Goal: Task Accomplishment & Management: Manage account settings

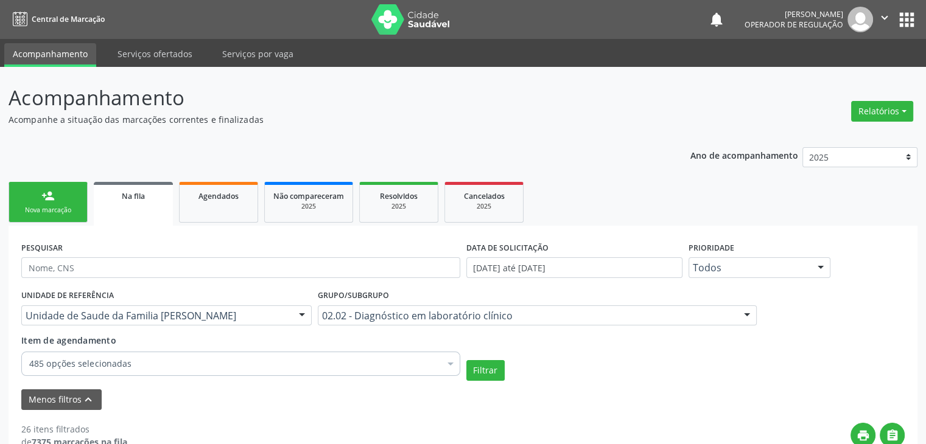
click at [130, 327] on div "UNIDADE DE REFERÊNCIA Unidade de Saude da Familia Gerolino Jose de Oliveira Tod…" at bounding box center [166, 310] width 296 height 47
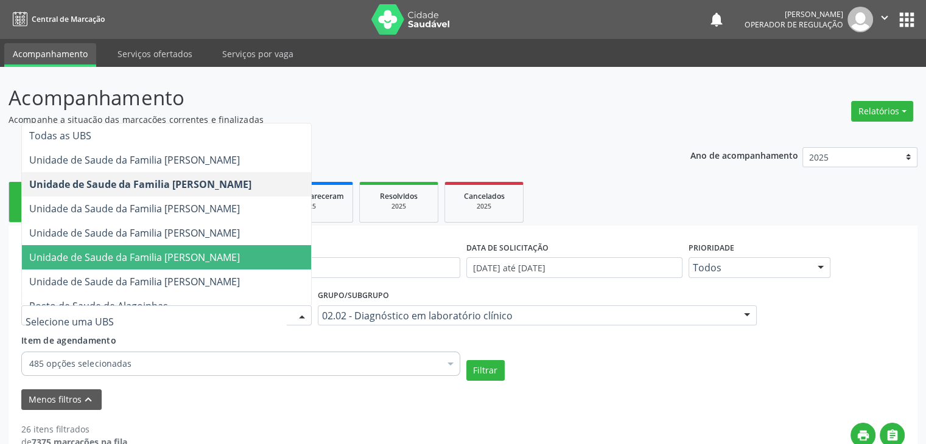
click at [158, 248] on span "Unidade de Saude da Familia [PERSON_NAME]" at bounding box center [166, 257] width 289 height 24
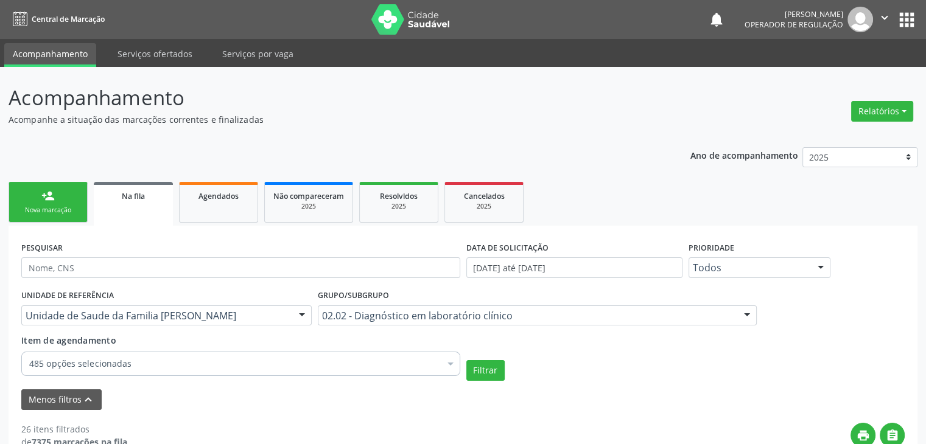
click at [530, 367] on div "Filtrar" at bounding box center [685, 370] width 445 height 21
click at [494, 378] on button "Filtrar" at bounding box center [485, 370] width 38 height 21
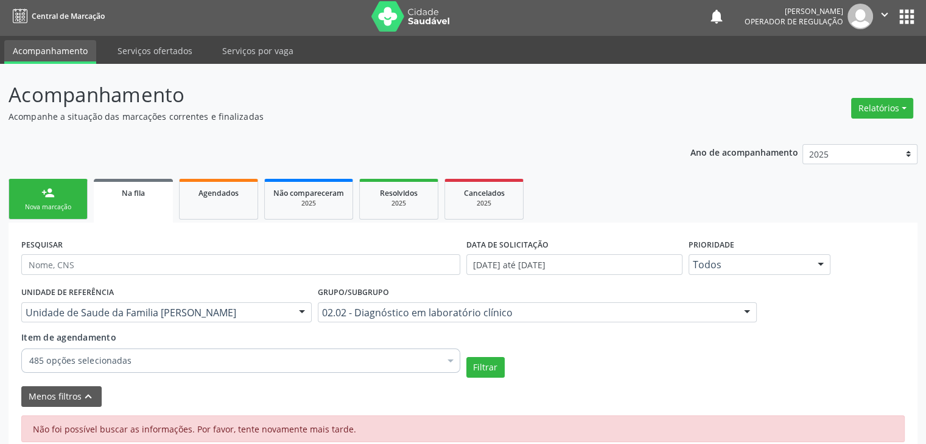
scroll to position [22, 0]
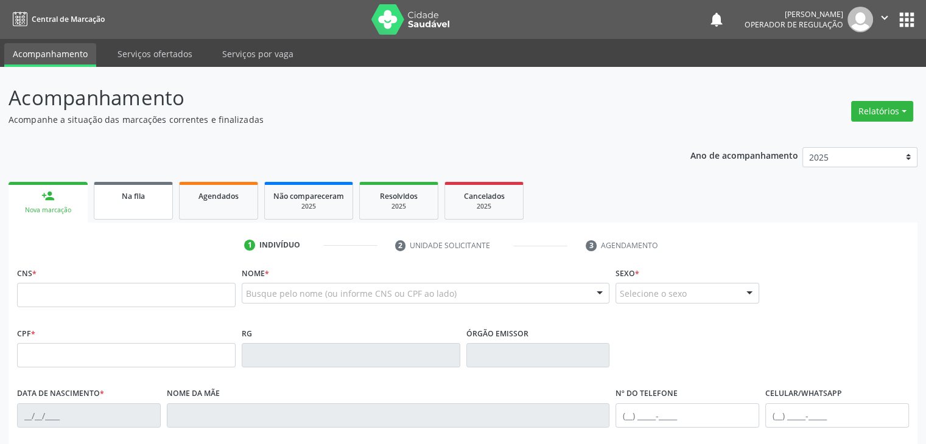
click at [129, 198] on span "Na fila" at bounding box center [133, 196] width 23 height 10
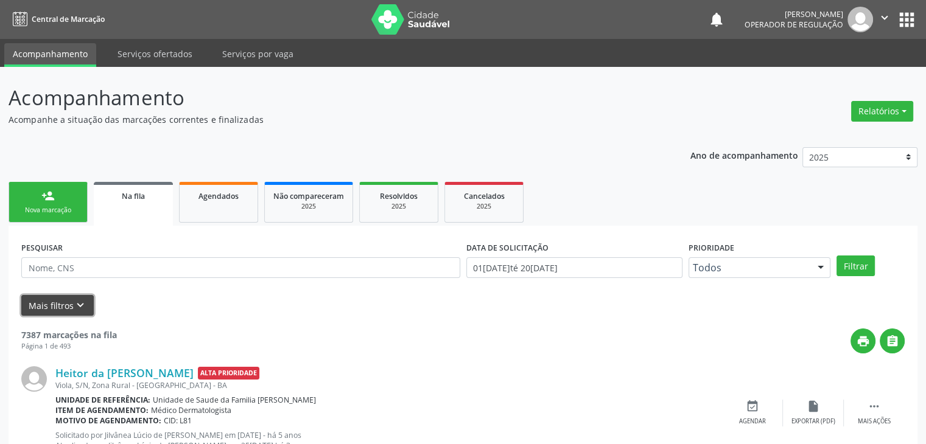
click at [46, 307] on button "Mais filtros keyboard_arrow_down" at bounding box center [57, 305] width 72 height 21
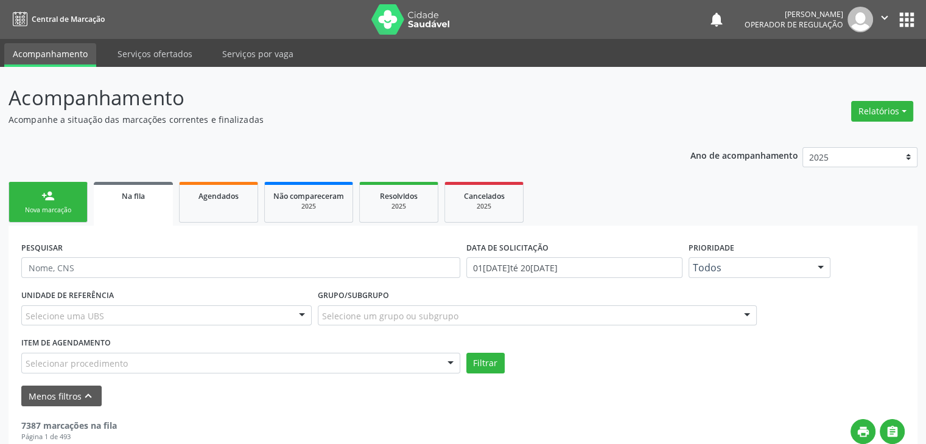
click at [178, 315] on div "Selecione uma UBS" at bounding box center [166, 316] width 290 height 21
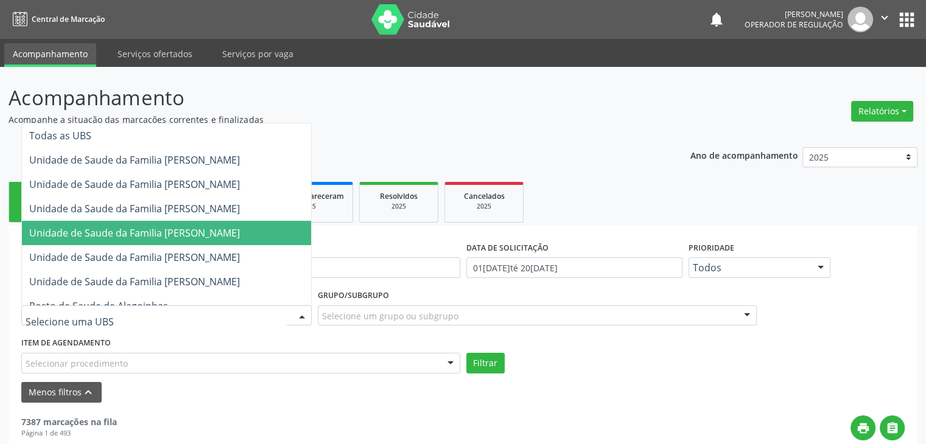
click at [189, 242] on span "Unidade de Saude da Familia [PERSON_NAME]" at bounding box center [166, 233] width 289 height 24
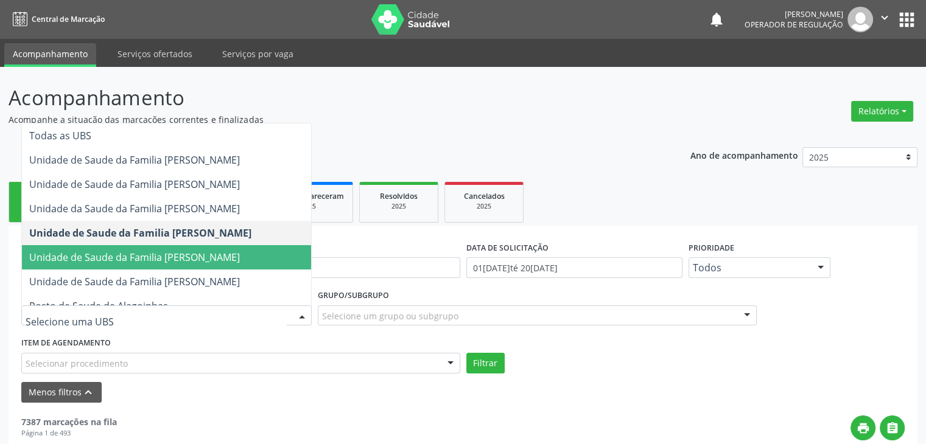
drag, startPoint x: 168, startPoint y: 256, endPoint x: 236, endPoint y: 291, distance: 76.0
click at [168, 256] on span "Unidade de Saude da Familia [PERSON_NAME]" at bounding box center [134, 257] width 211 height 13
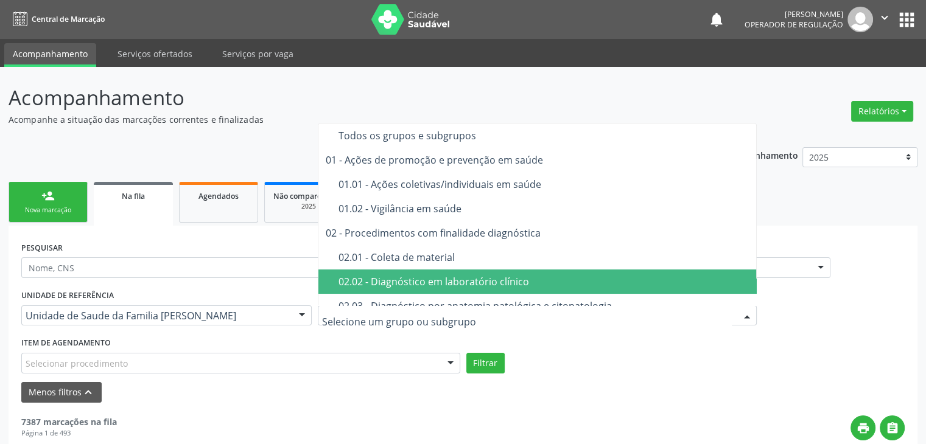
click at [424, 277] on div "02.02 - Diagnóstico em laboratório clínico" at bounding box center [544, 282] width 412 height 10
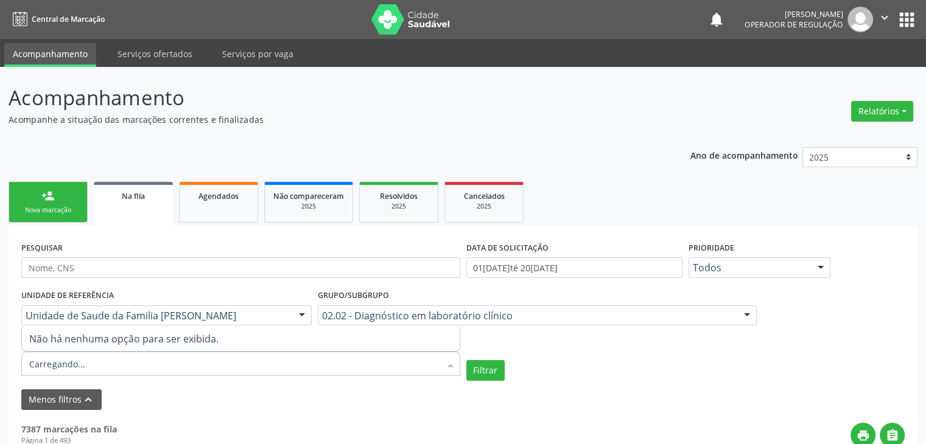
click at [90, 359] on div at bounding box center [240, 364] width 439 height 24
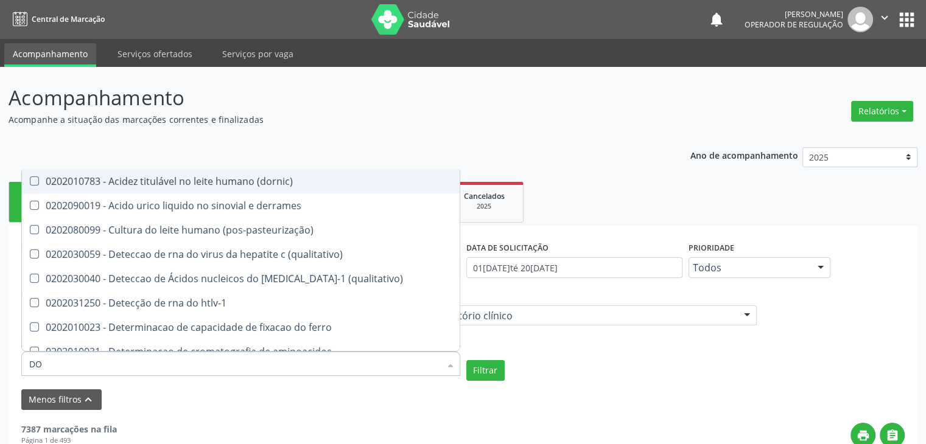
type input "D"
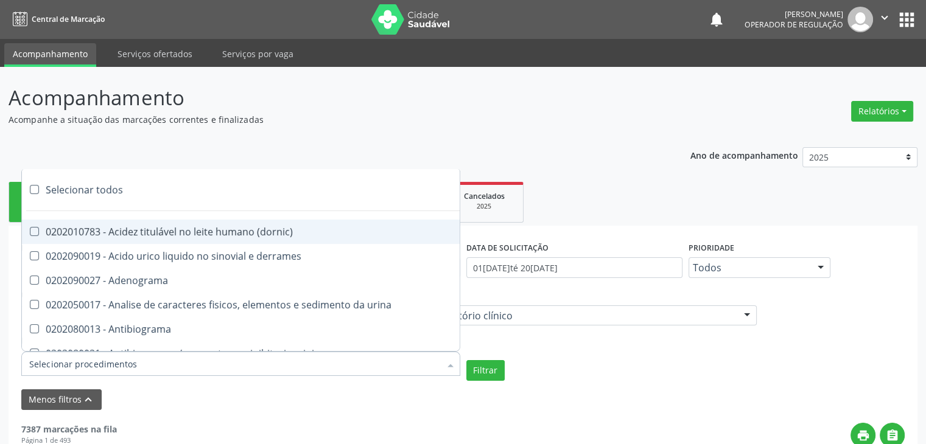
drag, startPoint x: 95, startPoint y: 198, endPoint x: 285, endPoint y: 231, distance: 193.5
click at [95, 198] on div "Selecionar todos" at bounding box center [353, 190] width 663 height 24
checkbox input "true"
checkbox \(dornic\) "true"
checkbox derrames "true"
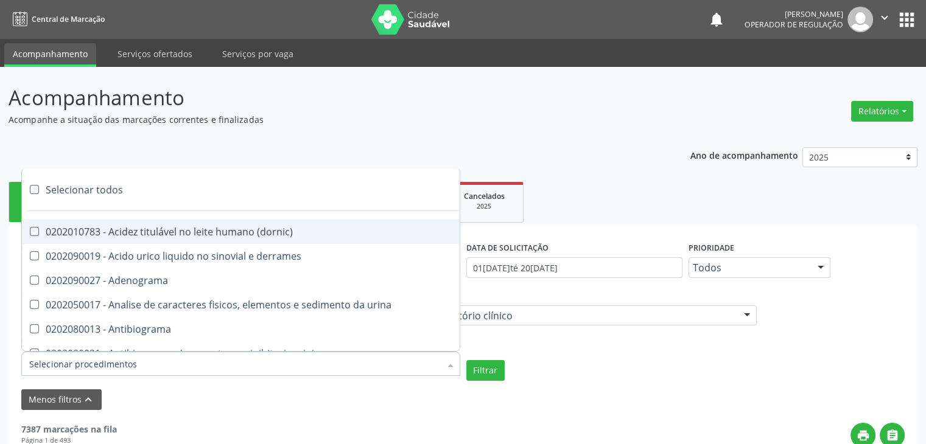
checkbox Adenograma "true"
checkbox urina "true"
checkbox Antibiograma "true"
checkbox minima "true"
checkbox micobacterias "true"
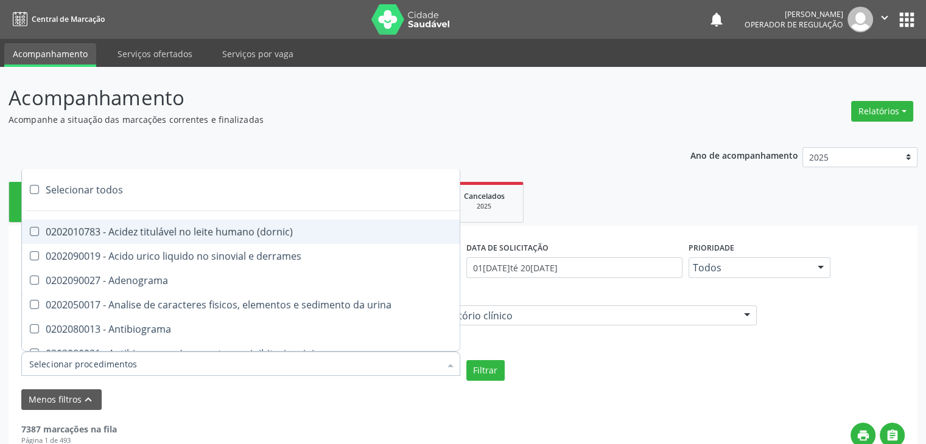
checkbox blot "true"
checkbox mlpa "true"
checkbox \(hanseniase\) "true"
checkbox \(controle\) "true"
checkbox \(diagnóstica\) "true"
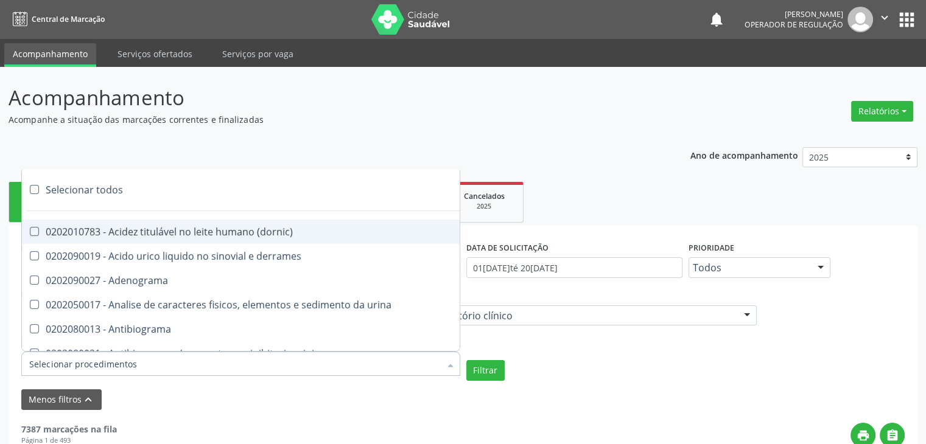
checkbox \(gram\) "true"
checkbox clamidia "true"
checkbox herpesvirus "true"
checkbox hematologica "true"
checkbox creatinina "true"
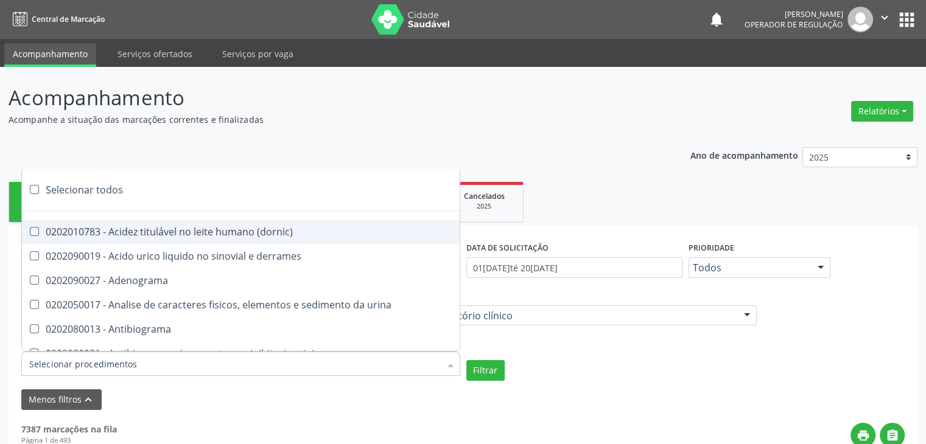
checkbox fosfato "true"
checkbox ureia "true"
checkbox osmolar "true"
checkbox addis "true"
checkbox b "true"
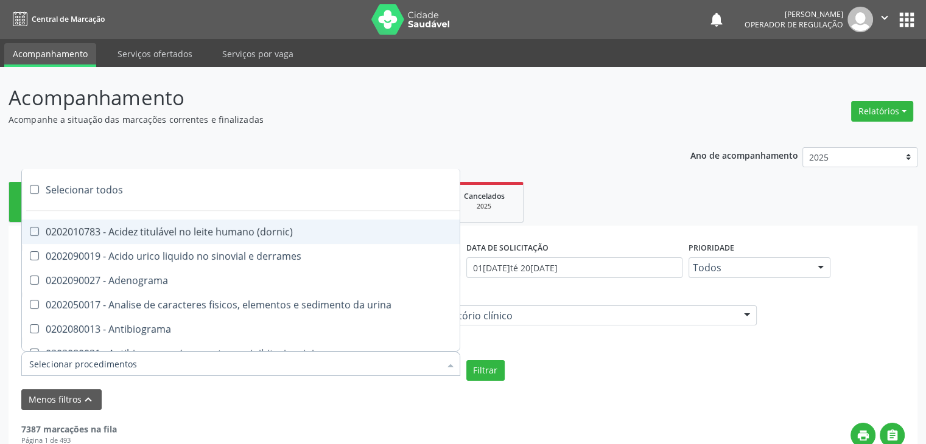
checkbox cd4\/cd8 "true"
checkbox totais "true"
checkbox plaquetas "true"
checkbox reticulocitos "true"
checkbox liquor "true"
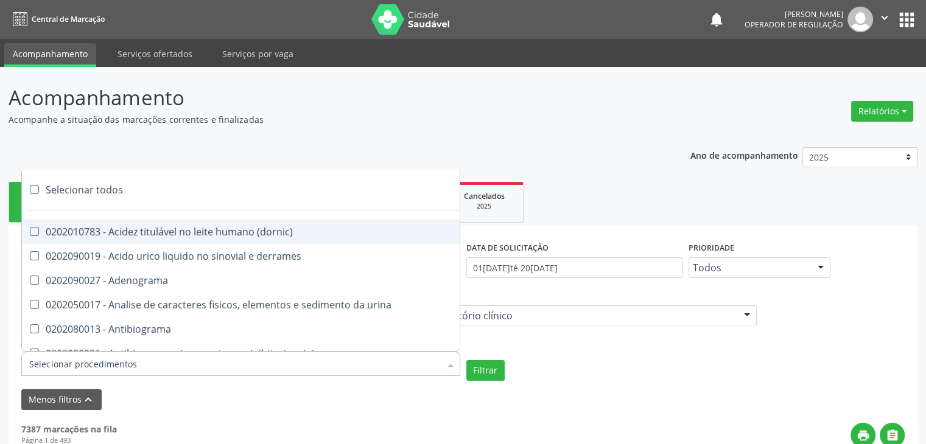
checkbox liquor "true"
checkbox identificacao "true"
checkbox \(pos-pasteurização\) "true"
checkbox herpesvirus "true"
checkbox baar "true"
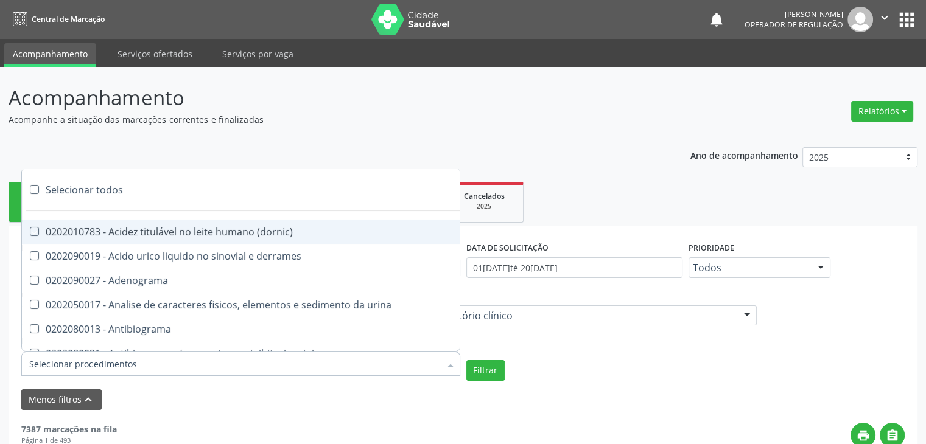
checkbox anaerobicas "true"
checkbox fungos "true"
checkbox \(qualitativo\) "true"
checkbox tardio\) "true"
checkbox \(qualitativo\) "true"
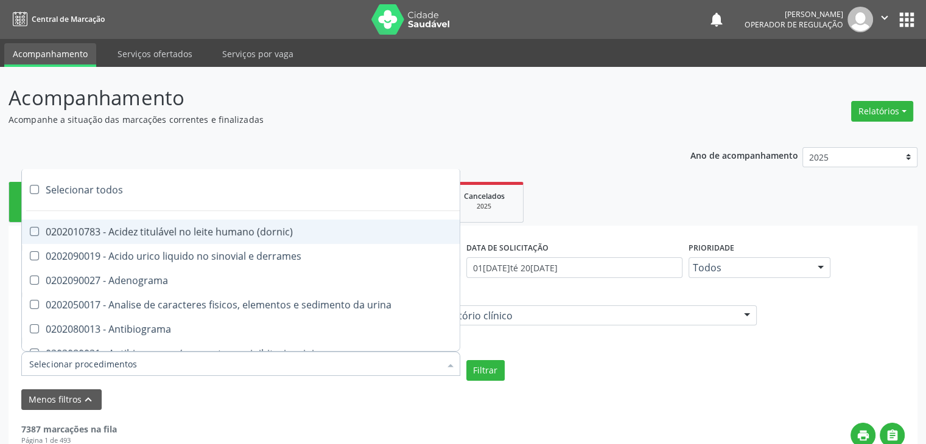
checkbox \(confirmatorio\) "true"
checkbox molecular "true"
checkbox htlv-1 "true"
checkbox biotinidase "true"
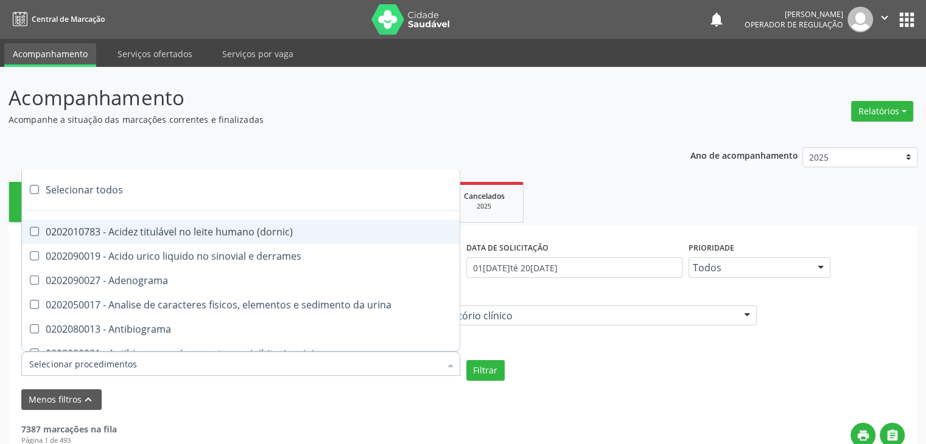
checkbox congênita "true"
checkbox antiplaquetarios "true"
checkbox ferro "true"
checkbox bandas\) "true"
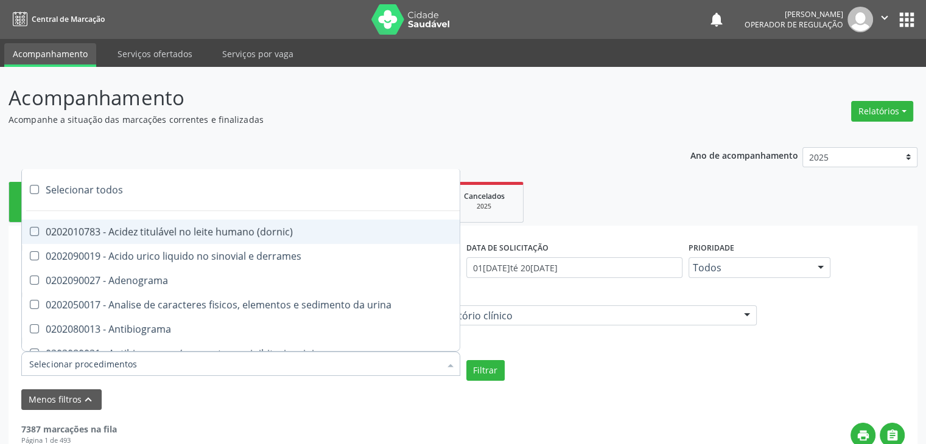
checkbox bandas\) "true"
checkbox \(ch50\) "true"
checkbox aminoacidos "true"
checkbox globular "true"
checkbox dosagens\) "true"
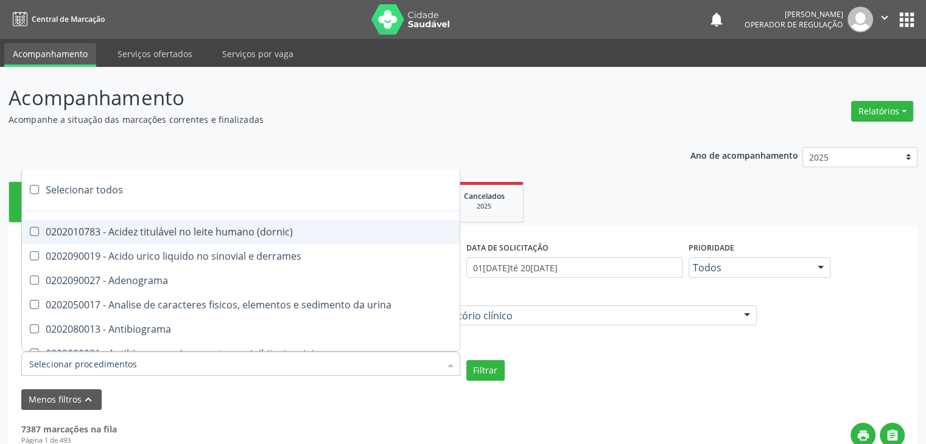
checkbox dosagens\) "true"
checkbox \(cada\) "true"
checkbox reumatoide "true"
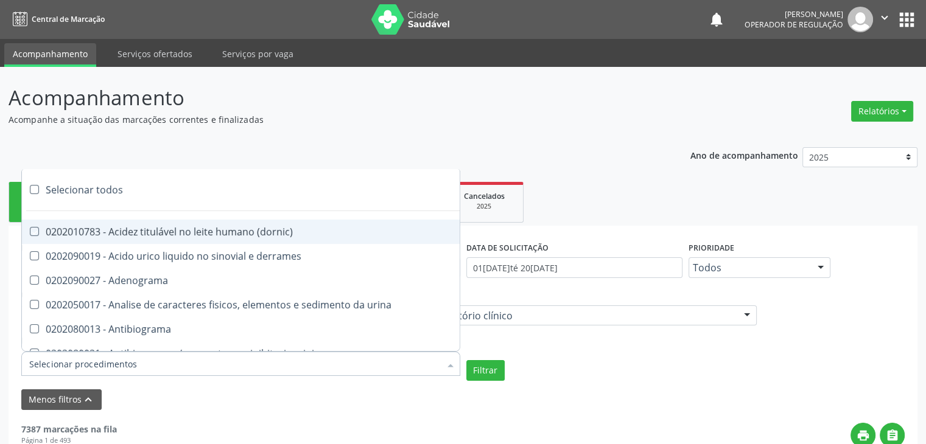
checkbox amniotico "true"
checkbox livre "true"
checkbox osmolalidade "true"
checkbox osmolaridade "true"
checkbox t3 "true"
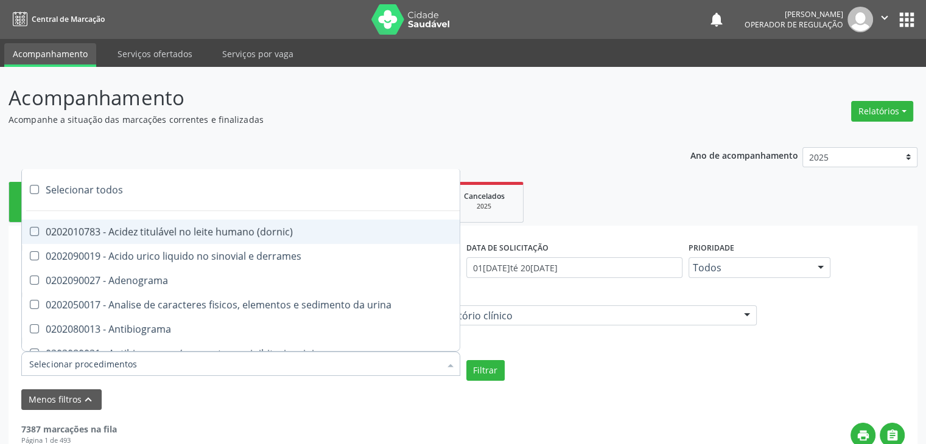
checkbox sulfo-hemoglobina "true"
checkbox reverso "true"
checkbox coagulacao "true"
checkbox euglobulina "true"
checkbox -duke "true"
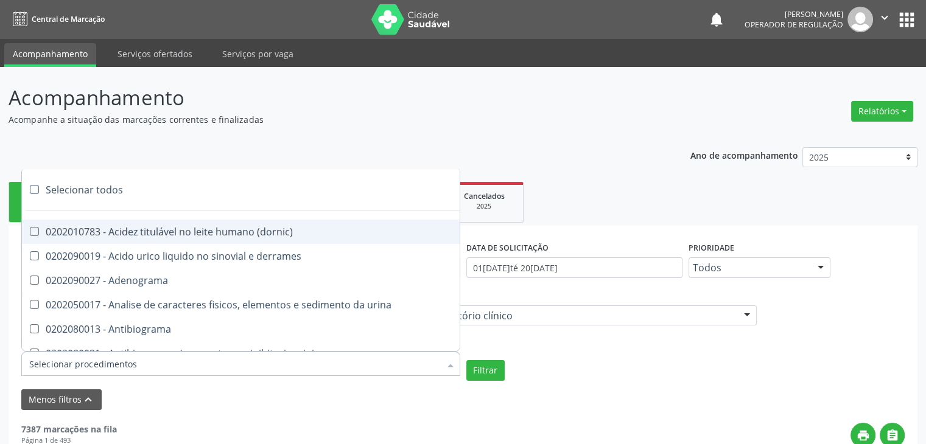
checkbox ivy "true"
checkbox hemacias "true"
checkbox trombina "true"
checkbox ativada\) "true"
checkbox \(tap\) "true"
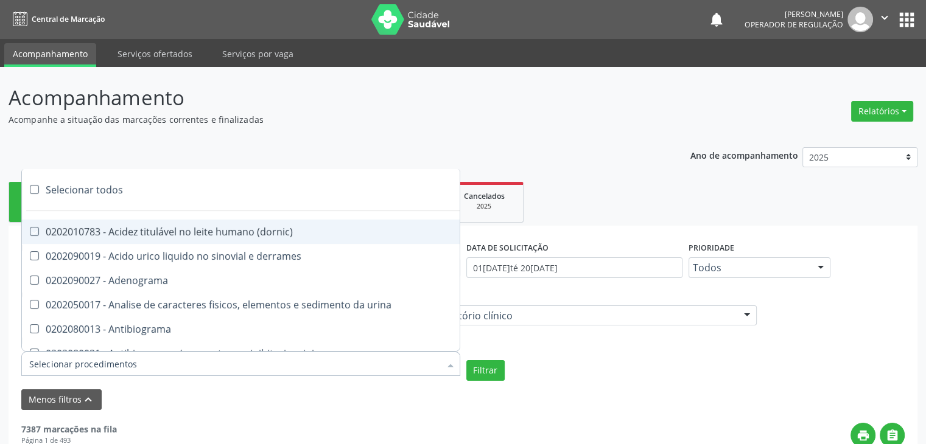
checkbox \(vhs\) "true"
checkbox abo "true"
checkbox reativa "true"
checkbox ordenhado "true"
checkbox pezinho\) "true"
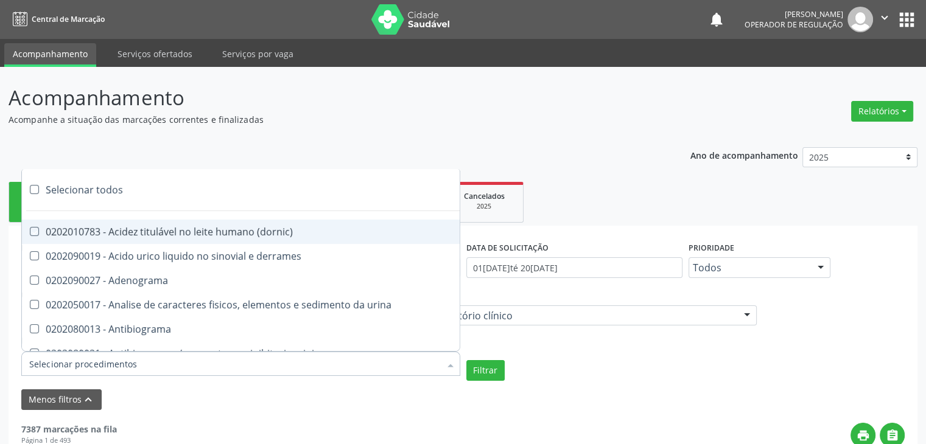
checkbox complemento "true"
checkbox pezinho\) "true"
checkbox 17-alfa-hidroxiprogesterona "true"
checkbox totais "true"
checkbox 17-hidroxicorticosteroides "true"
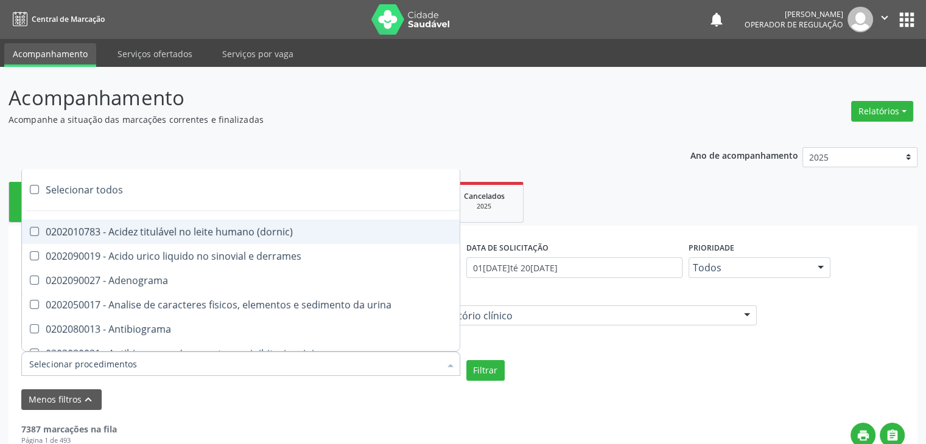
checkbox d "true"
checkbox 5-nucleotidase "true"
checkbox acetona "true"
checkbox \(serotonina\) "true"
checkbox ascorbico "true"
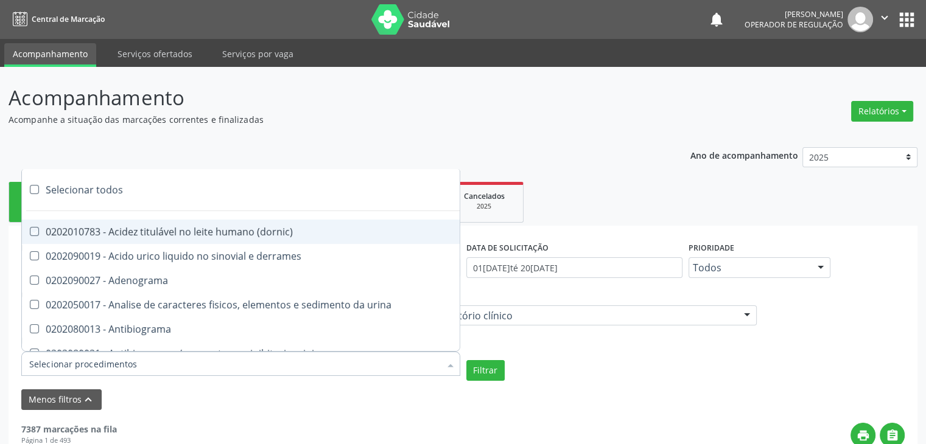
checkbox delta-aminolevulinico "true"
checkbox hipurico "true"
checkbox mandelico "true"
checkbox metil-hipurico "true"
checkbox urico "true"
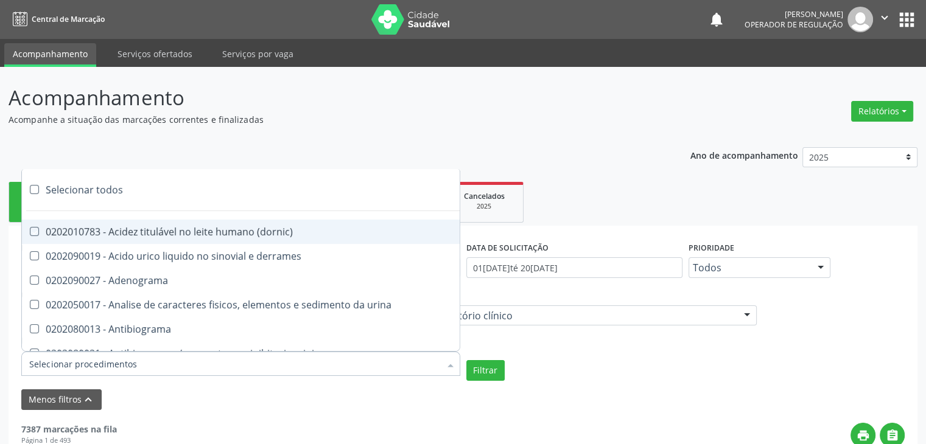
checkbox valproico "true"
checkbox vanilmandelico "true"
checkbox \(acth\) "true"
checkbox ala-desidratase "true"
checkbox etilico "true"
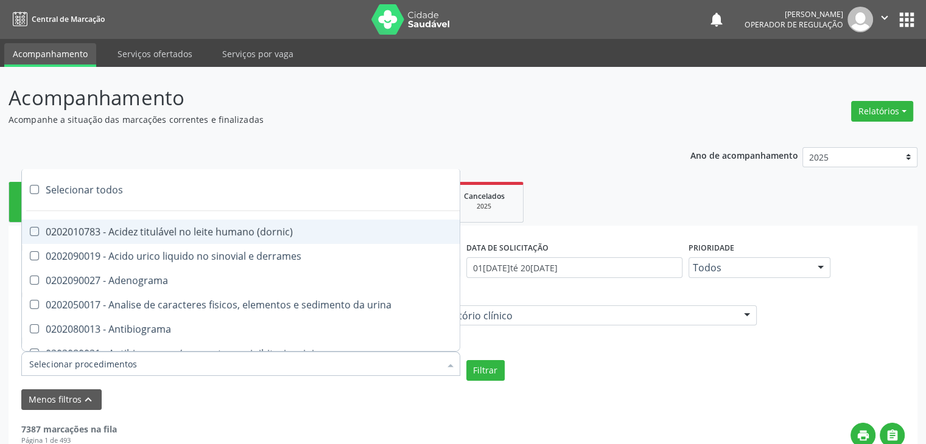
checkbox aldolase "true"
checkbox aldosterona "true"
checkbox alfa-1-antitripsina "true"
checkbox acida "true"
checkbox alfa-2-macroglobulina "true"
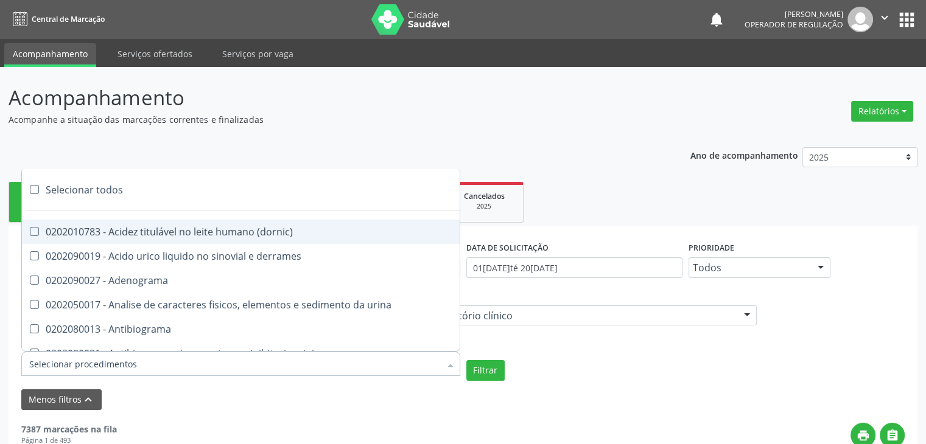
checkbox alfa-fetoproteina "true"
checkbox aluminio "true"
checkbox amilase "true"
checkbox aminoglicosideos "true"
checkbox amonia "true"
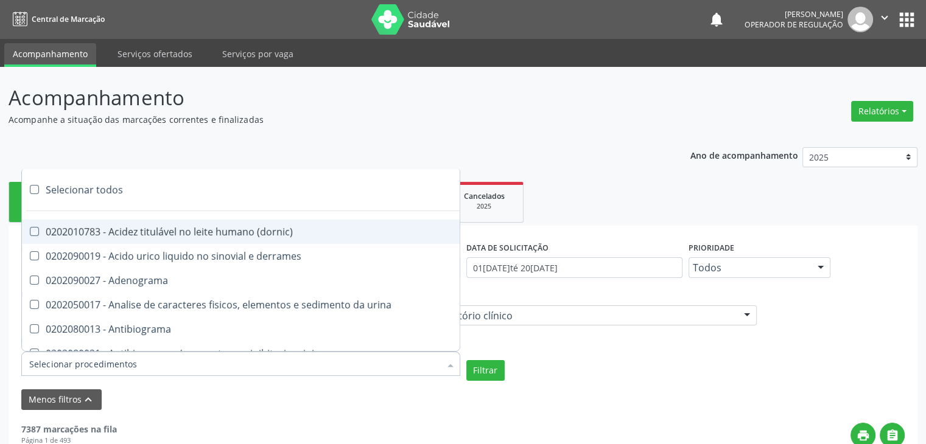
checkbox ciclico "true"
checkbox androstenediona "true"
checkbox anfetaminas "true"
checkbox circulante "true"
checkbox iga "true"
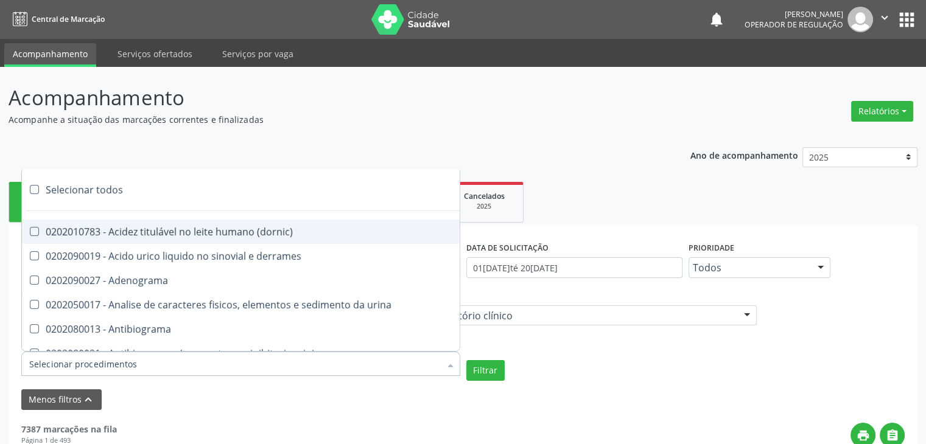
checkbox triciclicos "true"
checkbox \(psa\) "true"
checkbox iii "true"
checkbox barbituratos "true"
checkbox benzodiazepinicos "true"
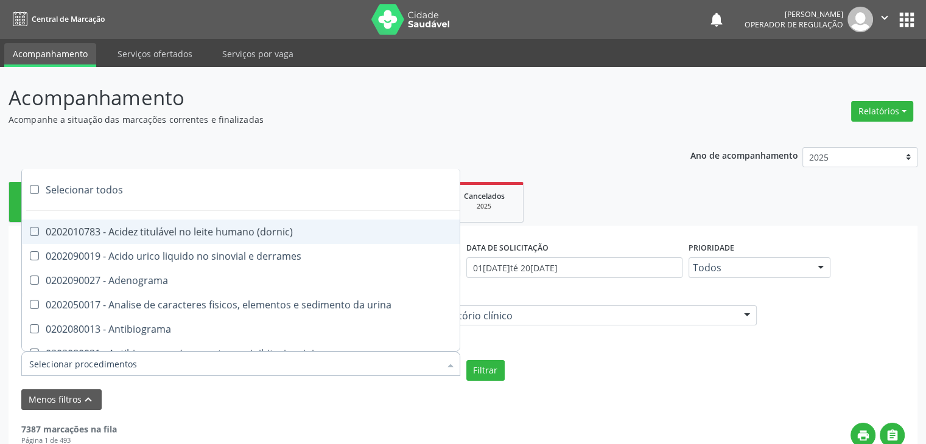
checkbox beta-2-microglobulina "true"
checkbox fracoes "true"
checkbox cadmio "true"
checkbox calcio "true"
checkbox ionizavel "true"
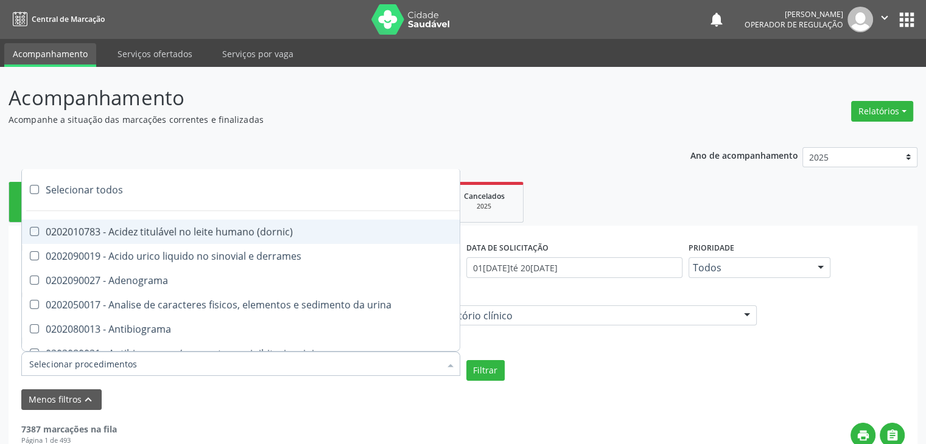
checkbox calcitonina "true"
checkbox carbamazepina "true"
checkbox carboxi-hemoglobina "true"
checkbox caroteno "true"
checkbox catecolaminas "true"
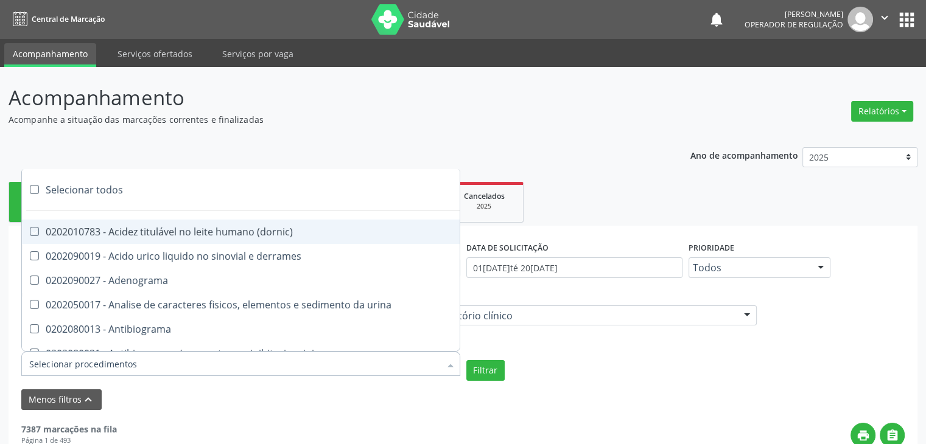
checkbox chumbo "true"
checkbox ciclosporina "true"
checkbox citrato "true"
checkbox cloreto "true"
checkbox suor "true"
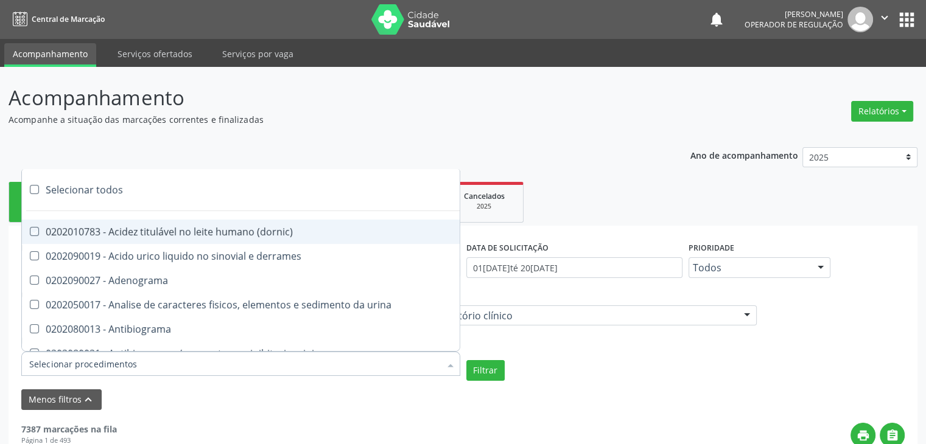
checkbox cobre "true"
checkbox hdl "true"
checkbox ldl "true"
checkbox colinesterase "true"
checkbox c3 "true"
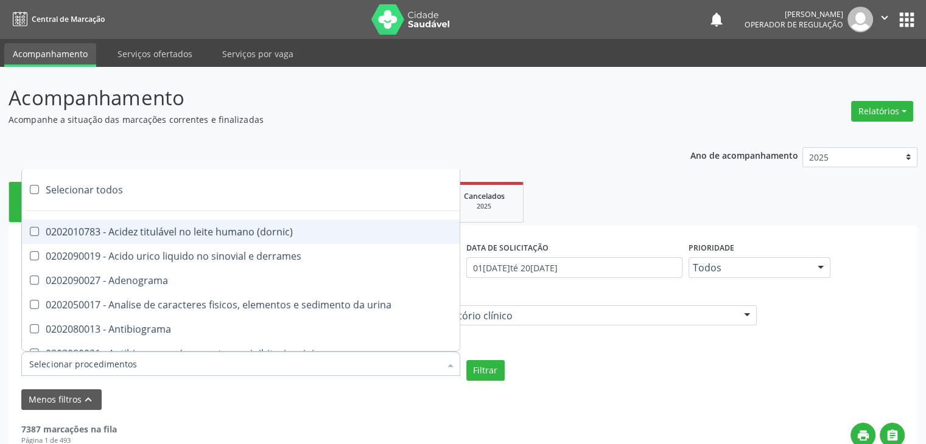
checkbox c4 "true"
checkbox cortisol "true"
checkbox creatinina "true"
checkbox amniotico "true"
checkbox \(cpk\) "true"
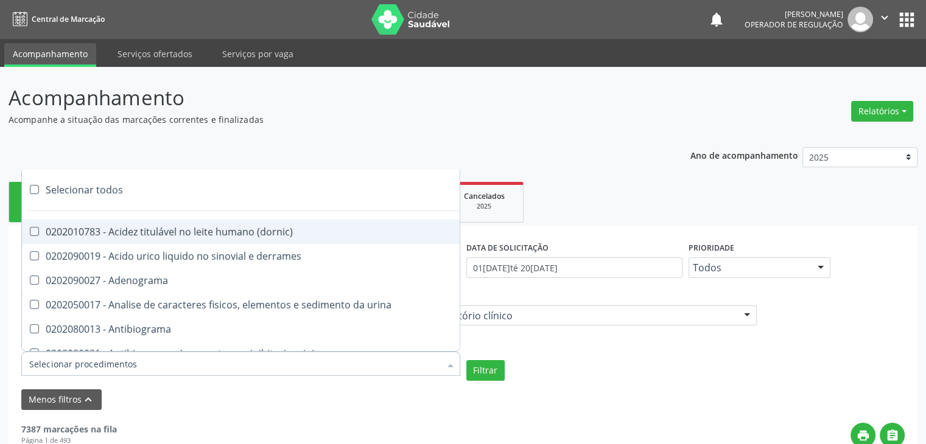
checkbox crioaglutinina "true"
checkbox \(dhea\) "true"
checkbox alfa-hidroxibutirica "true"
checkbox glutamica "true"
checkbox latica "true"
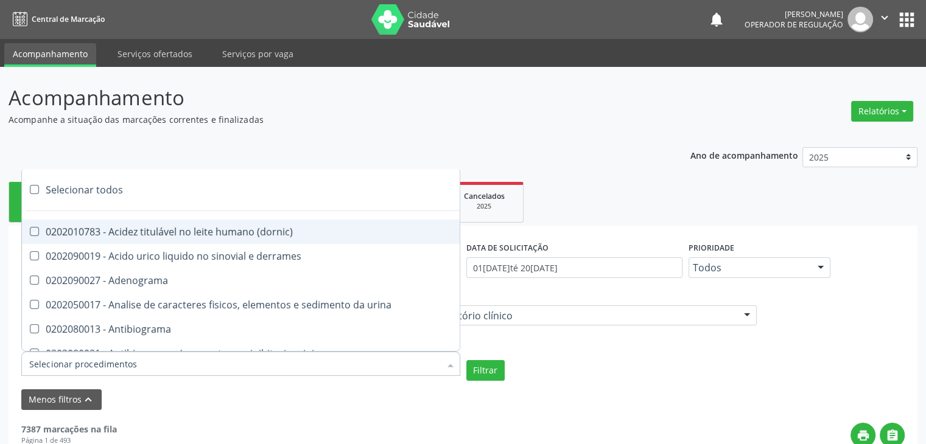
checkbox fracionadas\) "true"
checkbox digitoxina\) "true"
checkbox \(dht\) "true"
checkbox fecal "true"
checkbox estradiol "true"
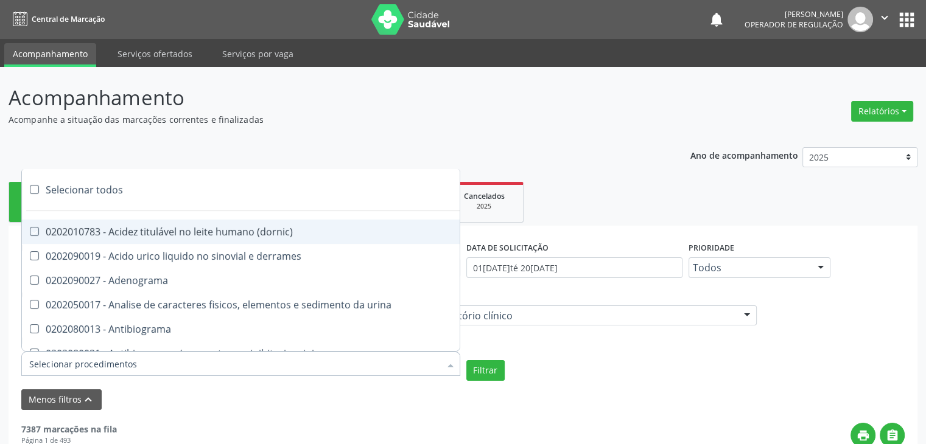
checkbox estriol "true"
checkbox estrona "true"
checkbox etossuximida "true"
checkbox ii "true"
checkbox ix "true"
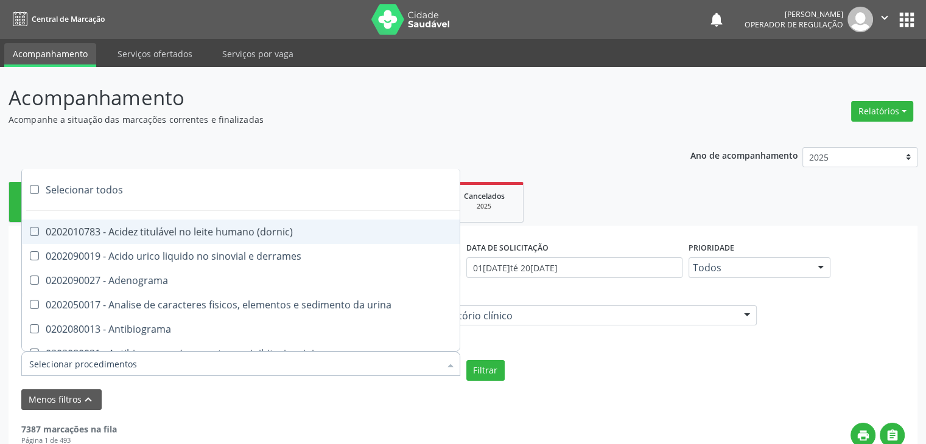
checkbox v "true"
checkbox vii "true"
checkbox viii "true"
checkbox \(inibidor\) "true"
checkbox \(antigeno\) "true"
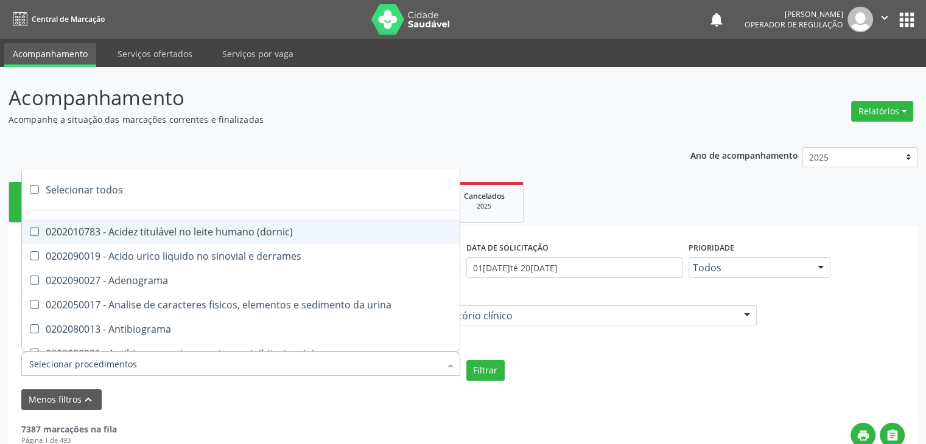
checkbox x "true"
checkbox xi "true"
checkbox xii "true"
checkbox xiii "true"
checkbox tardio\) "true"
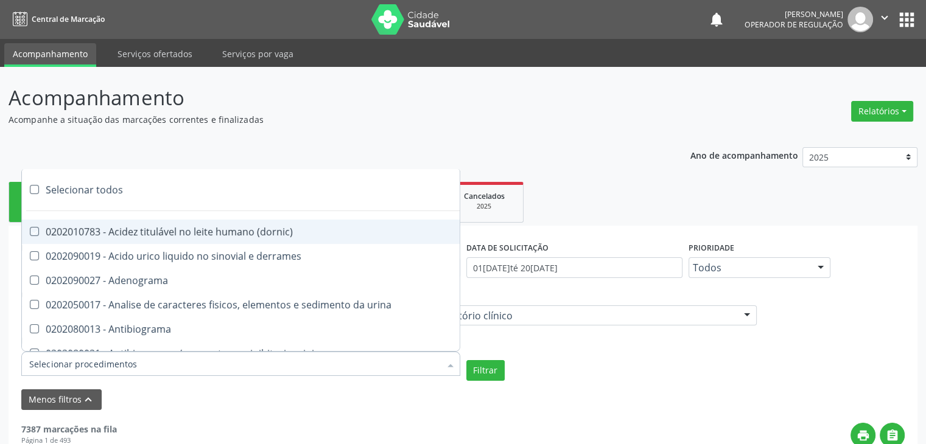
checkbox t4 "true"
checkbox pezinho\) "true"
checkbox fenitoina "true"
checkbox fenol "true"
checkbox ferritina "true"
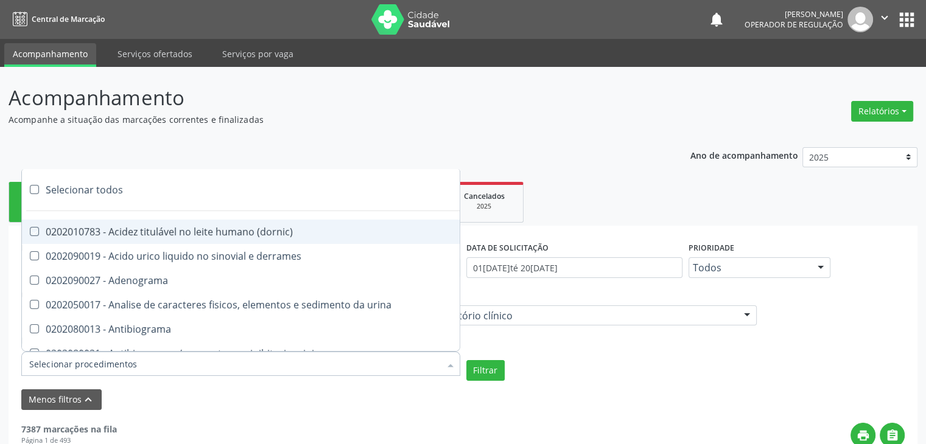
checkbox serico "true"
checkbox fibrinogenio "true"
checkbox folato "true"
checkbox formaldeido "true"
checkbox total "true"
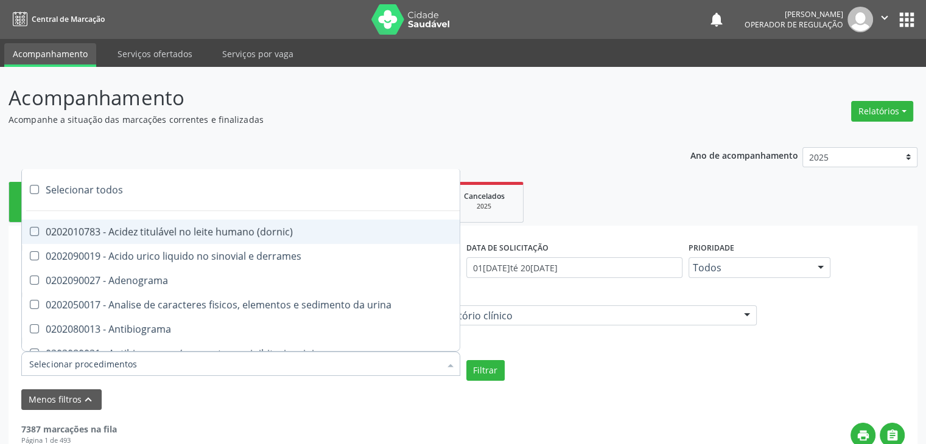
checkbox alcalina "true"
checkbox esperma "true"
checkbox fosforo "true"
checkbox acida "true"
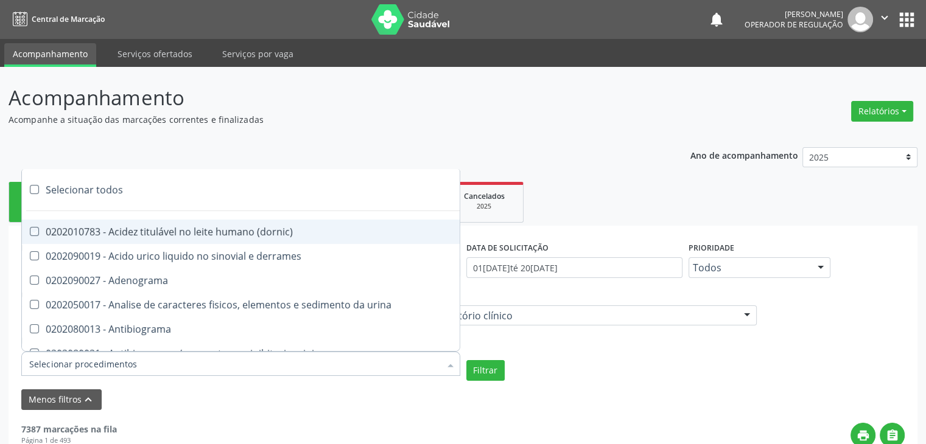
checkbox frutose "true"
checkbox esperma "true"
checkbox galactose "true"
checkbox gt\) "true"
checkbox gastrina "true"
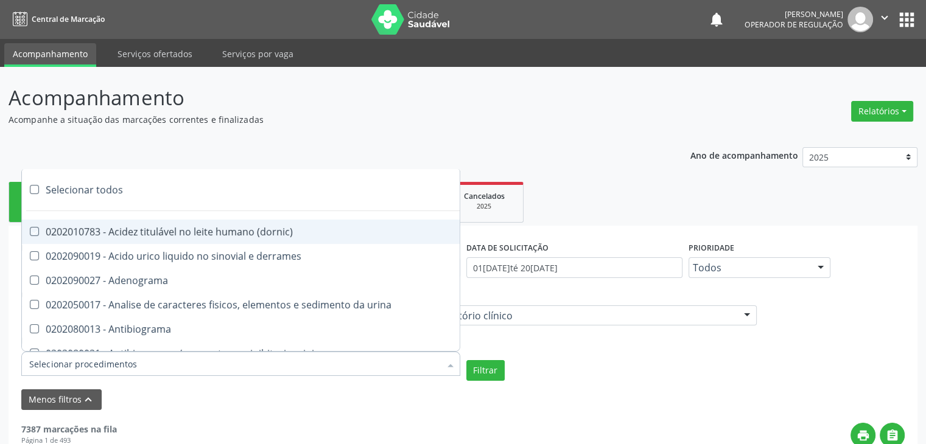
checkbox glicose "true"
checkbox derrames "true"
checkbox desidrogenase "true"
checkbox tiroxina "true"
checkbox hcg\) "true"
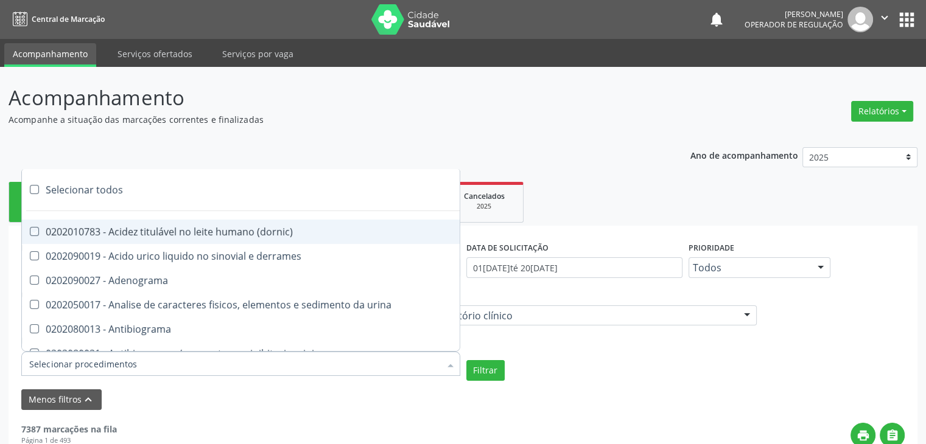
checkbox fecal "true"
checkbox haptoglobina "true"
checkbox hemoglobina "true"
checkbox 37oc "true"
checkbox fetal "true"
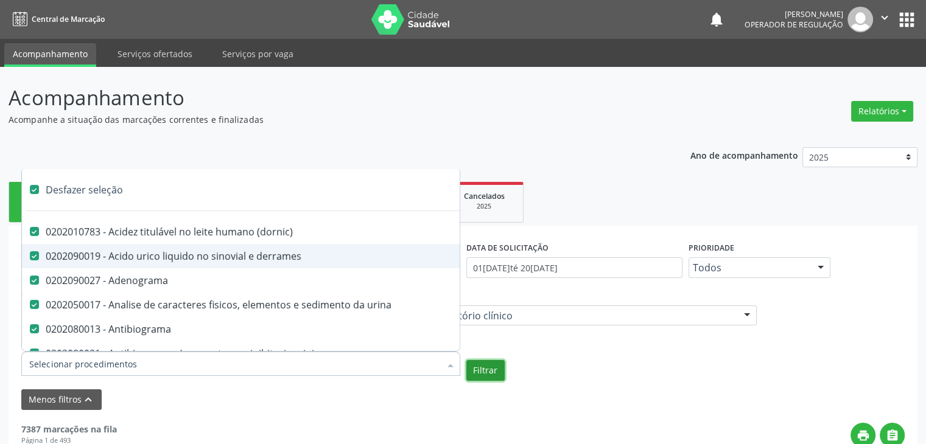
click at [483, 372] on button "Filtrar" at bounding box center [485, 370] width 38 height 21
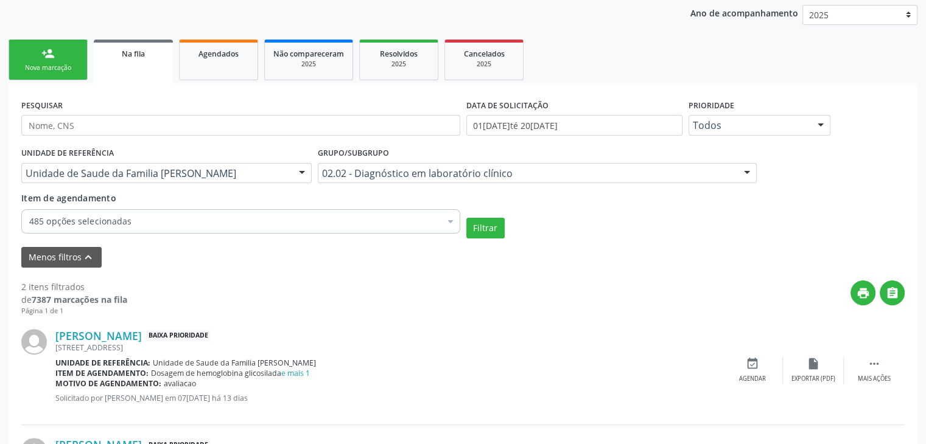
scroll to position [125, 0]
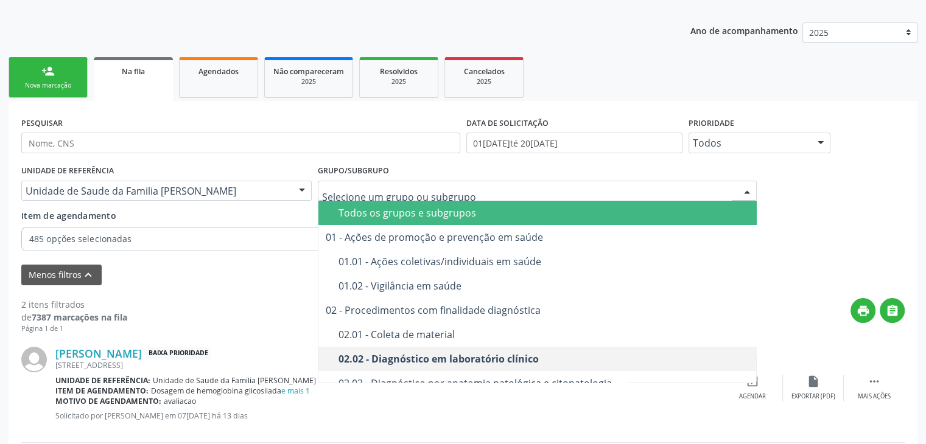
click at [412, 212] on div "Todos os grupos e subgrupos" at bounding box center [544, 213] width 412 height 10
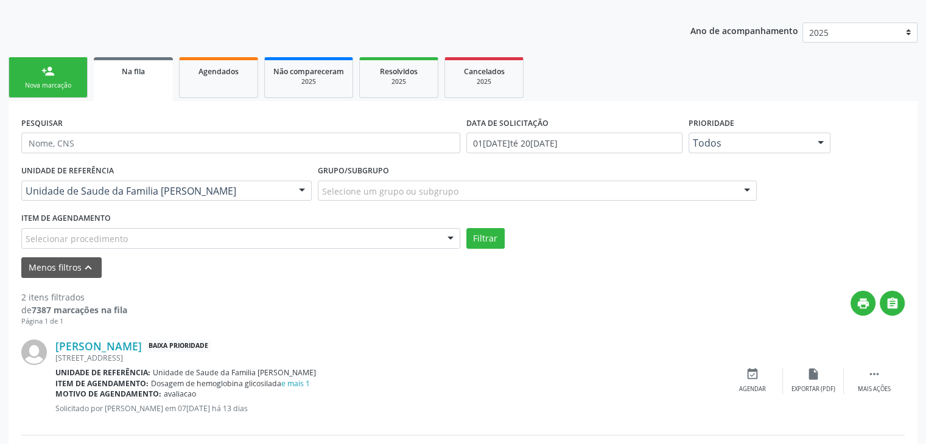
click at [128, 231] on div "Selecionar procedimento" at bounding box center [240, 238] width 439 height 21
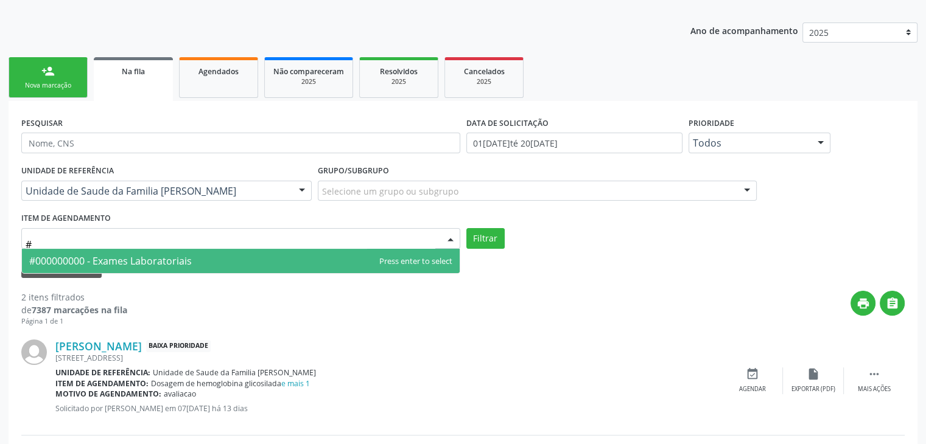
click at [159, 263] on span "#000000000 - Exames Laboratoriais" at bounding box center [110, 260] width 163 height 13
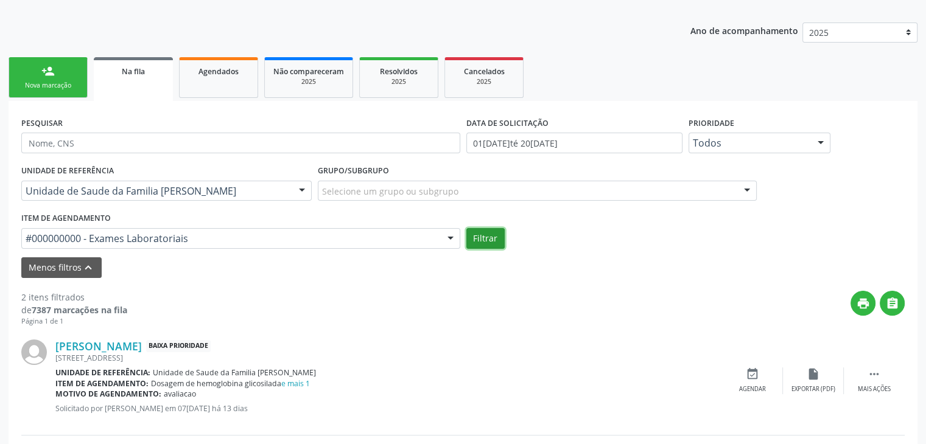
click at [499, 236] on button "Filtrar" at bounding box center [485, 238] width 38 height 21
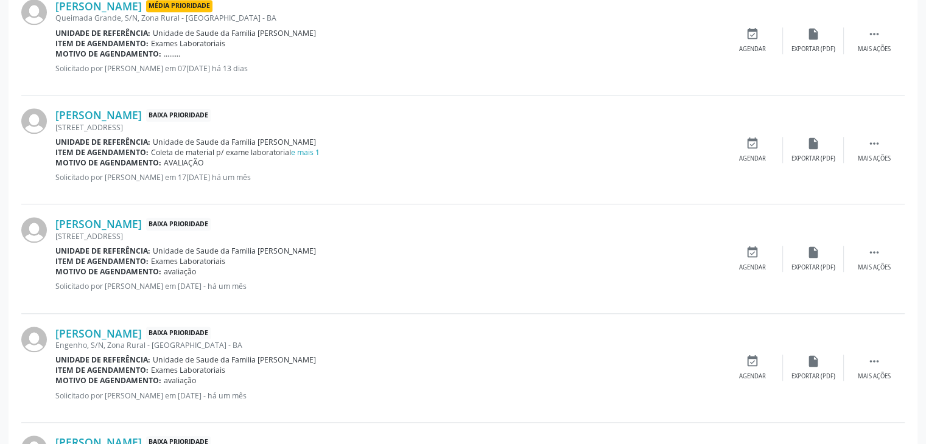
scroll to position [1099, 0]
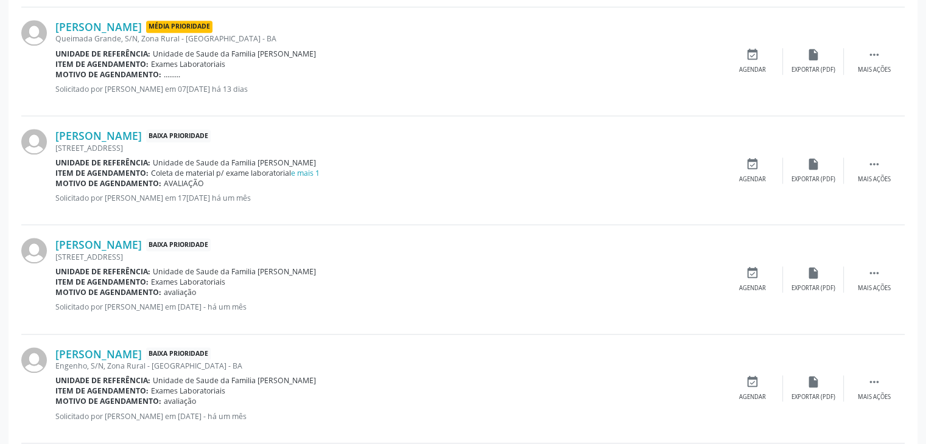
click at [118, 143] on div "Queimada do Milho, 43, Zona Rural - Mairi - BA" at bounding box center [388, 148] width 667 height 10
click at [127, 139] on link "Jucimaria Nunes da Silva" at bounding box center [98, 135] width 86 height 13
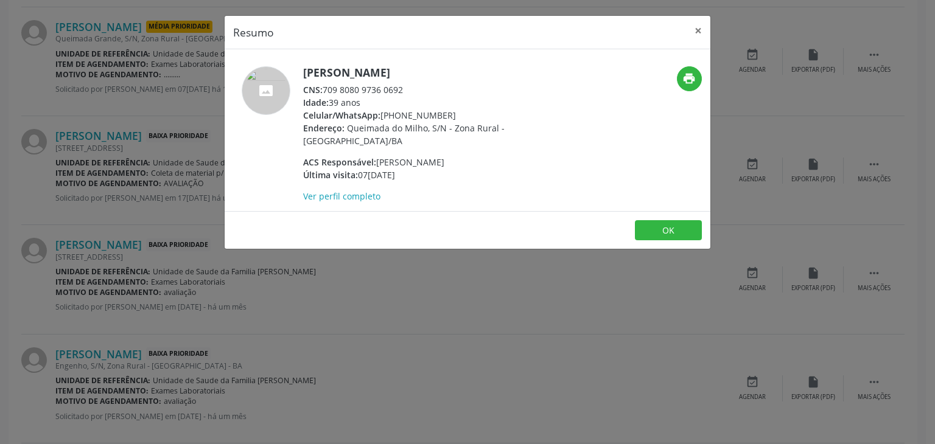
drag, startPoint x: 297, startPoint y: 69, endPoint x: 461, endPoint y: 72, distance: 163.8
click at [461, 72] on div "Jucimaria Nunes da Silva CNS: 709 8080 9736 0692 Idade: 39 anos Celular/WhatsAp…" at bounding box center [387, 134] width 324 height 136
copy div "Jucimaria Nunes da Silva"
click at [649, 224] on button "OK" at bounding box center [668, 230] width 67 height 21
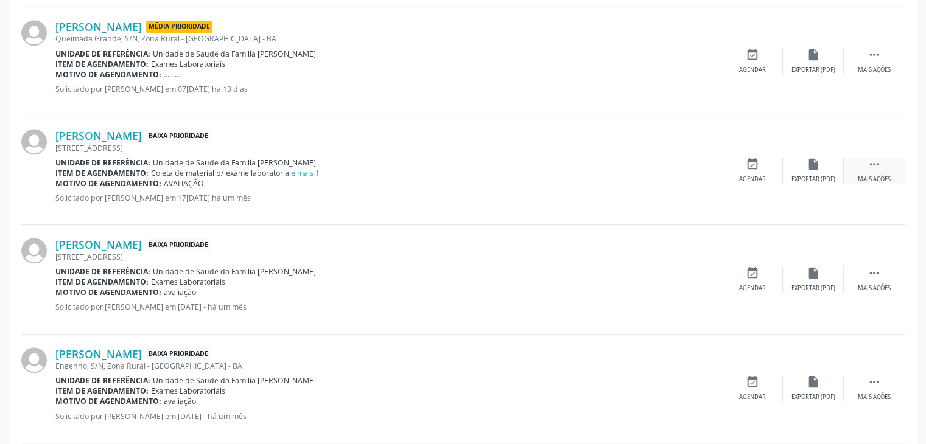
click at [867, 168] on div " Mais ações" at bounding box center [874, 171] width 61 height 26
click at [807, 164] on icon "edit" at bounding box center [813, 164] width 13 height 13
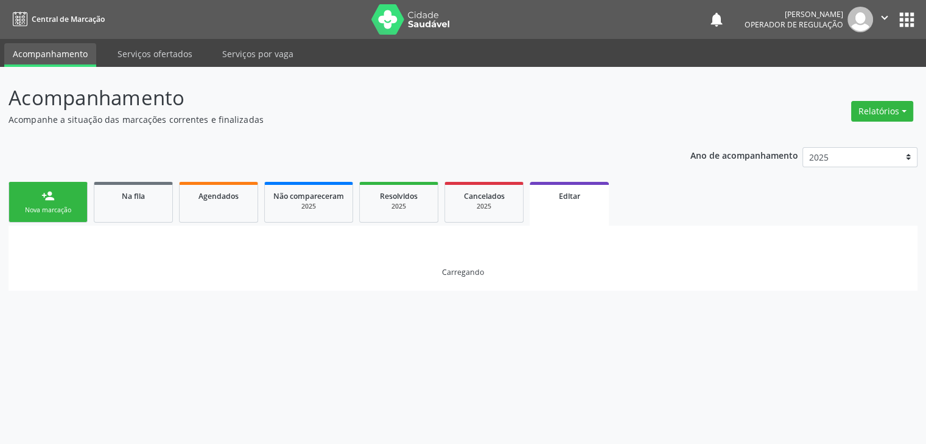
scroll to position [0, 0]
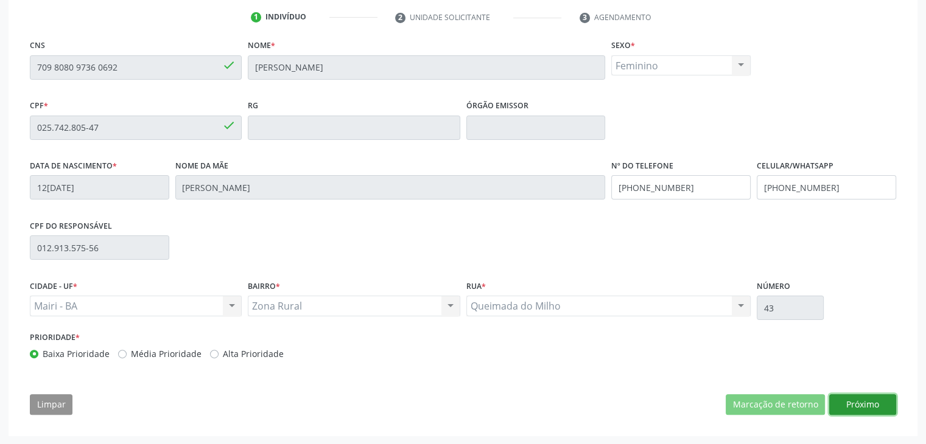
click at [875, 402] on button "Próximo" at bounding box center [862, 404] width 67 height 21
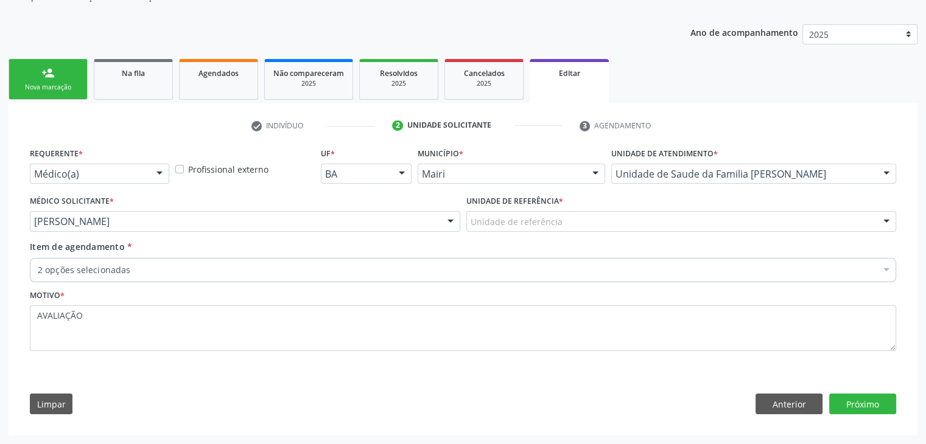
scroll to position [122, 0]
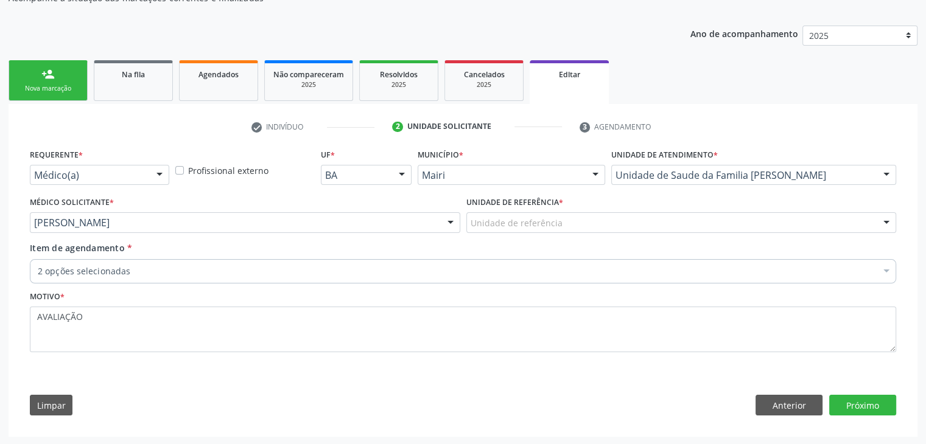
click at [676, 221] on div "Unidade de referência" at bounding box center [681, 222] width 430 height 21
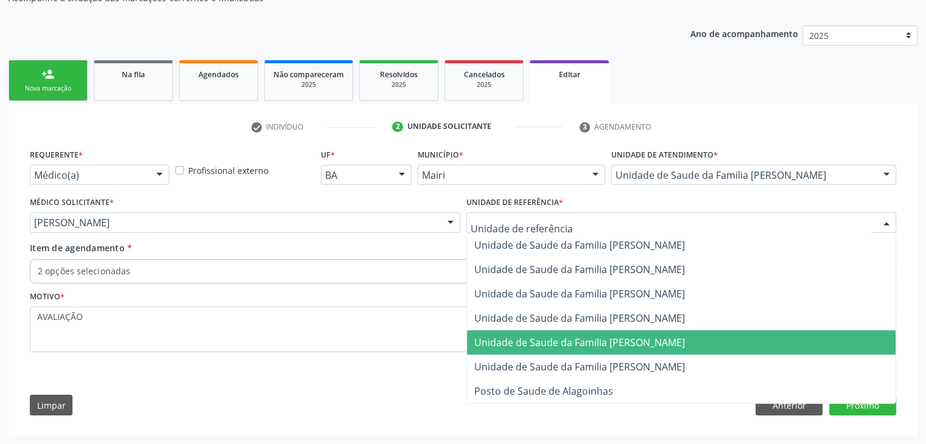
click at [649, 342] on span "Unidade de Saude da Familia [PERSON_NAME]" at bounding box center [579, 342] width 211 height 13
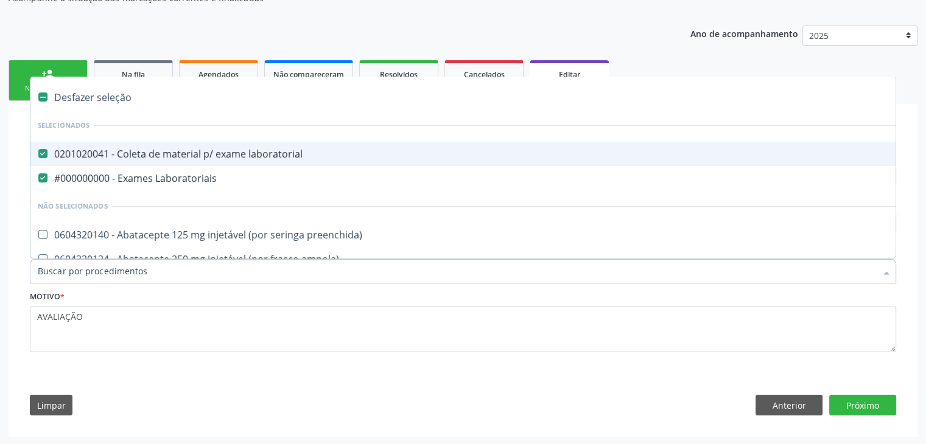
click at [109, 91] on div "Desfazer seleção" at bounding box center [505, 97] width 951 height 24
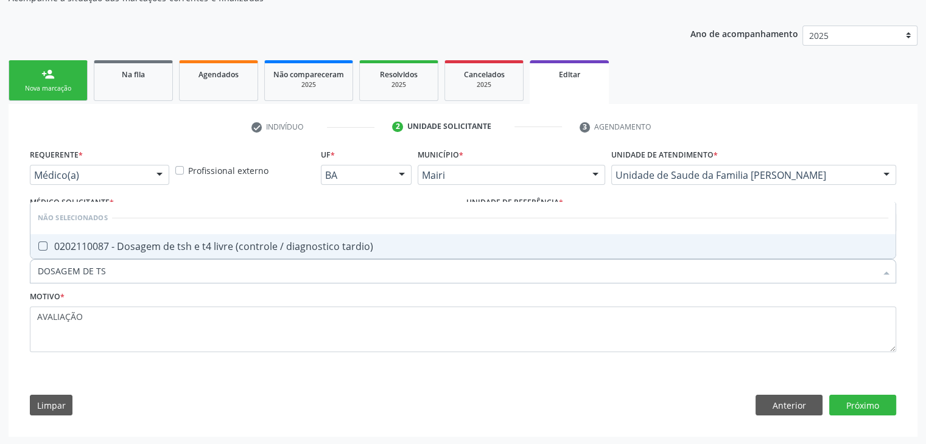
click at [180, 259] on input "DOSAGEM DE TS" at bounding box center [457, 271] width 838 height 24
click at [182, 242] on div "0202110087 - Dosagem de tsh e t4 livre (controle / diagnostico tardio)" at bounding box center [463, 247] width 850 height 10
click at [836, 404] on button "Próximo" at bounding box center [862, 405] width 67 height 21
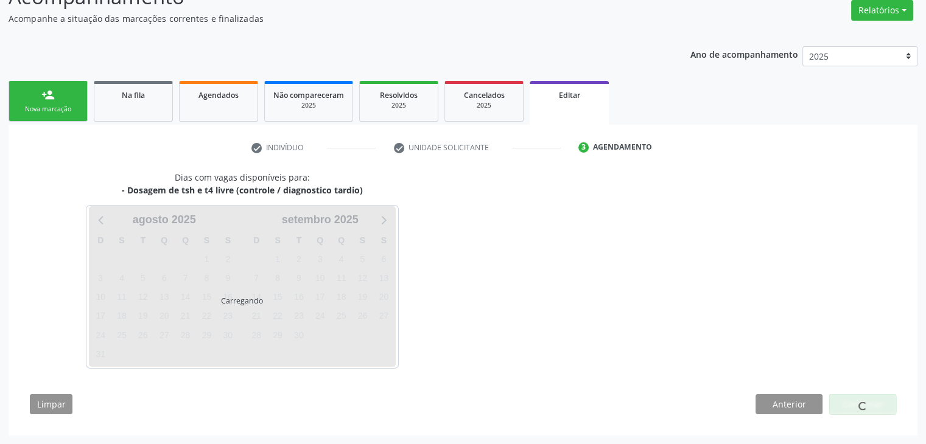
scroll to position [100, 0]
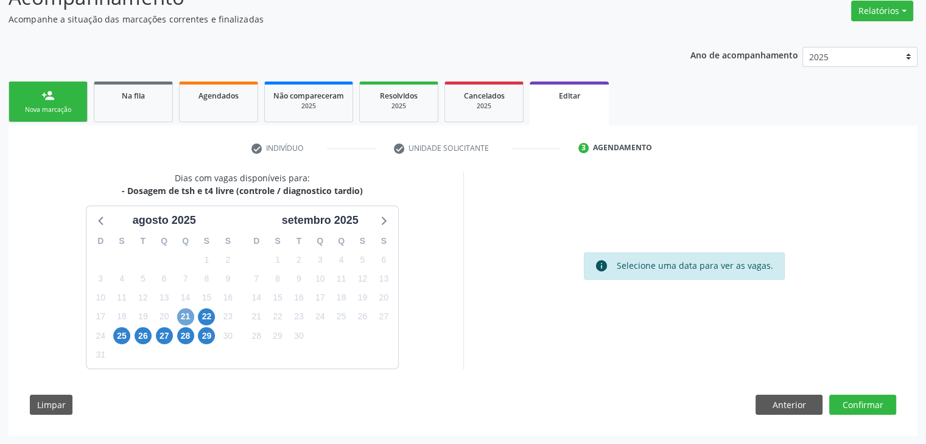
click at [180, 318] on span "21" at bounding box center [185, 317] width 17 height 17
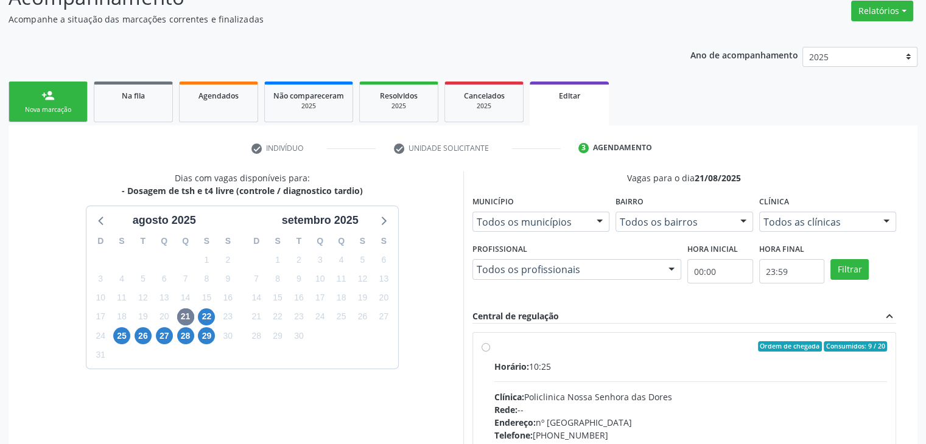
click at [672, 382] on hr at bounding box center [690, 382] width 393 height 1
click at [490, 352] on input "Ordem de chegada Consumidos: 9 / 20 Horário: 10:25 Clínica: Policlinica [GEOGRA…" at bounding box center [486, 347] width 9 height 11
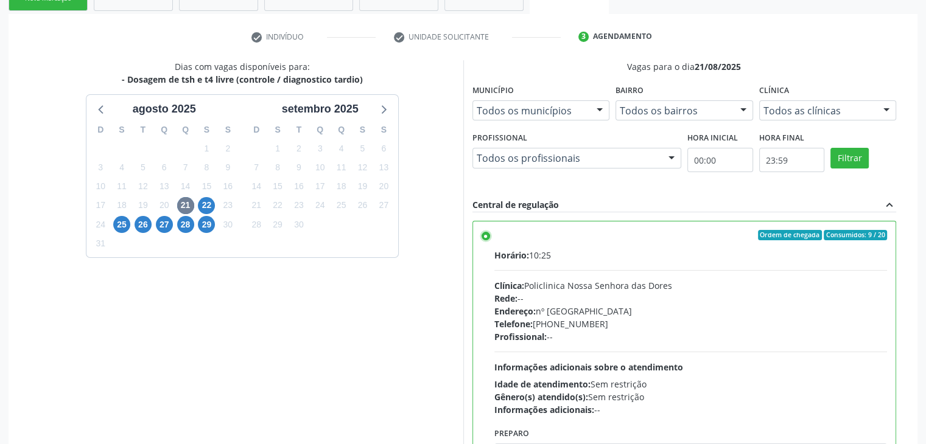
scroll to position [298, 0]
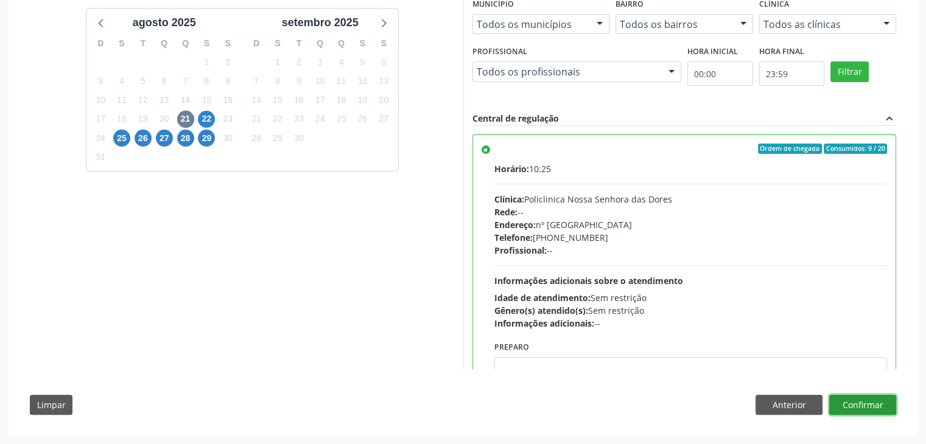
click at [863, 406] on button "Confirmar" at bounding box center [862, 405] width 67 height 21
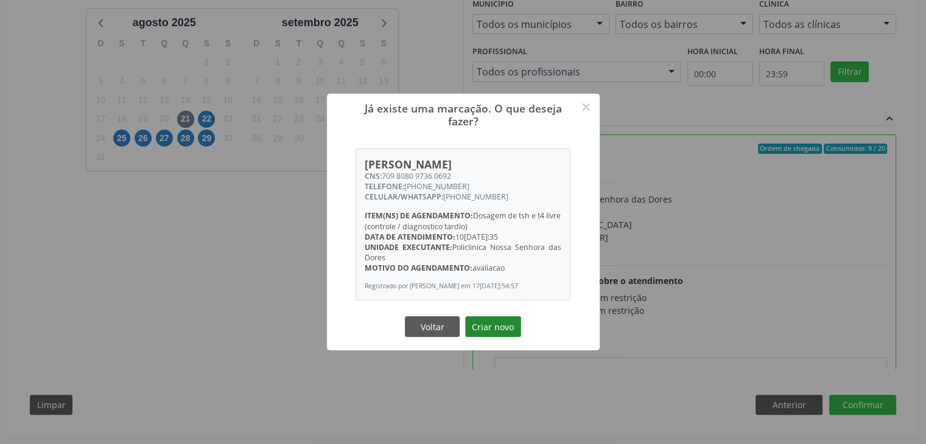
click at [508, 331] on button "Criar novo" at bounding box center [493, 327] width 56 height 21
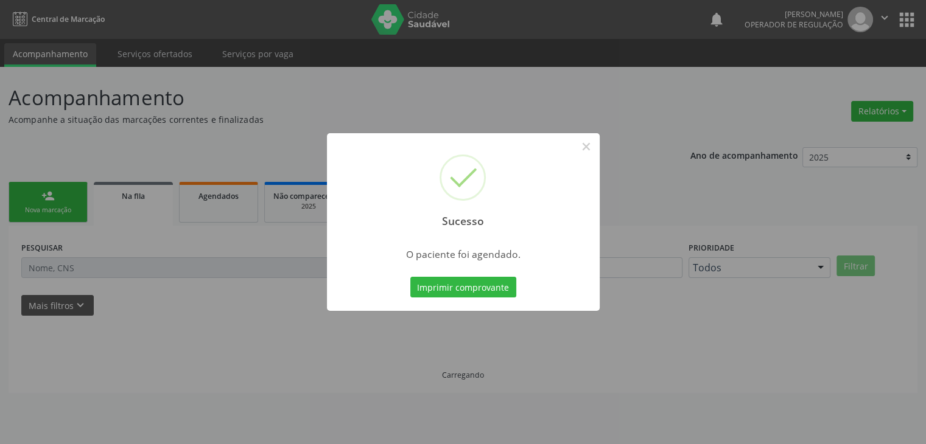
scroll to position [0, 0]
click at [595, 139] on button "×" at bounding box center [590, 146] width 21 height 21
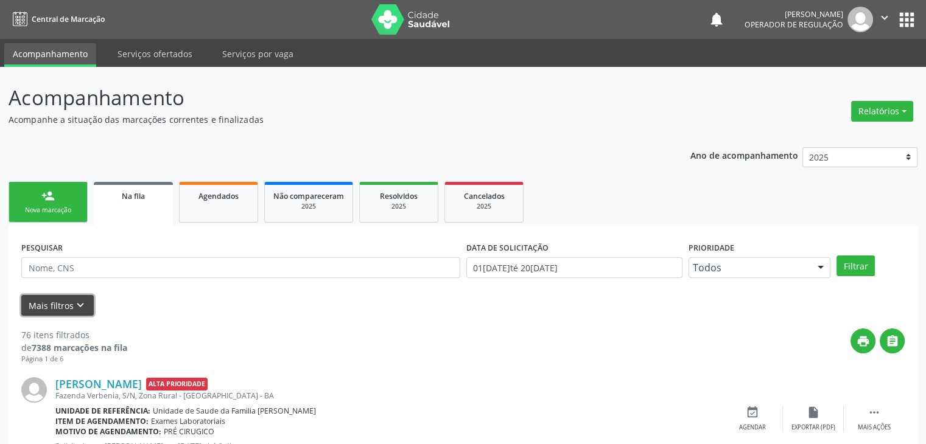
click at [79, 312] on button "Mais filtros keyboard_arrow_down" at bounding box center [57, 305] width 72 height 21
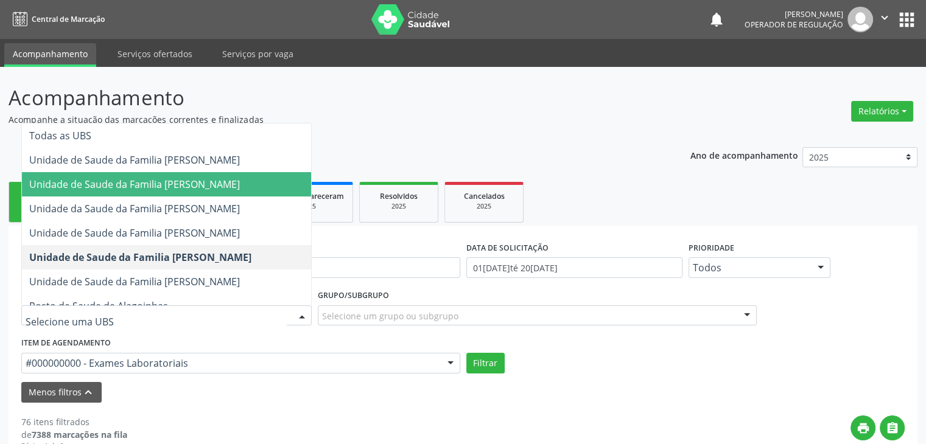
click at [209, 181] on span "Unidade de Saude da Familia [PERSON_NAME]" at bounding box center [134, 184] width 211 height 13
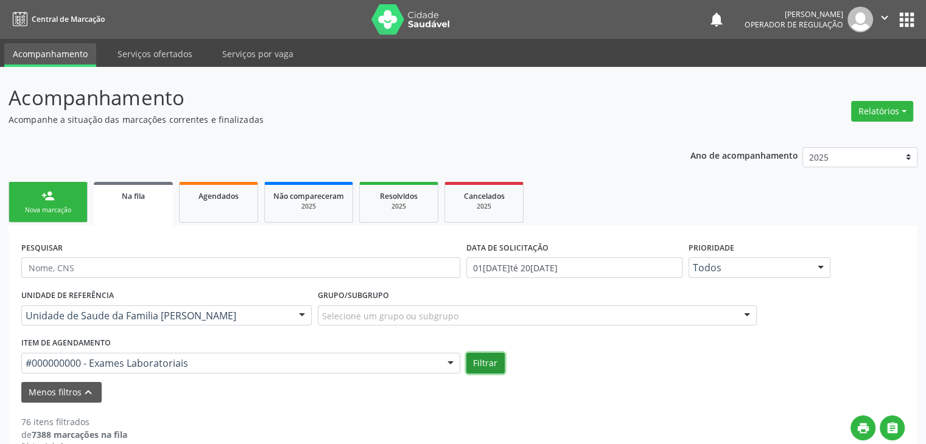
click at [486, 368] on button "Filtrar" at bounding box center [485, 363] width 38 height 21
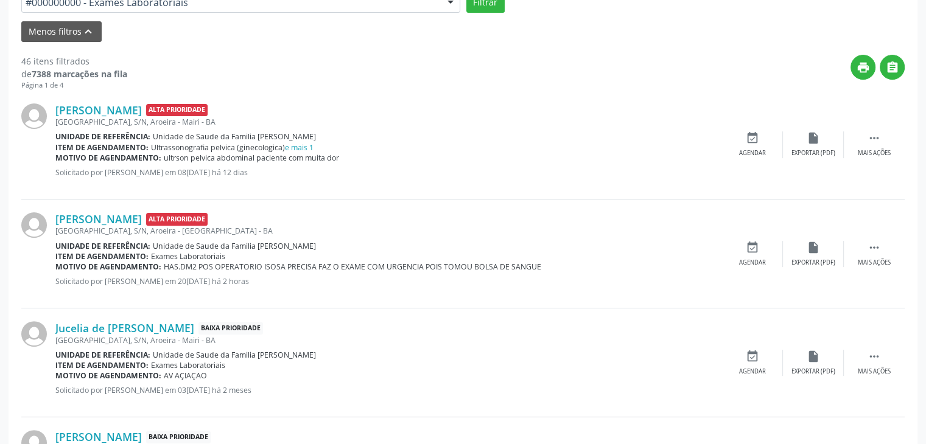
scroll to position [117, 0]
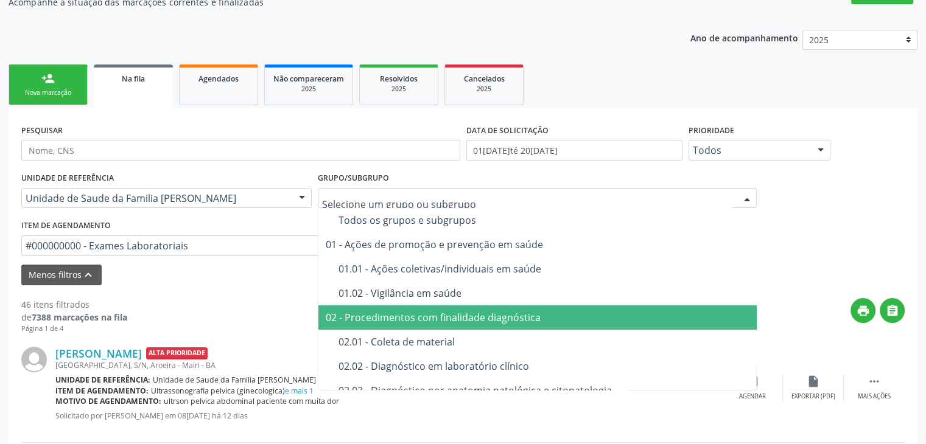
click at [287, 305] on div "print " at bounding box center [515, 316] width 777 height 36
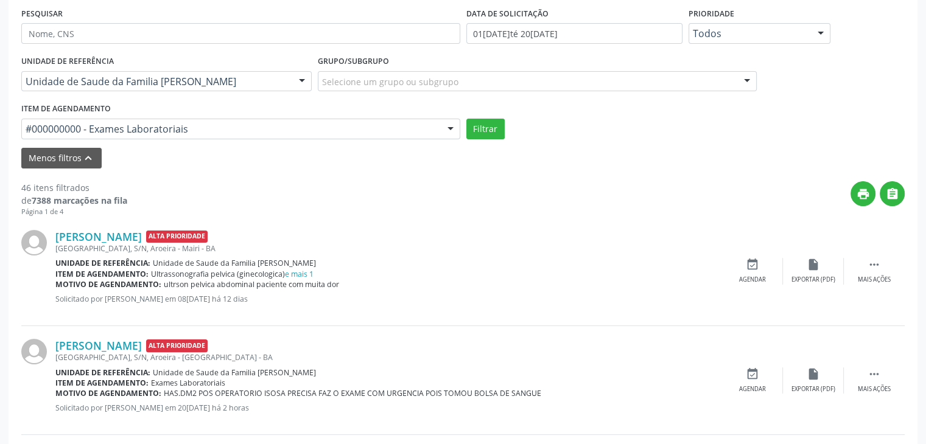
scroll to position [239, 0]
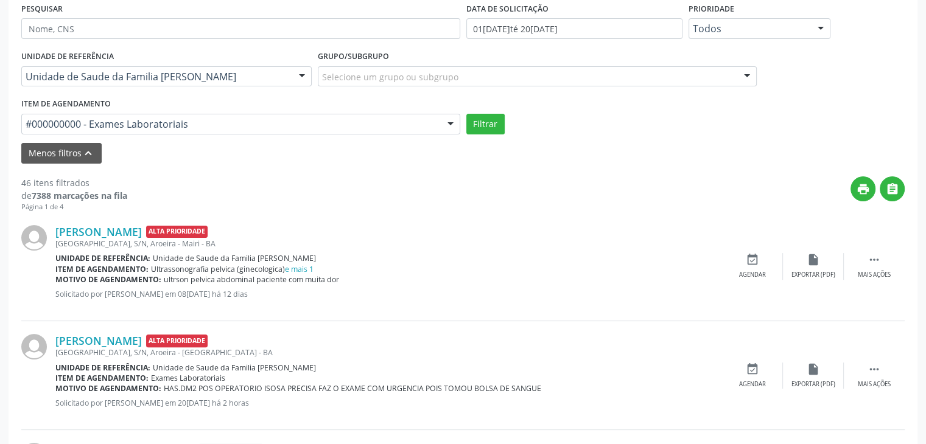
click at [298, 262] on span "Unidade de Saude da Familia [PERSON_NAME]" at bounding box center [234, 258] width 163 height 10
click at [298, 272] on link "e mais 1" at bounding box center [299, 269] width 29 height 10
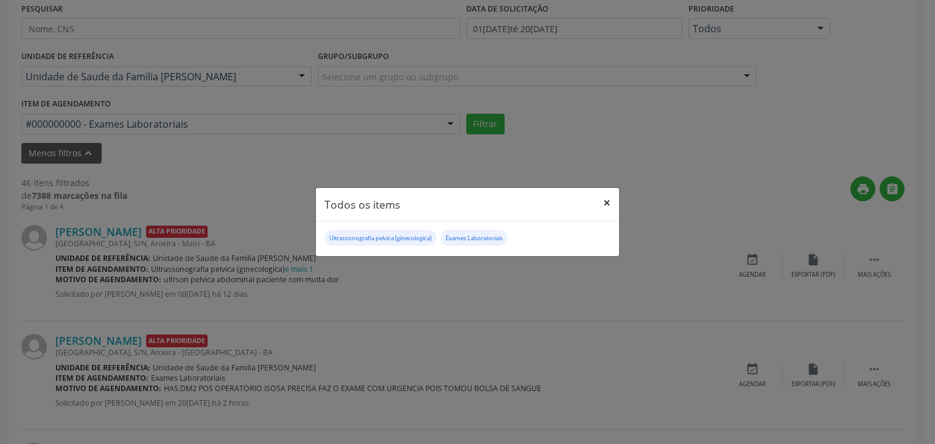
click at [607, 198] on button "×" at bounding box center [607, 203] width 24 height 30
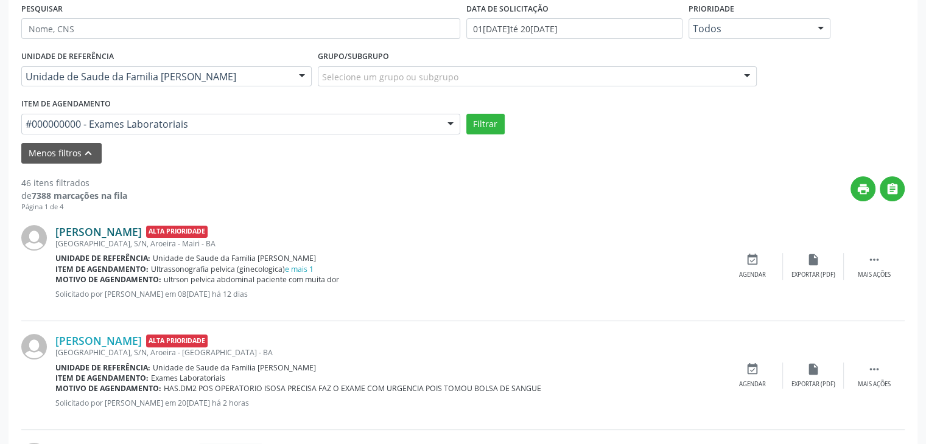
click at [84, 229] on link "Ana Sofia Sena Rios" at bounding box center [98, 231] width 86 height 13
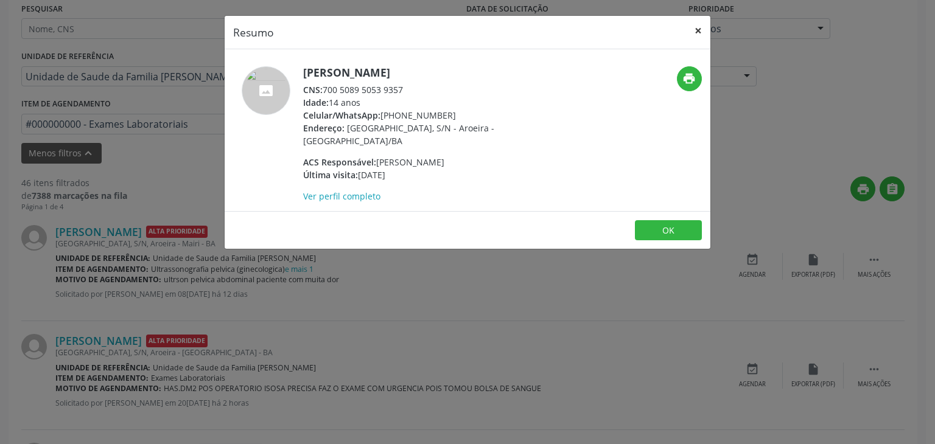
click at [696, 30] on button "×" at bounding box center [698, 31] width 24 height 30
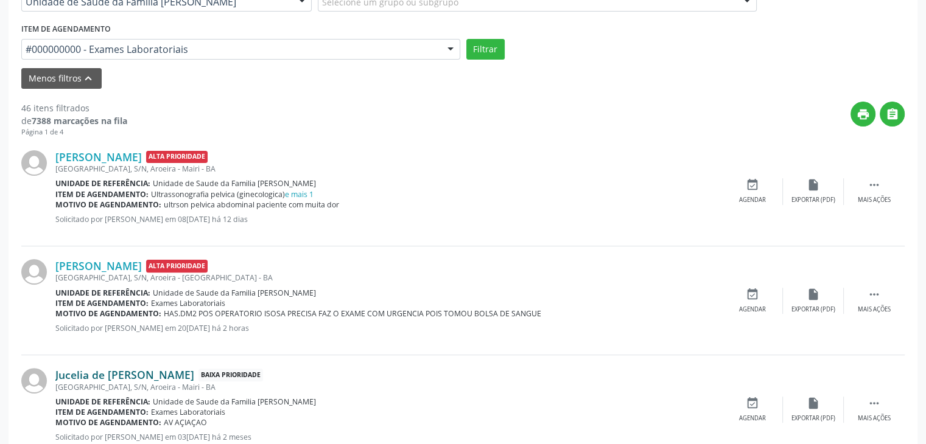
scroll to position [361, 0]
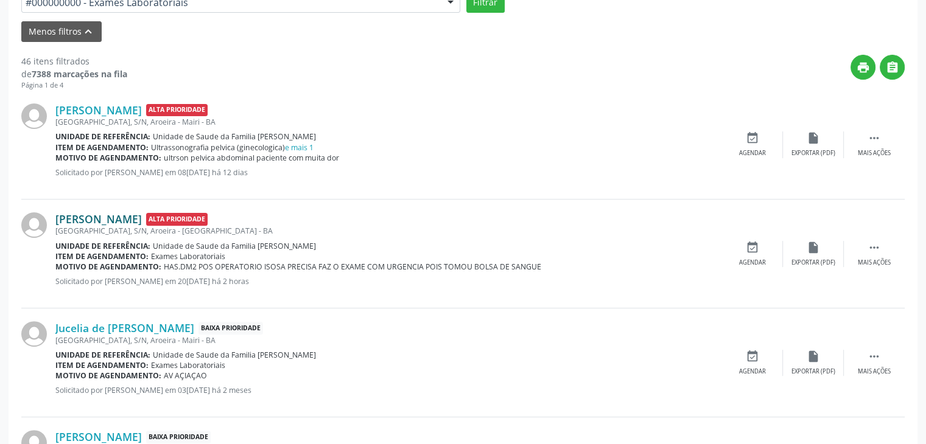
click at [131, 220] on link "Cercelina de Almeida Araújo" at bounding box center [98, 218] width 86 height 13
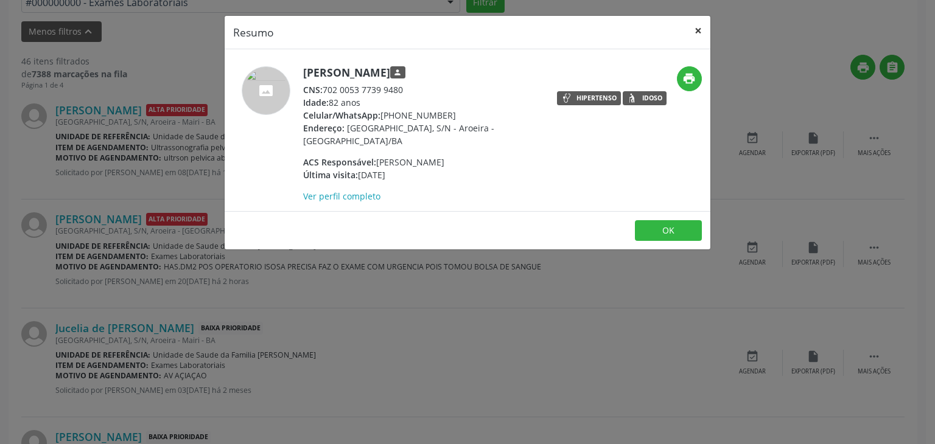
click at [703, 26] on button "×" at bounding box center [698, 31] width 24 height 30
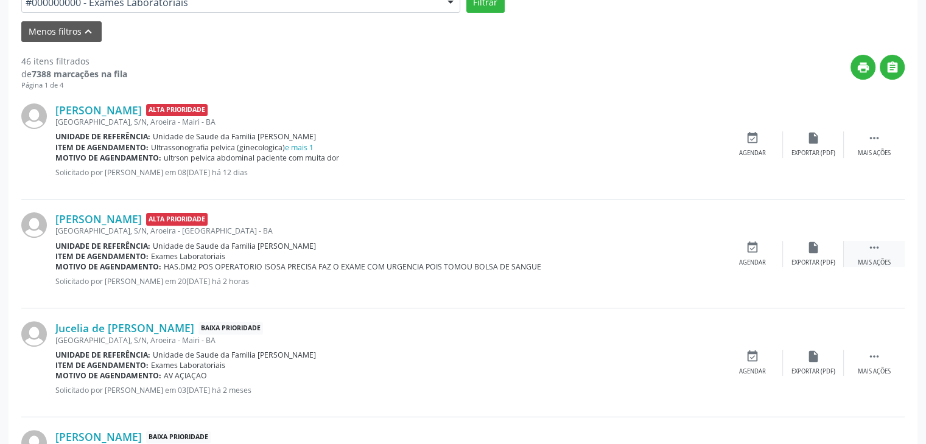
click at [880, 249] on icon "" at bounding box center [873, 247] width 13 height 13
click at [796, 251] on div "edit Editar" at bounding box center [813, 254] width 61 height 26
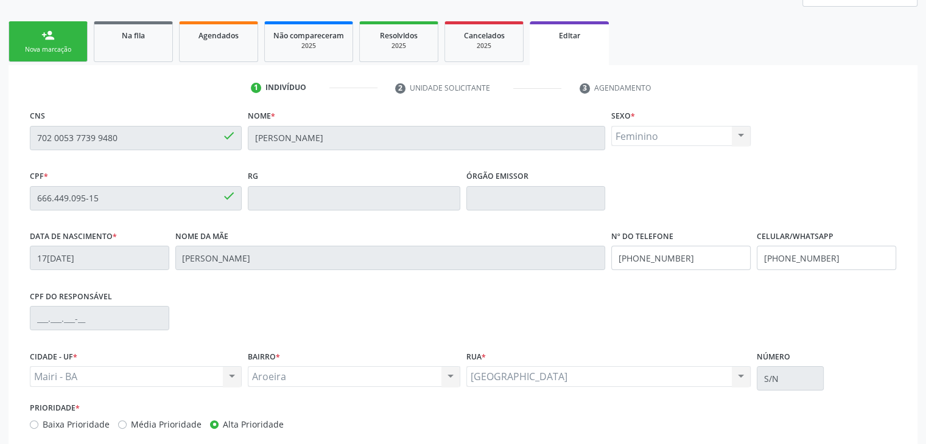
scroll to position [231, 0]
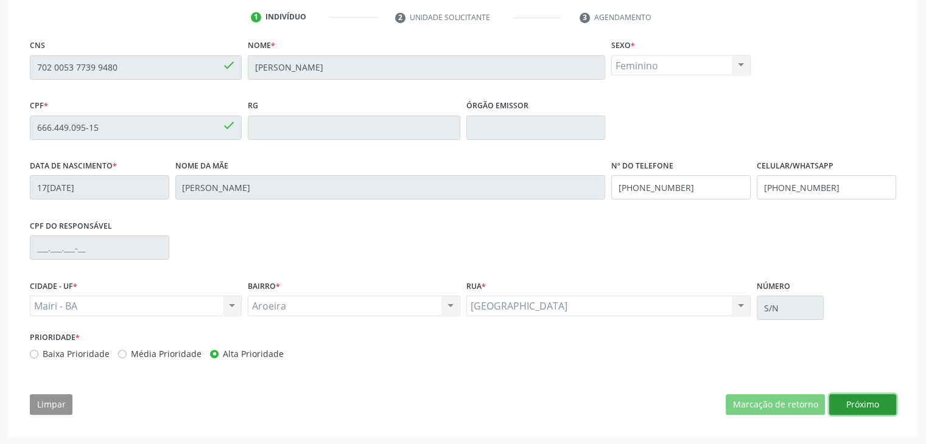
click at [862, 401] on button "Próximo" at bounding box center [862, 404] width 67 height 21
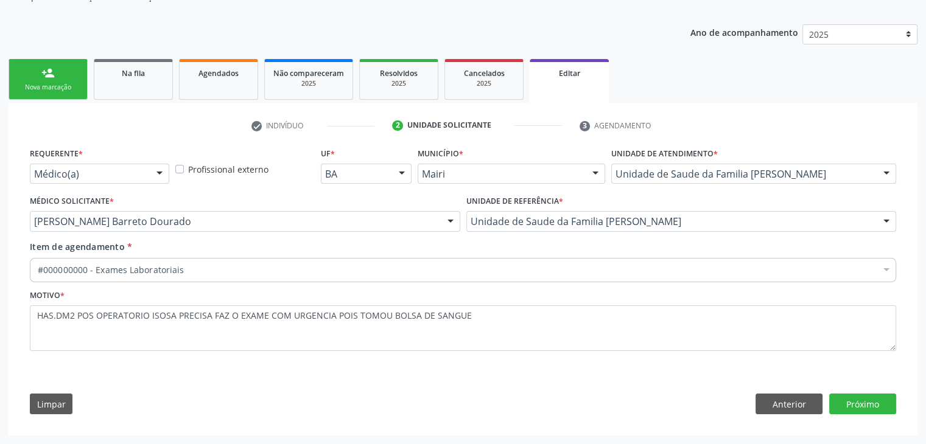
scroll to position [122, 0]
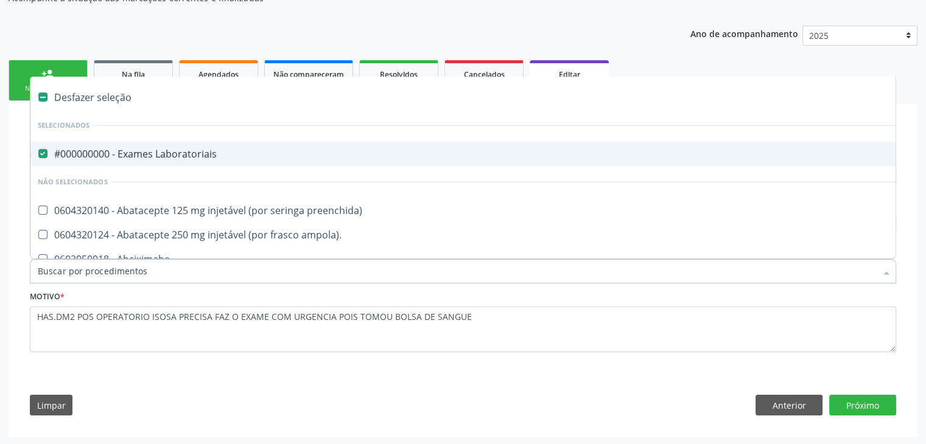
click at [116, 149] on div "#000000000 - Exames Laboratoriais" at bounding box center [506, 154] width 937 height 10
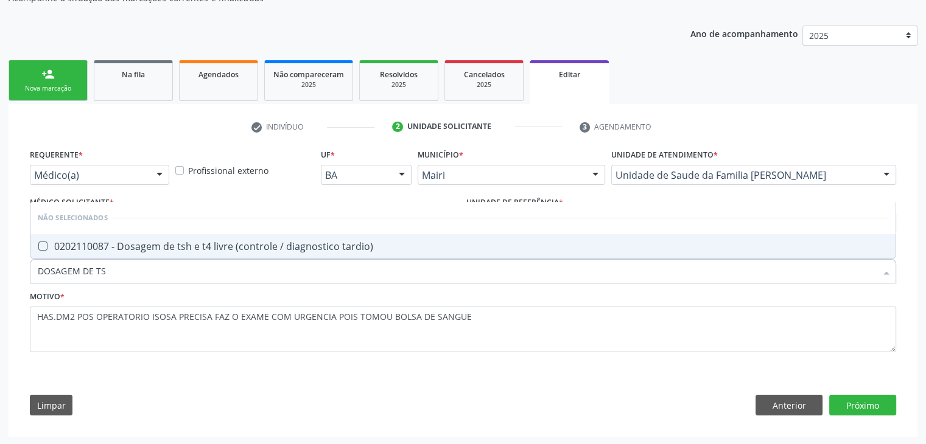
click at [150, 242] on div "0202110087 - Dosagem de tsh e t4 livre (controle / diagnostico tardio)" at bounding box center [463, 247] width 850 height 10
click at [876, 404] on button "Próximo" at bounding box center [862, 405] width 67 height 21
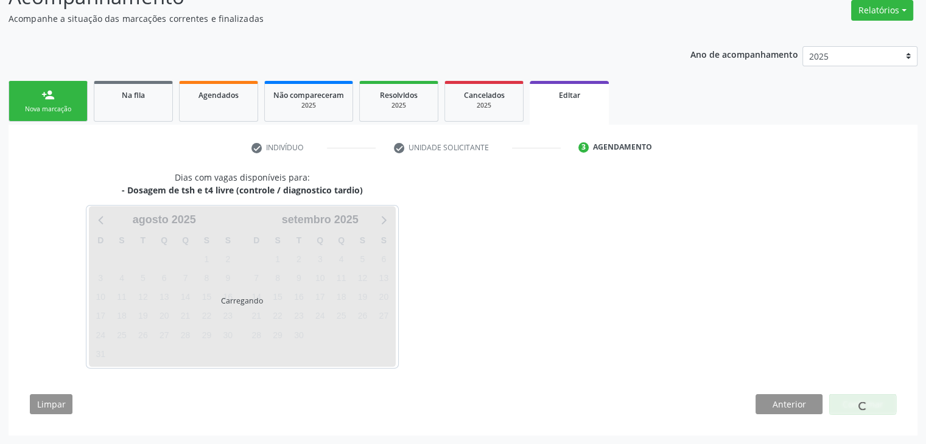
scroll to position [100, 0]
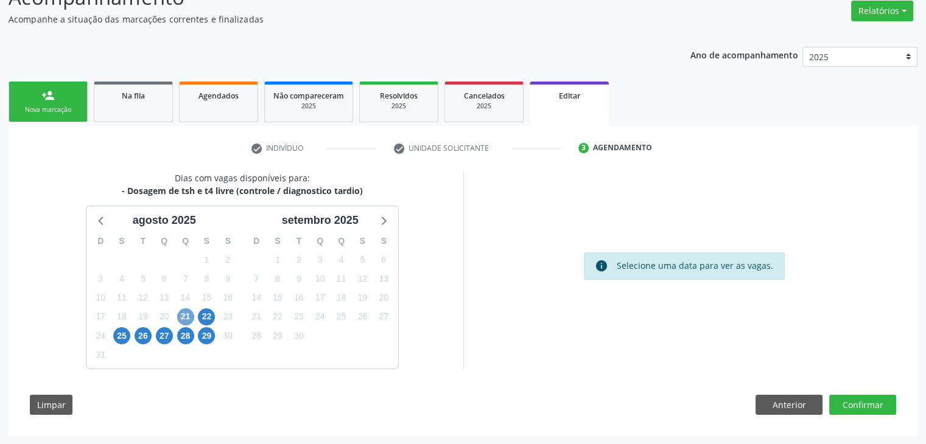
click at [184, 309] on span "21" at bounding box center [185, 317] width 17 height 17
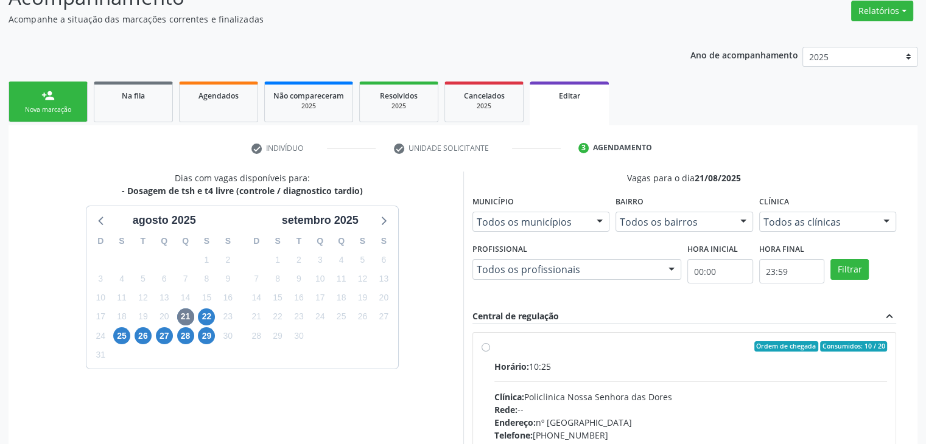
click at [648, 373] on div "Horário: 10:25 Clínica: Policlinica Nossa Senhora das Dores Rede: -- Endereço: …" at bounding box center [690, 443] width 393 height 167
click at [490, 352] on input "Ordem de chegada Consumidos: 10 / 20 Horário: 10:25 Clínica: Policlinica Nossa …" at bounding box center [486, 347] width 9 height 11
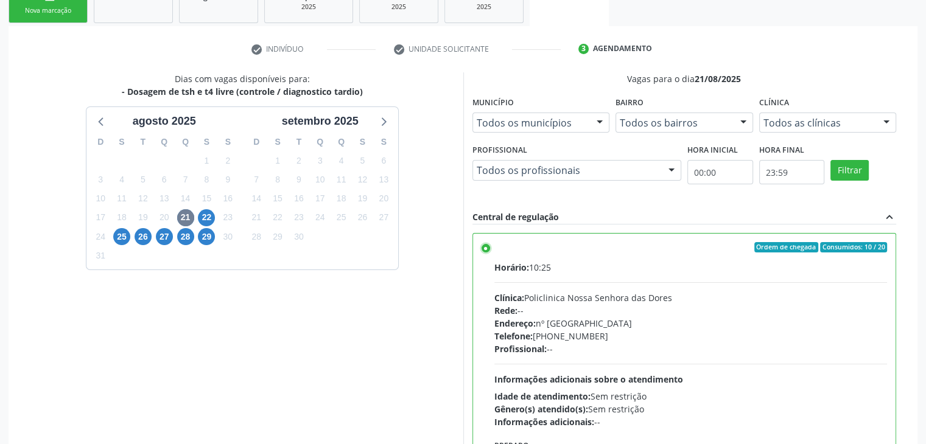
scroll to position [298, 0]
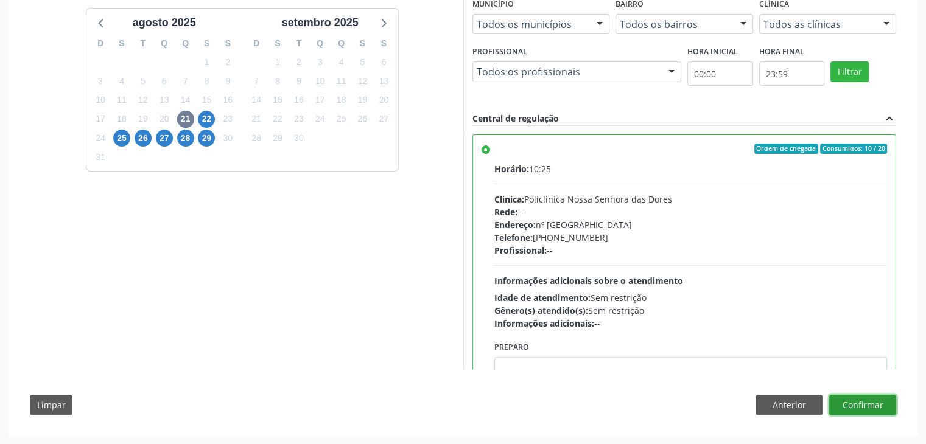
click at [856, 405] on button "Confirmar" at bounding box center [862, 405] width 67 height 21
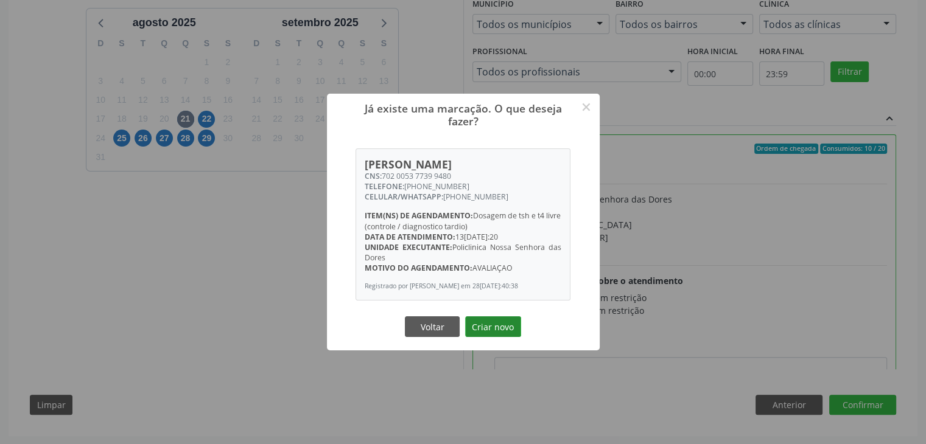
click at [489, 324] on button "Criar novo" at bounding box center [493, 327] width 56 height 21
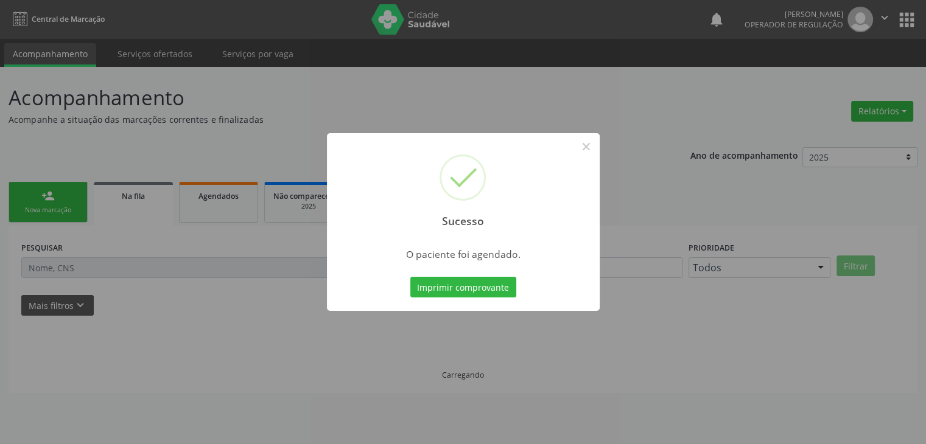
scroll to position [0, 0]
click at [588, 149] on button "×" at bounding box center [590, 146] width 21 height 21
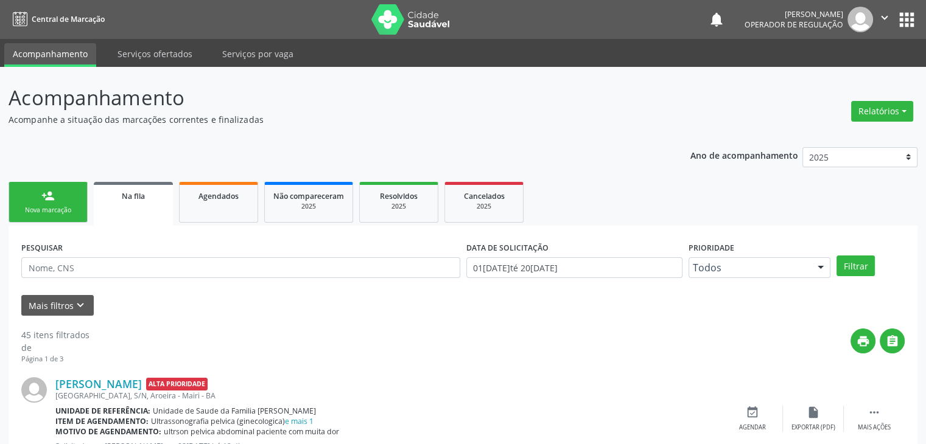
scroll to position [304, 0]
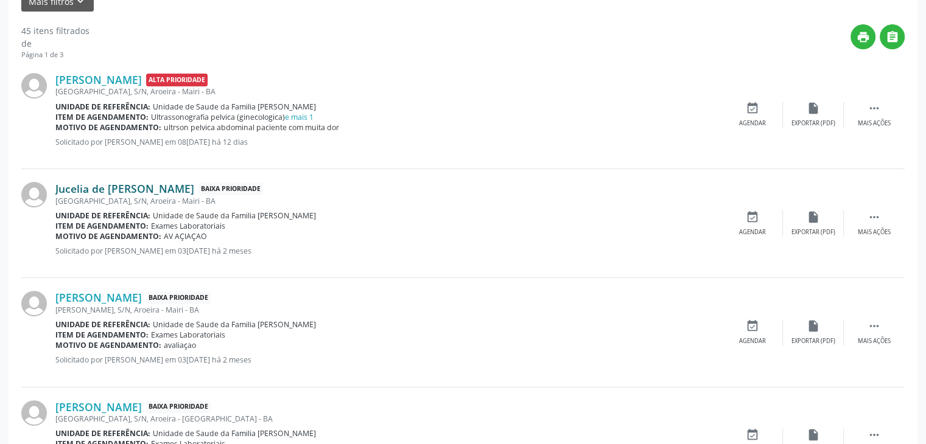
click at [100, 187] on link "Jucelia de Jesus Oliveira Santana" at bounding box center [124, 188] width 139 height 13
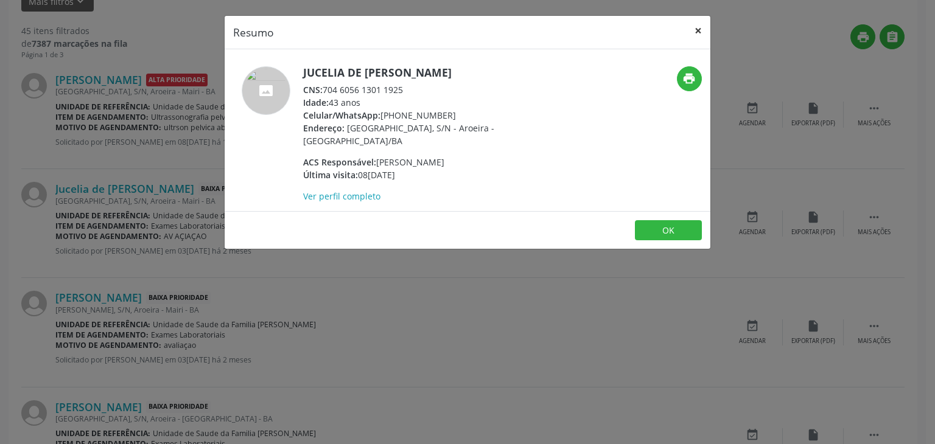
click at [692, 30] on button "×" at bounding box center [698, 31] width 24 height 30
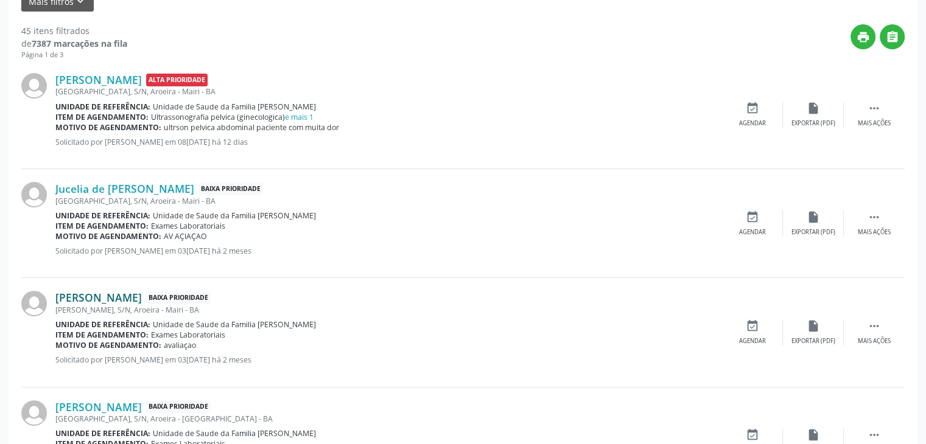
click at [121, 293] on link "Julio Souza Zito" at bounding box center [98, 297] width 86 height 13
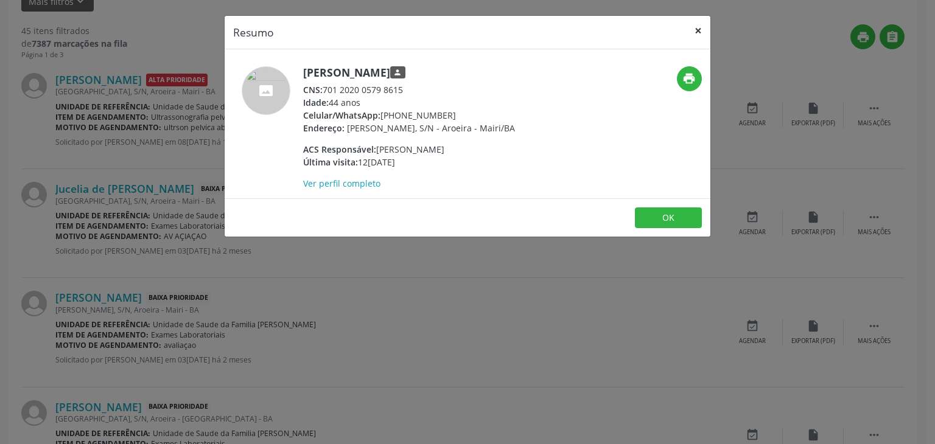
click at [697, 25] on button "×" at bounding box center [698, 31] width 24 height 30
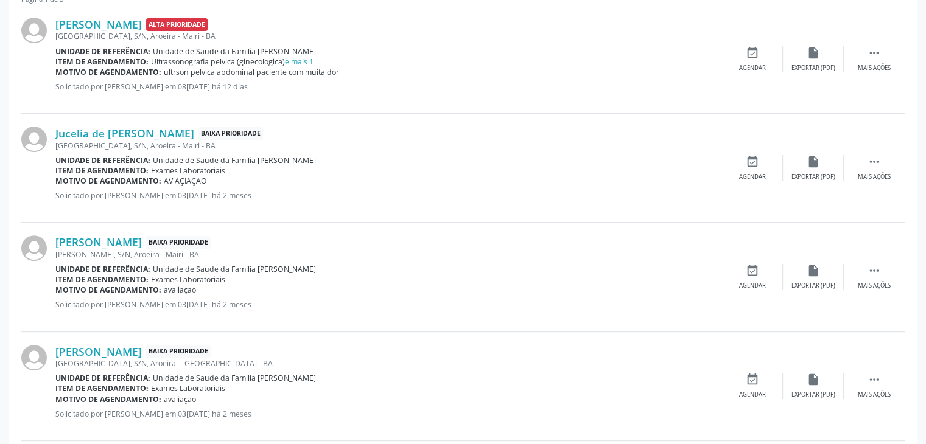
scroll to position [426, 0]
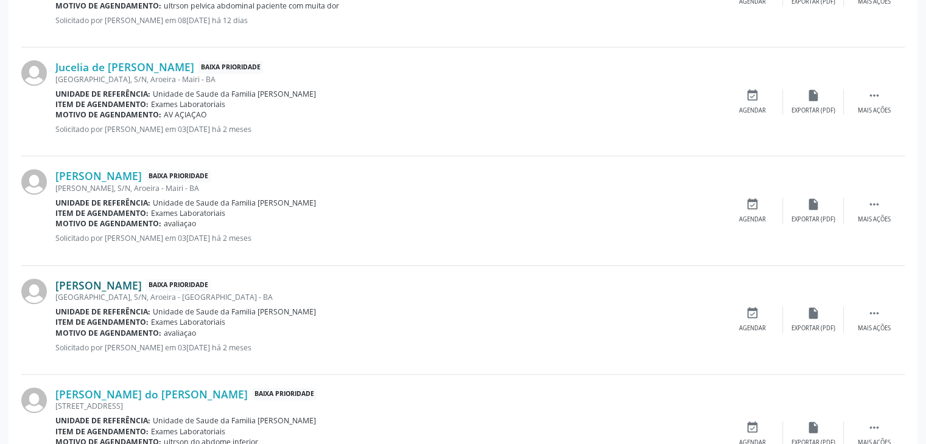
click at [113, 280] on link "Jelma Araujo de Almeida" at bounding box center [98, 285] width 86 height 13
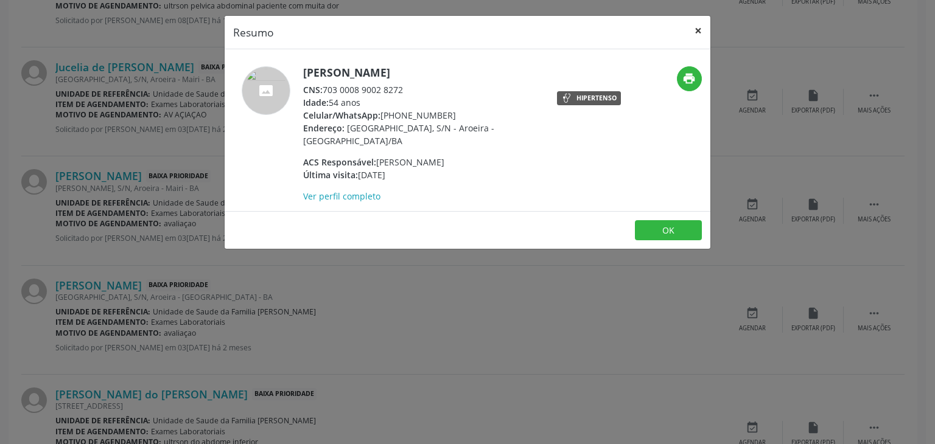
click at [697, 33] on button "×" at bounding box center [698, 31] width 24 height 30
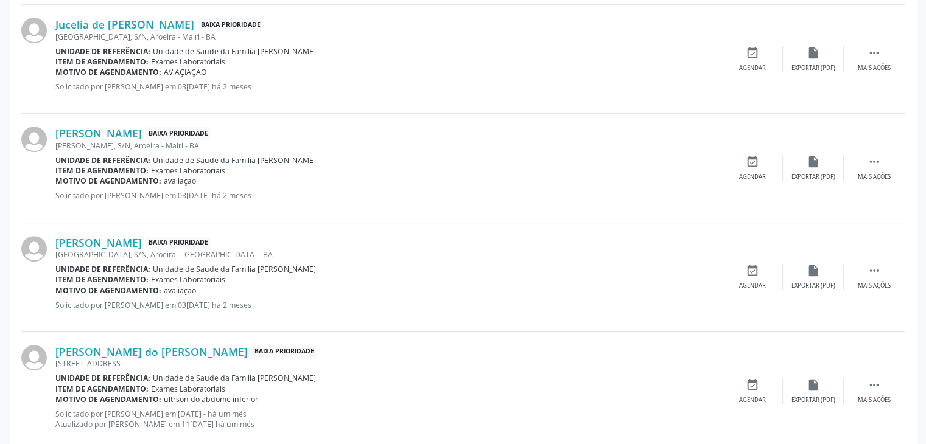
scroll to position [548, 0]
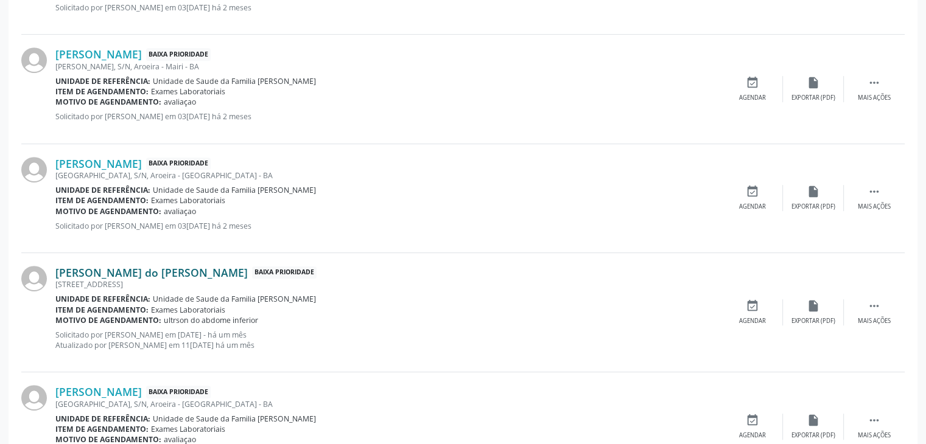
click at [125, 276] on link "Alex do Carmo Santos" at bounding box center [151, 272] width 192 height 13
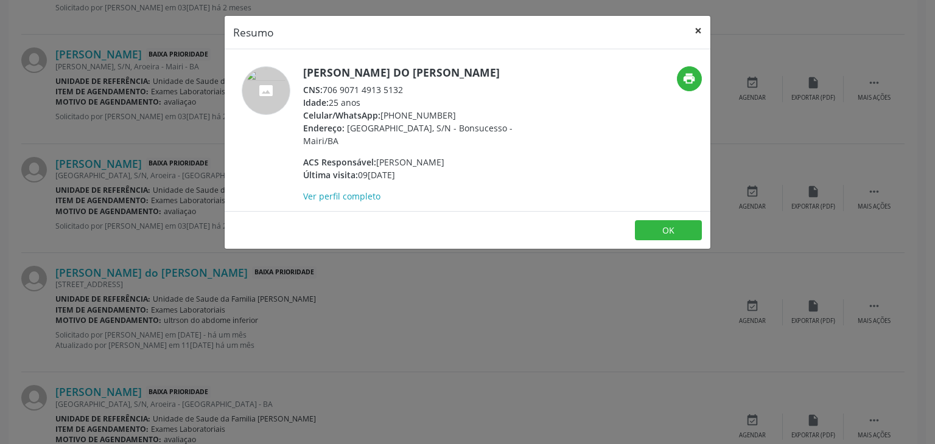
click at [687, 30] on button "×" at bounding box center [698, 31] width 24 height 30
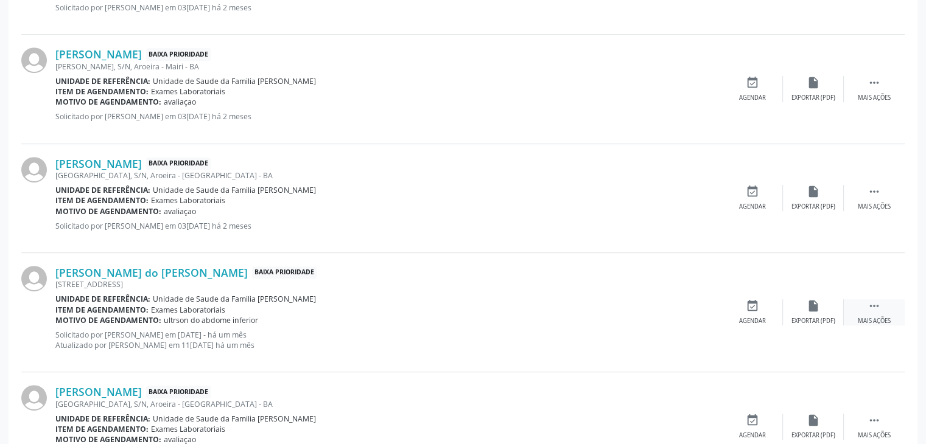
click at [874, 301] on icon "" at bounding box center [873, 305] width 13 height 13
click at [824, 305] on div "edit Editar" at bounding box center [813, 312] width 61 height 26
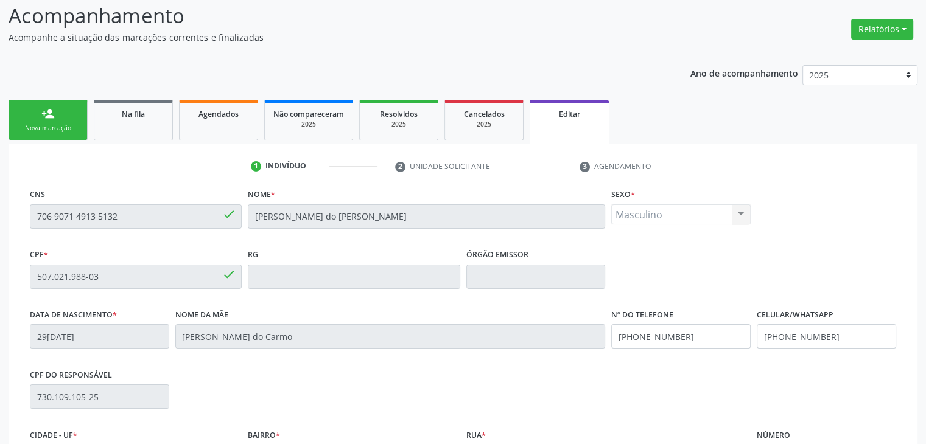
scroll to position [231, 0]
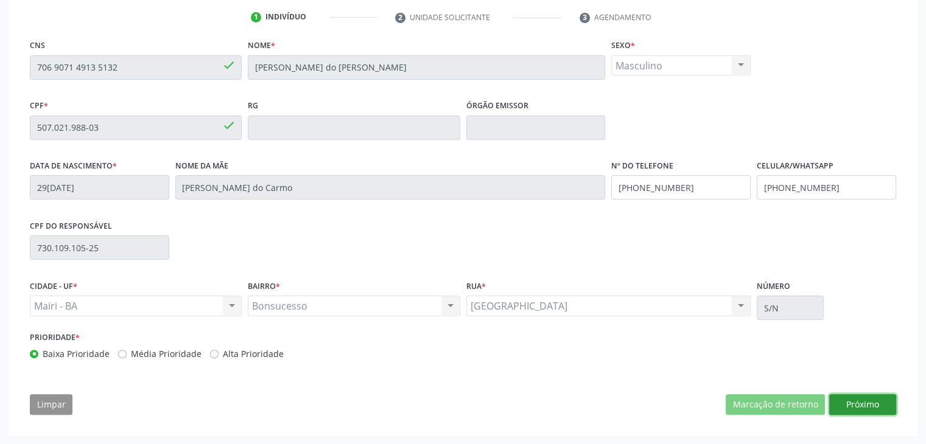
click at [850, 394] on button "Próximo" at bounding box center [862, 404] width 67 height 21
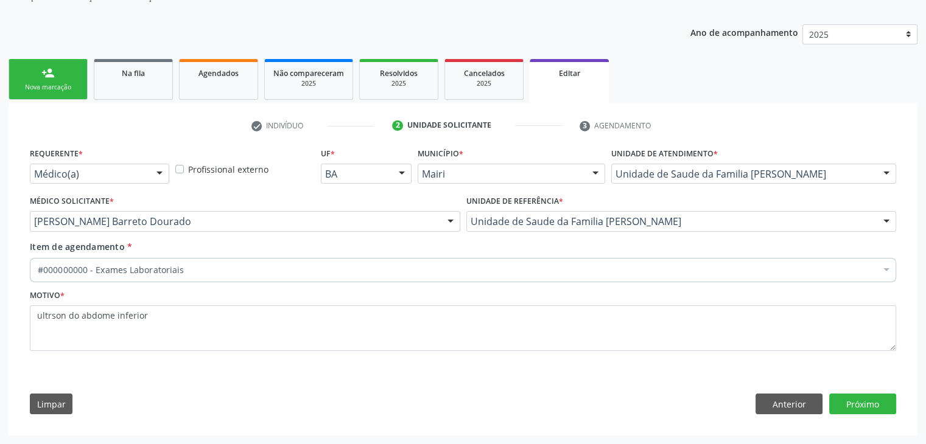
scroll to position [122, 0]
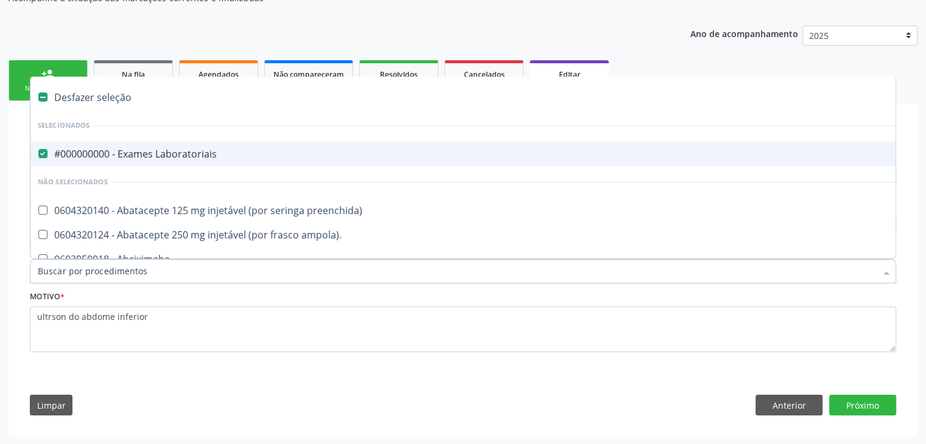
click at [126, 153] on div "#000000000 - Exames Laboratoriais" at bounding box center [506, 154] width 937 height 10
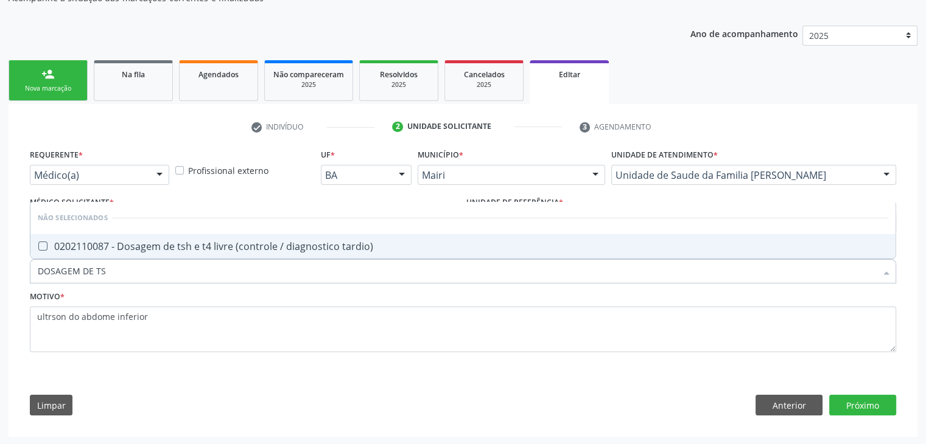
click at [184, 236] on span "0202110087 - Dosagem de tsh e t4 livre (controle / diagnostico tardio)" at bounding box center [462, 246] width 865 height 24
click at [855, 406] on button "Próximo" at bounding box center [862, 405] width 67 height 21
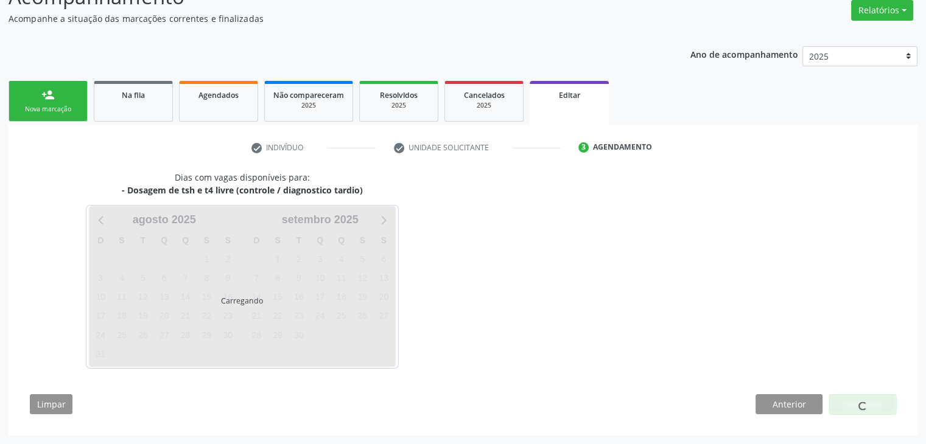
scroll to position [100, 0]
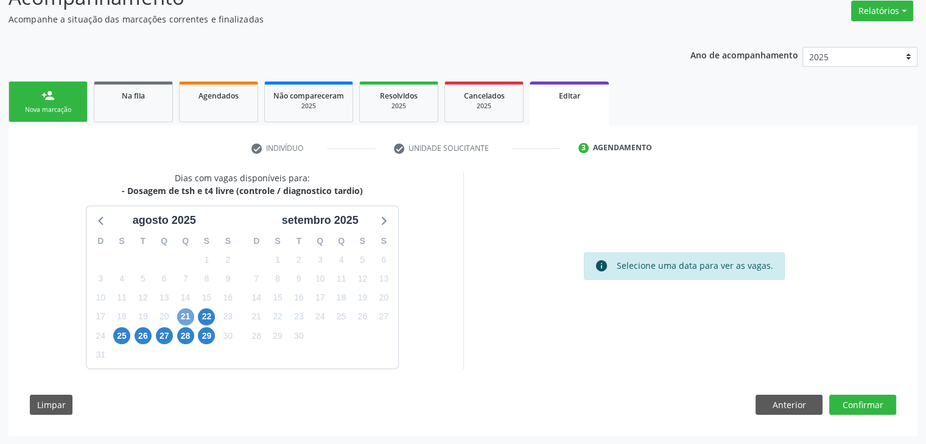
click at [188, 315] on span "21" at bounding box center [185, 317] width 17 height 17
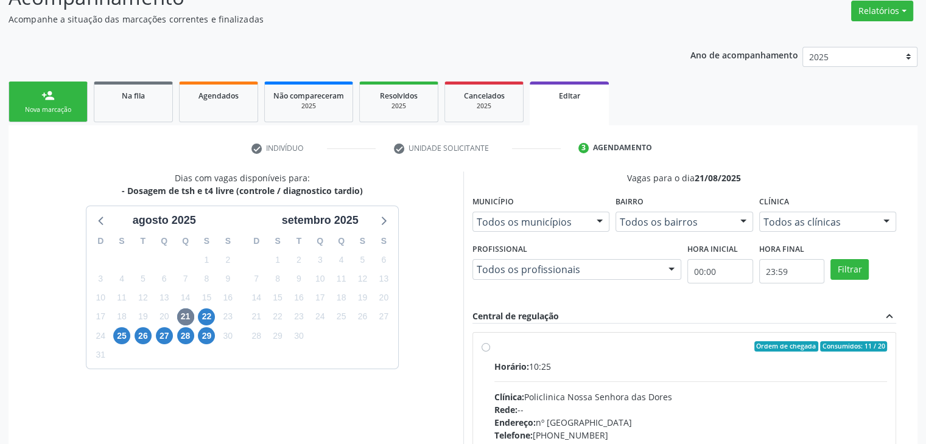
click at [595, 378] on div "Horário: 10:25 Clínica: Policlinica Nossa Senhora das Dores Rede: -- Endereço: …" at bounding box center [690, 443] width 393 height 167
click at [490, 352] on input "Ordem de chegada Consumidos: 11 / 20 Horário: 10:25 Clínica: Policlinica Nossa …" at bounding box center [486, 347] width 9 height 11
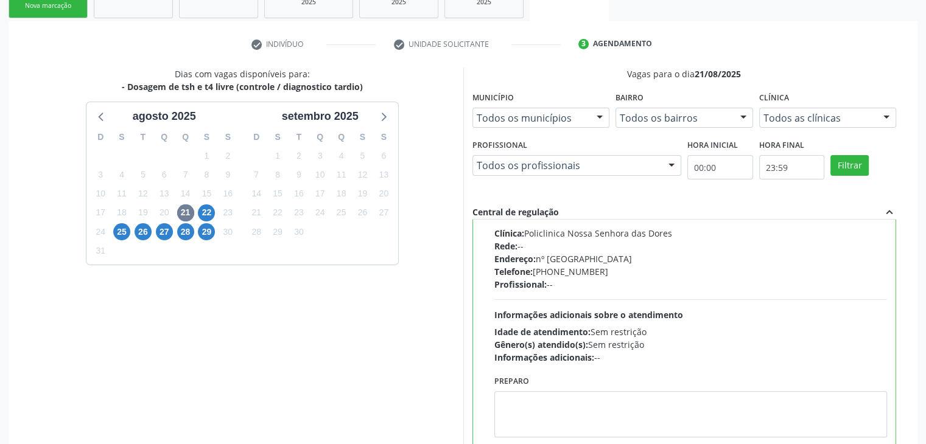
scroll to position [298, 0]
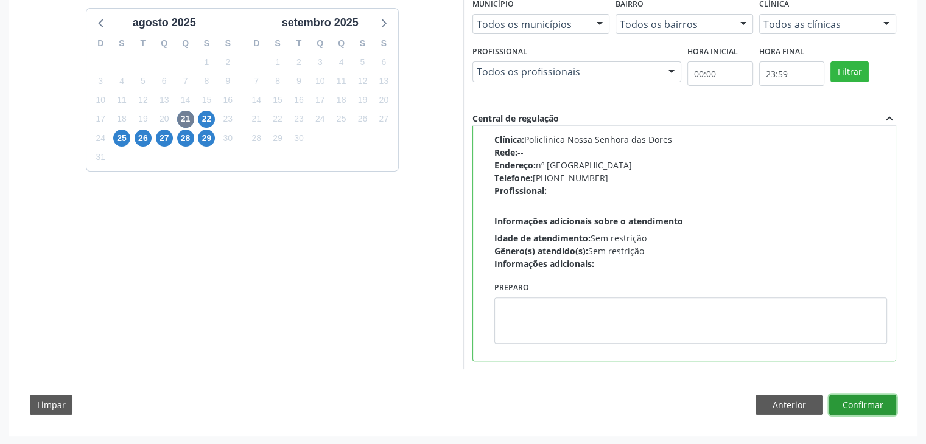
click at [869, 408] on button "Confirmar" at bounding box center [862, 405] width 67 height 21
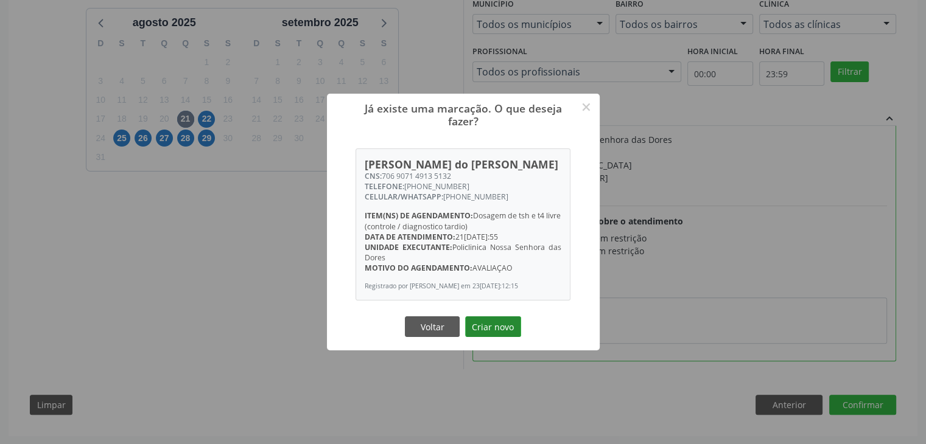
click at [497, 327] on button "Criar novo" at bounding box center [493, 327] width 56 height 21
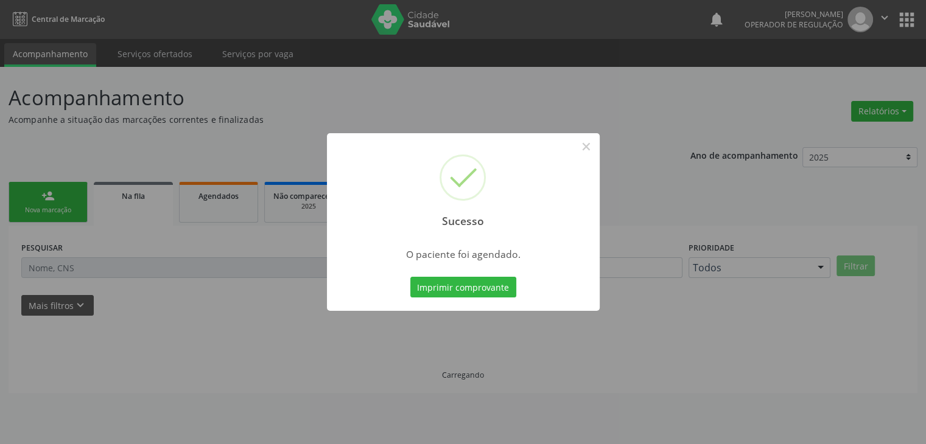
scroll to position [0, 0]
click at [594, 144] on button "×" at bounding box center [590, 146] width 21 height 21
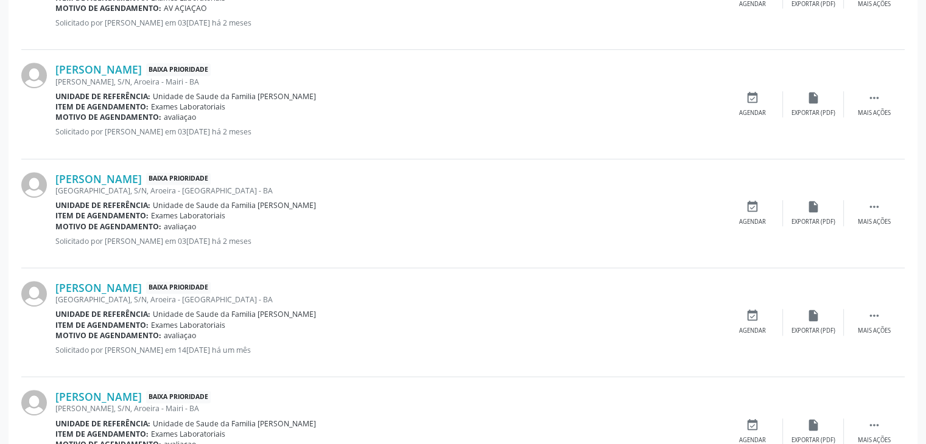
scroll to position [548, 0]
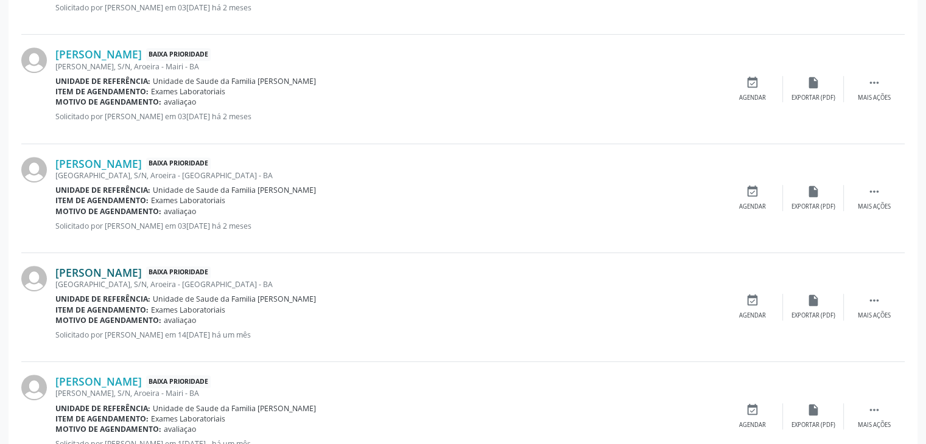
click at [111, 274] on link "Valfredo Alves Santos" at bounding box center [98, 272] width 86 height 13
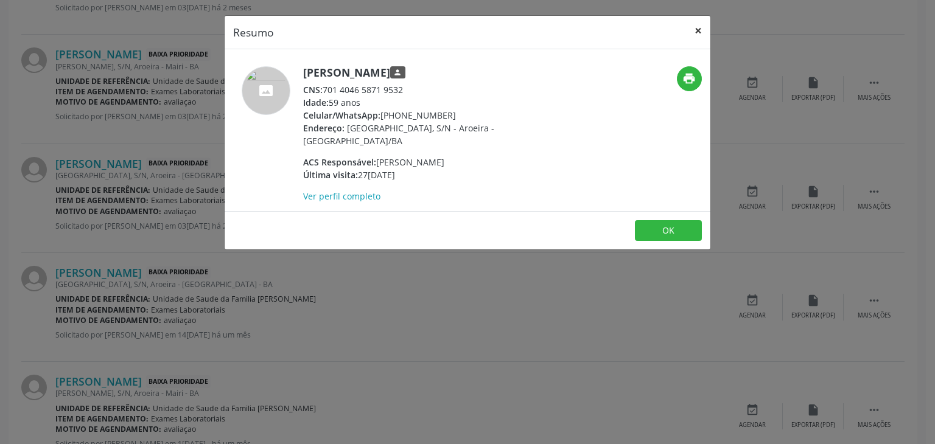
click at [693, 30] on button "×" at bounding box center [698, 31] width 24 height 30
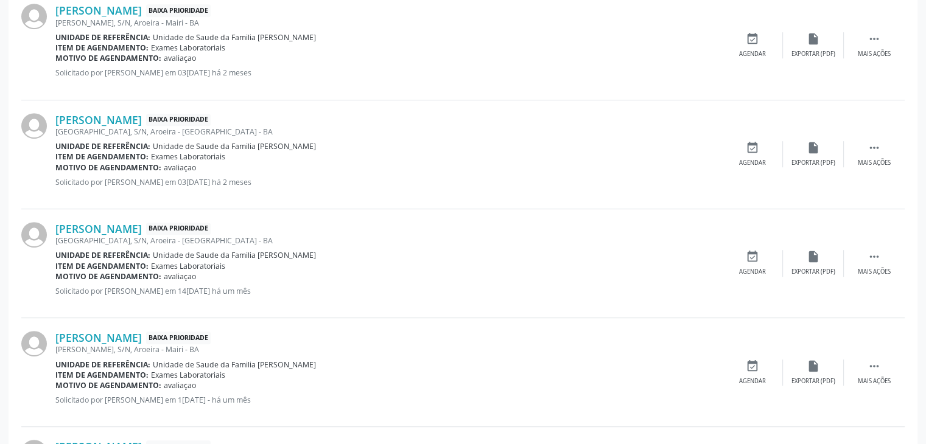
scroll to position [670, 0]
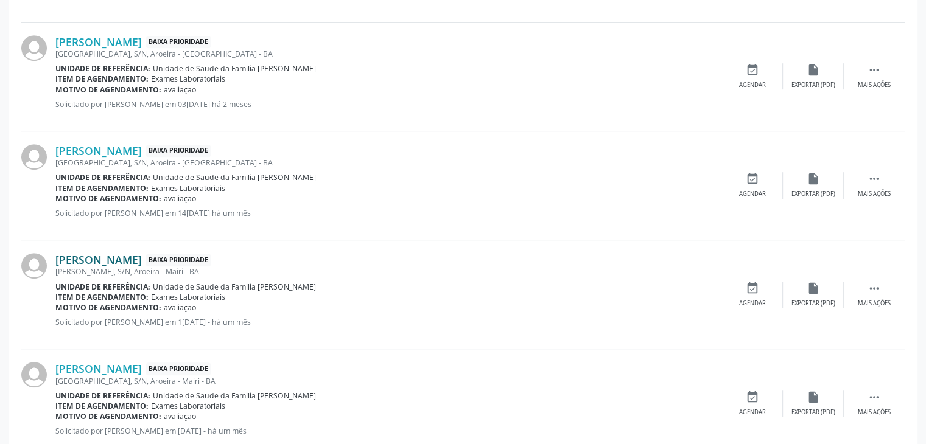
click at [113, 264] on link "Claudio Roberto Gomes de Oliveira" at bounding box center [98, 259] width 86 height 13
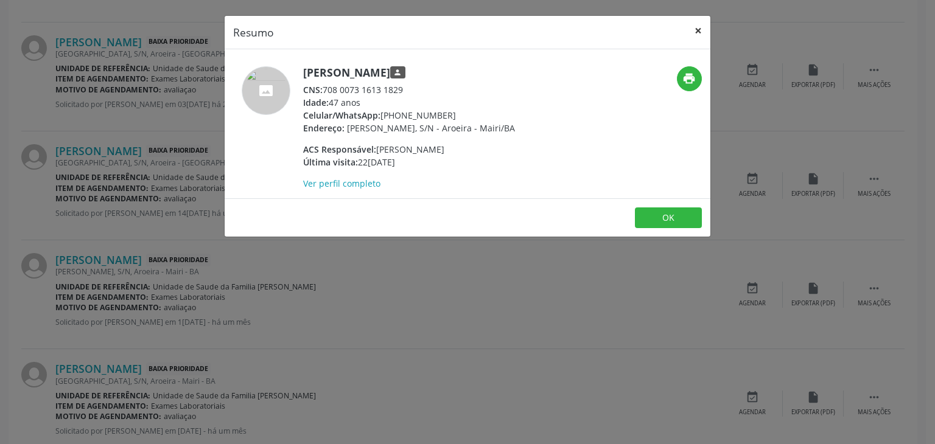
click at [693, 24] on button "×" at bounding box center [698, 31] width 24 height 30
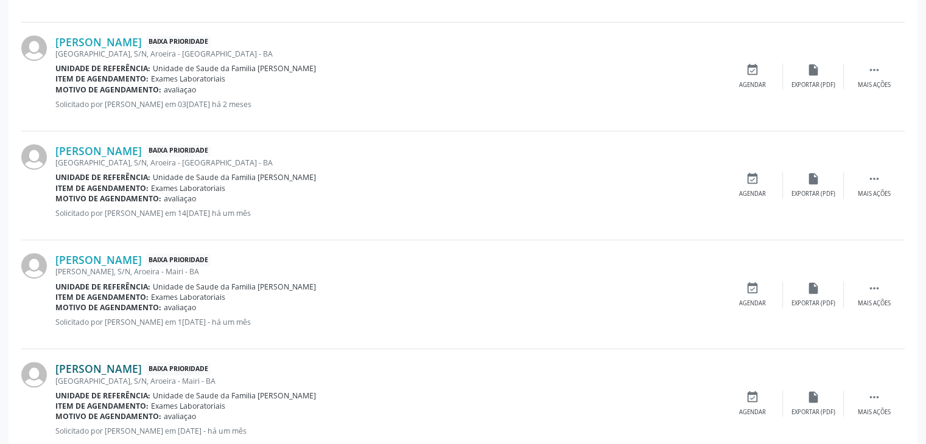
click at [68, 364] on link "Guilherme Alves Oliveira" at bounding box center [98, 368] width 86 height 13
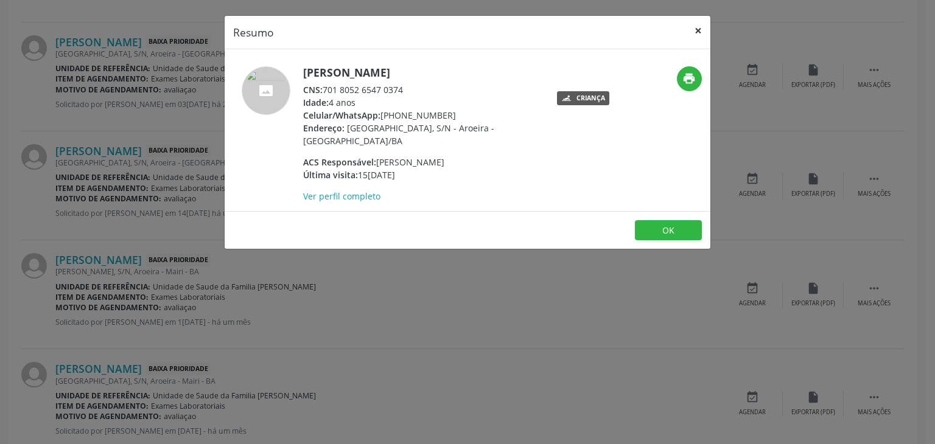
click at [693, 27] on button "×" at bounding box center [698, 31] width 24 height 30
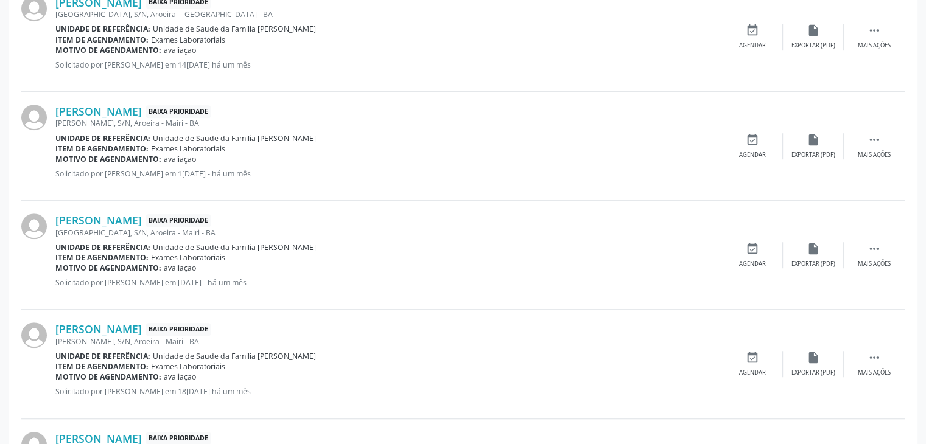
scroll to position [852, 0]
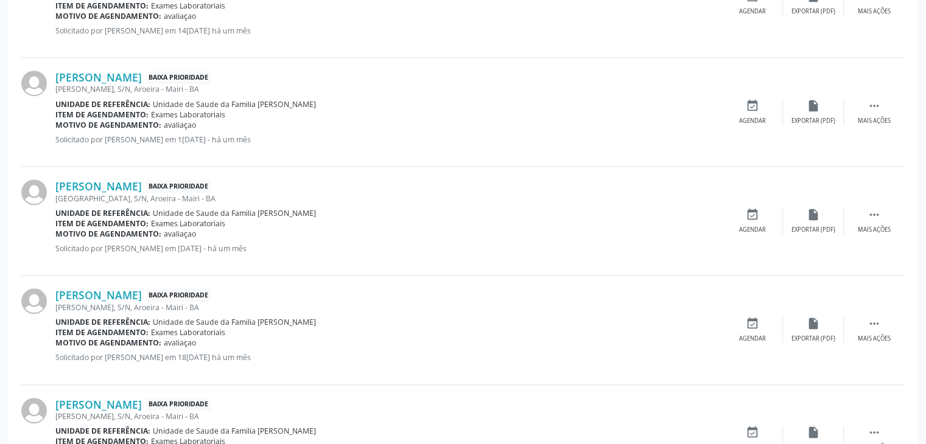
click at [102, 303] on div "José Fernandes, S/N, Aroeira - Mairi - BA" at bounding box center [388, 308] width 667 height 10
click at [105, 292] on link "Joao Lucas Pezam Neto" at bounding box center [98, 295] width 86 height 13
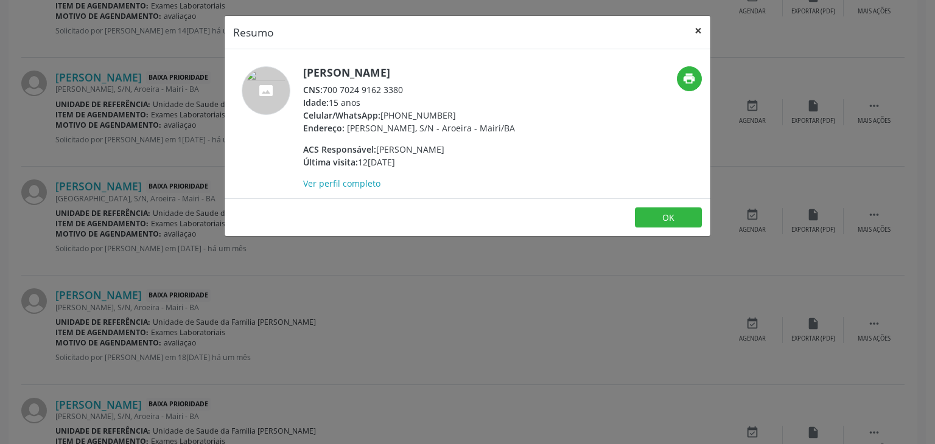
click at [693, 27] on button "×" at bounding box center [698, 31] width 24 height 30
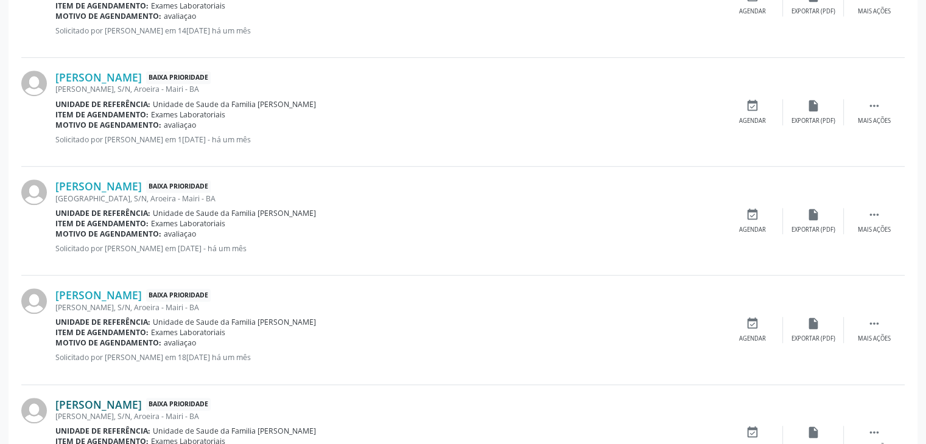
click at [118, 405] on link "Fabiele Oliveira da Silva" at bounding box center [98, 404] width 86 height 13
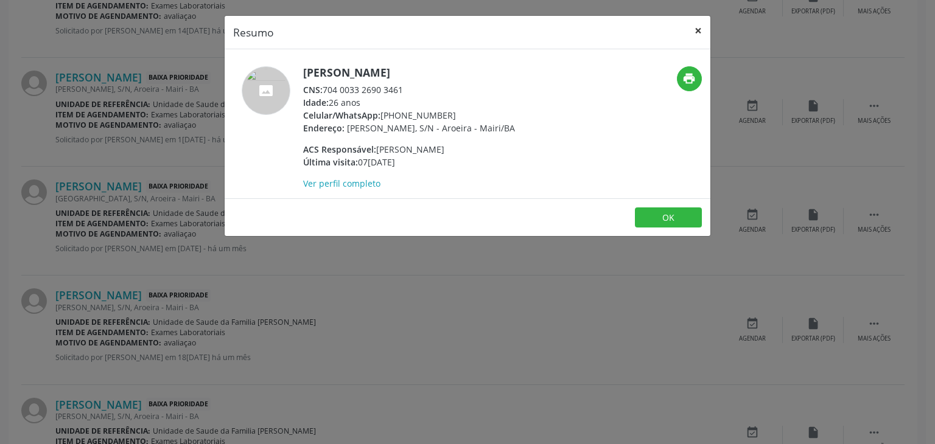
click at [692, 24] on button "×" at bounding box center [698, 31] width 24 height 30
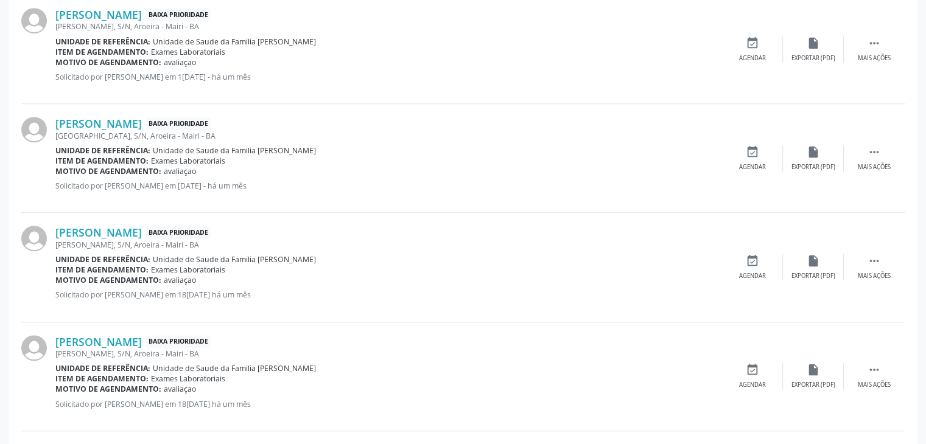
scroll to position [1035, 0]
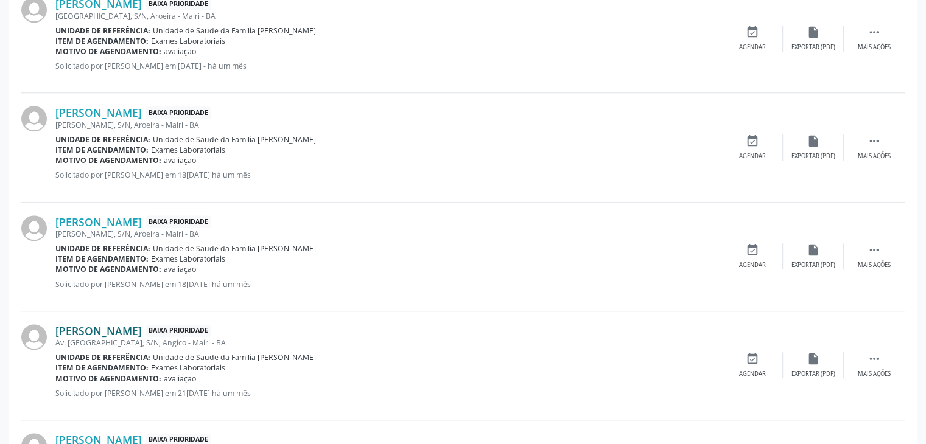
click at [119, 334] on link "Jose Bispo dos Santos" at bounding box center [98, 330] width 86 height 13
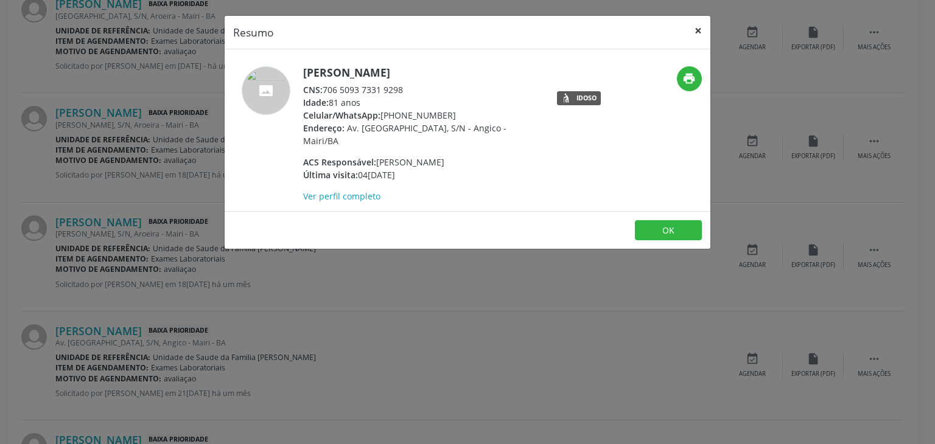
click at [698, 27] on button "×" at bounding box center [698, 31] width 24 height 30
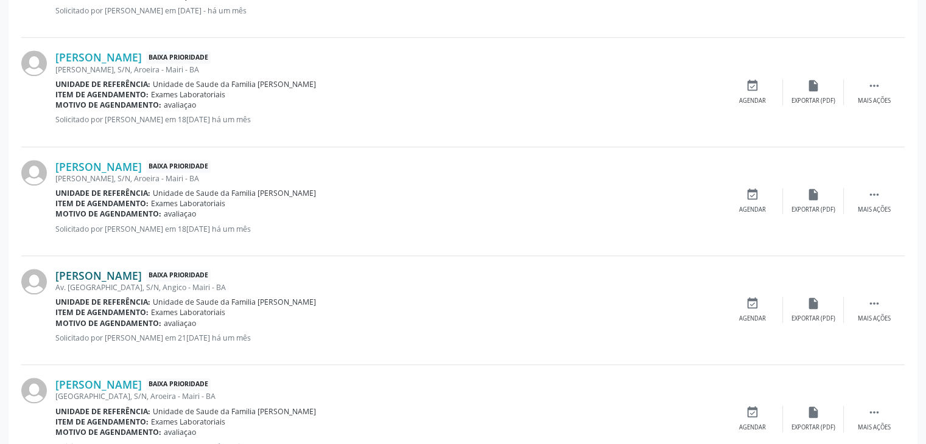
scroll to position [1157, 0]
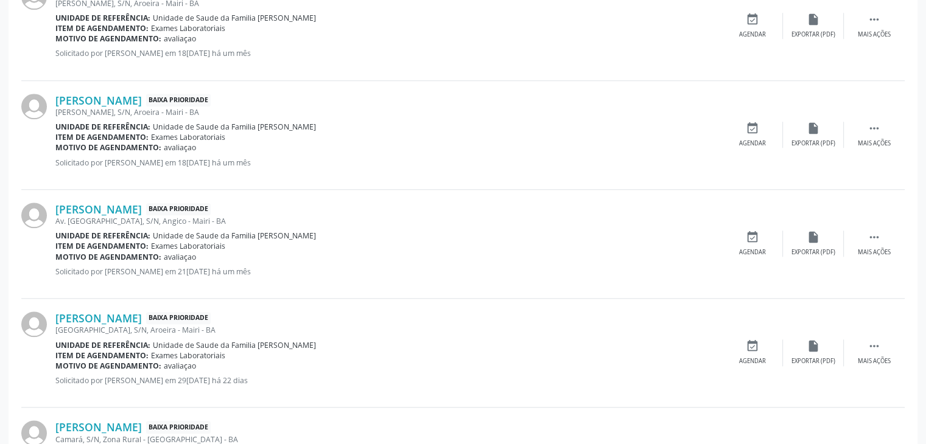
click at [124, 309] on div "Derison Silva Souza Baixa Prioridade Rua da Nação, S/N, Aroeira - Mairi - BA Un…" at bounding box center [462, 353] width 883 height 109
click at [124, 314] on link "Derison Silva Souza" at bounding box center [98, 318] width 86 height 13
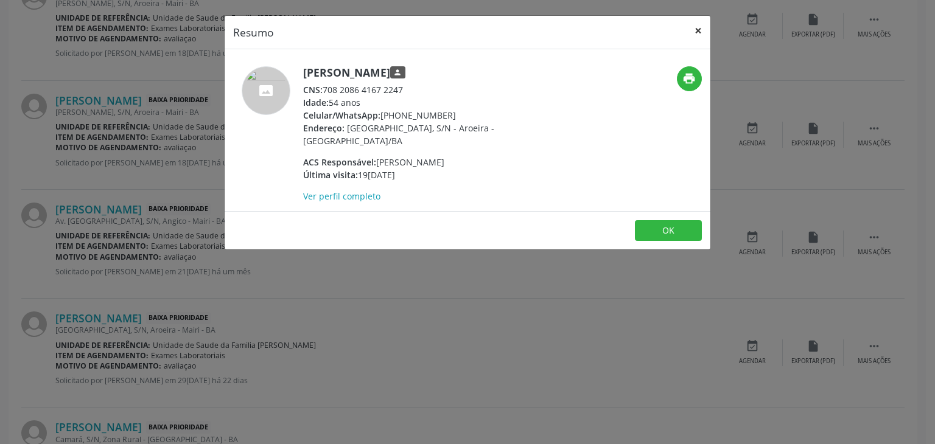
click at [698, 25] on button "×" at bounding box center [698, 31] width 24 height 30
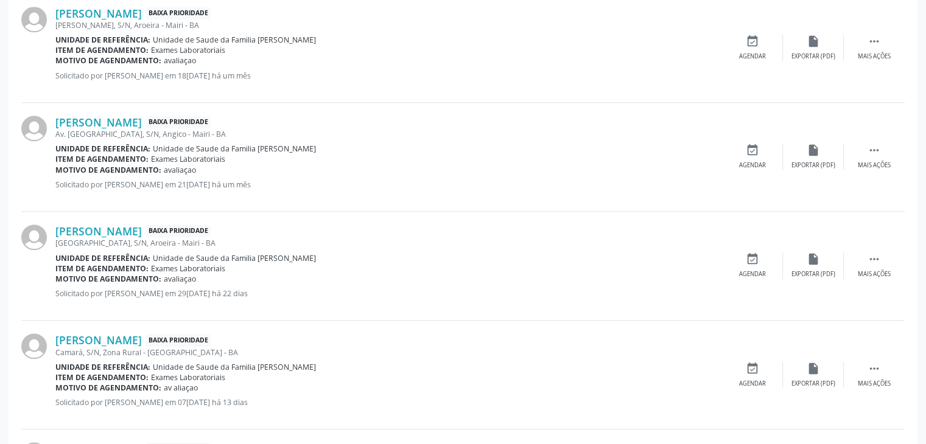
scroll to position [1339, 0]
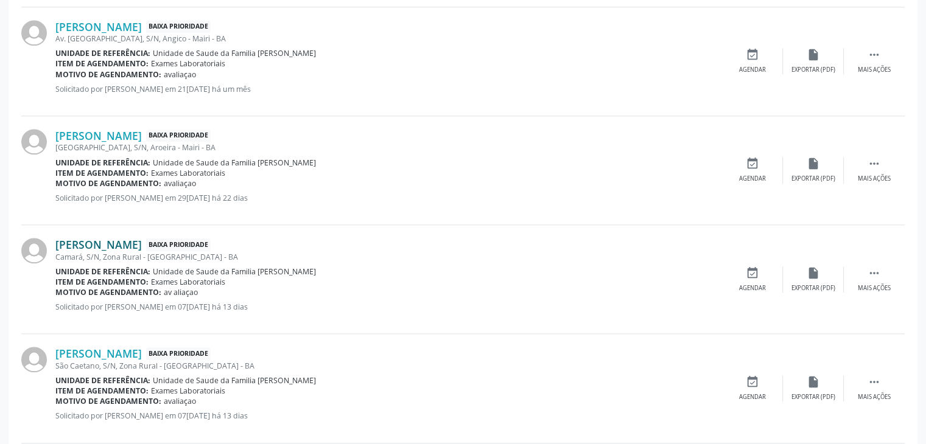
click at [78, 242] on link "Hilda Moreira Ribeiro" at bounding box center [98, 244] width 86 height 13
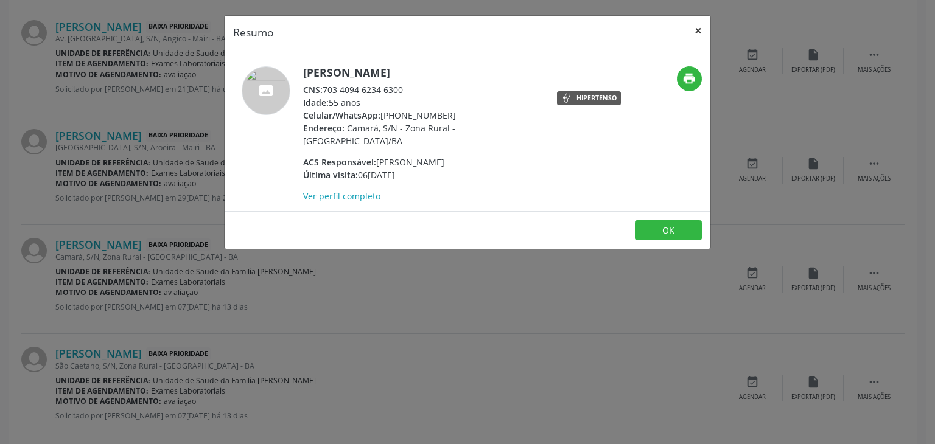
click at [699, 34] on button "×" at bounding box center [698, 31] width 24 height 30
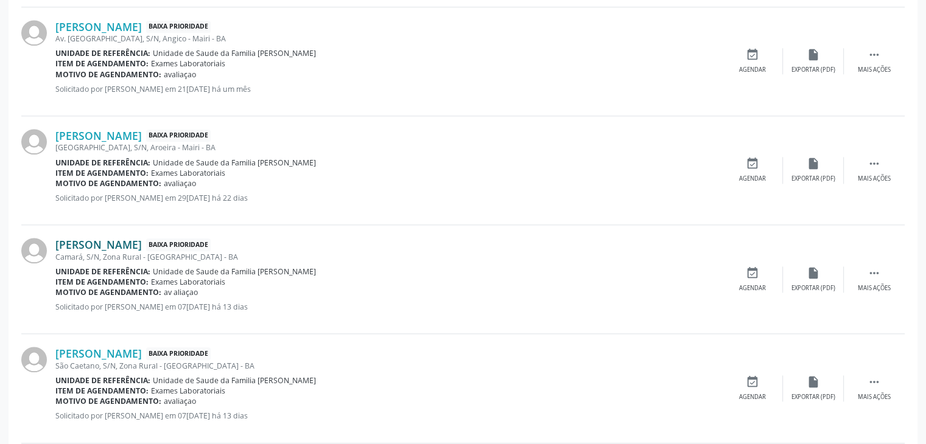
click at [100, 242] on link "Hilda Moreira Ribeiro" at bounding box center [98, 244] width 86 height 13
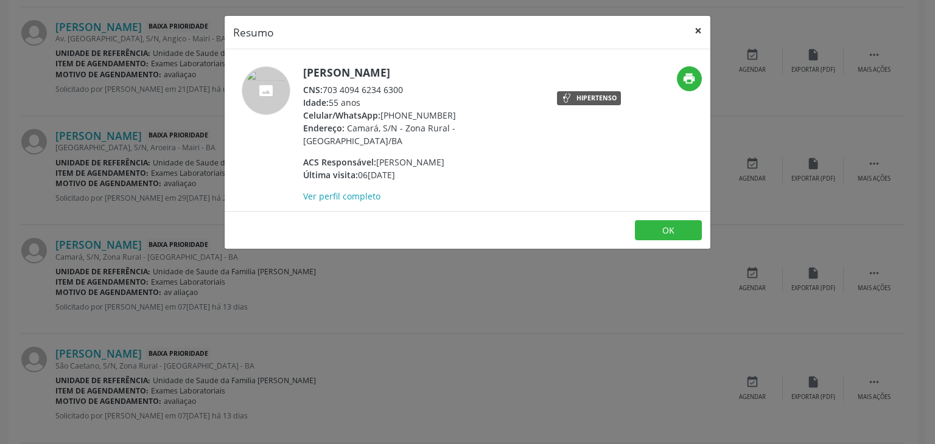
click at [702, 27] on button "×" at bounding box center [698, 31] width 24 height 30
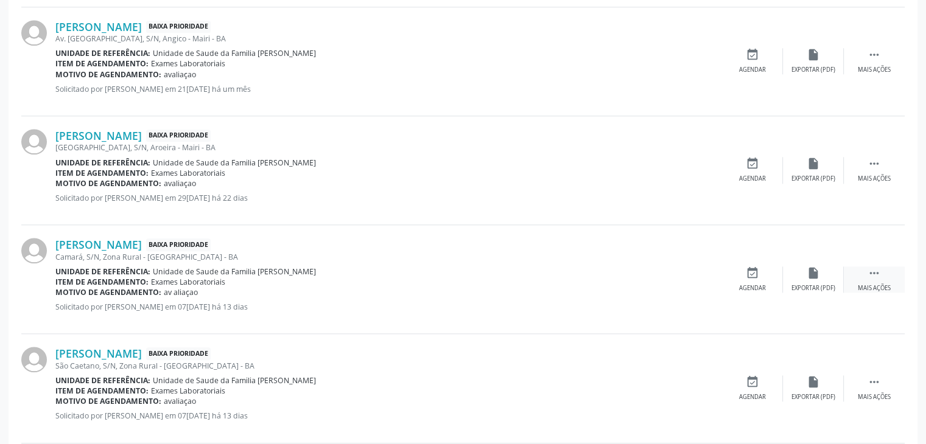
click at [877, 273] on icon "" at bounding box center [873, 273] width 13 height 13
click at [817, 277] on icon "edit" at bounding box center [813, 273] width 13 height 13
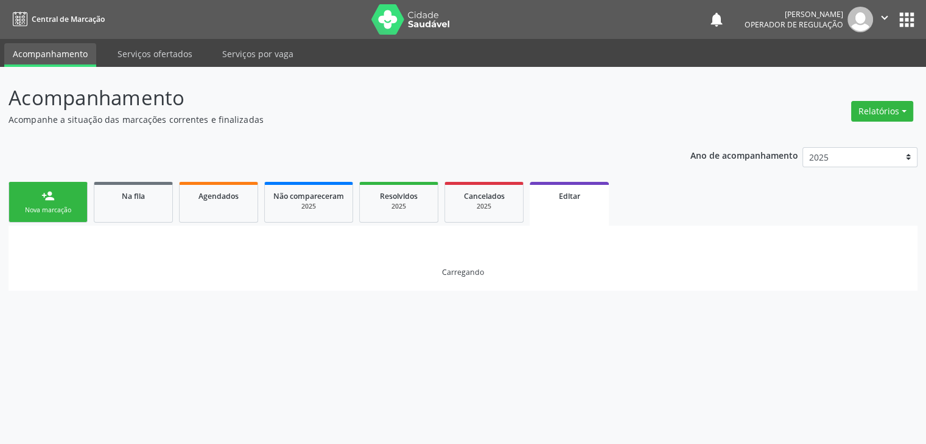
scroll to position [0, 0]
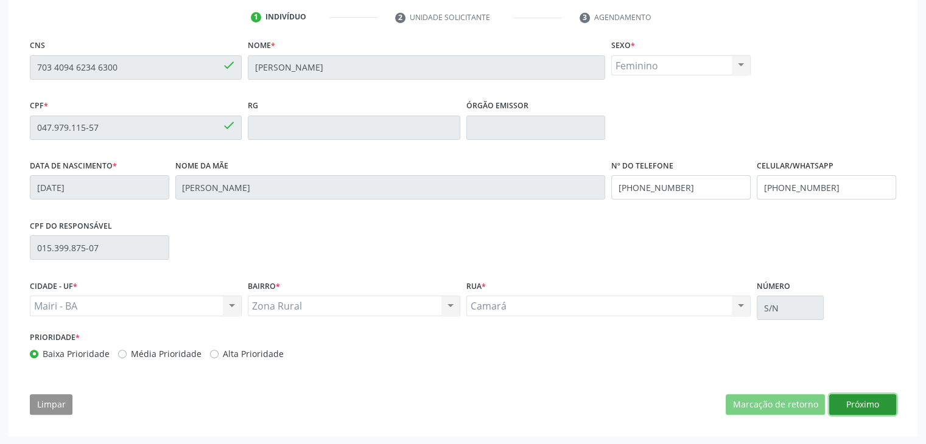
click at [857, 410] on button "Próximo" at bounding box center [862, 404] width 67 height 21
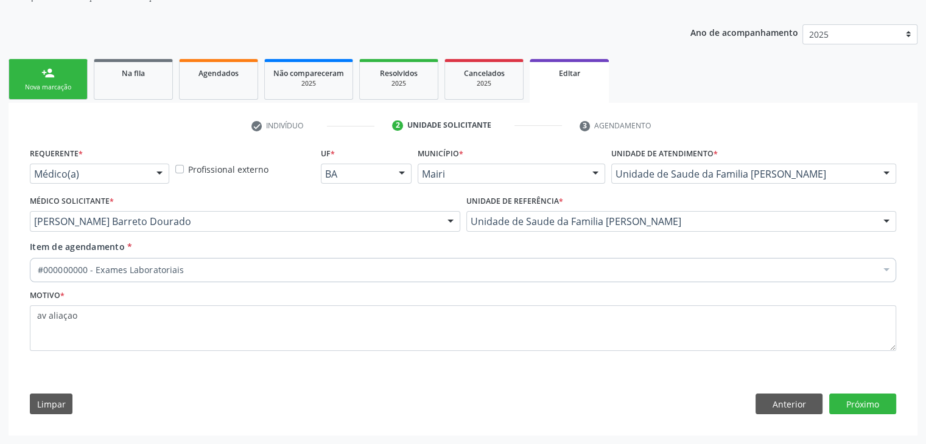
scroll to position [122, 0]
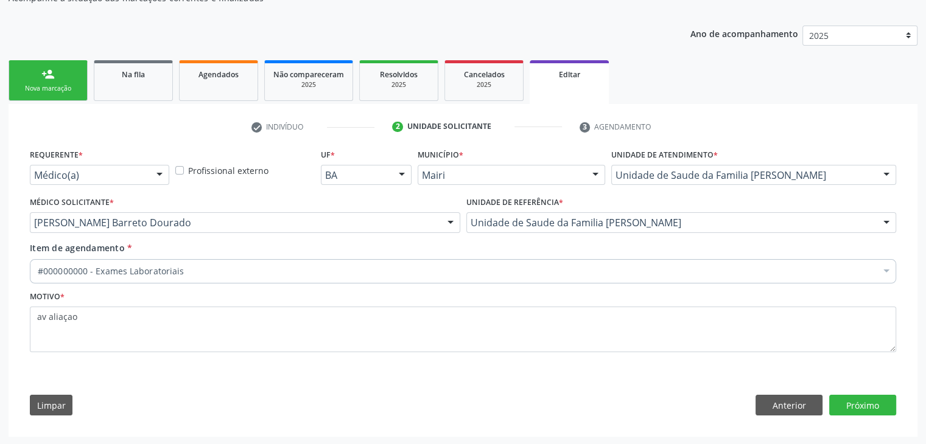
click at [178, 276] on div "#000000000 - Exames Laboratoriais" at bounding box center [463, 271] width 866 height 24
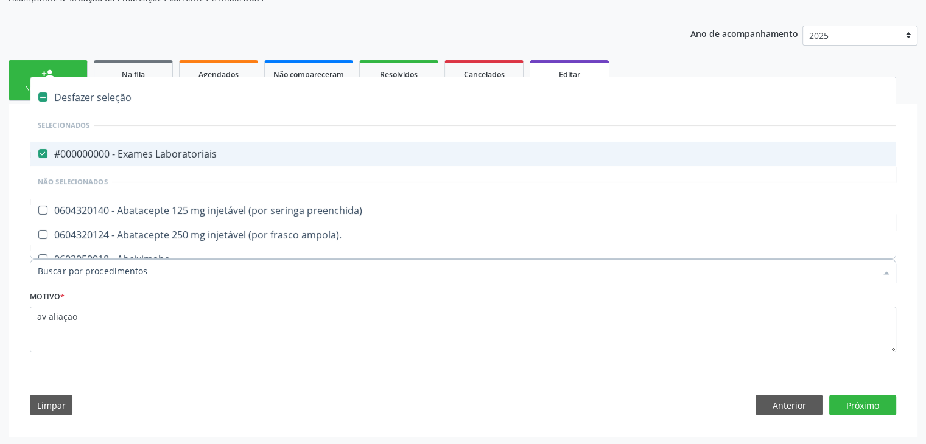
click at [163, 158] on div "#000000000 - Exames Laboratoriais" at bounding box center [506, 154] width 937 height 10
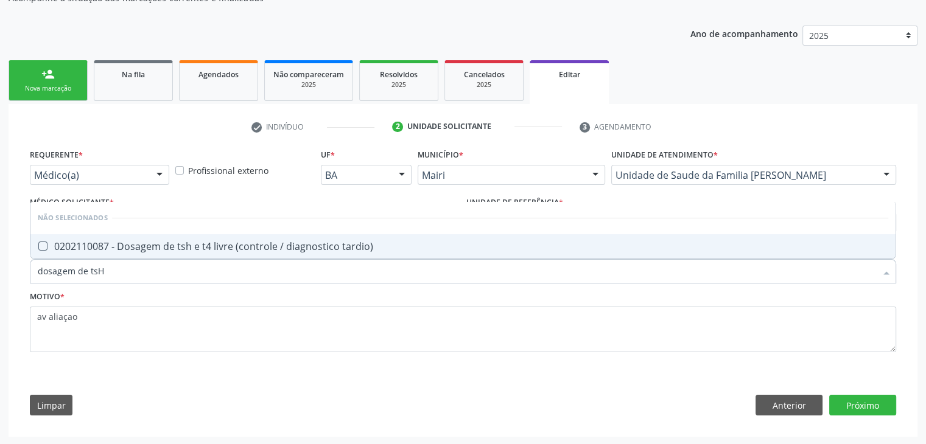
click at [173, 242] on div "0202110087 - Dosagem de tsh e t4 livre (controle / diagnostico tardio)" at bounding box center [463, 247] width 850 height 10
click at [864, 408] on button "Próximo" at bounding box center [862, 405] width 67 height 21
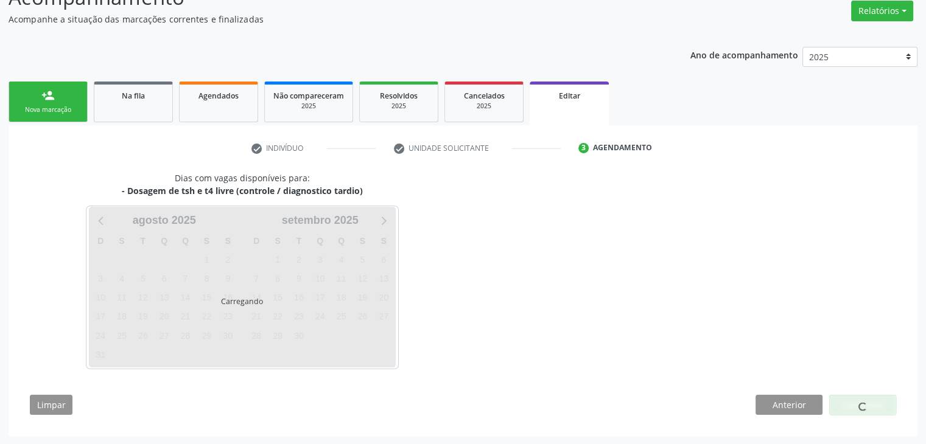
scroll to position [100, 0]
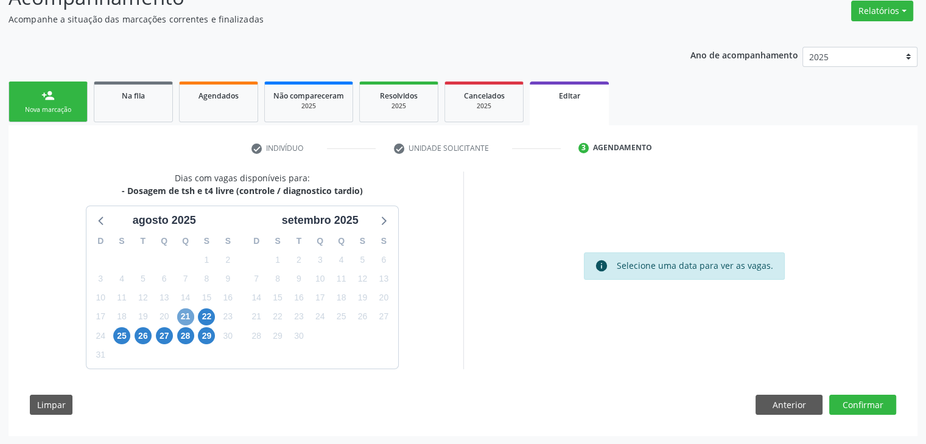
click at [186, 314] on span "21" at bounding box center [185, 317] width 17 height 17
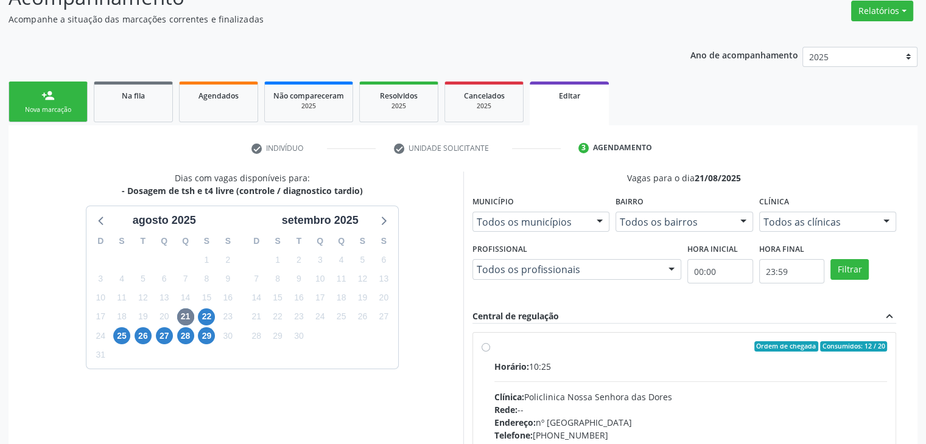
click at [581, 356] on label "Ordem de chegada Consumidos: 12 / 20 Horário: 10:25 Clínica: Policlinica Nossa …" at bounding box center [690, 435] width 393 height 187
click at [490, 352] on input "Ordem de chegada Consumidos: 12 / 20 Horário: 10:25 Clínica: Policlinica Nossa …" at bounding box center [486, 347] width 9 height 11
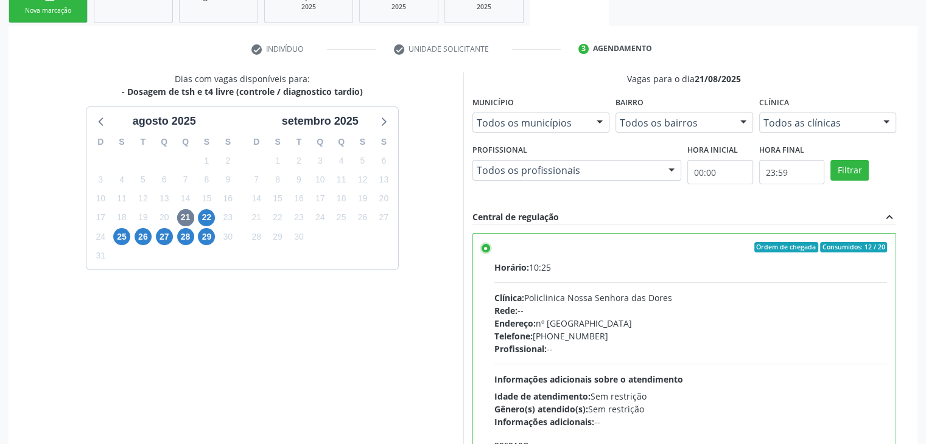
scroll to position [298, 0]
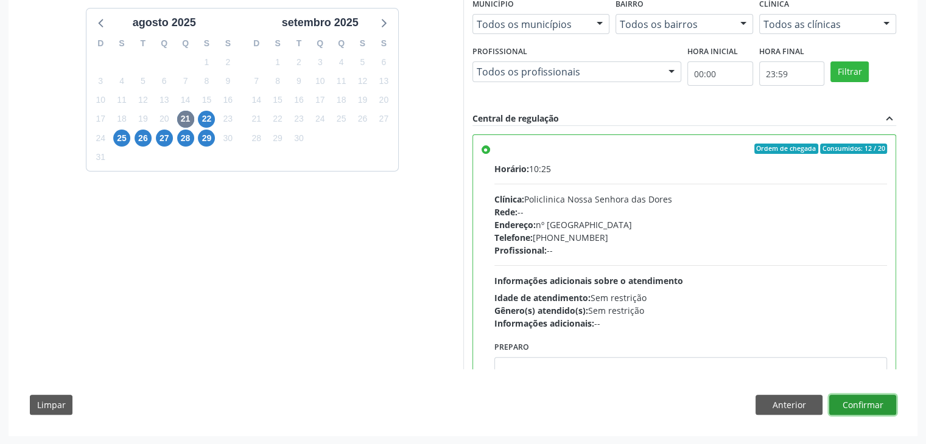
click at [848, 407] on button "Confirmar" at bounding box center [862, 405] width 67 height 21
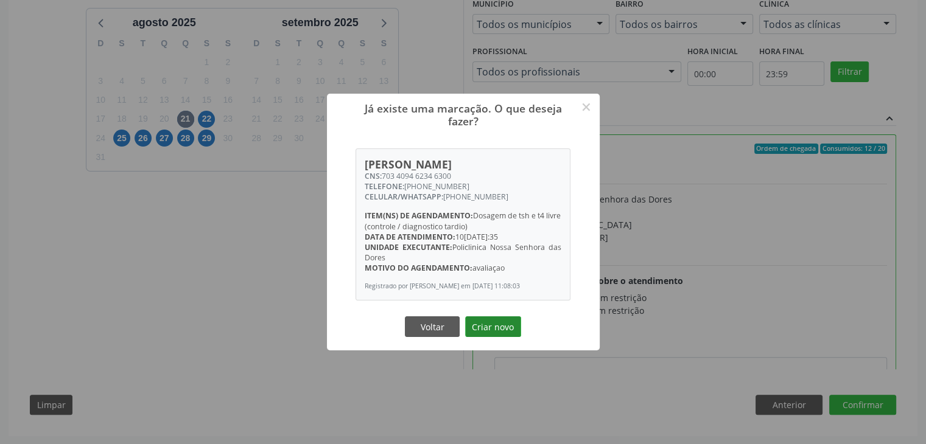
click at [499, 327] on button "Criar novo" at bounding box center [493, 327] width 56 height 21
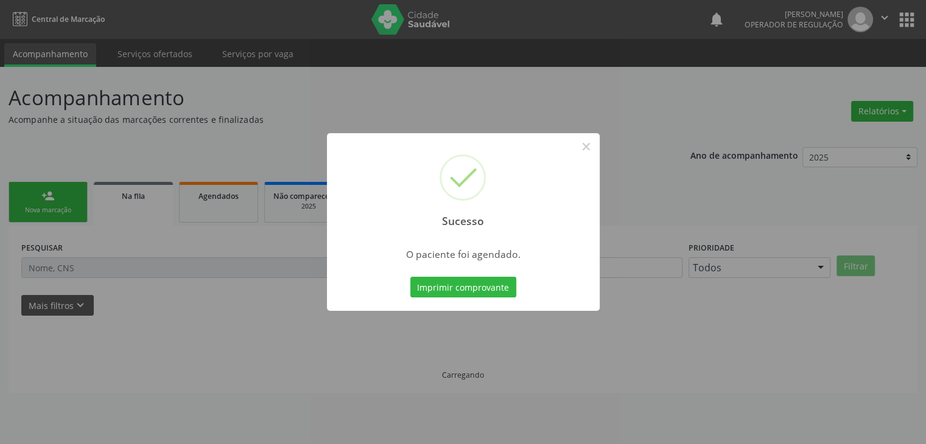
scroll to position [0, 0]
click at [591, 152] on button "×" at bounding box center [590, 146] width 21 height 21
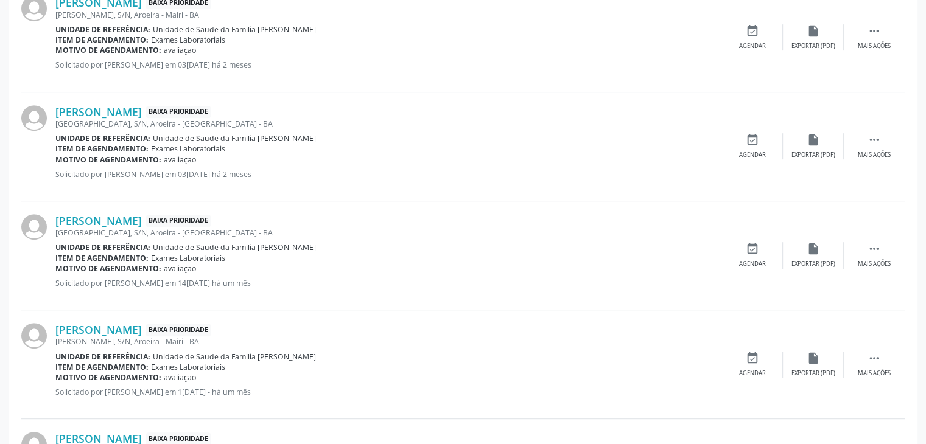
scroll to position [670, 0]
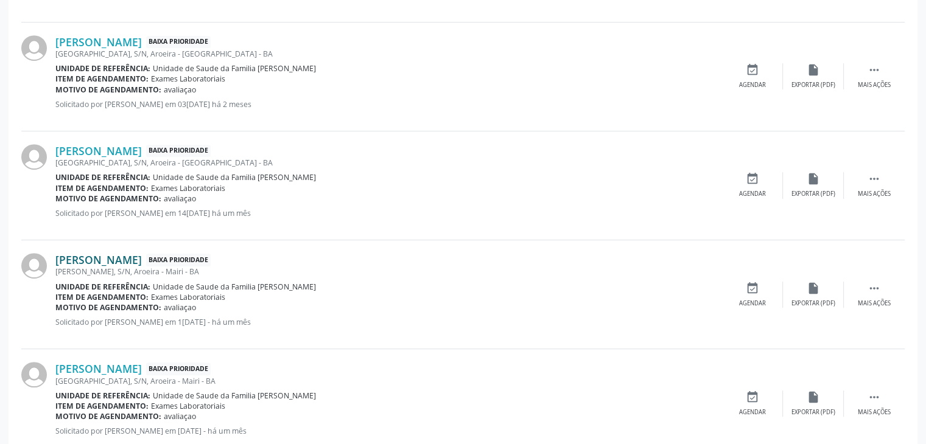
click at [142, 264] on link "Claudio Roberto Gomes de Oliveira" at bounding box center [98, 259] width 86 height 13
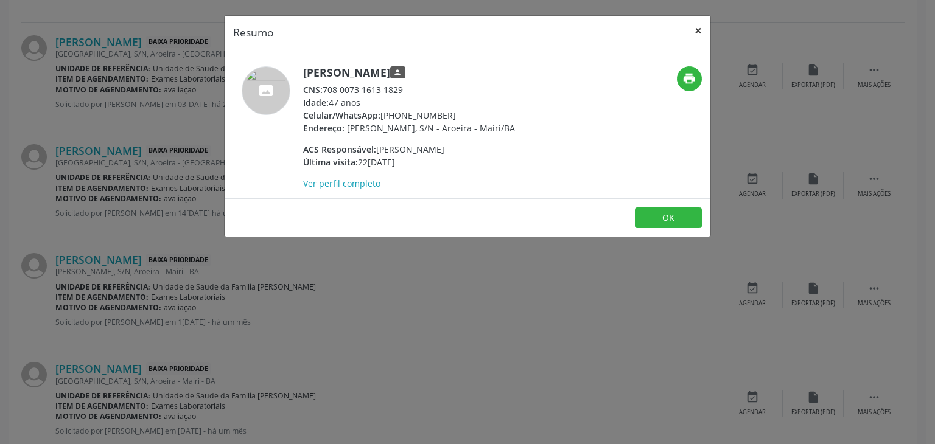
click at [695, 22] on button "×" at bounding box center [698, 31] width 24 height 30
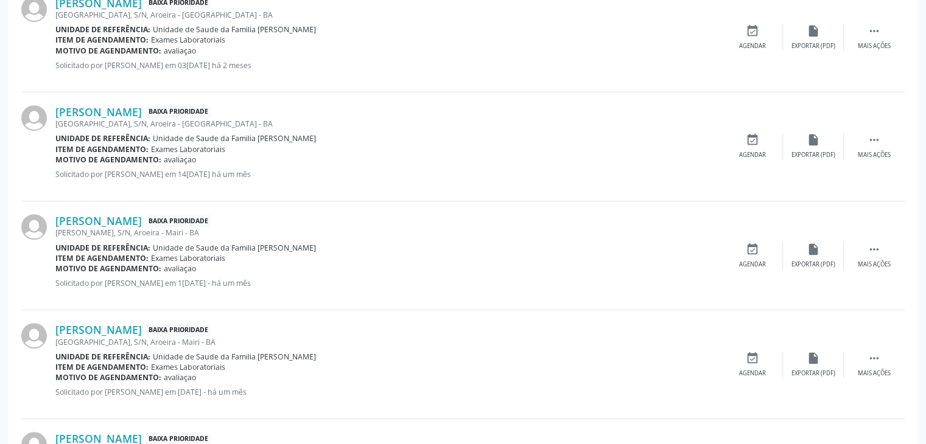
scroll to position [730, 0]
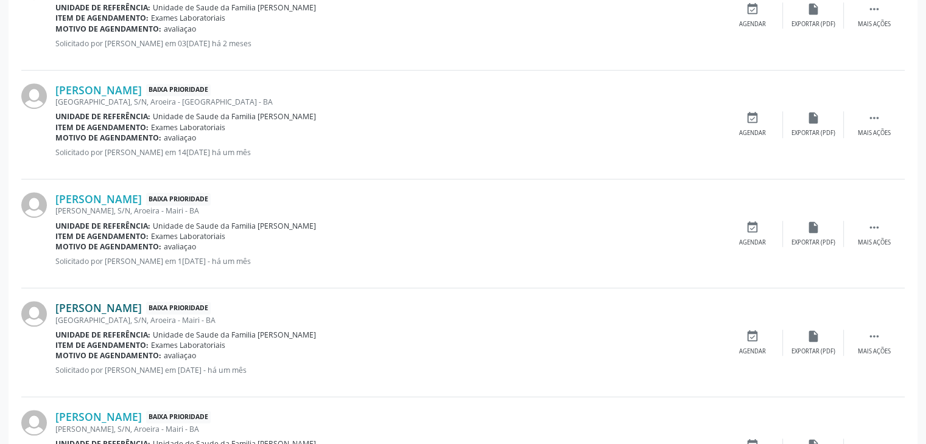
click at [100, 311] on link "Guilherme Alves Oliveira" at bounding box center [98, 307] width 86 height 13
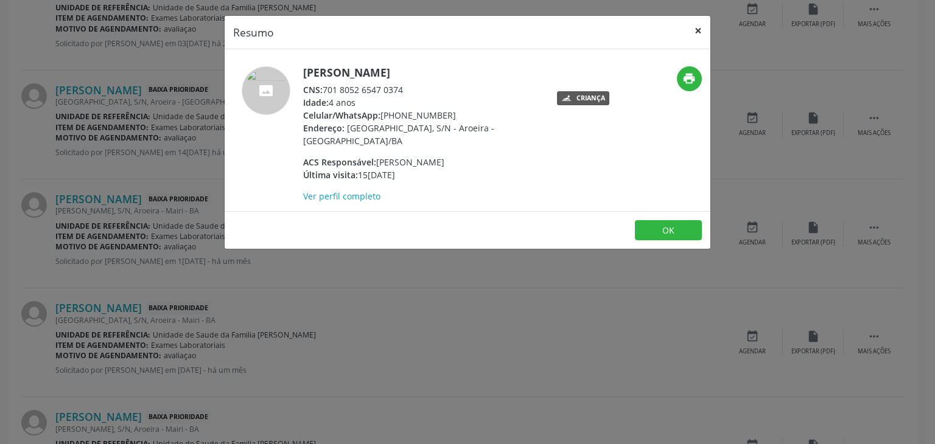
click at [706, 16] on button "×" at bounding box center [698, 31] width 24 height 30
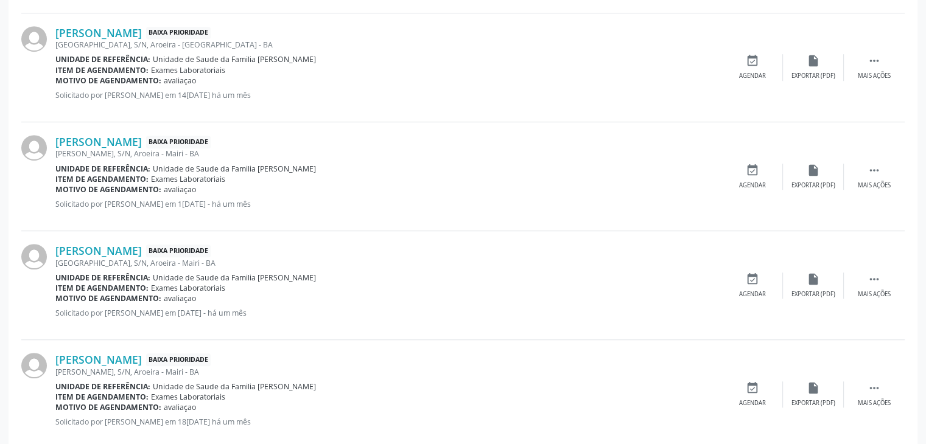
scroll to position [852, 0]
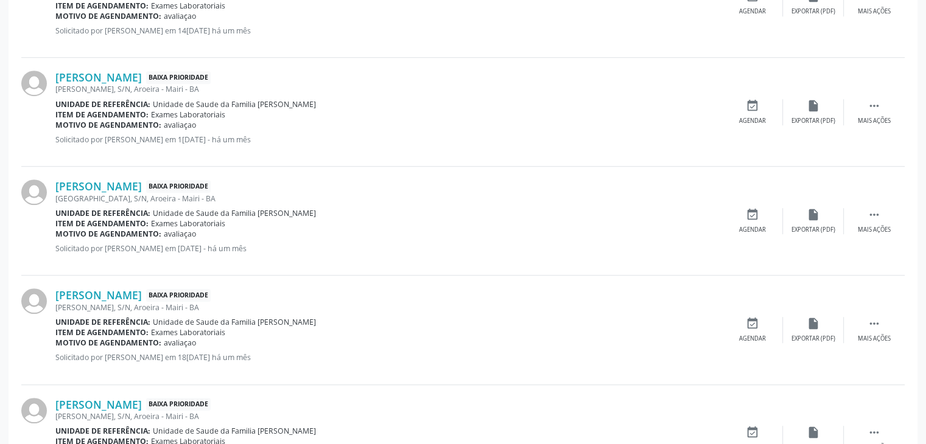
click at [117, 300] on link "Joao Lucas Pezam Neto" at bounding box center [98, 295] width 86 height 13
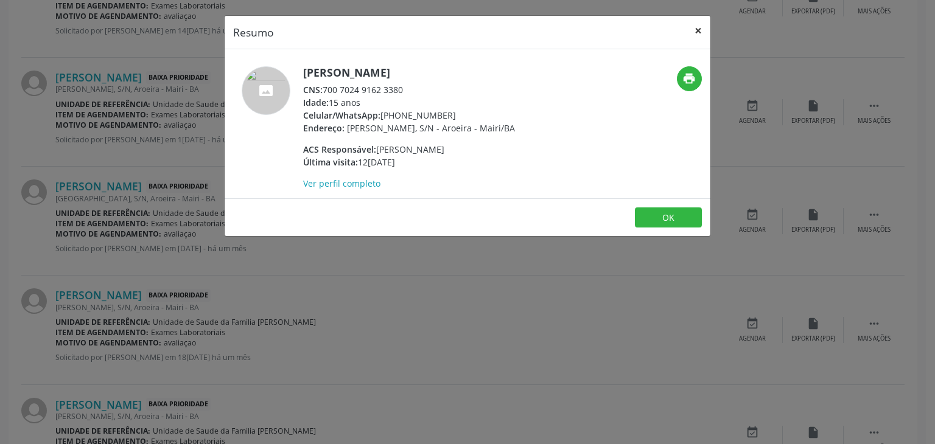
click at [702, 28] on button "×" at bounding box center [698, 31] width 24 height 30
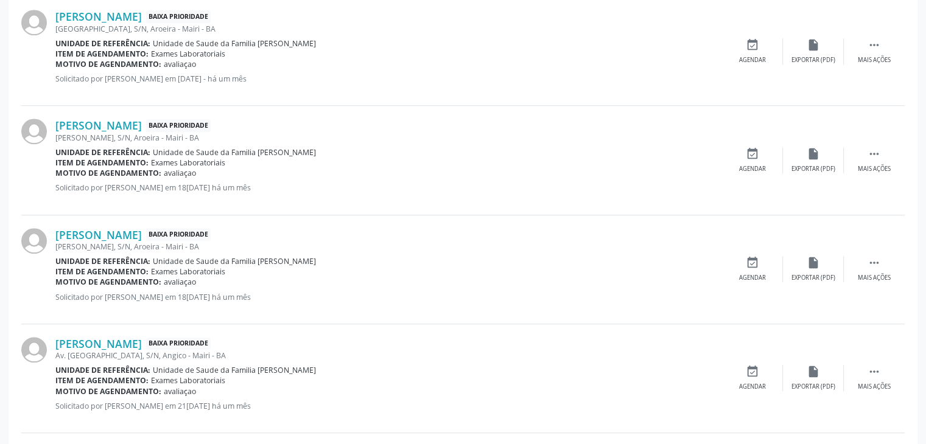
scroll to position [1035, 0]
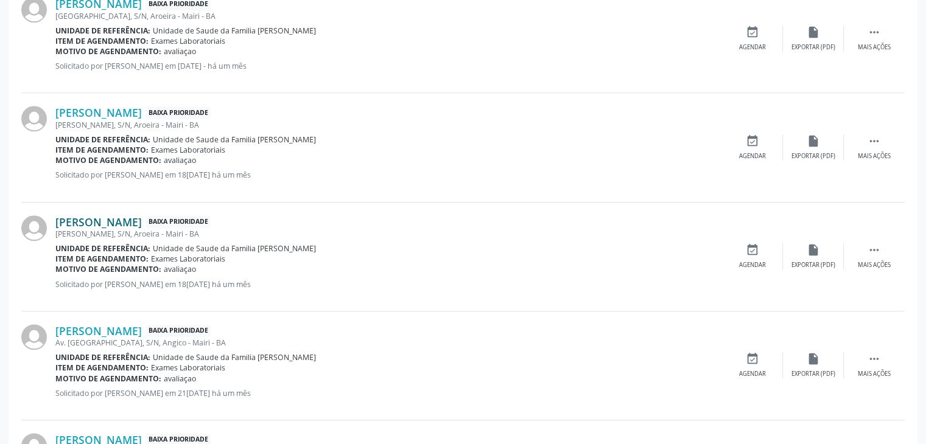
click at [105, 222] on link "Fabiele Oliveira da Silva" at bounding box center [98, 221] width 86 height 13
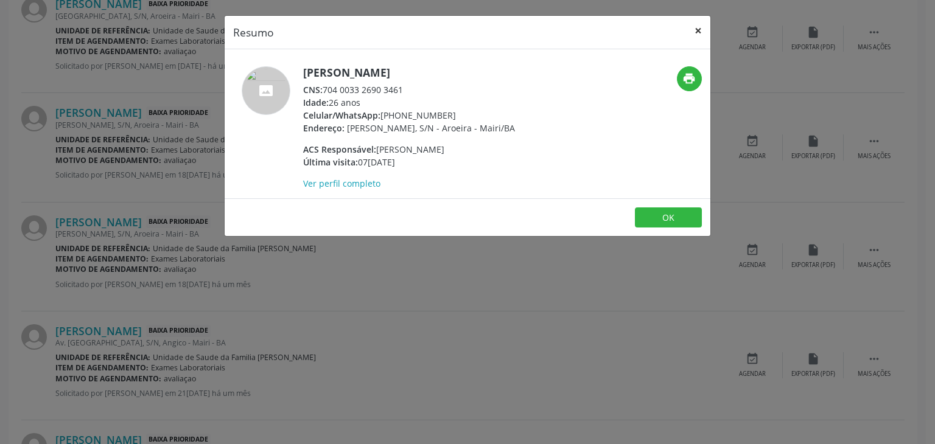
click at [699, 19] on button "×" at bounding box center [698, 31] width 24 height 30
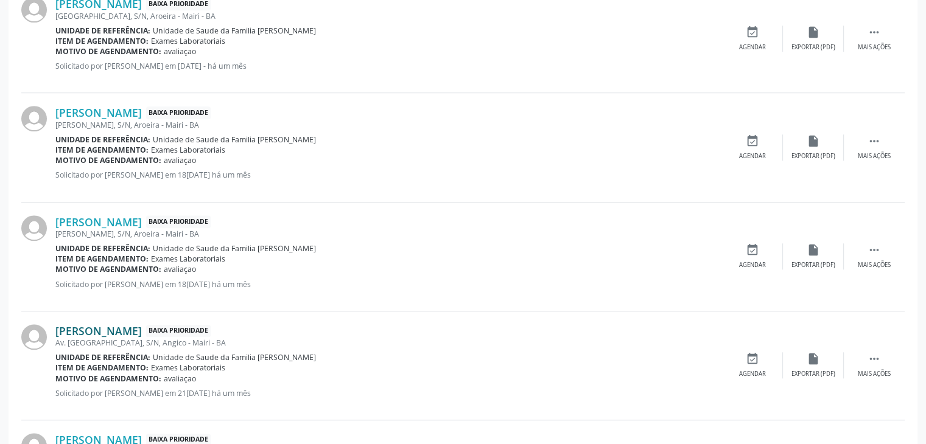
click at [142, 330] on link "Jose Bispo dos Santos" at bounding box center [98, 330] width 86 height 13
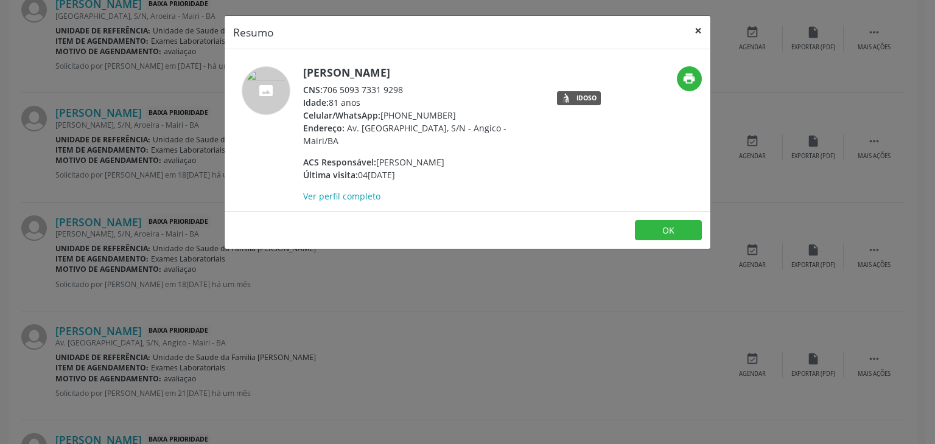
click at [697, 24] on button "×" at bounding box center [698, 31] width 24 height 30
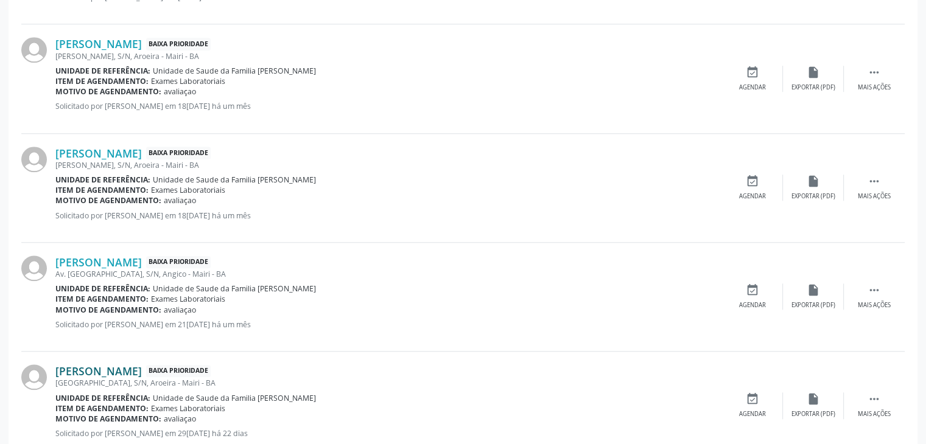
scroll to position [1157, 0]
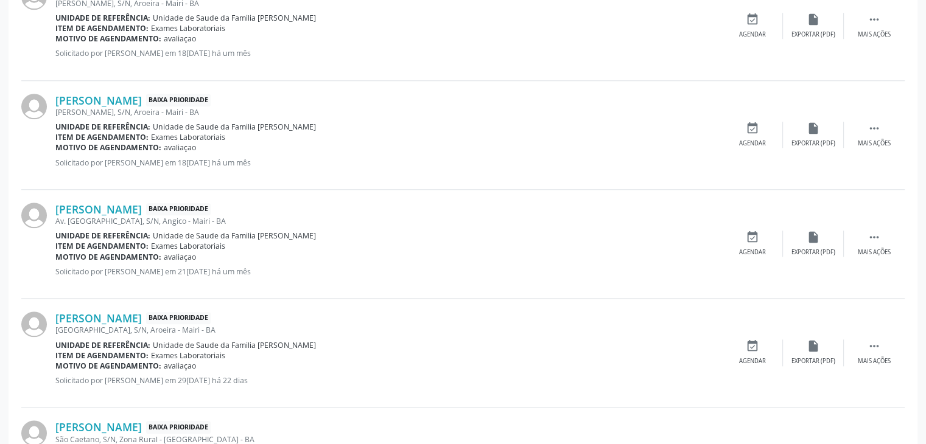
click at [107, 329] on div "Rua da Nação, S/N, Aroeira - Mairi - BA" at bounding box center [388, 330] width 667 height 10
click at [105, 306] on div "Derison Silva Souza Baixa Prioridade Rua da Nação, S/N, Aroeira - Mairi - BA Un…" at bounding box center [462, 353] width 883 height 109
click at [113, 309] on div "Derison Silva Souza Baixa Prioridade Rua da Nação, S/N, Aroeira - Mairi - BA Un…" at bounding box center [462, 353] width 883 height 109
click at [121, 312] on link "Derison Silva Souza" at bounding box center [98, 318] width 86 height 13
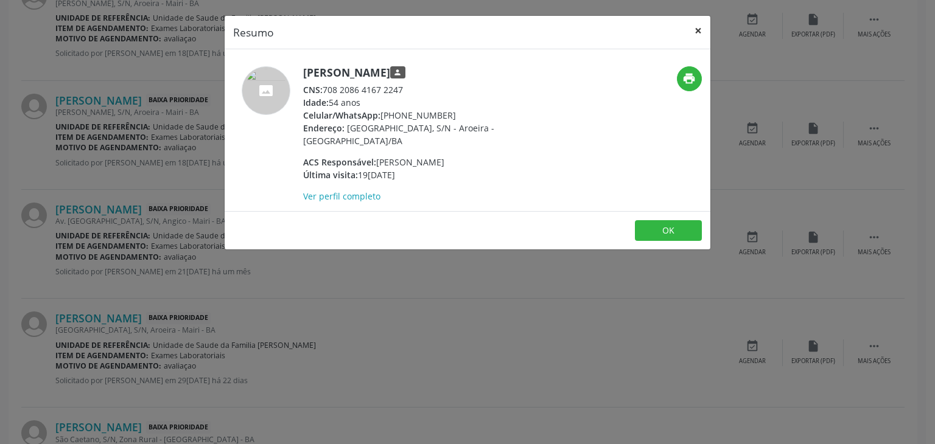
click at [704, 36] on button "×" at bounding box center [698, 31] width 24 height 30
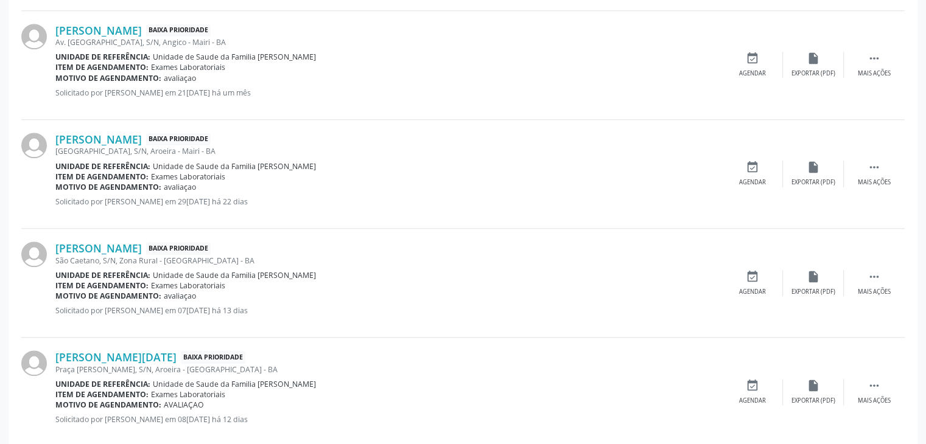
scroll to position [1339, 0]
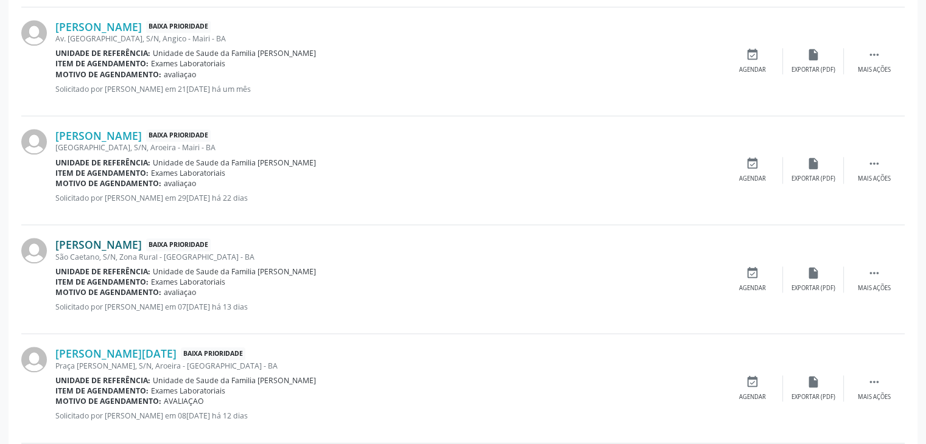
click at [107, 240] on link "Maroel Silva Santos" at bounding box center [98, 244] width 86 height 13
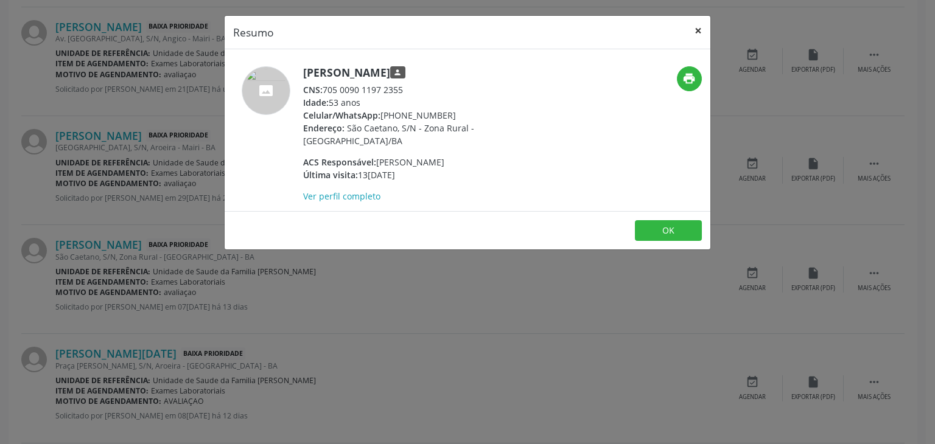
click at [703, 26] on button "×" at bounding box center [698, 31] width 24 height 30
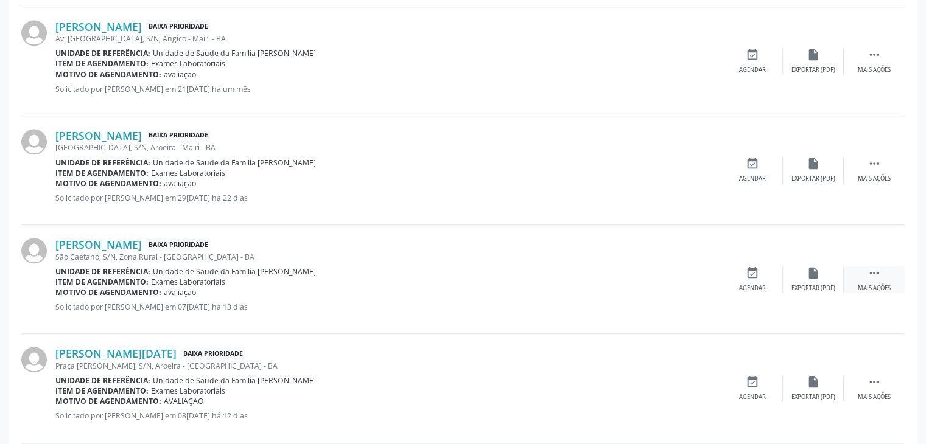
click at [870, 279] on div " Mais ações" at bounding box center [874, 280] width 61 height 26
click at [845, 280] on div " Menos ações" at bounding box center [874, 280] width 61 height 26
click at [855, 273] on div " Mais ações" at bounding box center [874, 280] width 61 height 26
click at [828, 282] on div "edit Editar" at bounding box center [813, 280] width 61 height 26
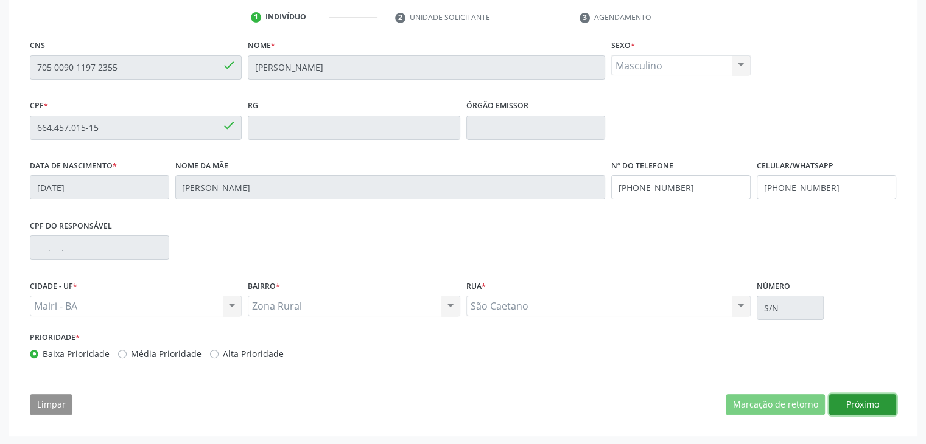
click at [850, 402] on button "Próximo" at bounding box center [862, 404] width 67 height 21
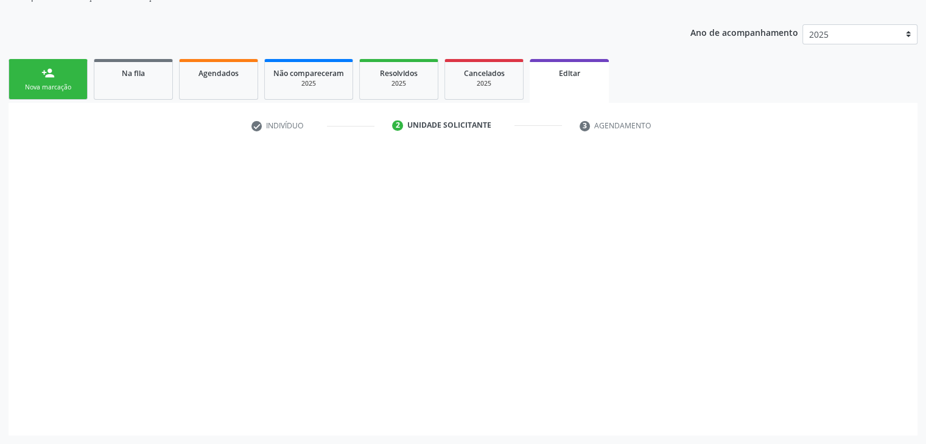
scroll to position [122, 0]
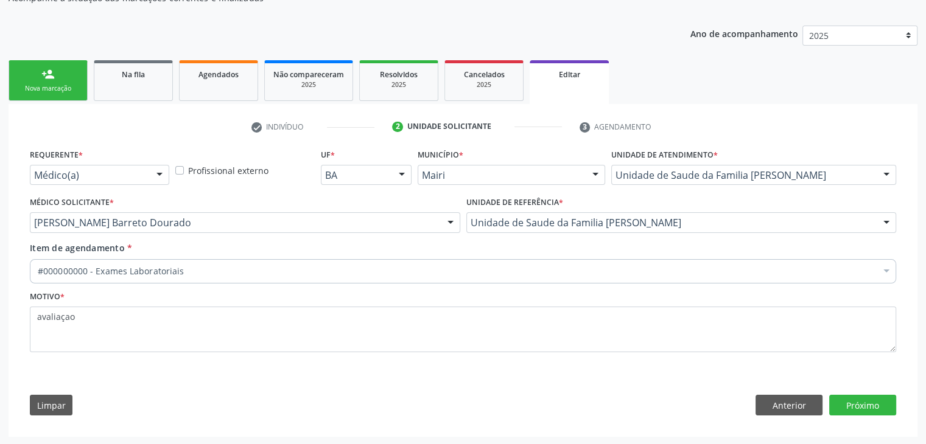
click at [129, 261] on div "#000000000 - Exames Laboratoriais" at bounding box center [463, 271] width 866 height 24
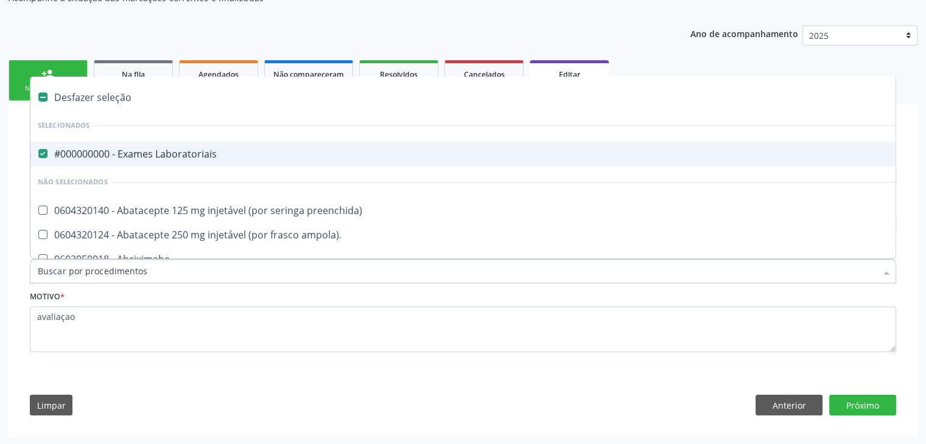
click at [116, 151] on div "#000000000 - Exames Laboratoriais" at bounding box center [506, 154] width 937 height 10
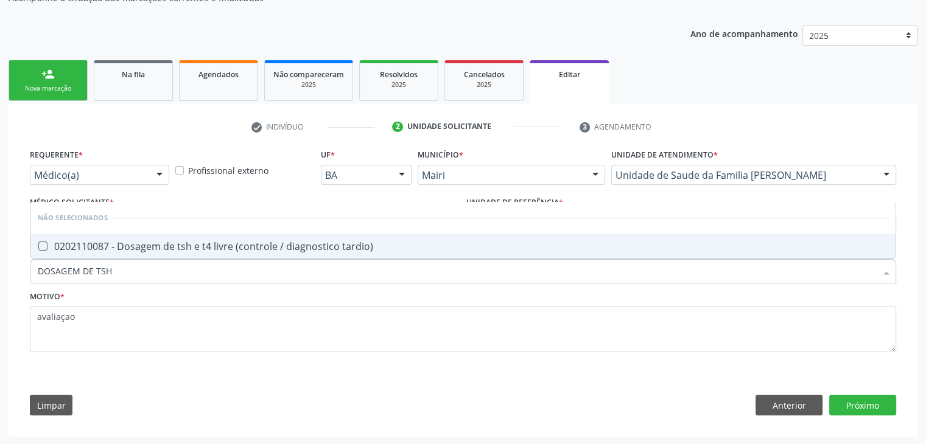
click at [185, 234] on span "0202110087 - Dosagem de tsh e t4 livre (controle / diagnostico tardio)" at bounding box center [462, 246] width 865 height 24
click at [872, 408] on button "Próximo" at bounding box center [862, 405] width 67 height 21
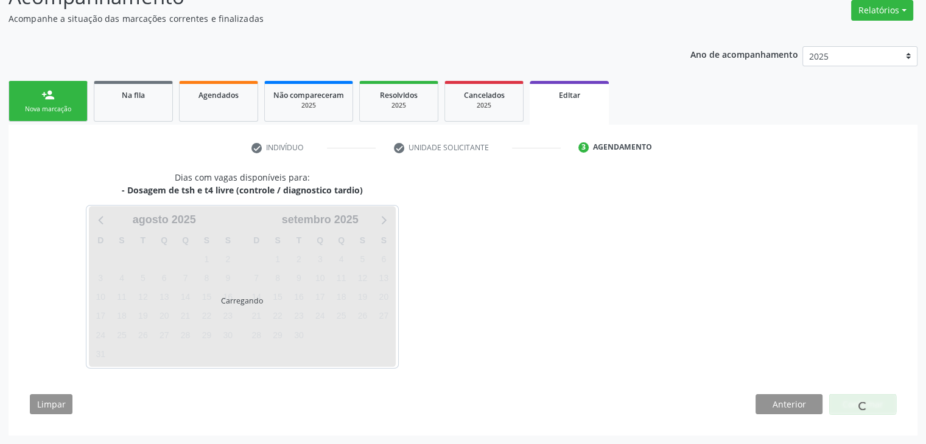
scroll to position [100, 0]
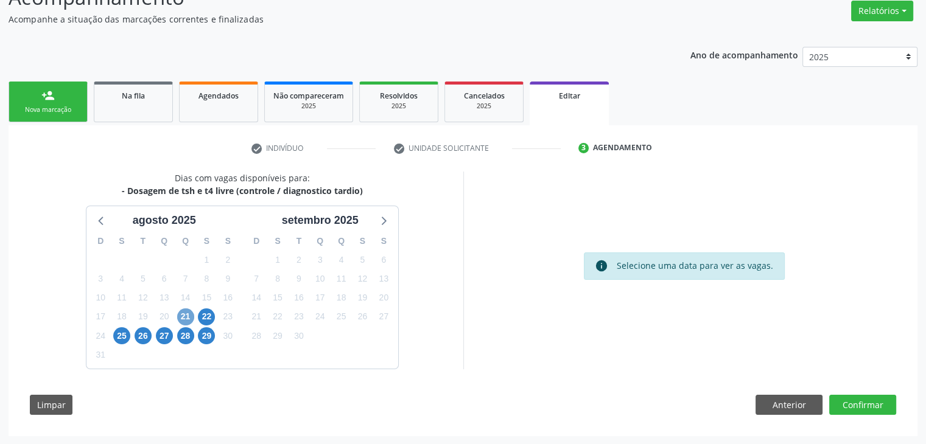
click at [185, 317] on span "21" at bounding box center [185, 317] width 17 height 17
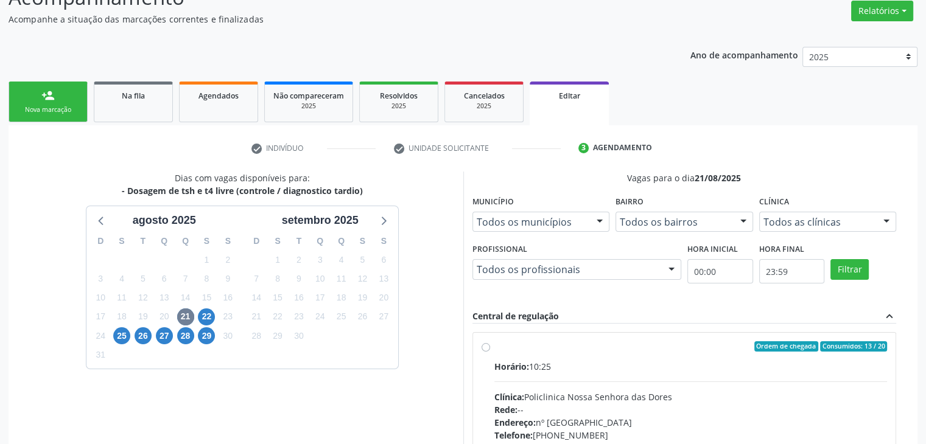
click at [750, 377] on div "Horário: 10:25 Clínica: Policlinica Nossa Senhora das Dores Rede: -- Endereço: …" at bounding box center [690, 443] width 393 height 167
click at [490, 352] on input "Ordem de chegada Consumidos: 13 / 20 Horário: 10:25 Clínica: Policlinica Nossa …" at bounding box center [486, 347] width 9 height 11
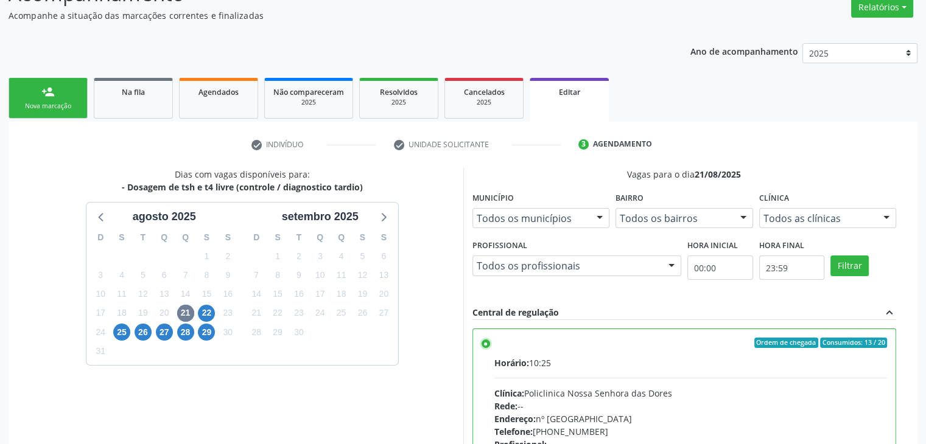
scroll to position [298, 0]
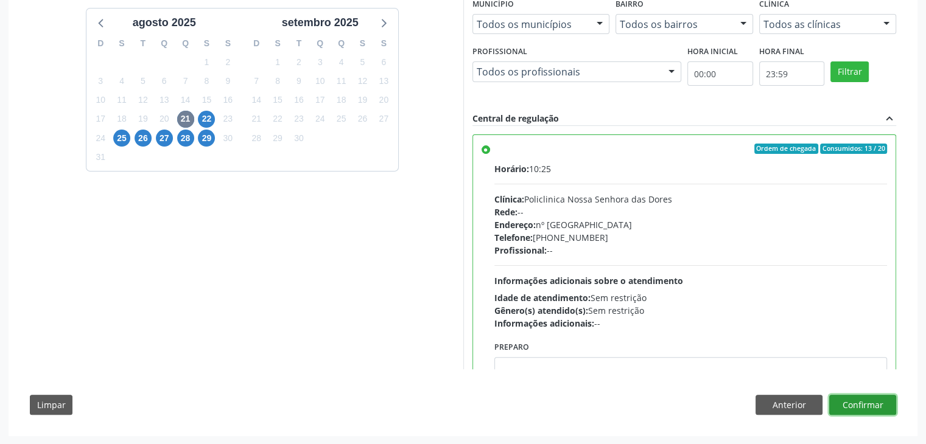
click at [857, 405] on button "Confirmar" at bounding box center [862, 405] width 67 height 21
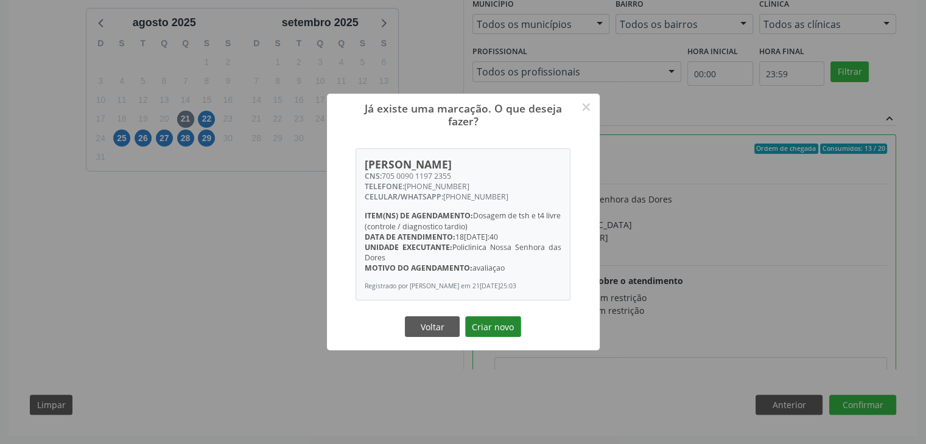
click at [504, 326] on button "Criar novo" at bounding box center [493, 327] width 56 height 21
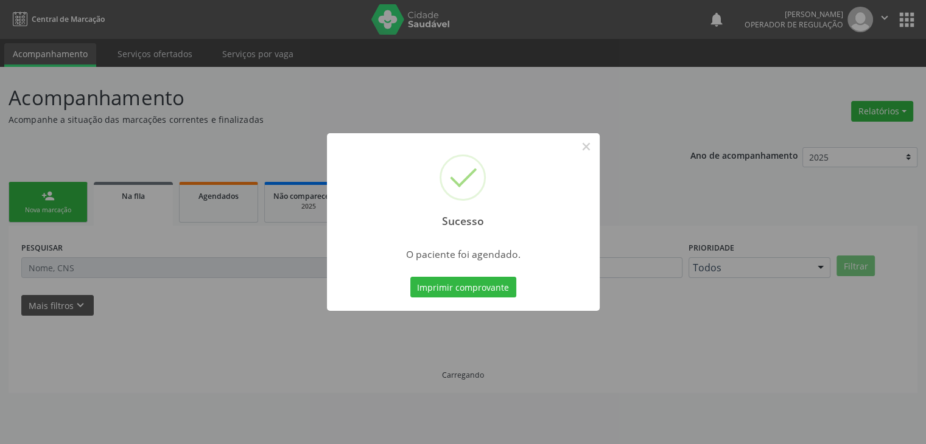
scroll to position [0, 0]
click at [592, 144] on button "×" at bounding box center [590, 146] width 21 height 21
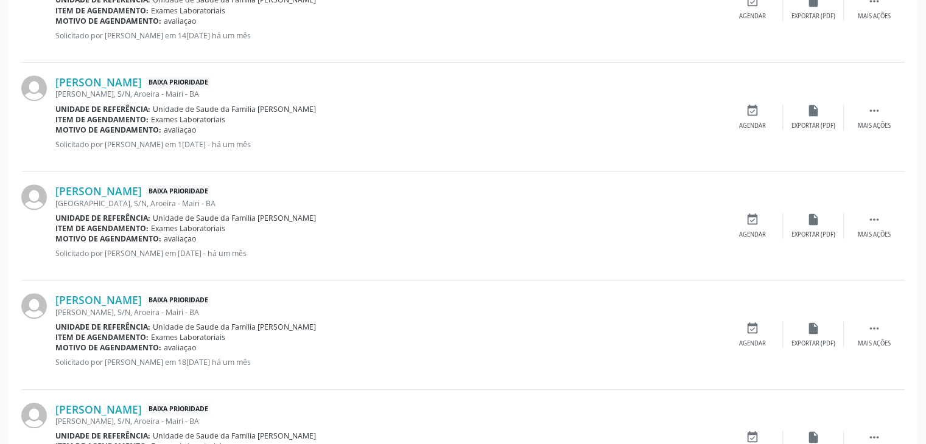
scroll to position [852, 0]
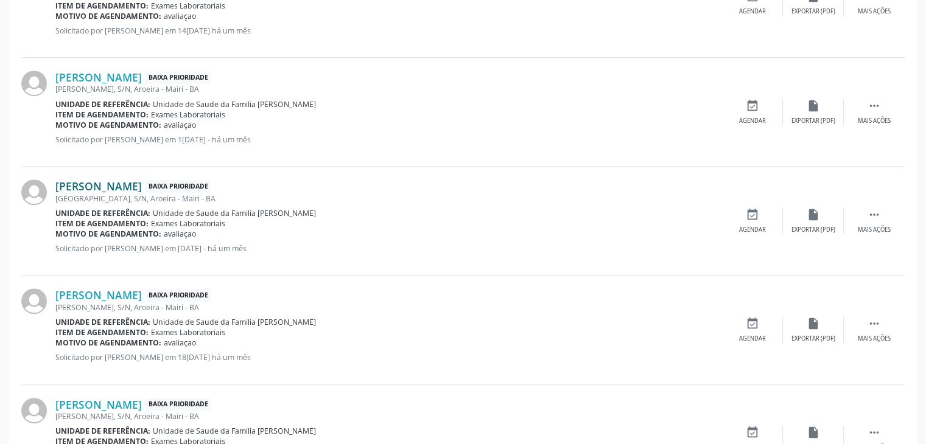
click at [142, 181] on link "Guilherme Alves Oliveira" at bounding box center [98, 186] width 86 height 13
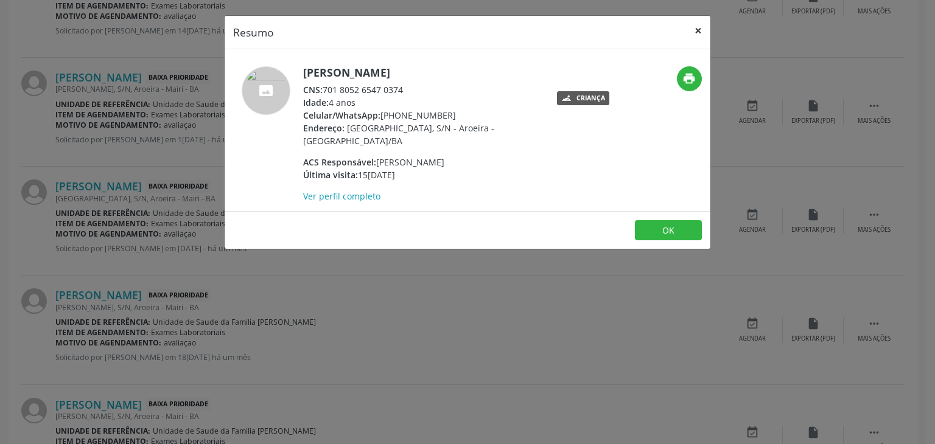
click at [693, 30] on button "×" at bounding box center [698, 31] width 24 height 30
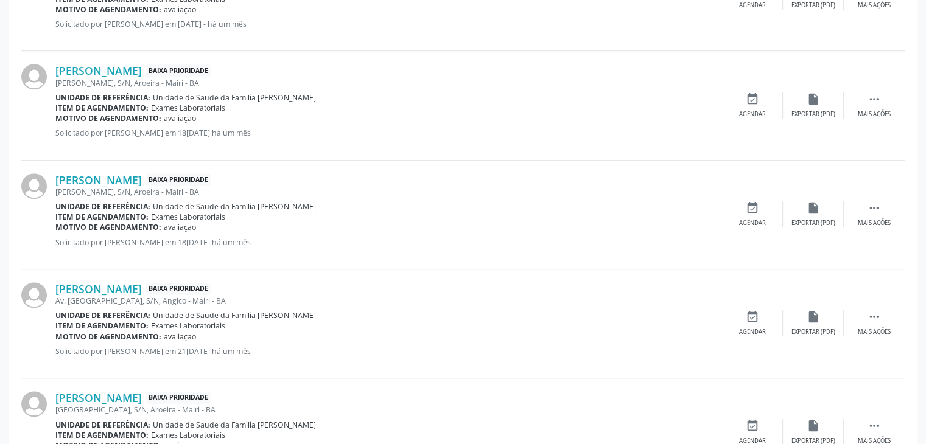
scroll to position [1096, 0]
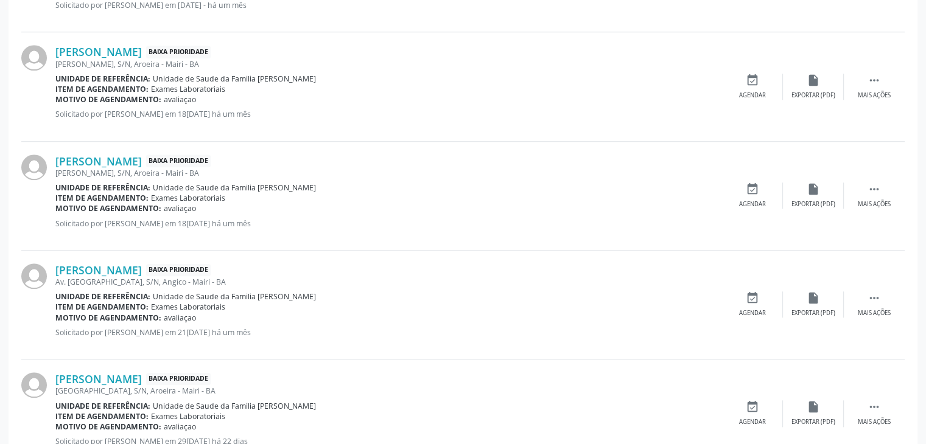
click at [90, 366] on div "Derison Silva Souza Baixa Prioridade Rua da Nação, S/N, Aroeira - Mairi - BA Un…" at bounding box center [462, 414] width 883 height 109
click at [90, 378] on link "Derison Silva Souza" at bounding box center [98, 379] width 86 height 13
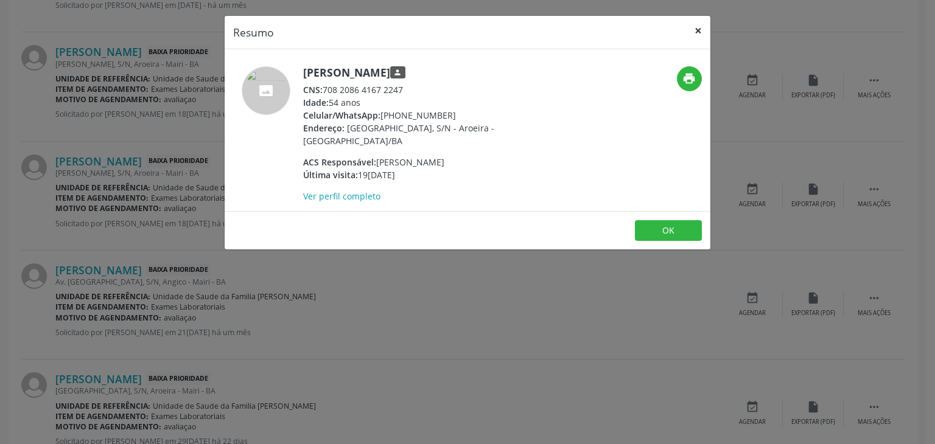
click at [701, 25] on button "×" at bounding box center [698, 31] width 24 height 30
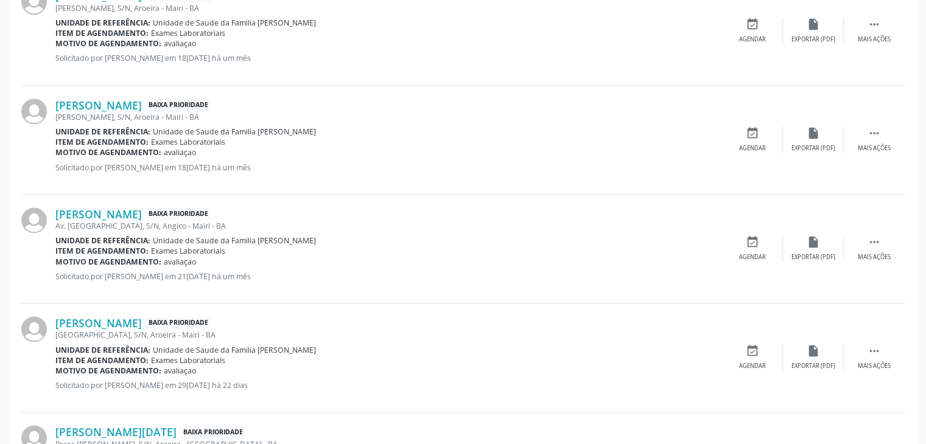
scroll to position [1278, 0]
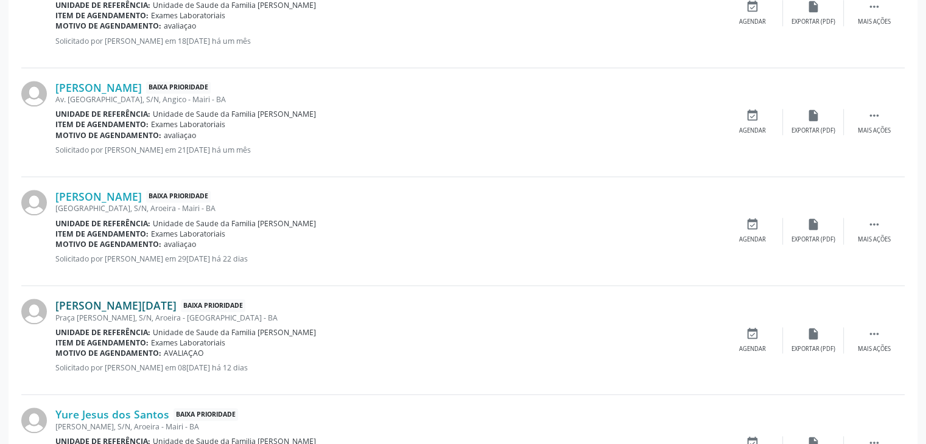
click at [127, 301] on link "Maria Lucia Alves Santos" at bounding box center [115, 305] width 121 height 13
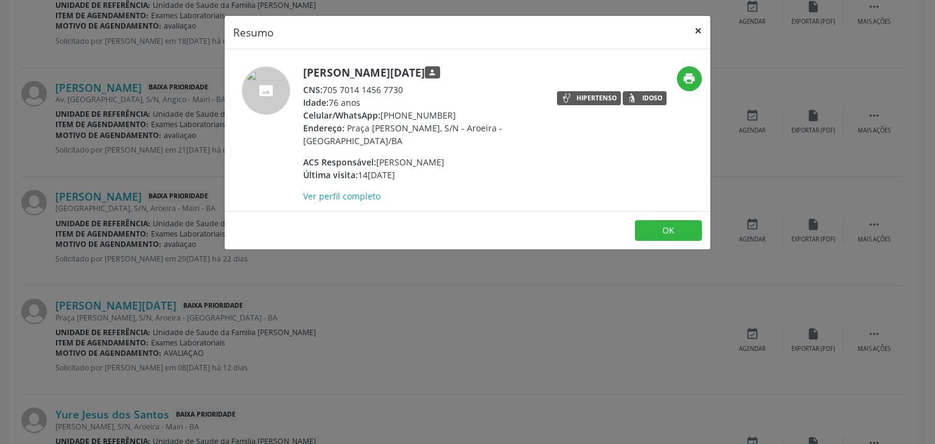
click at [695, 29] on button "×" at bounding box center [698, 31] width 24 height 30
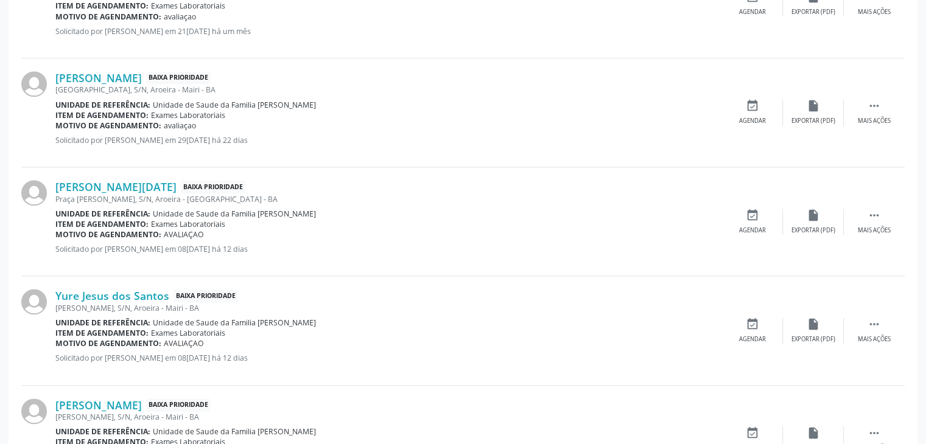
scroll to position [1400, 0]
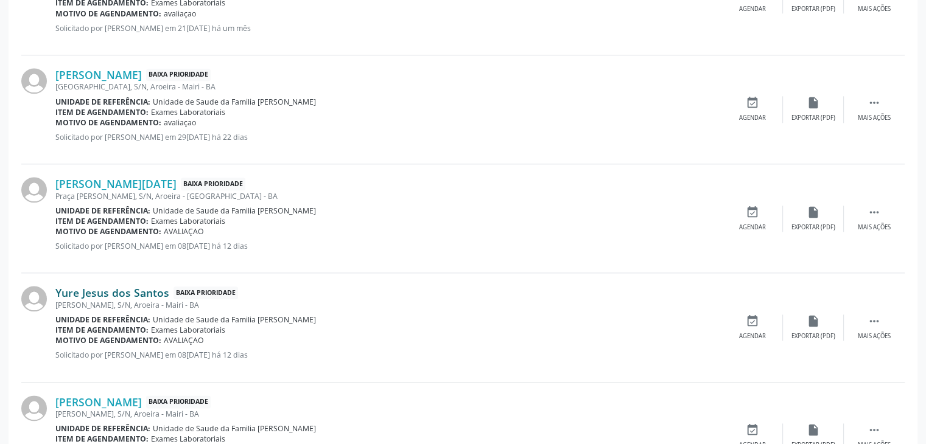
click at [108, 294] on link "Yure Jesus dos Santos" at bounding box center [112, 292] width 114 height 13
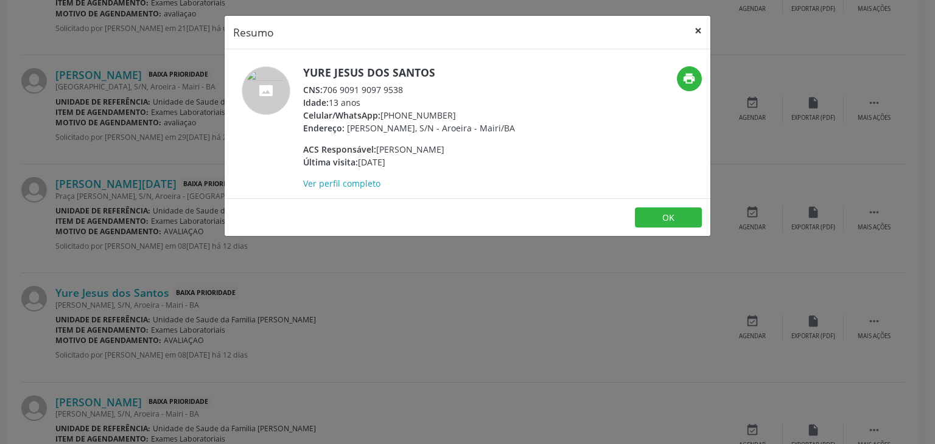
click at [692, 30] on button "×" at bounding box center [698, 31] width 24 height 30
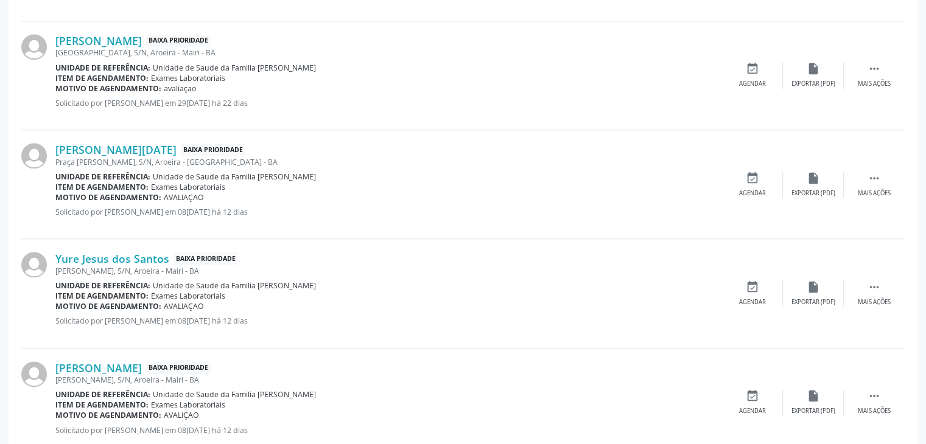
scroll to position [1522, 0]
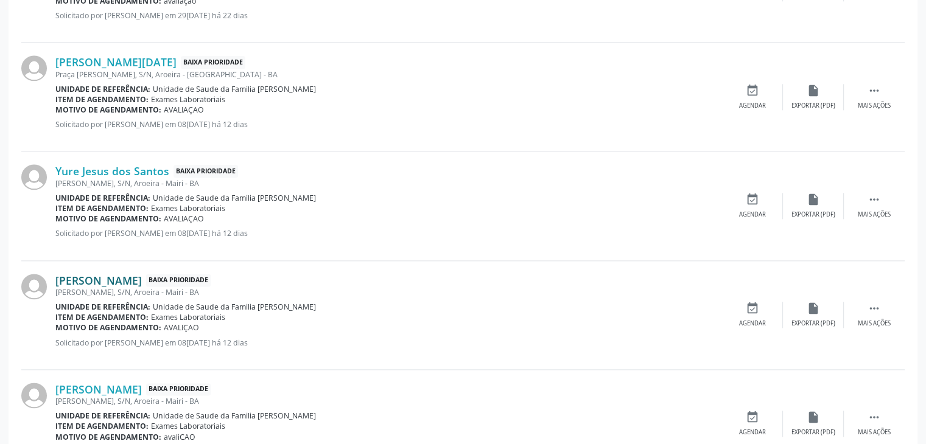
click at [83, 276] on link "Thomas de Oliveira Silva" at bounding box center [98, 280] width 86 height 13
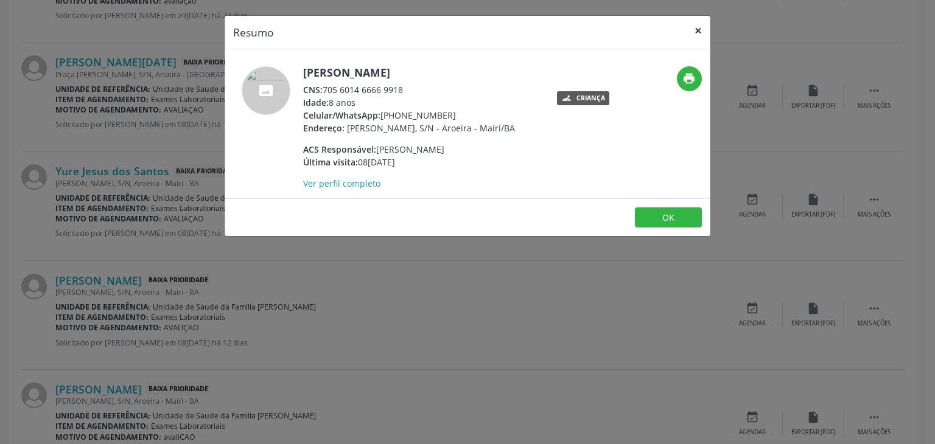
click at [702, 29] on button "×" at bounding box center [698, 31] width 24 height 30
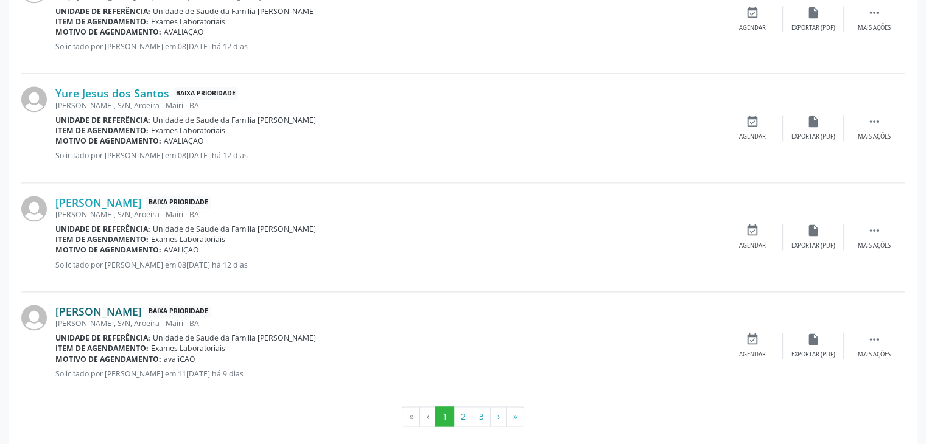
scroll to position [1610, 0]
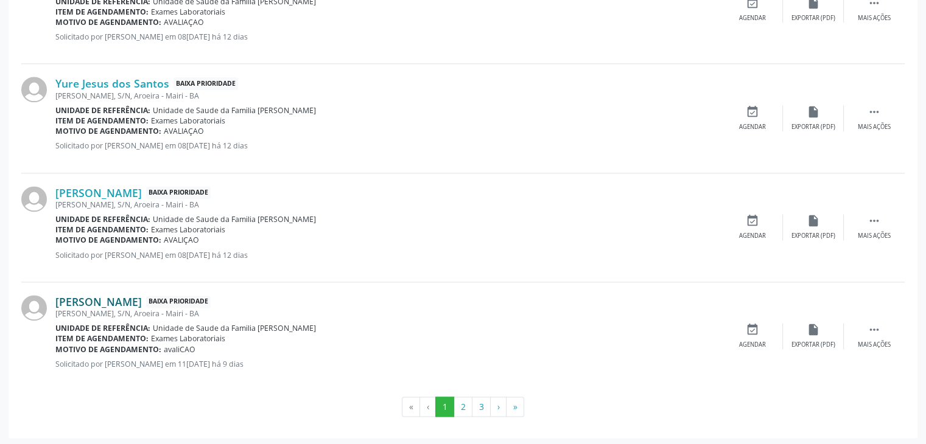
click at [142, 298] on link "Tawanna Soares Gomes" at bounding box center [98, 301] width 86 height 13
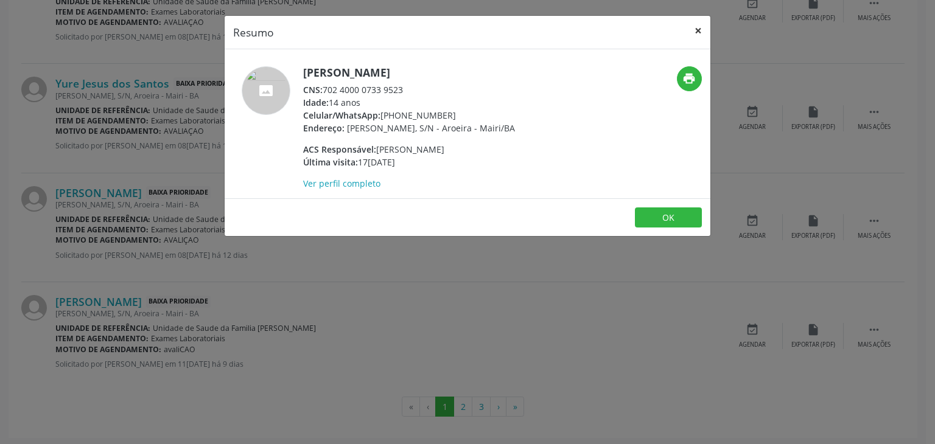
click at [702, 29] on button "×" at bounding box center [698, 31] width 24 height 30
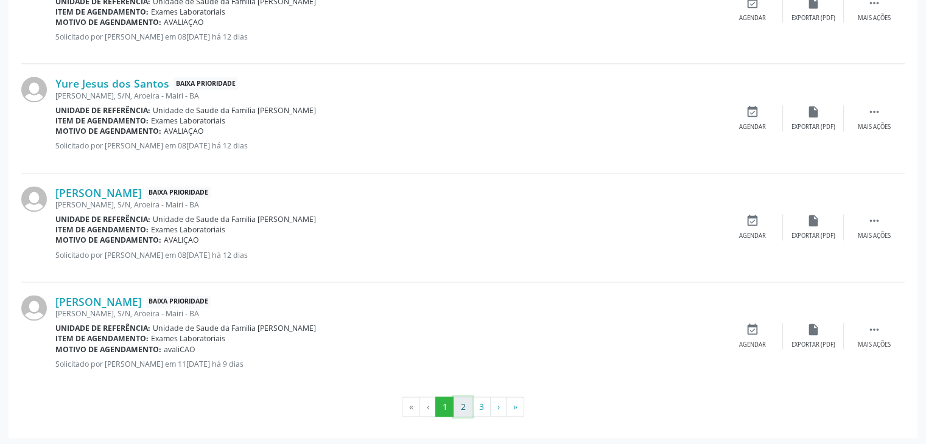
click at [465, 401] on button "2" at bounding box center [463, 407] width 19 height 21
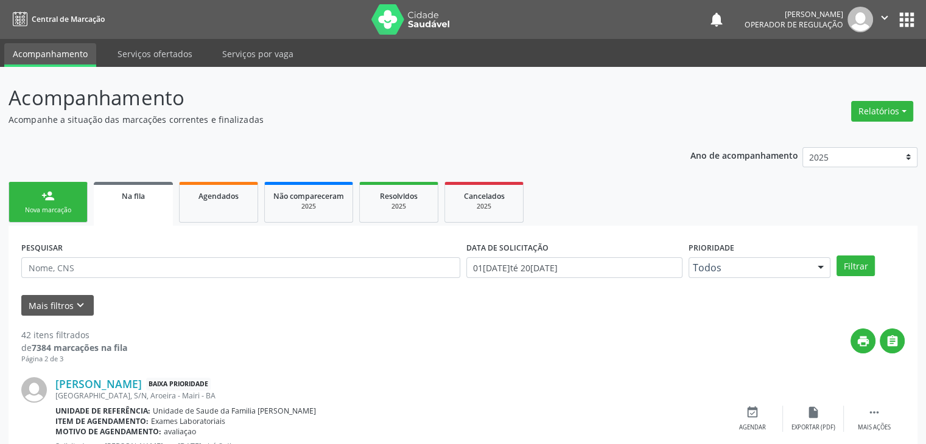
scroll to position [122, 0]
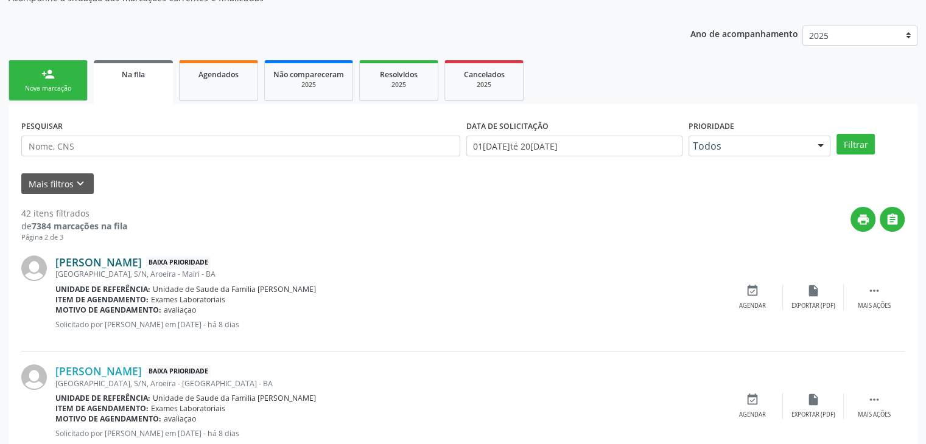
click at [129, 261] on link "Tita Ferreira Oliveira" at bounding box center [98, 262] width 86 height 13
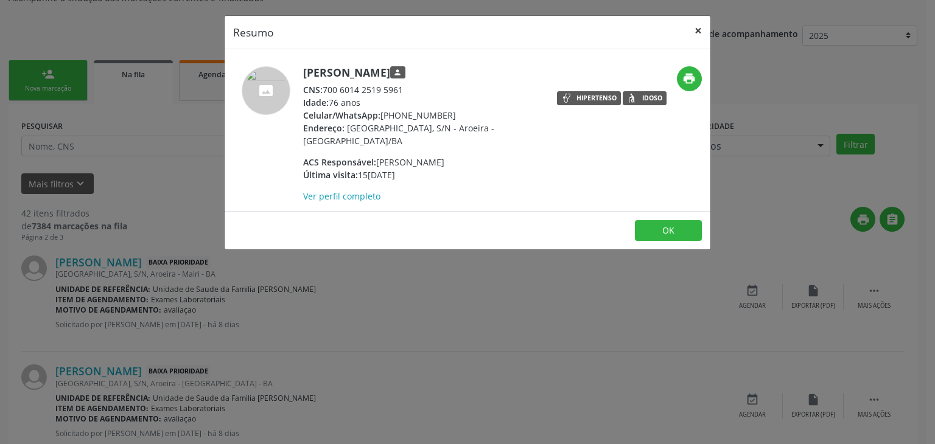
click at [710, 30] on button "×" at bounding box center [698, 31] width 24 height 30
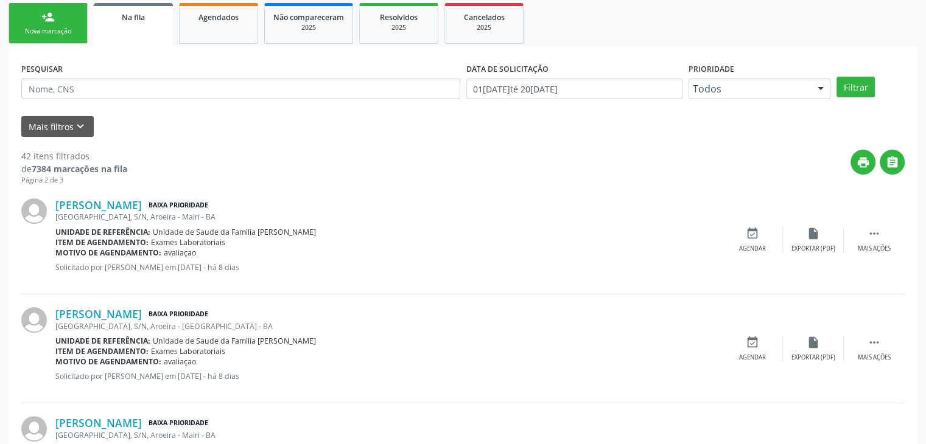
scroll to position [243, 0]
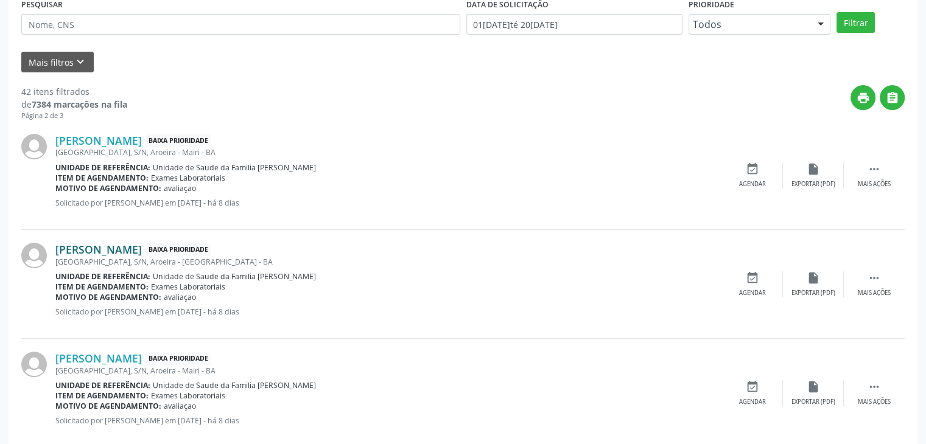
click at [114, 245] on link "Izauri Alves da Silva" at bounding box center [98, 249] width 86 height 13
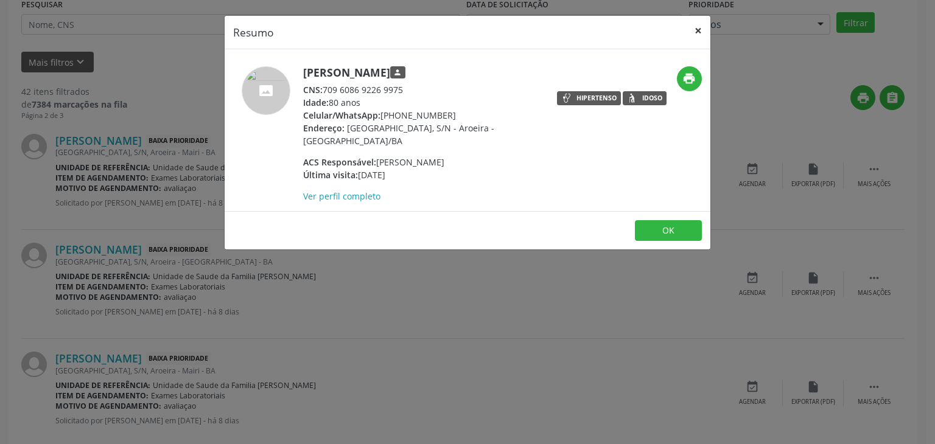
click at [705, 25] on button "×" at bounding box center [698, 31] width 24 height 30
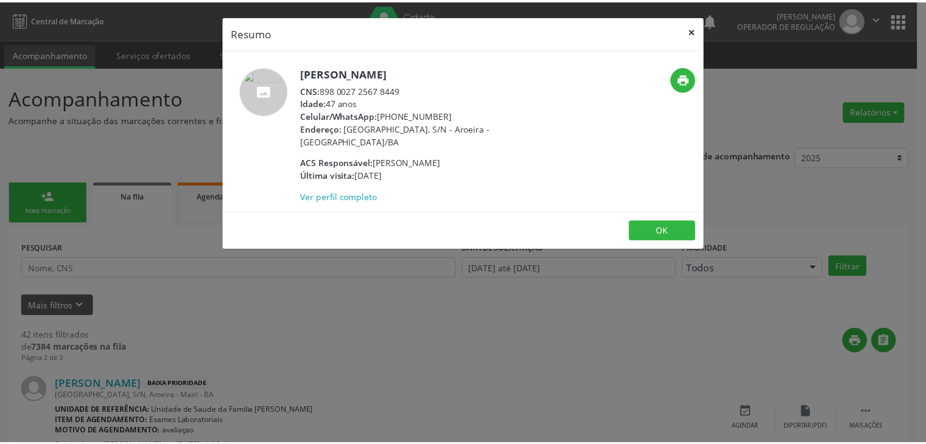
scroll to position [243, 0]
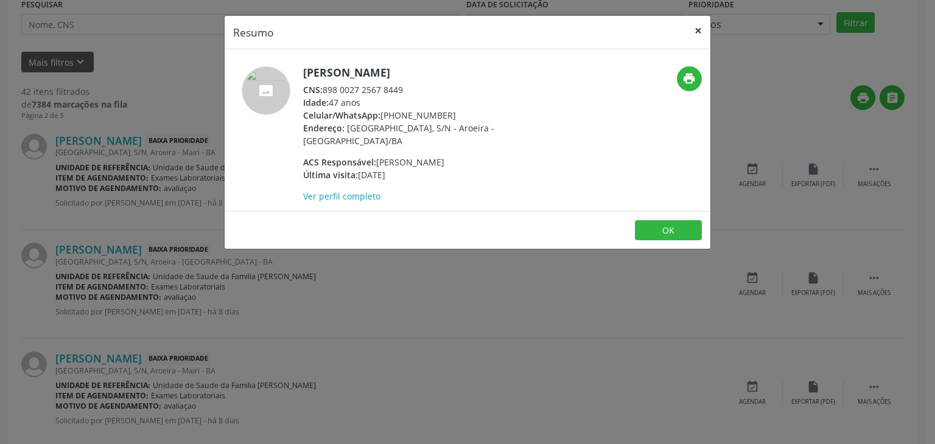
click at [699, 25] on button "×" at bounding box center [698, 31] width 24 height 30
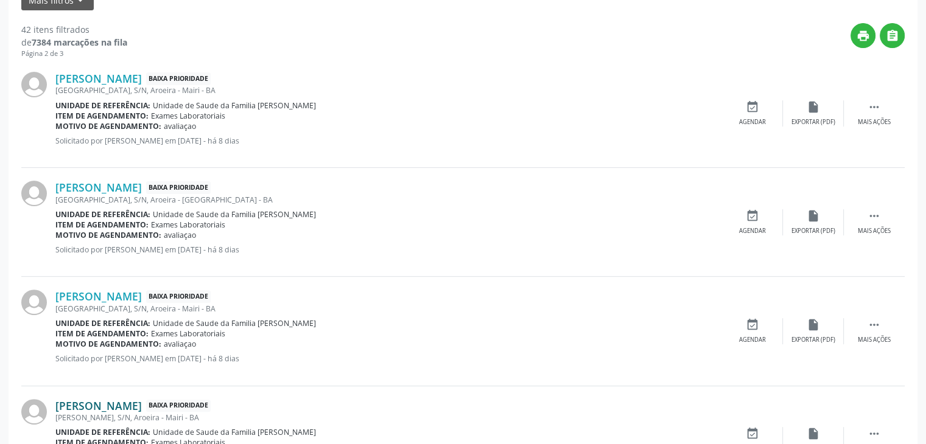
scroll to position [365, 0]
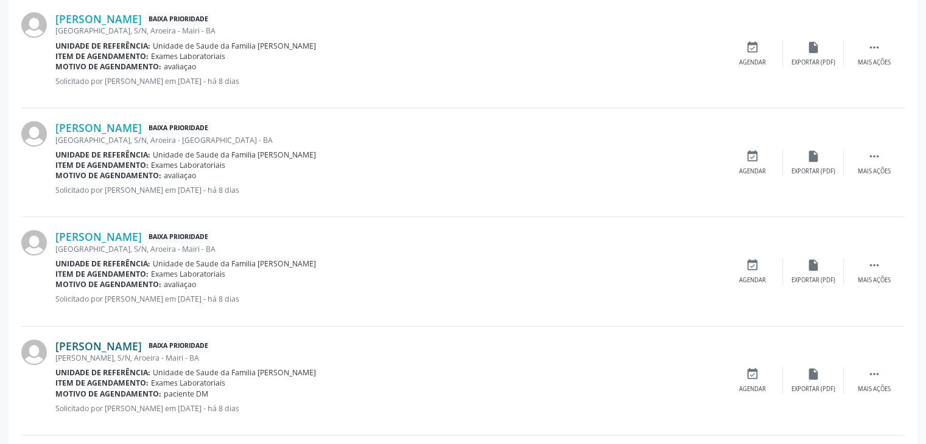
click at [131, 346] on link "[PERSON_NAME]" at bounding box center [98, 346] width 86 height 13
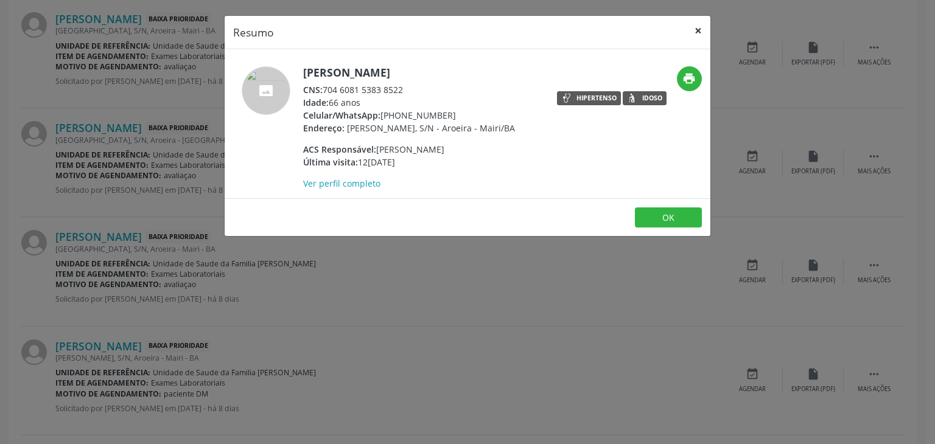
click at [705, 27] on button "×" at bounding box center [698, 31] width 24 height 30
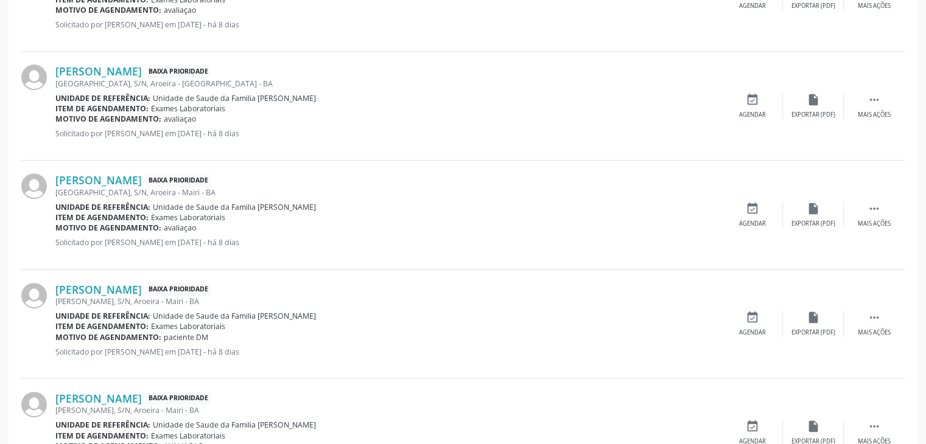
scroll to position [487, 0]
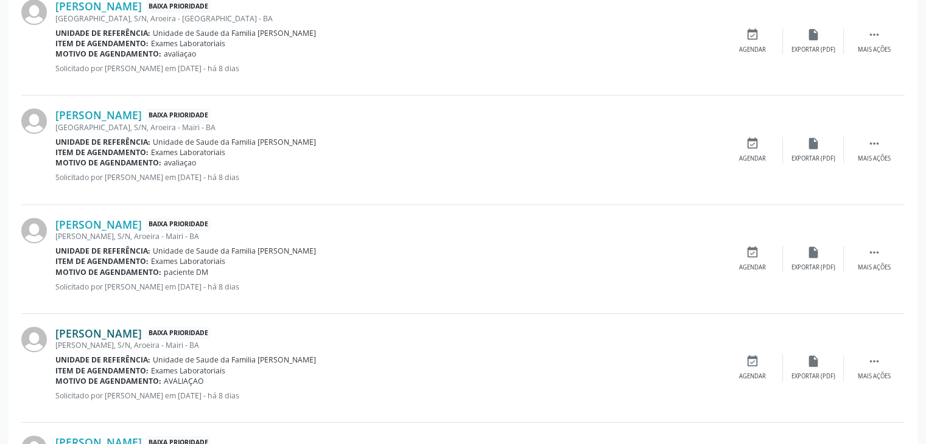
click at [127, 332] on link "[PERSON_NAME]" at bounding box center [98, 333] width 86 height 13
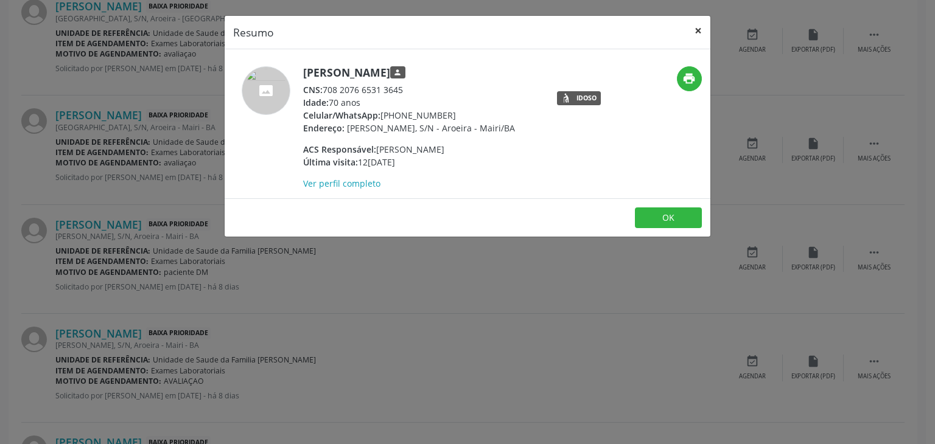
click at [703, 26] on button "×" at bounding box center [698, 31] width 24 height 30
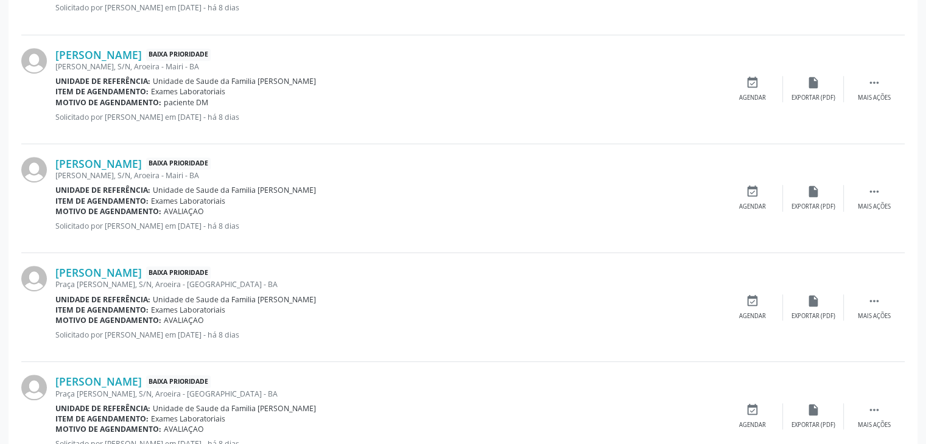
scroll to position [670, 0]
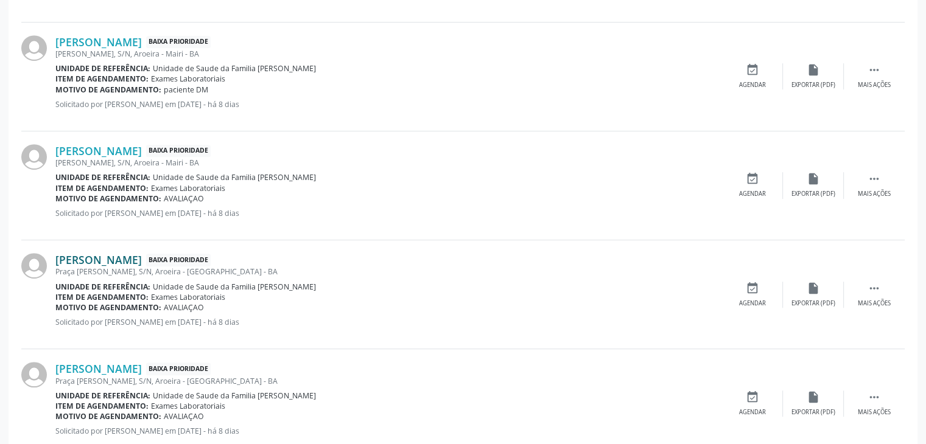
click at [108, 256] on link "[PERSON_NAME]" at bounding box center [98, 259] width 86 height 13
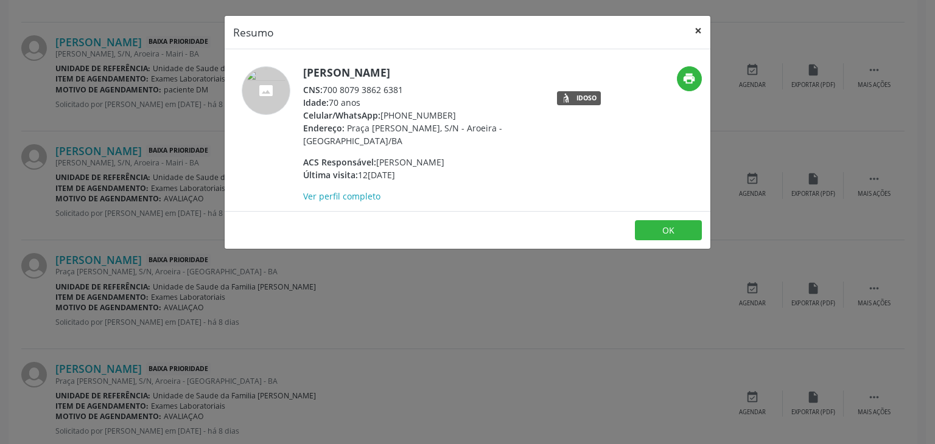
click at [695, 27] on button "×" at bounding box center [698, 31] width 24 height 30
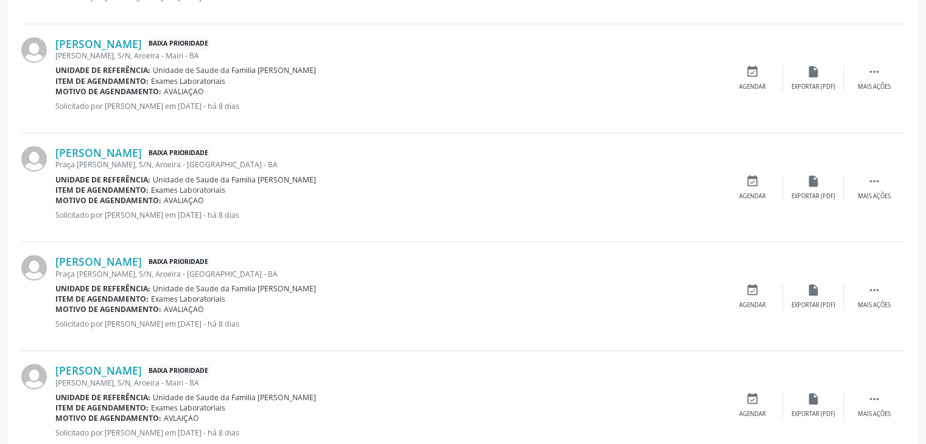
scroll to position [791, 0]
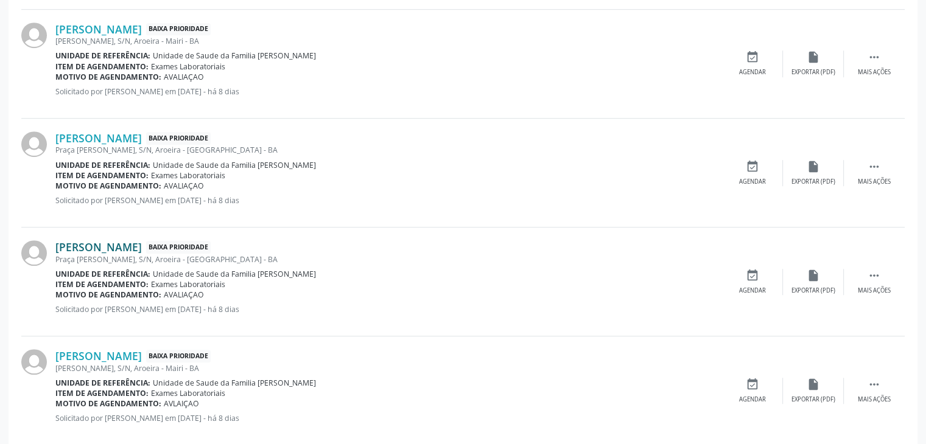
click at [122, 244] on link "[PERSON_NAME]" at bounding box center [98, 246] width 86 height 13
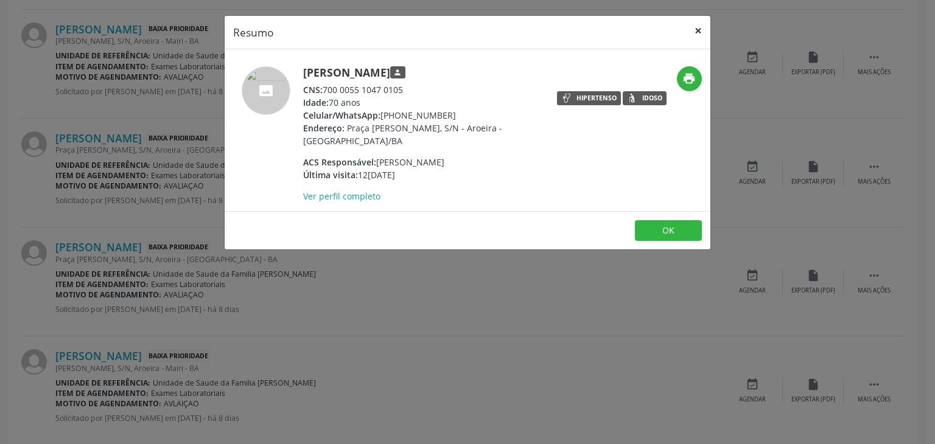
click at [690, 33] on button "×" at bounding box center [698, 31] width 24 height 30
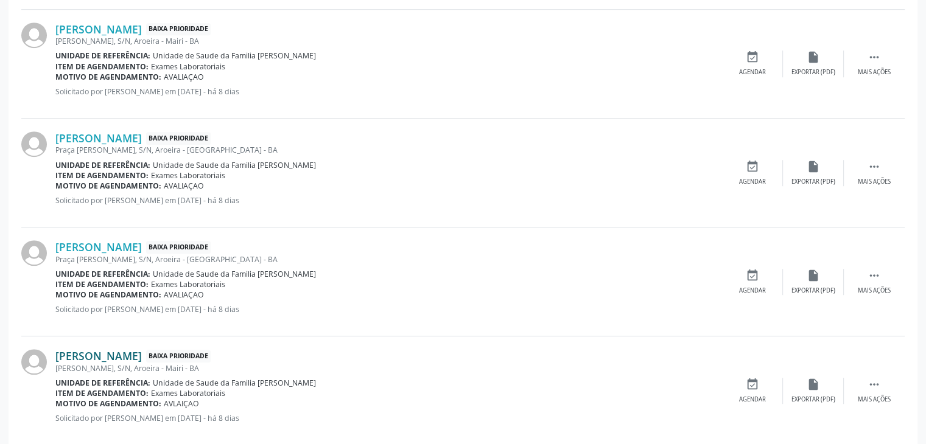
click at [137, 352] on link "[PERSON_NAME]" at bounding box center [98, 355] width 86 height 13
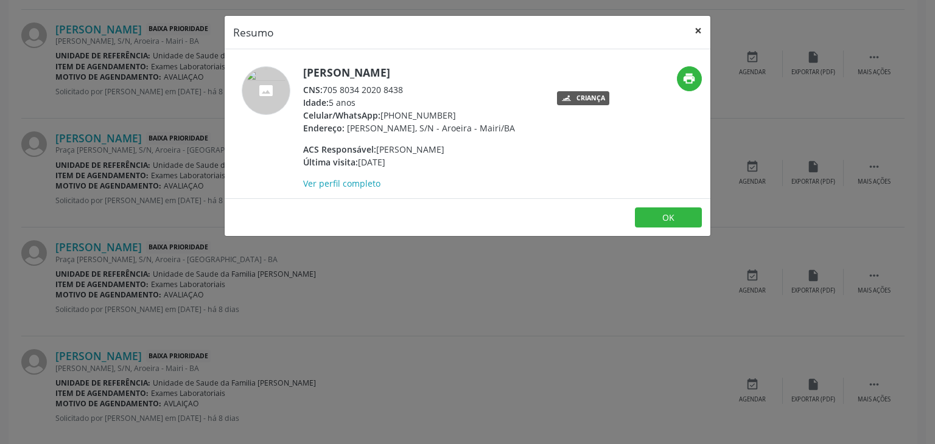
click at [695, 31] on button "×" at bounding box center [698, 31] width 24 height 30
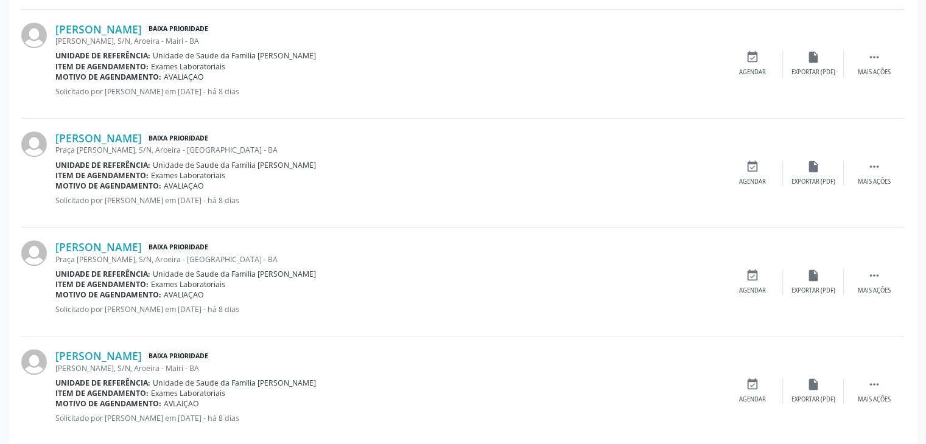
scroll to position [974, 0]
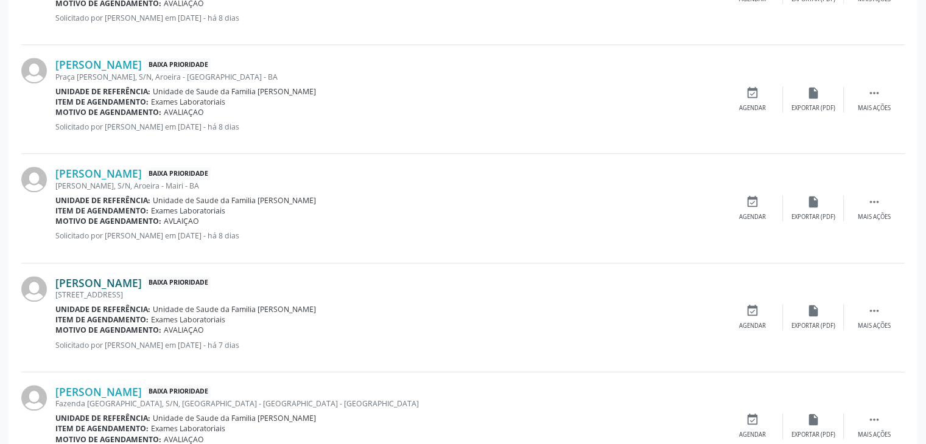
click at [75, 280] on link "Lindalva Maria de Jesus Sousa" at bounding box center [98, 282] width 86 height 13
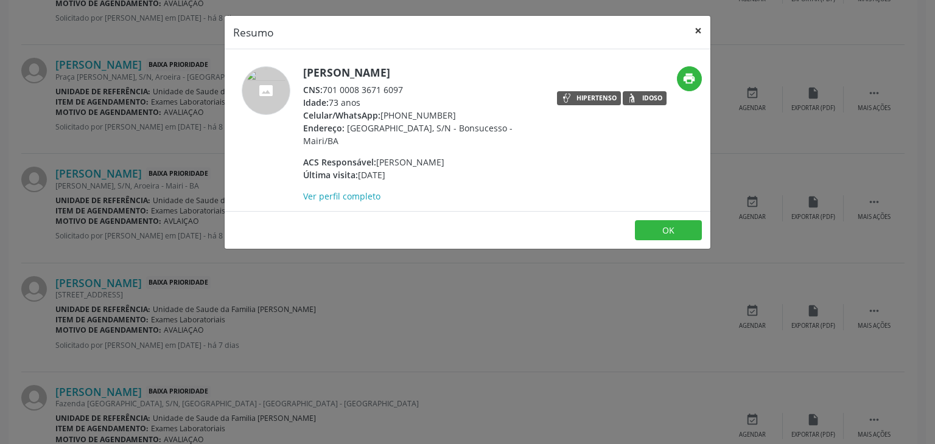
click at [709, 24] on button "×" at bounding box center [698, 31] width 24 height 30
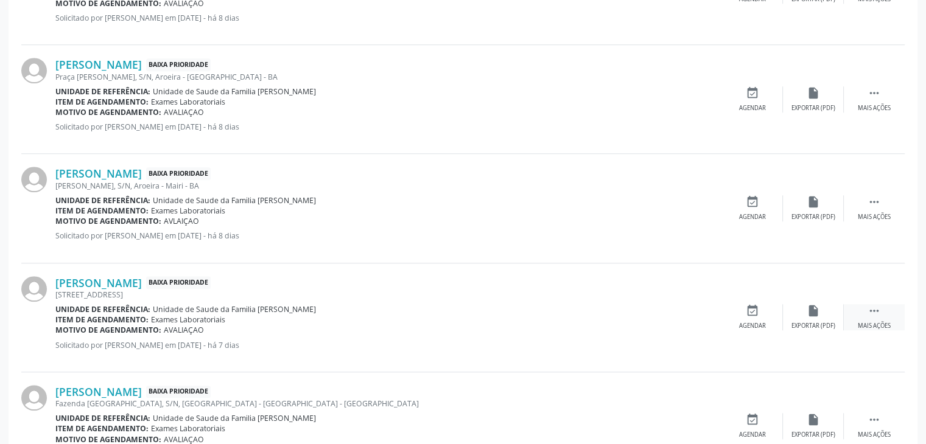
click at [874, 322] on div "Mais ações" at bounding box center [874, 326] width 33 height 9
click at [794, 320] on div "edit Editar" at bounding box center [813, 317] width 61 height 26
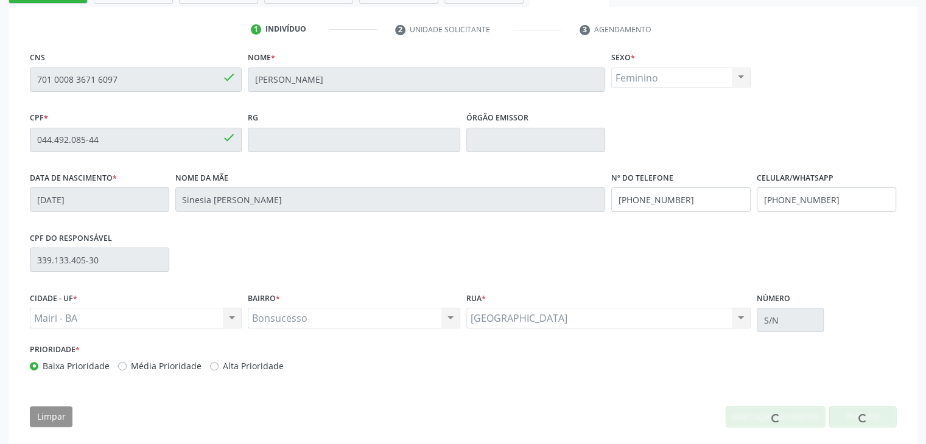
scroll to position [231, 0]
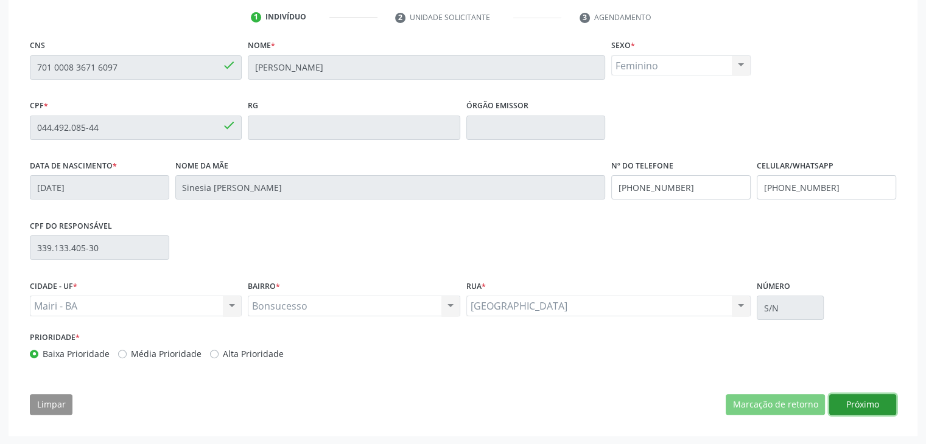
click at [867, 403] on button "Próximo" at bounding box center [862, 404] width 67 height 21
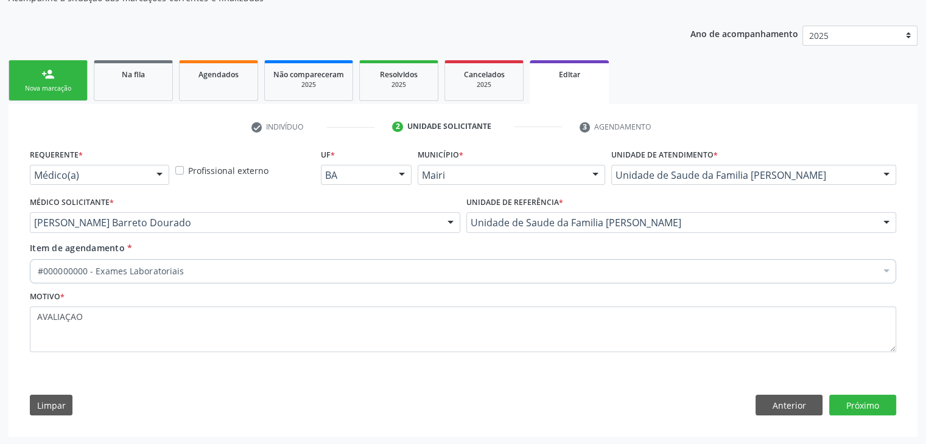
click at [207, 276] on div "#000000000 - Exames Laboratoriais" at bounding box center [463, 271] width 866 height 24
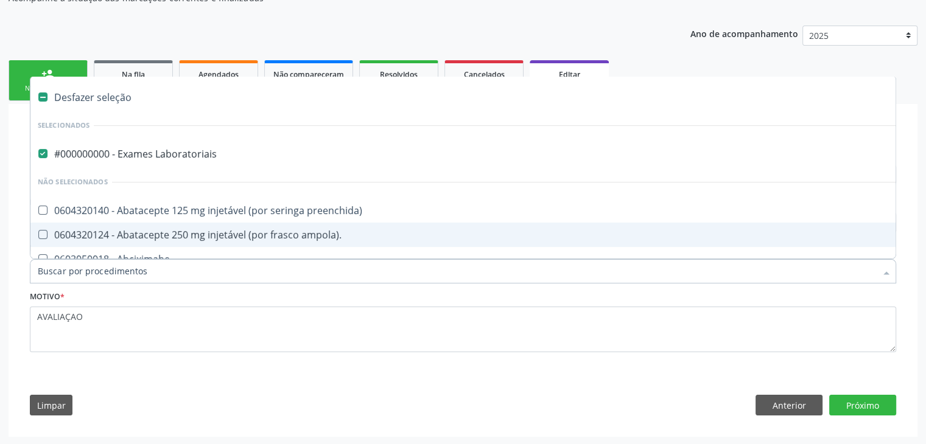
click at [158, 171] on li "Não selecionados" at bounding box center [505, 182] width 951 height 32
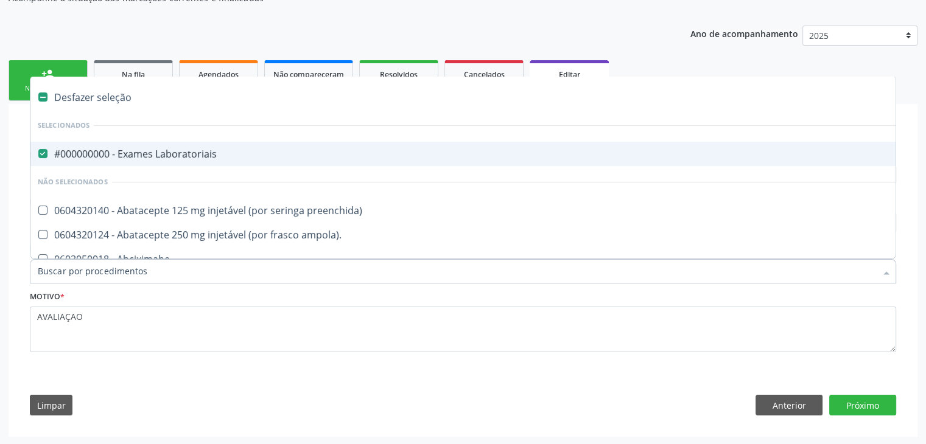
click at [158, 149] on div "#000000000 - Exames Laboratoriais" at bounding box center [506, 154] width 937 height 10
checkbox Laboratoriais "false"
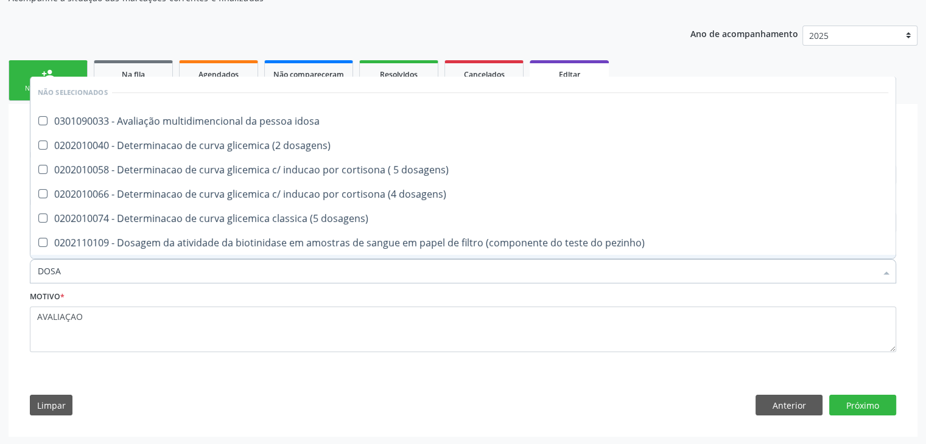
type input "DOSAGEM DE TSH"
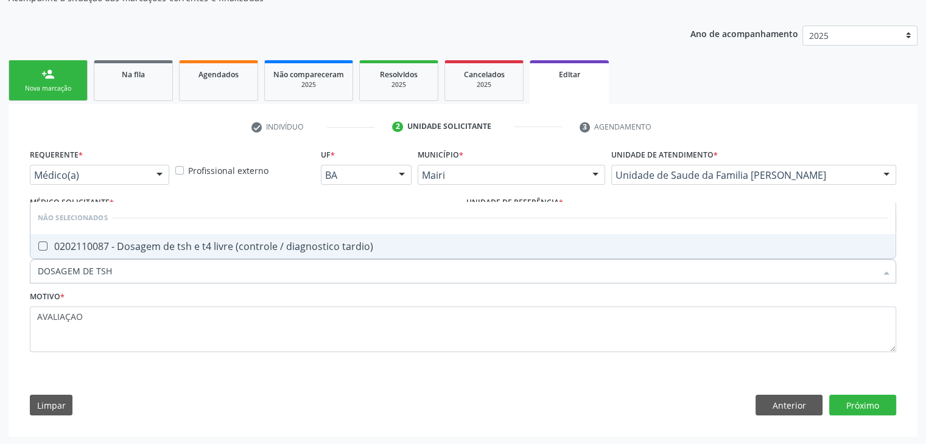
click at [183, 251] on span "0202110087 - Dosagem de tsh e t4 livre (controle / diagnostico tardio)" at bounding box center [462, 246] width 865 height 24
checkbox tardio\) "true"
click at [844, 400] on button "Próximo" at bounding box center [862, 405] width 67 height 21
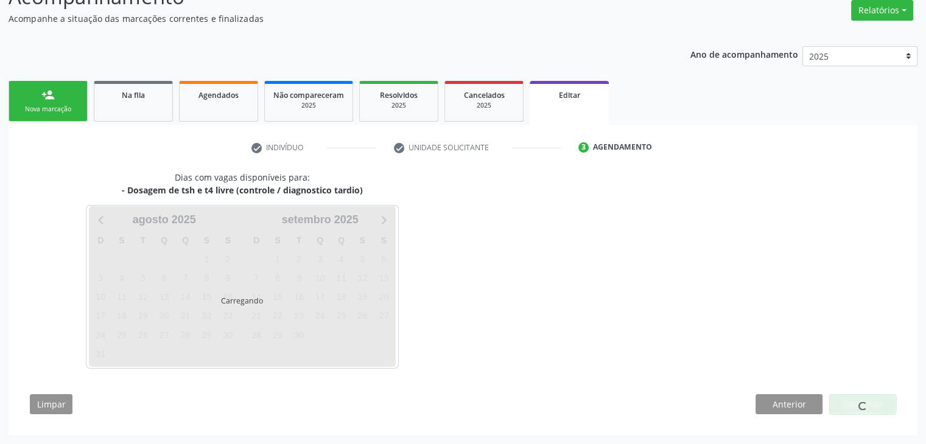
scroll to position [100, 0]
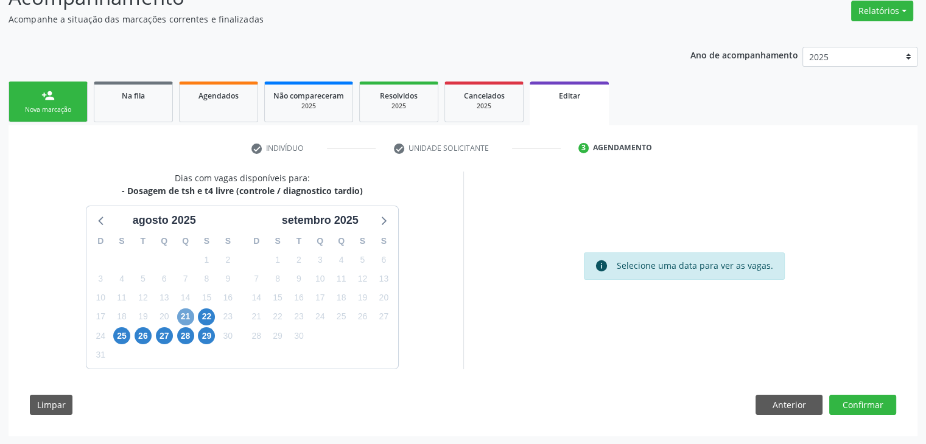
click at [183, 309] on span "21" at bounding box center [185, 317] width 17 height 17
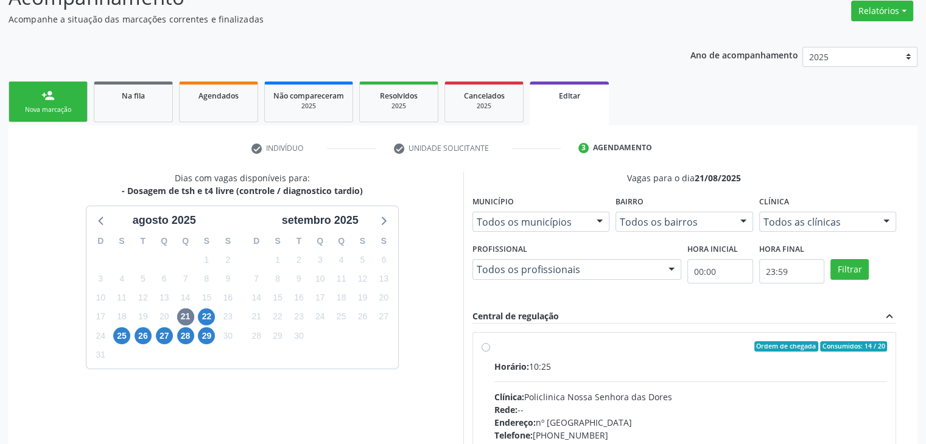
click at [660, 365] on div "Horário: 10:25" at bounding box center [690, 366] width 393 height 13
click at [490, 352] on input "Ordem de chegada Consumidos: 14 / 20 Horário: 10:25 Clínica: Policlinica Nossa …" at bounding box center [486, 347] width 9 height 11
radio input "true"
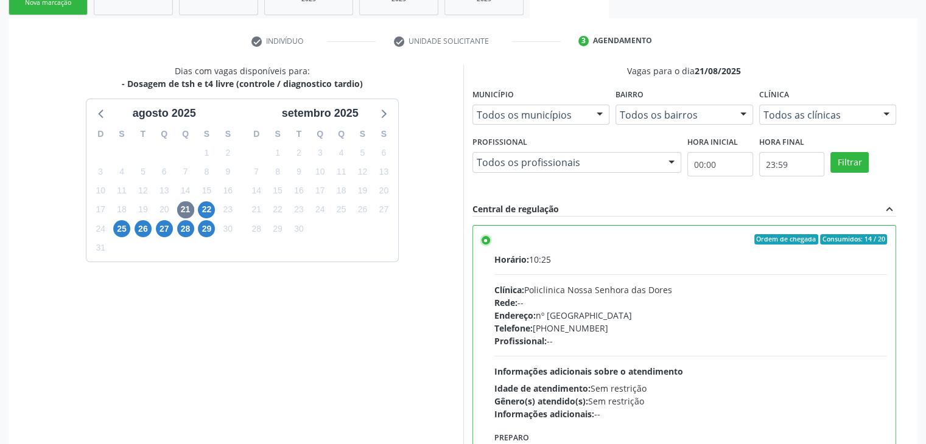
scroll to position [298, 0]
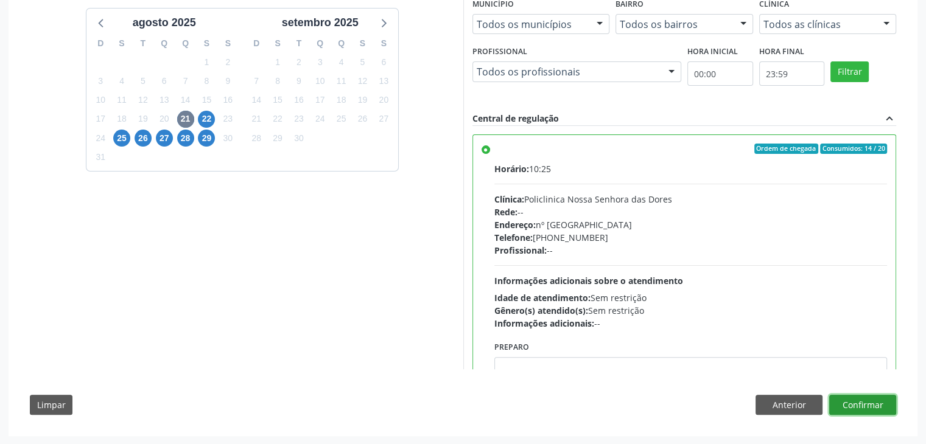
click at [863, 399] on button "Confirmar" at bounding box center [862, 405] width 67 height 21
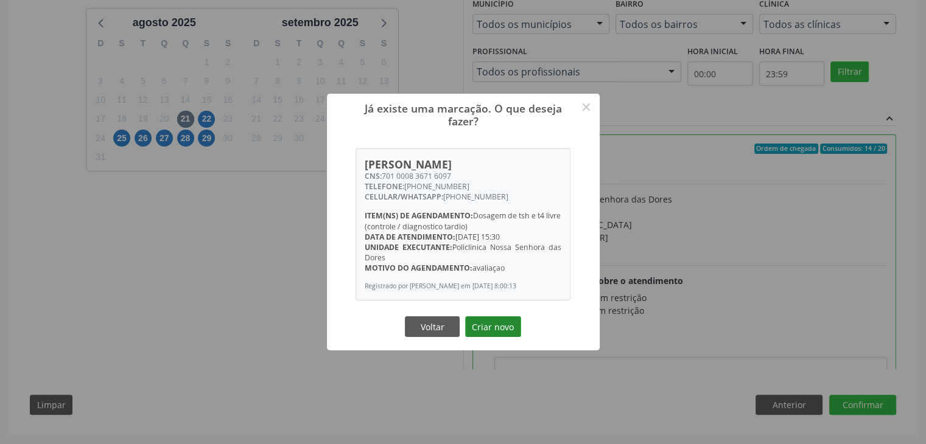
click at [497, 330] on button "Criar novo" at bounding box center [493, 327] width 56 height 21
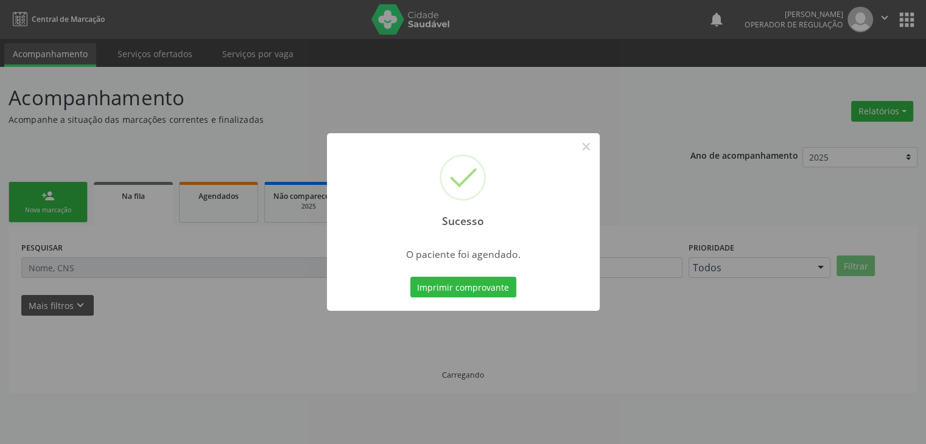
scroll to position [0, 0]
click at [586, 152] on button "×" at bounding box center [590, 146] width 21 height 21
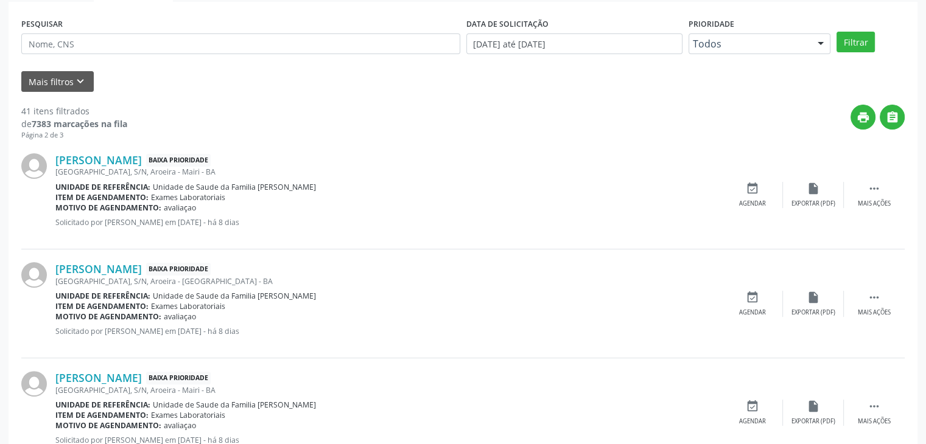
scroll to position [183, 0]
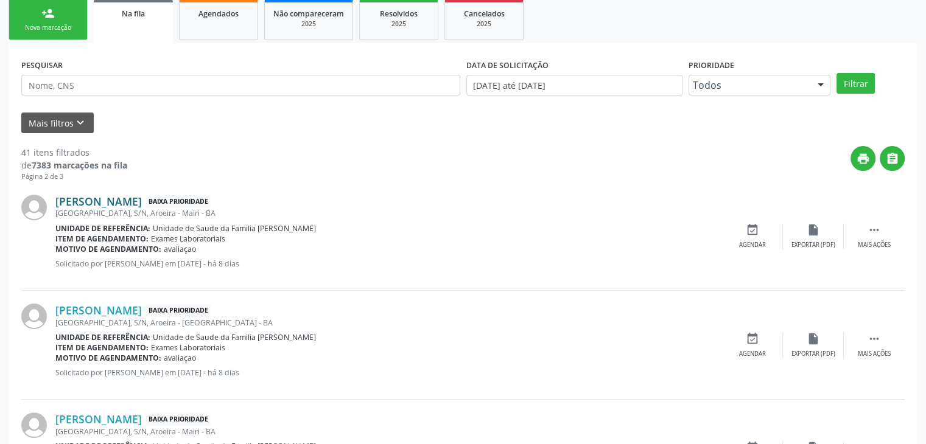
click at [122, 201] on link "[PERSON_NAME]" at bounding box center [98, 201] width 86 height 13
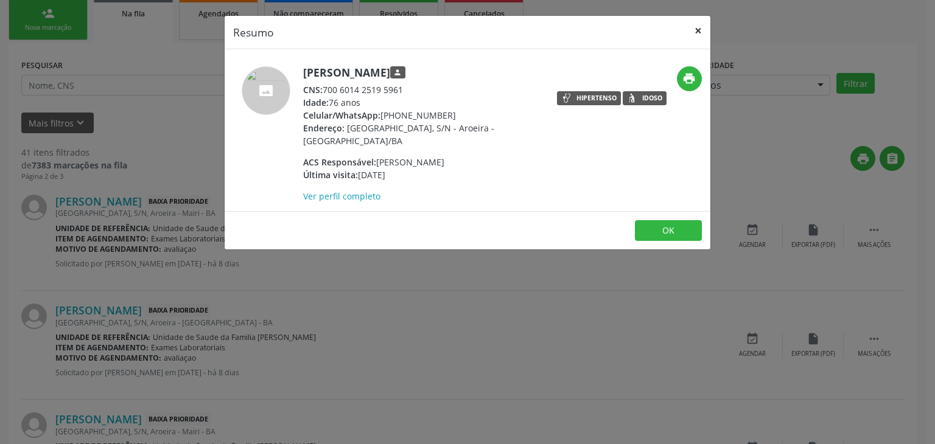
click at [701, 28] on button "×" at bounding box center [698, 31] width 24 height 30
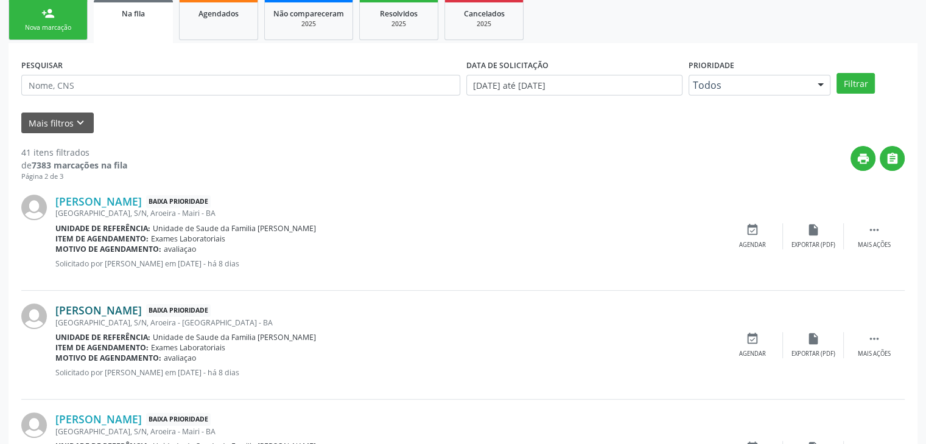
click at [93, 309] on link "[PERSON_NAME]" at bounding box center [98, 310] width 86 height 13
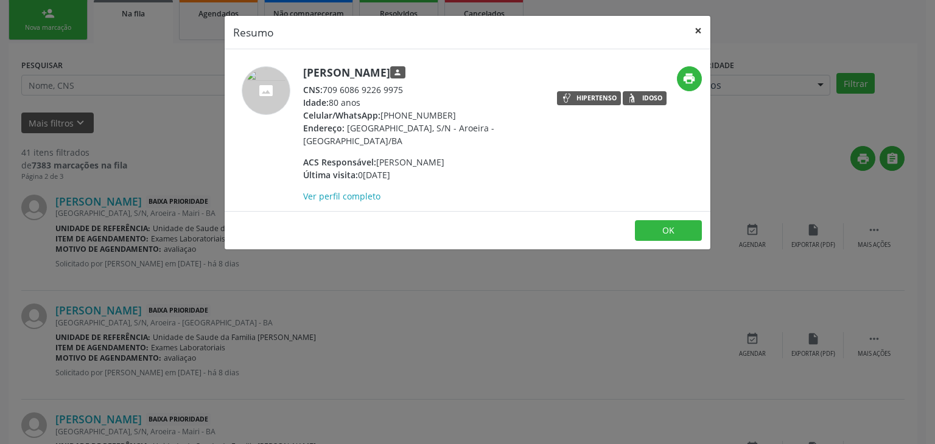
click at [692, 25] on button "×" at bounding box center [698, 31] width 24 height 30
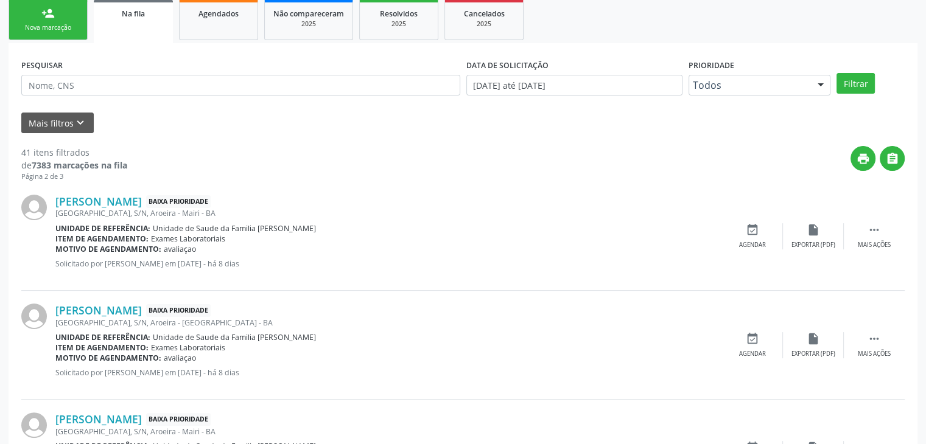
click at [96, 413] on link "[PERSON_NAME]" at bounding box center [98, 419] width 86 height 13
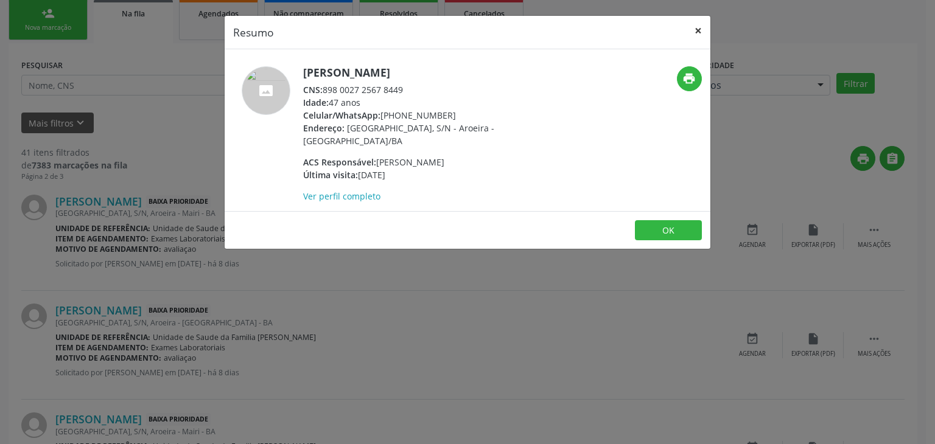
click at [698, 28] on button "×" at bounding box center [698, 31] width 24 height 30
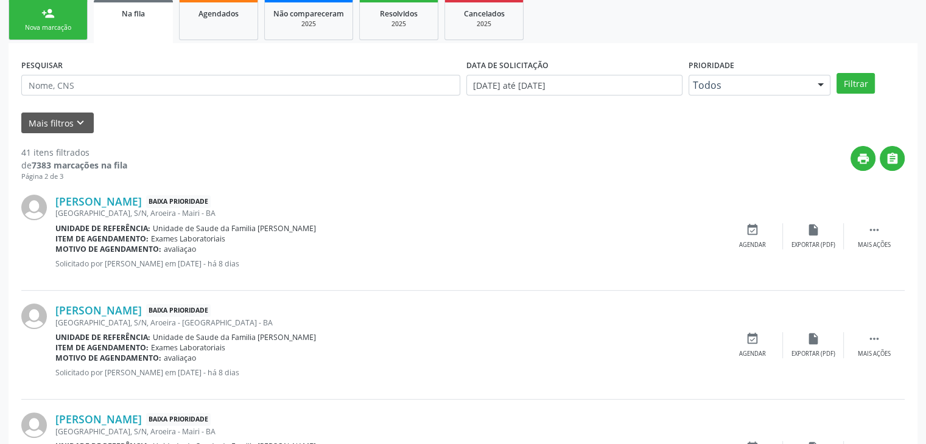
scroll to position [365, 0]
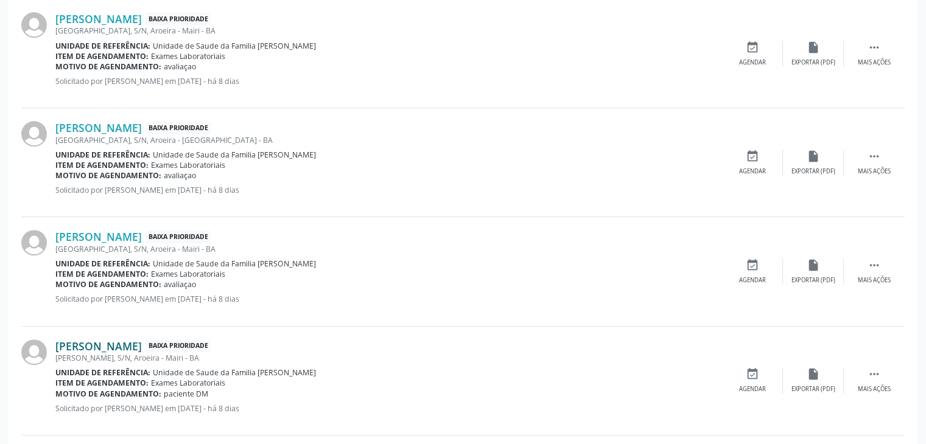
click at [128, 343] on link "[PERSON_NAME]" at bounding box center [98, 346] width 86 height 13
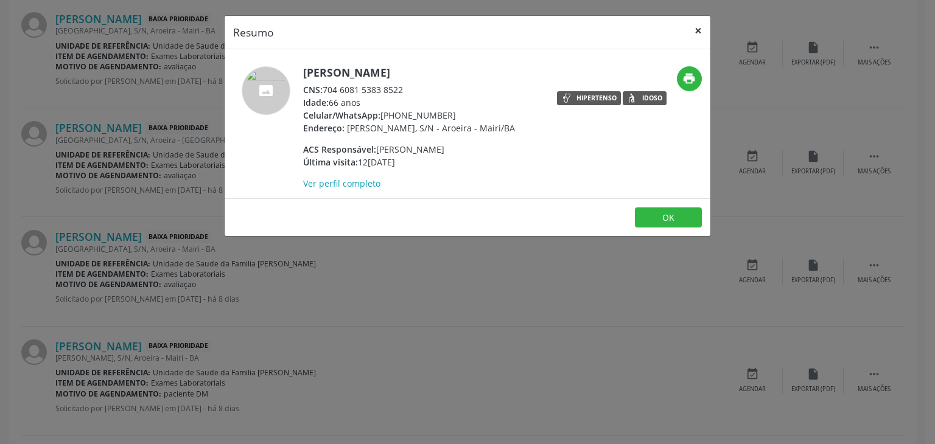
click at [696, 22] on button "×" at bounding box center [698, 31] width 24 height 30
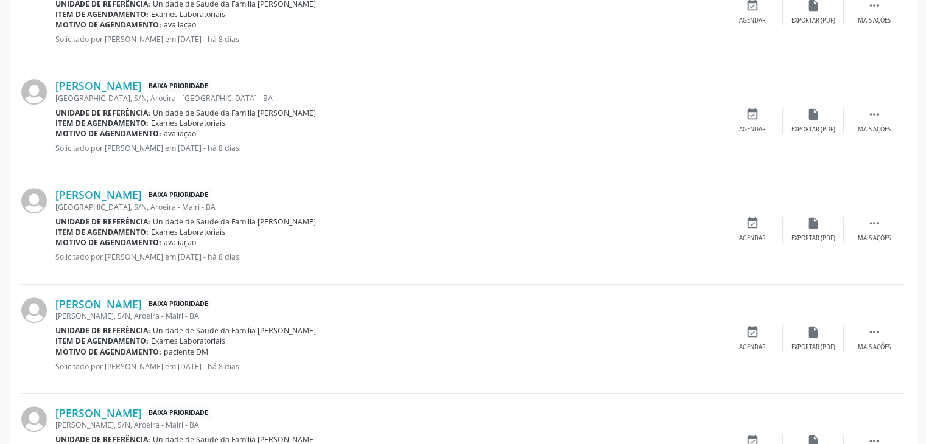
scroll to position [548, 0]
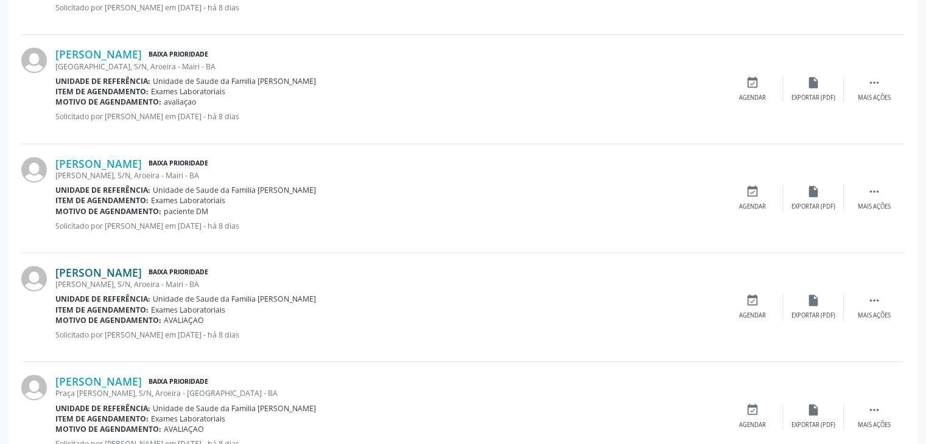
click at [69, 266] on link "[PERSON_NAME]" at bounding box center [98, 272] width 86 height 13
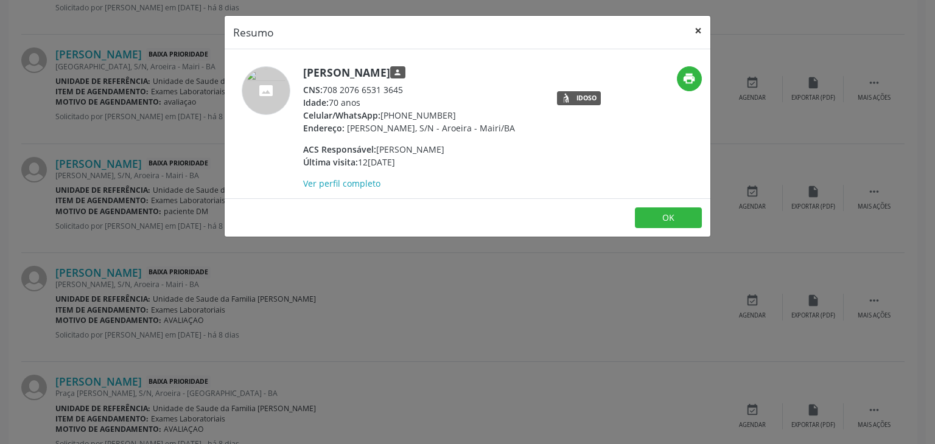
click at [698, 29] on button "×" at bounding box center [698, 31] width 24 height 30
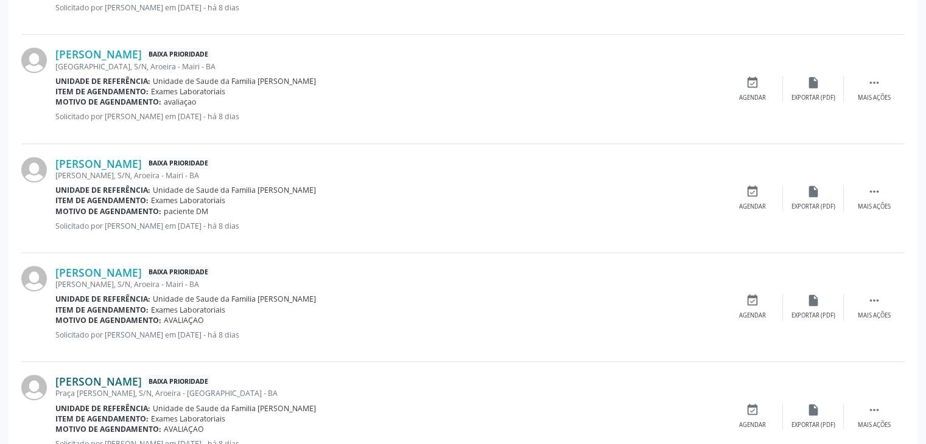
click at [102, 378] on link "[PERSON_NAME]" at bounding box center [98, 381] width 86 height 13
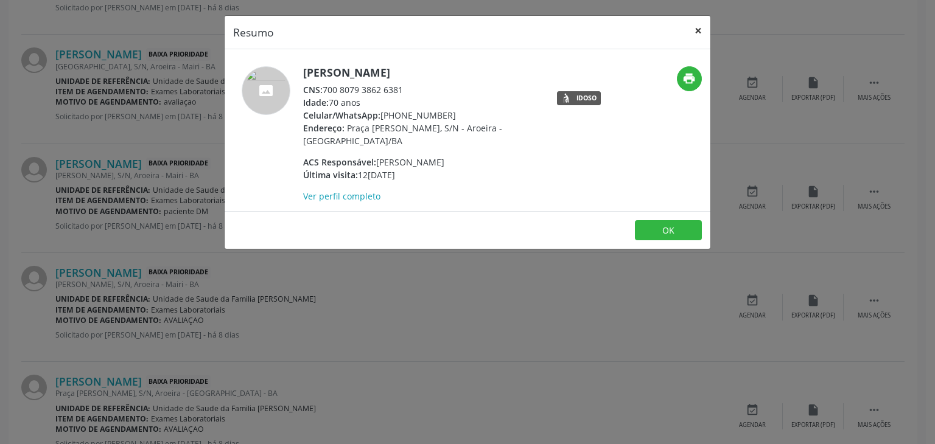
click at [705, 24] on button "×" at bounding box center [698, 31] width 24 height 30
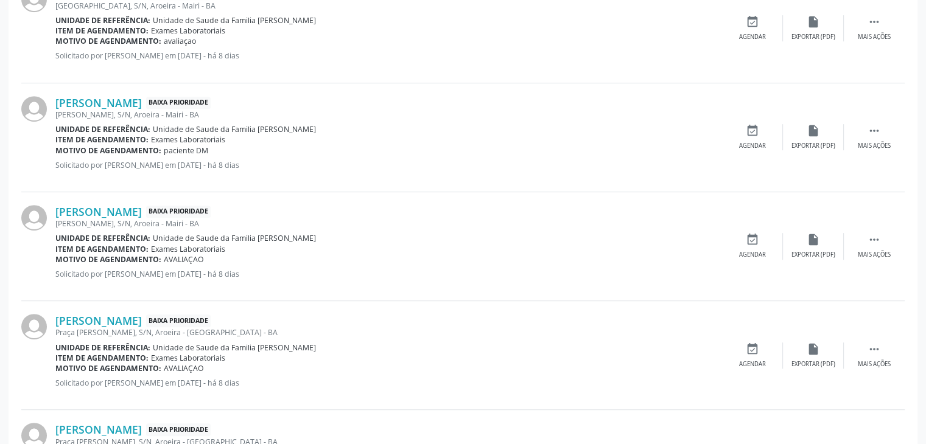
scroll to position [730, 0]
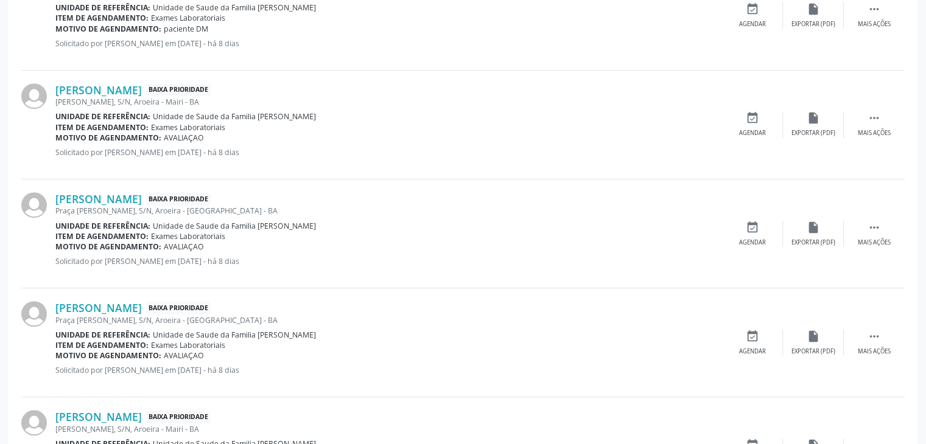
click at [152, 315] on div "Praça [PERSON_NAME], S/N, Aroeira - [GEOGRAPHIC_DATA] - BA" at bounding box center [388, 320] width 667 height 10
click at [142, 306] on link "[PERSON_NAME]" at bounding box center [98, 307] width 86 height 13
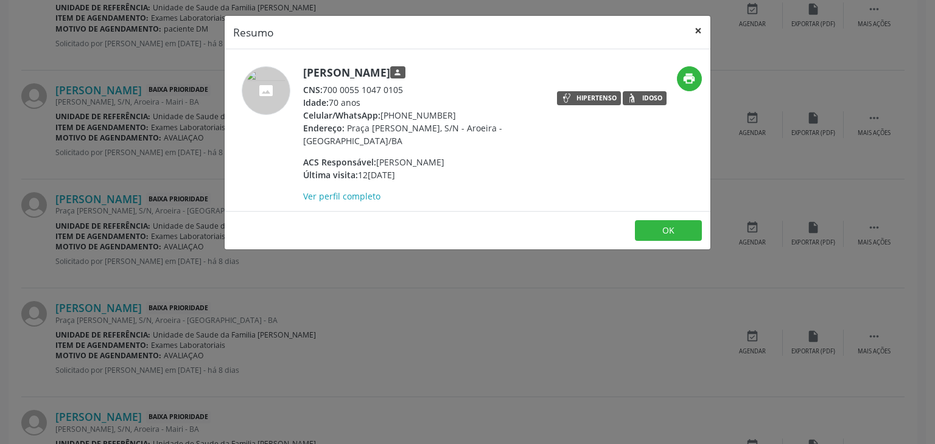
click at [696, 26] on button "×" at bounding box center [698, 31] width 24 height 30
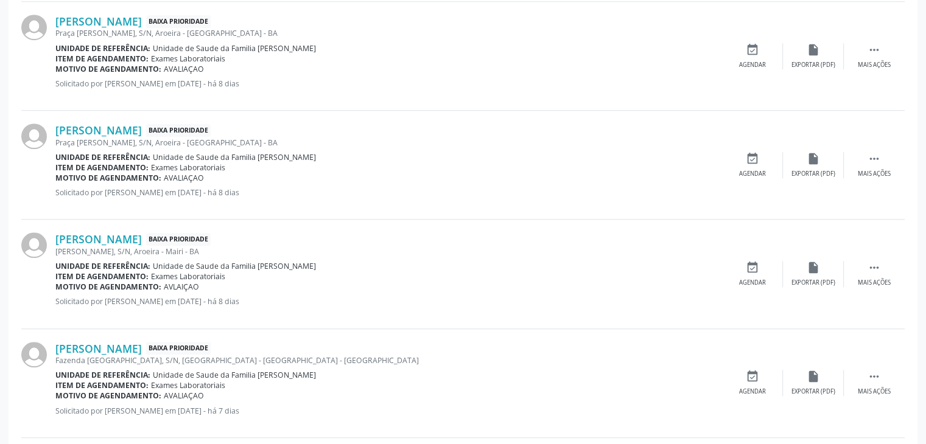
scroll to position [913, 0]
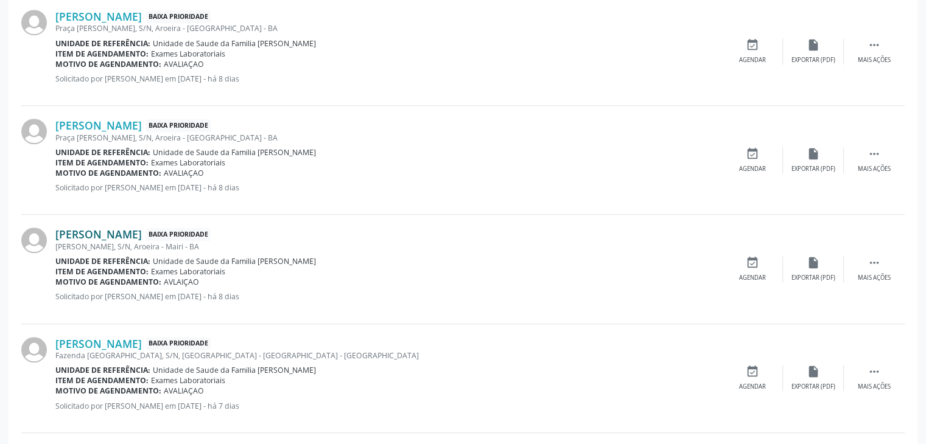
click at [142, 232] on link "[PERSON_NAME]" at bounding box center [98, 234] width 86 height 13
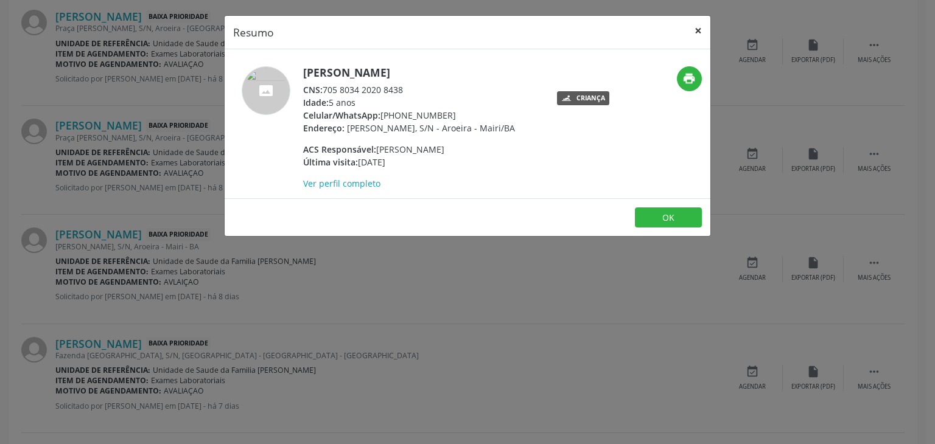
click at [699, 28] on button "×" at bounding box center [698, 31] width 24 height 30
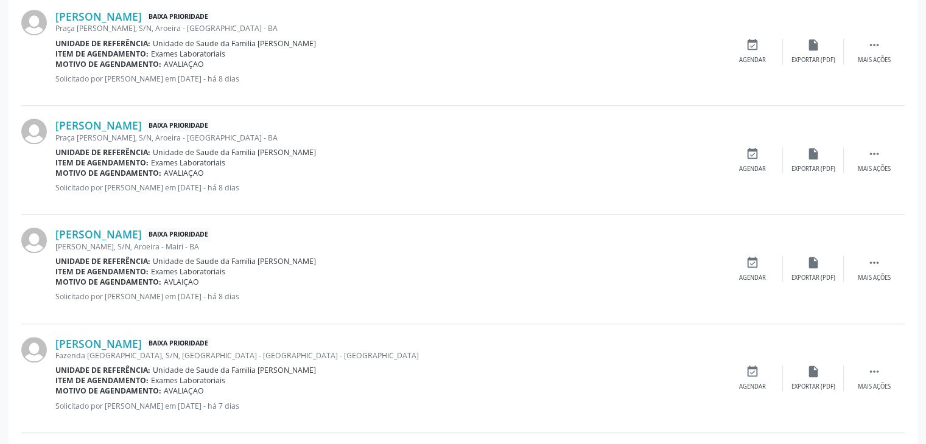
click at [107, 351] on div "Fazenda Lagoa da Serra, S/N, Zona Rural - Mairi - BA" at bounding box center [388, 356] width 667 height 10
click at [102, 347] on link "Raysa Santos Souza" at bounding box center [98, 343] width 86 height 13
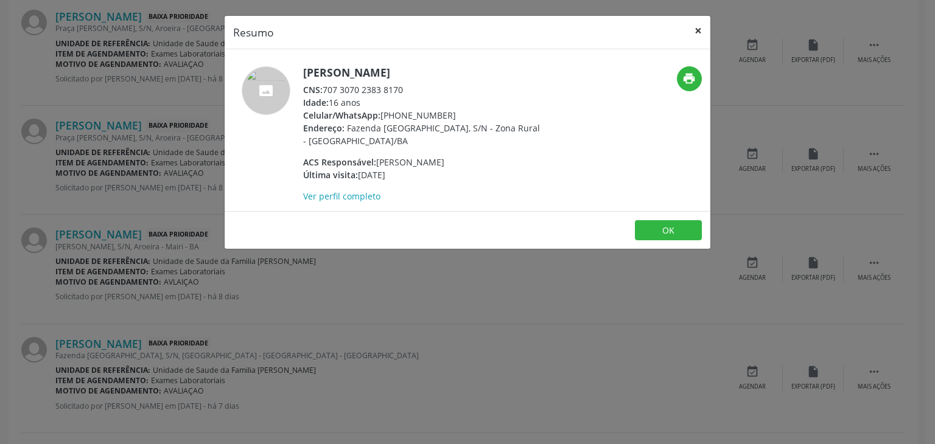
click at [701, 26] on button "×" at bounding box center [698, 31] width 24 height 30
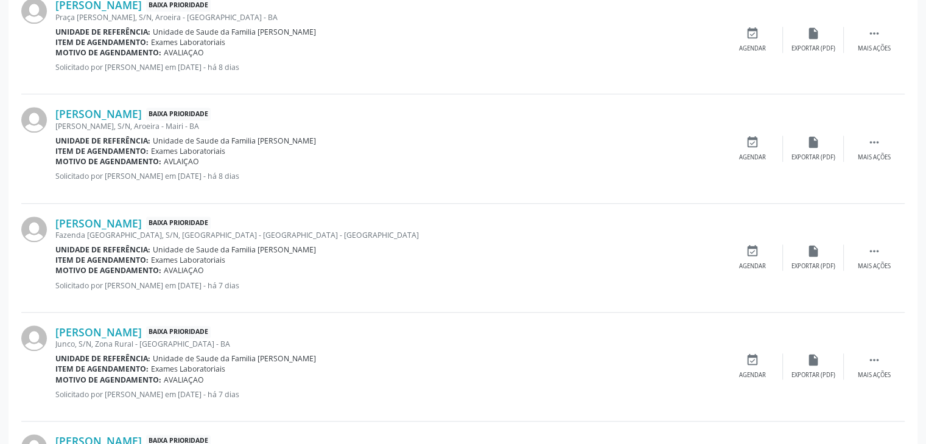
scroll to position [1035, 0]
click at [864, 250] on div " Mais ações" at bounding box center [874, 256] width 61 height 26
click at [775, 255] on div "cancel Cancelar" at bounding box center [752, 256] width 61 height 26
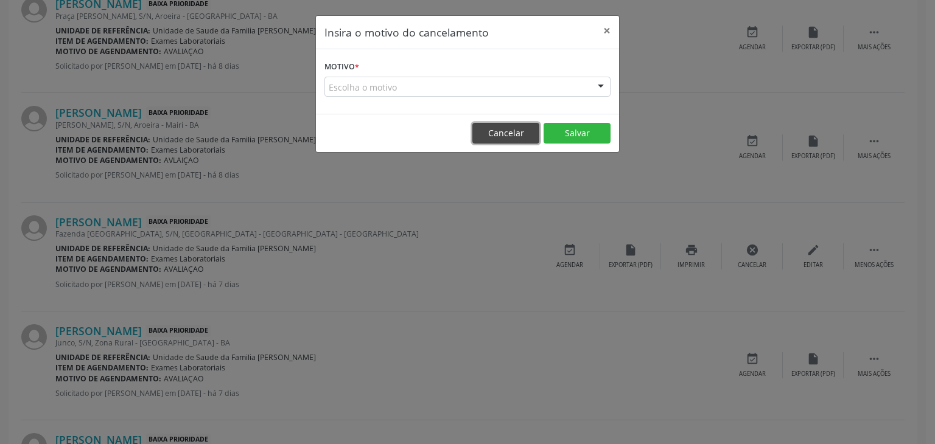
click at [486, 139] on button "Cancelar" at bounding box center [505, 133] width 67 height 21
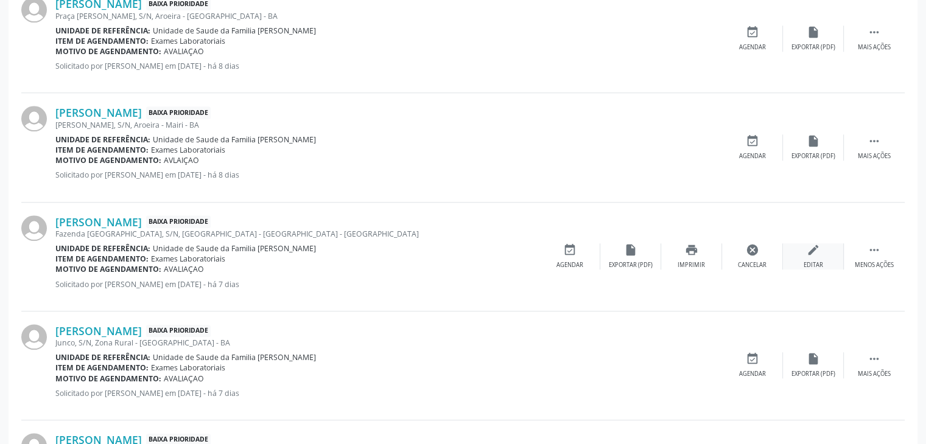
click at [827, 261] on div "edit Editar" at bounding box center [813, 256] width 61 height 26
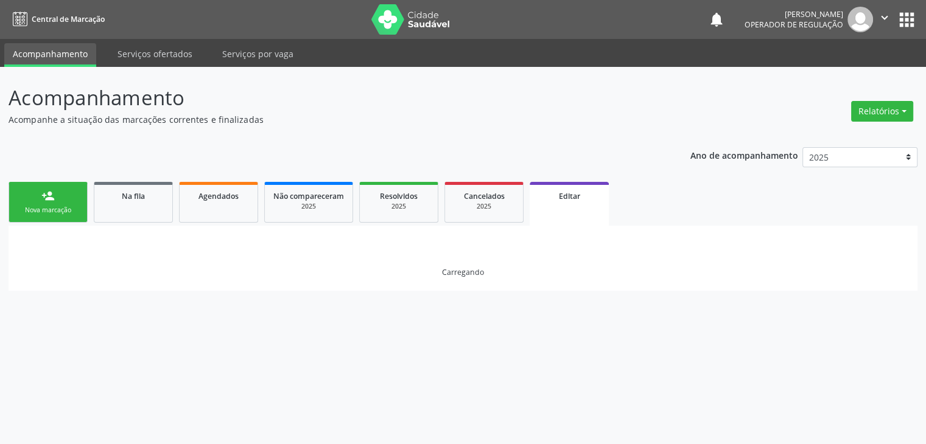
scroll to position [0, 0]
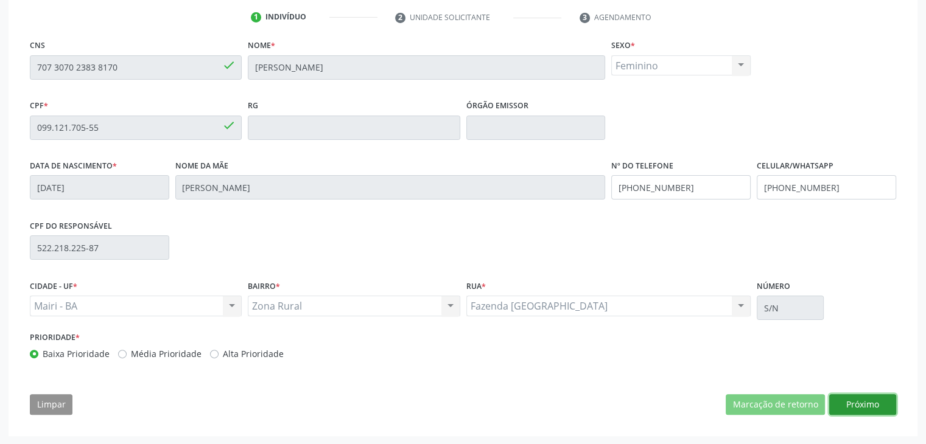
click at [869, 406] on button "Próximo" at bounding box center [862, 404] width 67 height 21
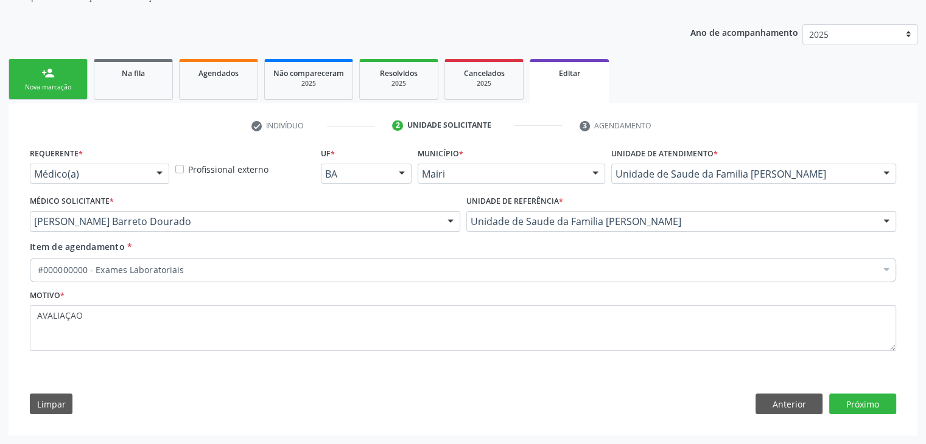
scroll to position [122, 0]
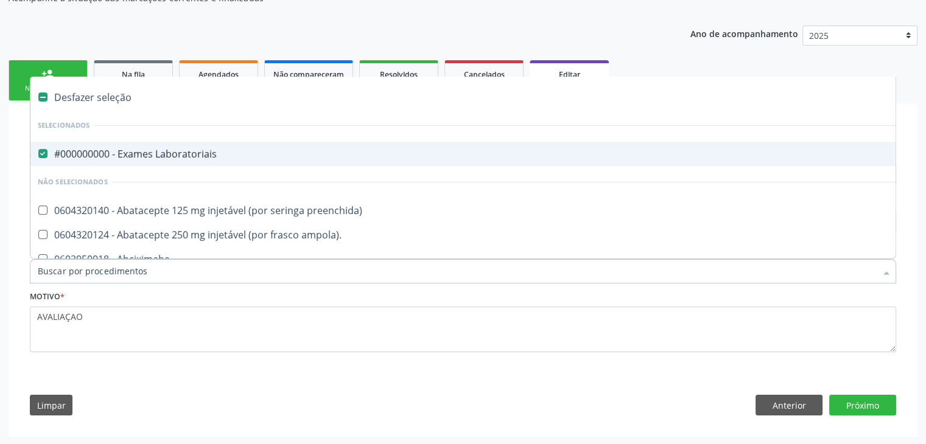
click at [126, 149] on div "#000000000 - Exames Laboratoriais" at bounding box center [506, 154] width 937 height 10
checkbox Laboratoriais "false"
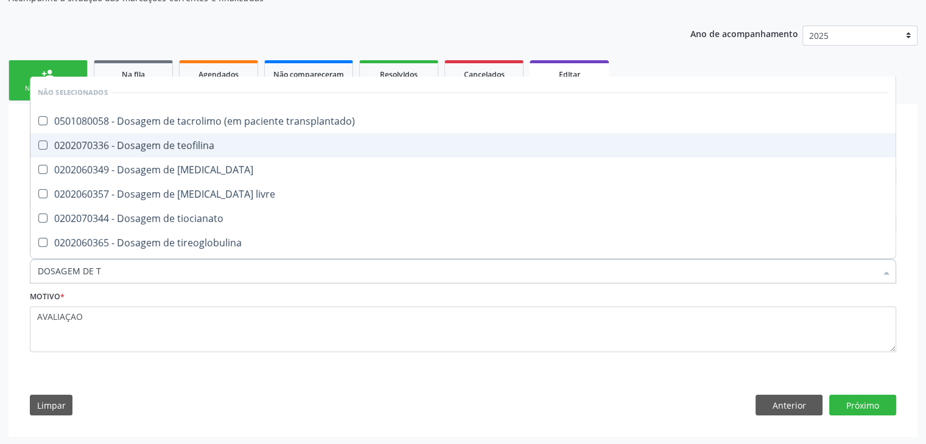
type input "DOSAGEM DE TS"
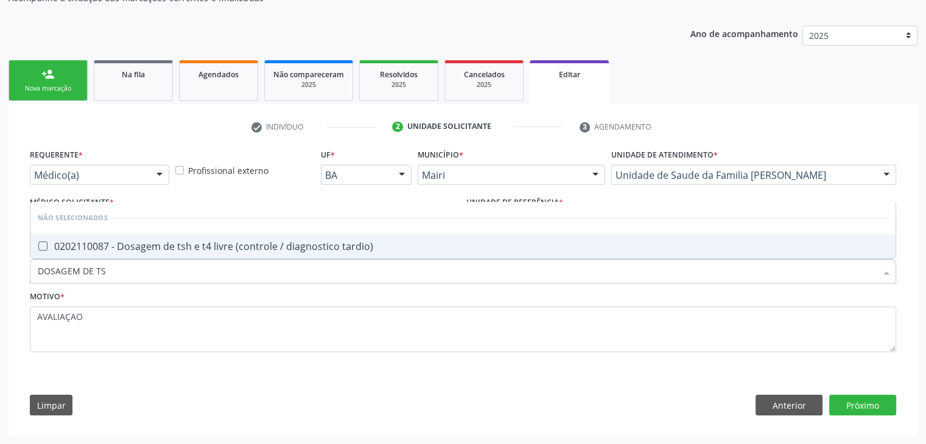
click at [133, 245] on div "0202110087 - Dosagem de tsh e t4 livre (controle / diagnostico tardio)" at bounding box center [463, 247] width 850 height 10
checkbox tardio\) "true"
click at [866, 402] on button "Próximo" at bounding box center [862, 405] width 67 height 21
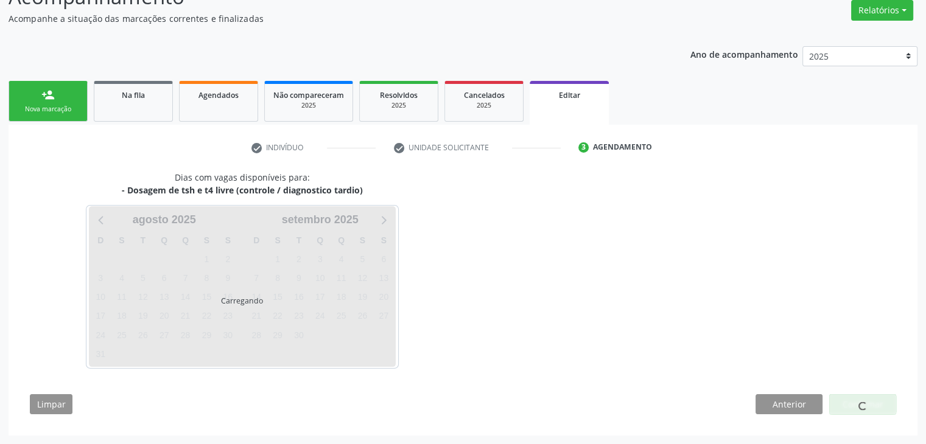
scroll to position [100, 0]
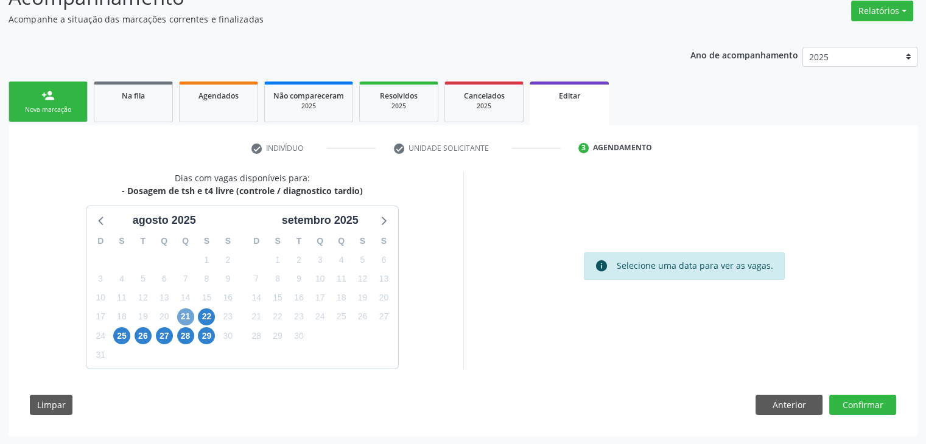
click at [183, 314] on span "21" at bounding box center [185, 317] width 17 height 17
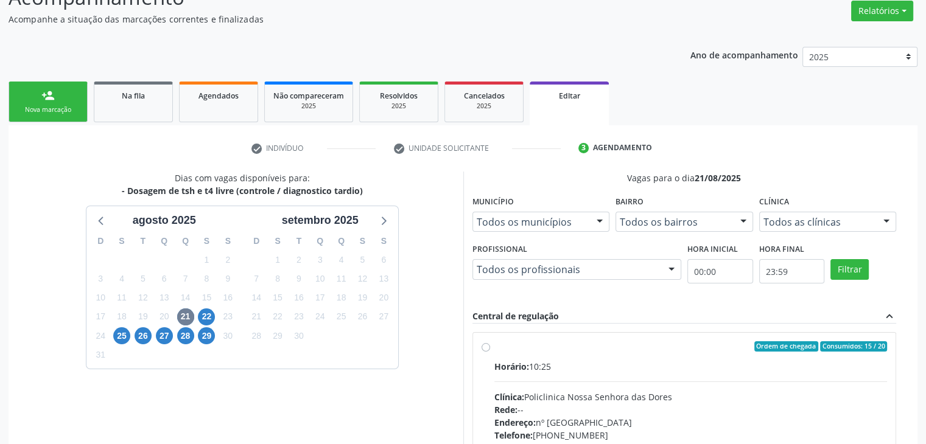
click at [566, 362] on div "Horário: 10:25" at bounding box center [690, 366] width 393 height 13
click at [490, 352] on input "Ordem de chegada Consumidos: 15 / 20 Horário: 10:25 Clínica: Policlinica Nossa …" at bounding box center [486, 347] width 9 height 11
radio input "true"
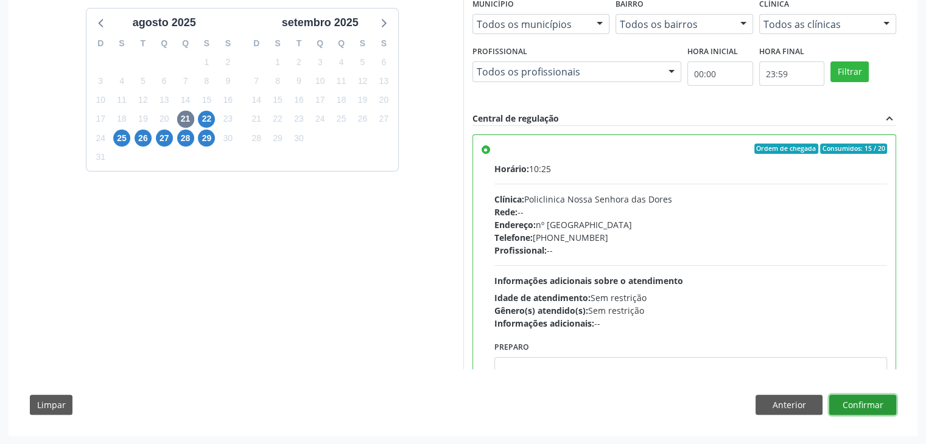
click at [856, 407] on button "Confirmar" at bounding box center [862, 405] width 67 height 21
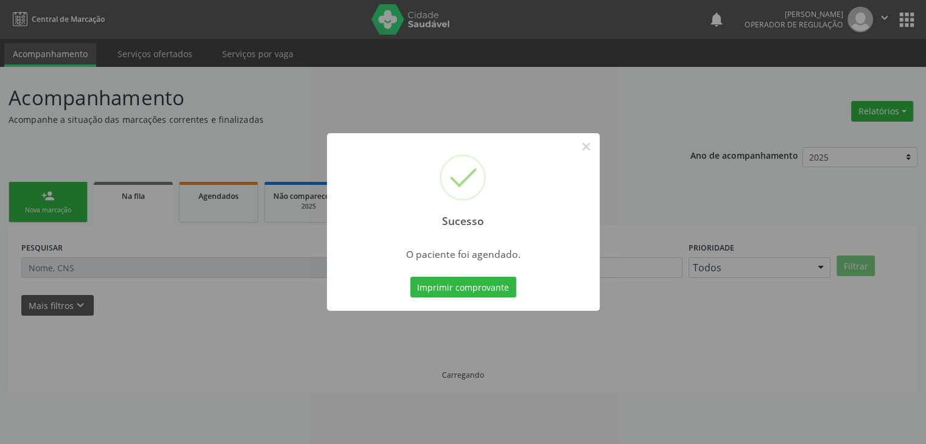
scroll to position [0, 0]
click at [585, 145] on button "×" at bounding box center [590, 146] width 21 height 21
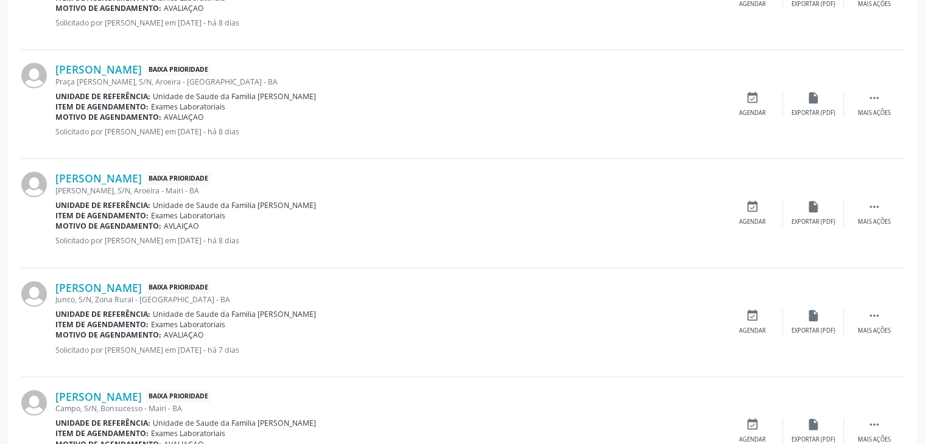
scroll to position [1035, 0]
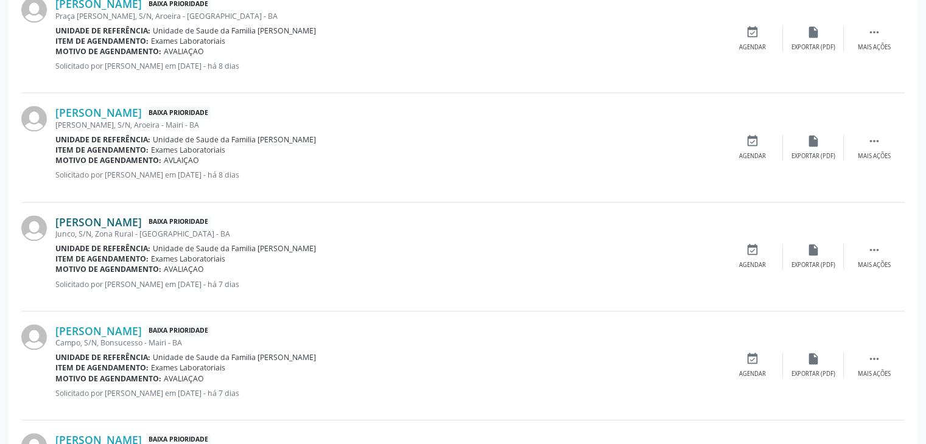
click at [131, 225] on link "[PERSON_NAME]" at bounding box center [98, 221] width 86 height 13
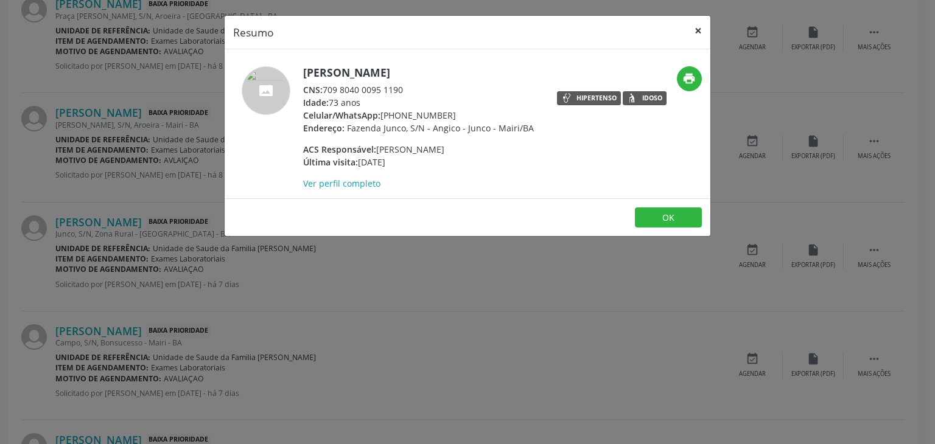
click at [692, 32] on button "×" at bounding box center [698, 31] width 24 height 30
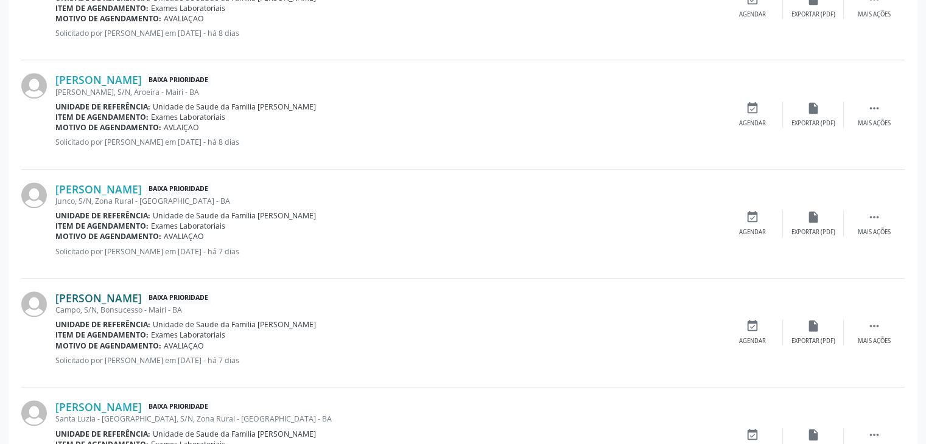
scroll to position [1096, 0]
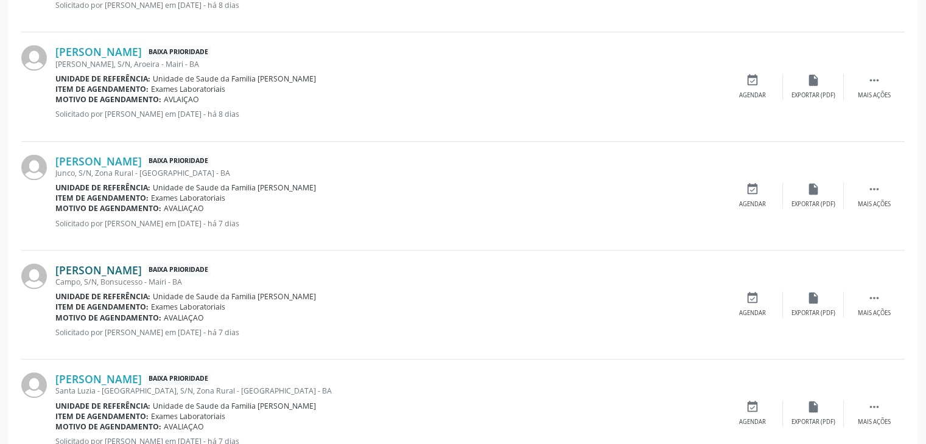
click at [129, 271] on link "Rosa Maria de Jesus Santos" at bounding box center [98, 270] width 86 height 13
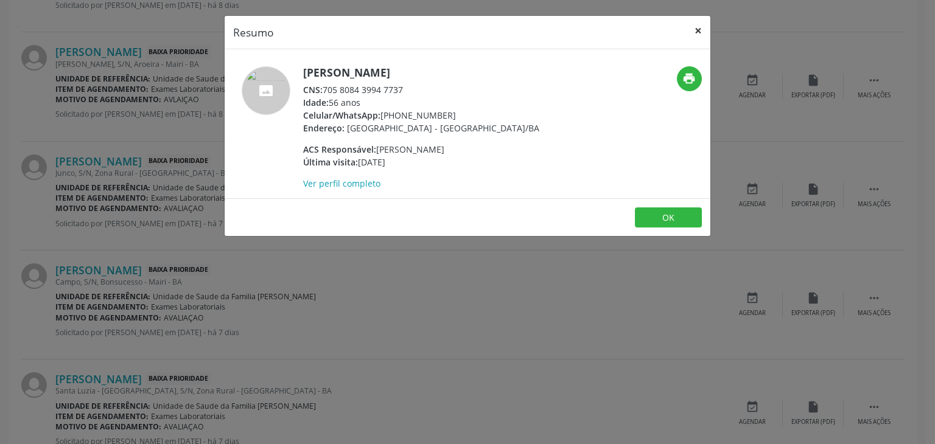
drag, startPoint x: 702, startPoint y: 27, endPoint x: 702, endPoint y: 44, distance: 17.1
click at [702, 27] on button "×" at bounding box center [698, 31] width 24 height 30
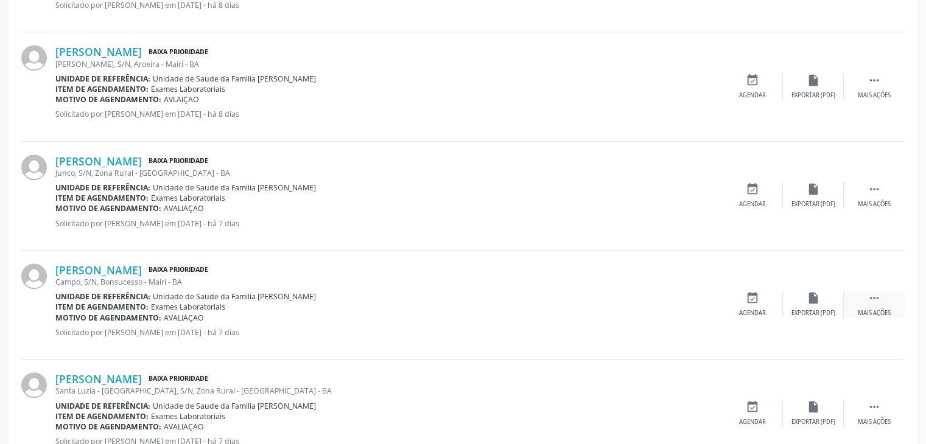
click at [879, 303] on icon "" at bounding box center [873, 298] width 13 height 13
click at [810, 297] on icon "edit" at bounding box center [813, 298] width 13 height 13
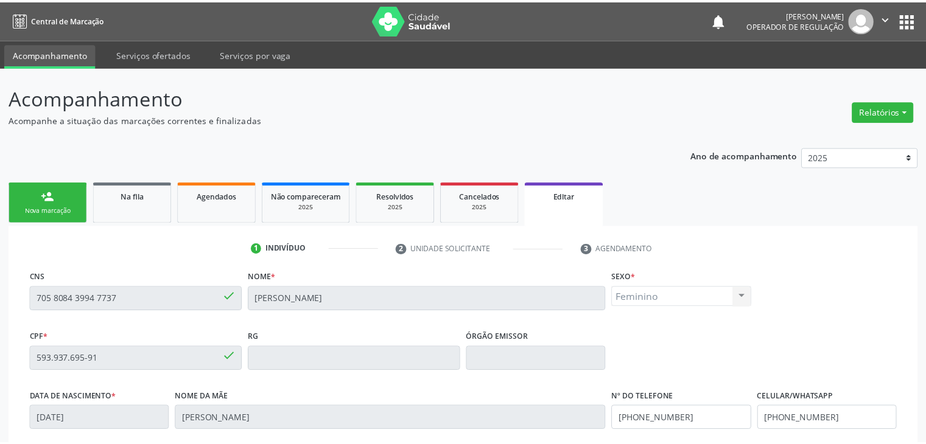
scroll to position [231, 0]
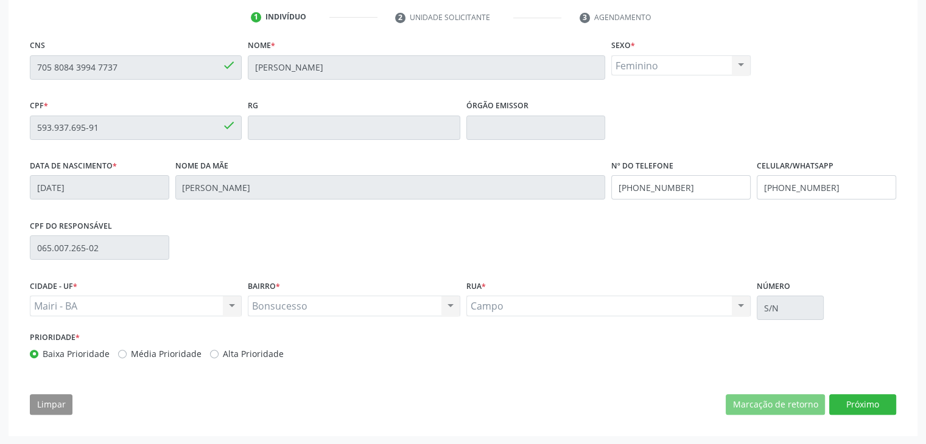
click at [856, 391] on div "CNS 705 8084 3994 7737 done Nome * Rosa Maria de Jesus Santos Sexo * Feminino M…" at bounding box center [462, 230] width 883 height 387
click at [872, 403] on button "Próximo" at bounding box center [862, 404] width 67 height 21
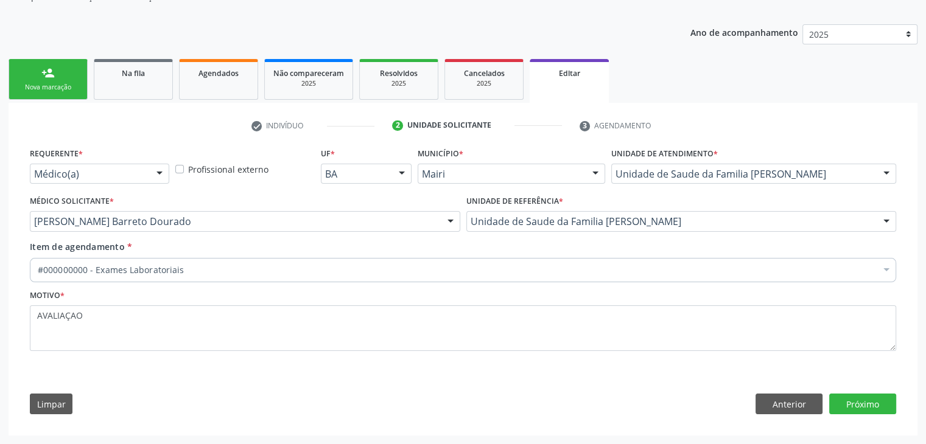
scroll to position [122, 0]
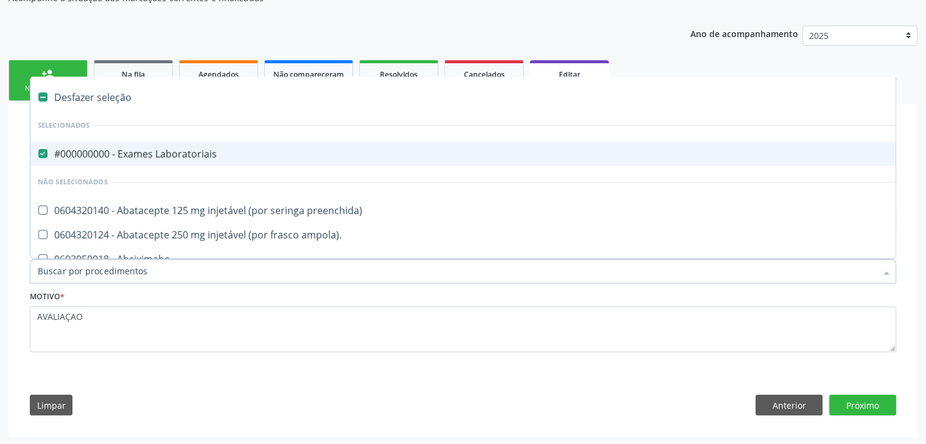
click at [141, 149] on div "#000000000 - Exames Laboratoriais" at bounding box center [506, 154] width 937 height 10
checkbox Laboratoriais "false"
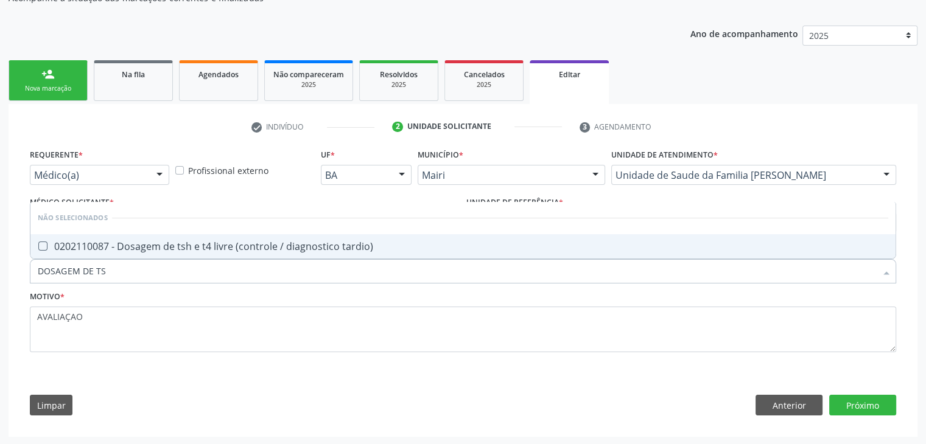
type input "DOSAGEM DE TSH"
click at [156, 234] on span "0202110087 - Dosagem de tsh e t4 livre (controle / diagnostico tardio)" at bounding box center [462, 246] width 865 height 24
checkbox tardio\) "true"
click at [869, 396] on button "Próximo" at bounding box center [862, 405] width 67 height 21
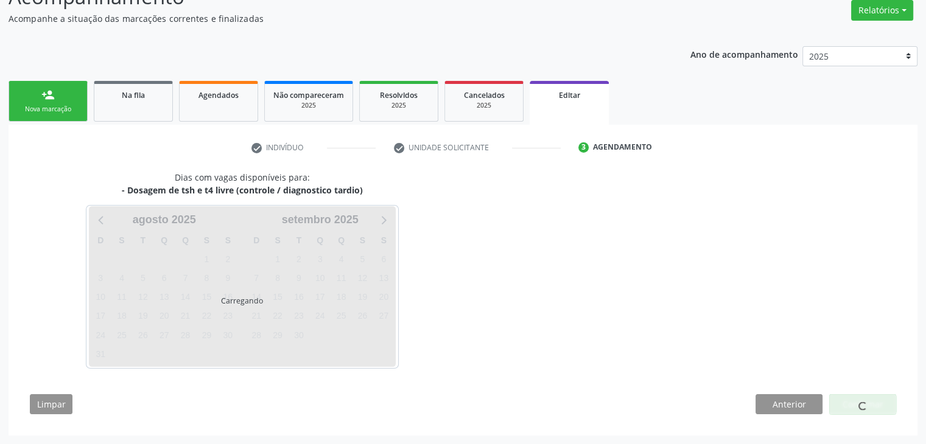
scroll to position [100, 0]
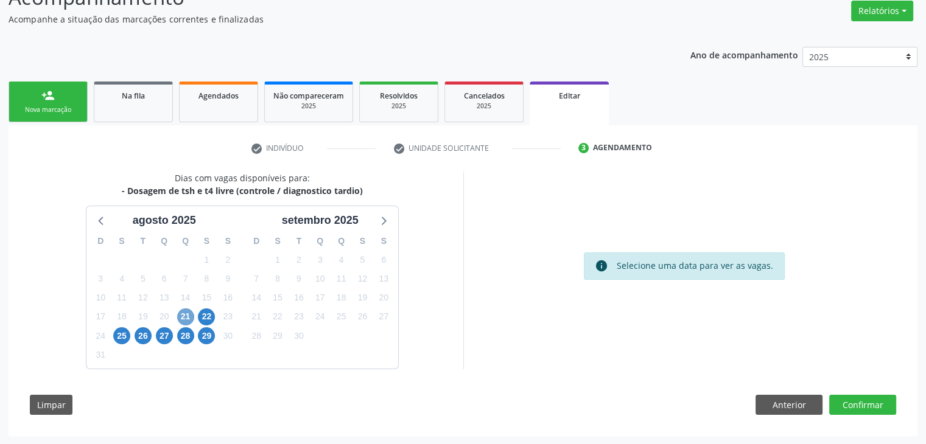
click at [183, 322] on span "21" at bounding box center [185, 317] width 17 height 17
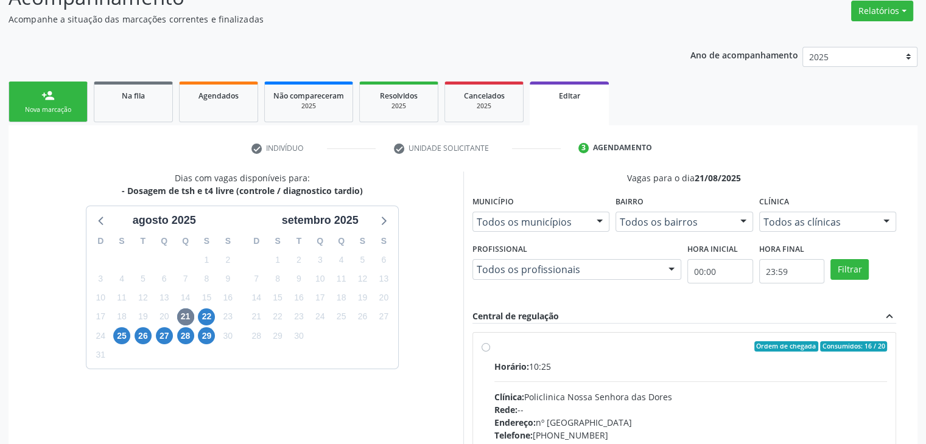
click at [599, 365] on div "Horário: 10:25" at bounding box center [690, 366] width 393 height 13
click at [490, 352] on input "Ordem de chegada Consumidos: 16 / 20 Horário: 10:25 Clínica: Policlinica Nossa …" at bounding box center [486, 347] width 9 height 11
radio input "true"
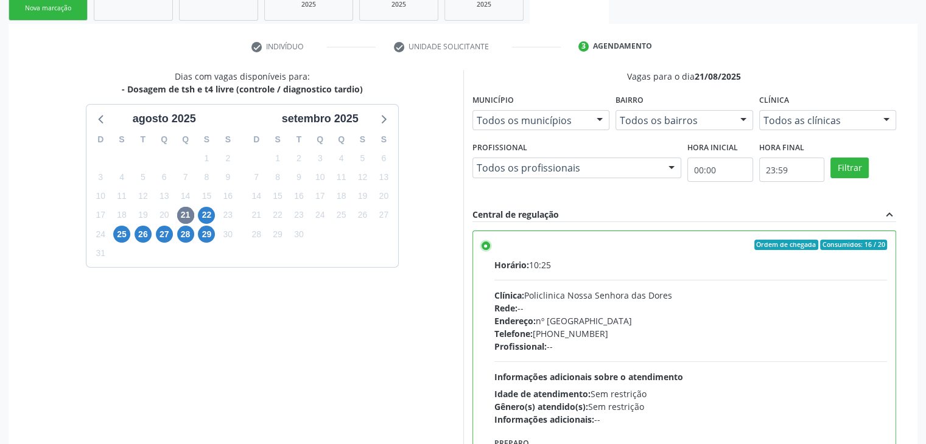
scroll to position [298, 0]
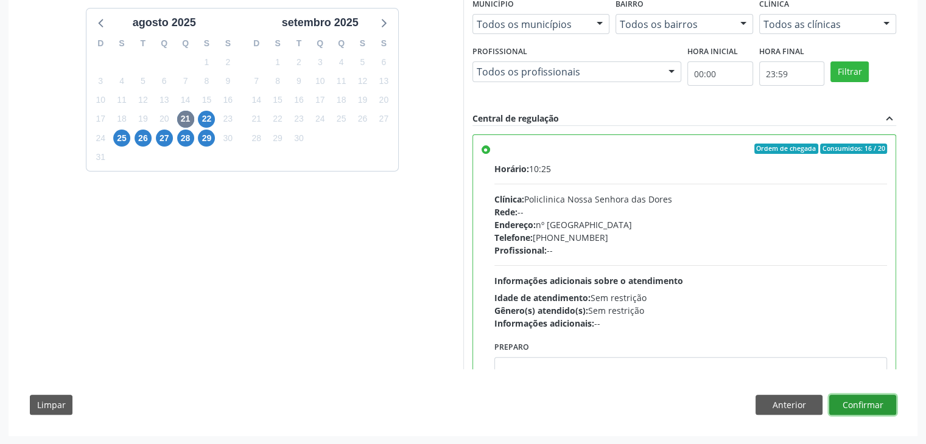
click at [868, 399] on button "Confirmar" at bounding box center [862, 405] width 67 height 21
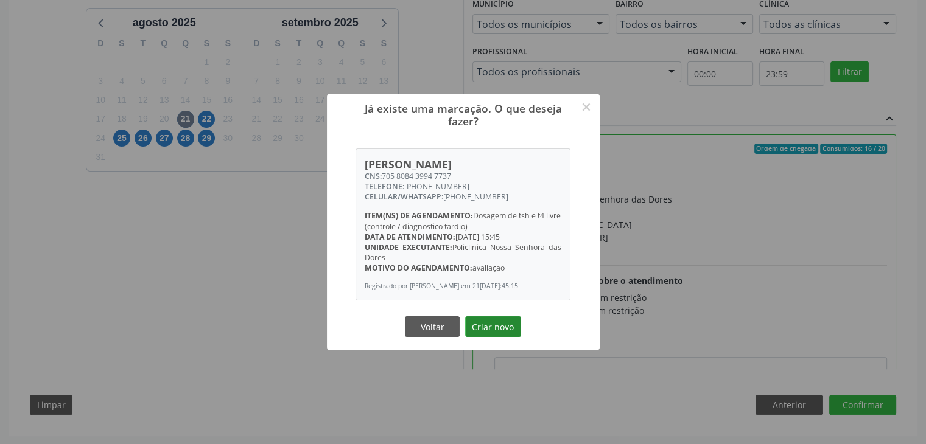
click at [502, 337] on button "Criar novo" at bounding box center [493, 327] width 56 height 21
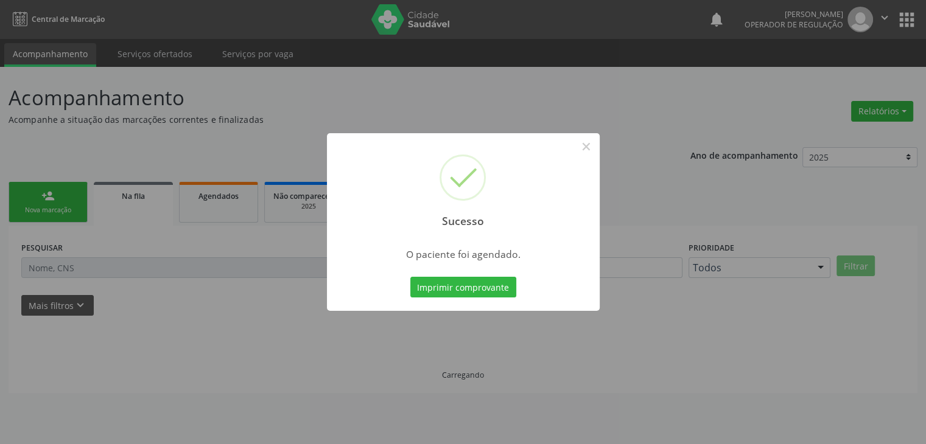
scroll to position [0, 0]
click at [592, 155] on button "×" at bounding box center [590, 146] width 21 height 21
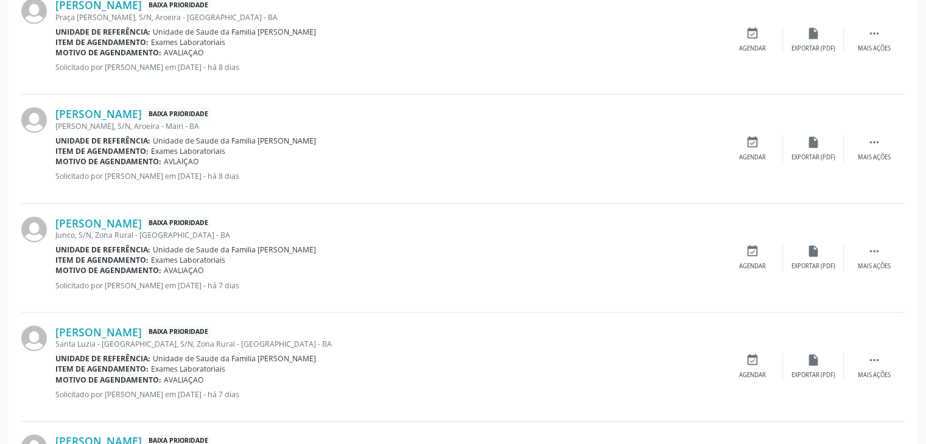
scroll to position [1035, 0]
click at [150, 338] on div "Santa Luzia - [GEOGRAPHIC_DATA], S/N, Zona Rural - [GEOGRAPHIC_DATA] - BA" at bounding box center [388, 343] width 667 height 10
click at [142, 331] on link "[PERSON_NAME]" at bounding box center [98, 330] width 86 height 13
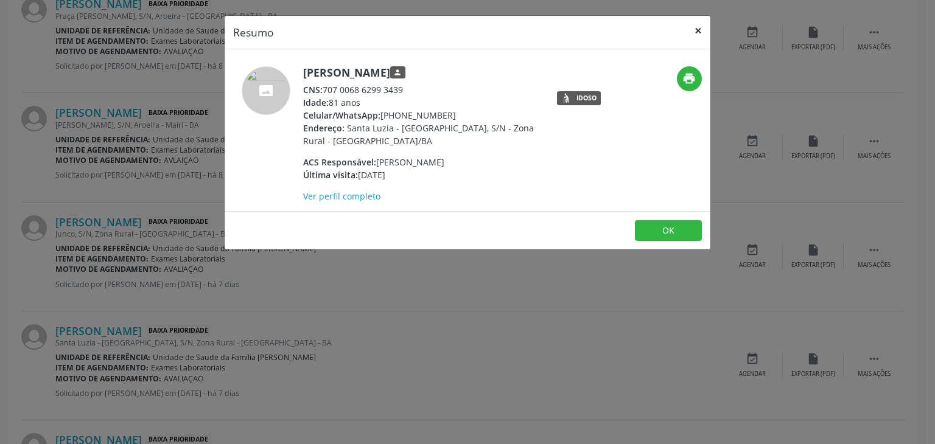
click at [695, 32] on button "×" at bounding box center [698, 31] width 24 height 30
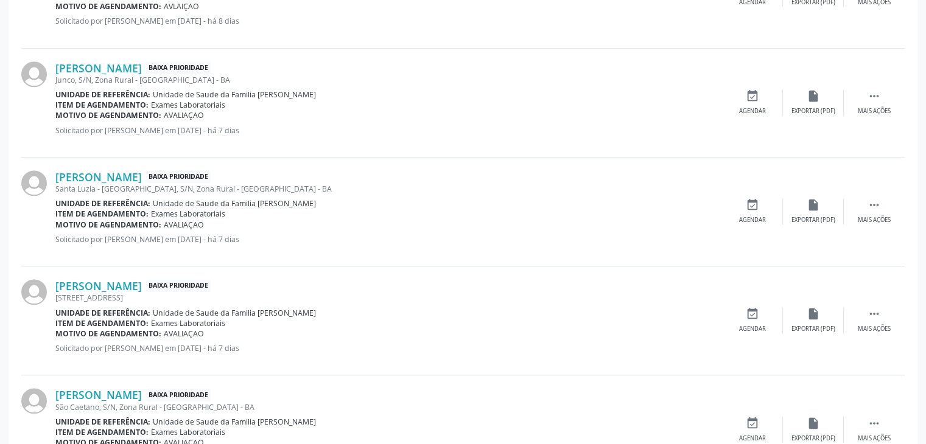
scroll to position [1217, 0]
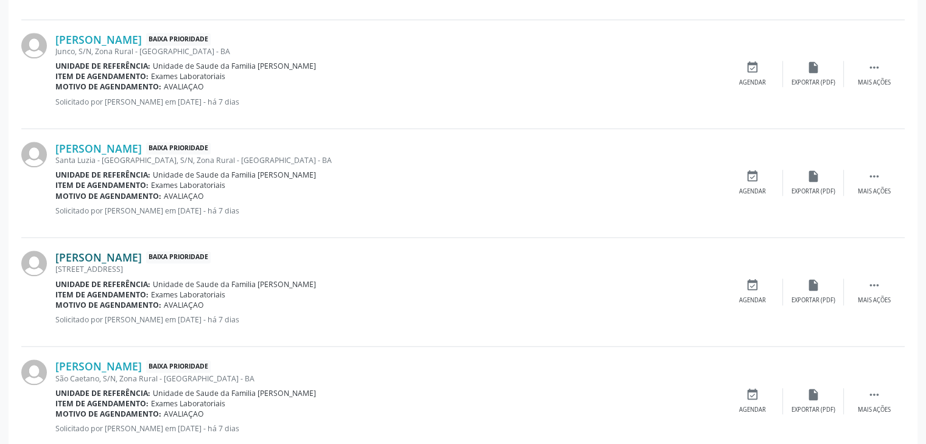
click at [105, 253] on link "Kevilly Santos da Silva" at bounding box center [98, 257] width 86 height 13
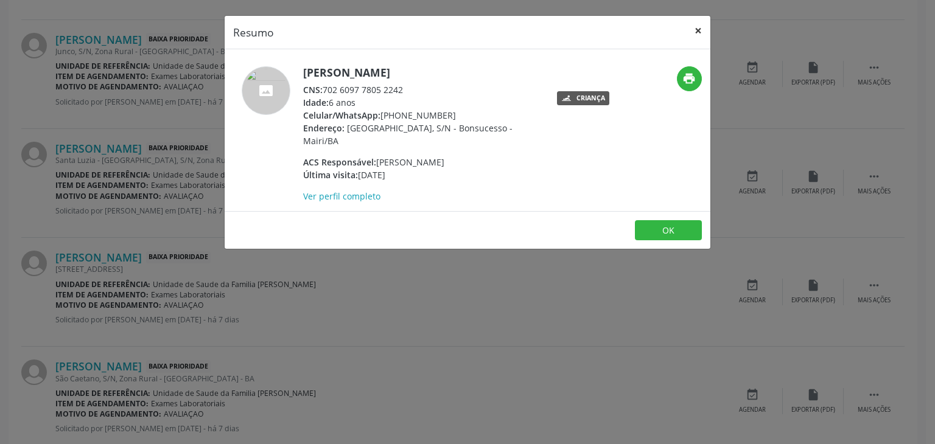
click at [691, 37] on button "×" at bounding box center [698, 31] width 24 height 30
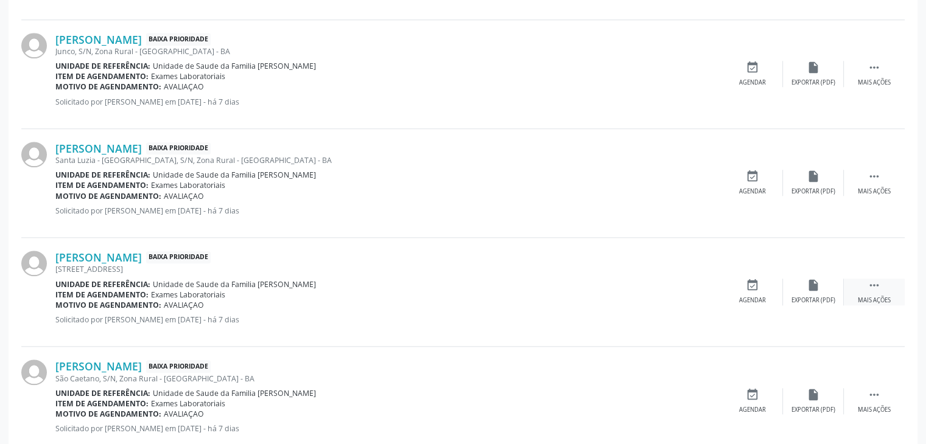
click at [867, 279] on div " Mais ações" at bounding box center [874, 292] width 61 height 26
click at [823, 287] on div "edit Editar" at bounding box center [813, 292] width 61 height 26
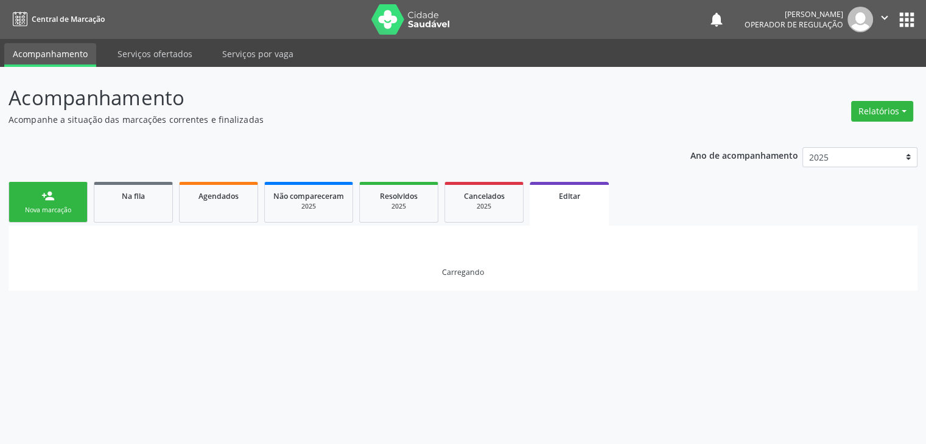
scroll to position [0, 0]
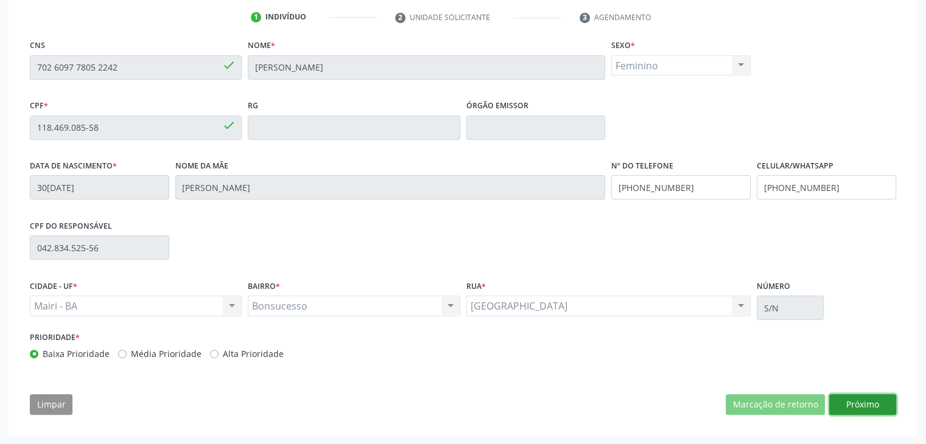
click at [870, 402] on button "Próximo" at bounding box center [862, 404] width 67 height 21
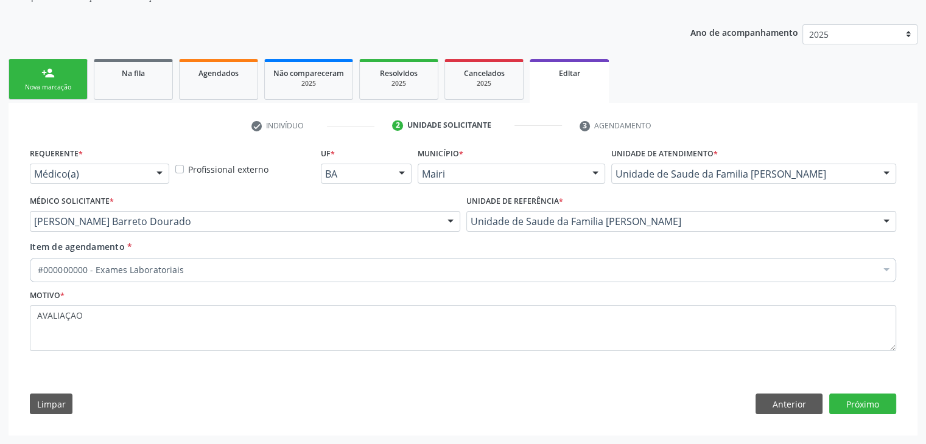
scroll to position [122, 0]
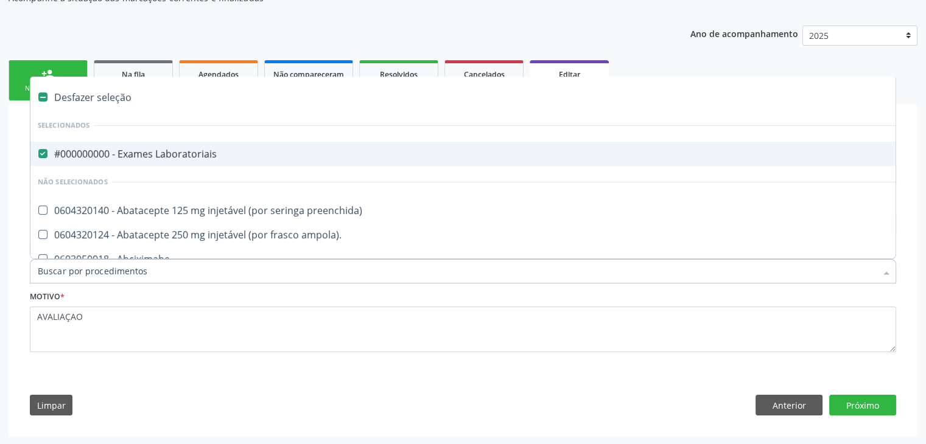
click at [125, 149] on div "#000000000 - Exames Laboratoriais" at bounding box center [506, 154] width 937 height 10
checkbox Laboratoriais "false"
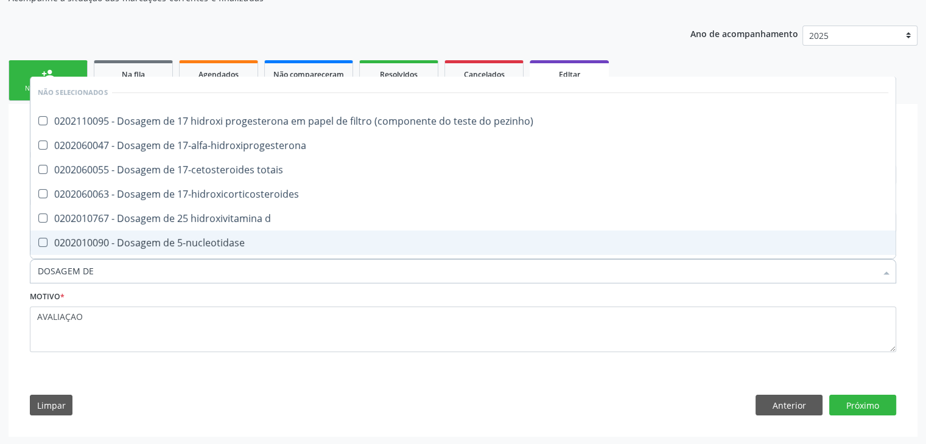
type input "DOSAGEM DE TSH"
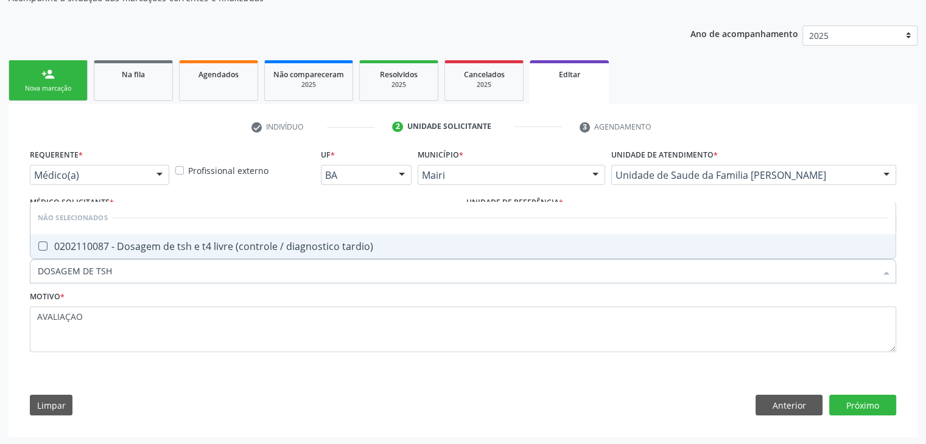
click at [200, 242] on div "0202110087 - Dosagem de tsh e t4 livre (controle / diagnostico tardio)" at bounding box center [463, 247] width 850 height 10
checkbox tardio\) "true"
click at [846, 410] on button "Próximo" at bounding box center [862, 405] width 67 height 21
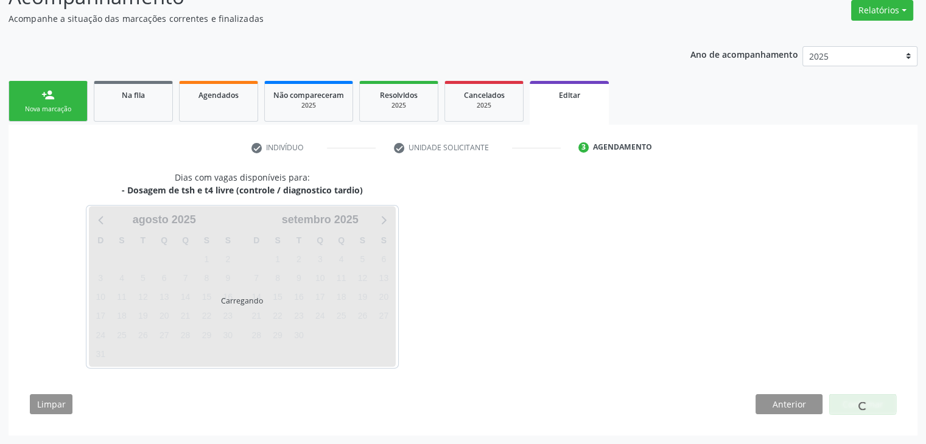
scroll to position [100, 0]
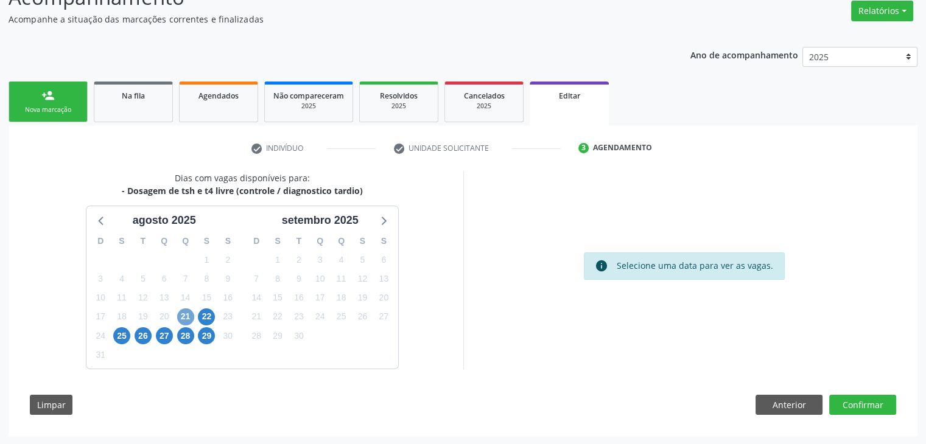
click at [187, 315] on span "21" at bounding box center [185, 317] width 17 height 17
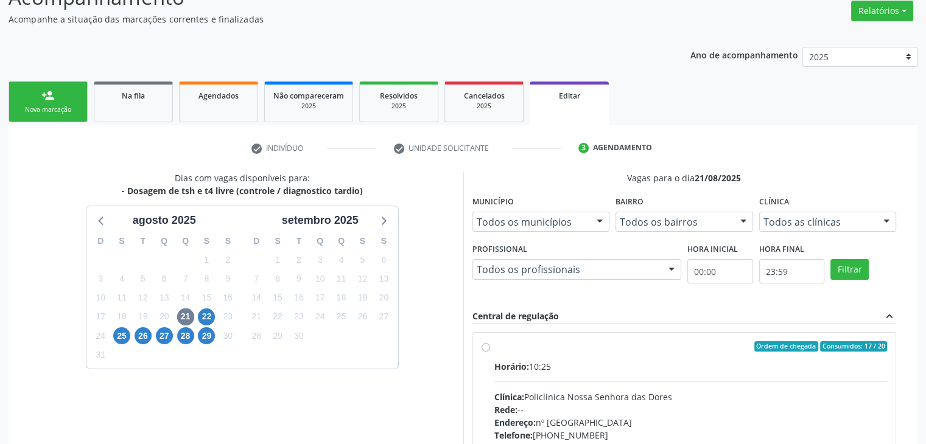
click at [685, 370] on div "Horário: 10:25" at bounding box center [690, 366] width 393 height 13
click at [490, 352] on input "Ordem de chegada Consumidos: 17 / 20 Horário: 10:25 Clínica: Policlinica Nossa …" at bounding box center [486, 347] width 9 height 11
radio input "true"
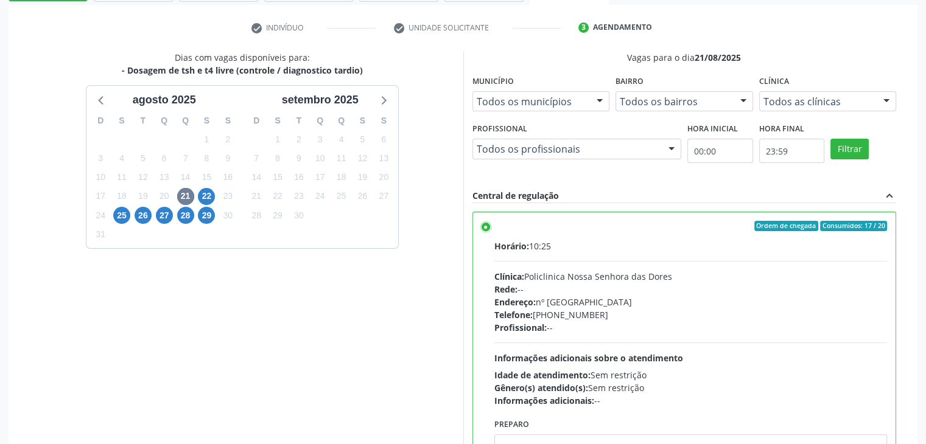
scroll to position [298, 0]
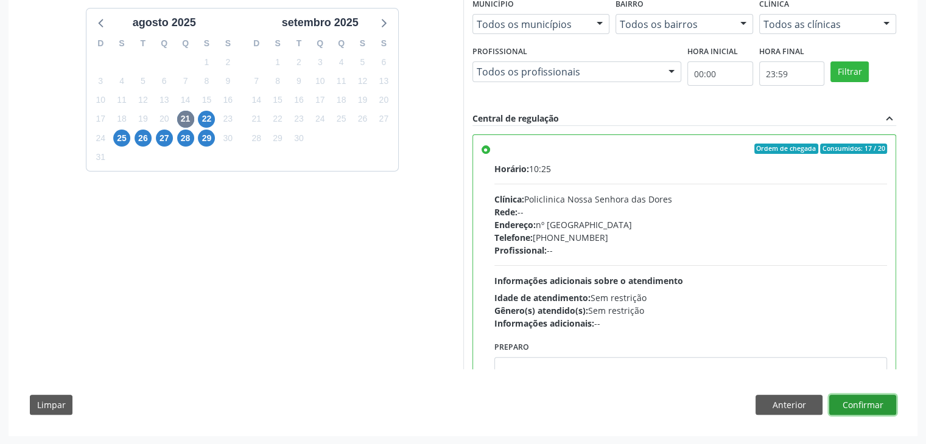
click at [853, 407] on button "Confirmar" at bounding box center [862, 405] width 67 height 21
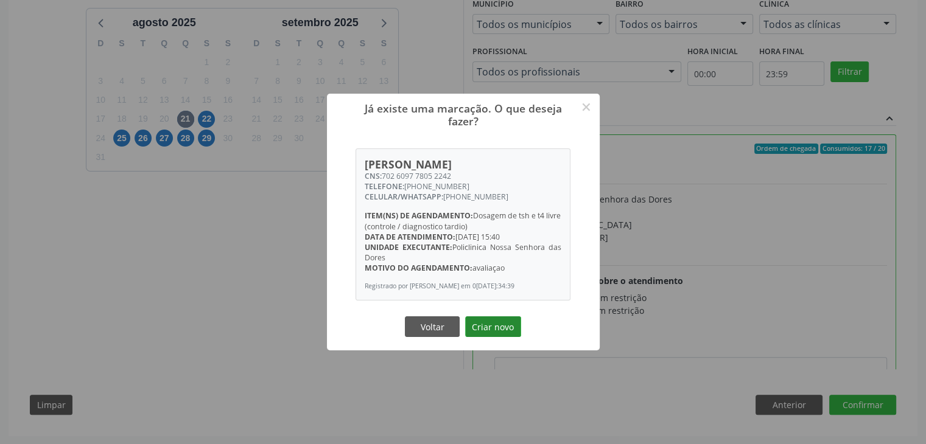
click at [485, 324] on button "Criar novo" at bounding box center [493, 327] width 56 height 21
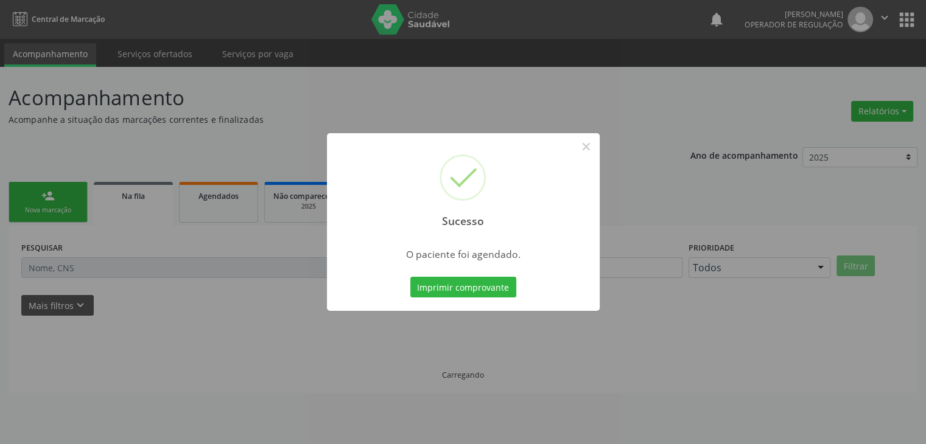
scroll to position [0, 0]
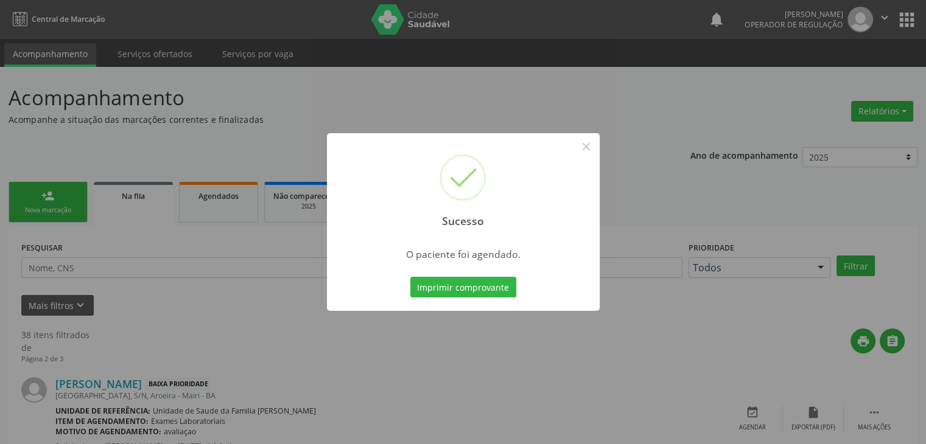
click at [598, 149] on div "Sucesso ×" at bounding box center [463, 185] width 273 height 105
click at [582, 146] on button "×" at bounding box center [586, 146] width 21 height 21
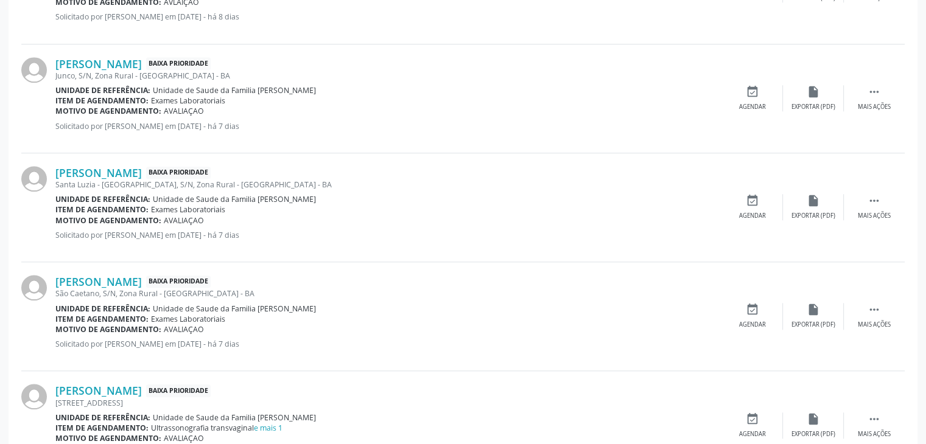
scroll to position [1278, 0]
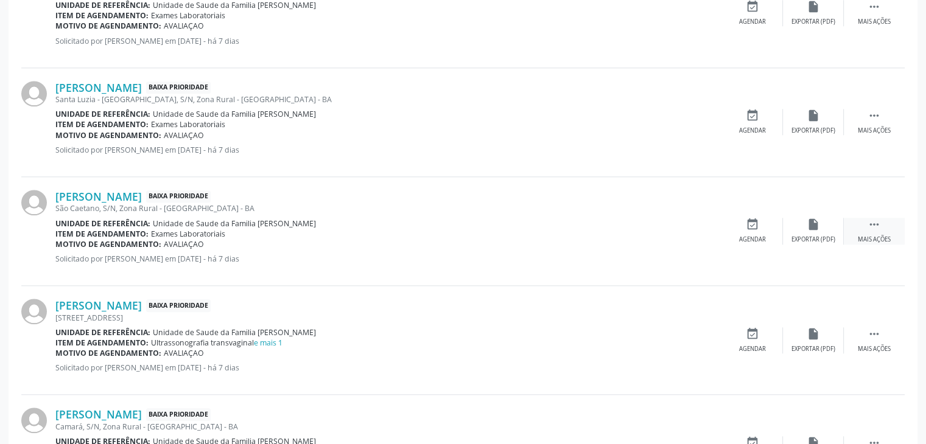
click at [862, 225] on div " Mais ações" at bounding box center [874, 231] width 61 height 26
click at [809, 227] on icon "edit" at bounding box center [813, 224] width 13 height 13
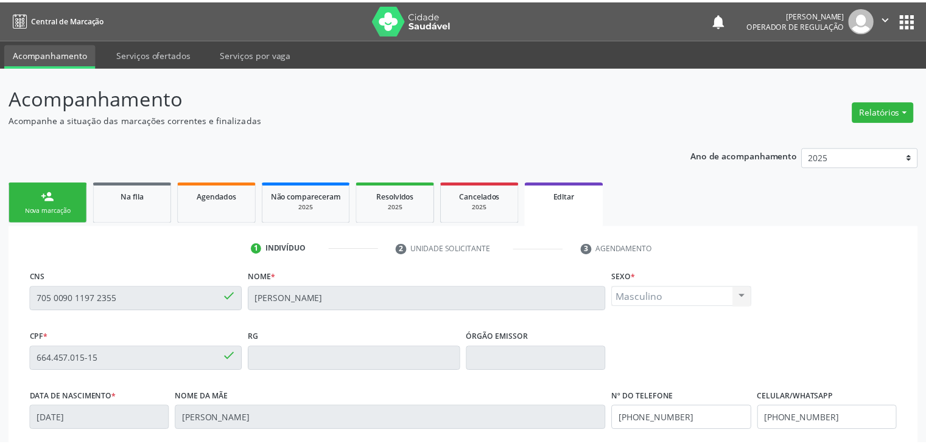
scroll to position [231, 0]
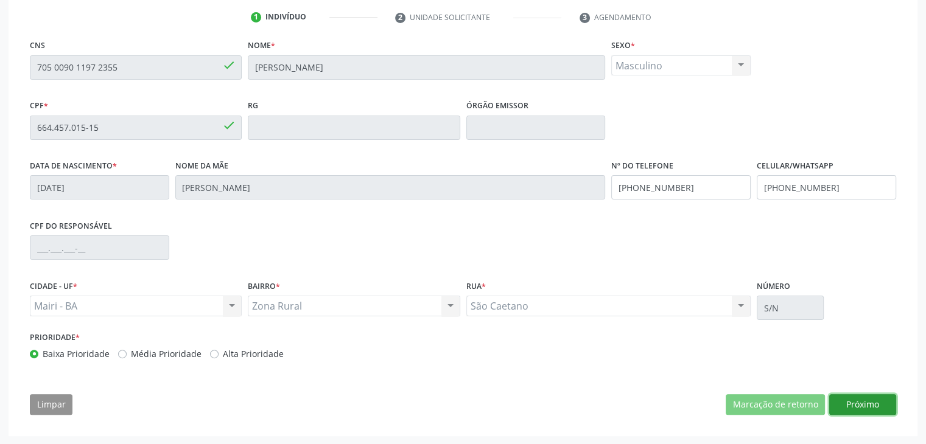
click at [864, 398] on button "Próximo" at bounding box center [862, 404] width 67 height 21
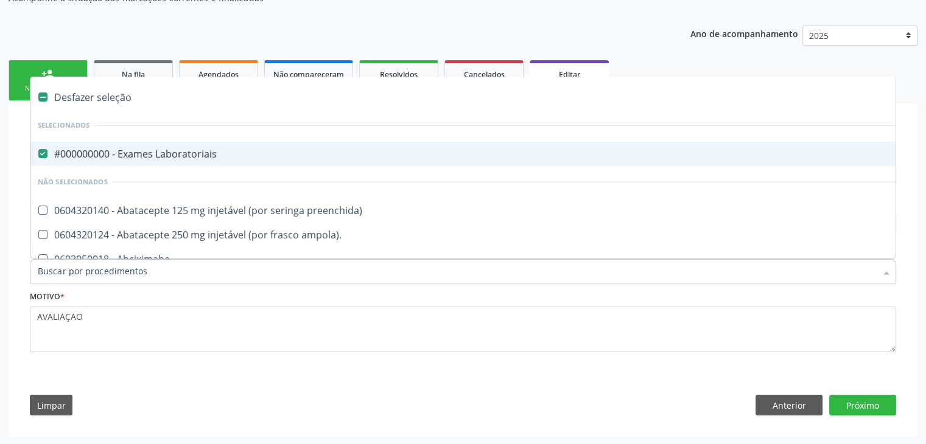
click at [152, 152] on div "#000000000 - Exames Laboratoriais" at bounding box center [506, 154] width 937 height 10
checkbox Laboratoriais "false"
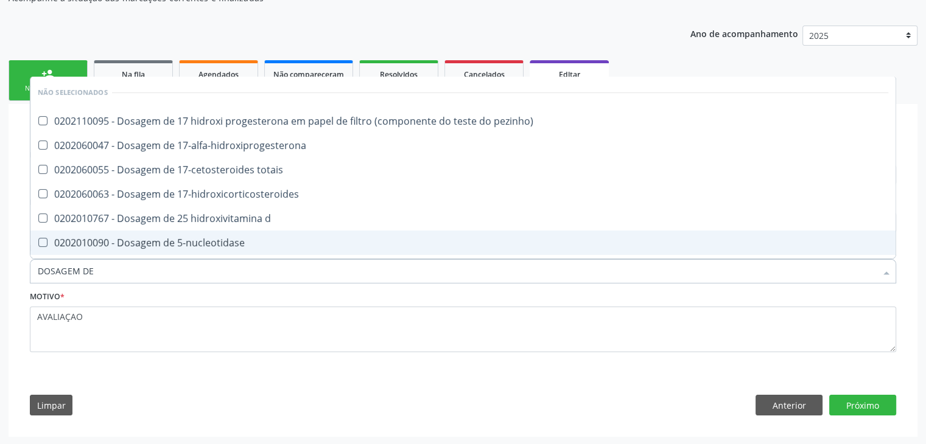
type input "DOSAGEM DE TSH"
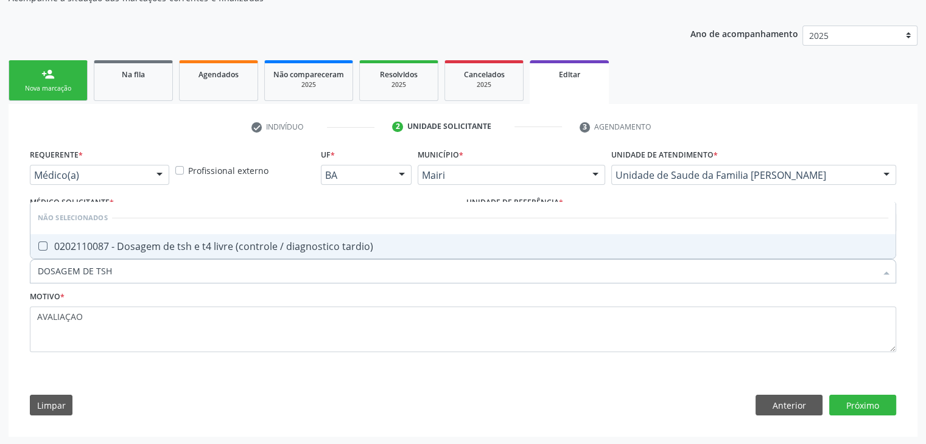
click at [158, 234] on span "0202110087 - Dosagem de tsh e t4 livre (controle / diagnostico tardio)" at bounding box center [462, 246] width 865 height 24
checkbox tardio\) "true"
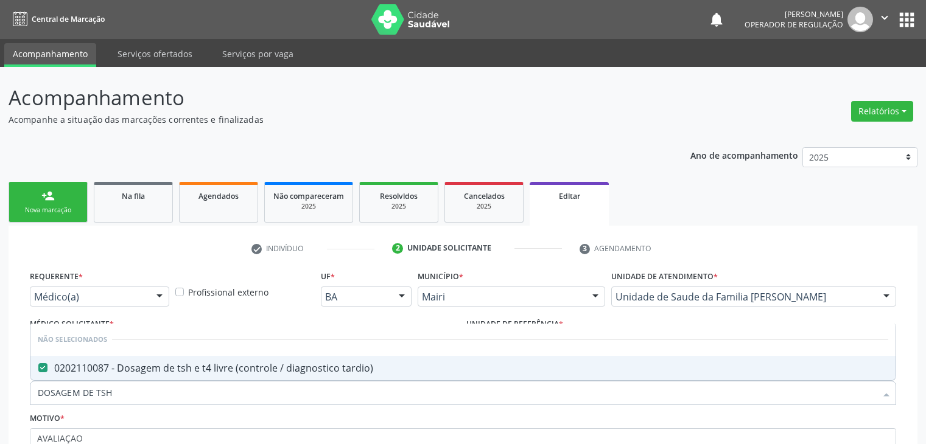
scroll to position [122, 0]
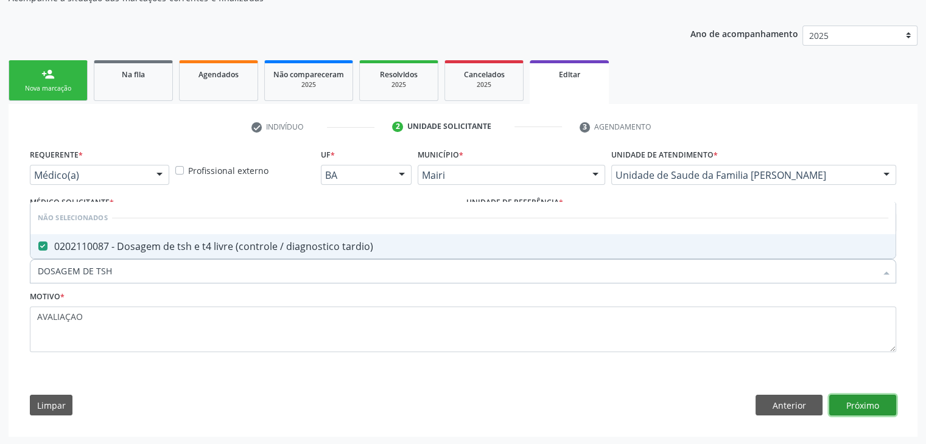
click at [872, 407] on button "Próximo" at bounding box center [862, 405] width 67 height 21
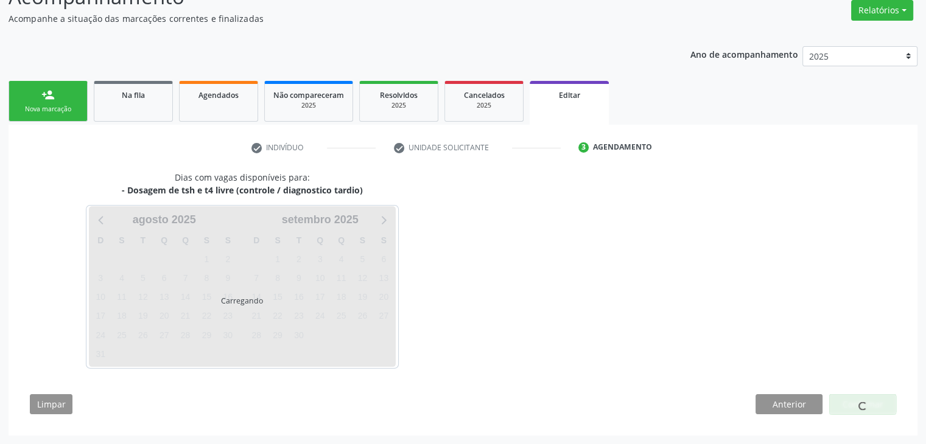
scroll to position [100, 0]
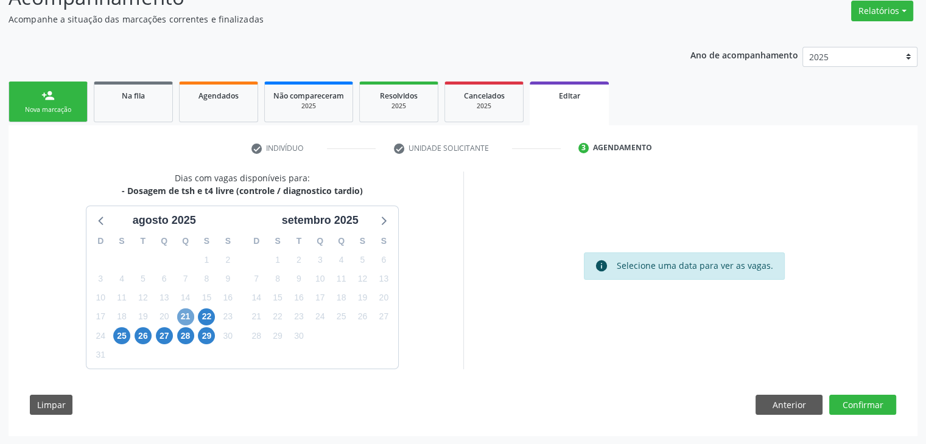
click at [183, 317] on span "21" at bounding box center [185, 317] width 17 height 17
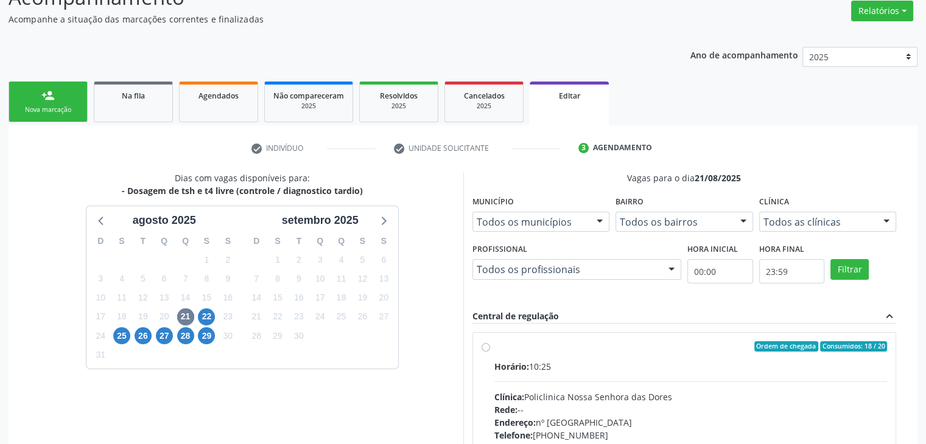
click at [582, 376] on div "Horário: 10:25 Clínica: Policlinica Nossa Senhora das Dores Rede: -- Endereço: …" at bounding box center [690, 443] width 393 height 167
click at [490, 352] on input "Ordem de chegada Consumidos: 18 / 20 Horário: 10:25 Clínica: Policlinica Nossa …" at bounding box center [486, 347] width 9 height 11
radio input "true"
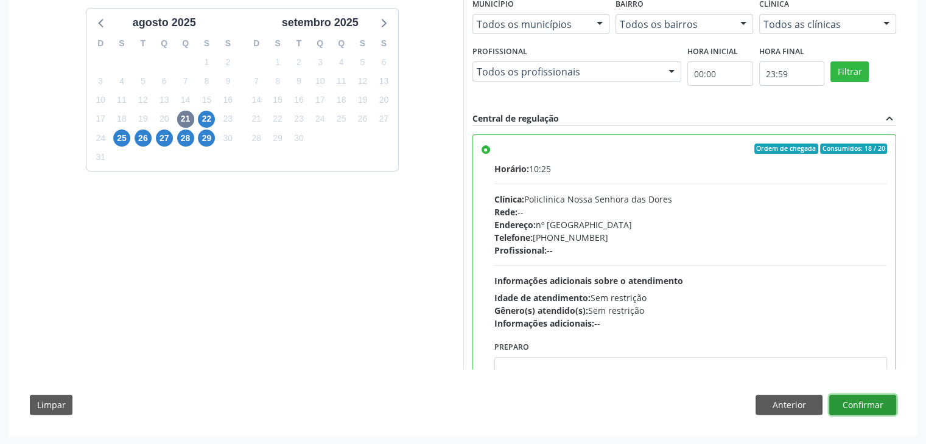
click at [885, 406] on button "Confirmar" at bounding box center [862, 405] width 67 height 21
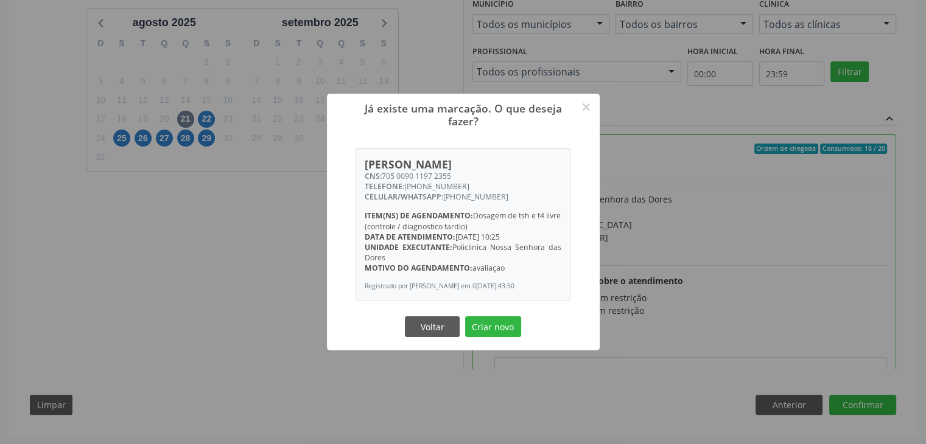
click at [514, 340] on div "Voltar Criar novo" at bounding box center [463, 327] width 122 height 26
click at [513, 334] on button "Criar novo" at bounding box center [493, 327] width 56 height 21
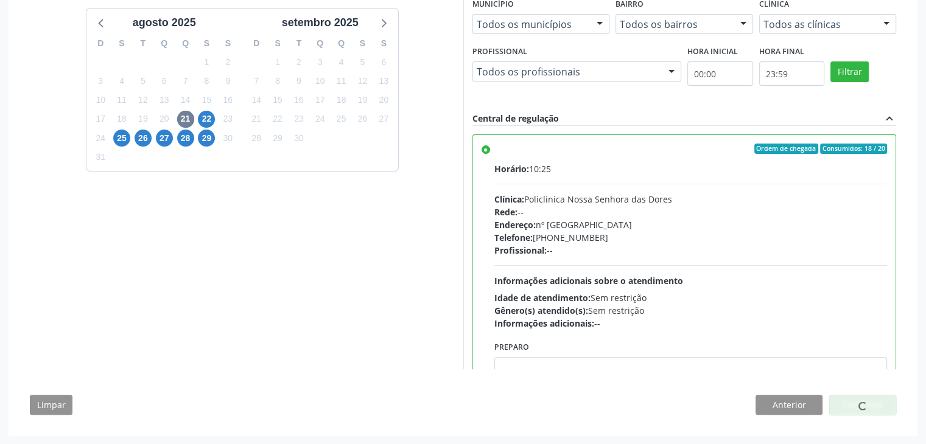
scroll to position [0, 0]
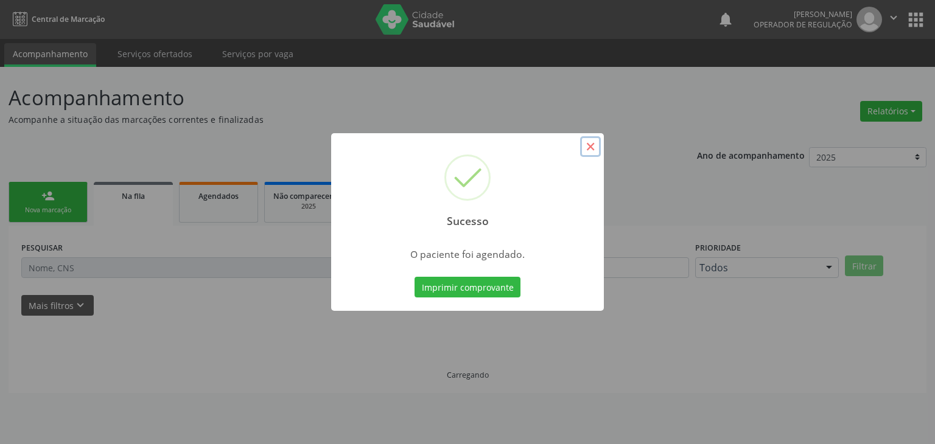
click at [587, 142] on button "×" at bounding box center [590, 146] width 21 height 21
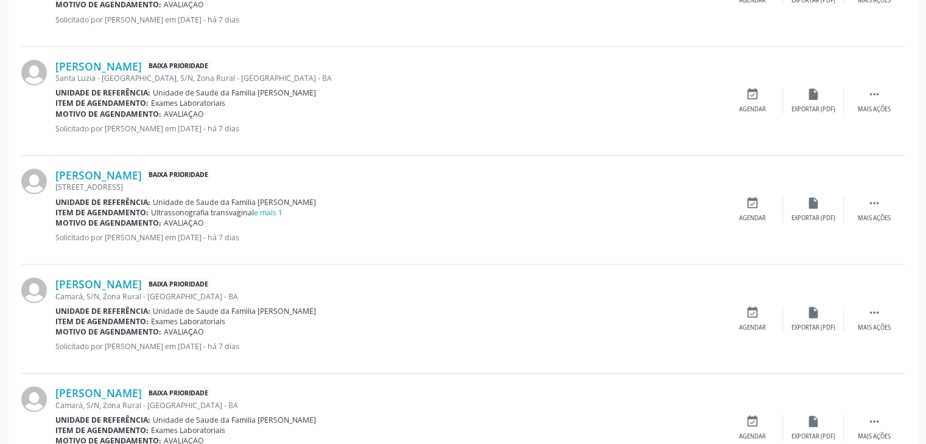
scroll to position [1278, 0]
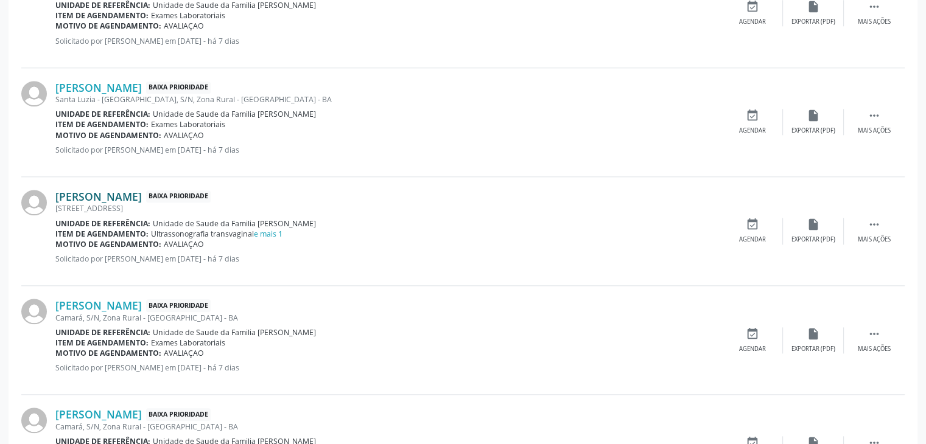
click at [142, 191] on link "Mariana Souza Machado" at bounding box center [98, 196] width 86 height 13
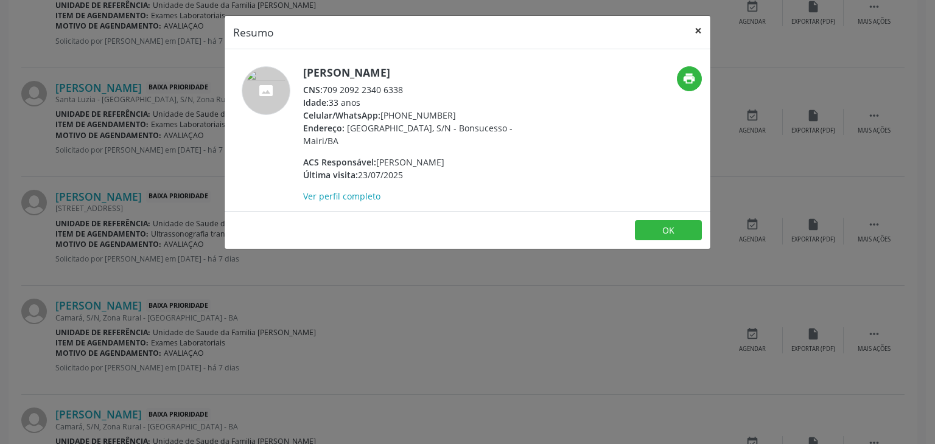
click at [698, 21] on button "×" at bounding box center [698, 31] width 24 height 30
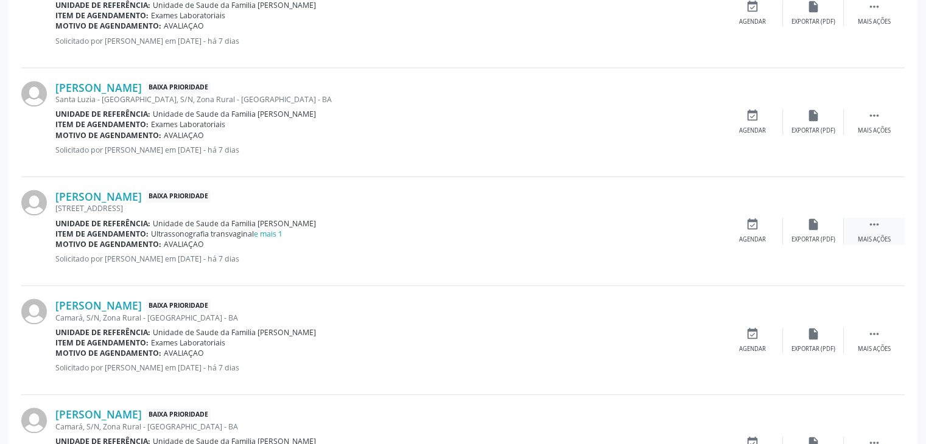
click at [870, 226] on icon "" at bounding box center [873, 224] width 13 height 13
click at [824, 232] on div "edit Editar" at bounding box center [813, 231] width 61 height 26
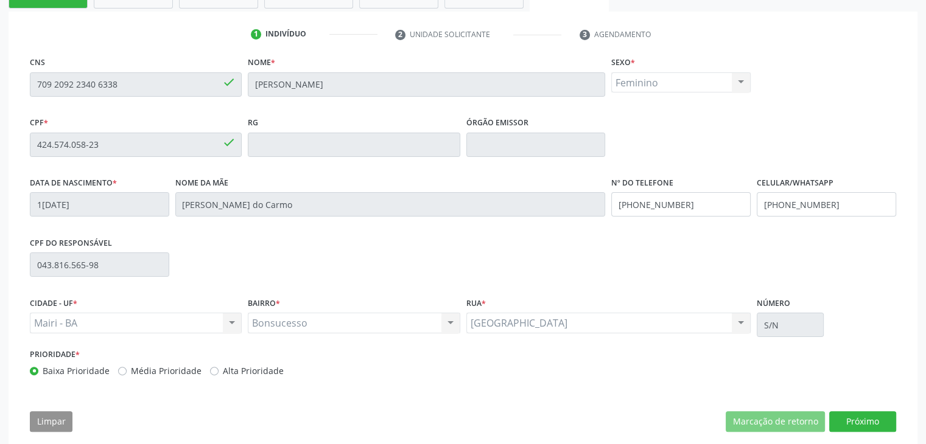
scroll to position [231, 0]
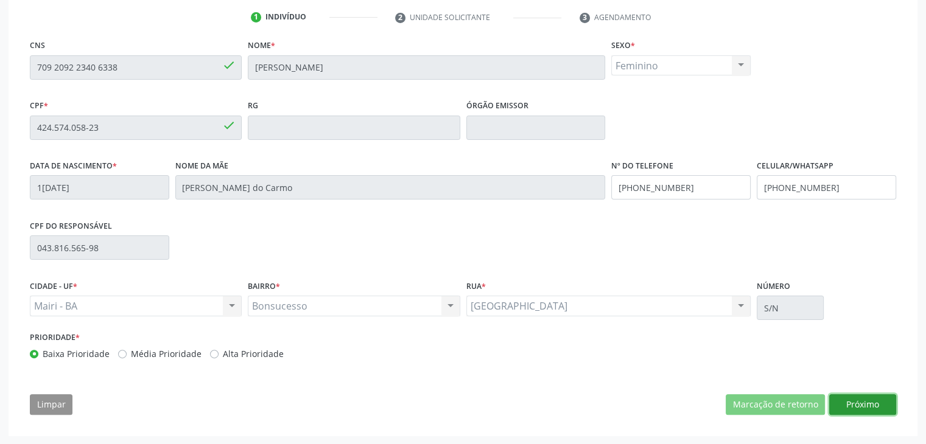
click at [866, 398] on button "Próximo" at bounding box center [862, 404] width 67 height 21
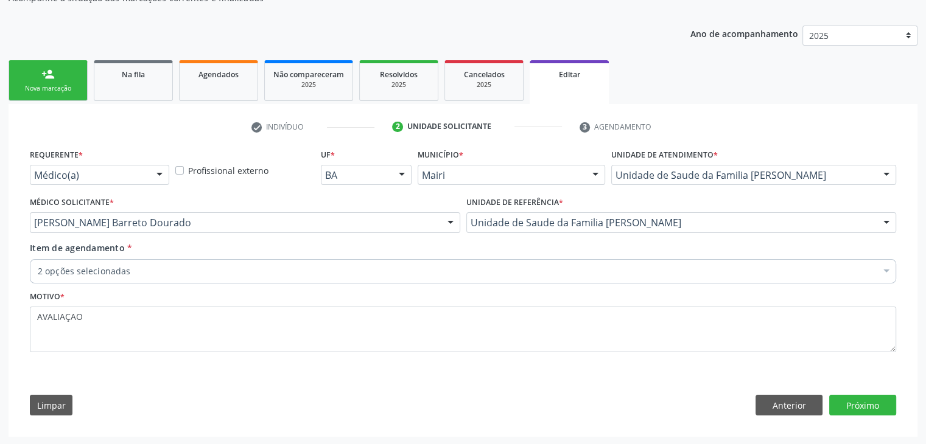
click at [418, 262] on div "2 opções selecionadas" at bounding box center [463, 271] width 866 height 24
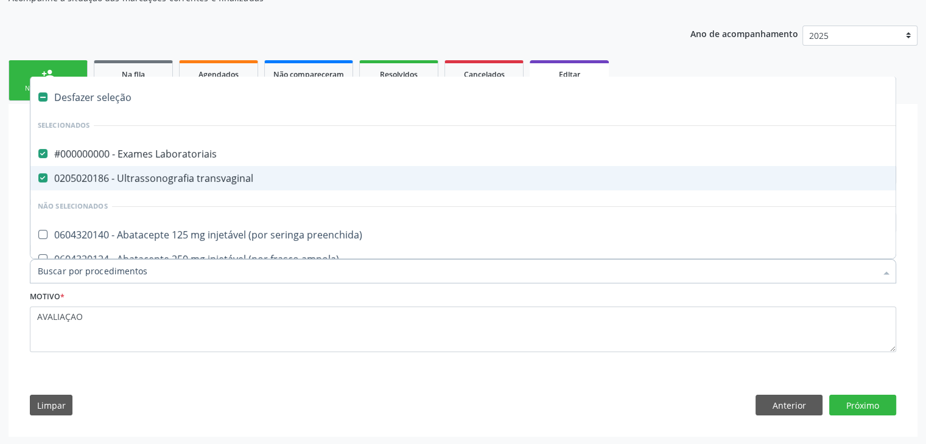
click at [89, 99] on div "Desfazer seleção" at bounding box center [505, 97] width 951 height 24
checkbox Laboratoriais "false"
checkbox transvaginal "false"
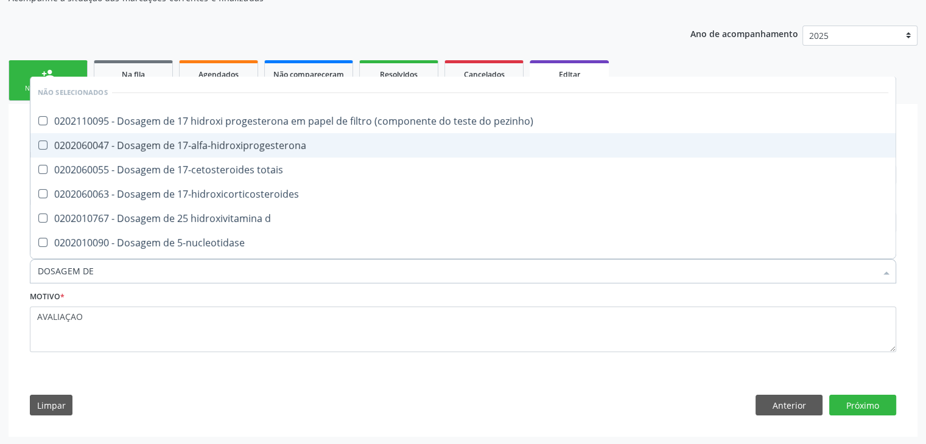
type input "DOSAGEM DE TSH"
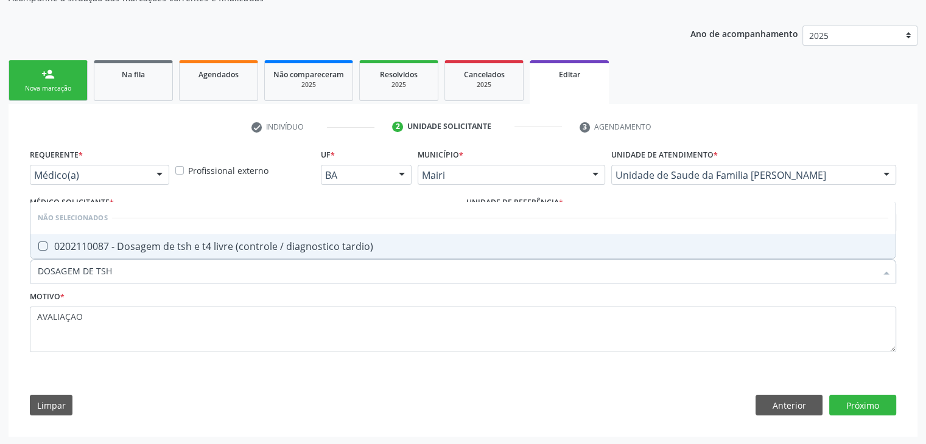
click at [205, 246] on div "0202110087 - Dosagem de tsh e t4 livre (controle / diagnostico tardio)" at bounding box center [463, 247] width 850 height 10
checkbox tardio\) "true"
click at [891, 405] on button "Próximo" at bounding box center [862, 405] width 67 height 21
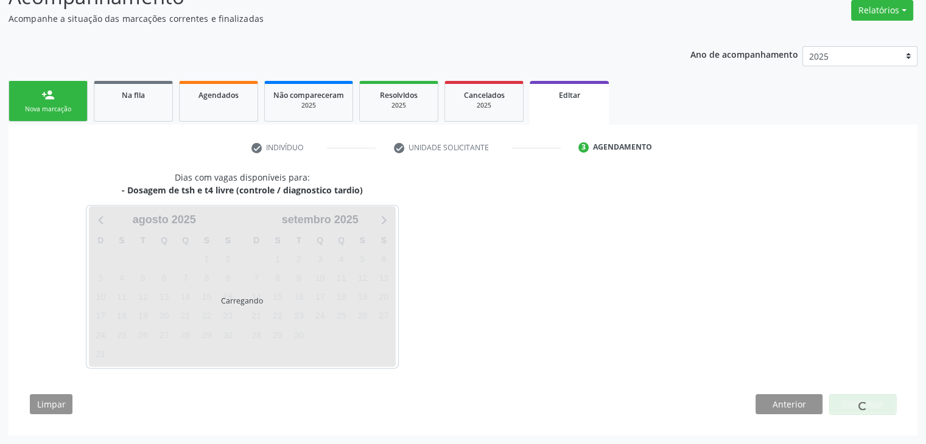
scroll to position [100, 0]
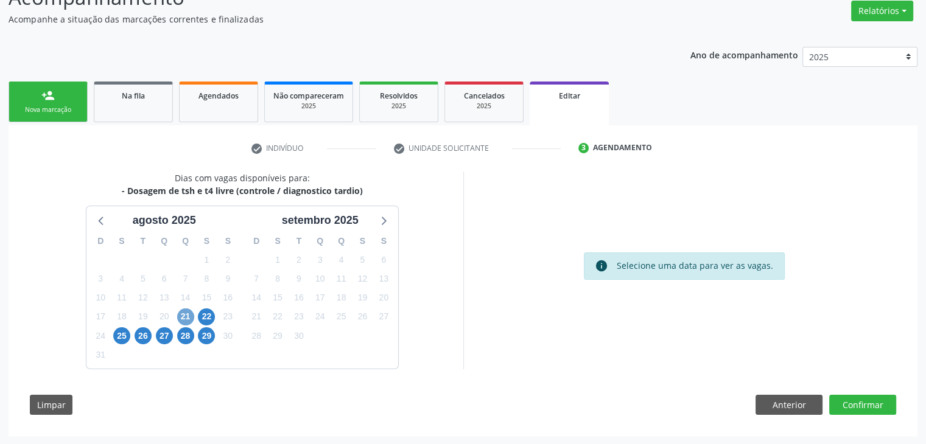
click at [185, 317] on span "21" at bounding box center [185, 317] width 17 height 17
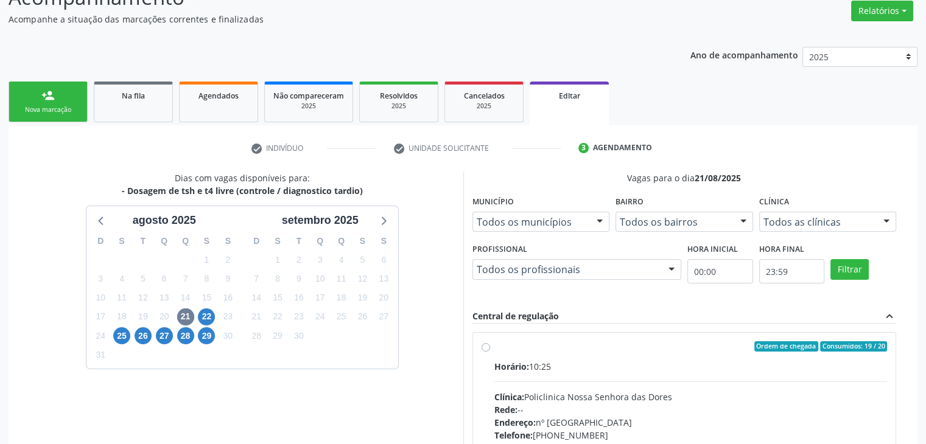
click at [516, 369] on span "Horário:" at bounding box center [511, 367] width 35 height 12
click at [490, 352] on input "Ordem de chegada Consumidos: 19 / 20 Horário: 10:25 Clínica: Policlinica Nossa …" at bounding box center [486, 347] width 9 height 11
radio input "true"
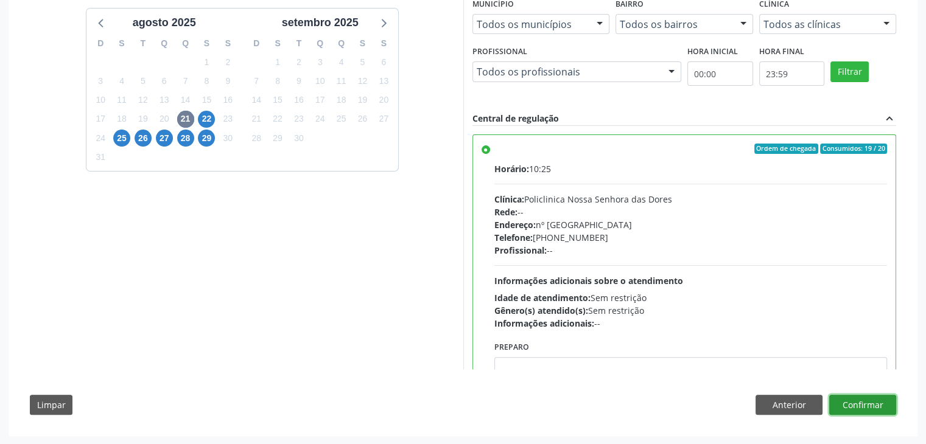
click at [866, 405] on button "Confirmar" at bounding box center [862, 405] width 67 height 21
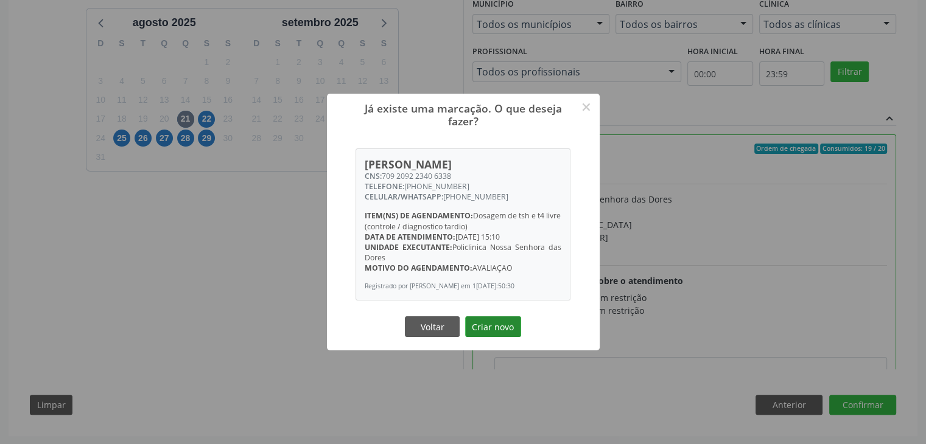
click at [488, 333] on button "Criar novo" at bounding box center [493, 327] width 56 height 21
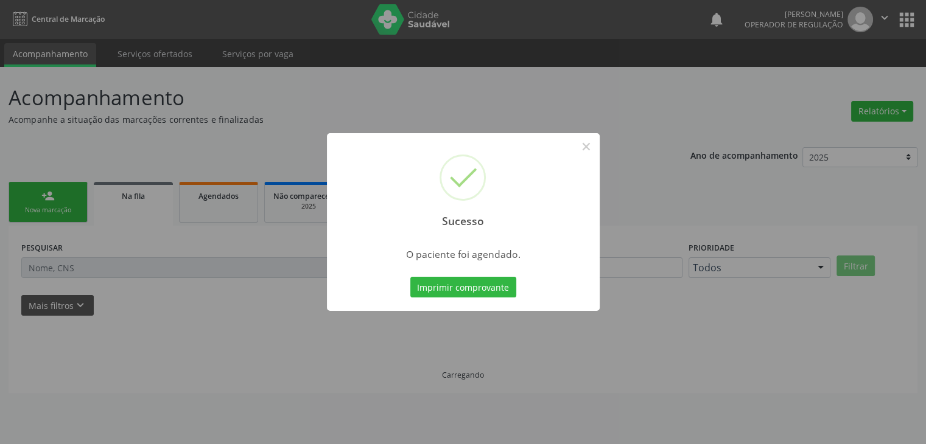
scroll to position [0, 0]
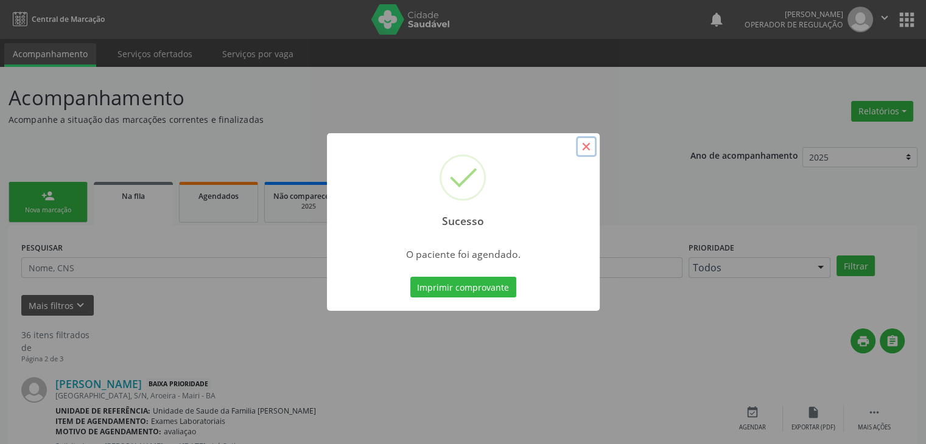
click at [593, 141] on button "×" at bounding box center [586, 146] width 21 height 21
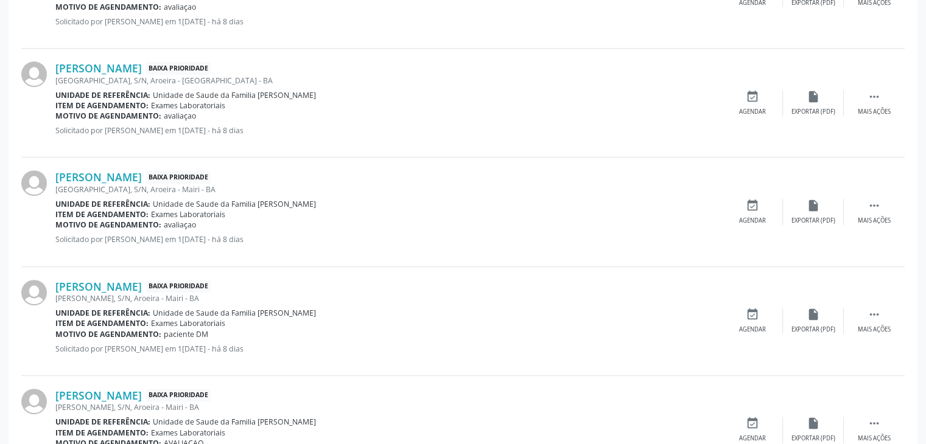
scroll to position [304, 0]
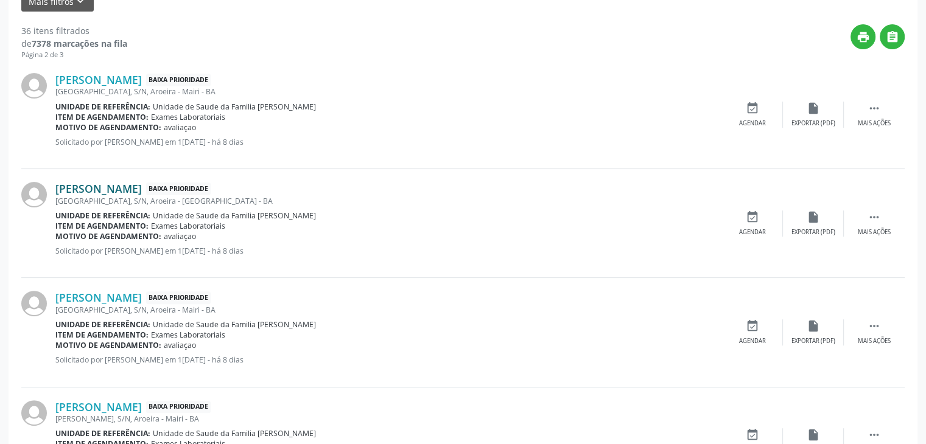
click at [71, 184] on link "[PERSON_NAME]" at bounding box center [98, 188] width 86 height 13
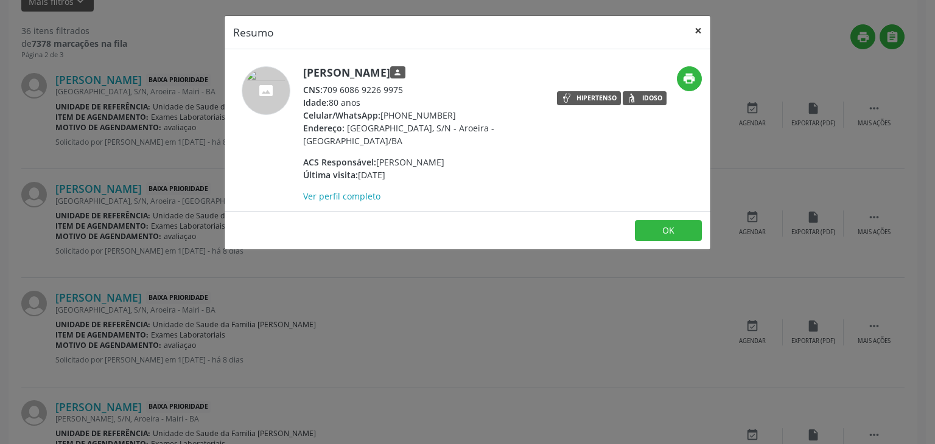
click at [699, 27] on button "×" at bounding box center [698, 31] width 24 height 30
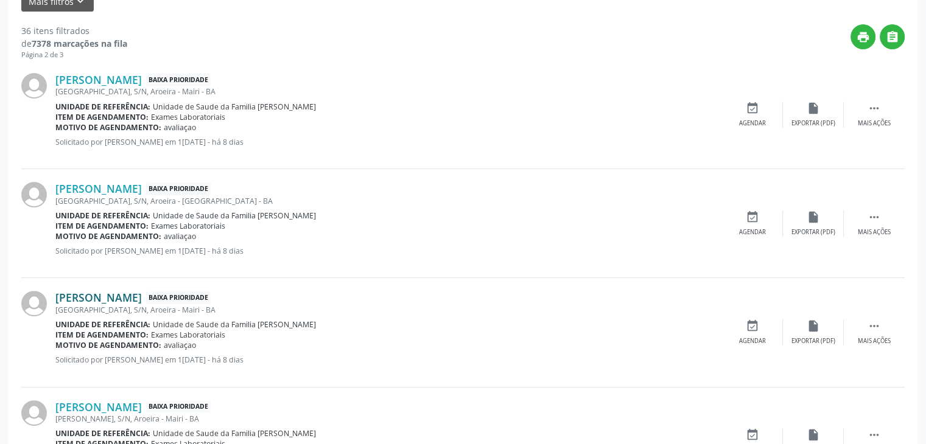
click at [142, 291] on link "[PERSON_NAME]" at bounding box center [98, 297] width 86 height 13
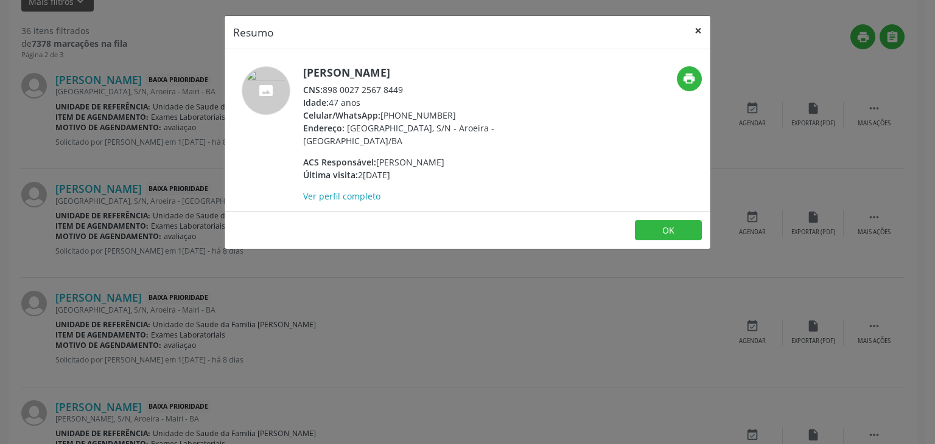
click at [699, 24] on button "×" at bounding box center [698, 31] width 24 height 30
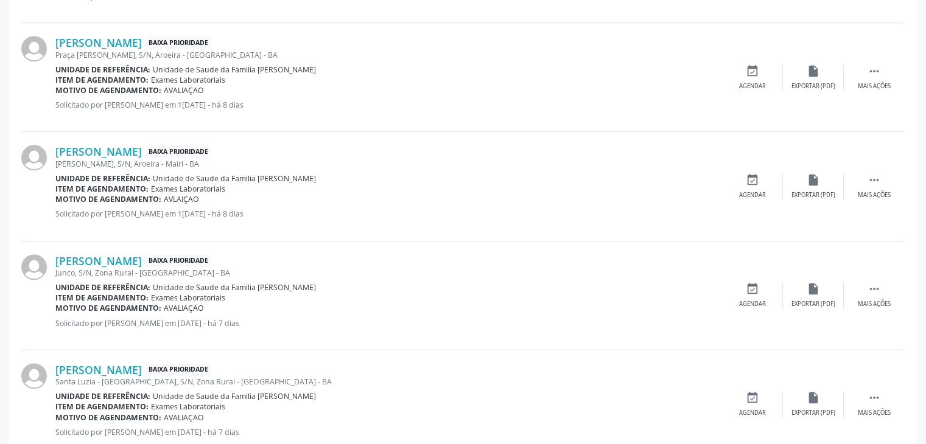
scroll to position [1096, 0]
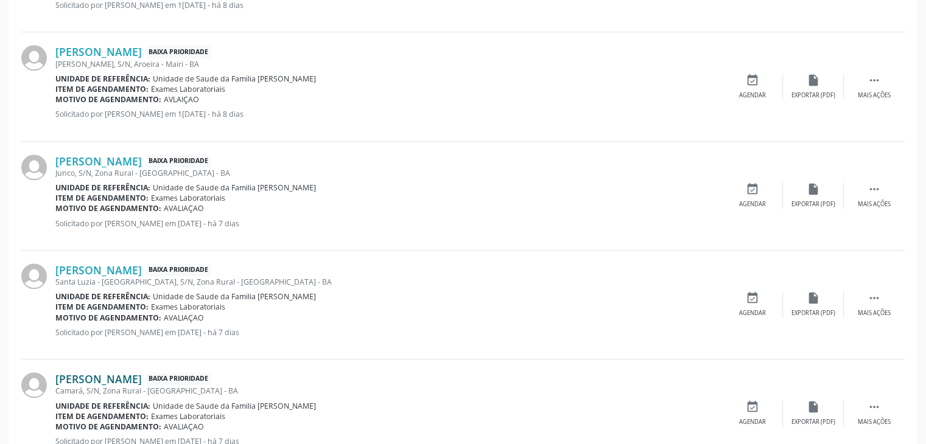
click at [125, 380] on link "Hilda Moreira Ribeiro" at bounding box center [98, 379] width 86 height 13
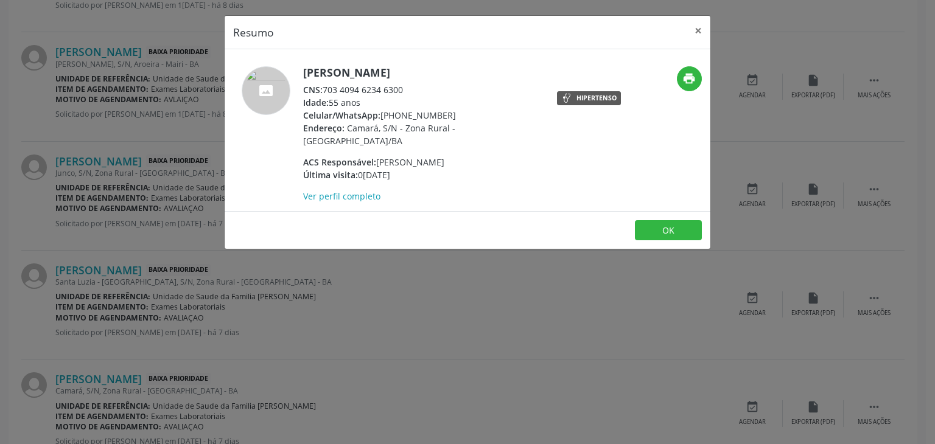
click at [711, 23] on div "Resumo × Hilda Moreira Ribeiro CNS: 703 4094 6234 6300 Idade: 55 anos Celular/W…" at bounding box center [467, 222] width 935 height 444
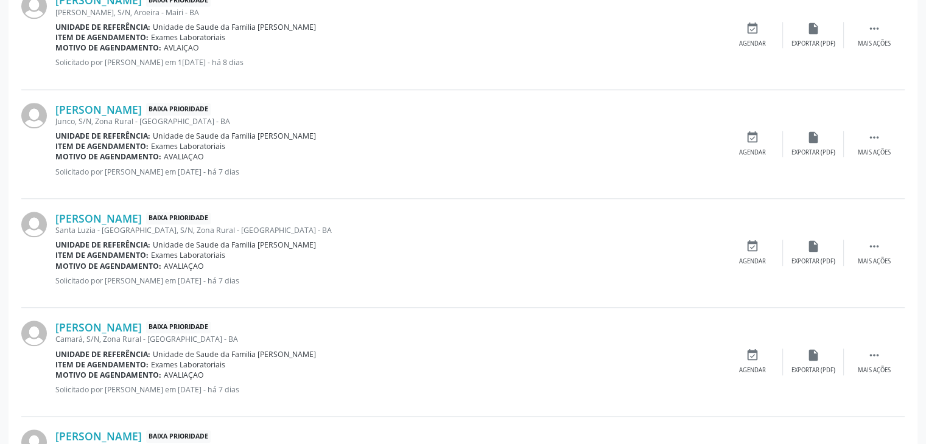
scroll to position [1217, 0]
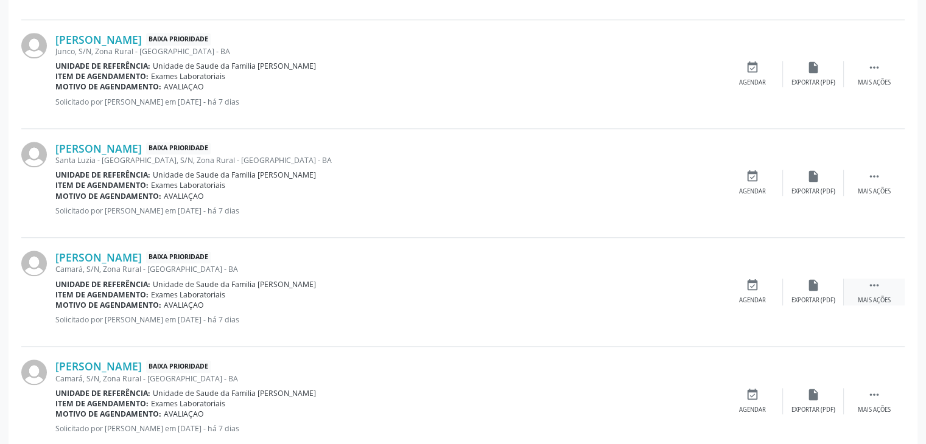
click at [877, 288] on icon "" at bounding box center [873, 285] width 13 height 13
click at [805, 292] on div "edit Editar" at bounding box center [813, 292] width 61 height 26
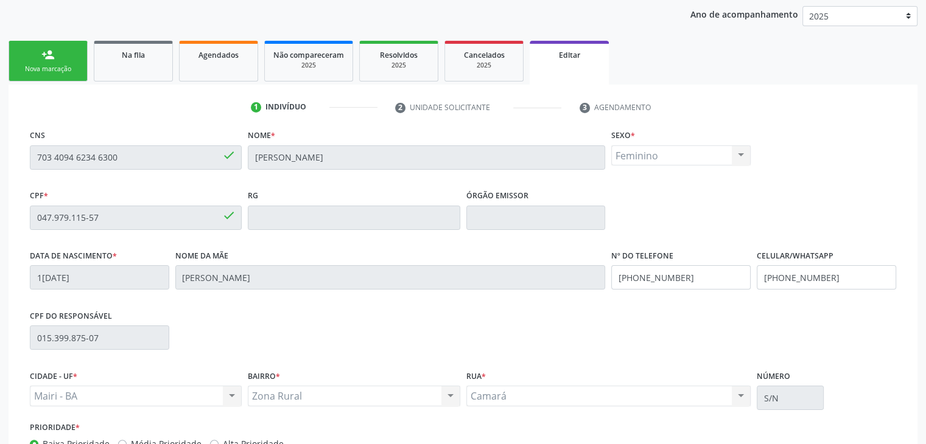
scroll to position [231, 0]
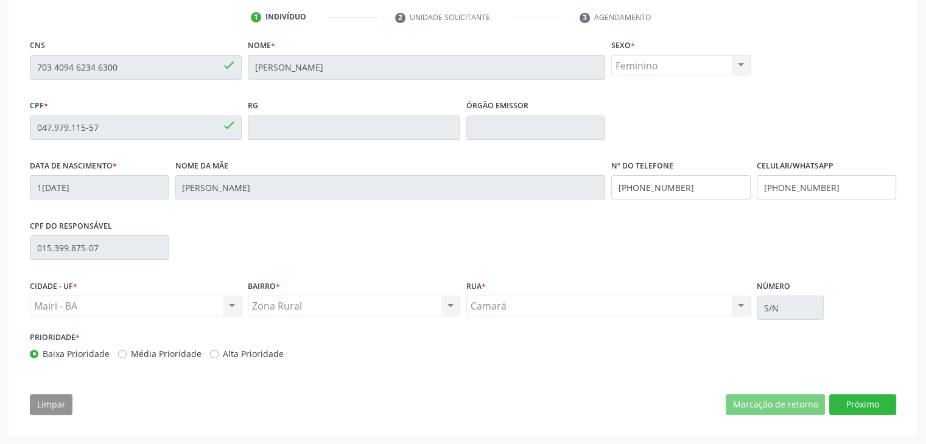
click at [877, 414] on div "Próximo" at bounding box center [862, 404] width 67 height 21
click at [877, 412] on button "Próximo" at bounding box center [862, 404] width 67 height 21
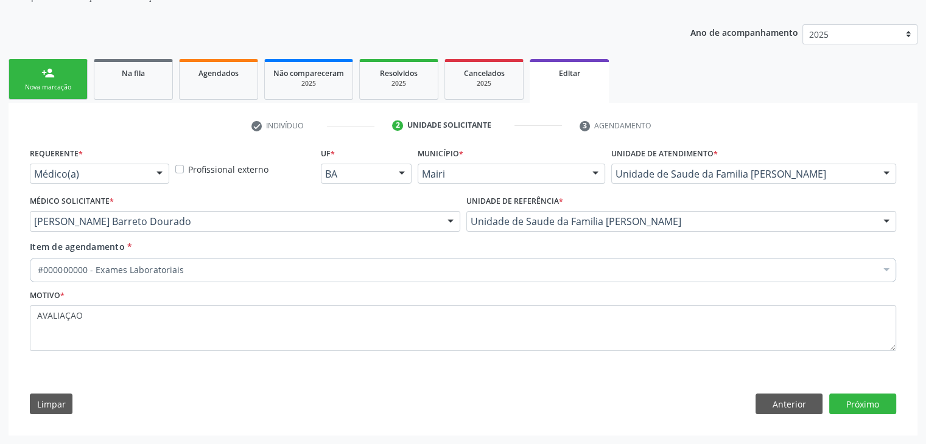
scroll to position [122, 0]
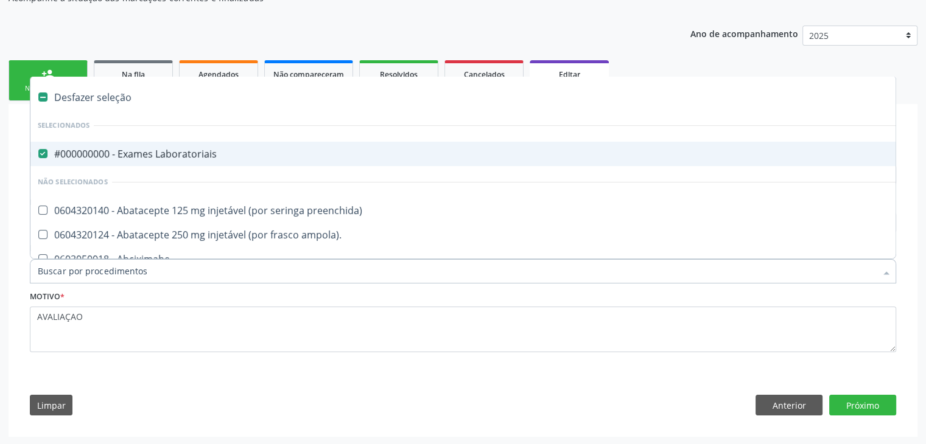
click at [153, 172] on li "Não selecionados" at bounding box center [505, 182] width 951 height 32
click at [153, 156] on div "#000000000 - Exames Laboratoriais" at bounding box center [506, 154] width 937 height 10
checkbox Laboratoriais "false"
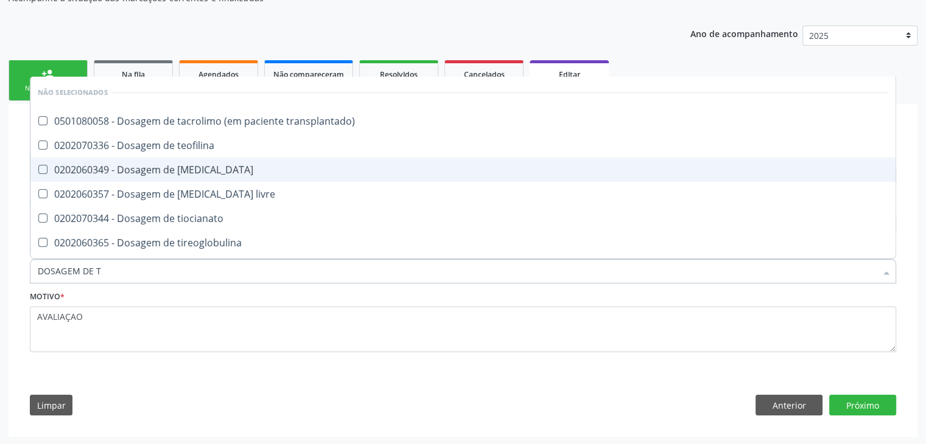
type input "DOSAGEM DE TS"
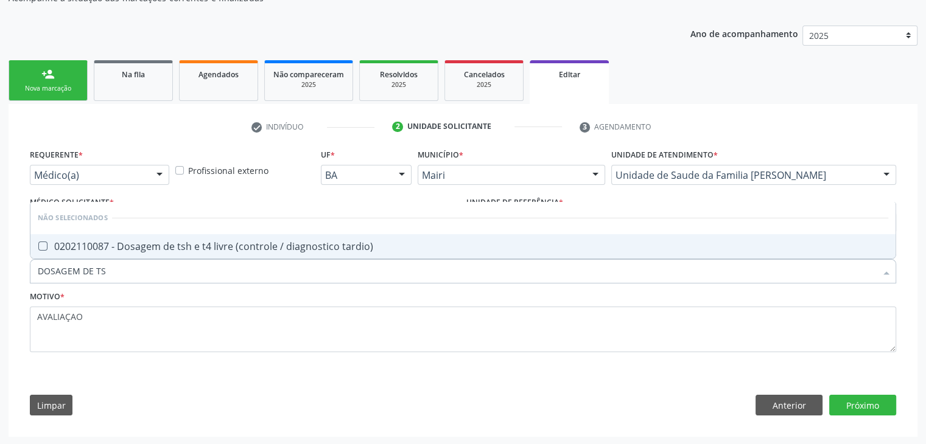
click at [182, 242] on div "0202110087 - Dosagem de tsh e t4 livre (controle / diagnostico tardio)" at bounding box center [463, 247] width 850 height 10
checkbox tardio\) "true"
click at [897, 401] on div "Requerente * Médico(a) Médico(a) Enfermeiro(a) Paciente Nenhum resultado encont…" at bounding box center [462, 285] width 883 height 278
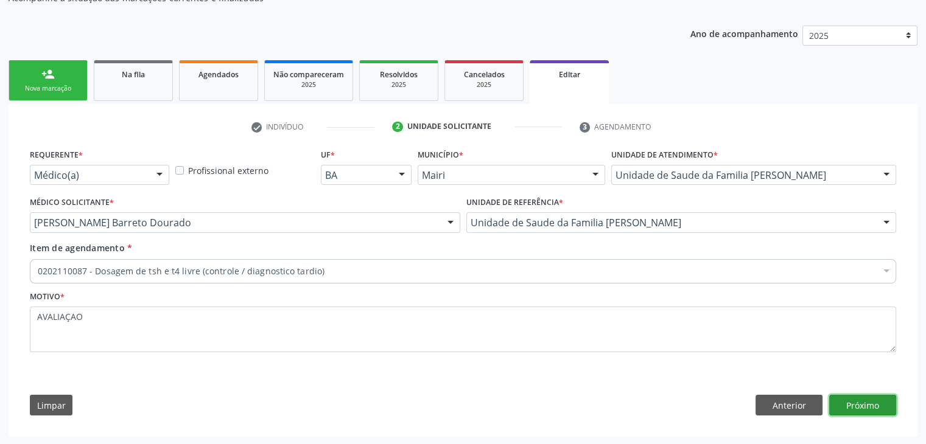
click at [863, 410] on button "Próximo" at bounding box center [862, 405] width 67 height 21
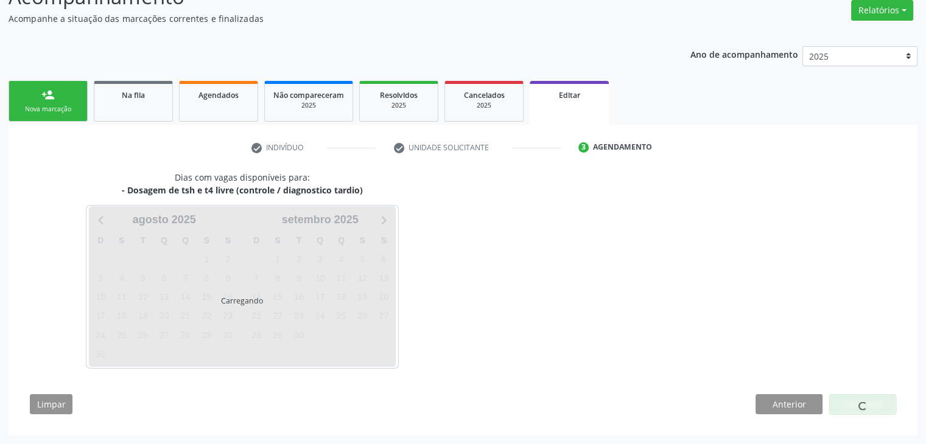
scroll to position [100, 0]
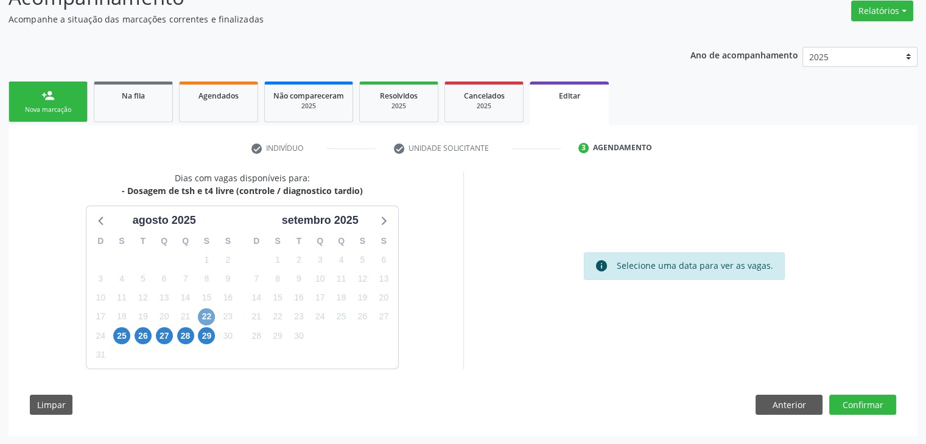
click at [208, 312] on span "22" at bounding box center [206, 317] width 17 height 17
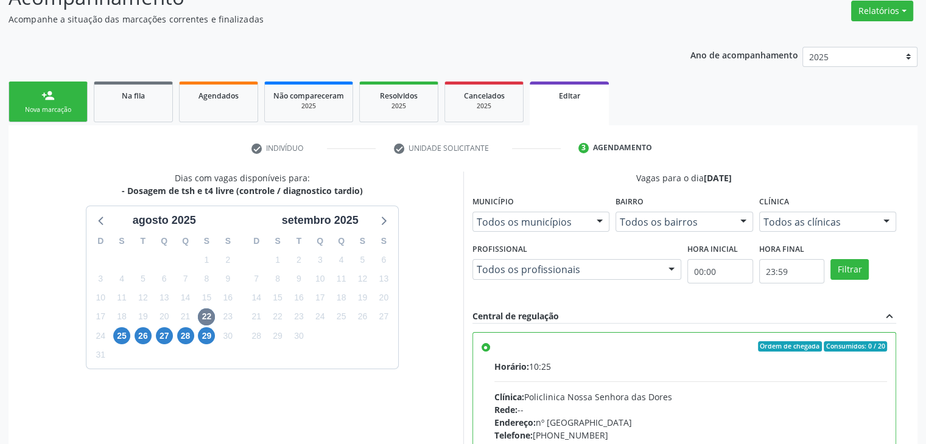
drag, startPoint x: 622, startPoint y: 371, endPoint x: 636, endPoint y: 365, distance: 14.7
click at [622, 371] on div "Horário: 10:25" at bounding box center [690, 366] width 393 height 13
click at [490, 352] on input "Ordem de chegada Consumidos: 0 / 20 Horário: 10:25 Clínica: Policlinica Nossa S…" at bounding box center [486, 347] width 9 height 11
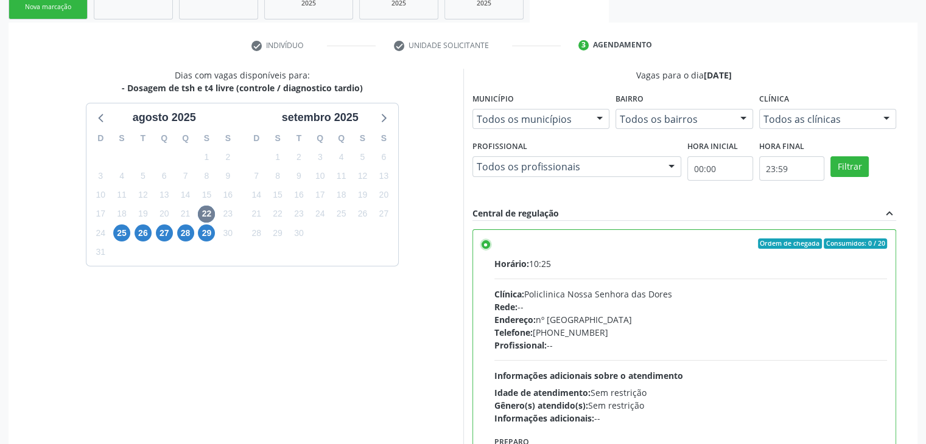
scroll to position [298, 0]
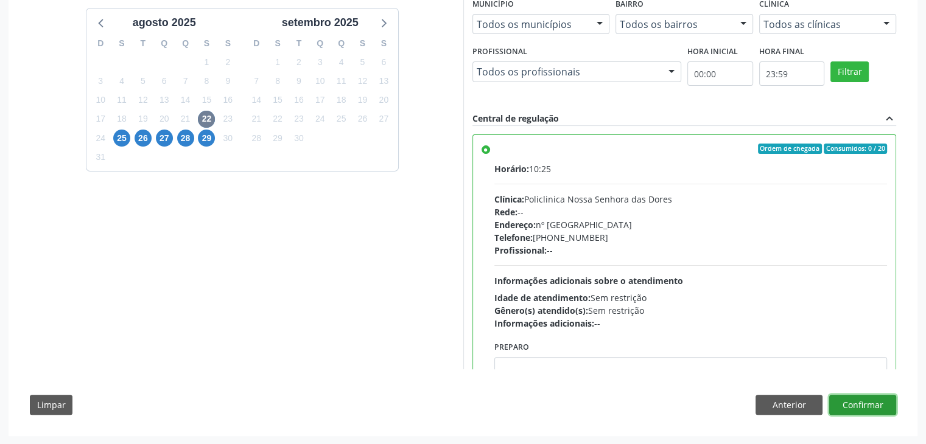
click at [868, 408] on button "Confirmar" at bounding box center [862, 405] width 67 height 21
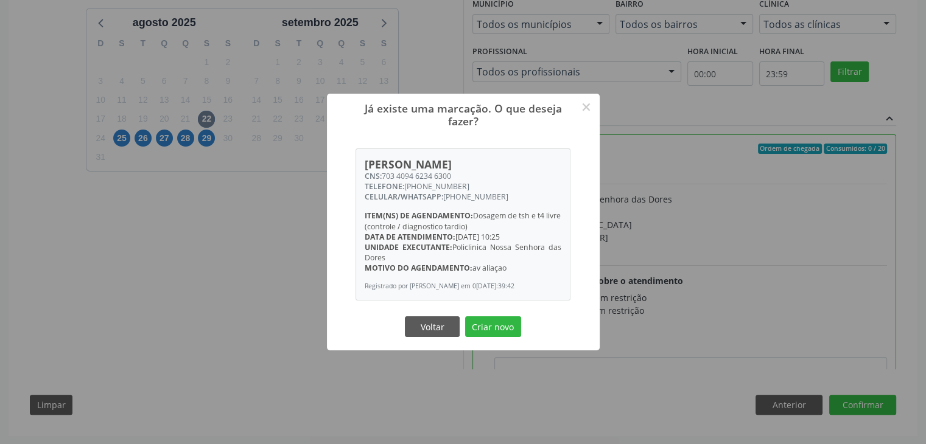
click at [496, 340] on div "Voltar Criar novo" at bounding box center [463, 327] width 122 height 26
click at [496, 334] on button "Criar novo" at bounding box center [493, 327] width 56 height 21
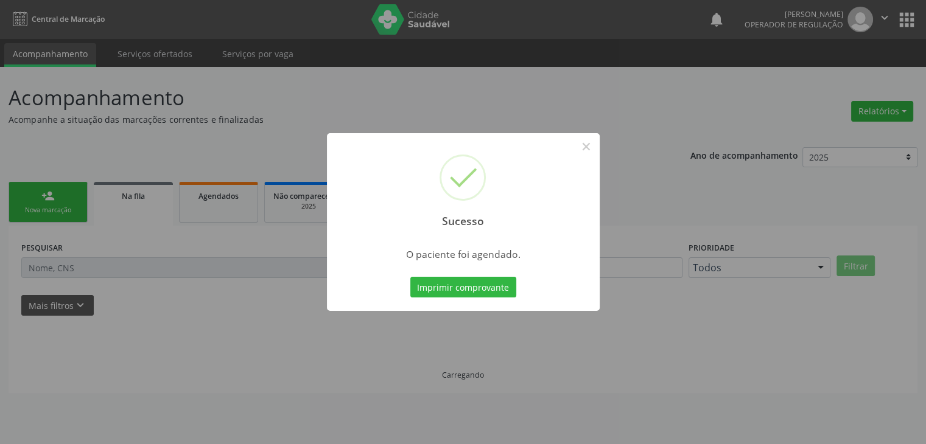
scroll to position [0, 0]
click at [583, 141] on button "×" at bounding box center [590, 146] width 21 height 21
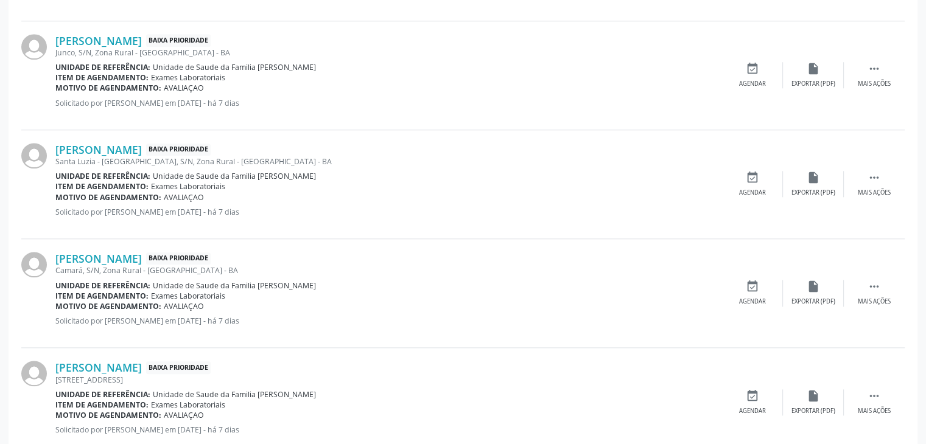
scroll to position [1217, 0]
click at [889, 284] on div " Mais ações" at bounding box center [874, 292] width 61 height 26
click at [808, 284] on icon "edit" at bounding box center [813, 285] width 13 height 13
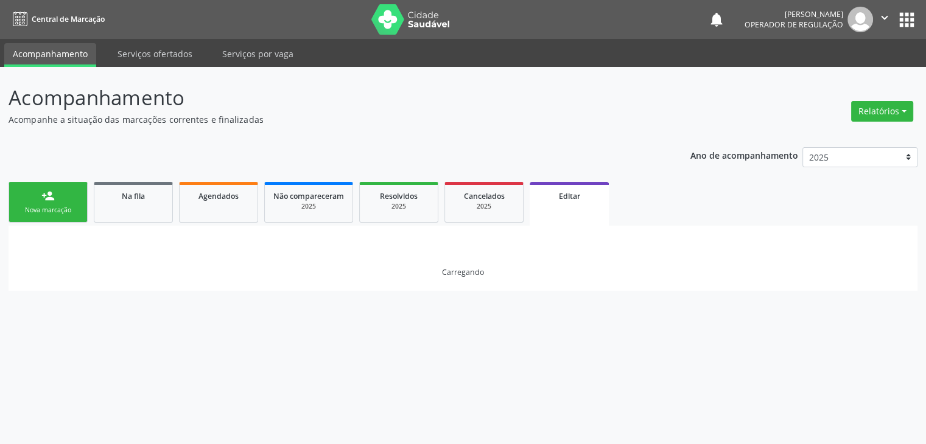
scroll to position [0, 0]
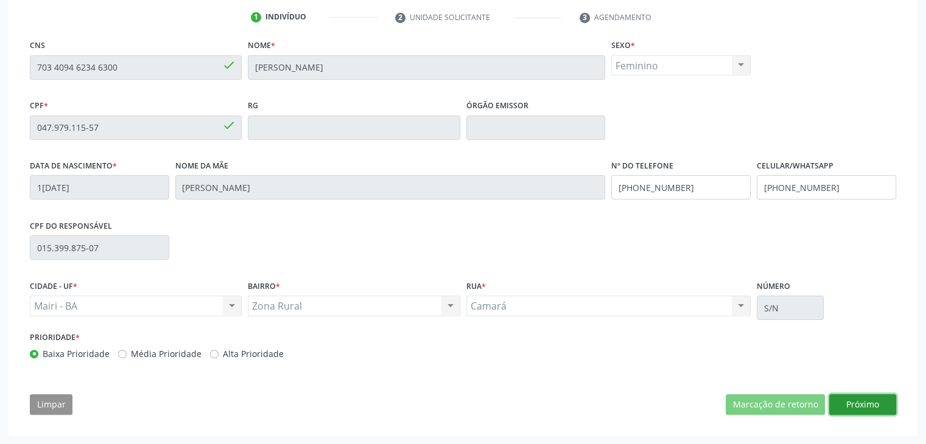
click at [867, 404] on button "Próximo" at bounding box center [862, 404] width 67 height 21
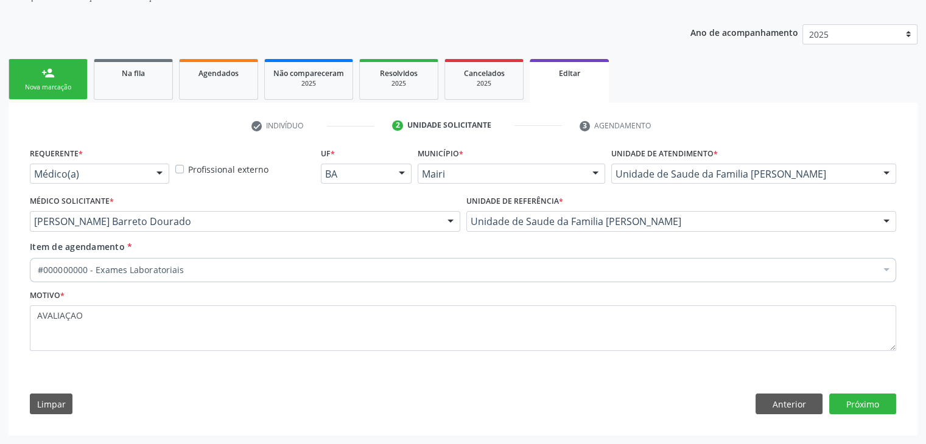
scroll to position [122, 0]
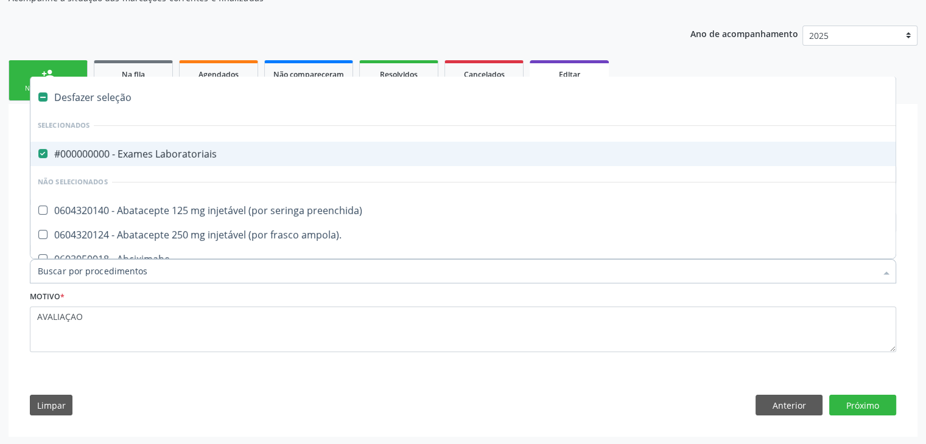
click at [151, 153] on div "#000000000 - Exames Laboratoriais" at bounding box center [506, 154] width 937 height 10
checkbox Laboratoriais "false"
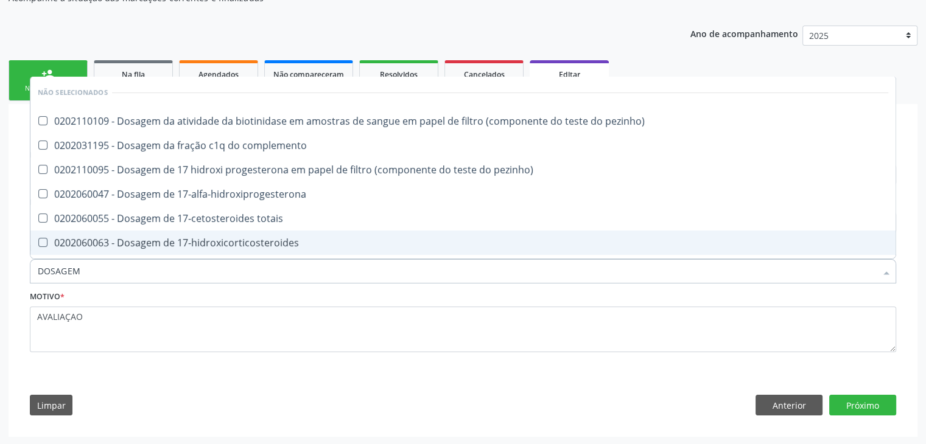
type input "DOSAGEM DE TSH"
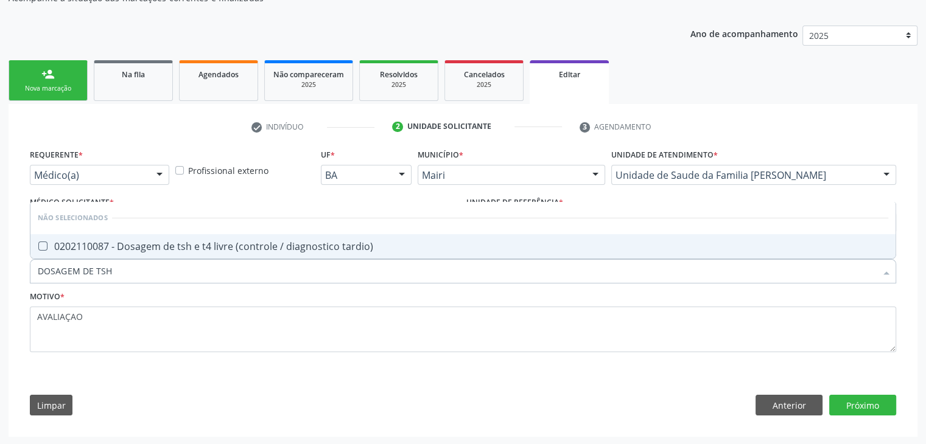
click at [169, 234] on span "0202110087 - Dosagem de tsh e t4 livre (controle / diagnostico tardio)" at bounding box center [462, 246] width 865 height 24
checkbox tardio\) "true"
click at [877, 399] on button "Próximo" at bounding box center [862, 405] width 67 height 21
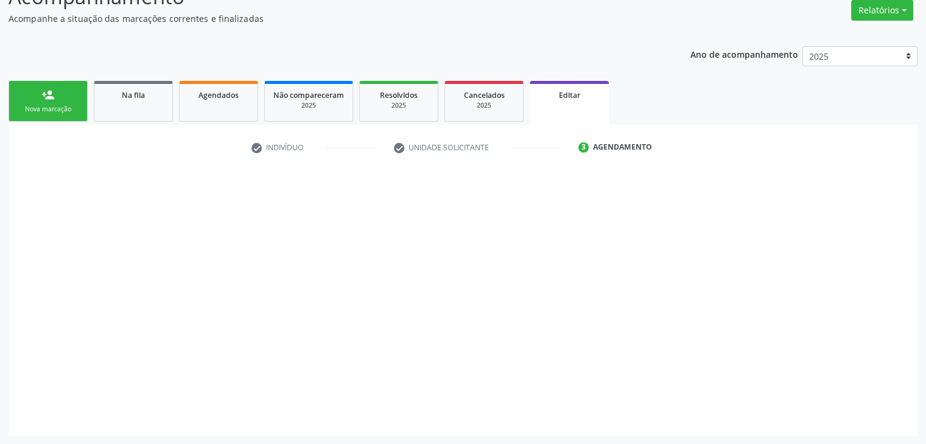
scroll to position [100, 0]
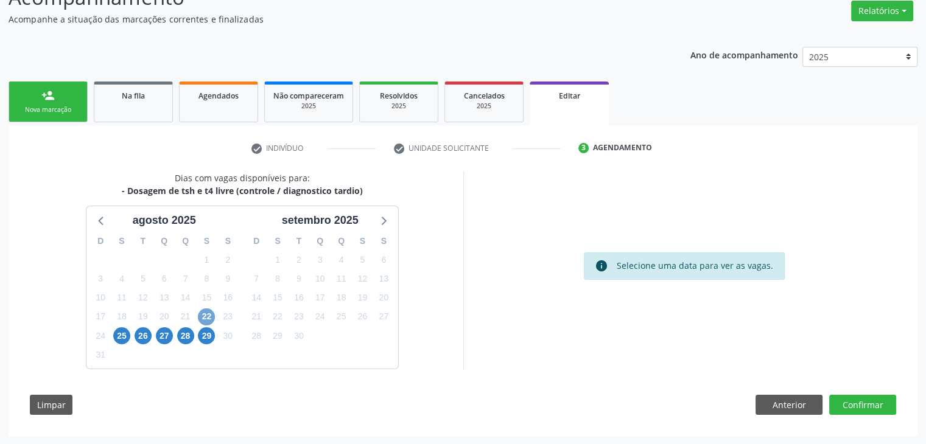
click at [201, 317] on span "22" at bounding box center [206, 317] width 17 height 17
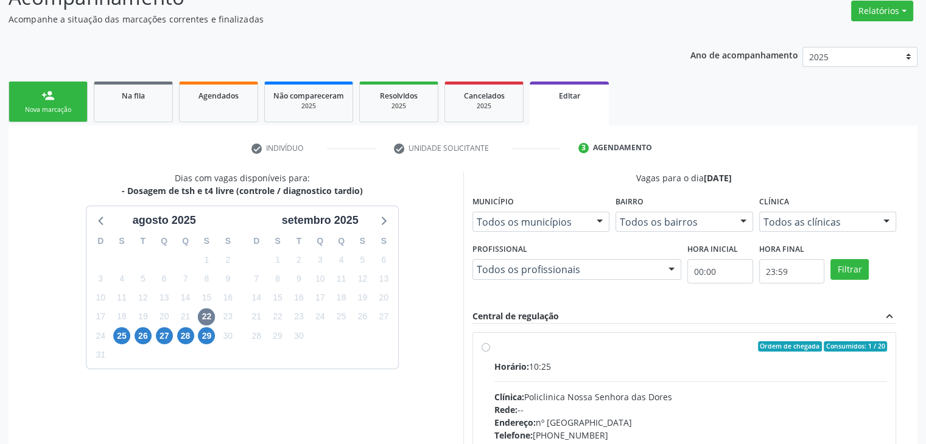
click at [643, 388] on div "Horário: 10:25 Clínica: Policlinica Nossa Senhora das Dores Rede: -- Endereço: …" at bounding box center [690, 443] width 393 height 167
click at [490, 352] on input "Ordem de chegada Consumidos: 1 / 20 Horário: 10:25 Clínica: Policlinica [GEOGRA…" at bounding box center [486, 347] width 9 height 11
radio input "true"
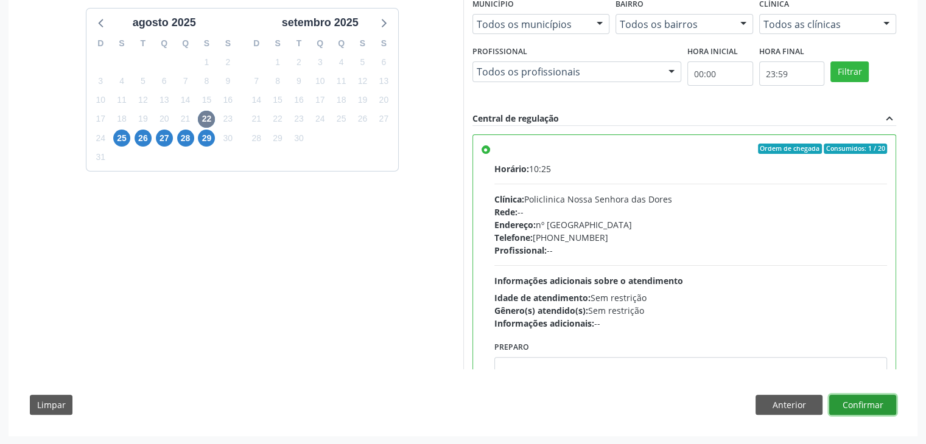
click at [869, 408] on button "Confirmar" at bounding box center [862, 405] width 67 height 21
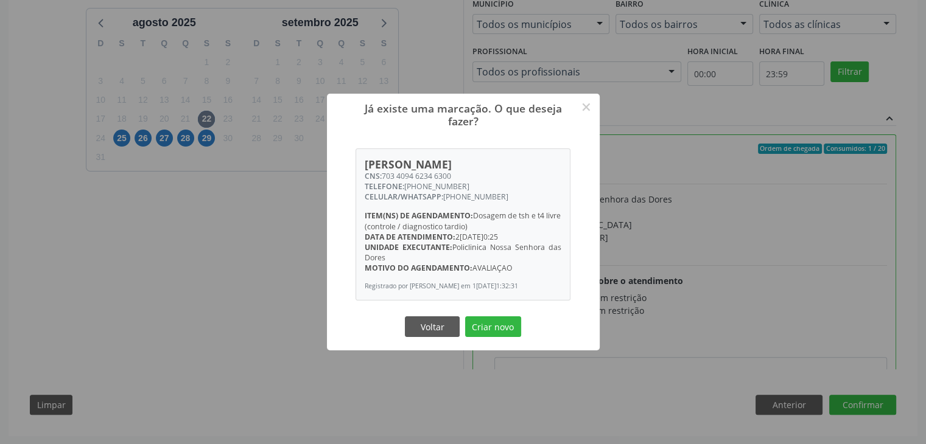
click at [506, 320] on div "Voltar Criar novo" at bounding box center [463, 327] width 122 height 26
click at [495, 337] on button "Criar novo" at bounding box center [493, 327] width 56 height 21
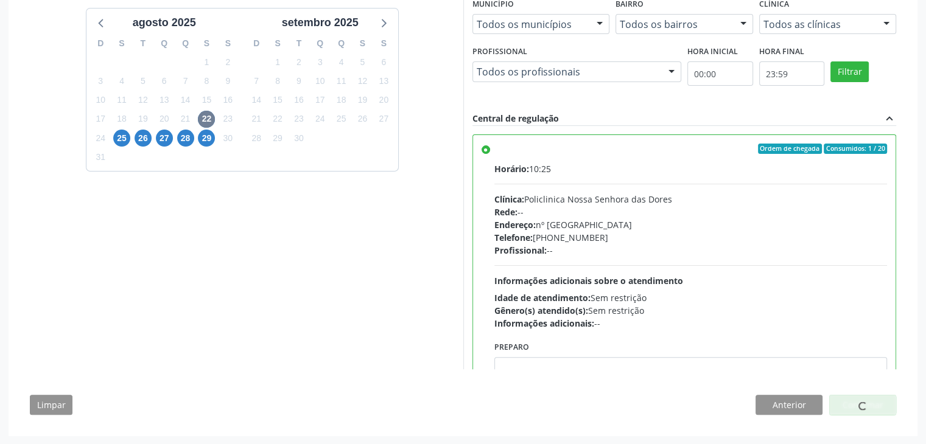
scroll to position [0, 0]
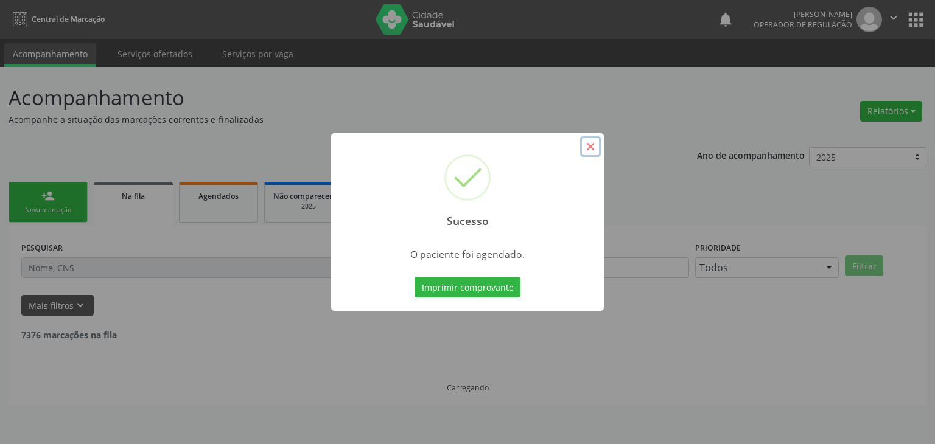
click at [587, 149] on button "×" at bounding box center [590, 146] width 21 height 21
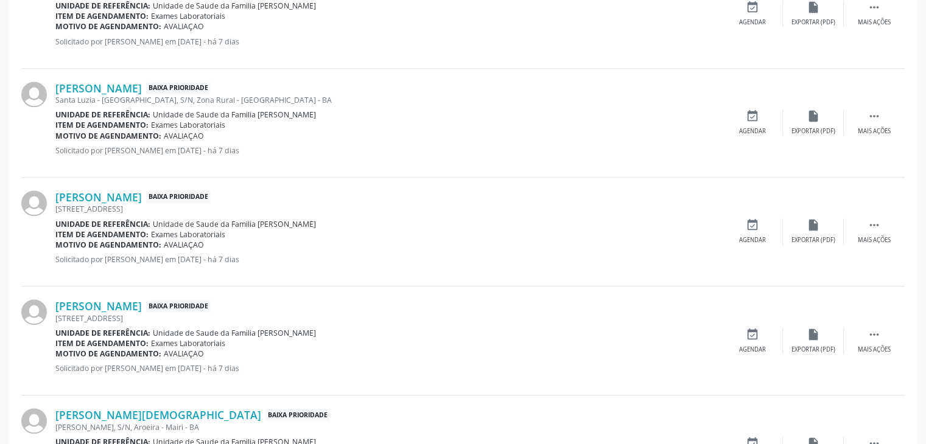
scroll to position [1278, 0]
click at [127, 190] on link "Ediane Batista Sousa" at bounding box center [98, 196] width 86 height 13
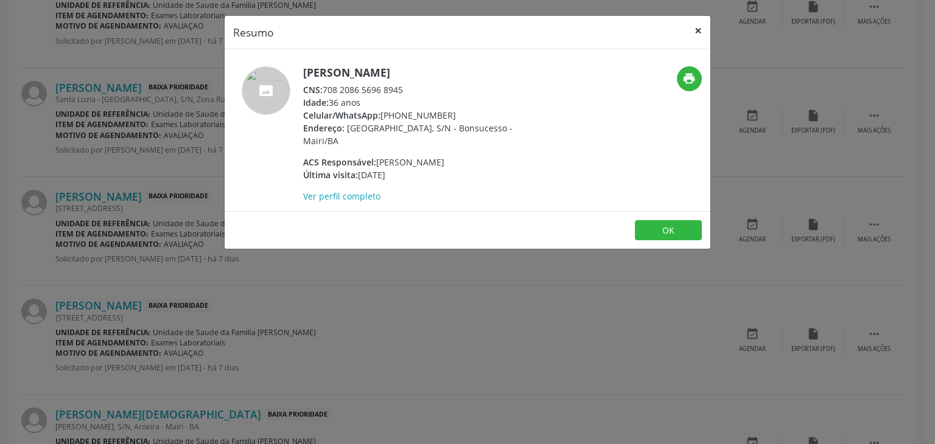
click at [705, 33] on button "×" at bounding box center [698, 31] width 24 height 30
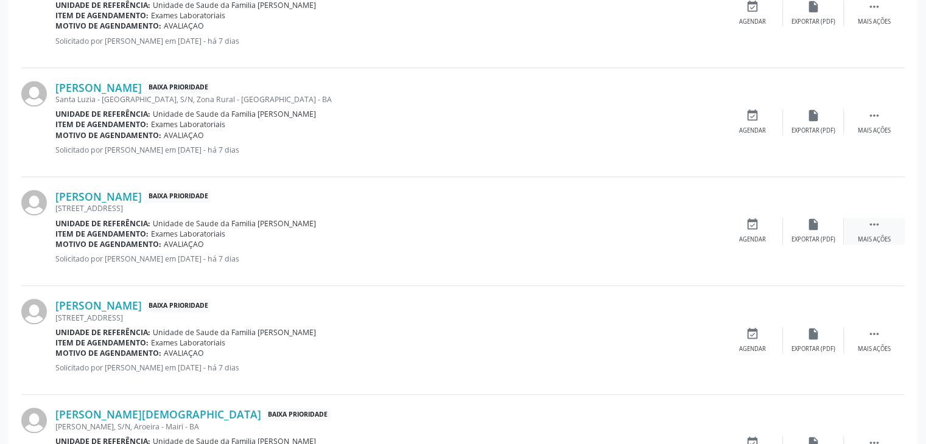
click at [860, 227] on div " Mais ações" at bounding box center [874, 231] width 61 height 26
click at [831, 228] on div "edit Editar" at bounding box center [813, 231] width 61 height 26
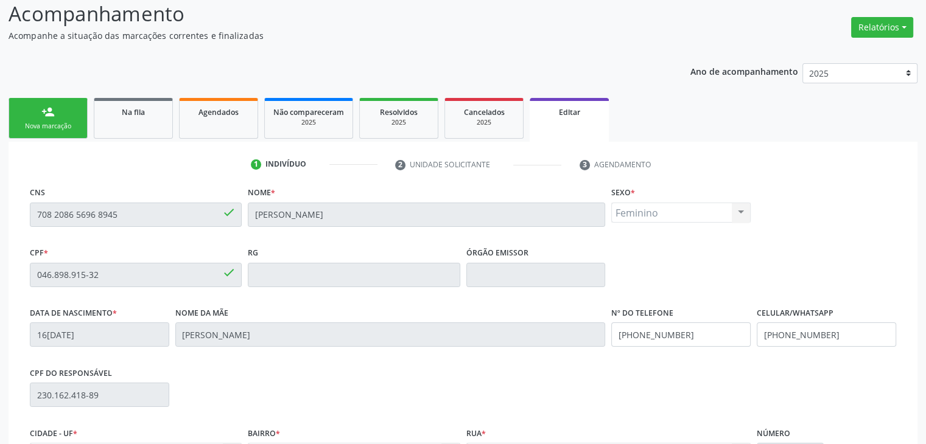
scroll to position [231, 0]
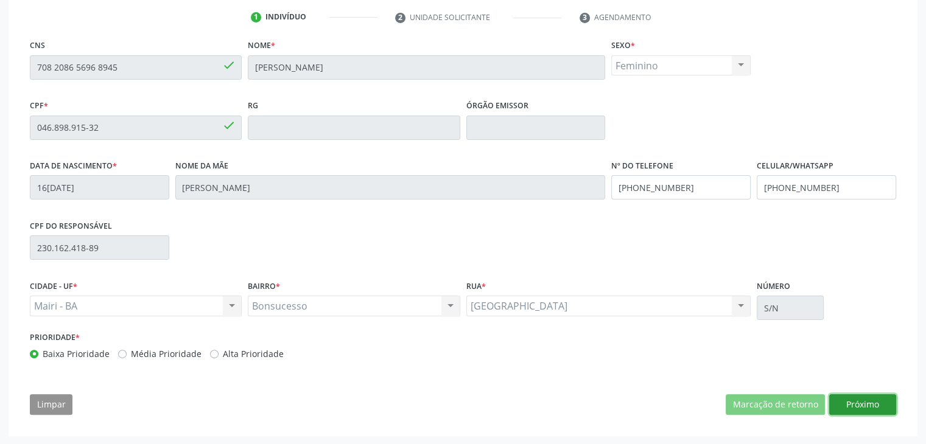
click at [867, 405] on button "Próximo" at bounding box center [862, 404] width 67 height 21
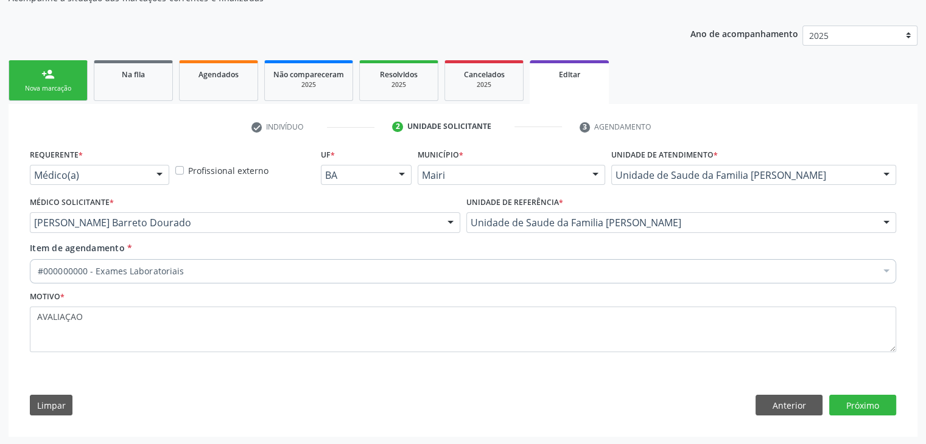
click at [174, 276] on div "#000000000 - Exames Laboratoriais" at bounding box center [463, 271] width 866 height 24
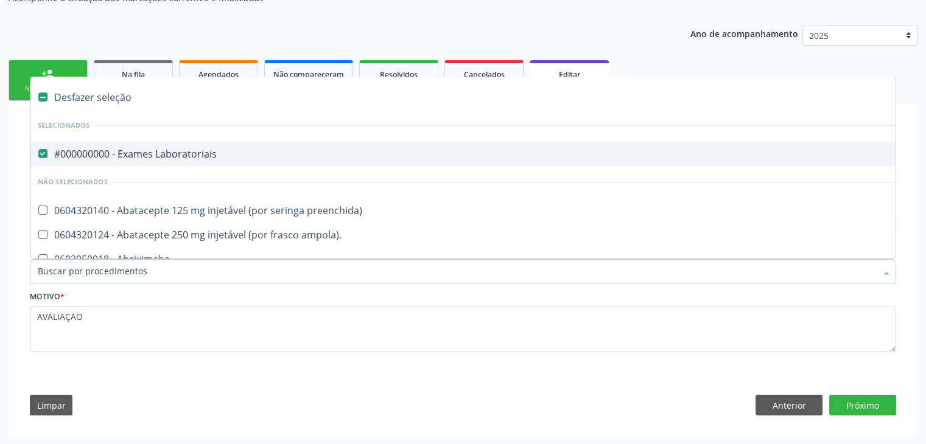
click at [152, 149] on div "#000000000 - Exames Laboratoriais" at bounding box center [506, 154] width 937 height 10
checkbox Laboratoriais "false"
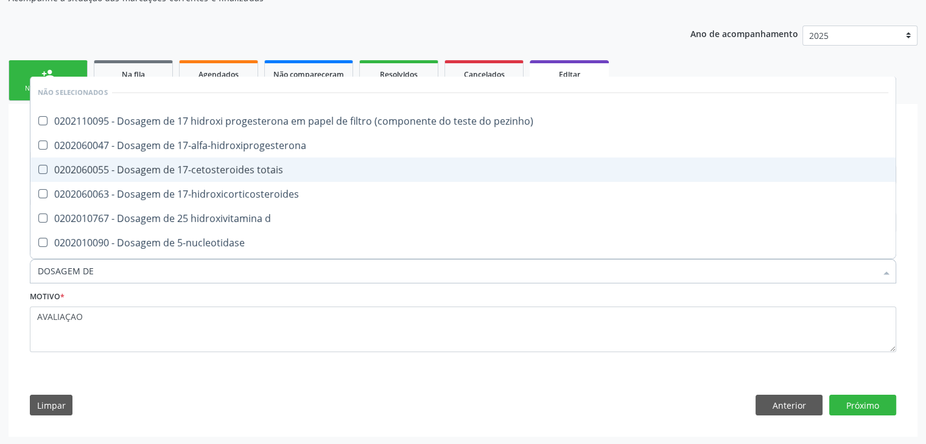
type input "DOSAGEM DE TSH"
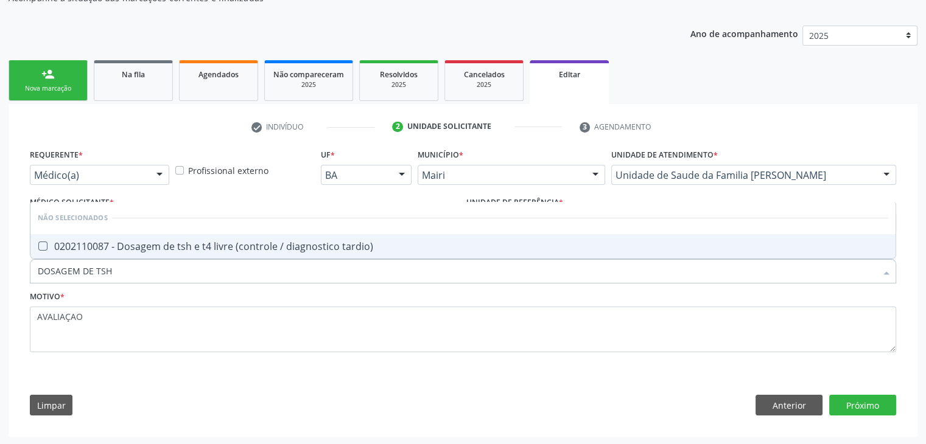
click at [195, 243] on div "0202110087 - Dosagem de tsh e t4 livre (controle / diagnostico tardio)" at bounding box center [463, 247] width 850 height 10
checkbox tardio\) "true"
click at [873, 401] on button "Próximo" at bounding box center [862, 405] width 67 height 21
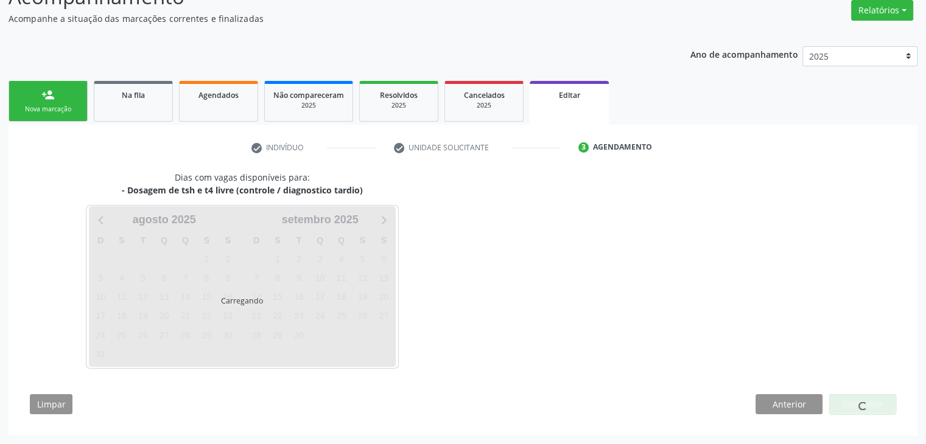
scroll to position [100, 0]
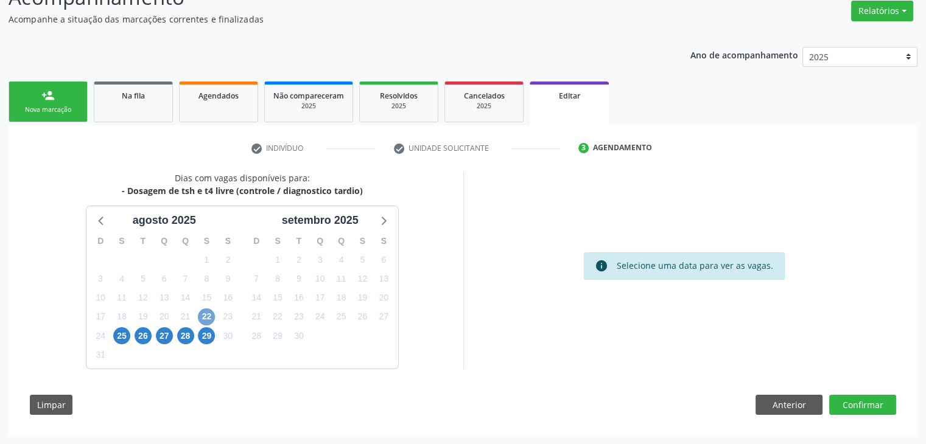
click at [202, 309] on span "22" at bounding box center [206, 317] width 17 height 17
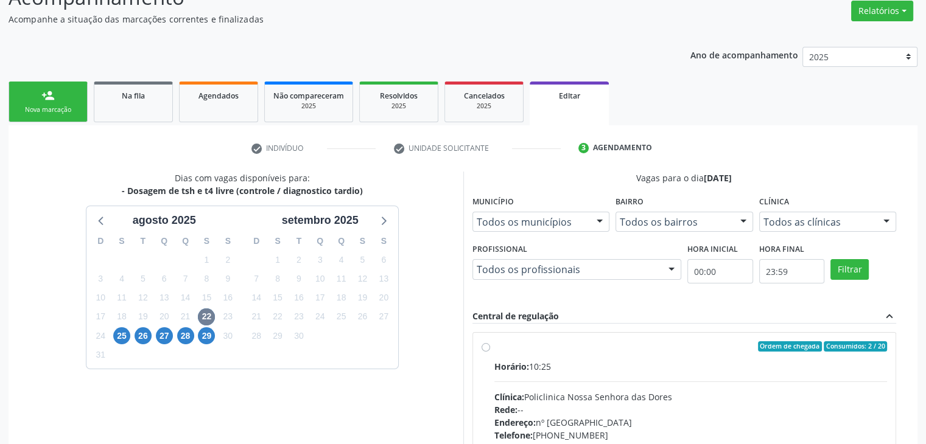
click at [621, 363] on div "Horário: 10:25" at bounding box center [690, 366] width 393 height 13
click at [490, 352] on input "Ordem de chegada Consumidos: 2 / 20 Horário: 10:25 Clínica: Policlinica Nossa S…" at bounding box center [486, 347] width 9 height 11
radio input "true"
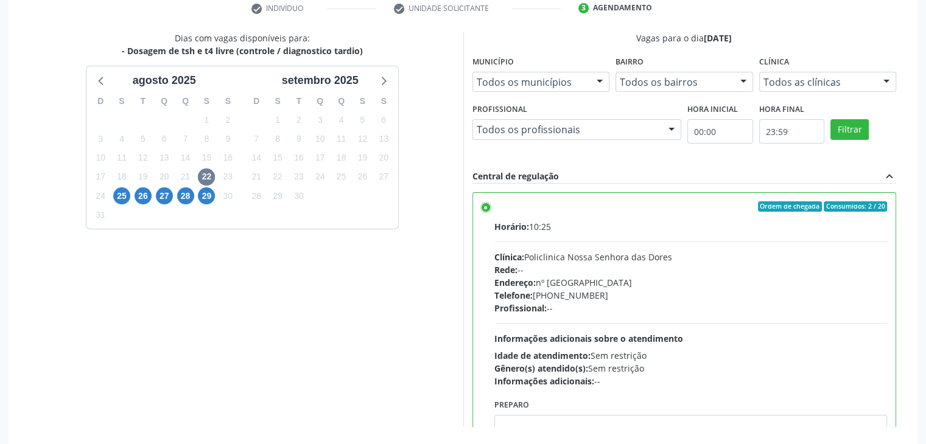
scroll to position [298, 0]
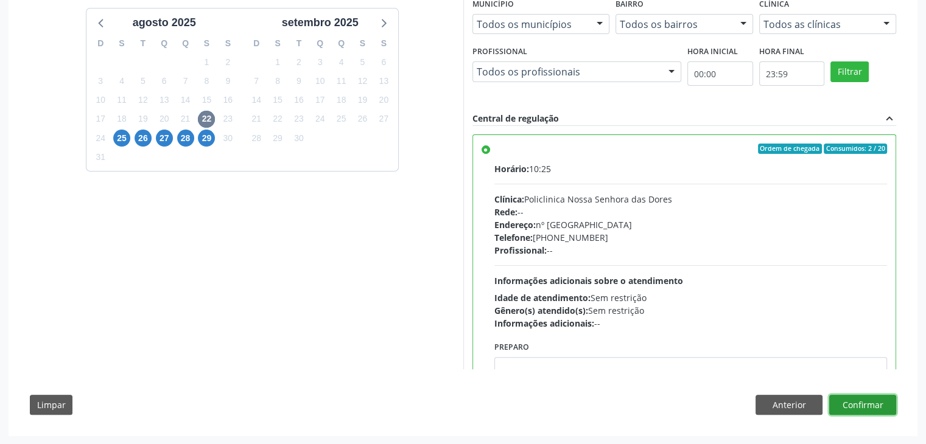
click at [859, 405] on button "Confirmar" at bounding box center [862, 405] width 67 height 21
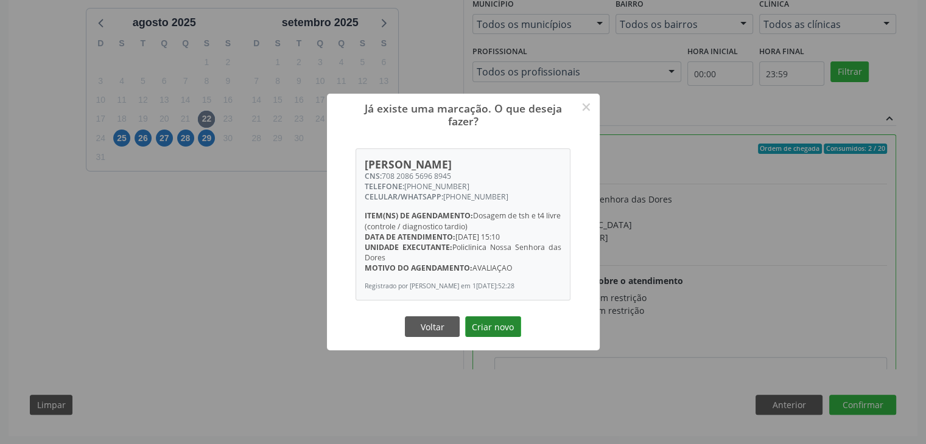
click at [496, 328] on button "Criar novo" at bounding box center [493, 327] width 56 height 21
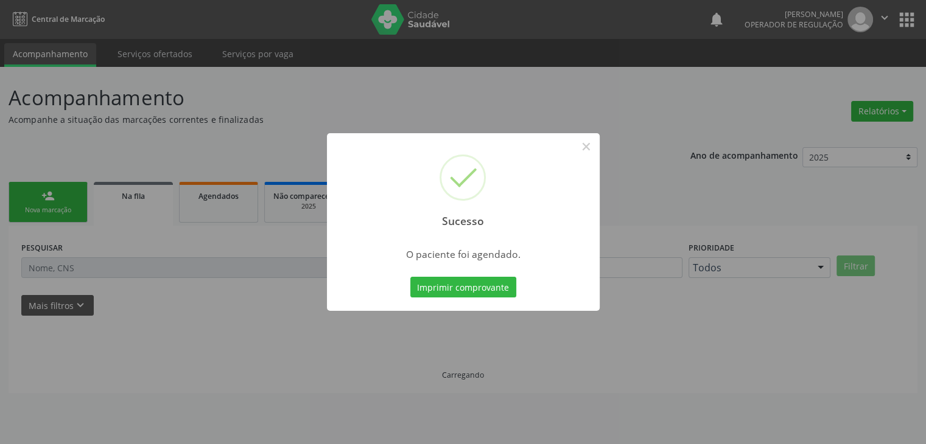
scroll to position [0, 0]
click at [587, 149] on button "×" at bounding box center [590, 146] width 21 height 21
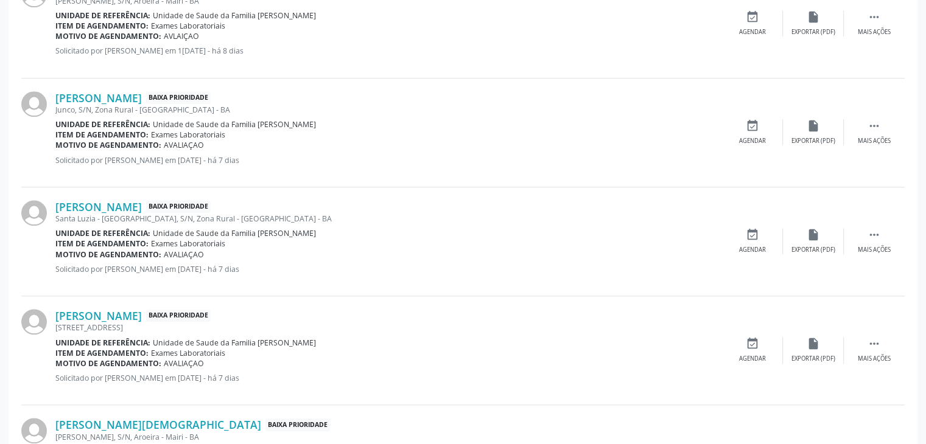
scroll to position [1217, 0]
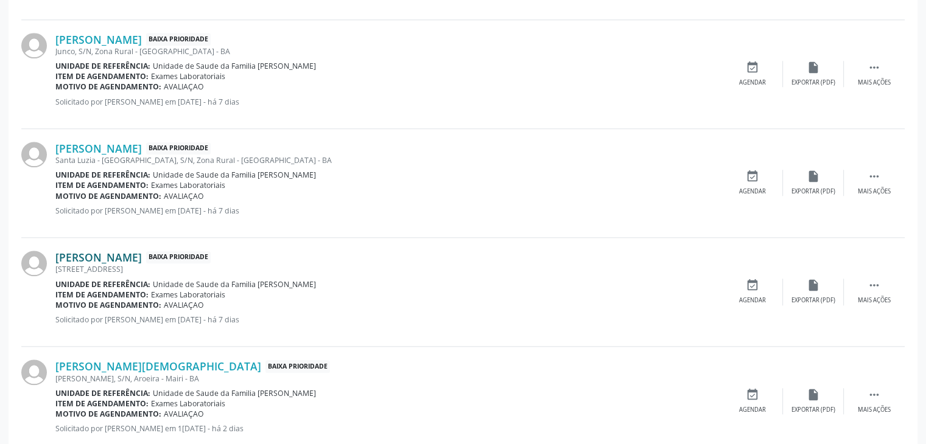
click at [131, 257] on link "Lindalva Maria de Jesus Sousa" at bounding box center [98, 257] width 86 height 13
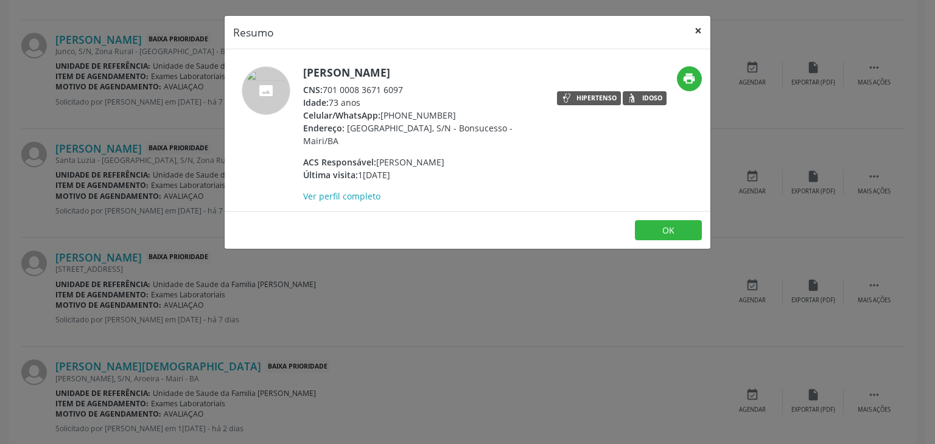
click at [696, 25] on button "×" at bounding box center [698, 31] width 24 height 30
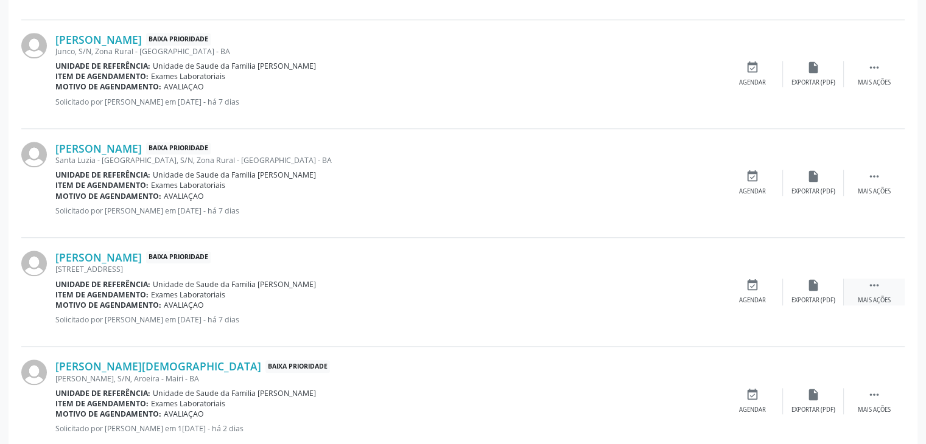
click at [879, 279] on icon "" at bounding box center [873, 285] width 13 height 13
click at [835, 288] on div "edit Editar" at bounding box center [813, 292] width 61 height 26
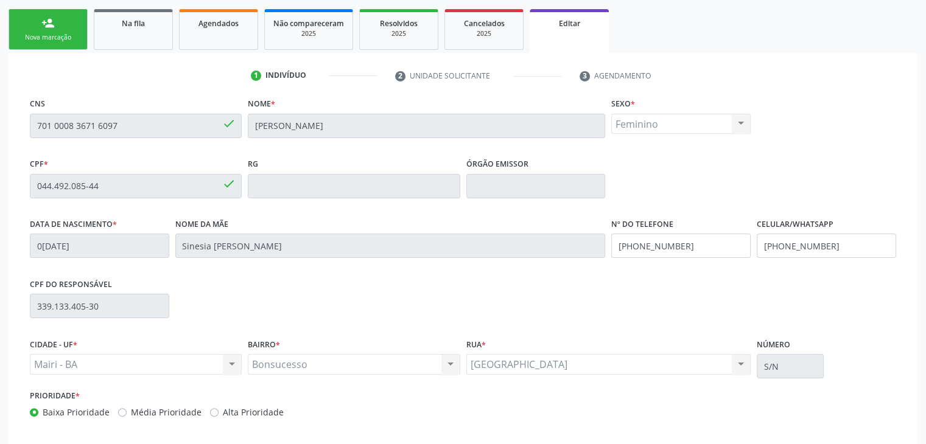
scroll to position [231, 0]
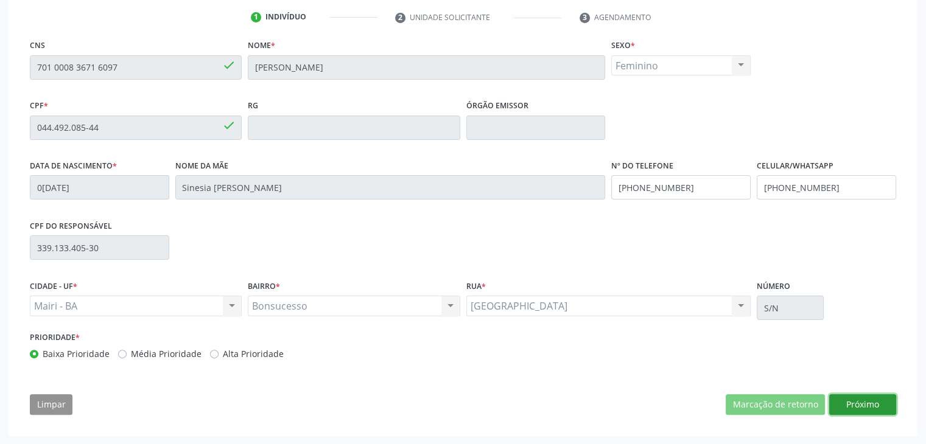
click at [862, 407] on button "Próximo" at bounding box center [862, 404] width 67 height 21
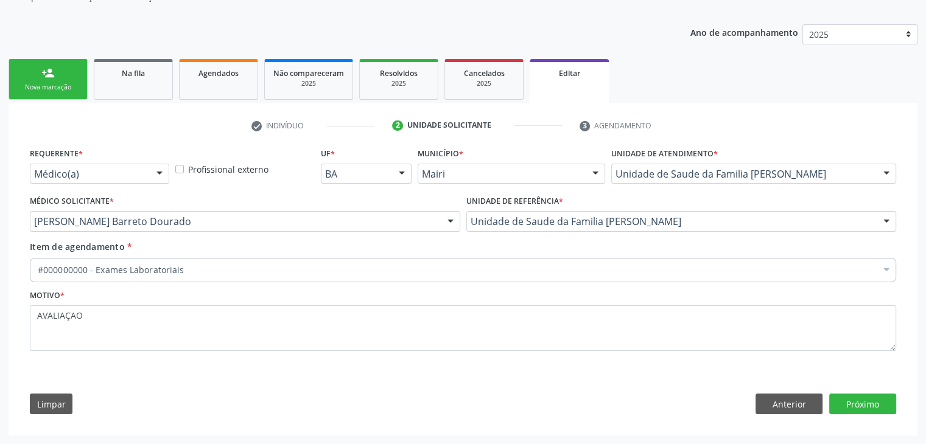
scroll to position [122, 0]
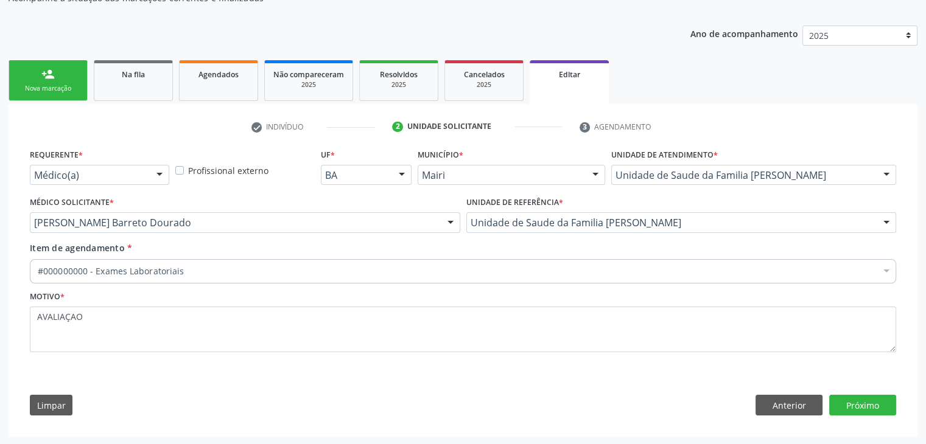
click at [233, 259] on div "#000000000 - Exames Laboratoriais" at bounding box center [463, 271] width 866 height 24
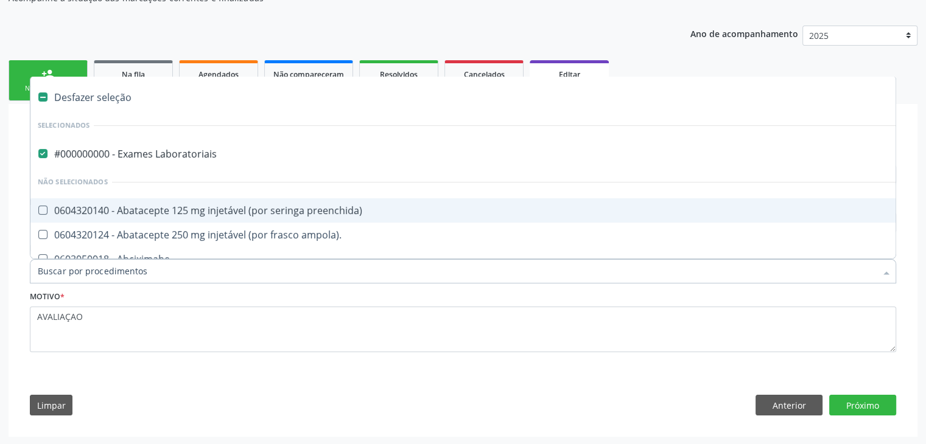
click at [153, 166] on li "Não selecionados" at bounding box center [505, 182] width 951 height 32
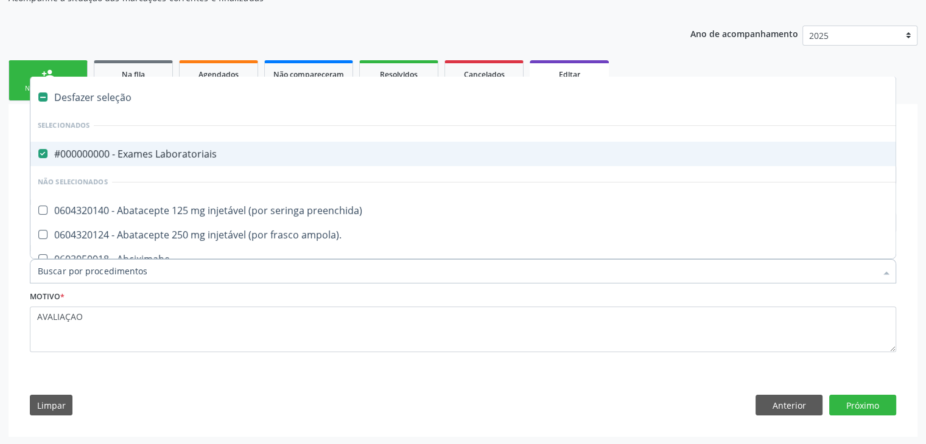
click at [153, 164] on span "#000000000 - Exames Laboratoriais" at bounding box center [505, 154] width 951 height 24
checkbox Laboratoriais "false"
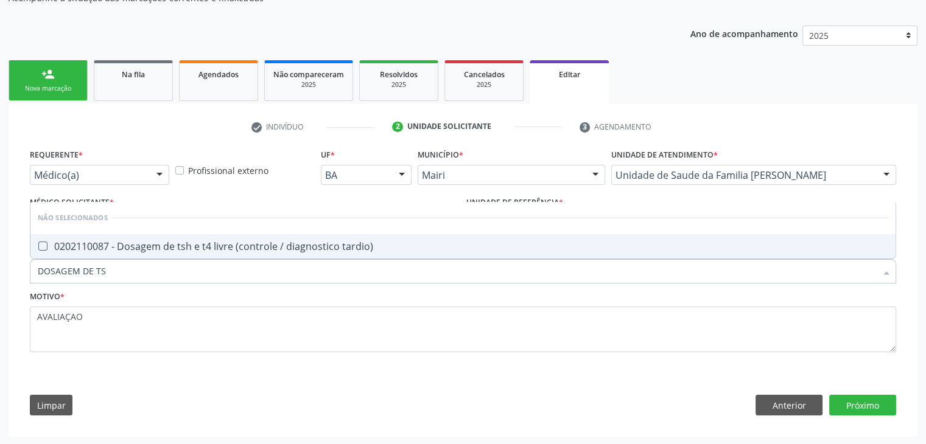
type input "DOSAGEM DE TSH"
click at [167, 247] on div "0202110087 - Dosagem de tsh e t4 livre (controle / diagnostico tardio)" at bounding box center [463, 247] width 850 height 10
checkbox tardio\) "true"
click at [860, 395] on button "Próximo" at bounding box center [862, 405] width 67 height 21
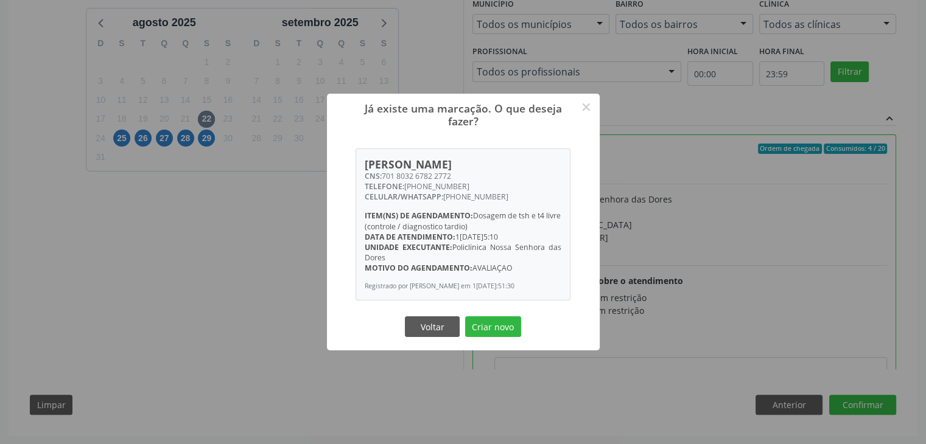
scroll to position [298, 0]
click at [488, 332] on button "Criar novo" at bounding box center [493, 327] width 56 height 21
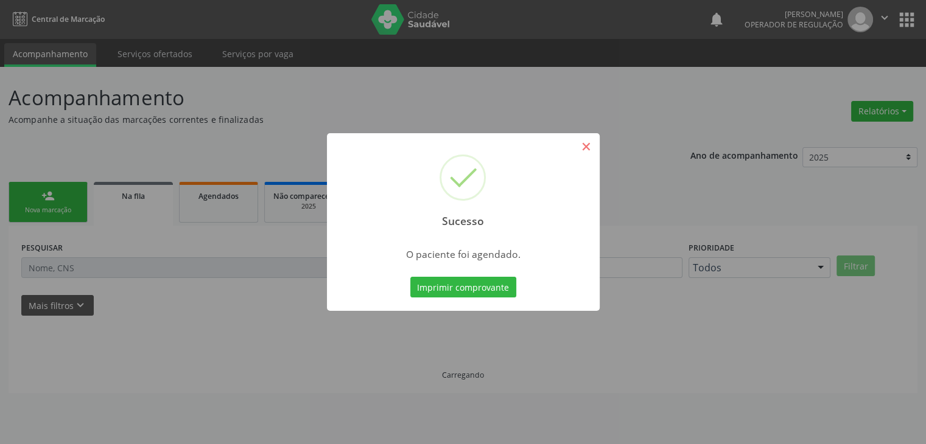
scroll to position [0, 0]
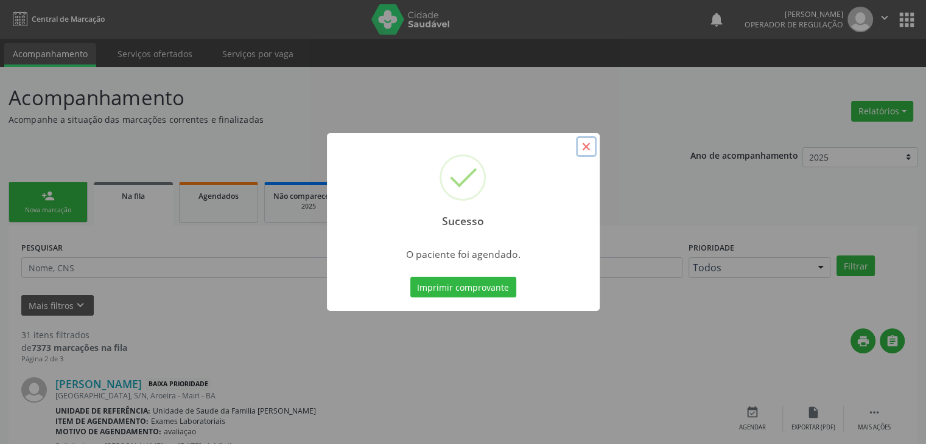
click at [593, 144] on button "×" at bounding box center [586, 146] width 21 height 21
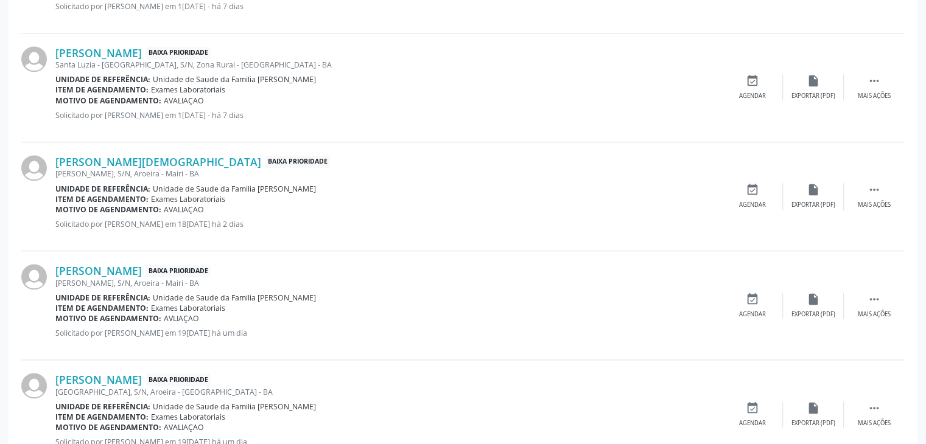
scroll to position [1339, 0]
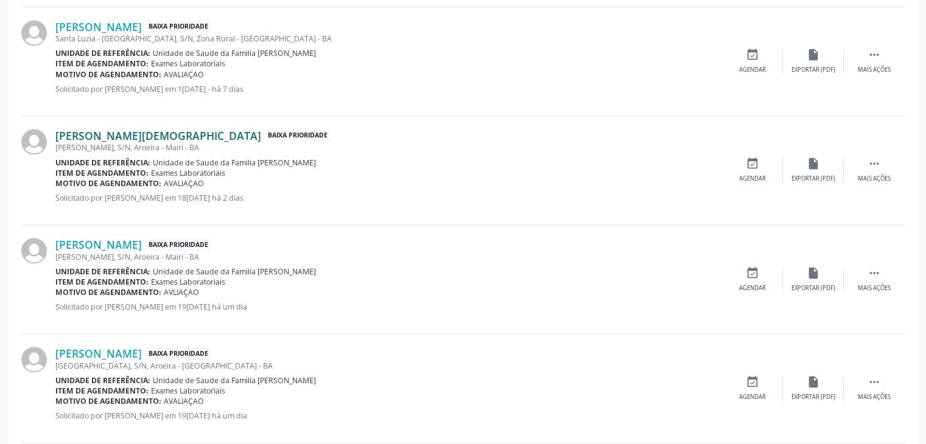
click at [102, 129] on link "[PERSON_NAME][DEMOGRAPHIC_DATA]" at bounding box center [158, 135] width 206 height 13
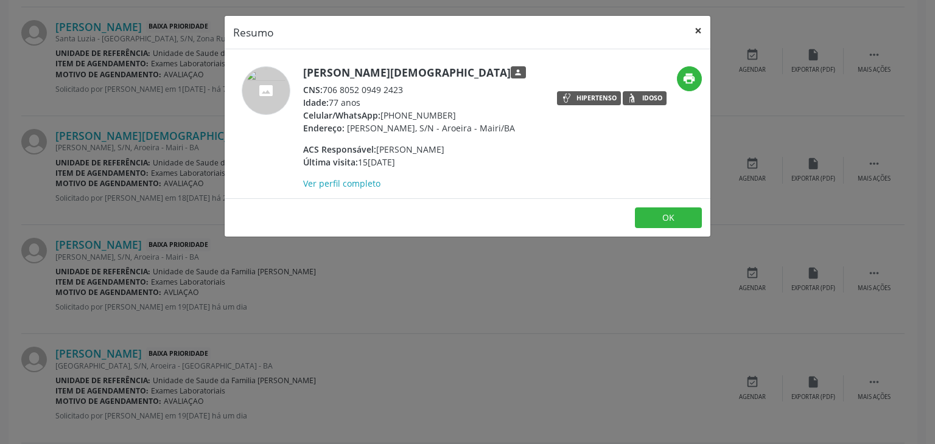
click at [705, 29] on button "×" at bounding box center [698, 31] width 24 height 30
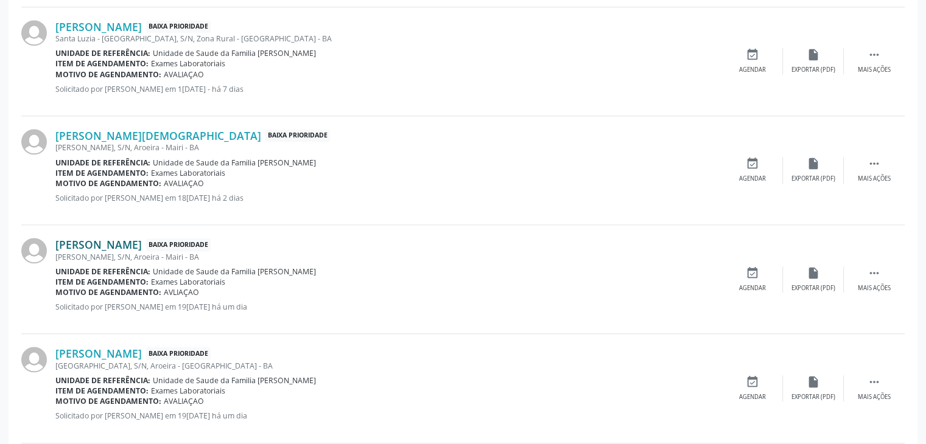
click at [106, 241] on link "[PERSON_NAME]" at bounding box center [98, 244] width 86 height 13
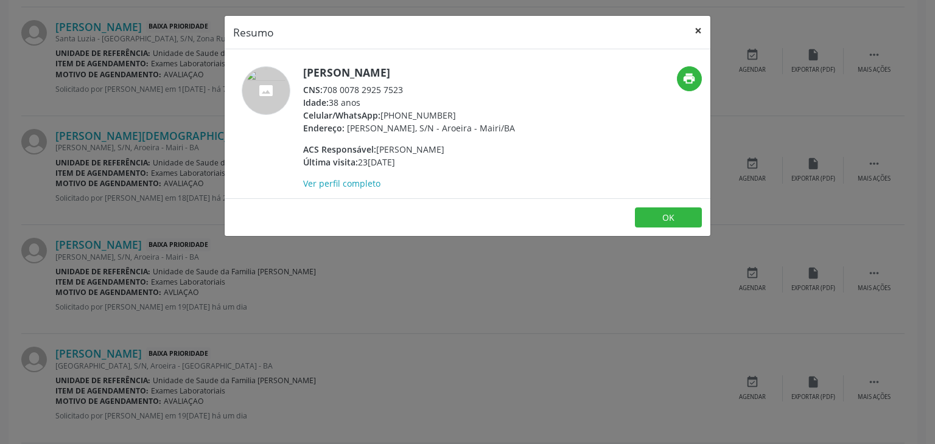
click at [695, 36] on button "×" at bounding box center [698, 31] width 24 height 30
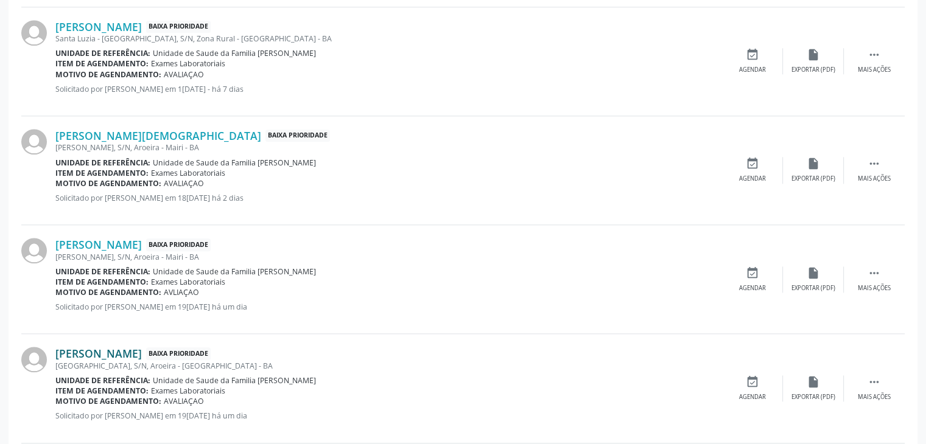
click at [116, 350] on link "[PERSON_NAME]" at bounding box center [98, 353] width 86 height 13
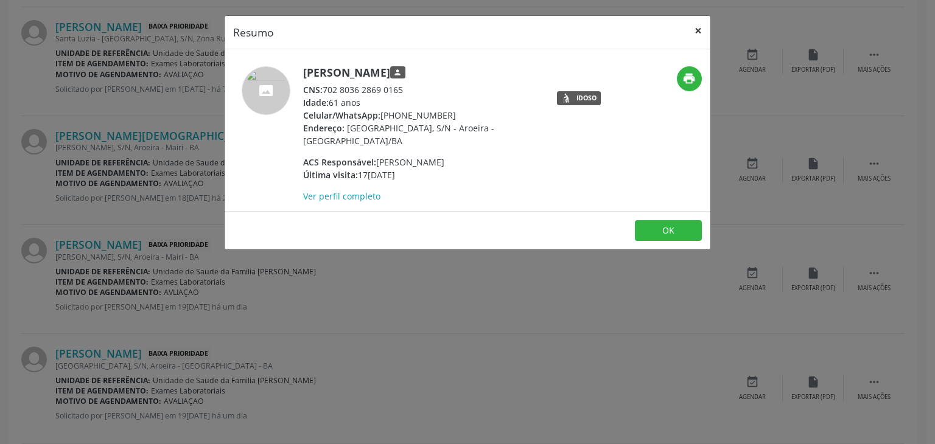
click at [698, 27] on button "×" at bounding box center [698, 31] width 24 height 30
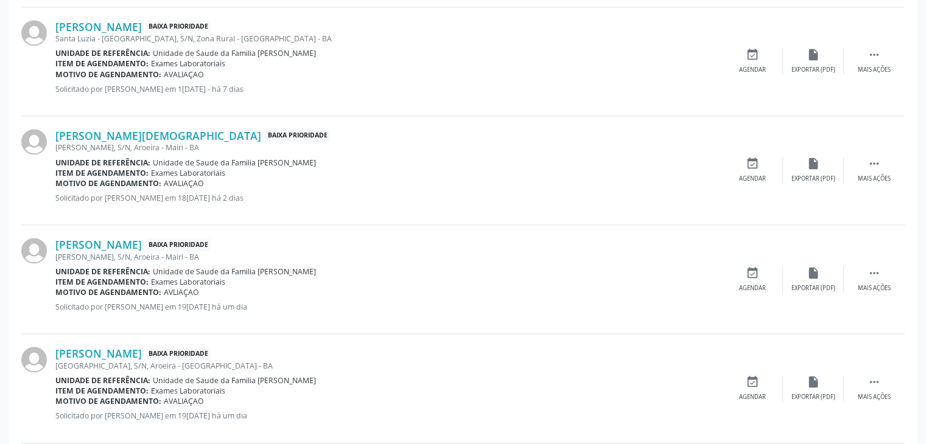
scroll to position [1522, 0]
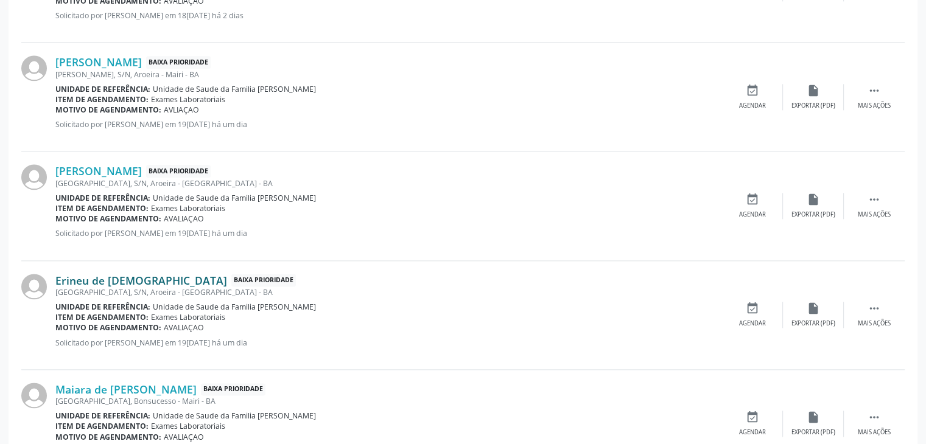
click at [110, 274] on link "Erineu de [DEMOGRAPHIC_DATA]" at bounding box center [141, 280] width 172 height 13
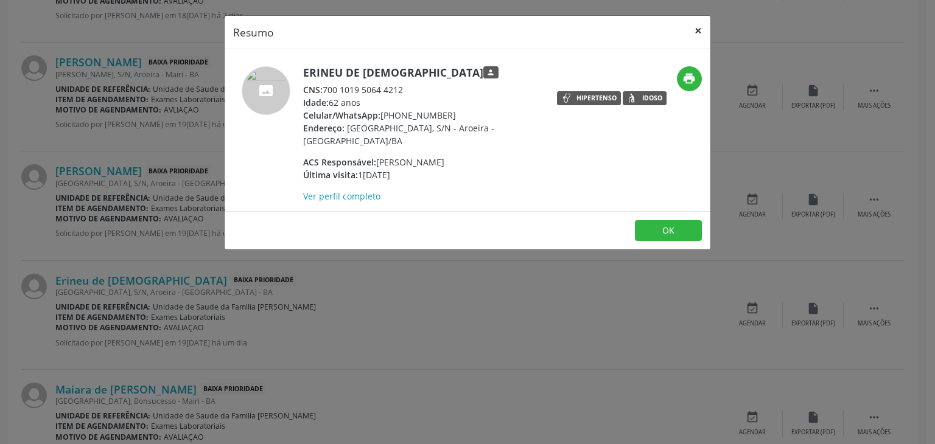
click at [701, 27] on button "×" at bounding box center [698, 31] width 24 height 30
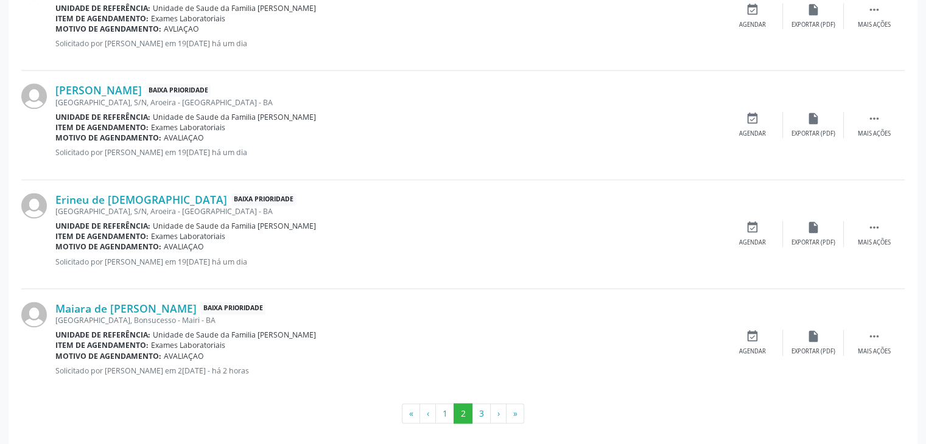
scroll to position [1610, 0]
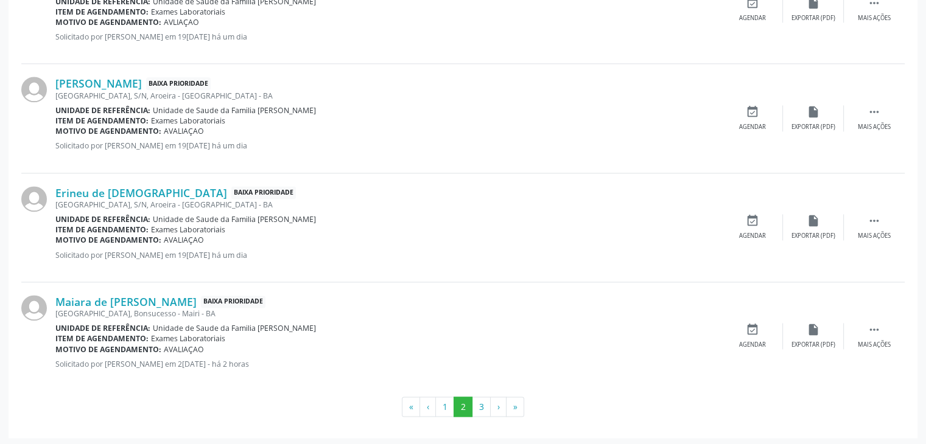
click at [96, 309] on div "[GEOGRAPHIC_DATA], Bonsucesso - Mairi - BA" at bounding box center [388, 314] width 667 height 10
click at [97, 304] on link "Maiara de [PERSON_NAME]" at bounding box center [125, 301] width 141 height 13
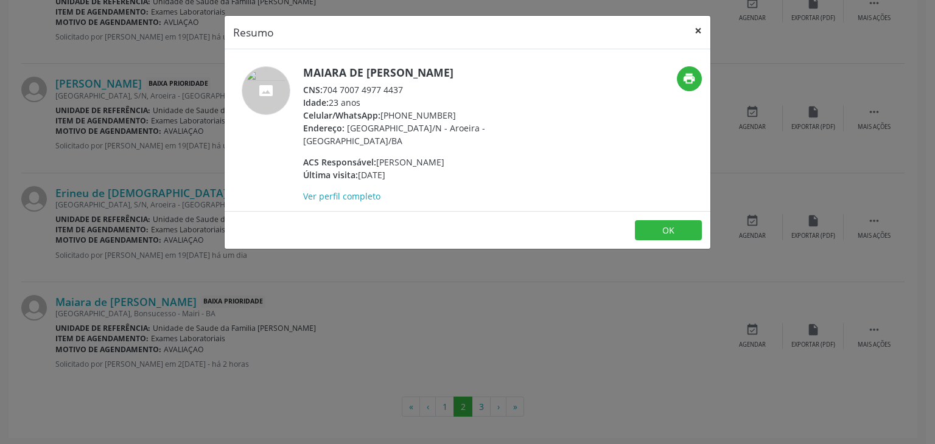
click at [706, 32] on button "×" at bounding box center [698, 31] width 24 height 30
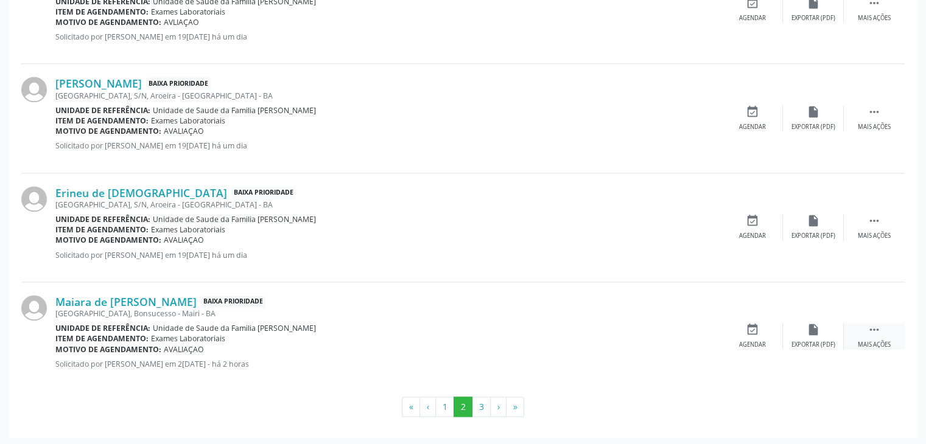
click at [871, 341] on div "Mais ações" at bounding box center [874, 345] width 33 height 9
click at [823, 323] on div "edit Editar" at bounding box center [813, 336] width 61 height 26
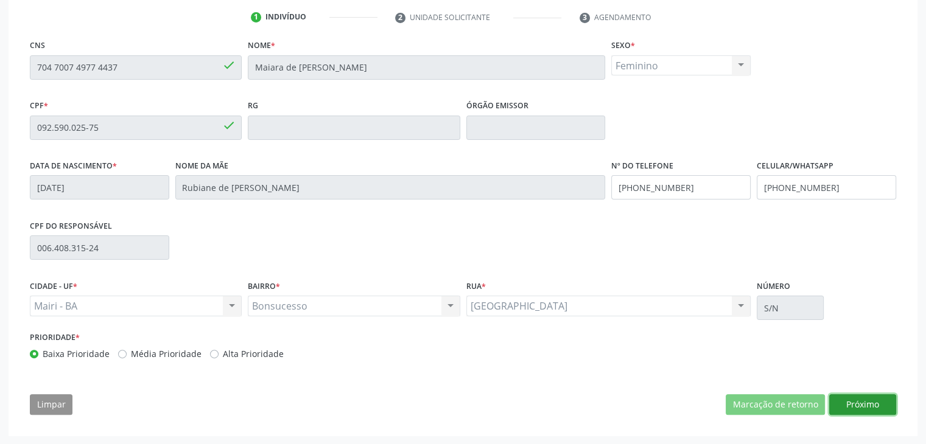
click at [872, 410] on button "Próximo" at bounding box center [862, 404] width 67 height 21
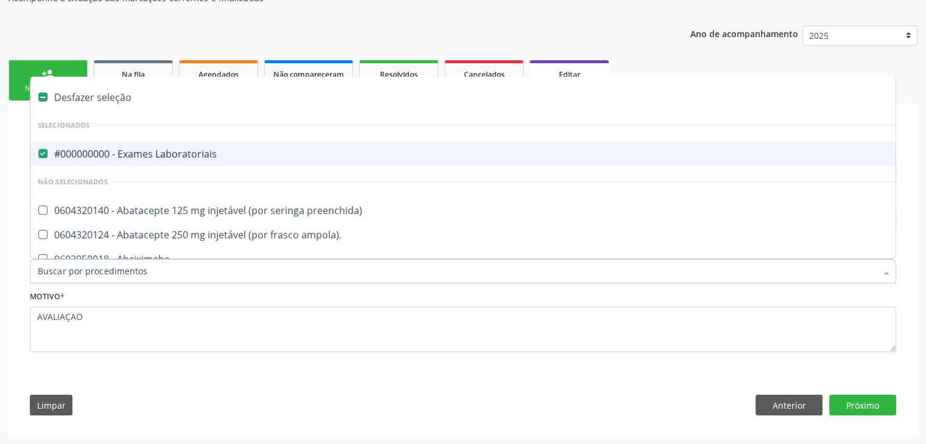
click at [171, 156] on div "#000000000 - Exames Laboratoriais" at bounding box center [506, 154] width 937 height 10
checkbox Laboratoriais "false"
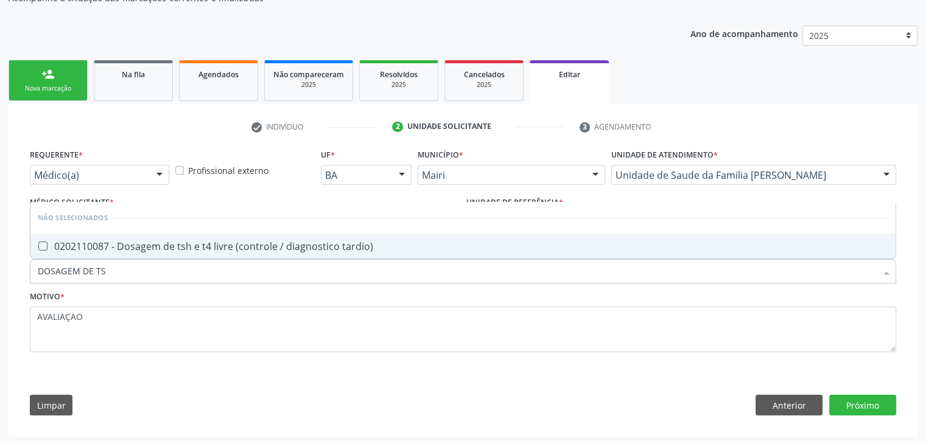
type input "DOSAGEM DE TSH"
click at [180, 249] on div "0202110087 - Dosagem de tsh e t4 livre (controle / diagnostico tardio)" at bounding box center [463, 247] width 850 height 10
checkbox tardio\) "true"
click at [860, 407] on button "Próximo" at bounding box center [862, 405] width 67 height 21
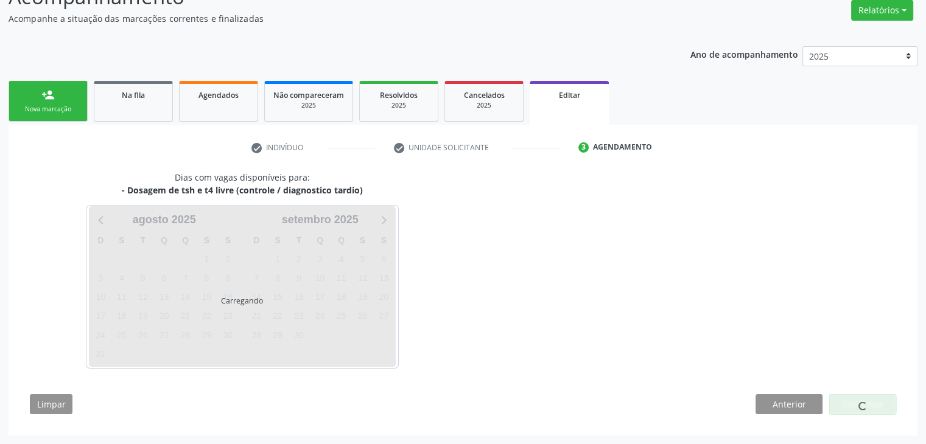
scroll to position [100, 0]
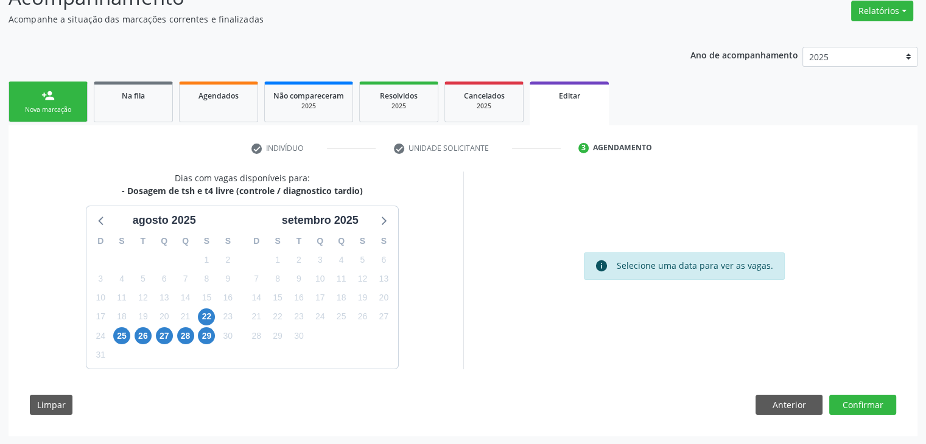
click at [206, 307] on div "22" at bounding box center [206, 316] width 17 height 19
click at [210, 328] on span "29" at bounding box center [206, 336] width 17 height 17
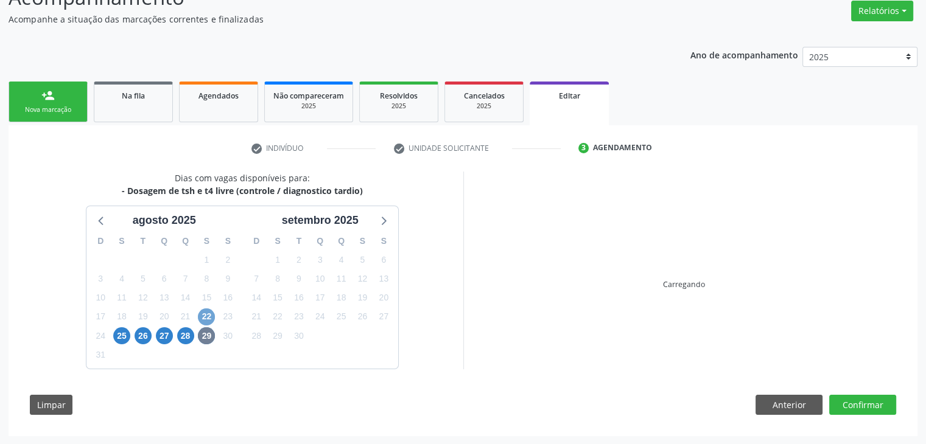
click at [209, 320] on span "22" at bounding box center [206, 317] width 17 height 17
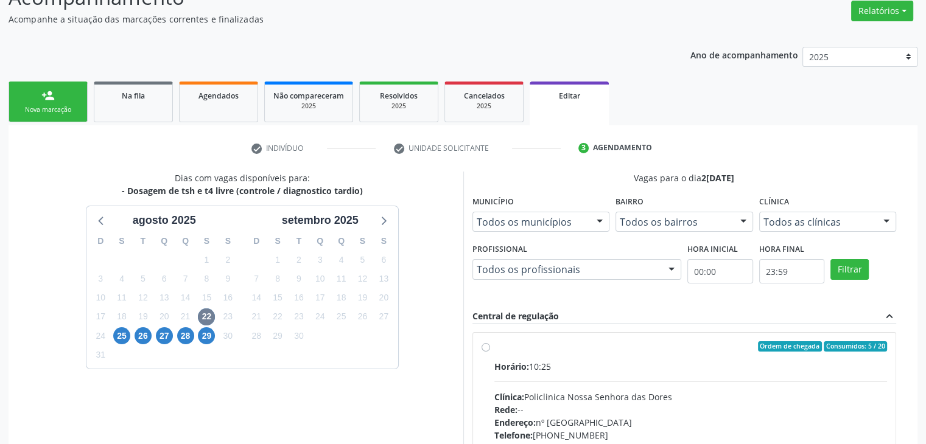
click at [623, 371] on div "Horário: 10:25" at bounding box center [690, 366] width 393 height 13
click at [490, 352] on input "Ordem de chegada Consumidos: 5 / 20 Horário: 10:25 Clínica: Policlinica [GEOGRA…" at bounding box center [486, 347] width 9 height 11
radio input "true"
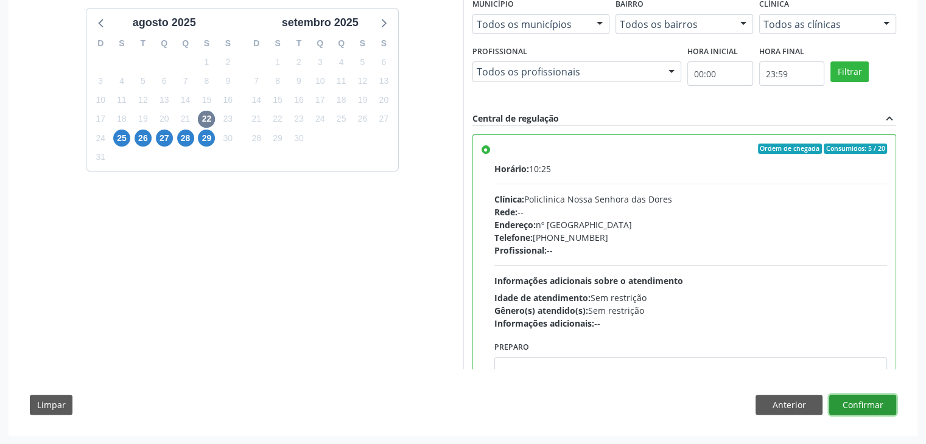
click at [845, 397] on button "Confirmar" at bounding box center [862, 405] width 67 height 21
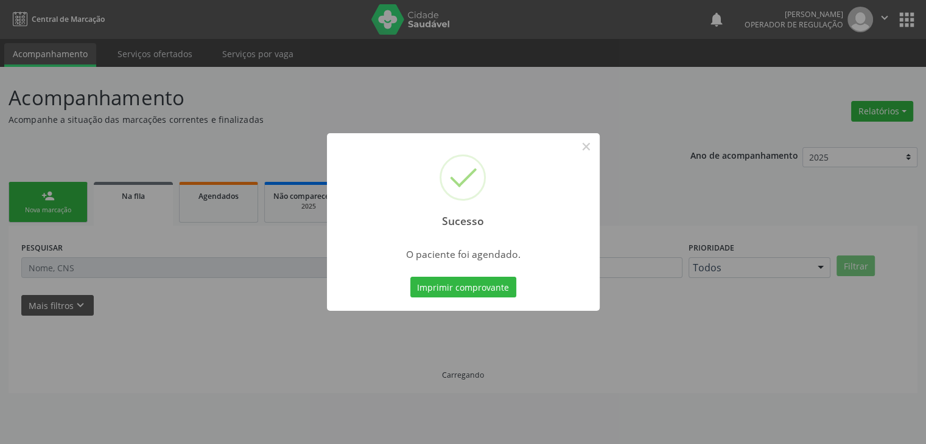
scroll to position [0, 0]
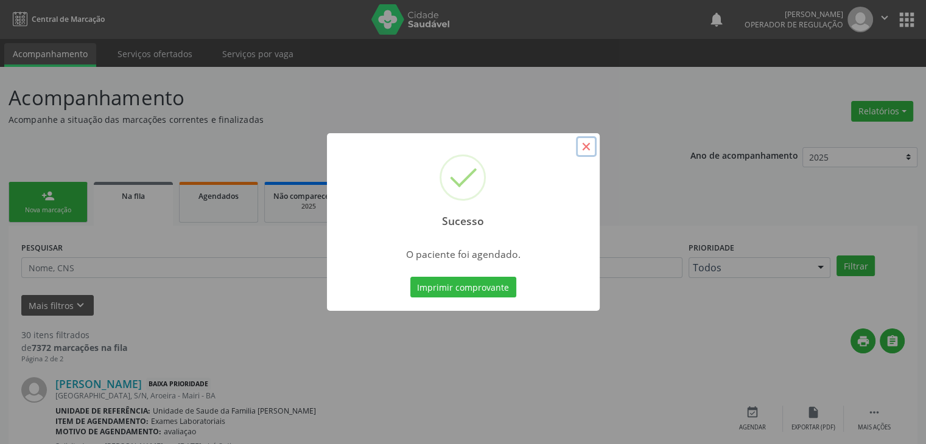
click at [584, 147] on button "×" at bounding box center [586, 146] width 21 height 21
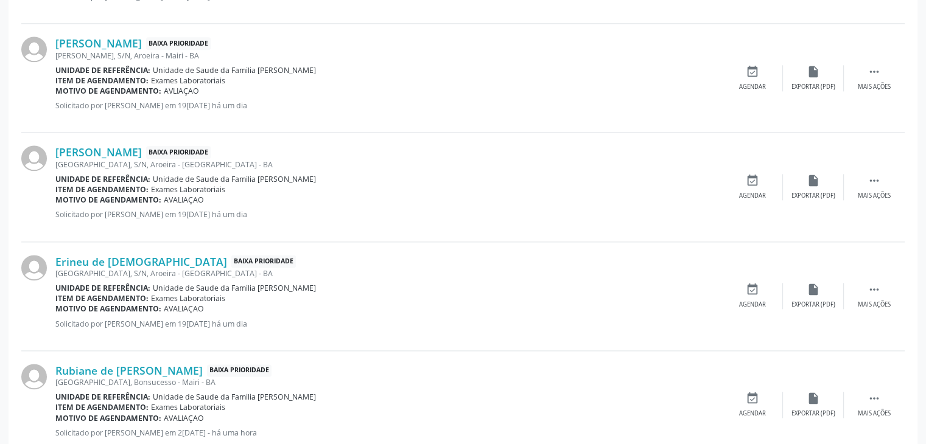
scroll to position [1610, 0]
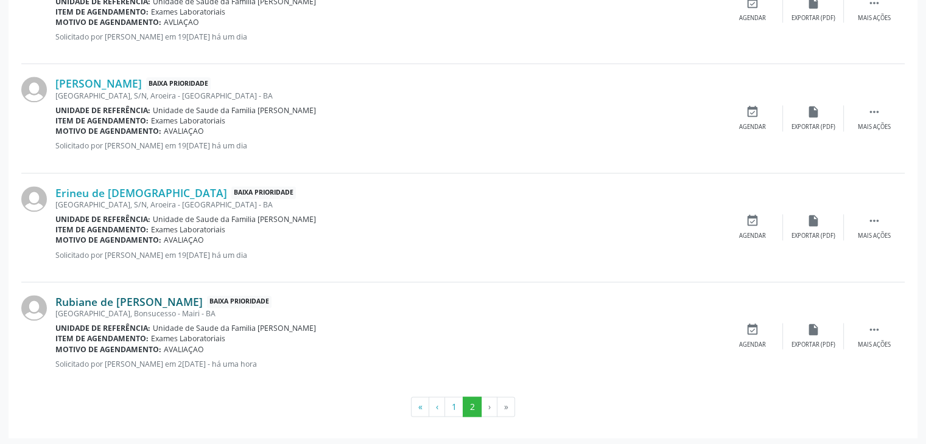
click at [159, 303] on link "Rubiane de [PERSON_NAME]" at bounding box center [128, 301] width 147 height 13
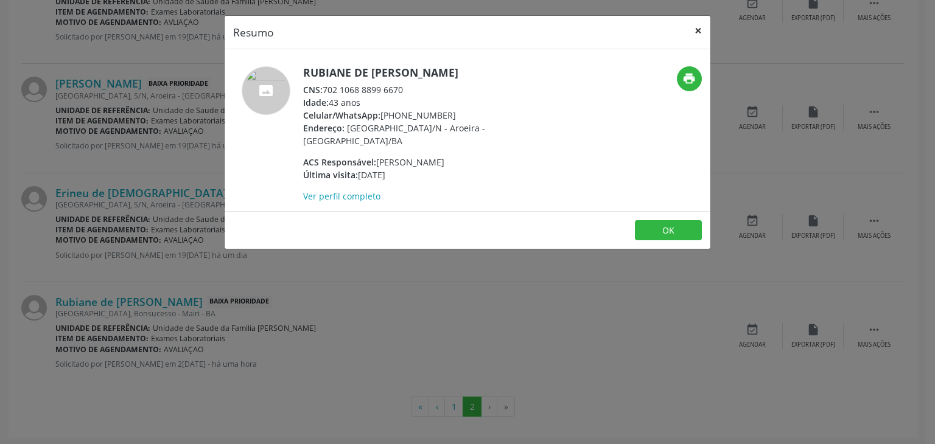
click at [694, 29] on button "×" at bounding box center [698, 31] width 24 height 30
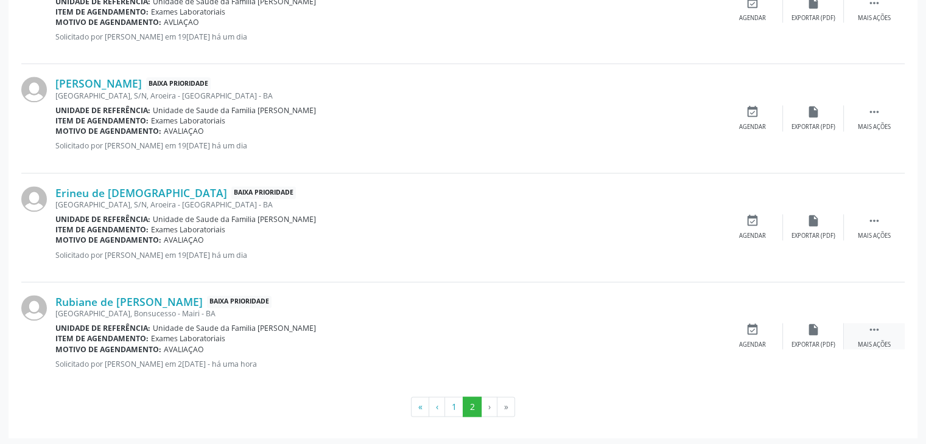
click at [888, 334] on div " Mais ações" at bounding box center [874, 336] width 61 height 26
click at [808, 337] on div "edit Editar" at bounding box center [813, 336] width 61 height 26
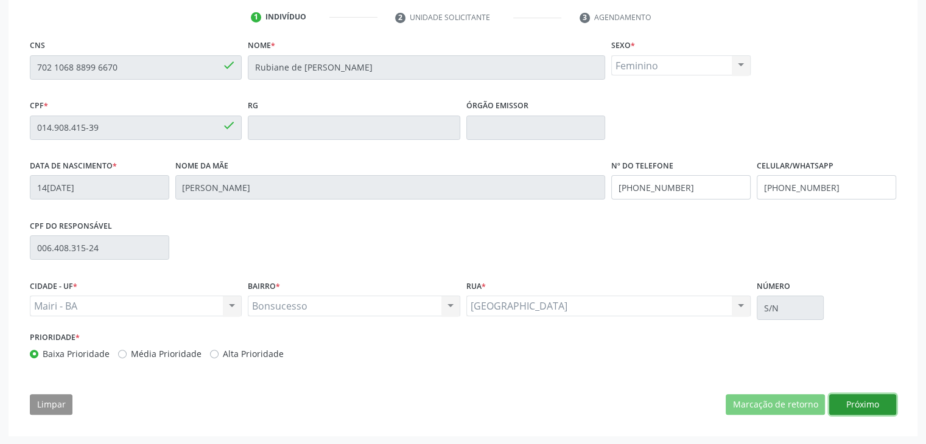
click at [850, 410] on button "Próximo" at bounding box center [862, 404] width 67 height 21
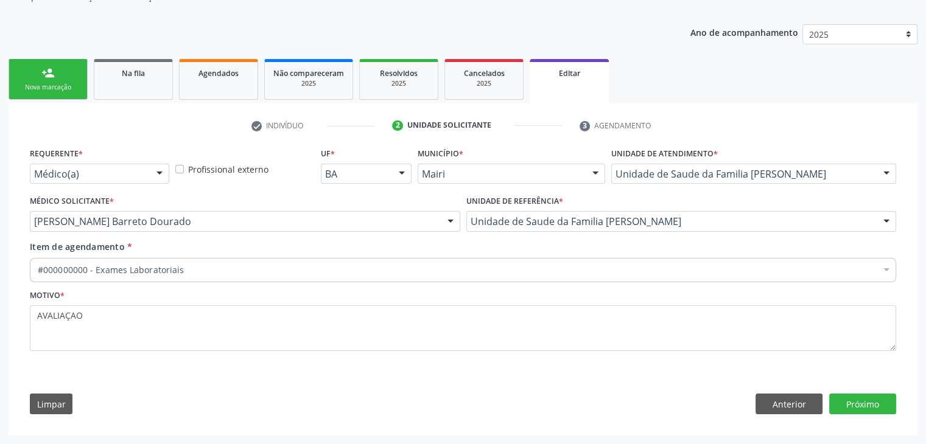
scroll to position [122, 0]
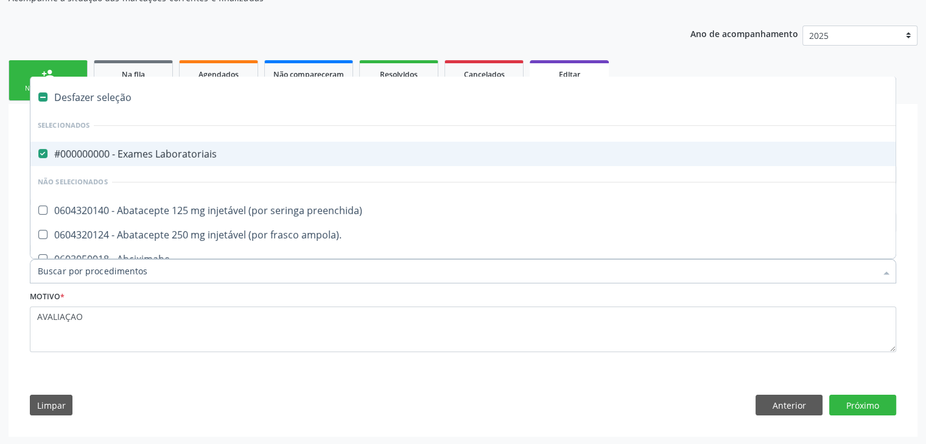
click at [143, 149] on div "#000000000 - Exames Laboratoriais" at bounding box center [506, 154] width 937 height 10
checkbox Laboratoriais "false"
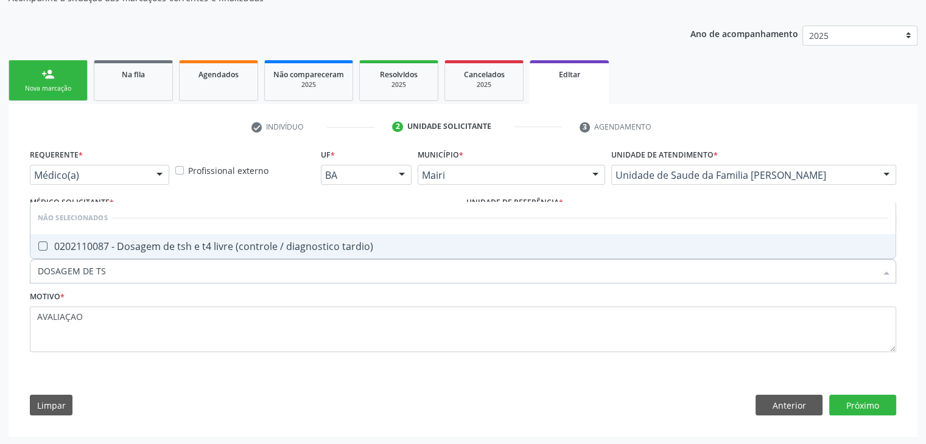
type input "DOSAGEM DE TSH"
click at [156, 247] on div "0202110087 - Dosagem de tsh e t4 livre (controle / diagnostico tardio)" at bounding box center [463, 247] width 850 height 10
checkbox tardio\) "true"
click at [888, 400] on button "Próximo" at bounding box center [862, 405] width 67 height 21
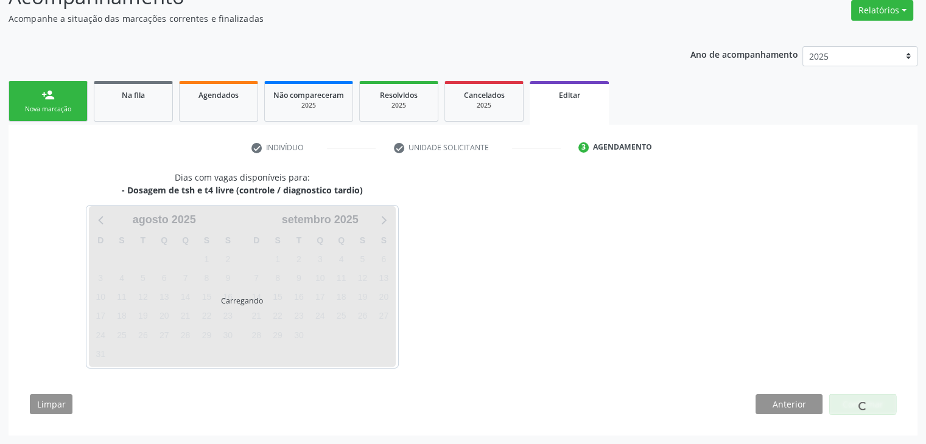
scroll to position [100, 0]
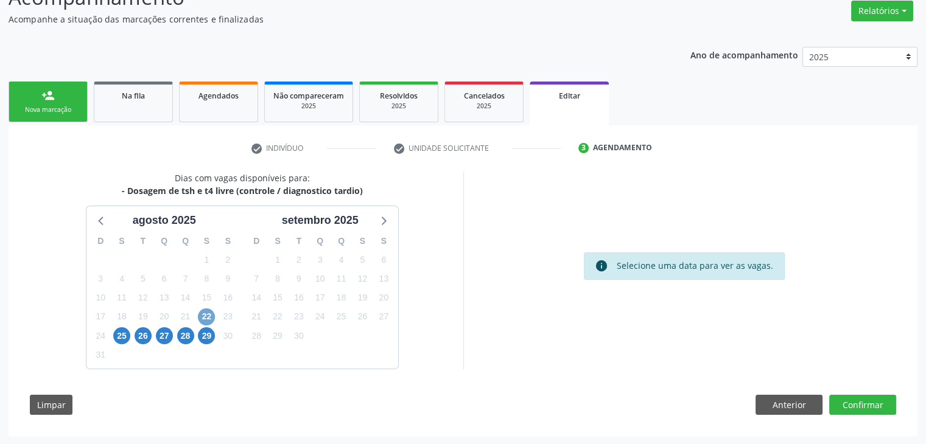
click at [211, 322] on span "22" at bounding box center [206, 317] width 17 height 17
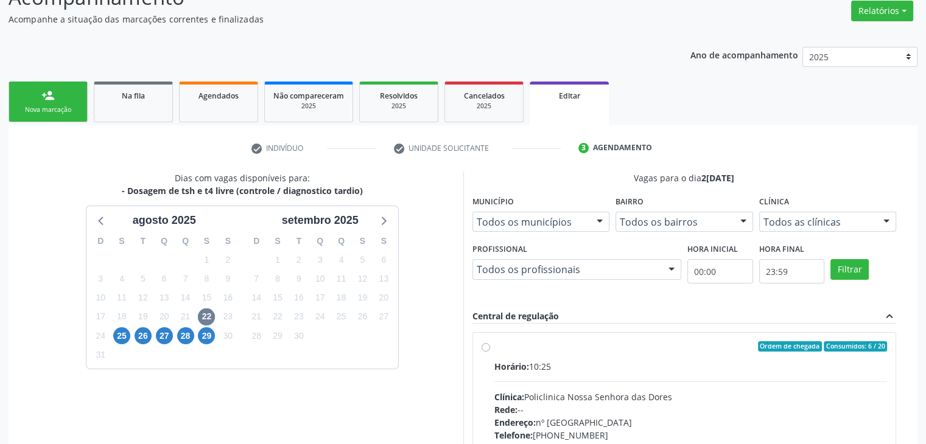
click at [622, 371] on div "Horário: 10:25" at bounding box center [690, 366] width 393 height 13
click at [490, 352] on input "Ordem de chegada Consumidos: 6 / 20 Horário: 10:25 Clínica: Policlinica Nossa S…" at bounding box center [486, 347] width 9 height 11
radio input "true"
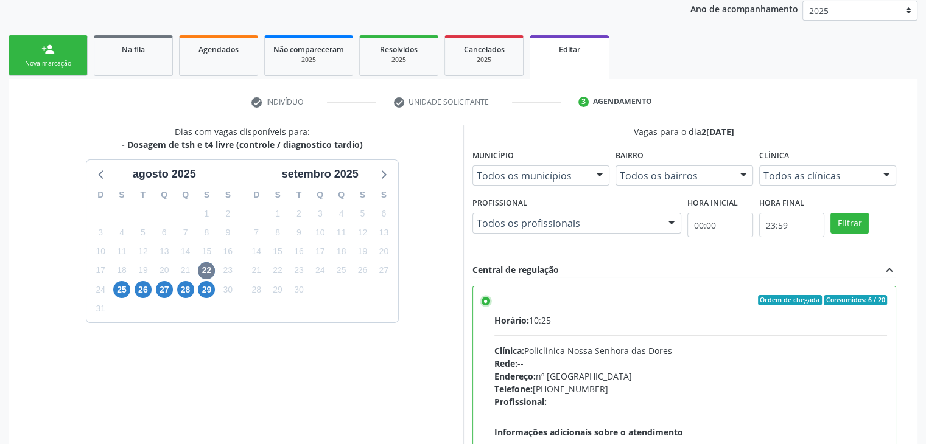
scroll to position [298, 0]
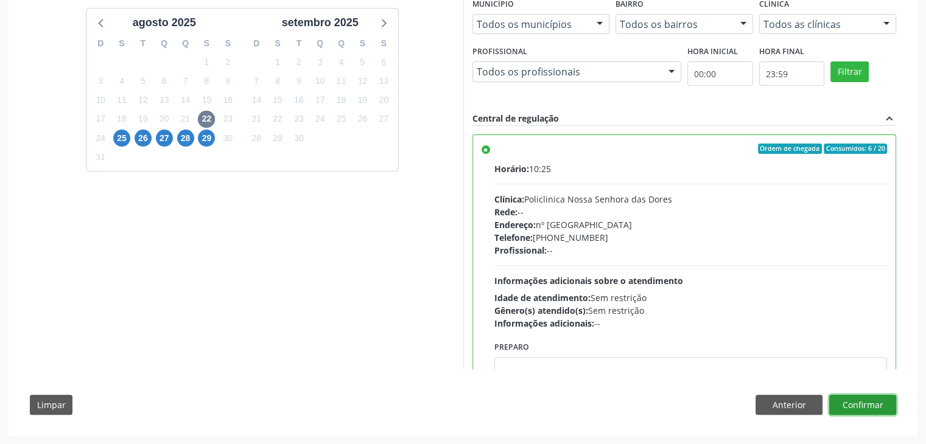
click at [888, 404] on button "Confirmar" at bounding box center [862, 405] width 67 height 21
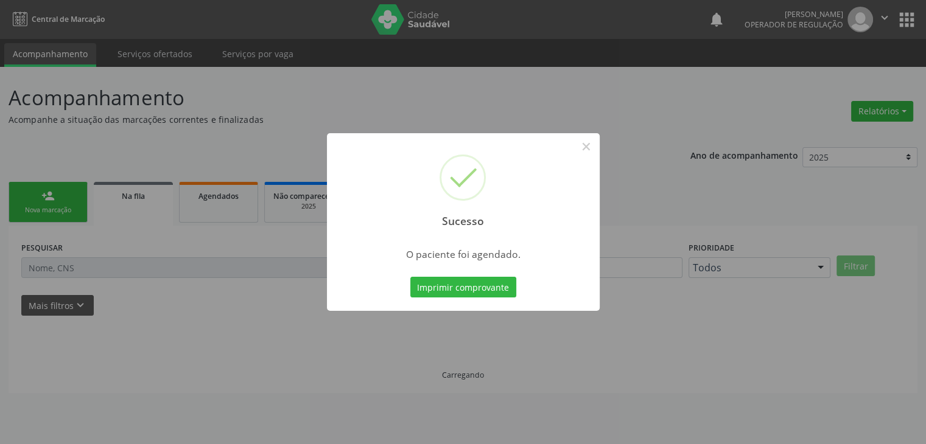
scroll to position [0, 0]
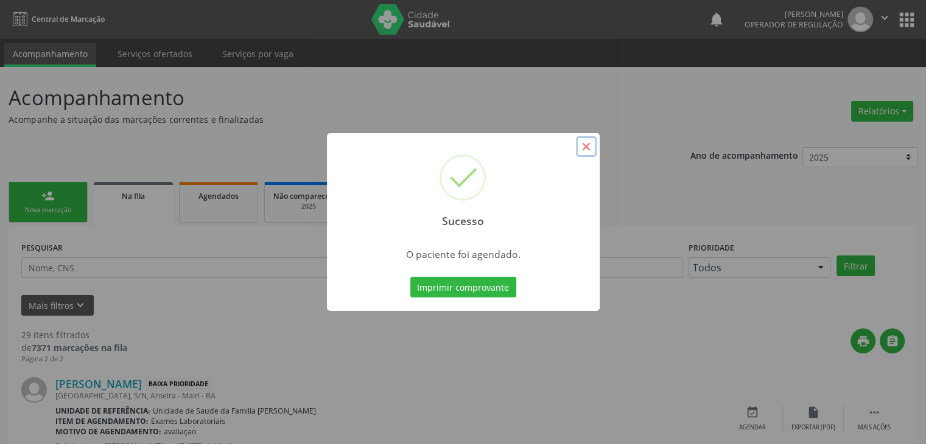
click at [587, 137] on button "×" at bounding box center [586, 146] width 21 height 21
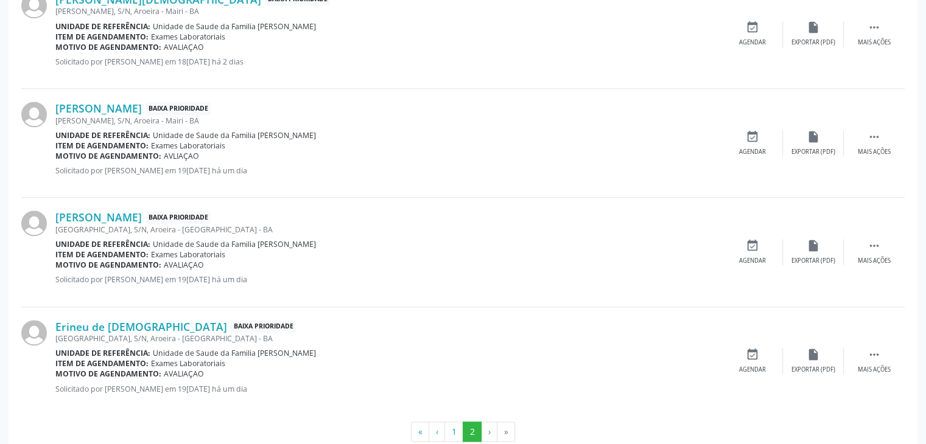
scroll to position [1500, 0]
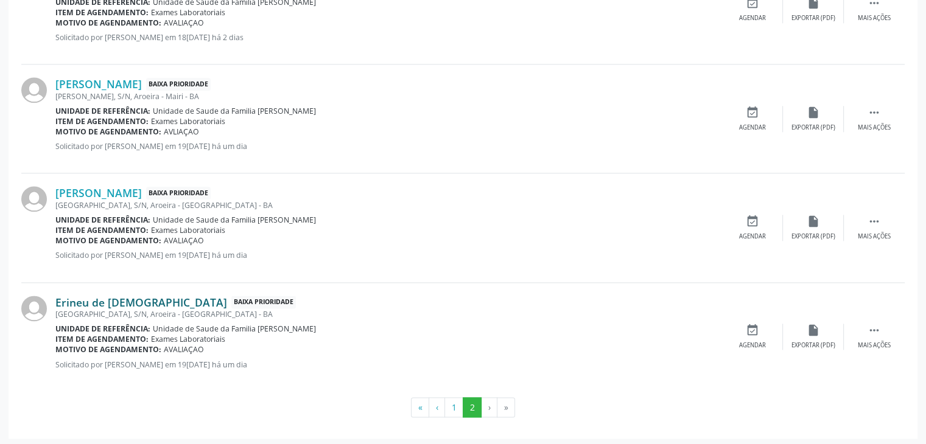
click at [71, 302] on link "Erineu de [DEMOGRAPHIC_DATA]" at bounding box center [141, 302] width 172 height 13
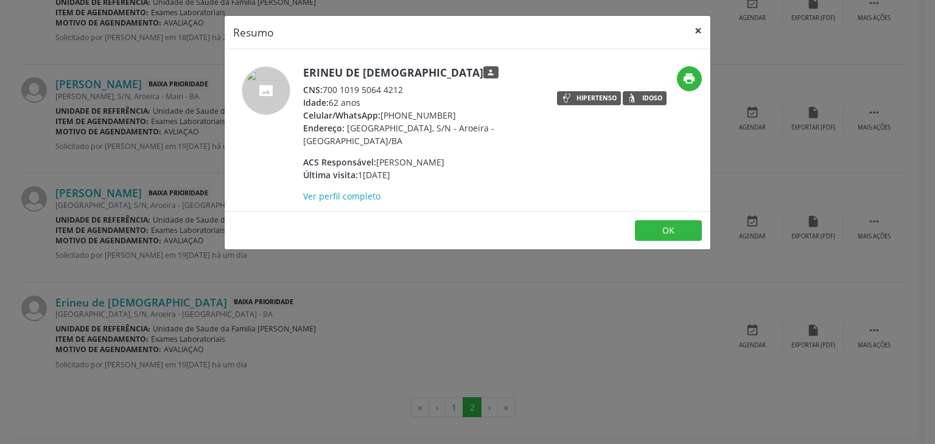
click at [705, 30] on button "×" at bounding box center [698, 31] width 24 height 30
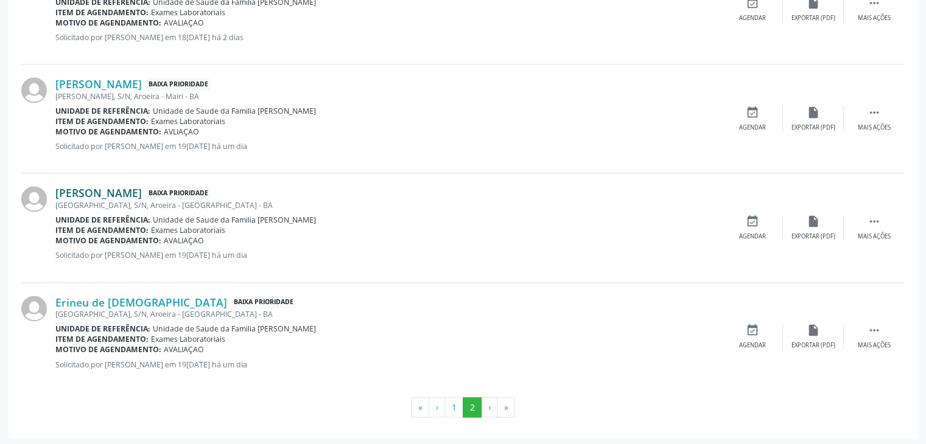
click at [142, 186] on link "[PERSON_NAME]" at bounding box center [98, 192] width 86 height 13
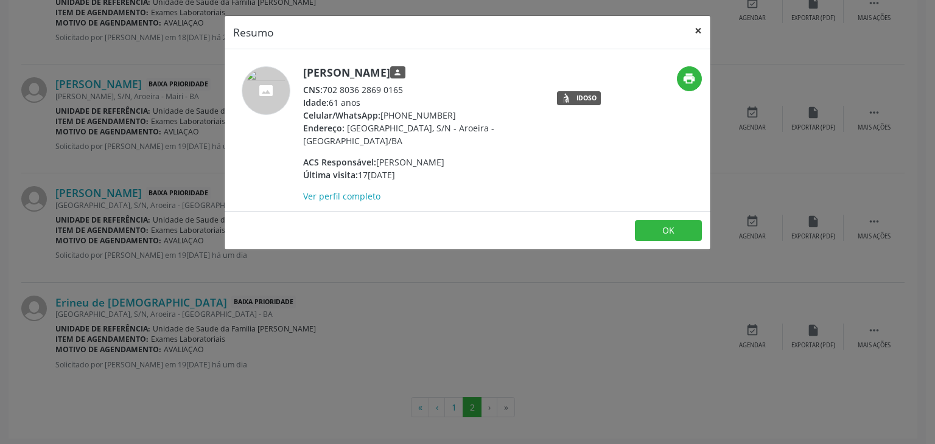
click at [703, 27] on button "×" at bounding box center [698, 31] width 24 height 30
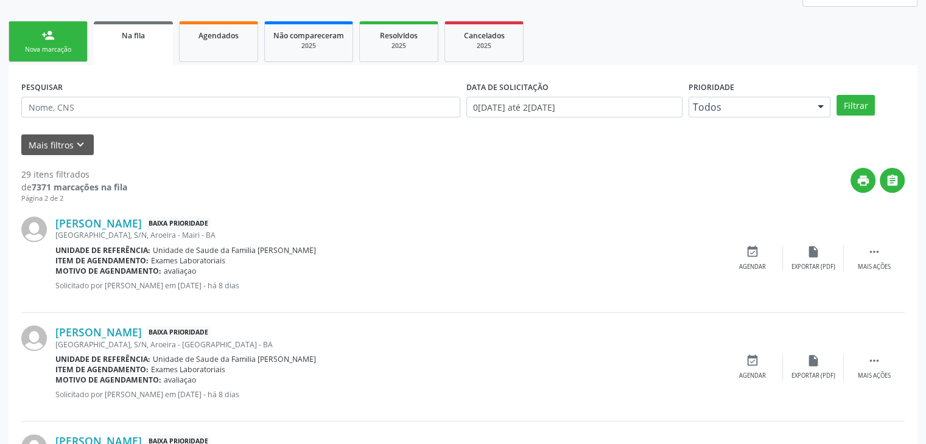
scroll to position [0, 0]
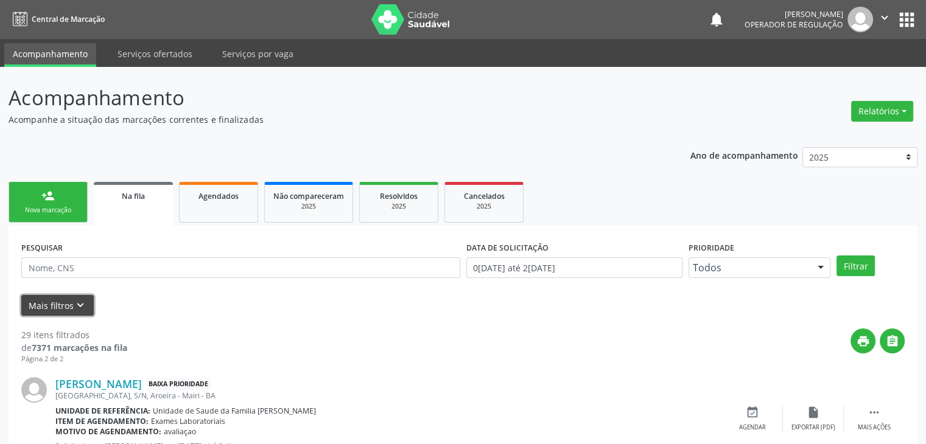
click at [64, 296] on button "Mais filtros keyboard_arrow_down" at bounding box center [57, 305] width 72 height 21
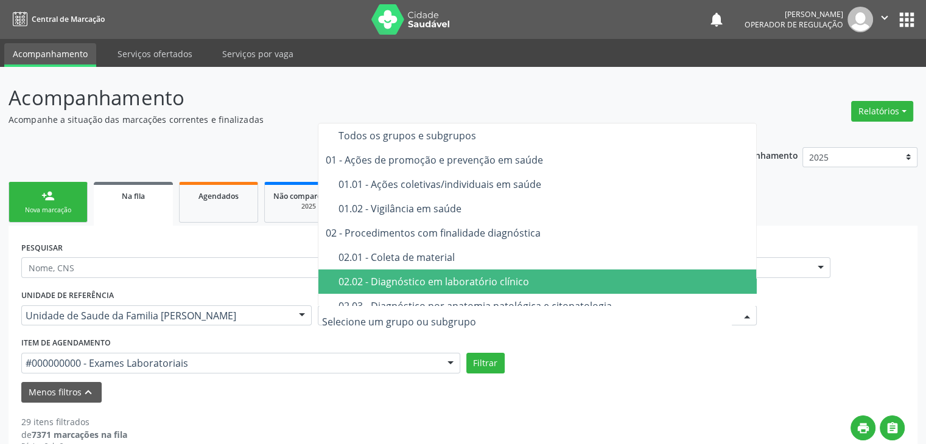
click at [438, 286] on div "02.02 - Diagnóstico em laboratório clínico" at bounding box center [544, 282] width 412 height 10
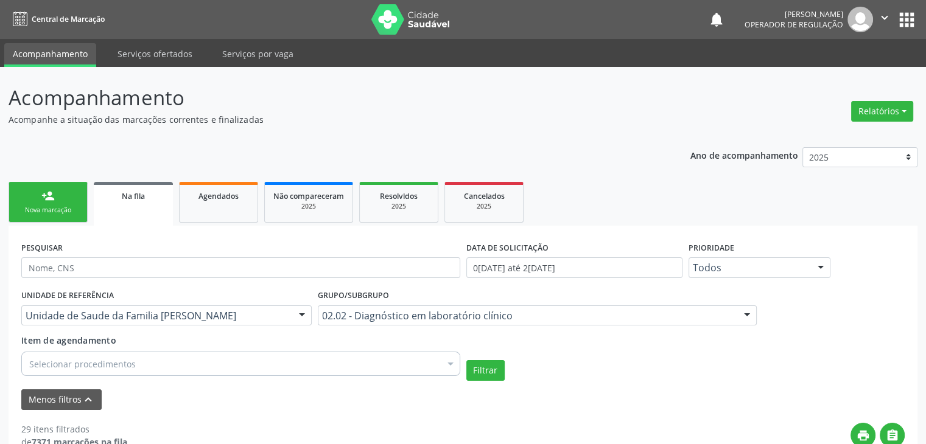
click at [144, 355] on div "Selecionar procedimentos" at bounding box center [240, 364] width 439 height 24
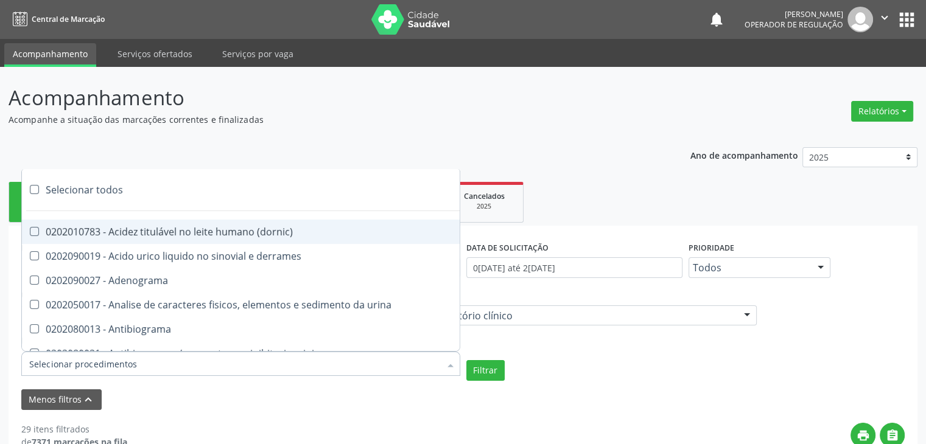
click at [105, 187] on div "Selecionar todos" at bounding box center [353, 190] width 663 height 24
checkbox input "true"
checkbox \(dornic\) "true"
checkbox derrames "true"
checkbox Adenograma "true"
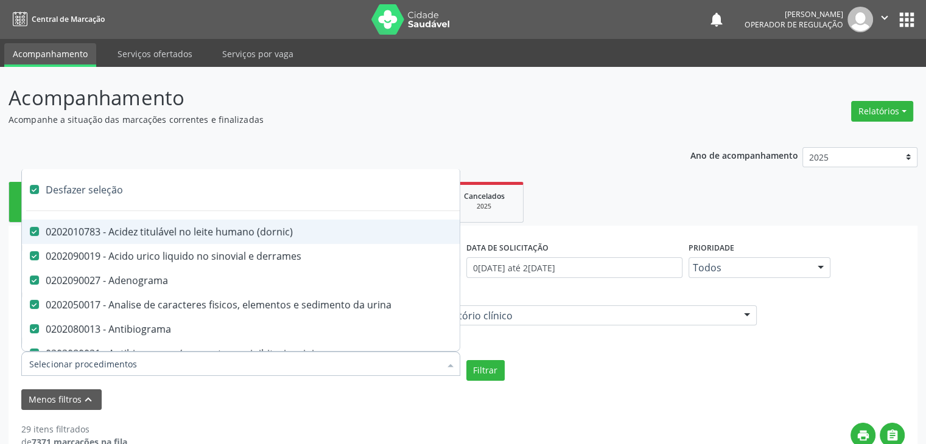
checkbox urina "true"
checkbox Antibiograma "true"
checkbox minima "true"
checkbox micobacterias "true"
checkbox blot "true"
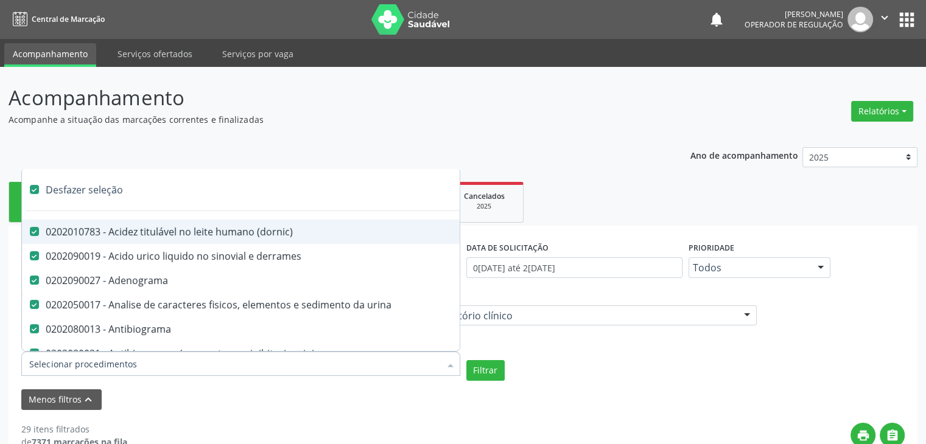
checkbox mlpa "true"
checkbox \(hanseniase\) "true"
checkbox \(controle\) "true"
checkbox \(diagnóstica\) "true"
checkbox \(gram\) "true"
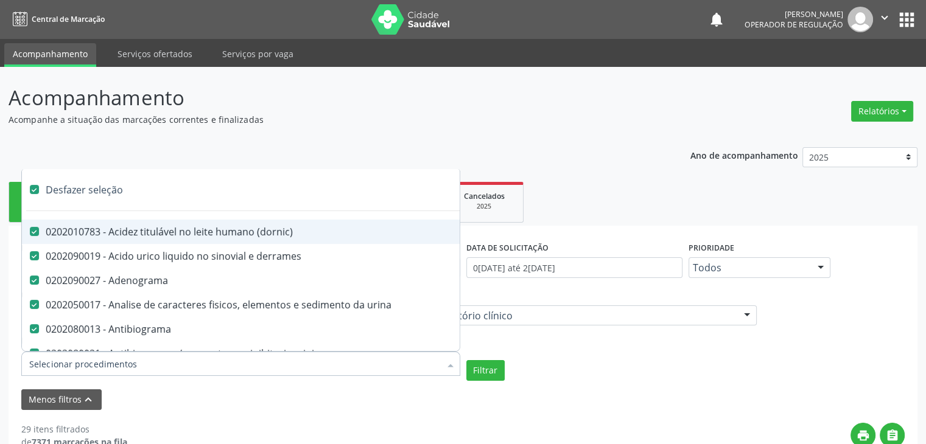
checkbox clamidia "true"
checkbox herpesvirus "true"
checkbox hematologica "true"
checkbox creatinina "true"
checkbox fosfato "true"
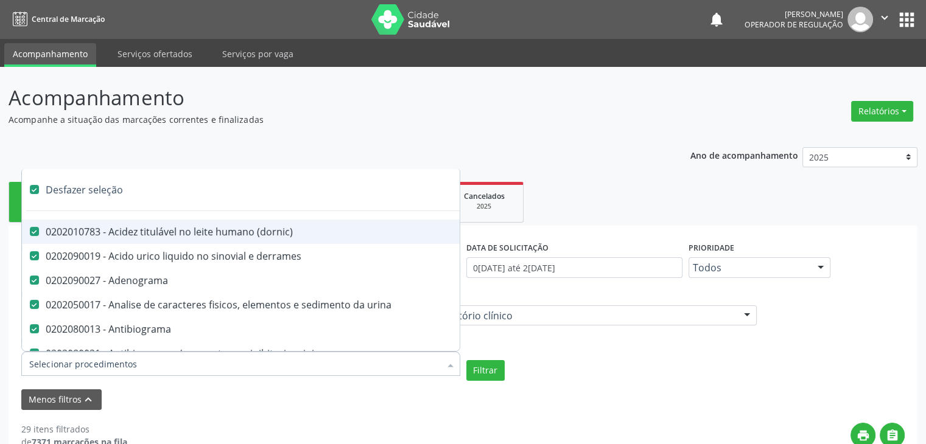
checkbox ureia "true"
checkbox osmolar "true"
checkbox addis "true"
checkbox b "true"
checkbox cd4\/cd8 "true"
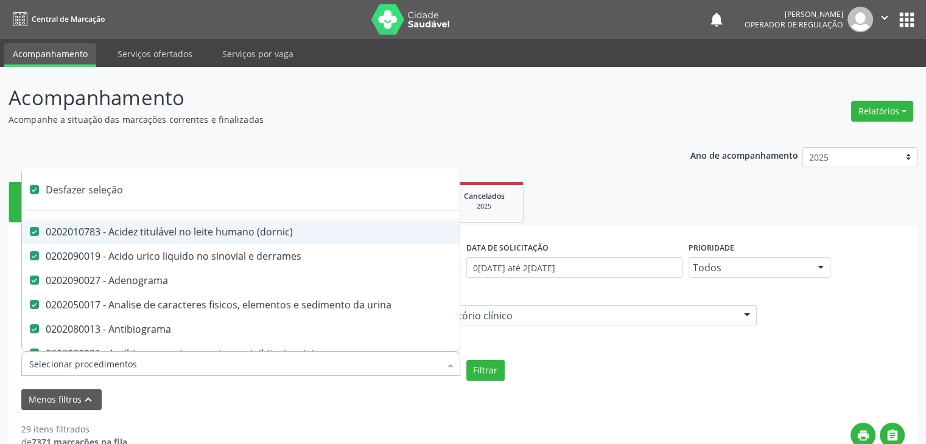
checkbox totais "true"
checkbox plaquetas "true"
checkbox reticulocitos "true"
checkbox liquor "true"
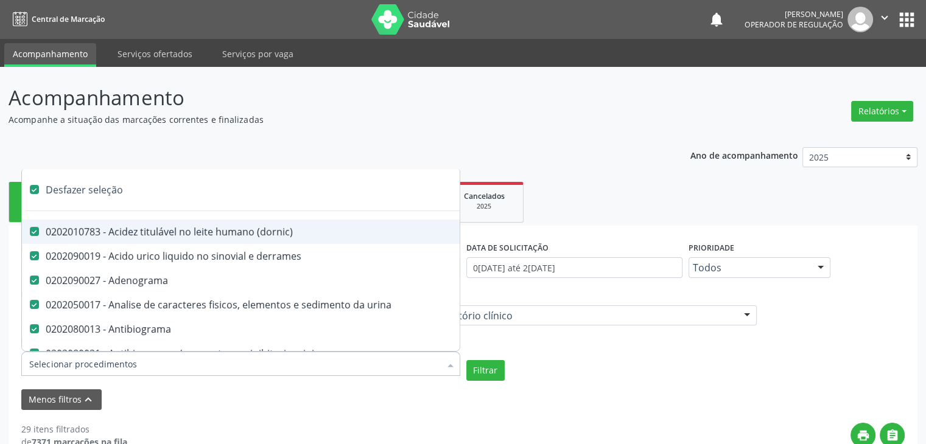
checkbox identificacao "true"
checkbox \(pos-pasteurização\) "true"
checkbox herpesvirus "true"
checkbox baar "true"
checkbox anaerobicas "true"
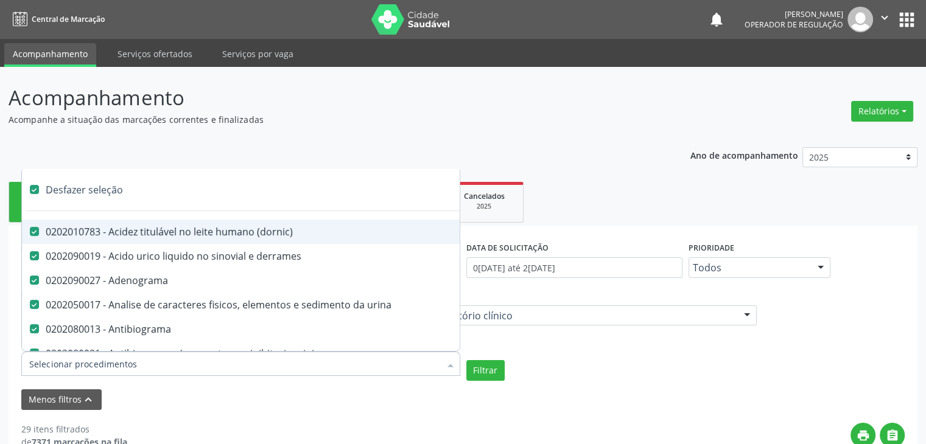
checkbox fungos "true"
checkbox \(qualitativo\) "true"
checkbox tardio\) "true"
checkbox \(qualitativo\) "true"
checkbox \(confirmatorio\) "true"
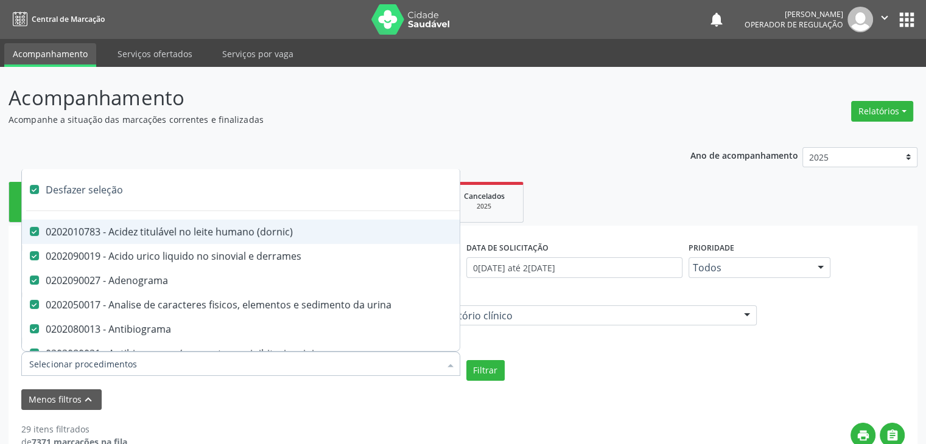
checkbox \(confirmatorio\) "true"
checkbox molecular "true"
checkbox htlv-1 "true"
checkbox biotinidase "true"
checkbox congênita "true"
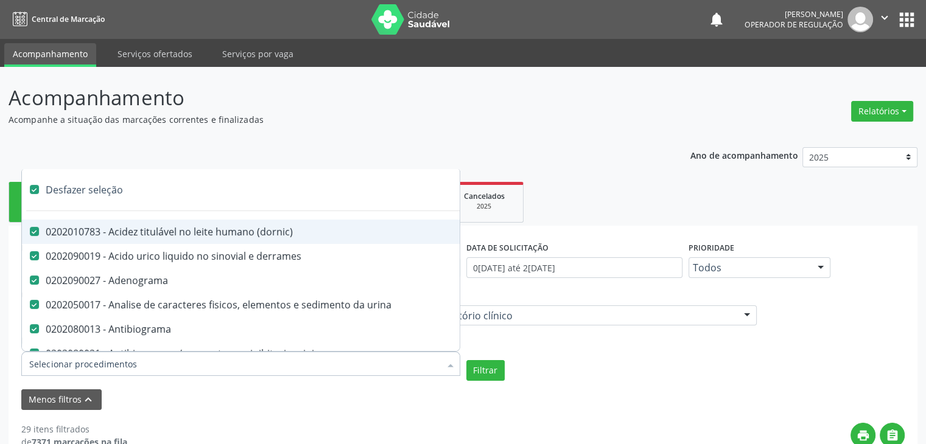
checkbox antiplaquetarios "true"
checkbox ferro "true"
checkbox bandas\) "true"
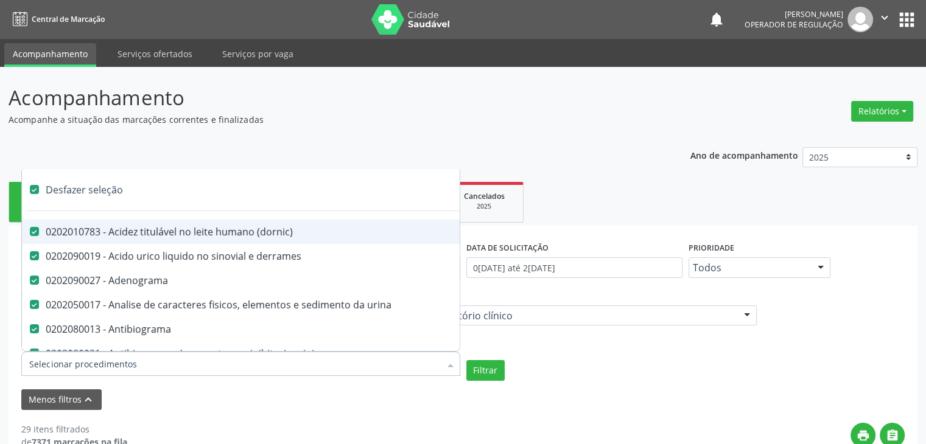
checkbox \(ch50\) "true"
checkbox aminoacidos "true"
checkbox globular "true"
checkbox dosagens\) "true"
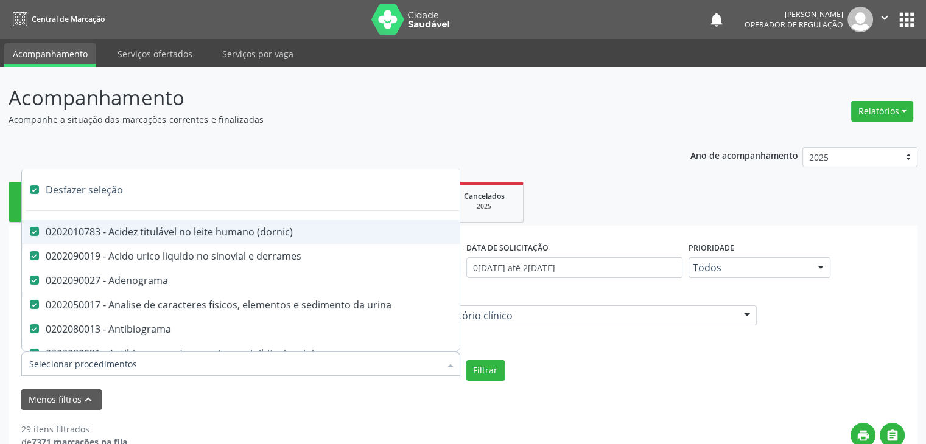
checkbox dosagens\) "true"
checkbox \(cada\) "true"
checkbox reumatoide "true"
checkbox amniotico "true"
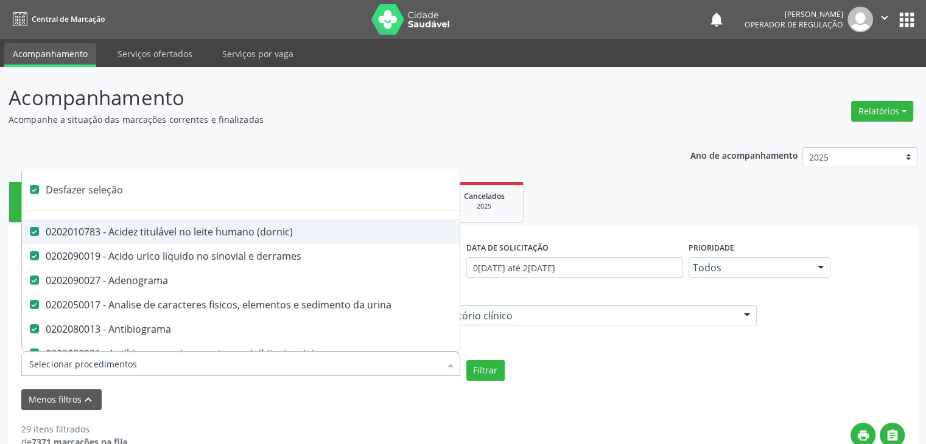
checkbox livre "true"
checkbox osmolalidade "true"
checkbox osmolaridade "true"
checkbox t3 "true"
checkbox sulfo-hemoglobina "true"
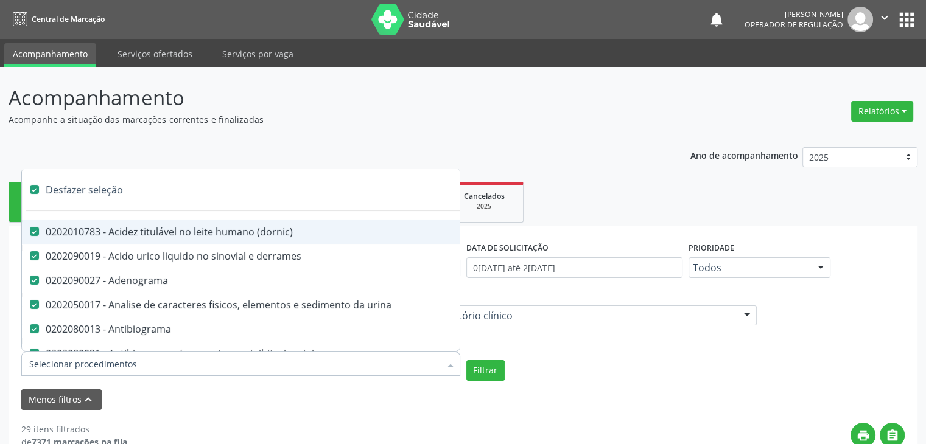
checkbox reverso "true"
checkbox coagulacao "true"
checkbox euglobulina "true"
checkbox -duke "true"
checkbox ivy "true"
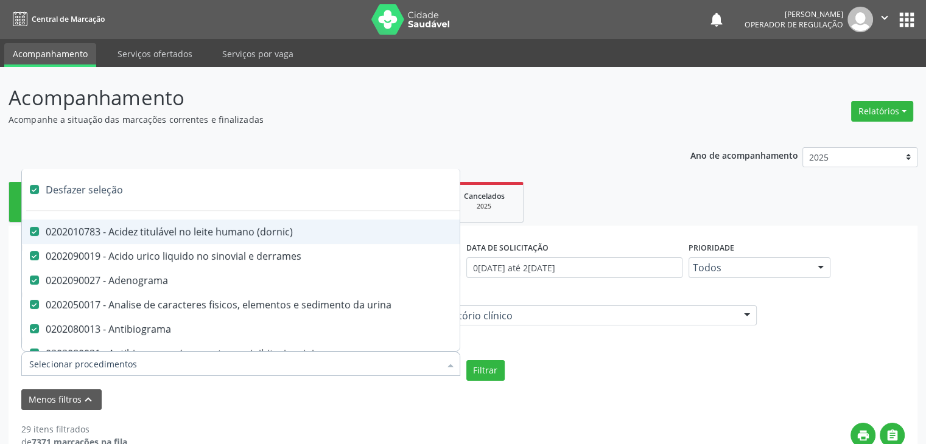
checkbox hemacias "true"
checkbox trombina "true"
checkbox ativada\) "true"
checkbox \(tap\) "true"
checkbox \(vhs\) "true"
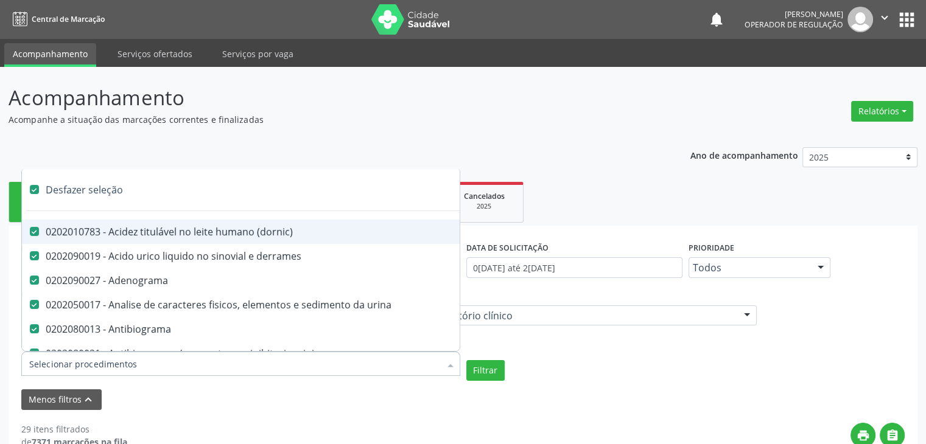
checkbox abo "true"
checkbox reativa "true"
checkbox ordenhado "true"
checkbox pezinho\) "true"
checkbox complemento "true"
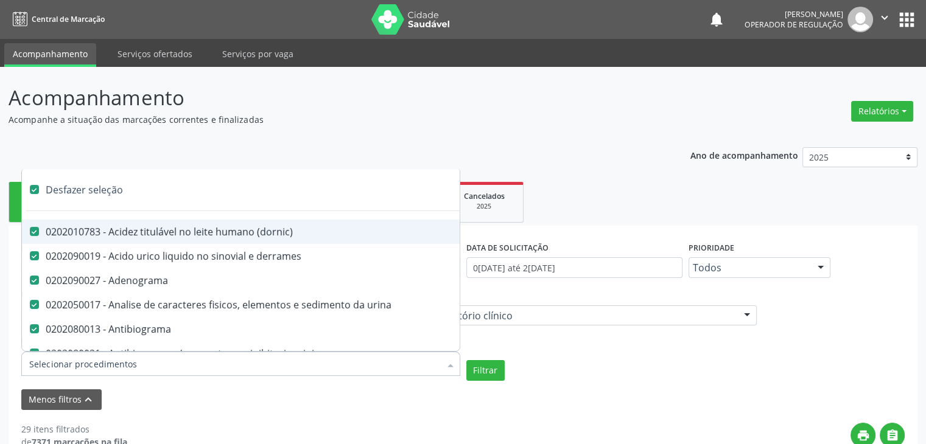
checkbox pezinho\) "true"
checkbox 17-alfa-hidroxiprogesterona "true"
checkbox totais "true"
checkbox 17-hidroxicorticosteroides "true"
checkbox d "true"
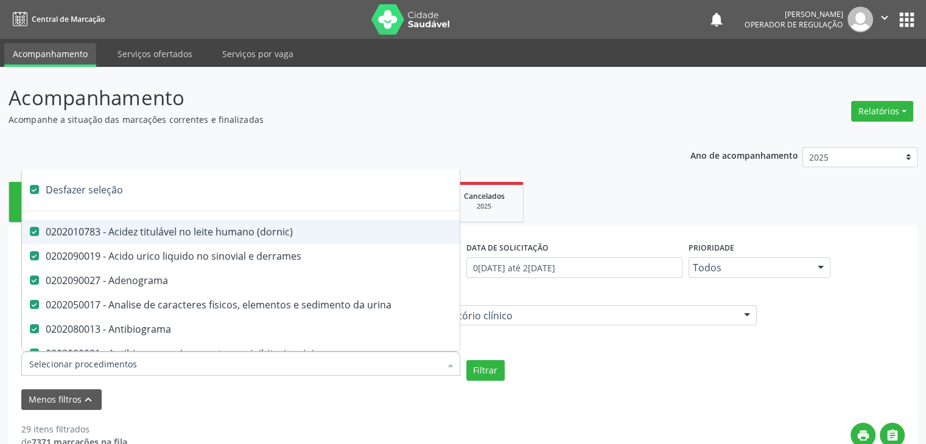
checkbox 5-nucleotidase "true"
checkbox acetona "true"
checkbox \(serotonina\) "true"
checkbox ascorbico "true"
checkbox delta-aminolevulinico "true"
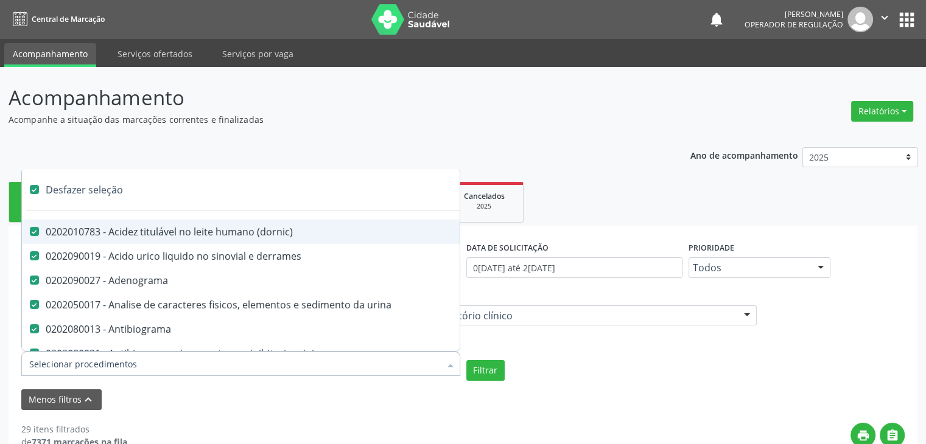
checkbox hipurico "true"
checkbox mandelico "true"
checkbox metil-hipurico "true"
checkbox urico "true"
checkbox valproico "true"
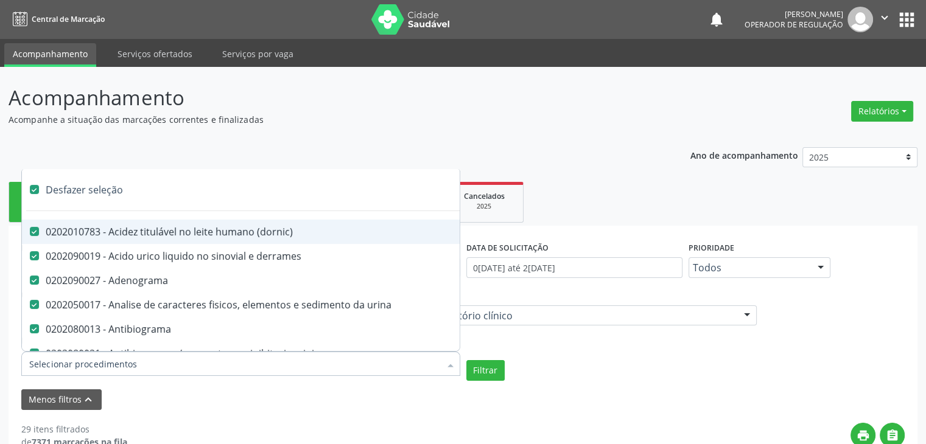
checkbox vanilmandelico "true"
checkbox \(acth\) "true"
checkbox ala-desidratase "true"
checkbox etilico "true"
checkbox aldolase "true"
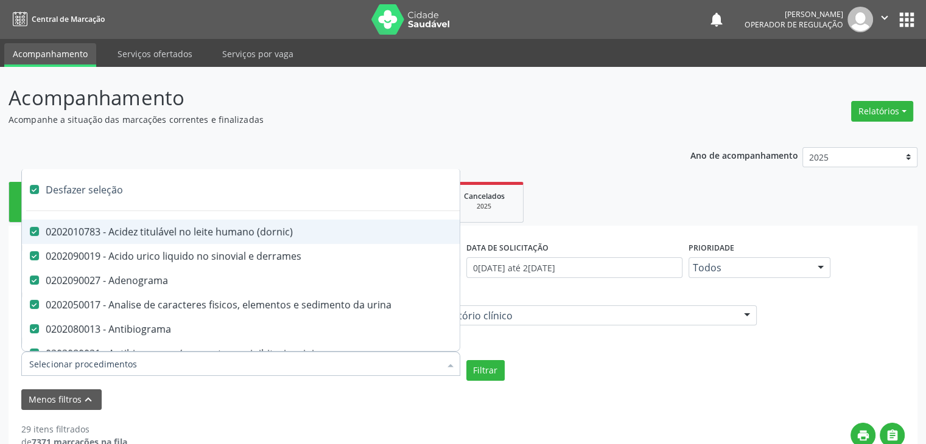
checkbox aldosterona "true"
checkbox alfa-1-antitripsina "true"
checkbox acida "true"
checkbox alfa-2-macroglobulina "true"
checkbox alfa-fetoproteina "true"
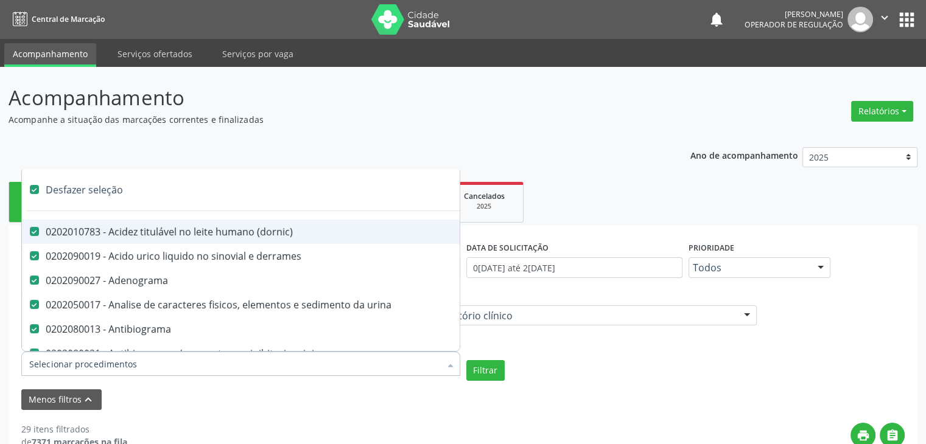
checkbox aluminio "true"
checkbox amilase "true"
checkbox aminoglicosideos "true"
checkbox amonia "true"
checkbox ciclico "true"
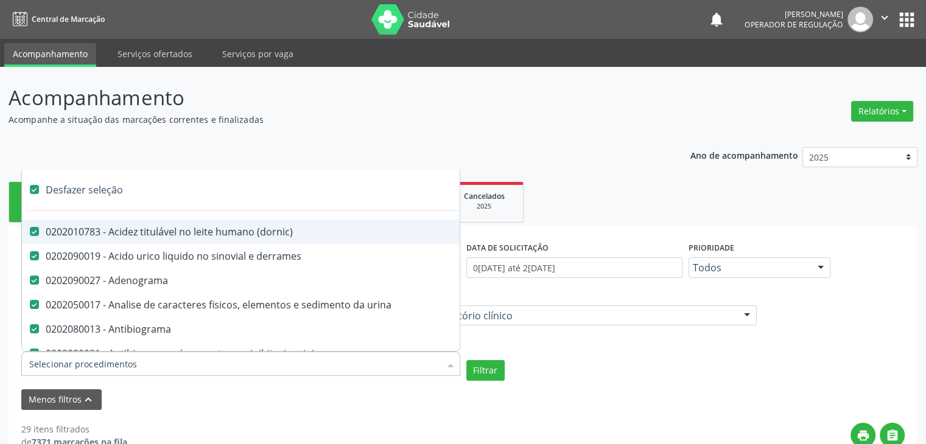
checkbox androstenediona "true"
checkbox anfetaminas "true"
checkbox circulante "true"
checkbox iga "true"
checkbox triciclicos "true"
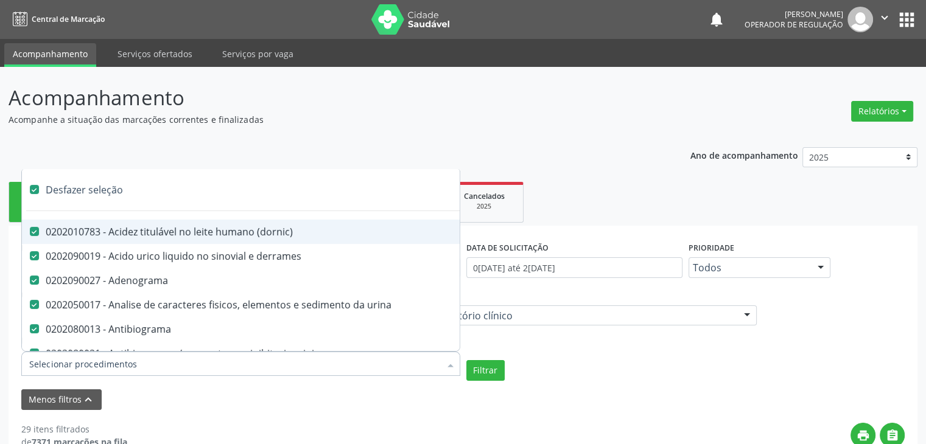
checkbox \(psa\) "true"
checkbox iii "true"
checkbox barbituratos "true"
checkbox benzodiazepinicos "true"
checkbox beta-2-microglobulina "true"
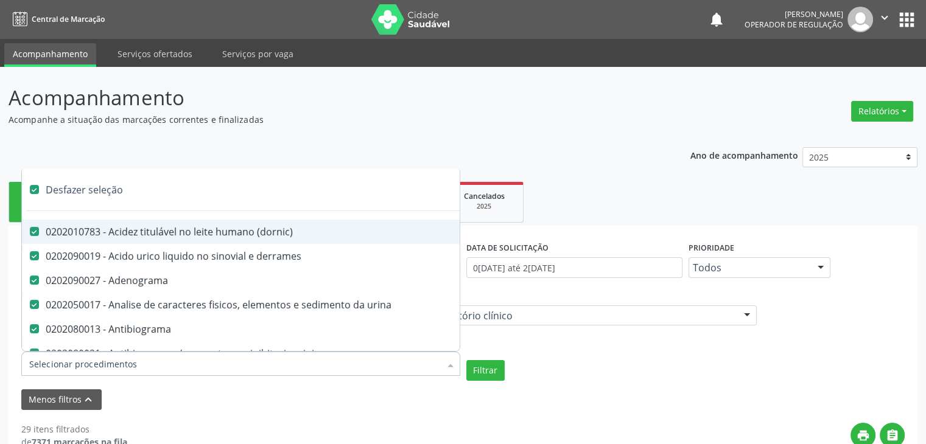
checkbox fracoes "true"
checkbox cadmio "true"
checkbox calcio "true"
checkbox ionizavel "true"
checkbox calcitonina "true"
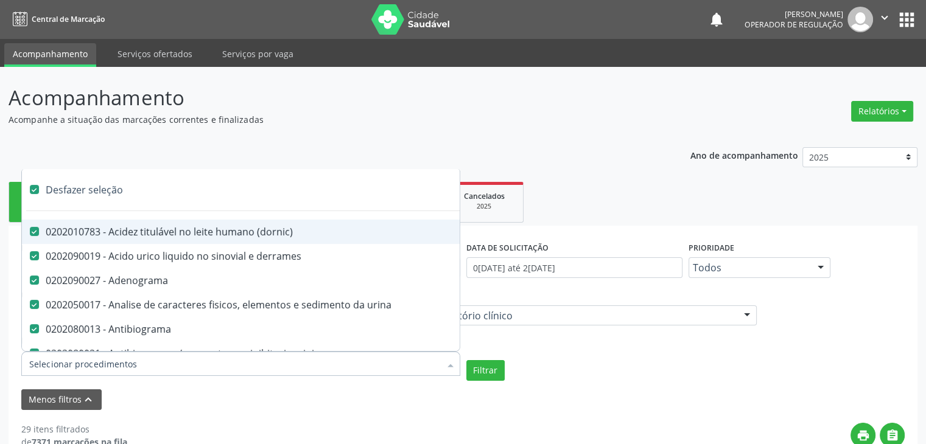
checkbox carbamazepina "true"
checkbox carboxi-hemoglobina "true"
checkbox caroteno "true"
checkbox catecolaminas "true"
checkbox chumbo "true"
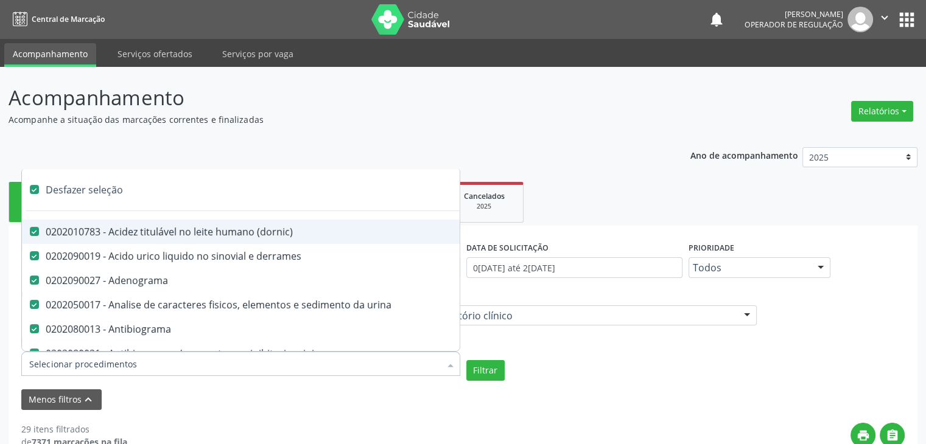
checkbox ciclosporina "true"
checkbox citrato "true"
checkbox cloreto "true"
checkbox suor "true"
checkbox cobre "true"
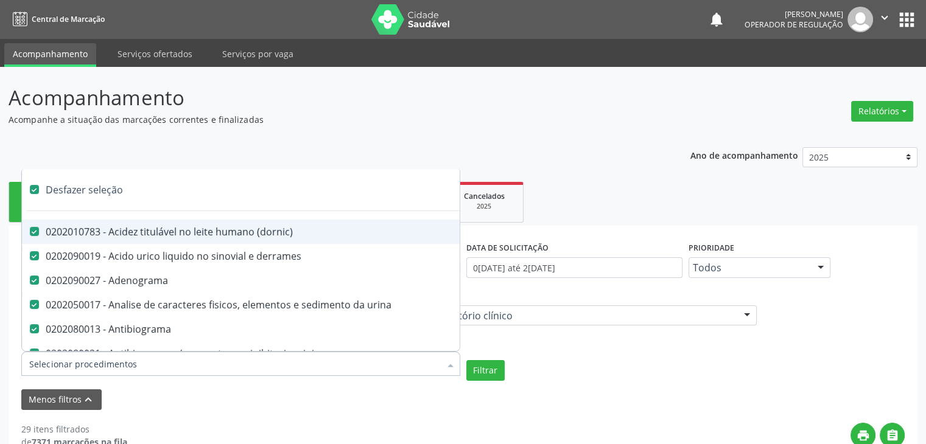
checkbox hdl "true"
checkbox ldl "true"
checkbox colinesterase "true"
checkbox c3 "true"
checkbox c4 "true"
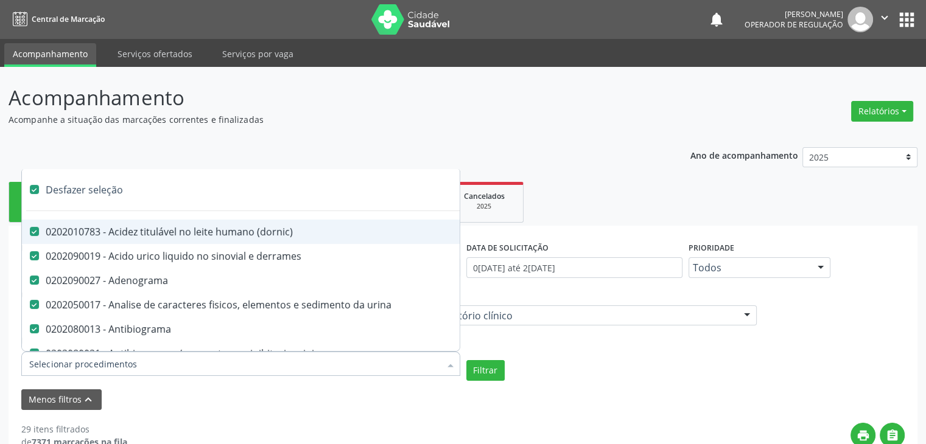
checkbox cortisol "true"
checkbox creatinina "true"
checkbox amniotico "true"
checkbox \(cpk\) "true"
checkbox crioaglutinina "true"
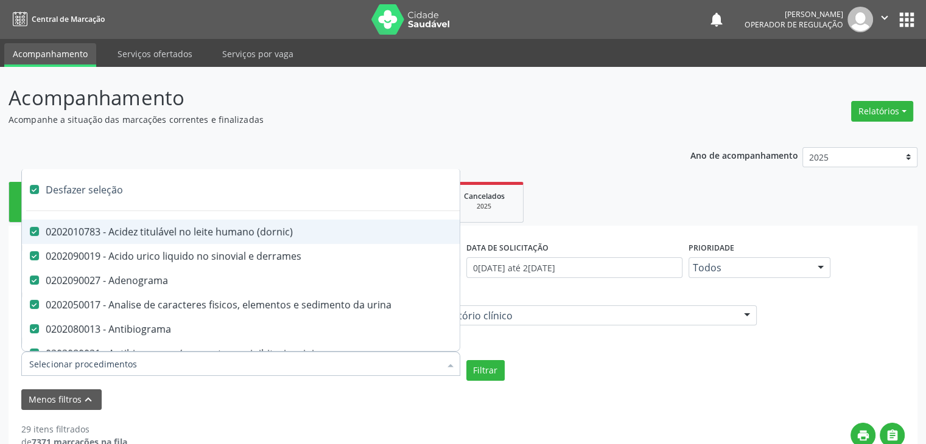
checkbox \(dhea\) "true"
checkbox alfa-hidroxibutirica "true"
checkbox glutamica "true"
checkbox latica "true"
checkbox fracionadas\) "true"
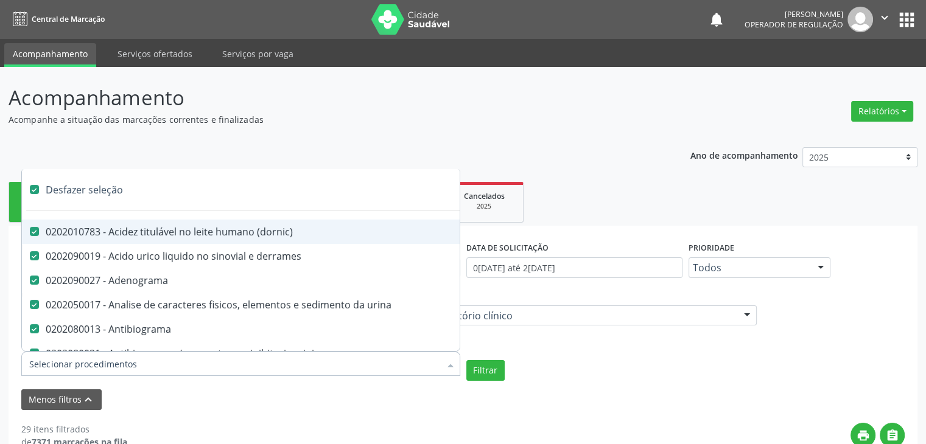
checkbox digitoxina\) "true"
checkbox \(dht\) "true"
checkbox fecal "true"
checkbox estradiol "true"
checkbox estriol "true"
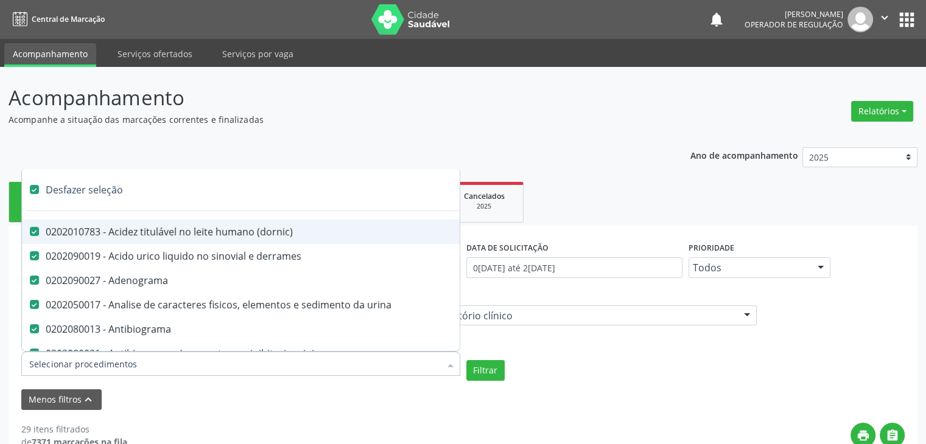
checkbox estrona "true"
checkbox etossuximida "true"
checkbox ii "true"
checkbox ix "true"
checkbox v "true"
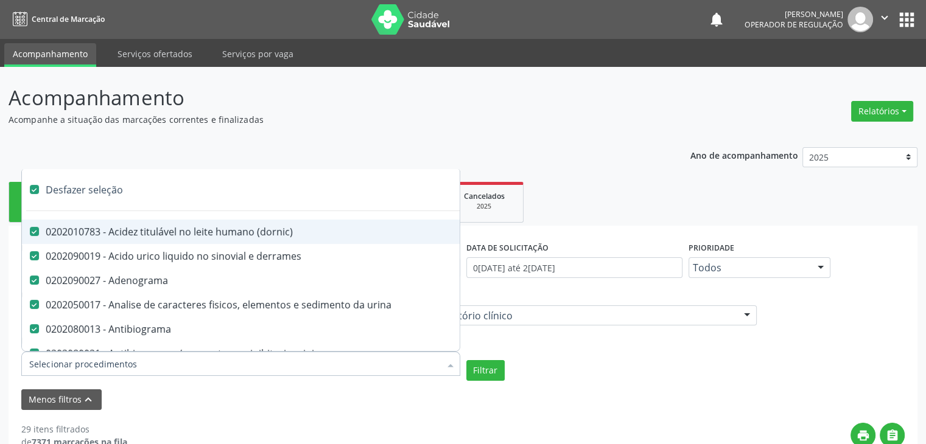
checkbox vii "true"
checkbox viii "true"
checkbox \(inibidor\) "true"
checkbox \(antigeno\) "true"
checkbox x "true"
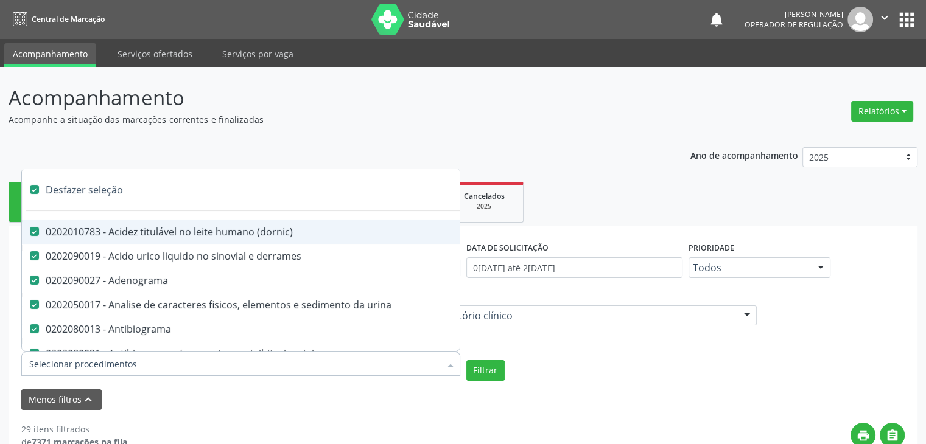
checkbox xi "true"
checkbox xii "true"
checkbox xiii "true"
checkbox tardio\) "true"
checkbox t4 "true"
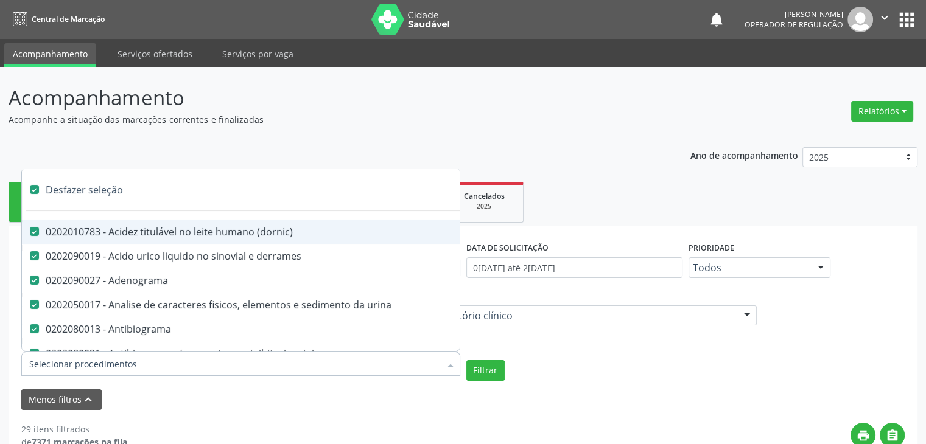
checkbox pezinho\) "true"
checkbox fenitoina "true"
checkbox fenol "true"
checkbox ferritina "true"
checkbox serico "true"
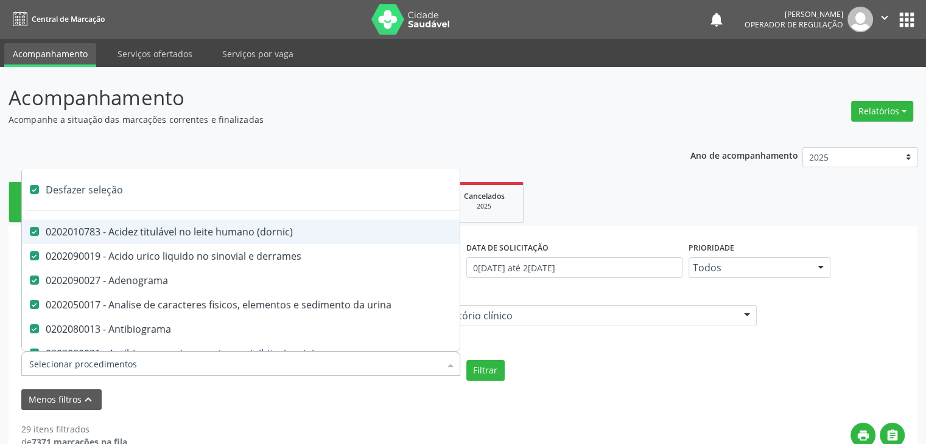
checkbox fibrinogenio "true"
checkbox folato "true"
checkbox formaldeido "true"
checkbox total "true"
checkbox alcalina "true"
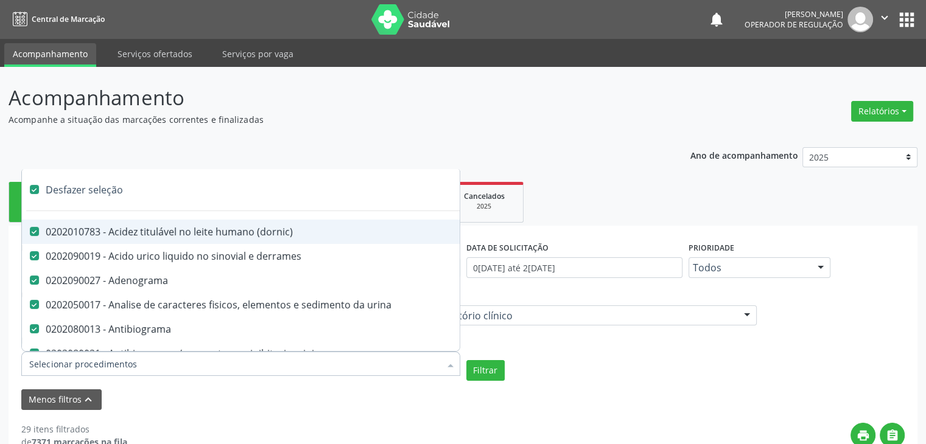
checkbox esperma "true"
checkbox fosforo "true"
checkbox acida "true"
checkbox frutose "true"
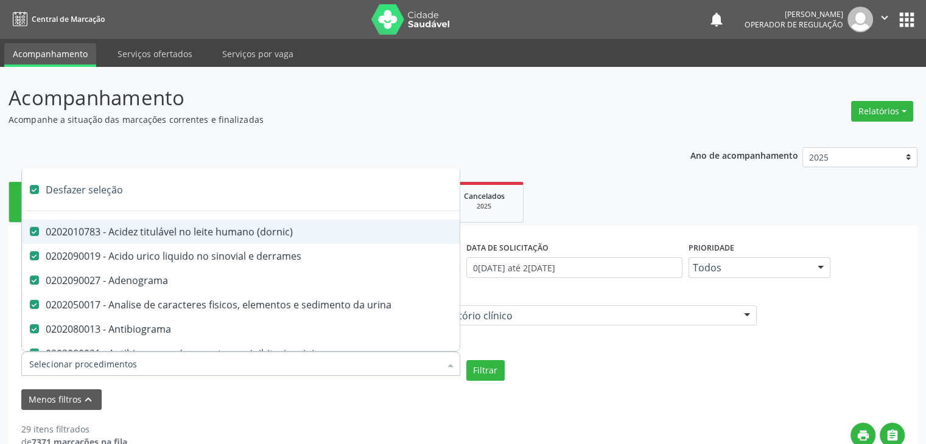
checkbox esperma "true"
checkbox galactose "true"
checkbox gt\) "true"
checkbox gastrina "true"
checkbox glicose "true"
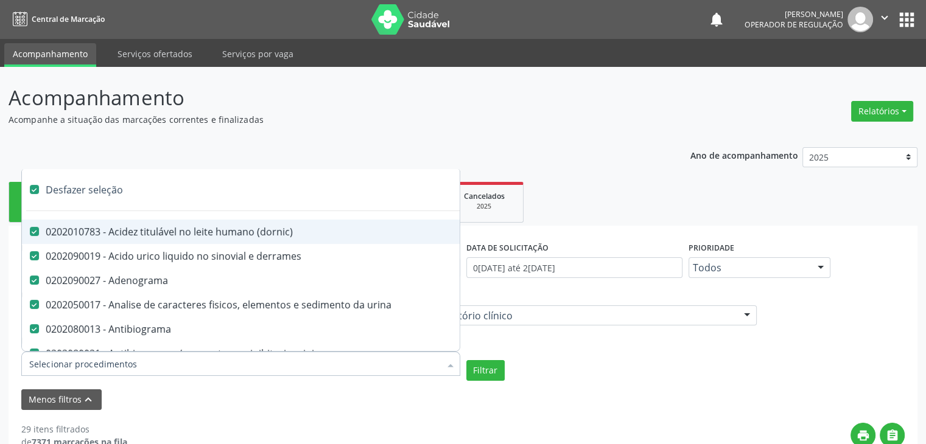
checkbox derrames "true"
checkbox desidrogenase "true"
checkbox tiroxina "true"
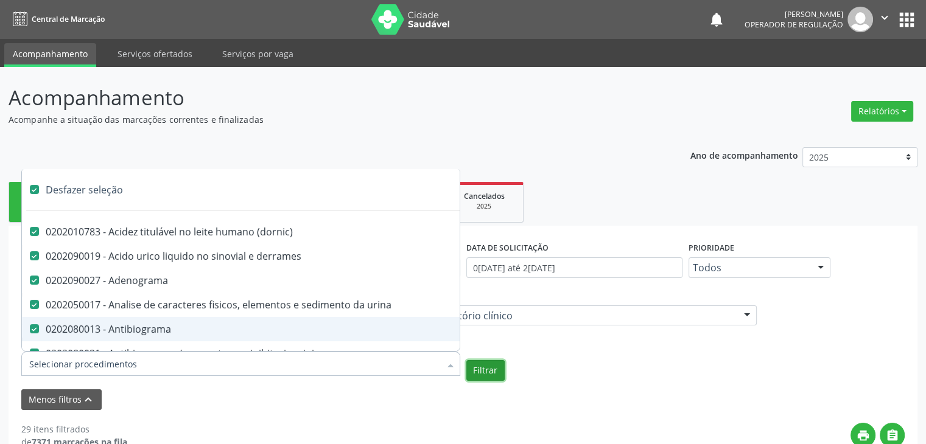
click at [481, 364] on button "Filtrar" at bounding box center [485, 370] width 38 height 21
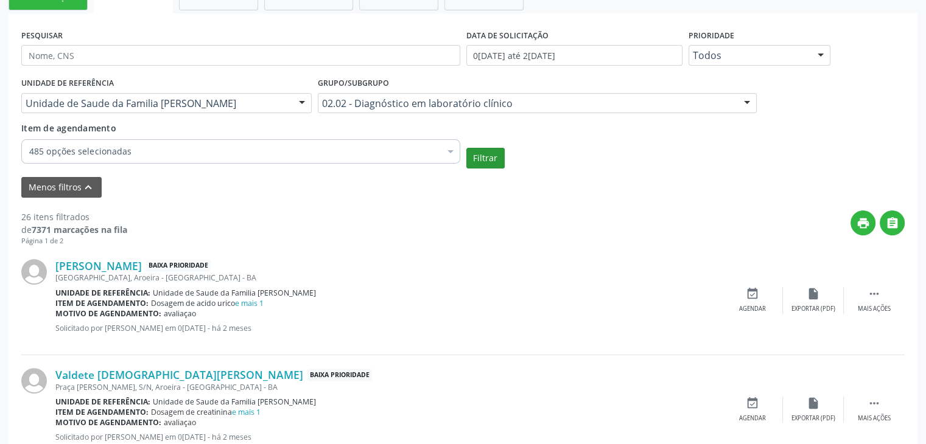
scroll to position [304, 0]
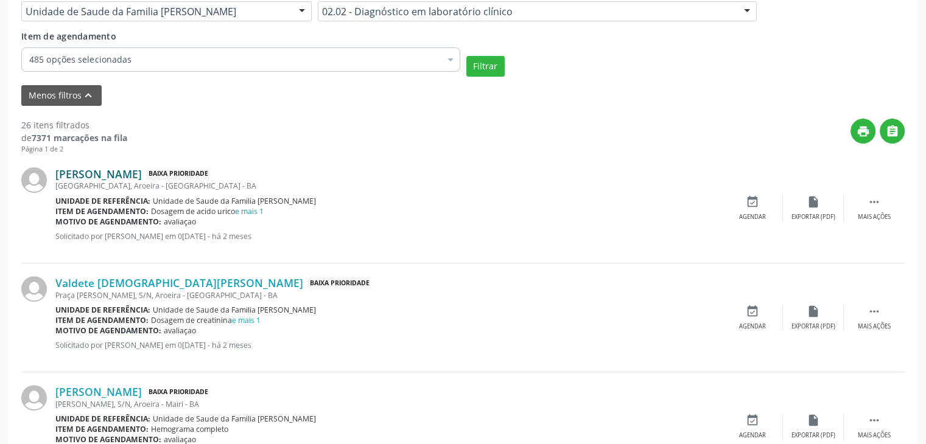
click at [142, 173] on link "[PERSON_NAME]" at bounding box center [98, 173] width 86 height 13
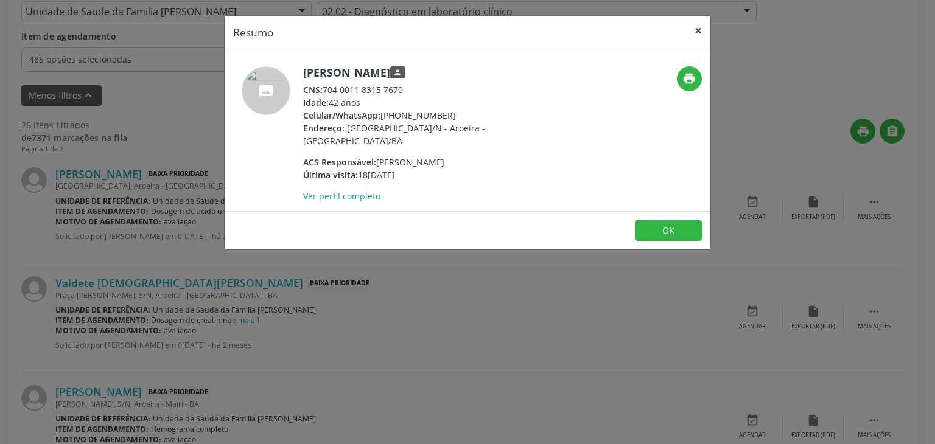
click at [692, 27] on button "×" at bounding box center [698, 31] width 24 height 30
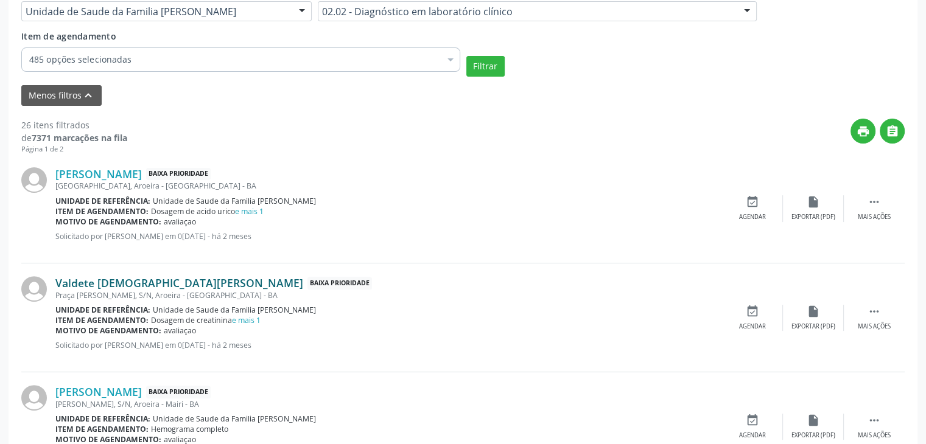
click at [103, 287] on link "Valdete [DEMOGRAPHIC_DATA][PERSON_NAME]" at bounding box center [179, 282] width 248 height 13
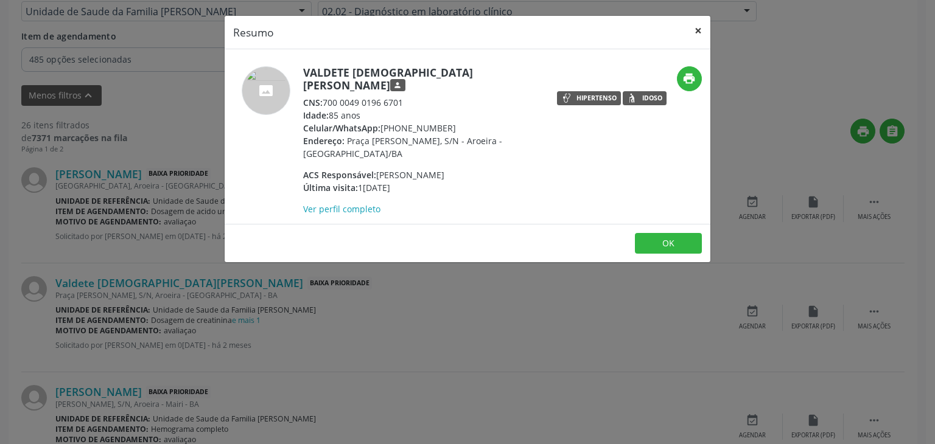
click at [698, 25] on button "×" at bounding box center [698, 31] width 24 height 30
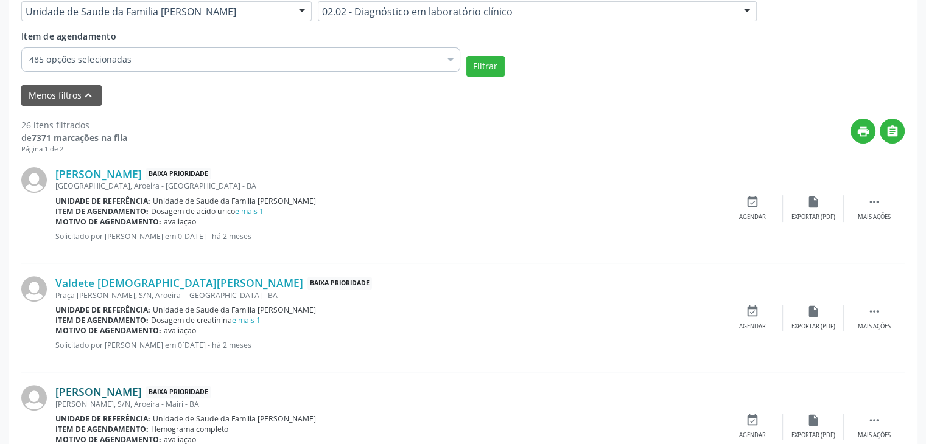
click at [110, 393] on link "[PERSON_NAME]" at bounding box center [98, 391] width 86 height 13
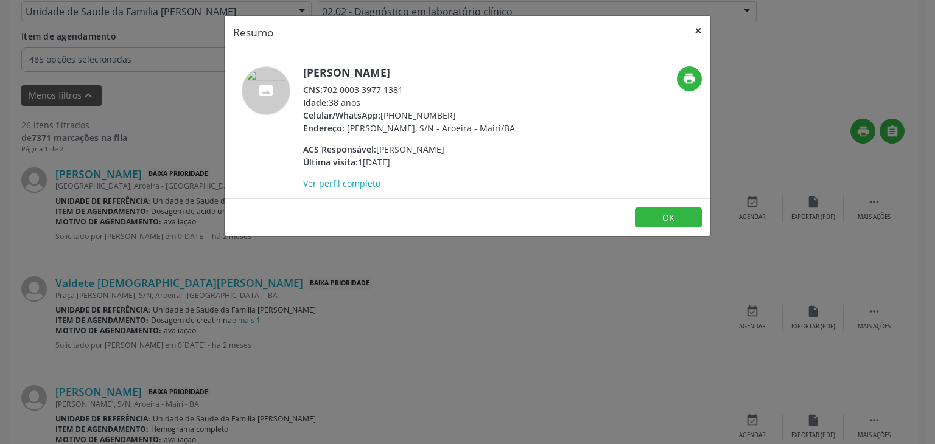
click at [699, 35] on button "×" at bounding box center [698, 31] width 24 height 30
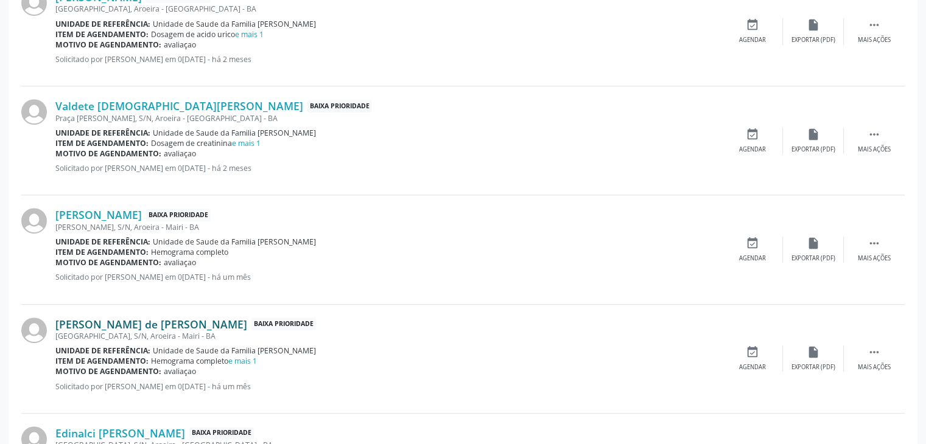
scroll to position [487, 0]
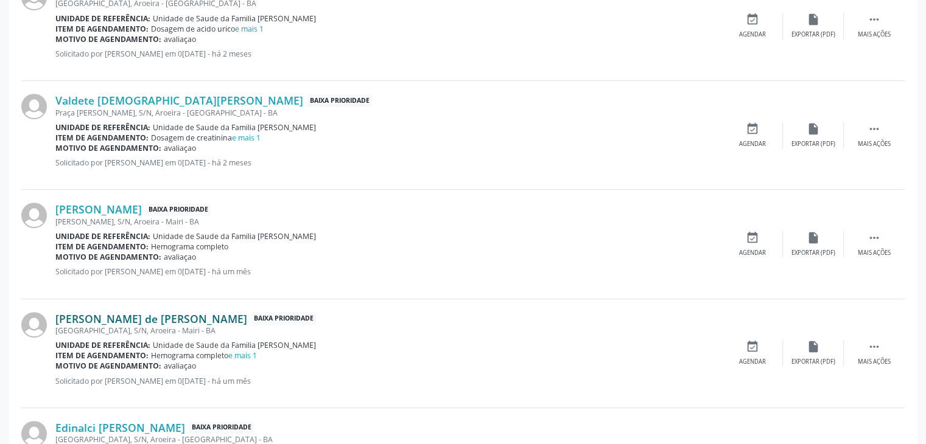
click at [95, 321] on link "[PERSON_NAME] de [PERSON_NAME]" at bounding box center [151, 318] width 192 height 13
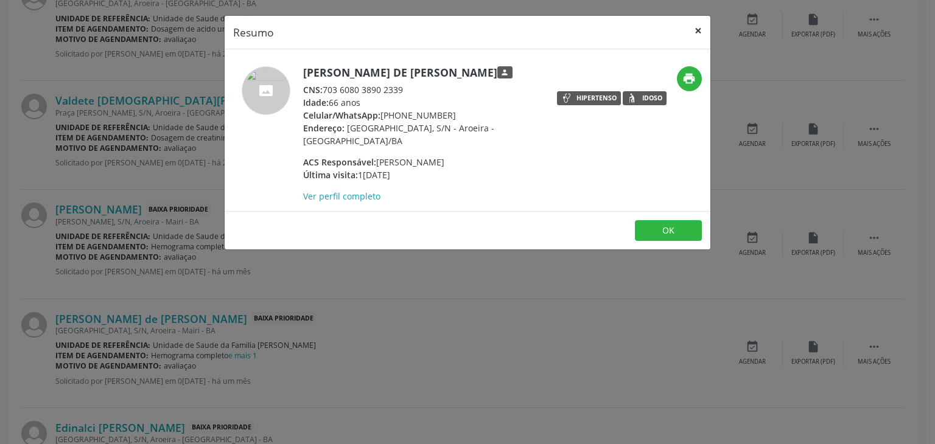
click at [692, 24] on button "×" at bounding box center [698, 31] width 24 height 30
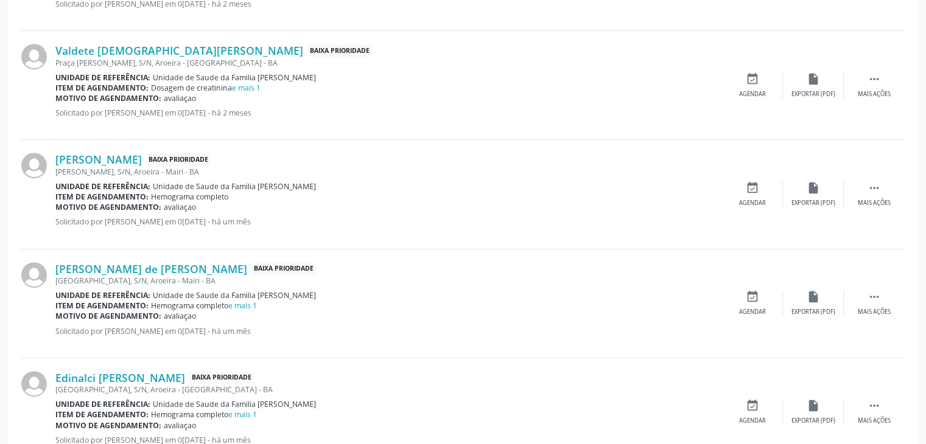
scroll to position [609, 0]
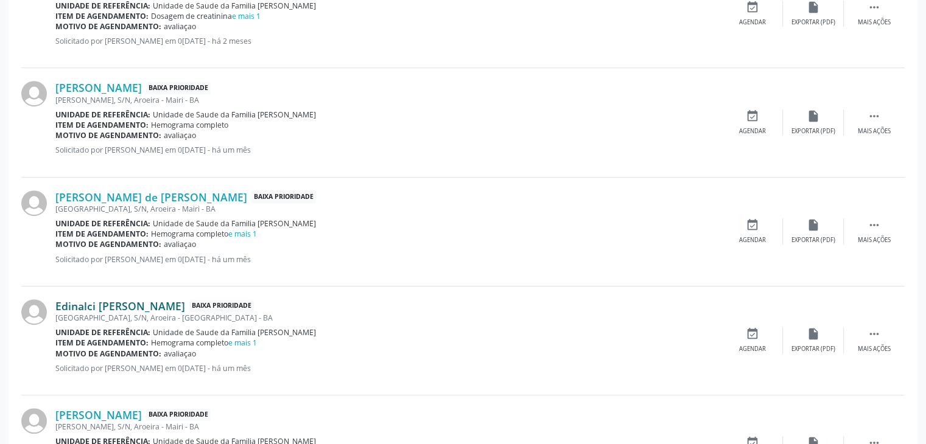
click at [135, 303] on link "Edinalci [PERSON_NAME]" at bounding box center [120, 305] width 130 height 13
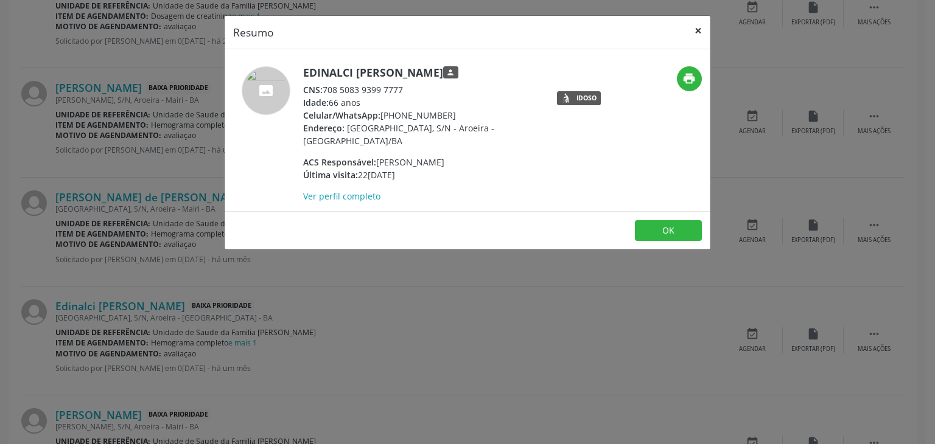
click at [698, 27] on button "×" at bounding box center [698, 31] width 24 height 30
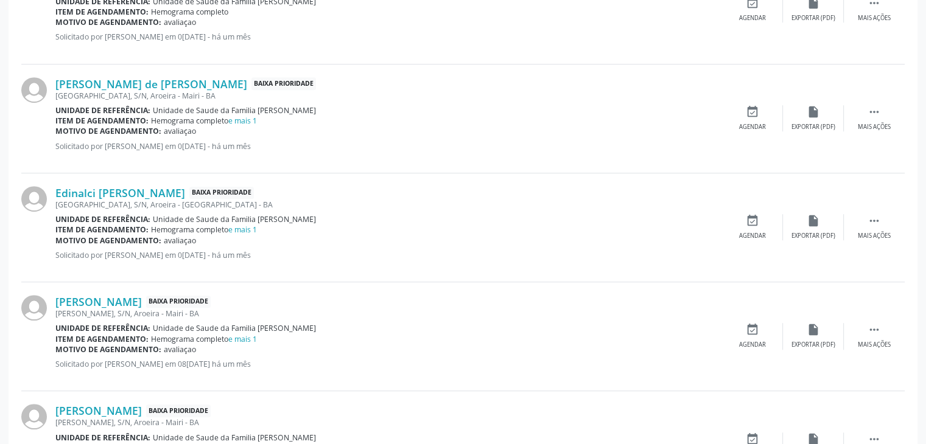
scroll to position [730, 0]
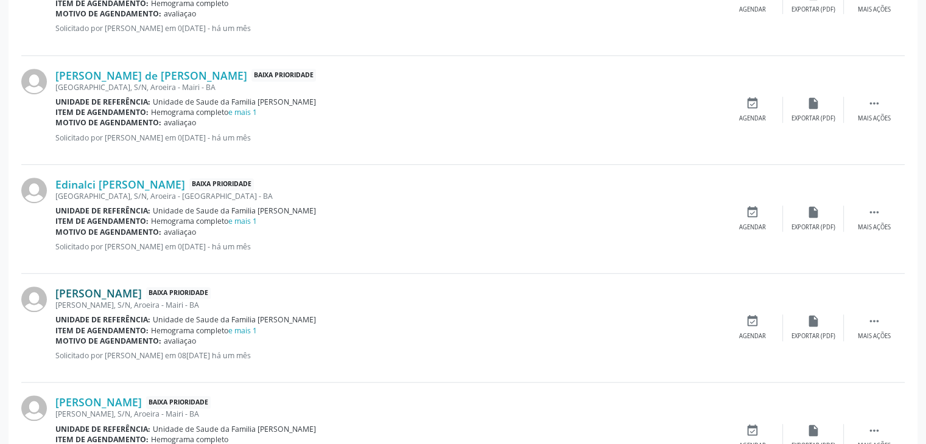
click at [106, 297] on link "[PERSON_NAME]" at bounding box center [98, 293] width 86 height 13
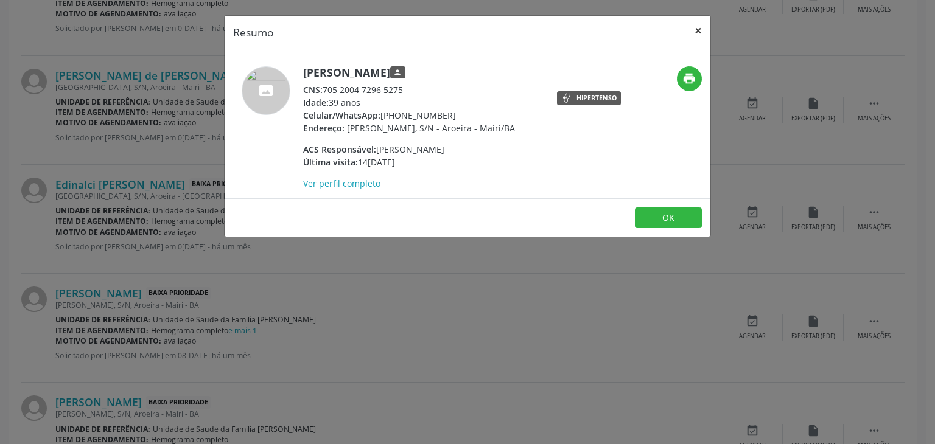
click at [707, 28] on button "×" at bounding box center [698, 31] width 24 height 30
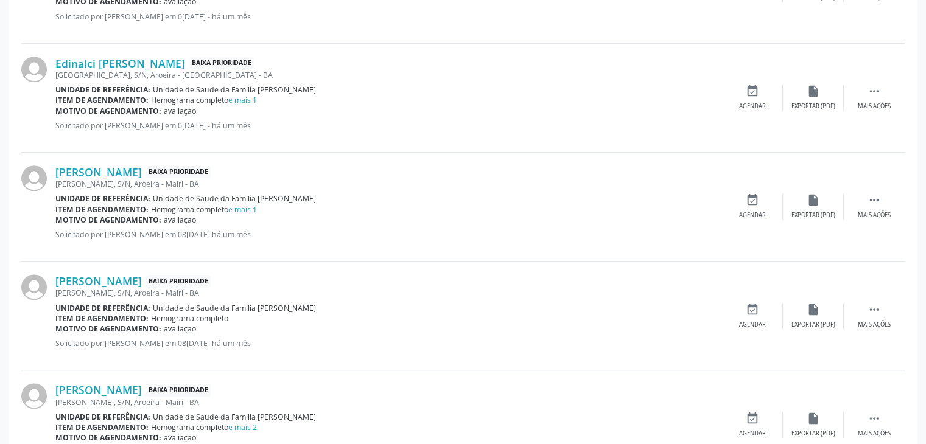
scroll to position [852, 0]
click at [121, 274] on link "[PERSON_NAME]" at bounding box center [98, 280] width 86 height 13
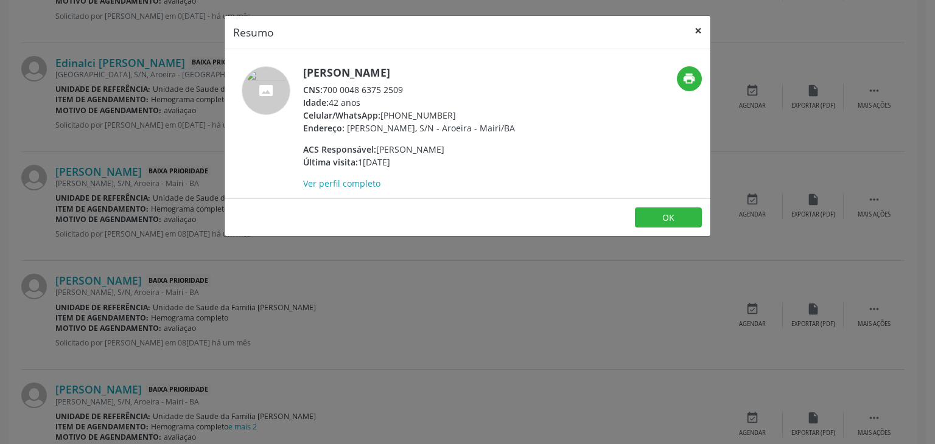
click at [692, 30] on button "×" at bounding box center [698, 31] width 24 height 30
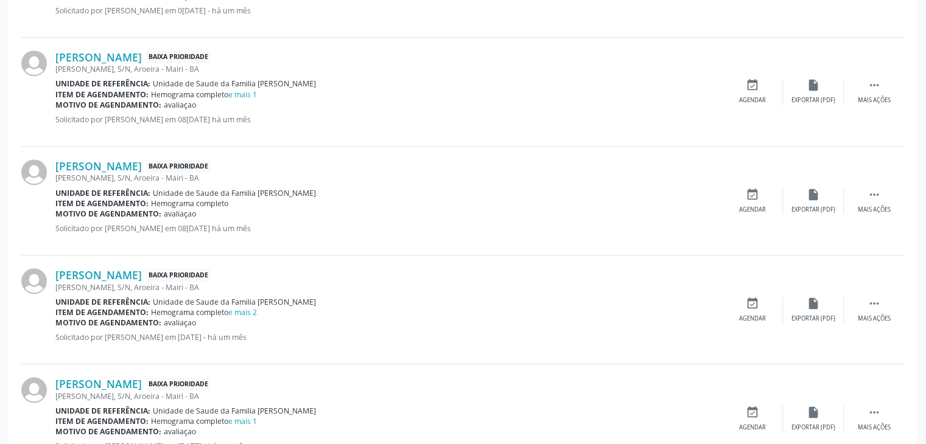
scroll to position [974, 0]
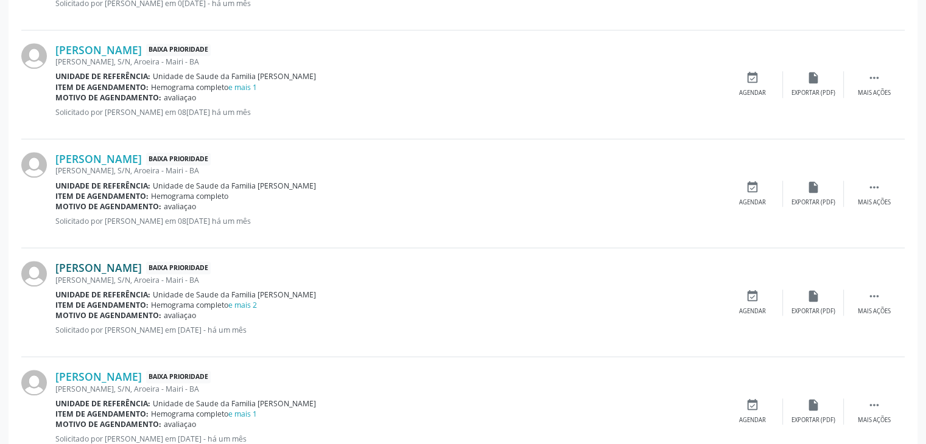
click at [127, 262] on link "[PERSON_NAME]" at bounding box center [98, 267] width 86 height 13
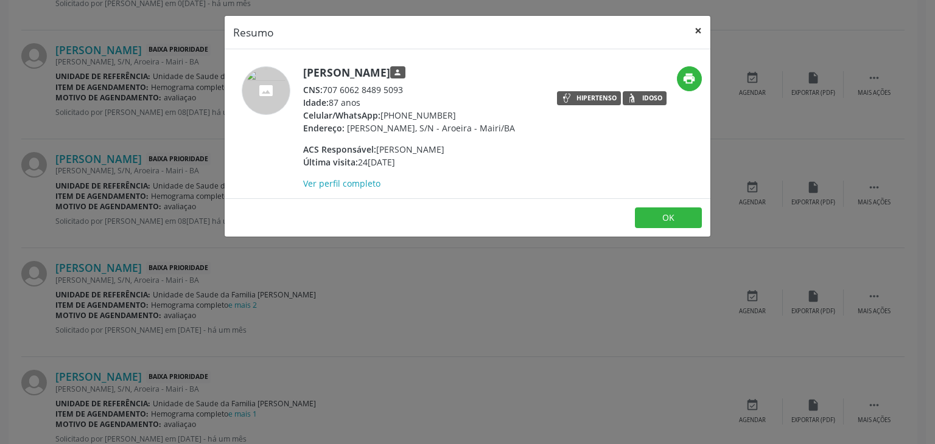
click at [693, 20] on button "×" at bounding box center [698, 31] width 24 height 30
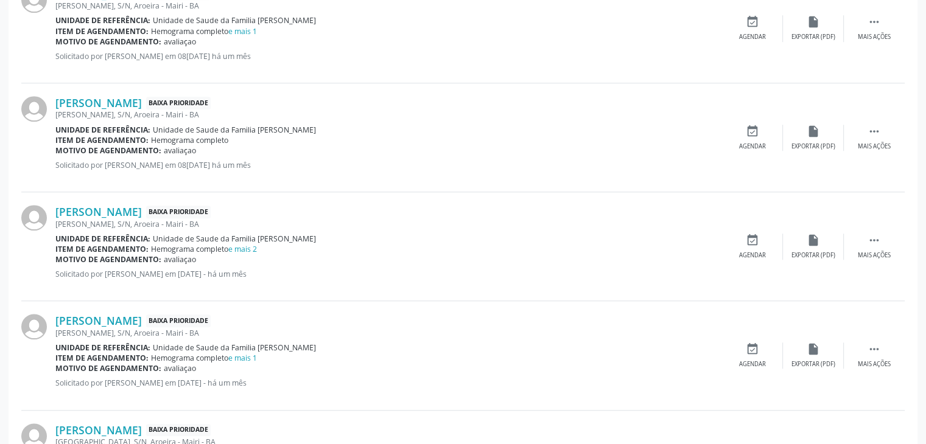
scroll to position [1096, 0]
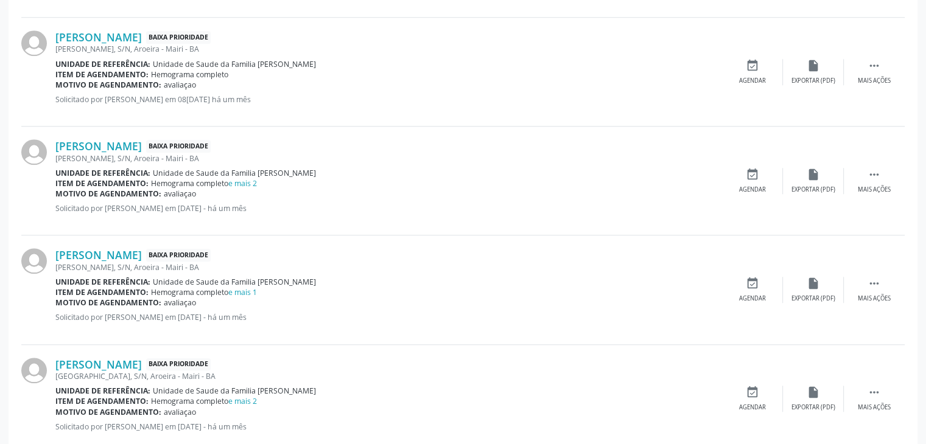
click at [113, 262] on div "[PERSON_NAME], S/N, Aroeira - Mairi - BA" at bounding box center [388, 267] width 667 height 10
click at [111, 250] on link "[PERSON_NAME]" at bounding box center [98, 254] width 86 height 13
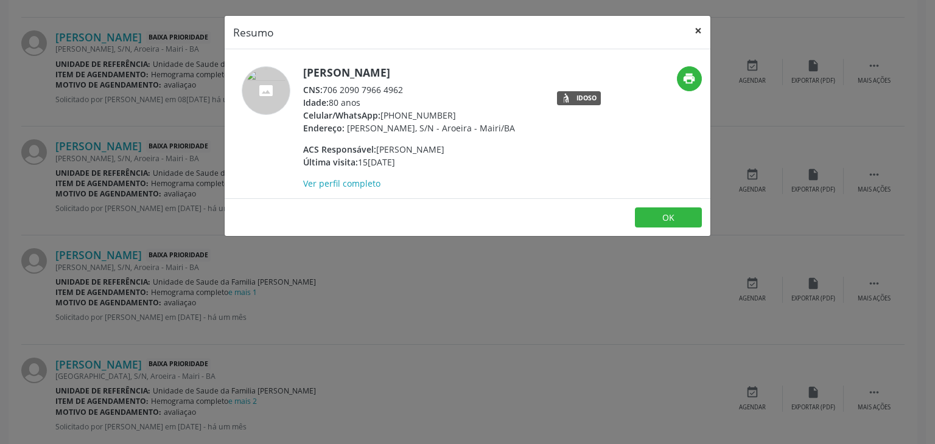
click at [694, 23] on button "×" at bounding box center [698, 31] width 24 height 30
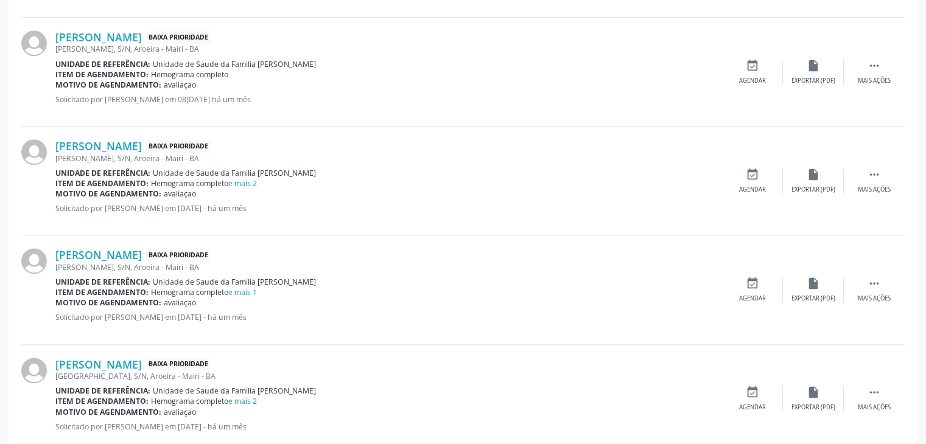
click at [144, 371] on div "[GEOGRAPHIC_DATA], S/N, Aroeira - Mairi - BA" at bounding box center [388, 376] width 667 height 10
click at [142, 362] on link "[PERSON_NAME]" at bounding box center [98, 364] width 86 height 13
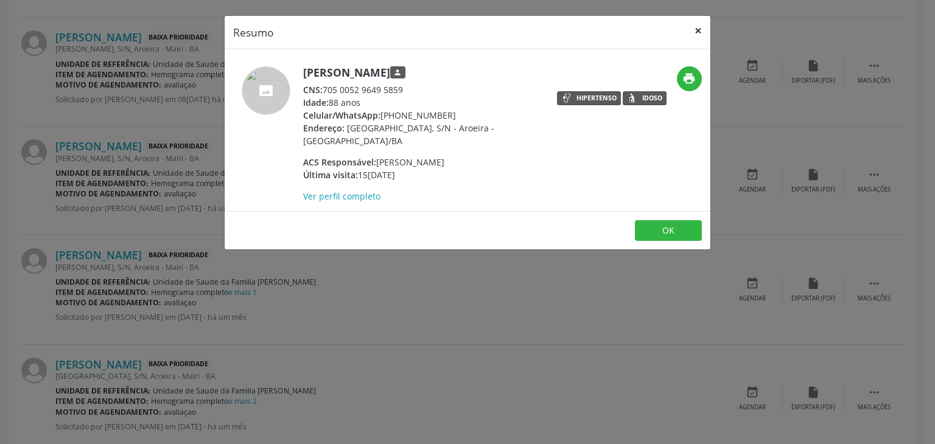
click at [706, 32] on button "×" at bounding box center [698, 31] width 24 height 30
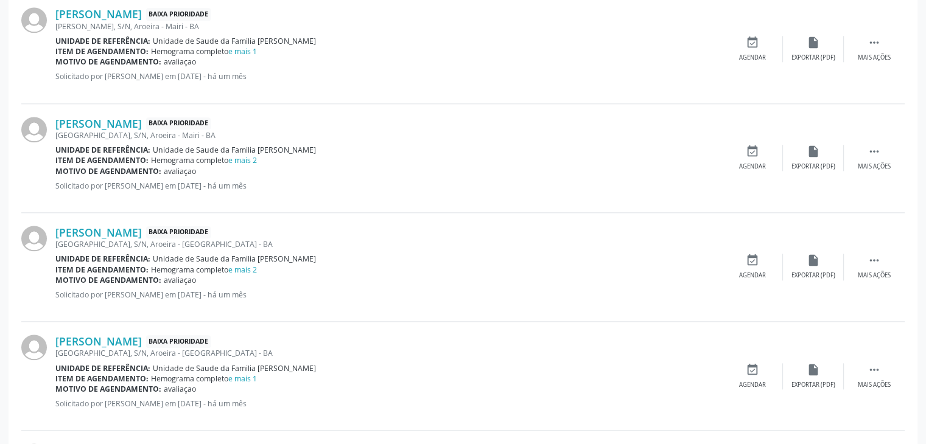
scroll to position [1339, 0]
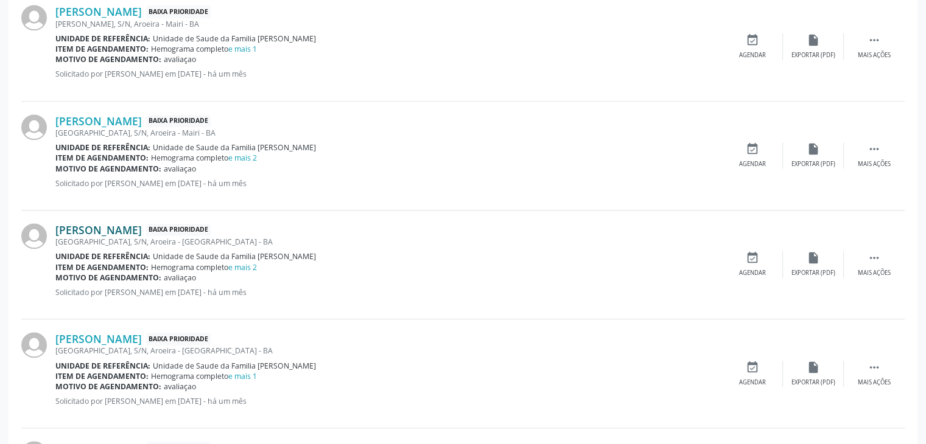
click at [89, 231] on link "[PERSON_NAME]" at bounding box center [98, 229] width 86 height 13
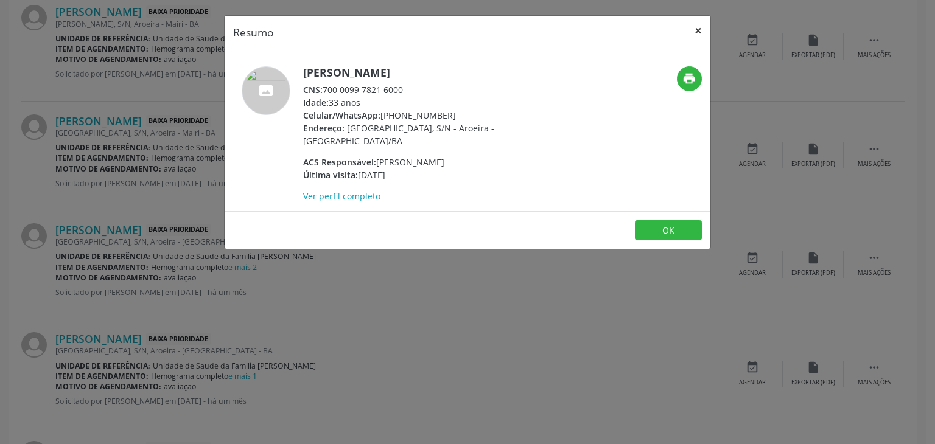
click at [697, 23] on button "×" at bounding box center [698, 31] width 24 height 30
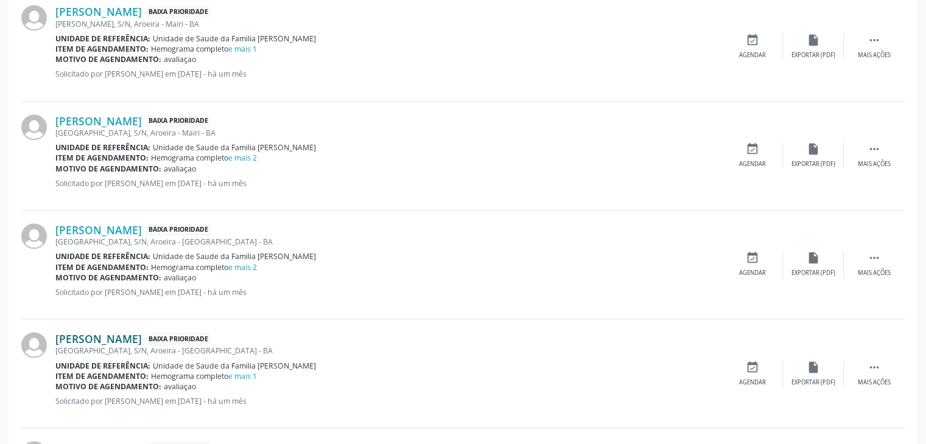
click at [121, 333] on link "[PERSON_NAME]" at bounding box center [98, 338] width 86 height 13
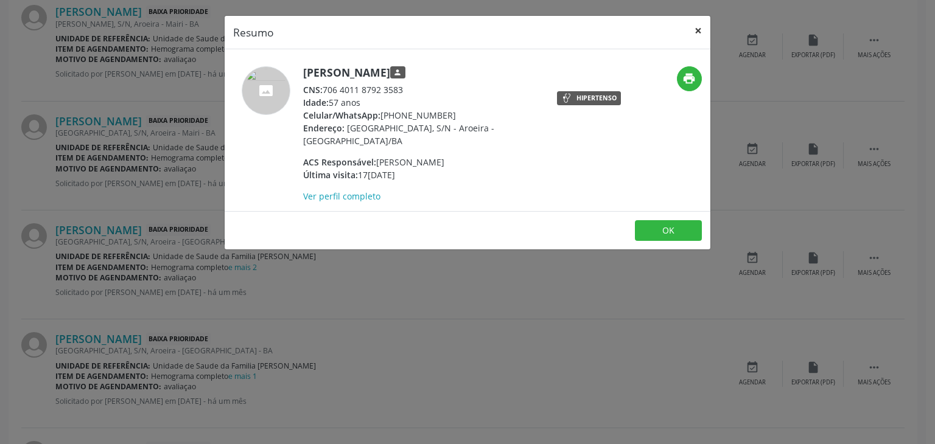
click at [700, 27] on button "×" at bounding box center [698, 31] width 24 height 30
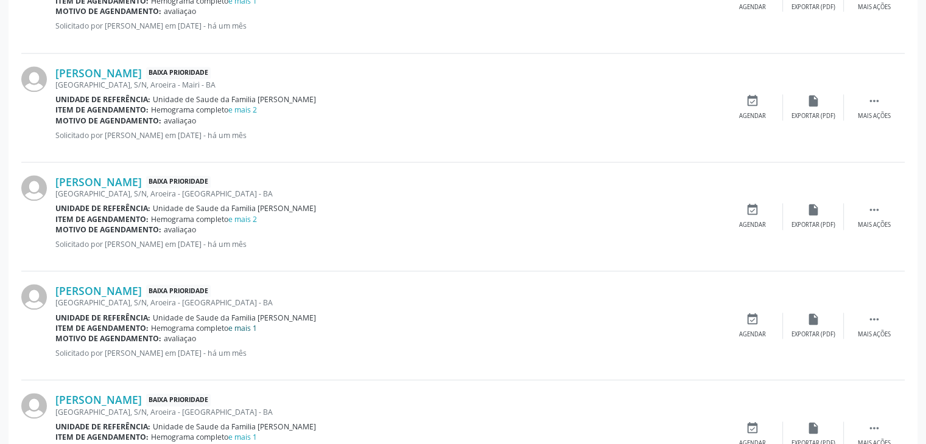
scroll to position [1461, 0]
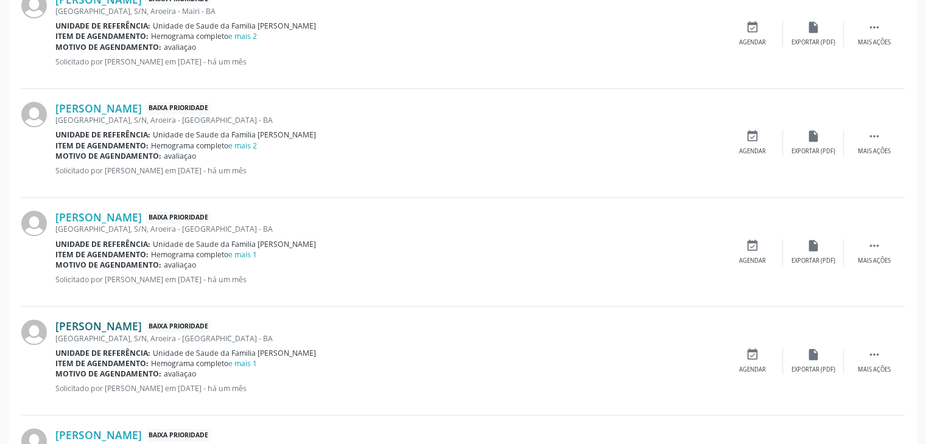
click at [110, 320] on link "[PERSON_NAME]" at bounding box center [98, 326] width 86 height 13
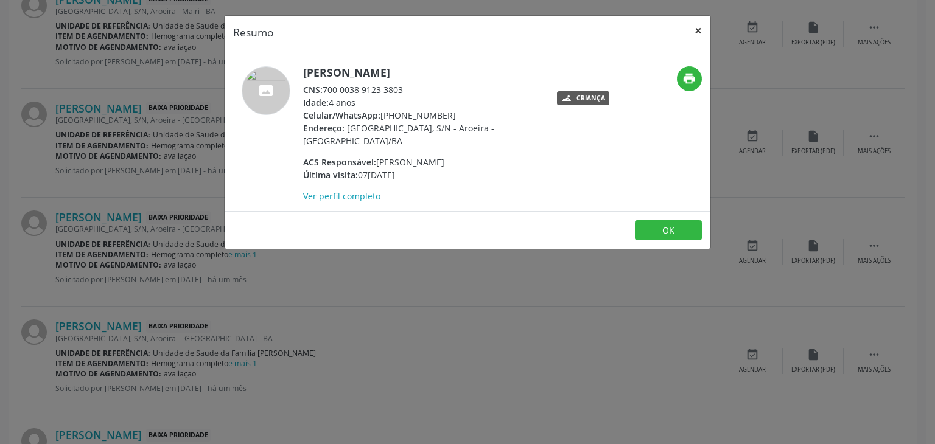
click at [695, 27] on button "×" at bounding box center [698, 31] width 24 height 30
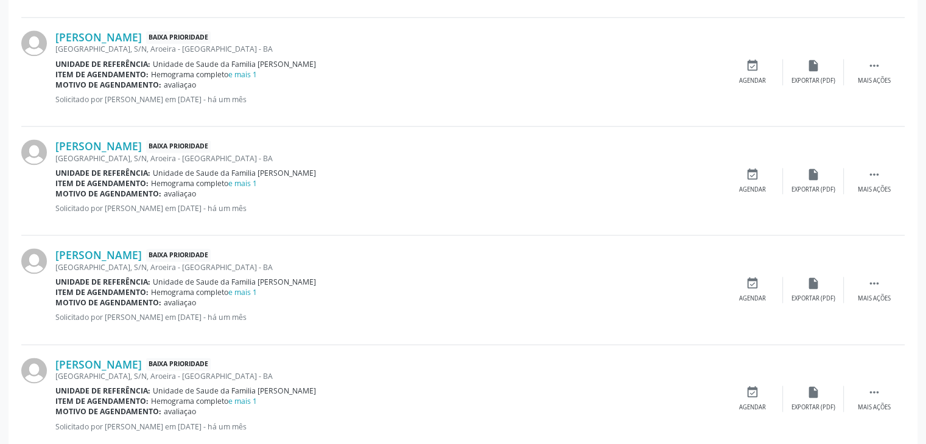
scroll to position [1644, 0]
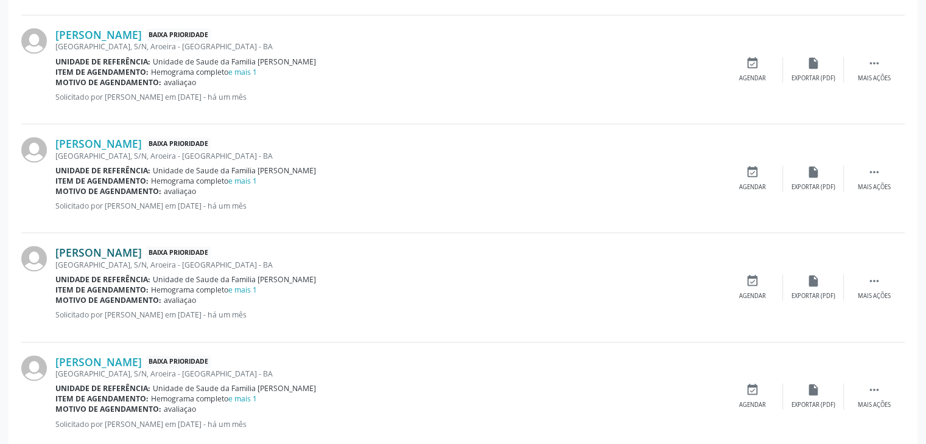
click at [95, 246] on link "[PERSON_NAME]" at bounding box center [98, 252] width 86 height 13
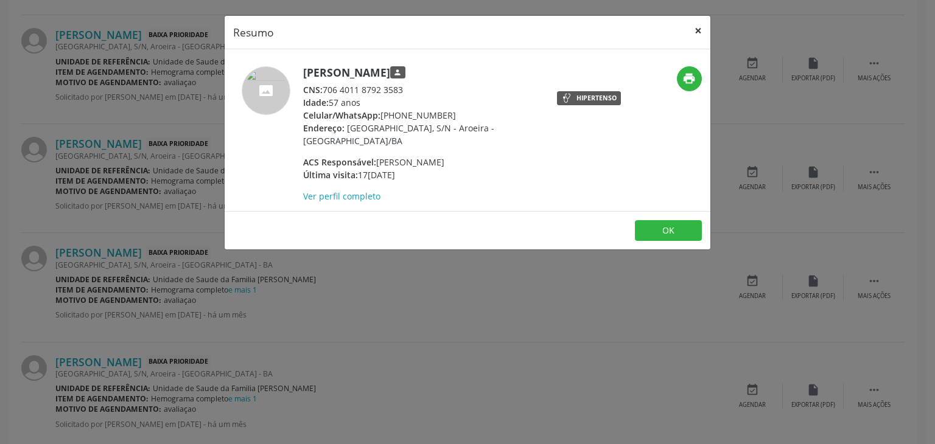
click at [702, 32] on button "×" at bounding box center [698, 31] width 24 height 30
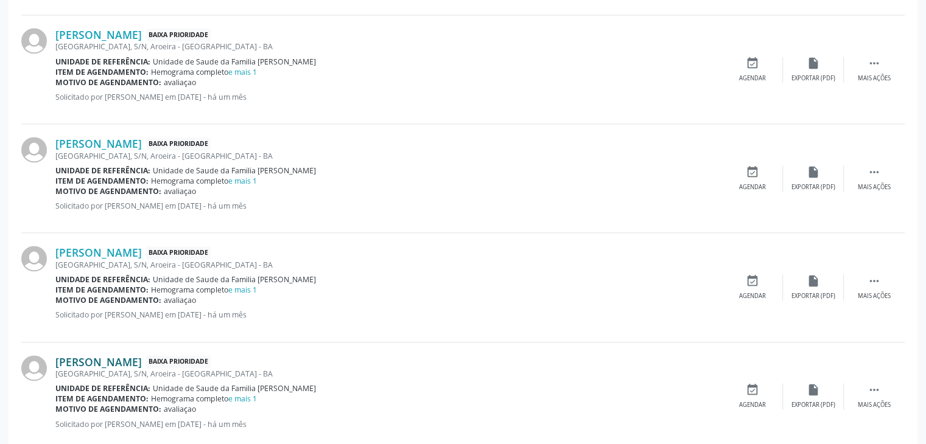
click at [124, 356] on link "[PERSON_NAME]" at bounding box center [98, 362] width 86 height 13
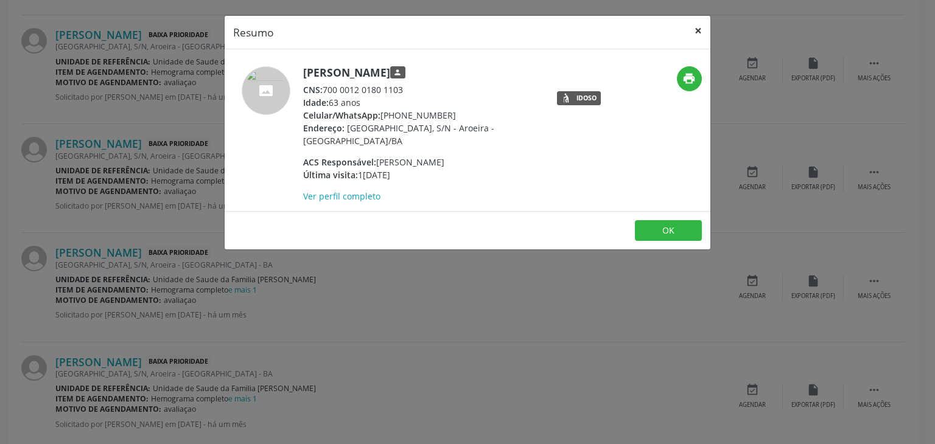
click at [699, 26] on button "×" at bounding box center [698, 31] width 24 height 30
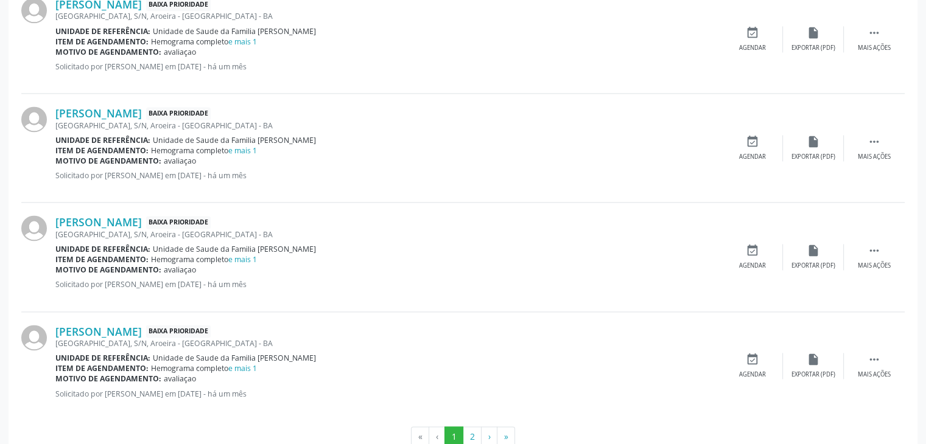
scroll to position [1703, 0]
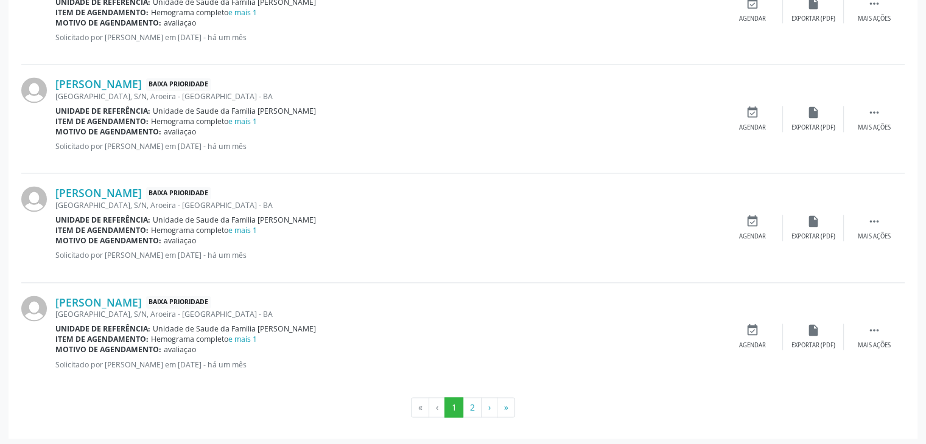
click at [469, 405] on button "2" at bounding box center [472, 408] width 19 height 21
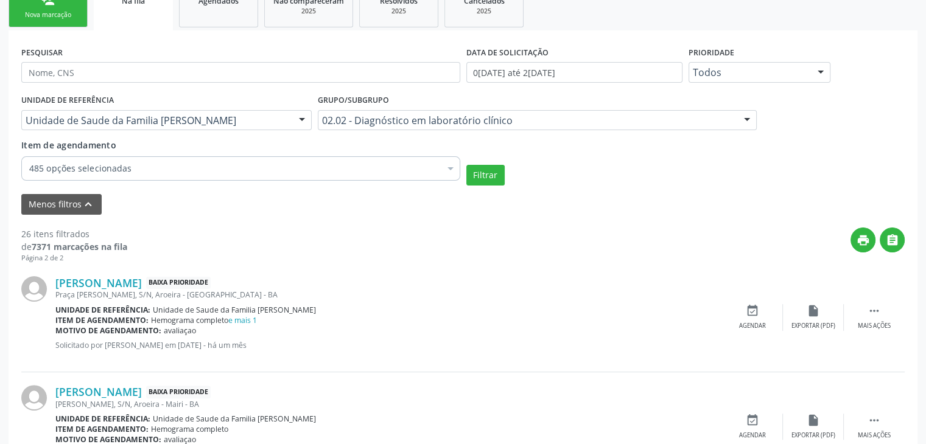
scroll to position [243, 0]
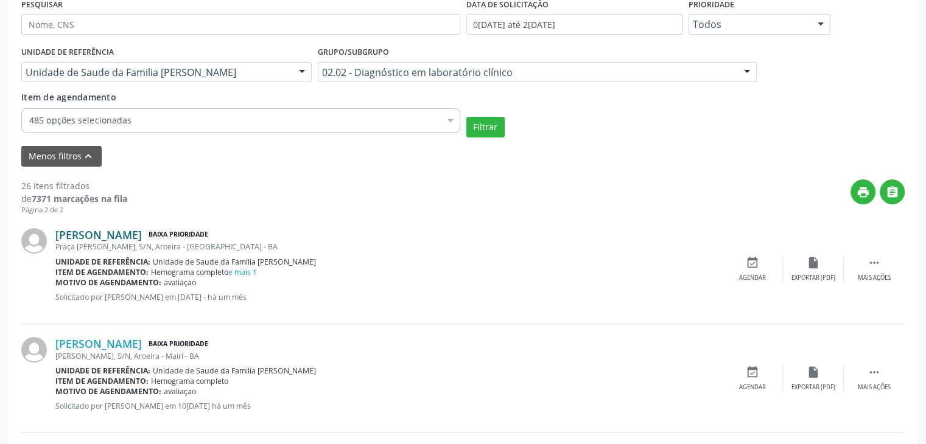
click at [131, 239] on link "[PERSON_NAME]" at bounding box center [98, 234] width 86 height 13
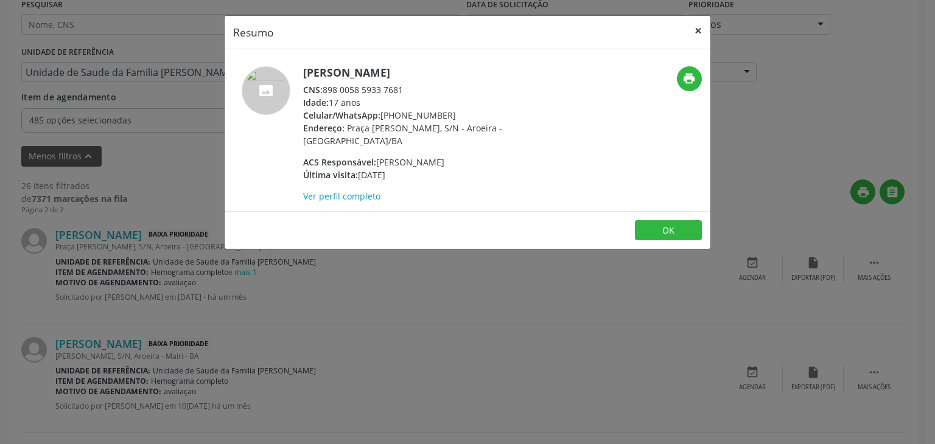
click at [694, 37] on button "×" at bounding box center [698, 31] width 24 height 30
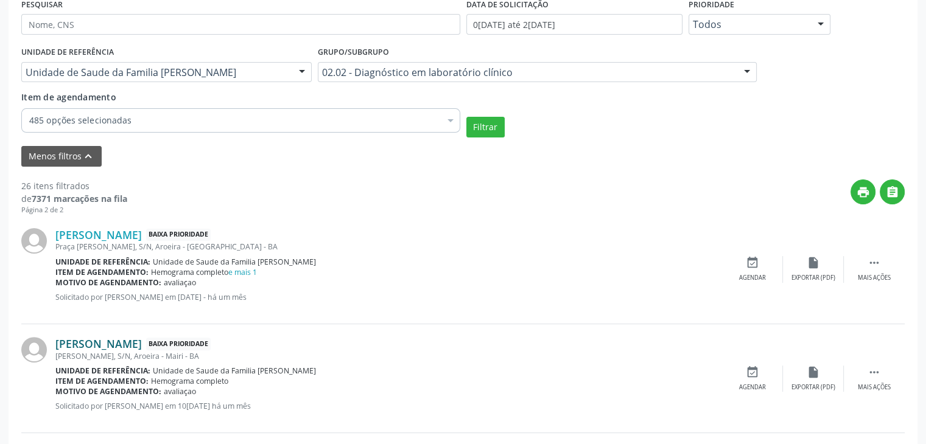
click at [76, 339] on link "[PERSON_NAME]" at bounding box center [98, 343] width 86 height 13
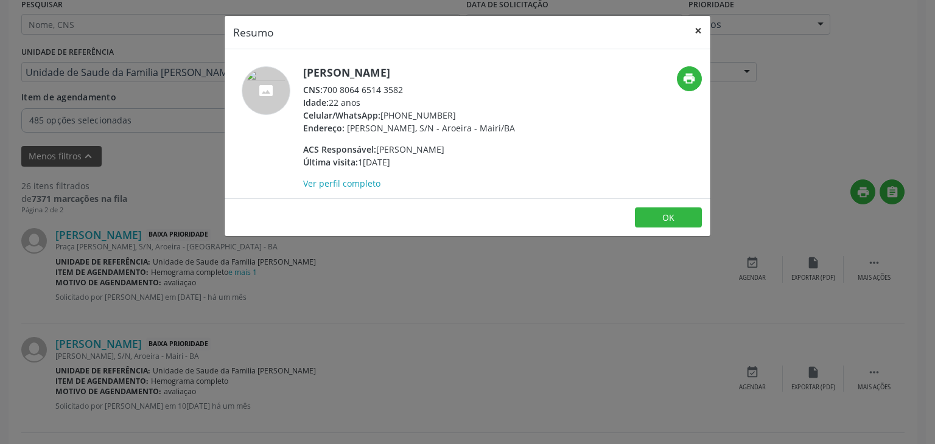
click at [706, 35] on button "×" at bounding box center [698, 31] width 24 height 30
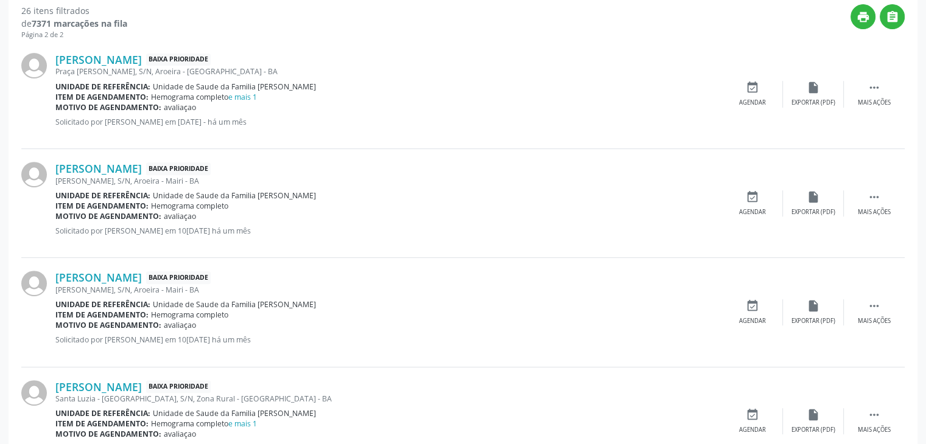
scroll to position [426, 0]
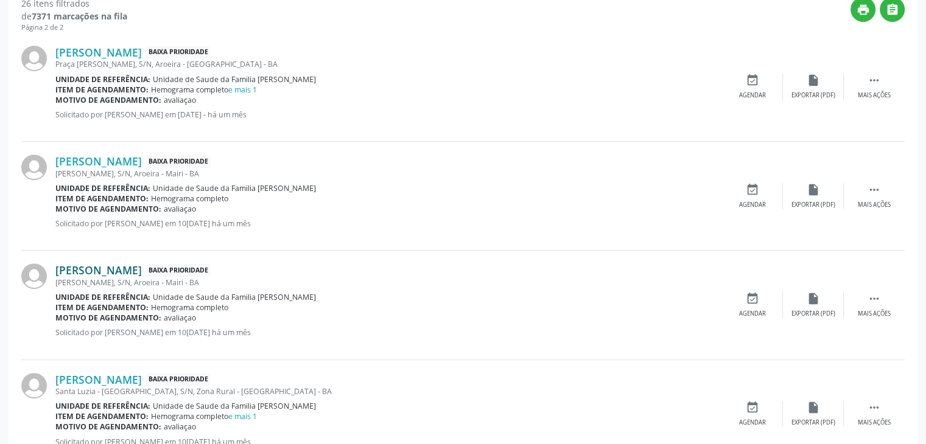
click at [95, 271] on link "[PERSON_NAME]" at bounding box center [98, 270] width 86 height 13
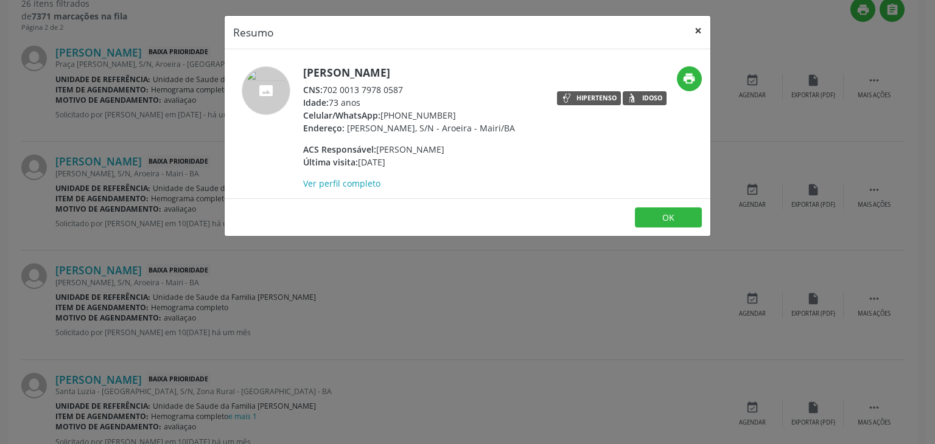
click at [698, 28] on button "×" at bounding box center [698, 31] width 24 height 30
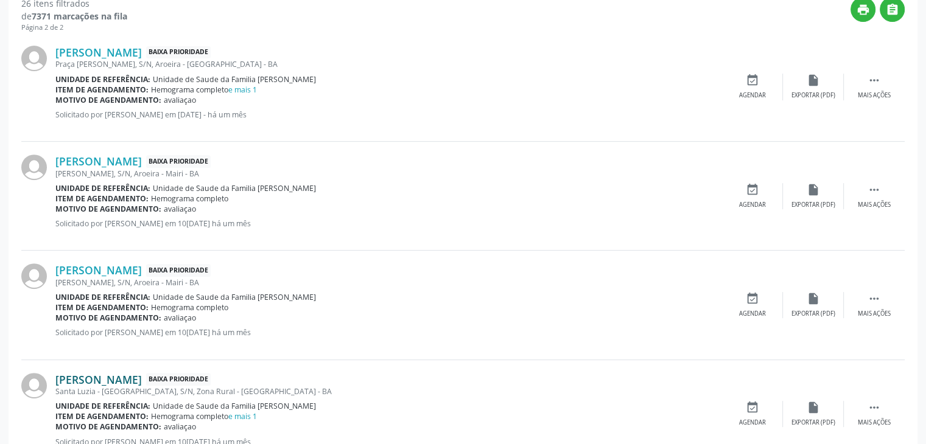
click at [115, 373] on link "[PERSON_NAME]" at bounding box center [98, 379] width 86 height 13
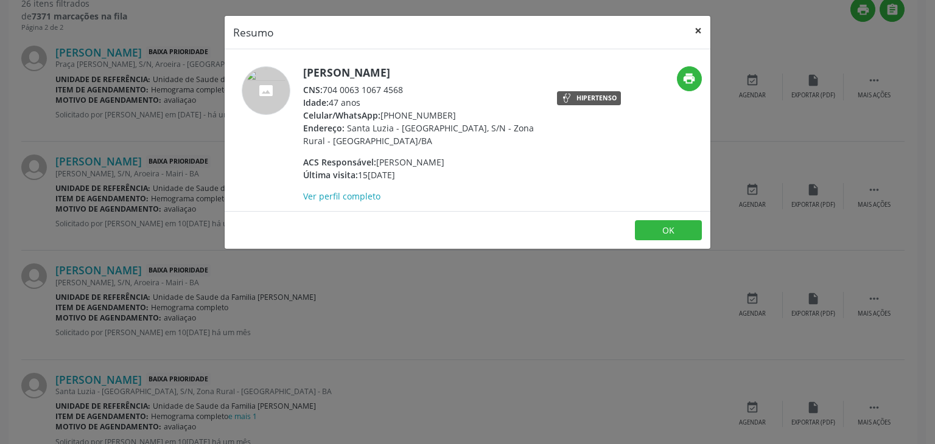
click at [694, 32] on button "×" at bounding box center [698, 31] width 24 height 30
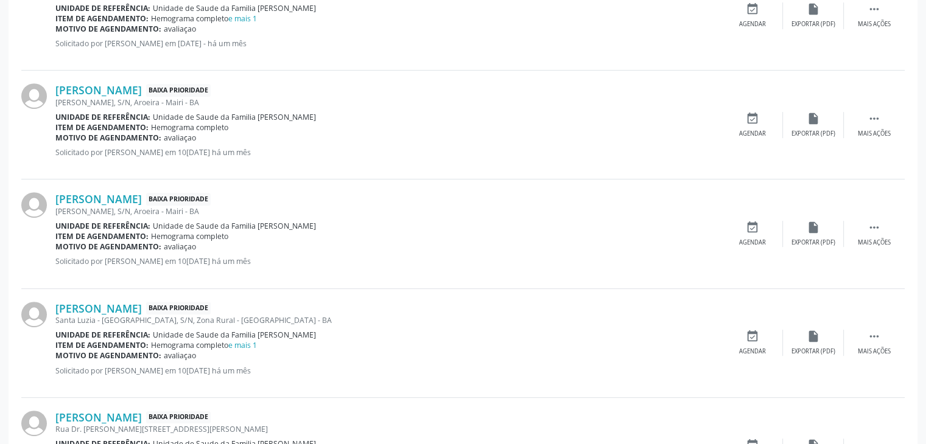
scroll to position [609, 0]
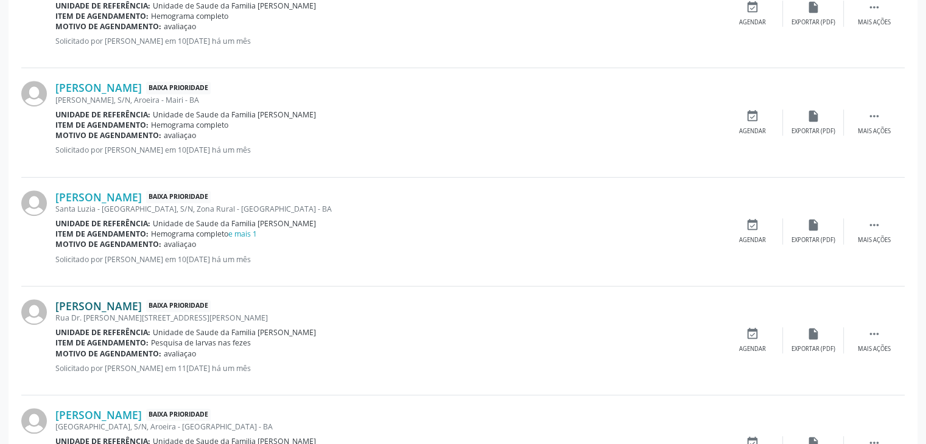
click at [128, 301] on link "[PERSON_NAME]" at bounding box center [98, 305] width 86 height 13
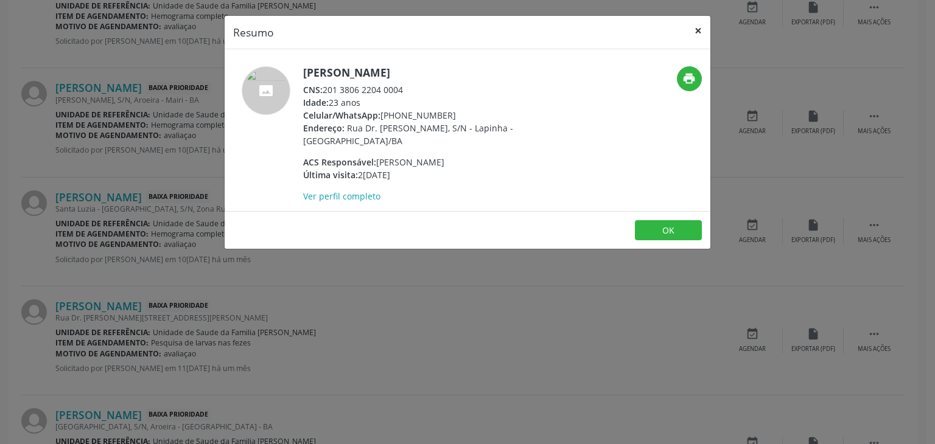
click at [694, 21] on button "×" at bounding box center [698, 31] width 24 height 30
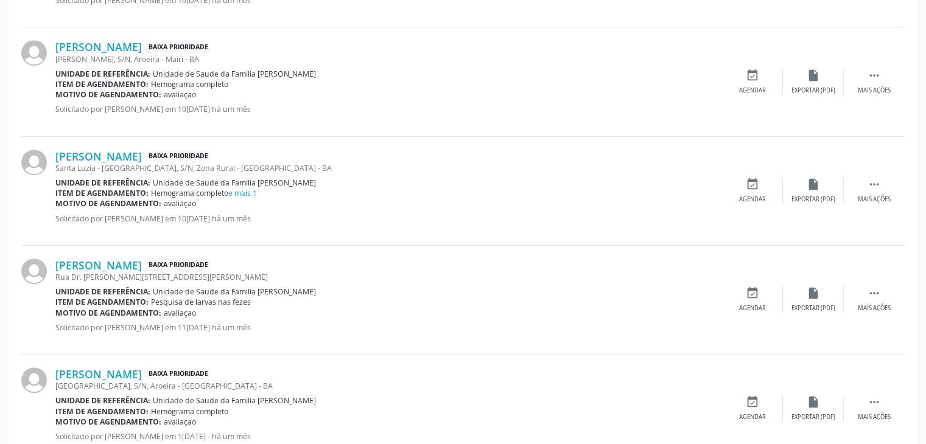
scroll to position [670, 0]
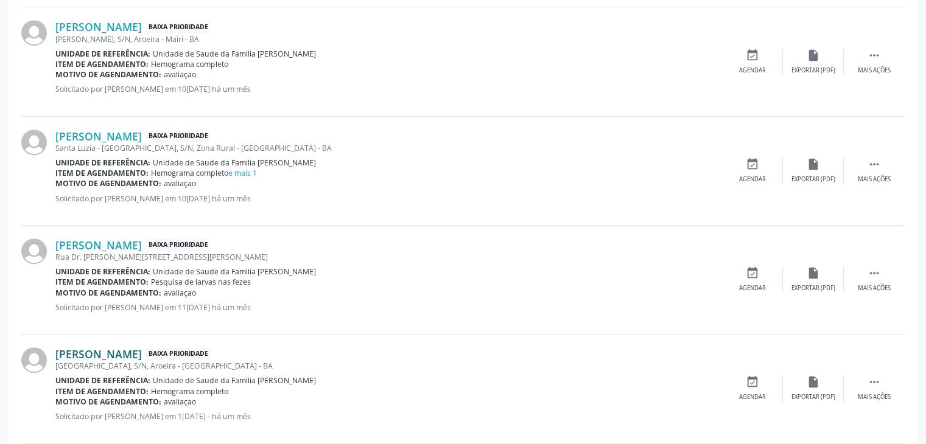
click at [114, 352] on link "[PERSON_NAME]" at bounding box center [98, 354] width 86 height 13
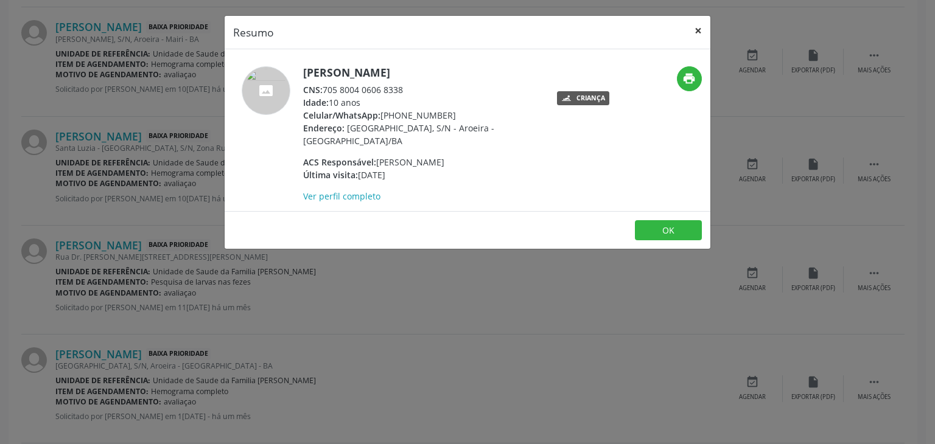
click at [698, 22] on button "×" at bounding box center [698, 31] width 24 height 30
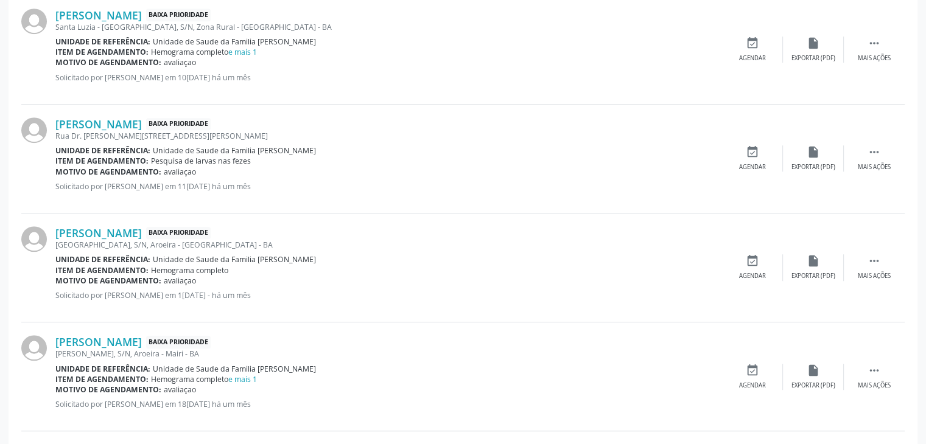
scroll to position [791, 0]
click at [135, 332] on div "[PERSON_NAME] Baixa Prioridade [PERSON_NAME], S/N, [PERSON_NAME] - BA Unidade d…" at bounding box center [462, 376] width 883 height 109
click at [134, 340] on link "[PERSON_NAME]" at bounding box center [98, 341] width 86 height 13
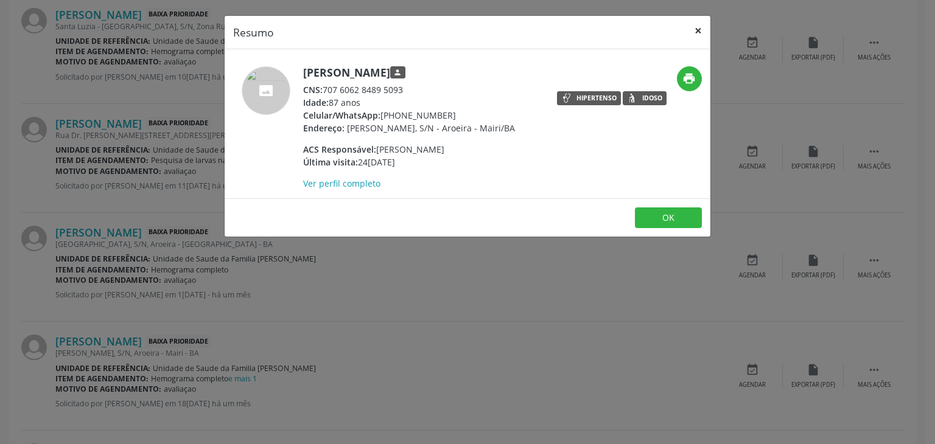
click at [699, 29] on button "×" at bounding box center [698, 31] width 24 height 30
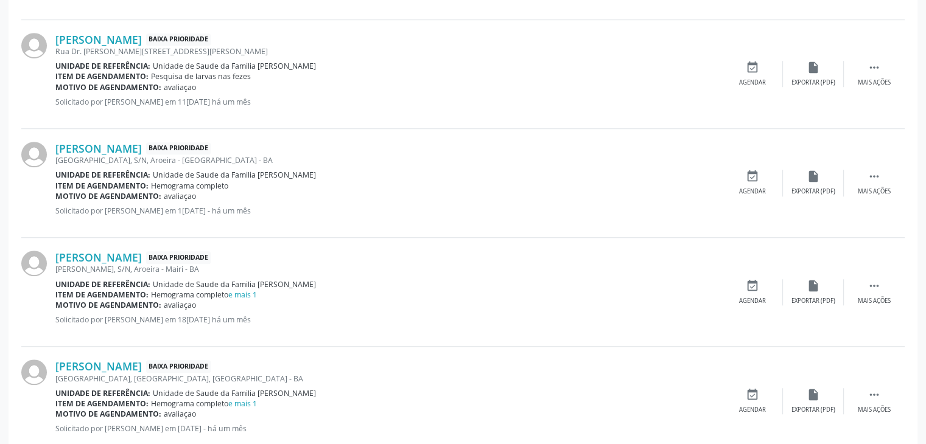
scroll to position [974, 0]
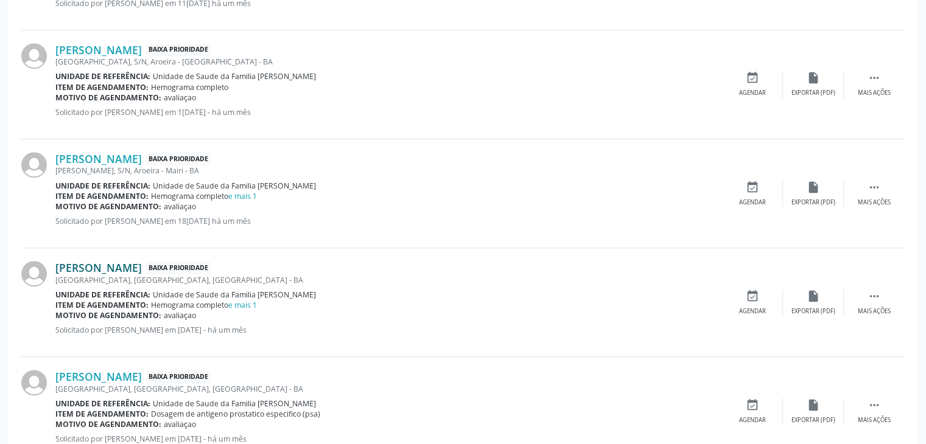
click at [96, 269] on link "[PERSON_NAME]" at bounding box center [98, 267] width 86 height 13
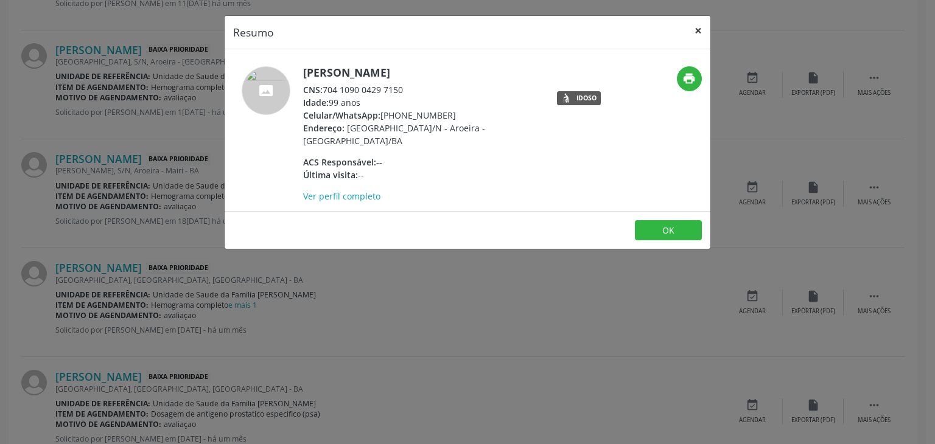
click at [701, 30] on button "×" at bounding box center [698, 31] width 24 height 30
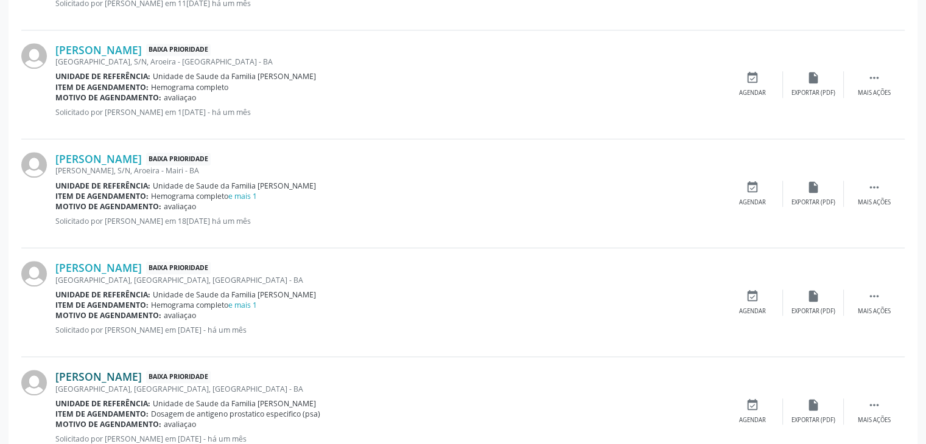
click at [142, 372] on link "[PERSON_NAME]" at bounding box center [98, 376] width 86 height 13
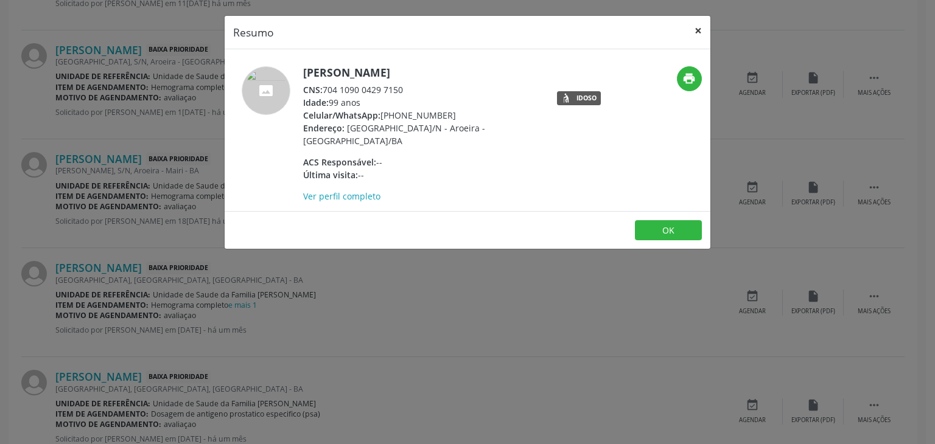
click at [697, 22] on button "×" at bounding box center [698, 31] width 24 height 30
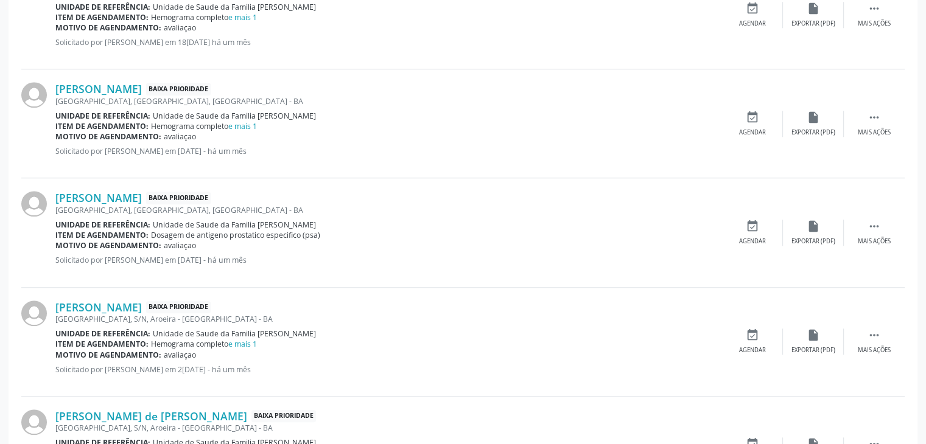
scroll to position [1157, 0]
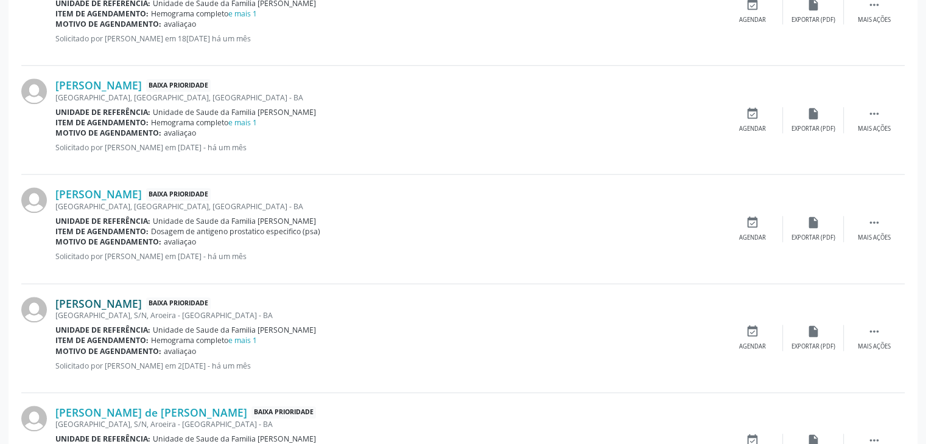
click at [133, 300] on link "[PERSON_NAME]" at bounding box center [98, 303] width 86 height 13
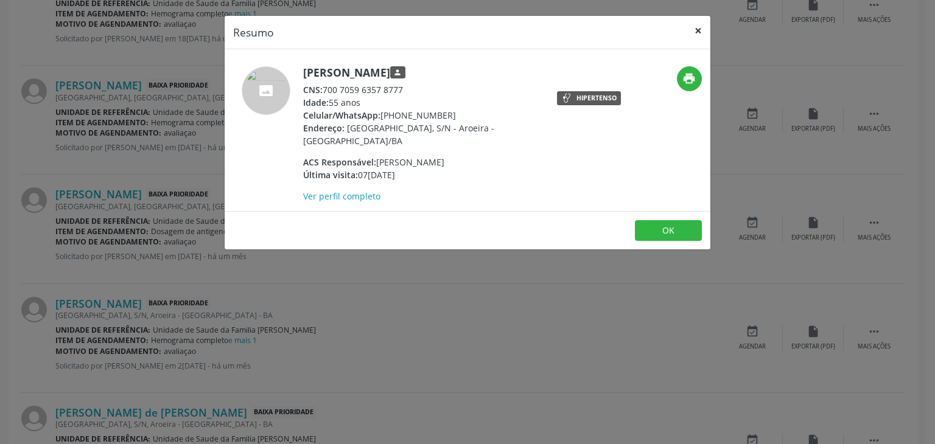
click at [697, 33] on button "×" at bounding box center [698, 31] width 24 height 30
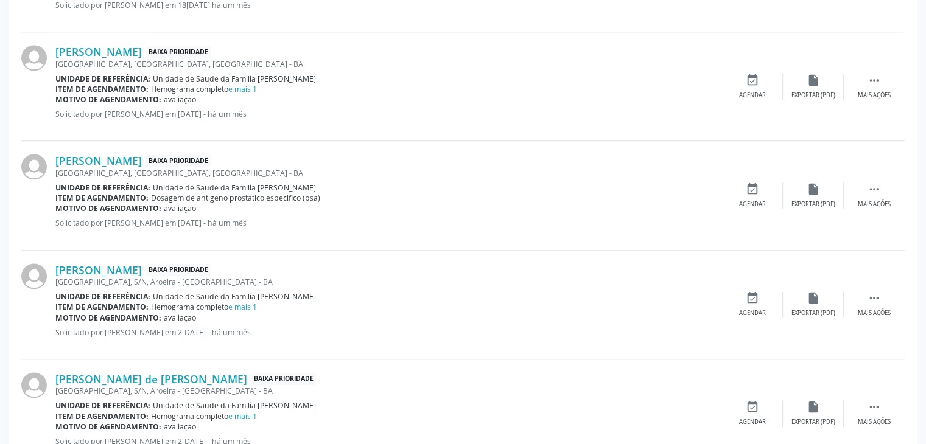
scroll to position [1217, 0]
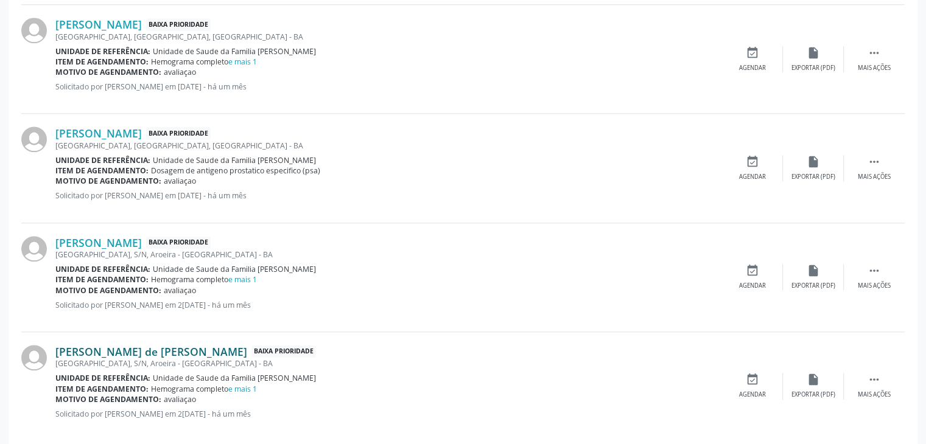
click at [88, 352] on link "[PERSON_NAME] de [PERSON_NAME]" at bounding box center [151, 351] width 192 height 13
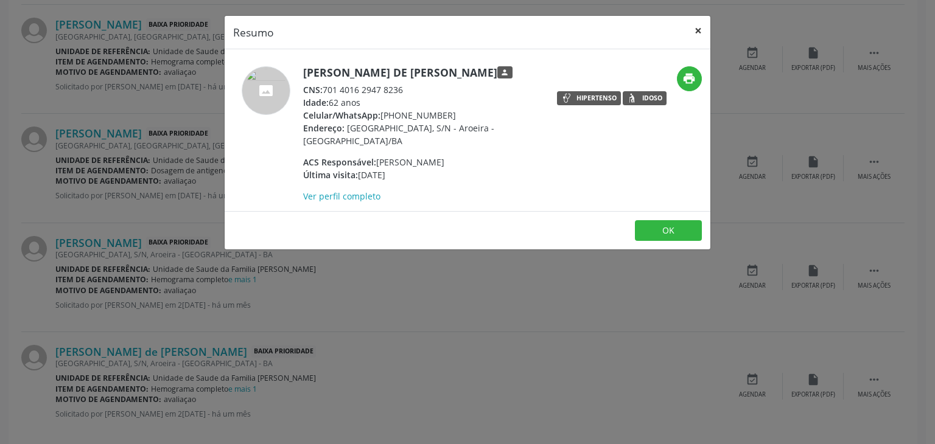
click at [701, 26] on button "×" at bounding box center [698, 31] width 24 height 30
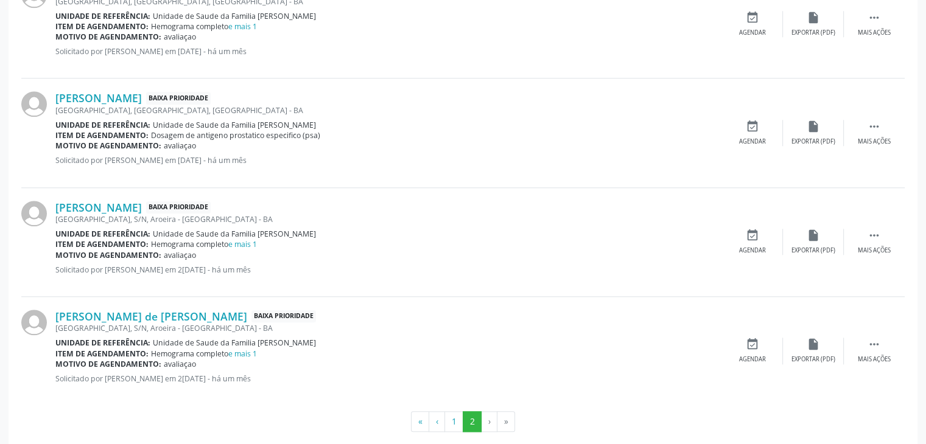
scroll to position [1268, 0]
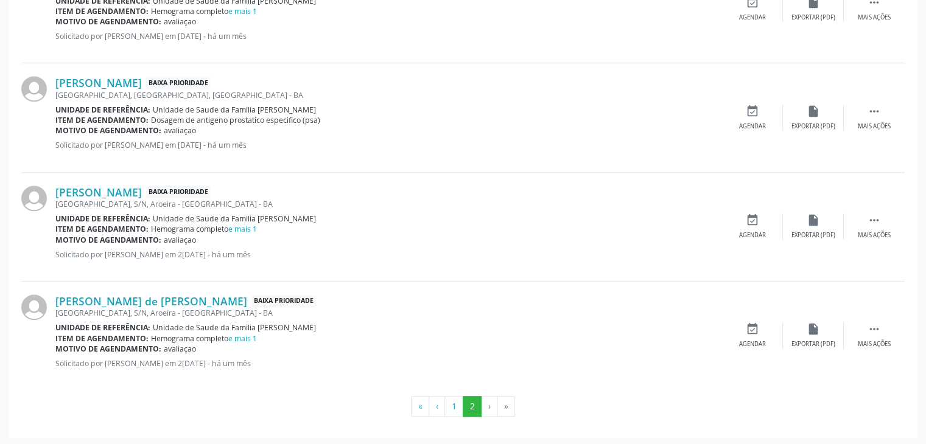
click at [112, 312] on div "[GEOGRAPHIC_DATA], S/N, Aroeira - [GEOGRAPHIC_DATA] - BA" at bounding box center [388, 313] width 667 height 10
click at [119, 308] on div "[GEOGRAPHIC_DATA], S/N, Aroeira - [GEOGRAPHIC_DATA] - BA" at bounding box center [388, 313] width 667 height 10
click at [122, 291] on div "[PERSON_NAME] de [PERSON_NAME] Baixa Prioridade [STREET_ADDRESS] Unidade de ref…" at bounding box center [462, 336] width 883 height 108
click at [123, 295] on link "[PERSON_NAME] de [PERSON_NAME]" at bounding box center [151, 301] width 192 height 13
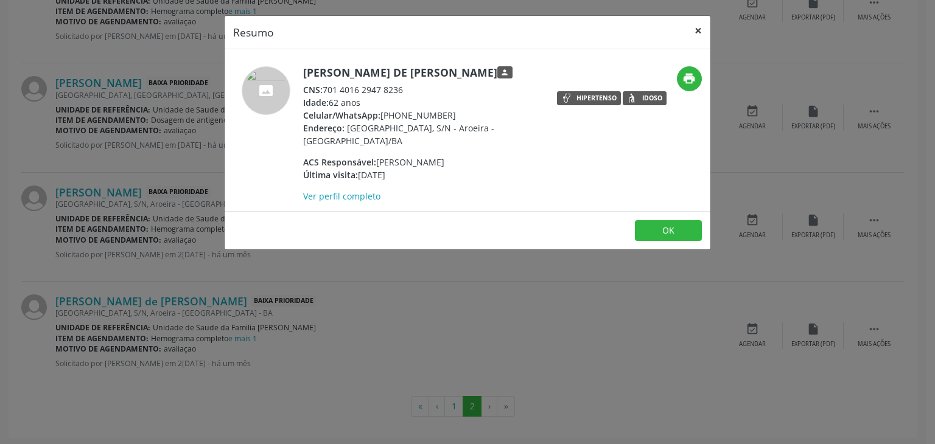
click at [694, 28] on button "×" at bounding box center [698, 31] width 24 height 30
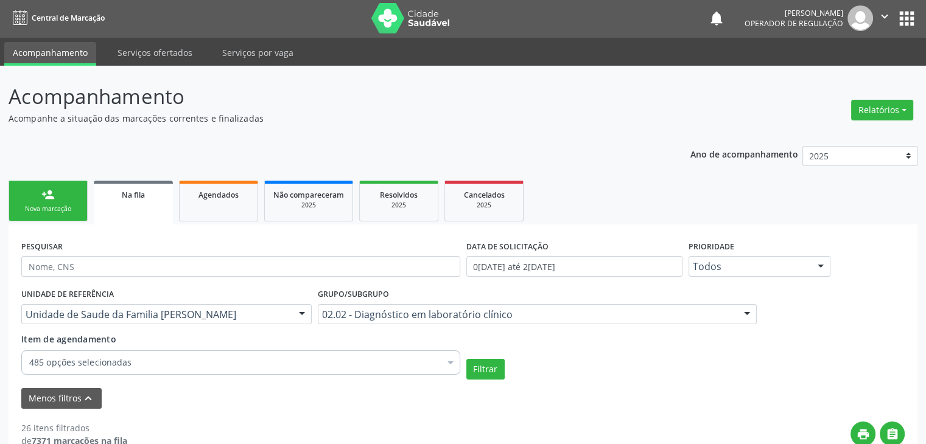
scroll to position [0, 0]
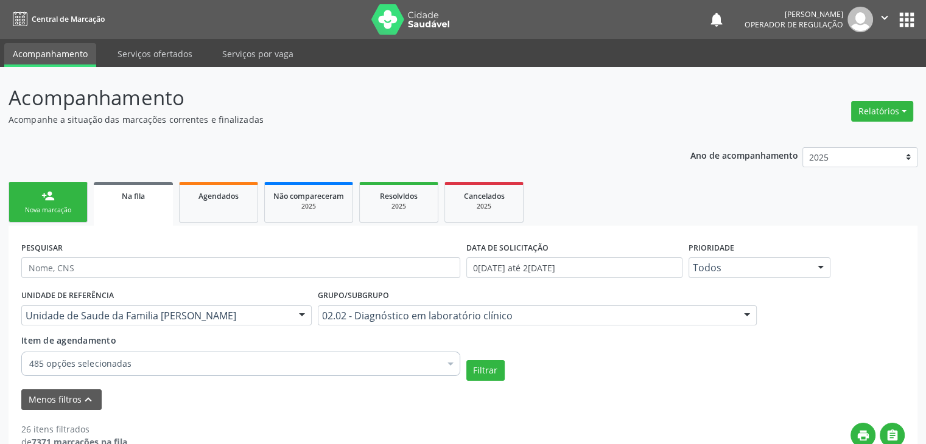
click at [233, 322] on div "Unidade de Saude da Familia [PERSON_NAME]" at bounding box center [166, 316] width 290 height 21
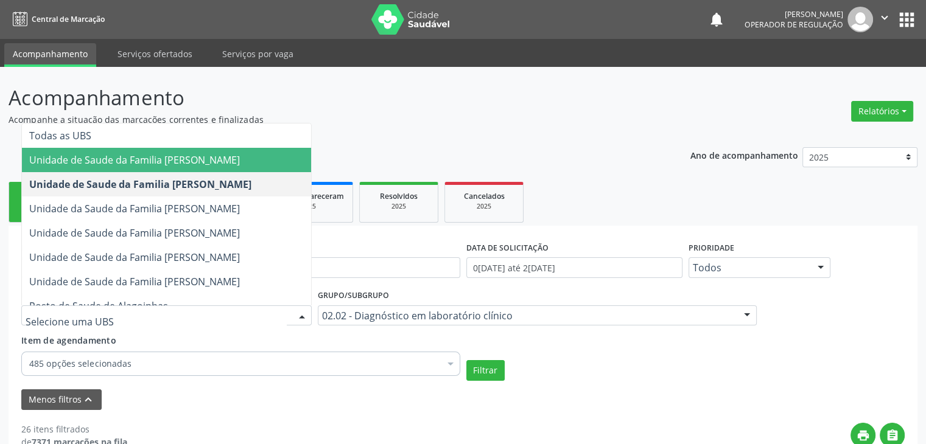
click at [239, 156] on span "Unidade de Saude da Familia [PERSON_NAME]" at bounding box center [134, 159] width 211 height 13
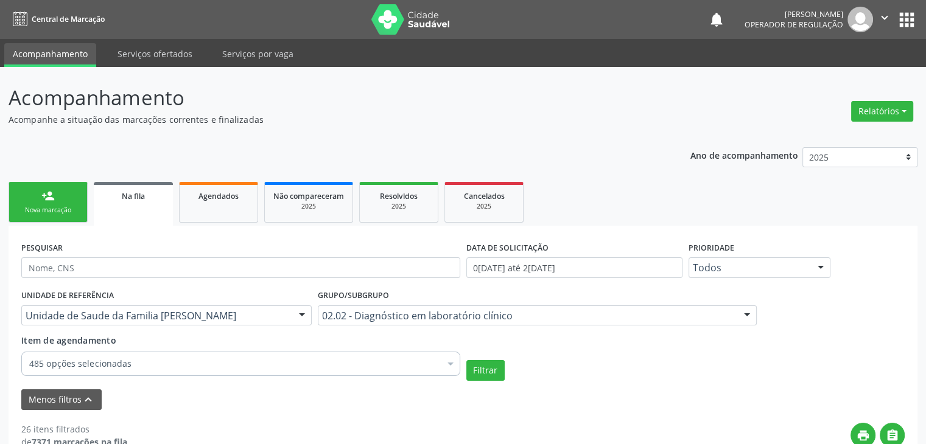
click at [513, 366] on div "Filtrar" at bounding box center [685, 370] width 445 height 21
click at [496, 368] on button "Filtrar" at bounding box center [485, 370] width 38 height 21
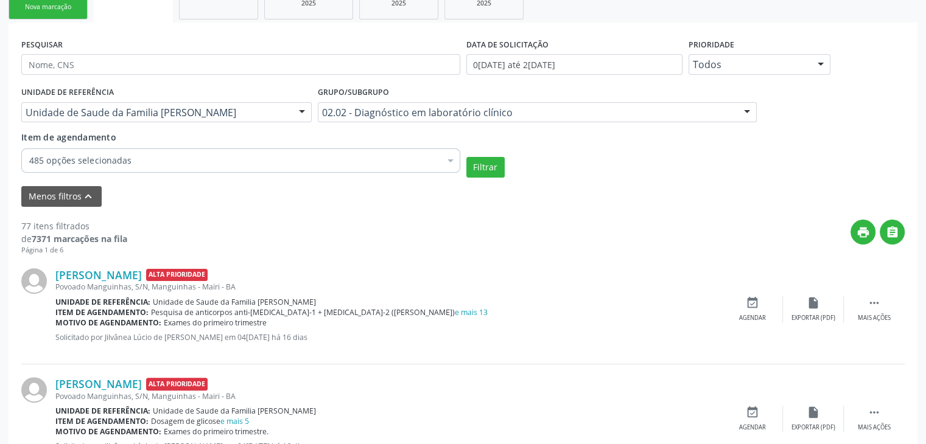
scroll to position [307, 0]
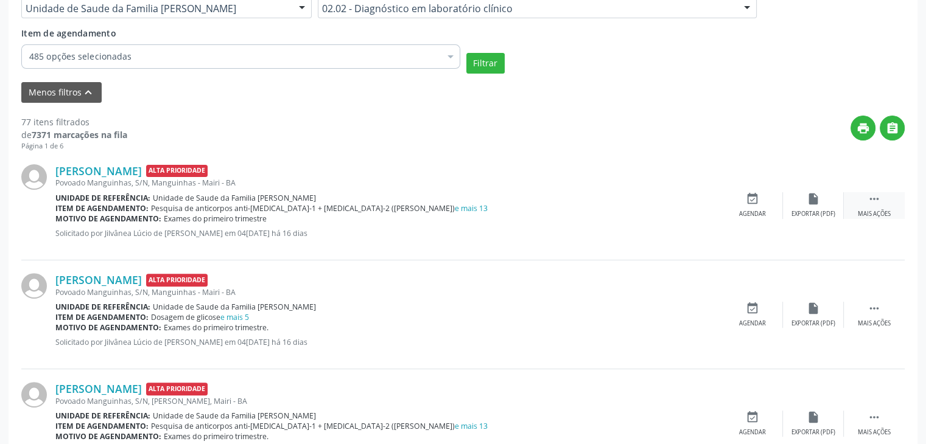
click at [860, 203] on div " Mais ações" at bounding box center [874, 205] width 61 height 26
click at [816, 198] on icon "edit" at bounding box center [813, 198] width 13 height 13
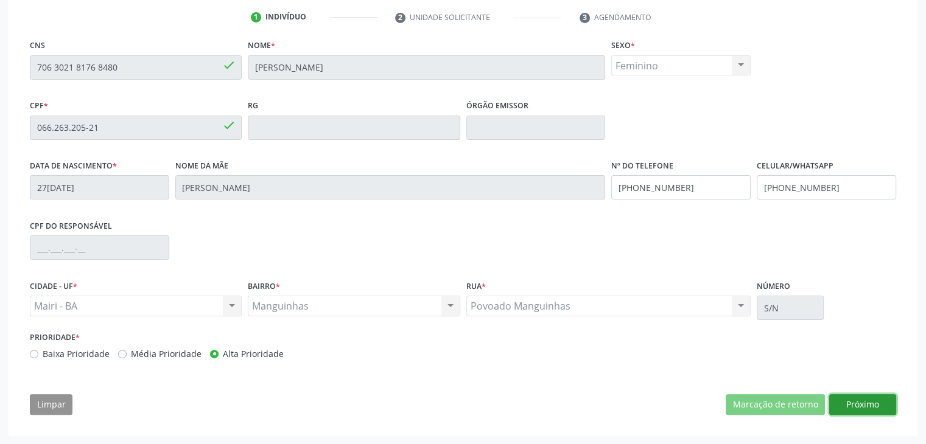
click at [860, 405] on button "Próximo" at bounding box center [862, 404] width 67 height 21
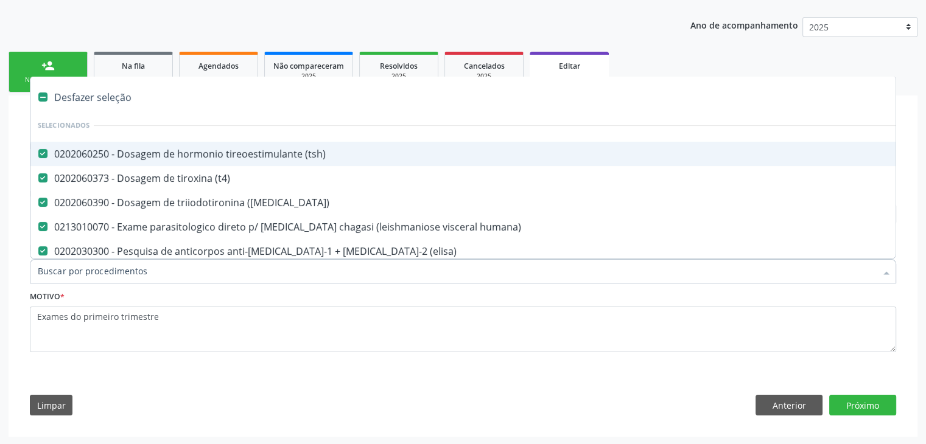
click at [93, 92] on div "Desfazer seleção" at bounding box center [505, 97] width 951 height 24
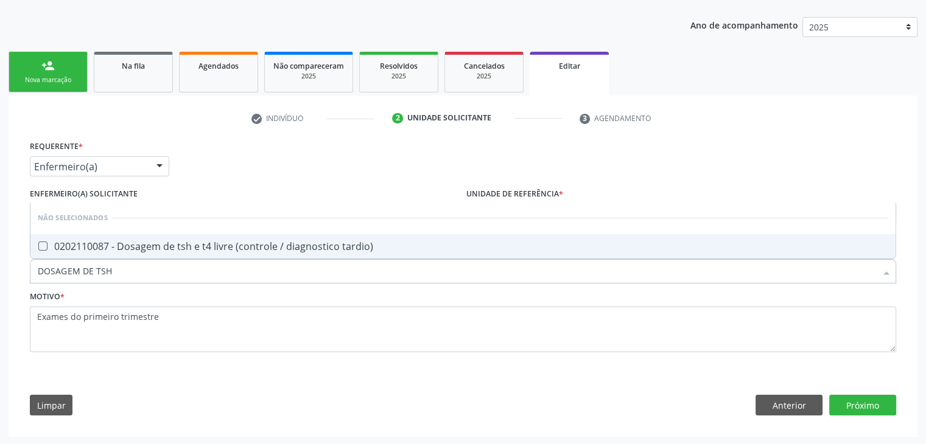
click at [184, 247] on div "0202110087 - Dosagem de tsh e t4 livre (controle / diagnostico tardio)" at bounding box center [463, 247] width 850 height 10
click at [869, 401] on button "Próximo" at bounding box center [862, 405] width 67 height 21
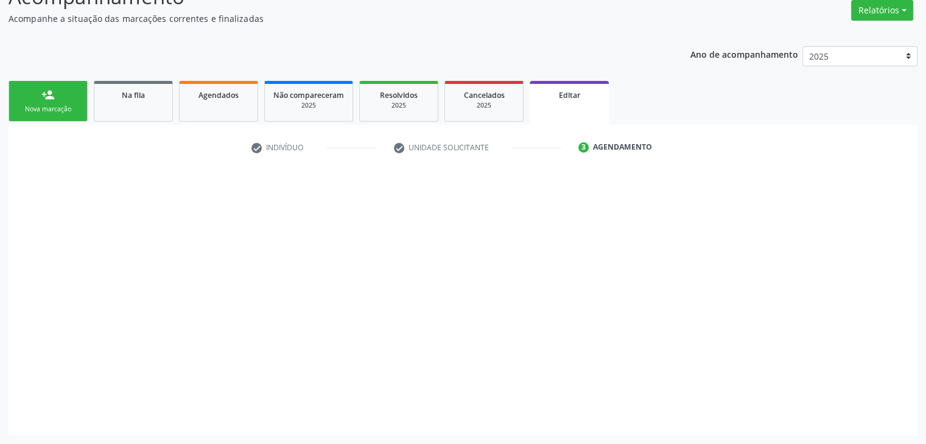
scroll to position [100, 0]
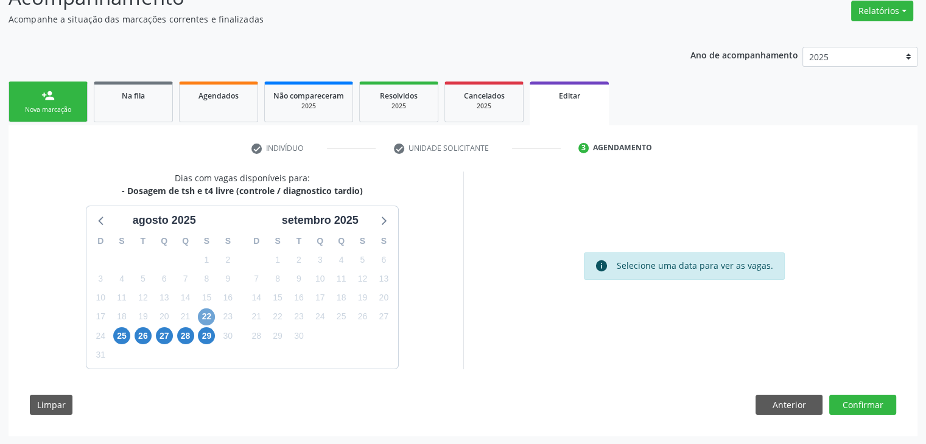
click at [204, 317] on span "22" at bounding box center [206, 317] width 17 height 17
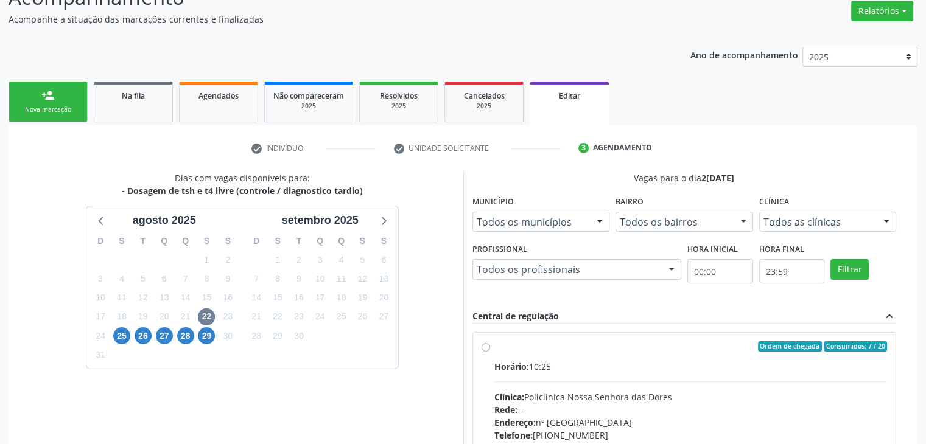
click at [614, 378] on div "Horário: 10:25 Clínica: Policlinica Nossa Senhora das Dores Rede: -- Endereço: …" at bounding box center [690, 443] width 393 height 167
click at [490, 352] on input "Ordem de chegada Consumidos: 7 / 20 Horário: 10:25 Clínica: Policlinica Nossa S…" at bounding box center [486, 347] width 9 height 11
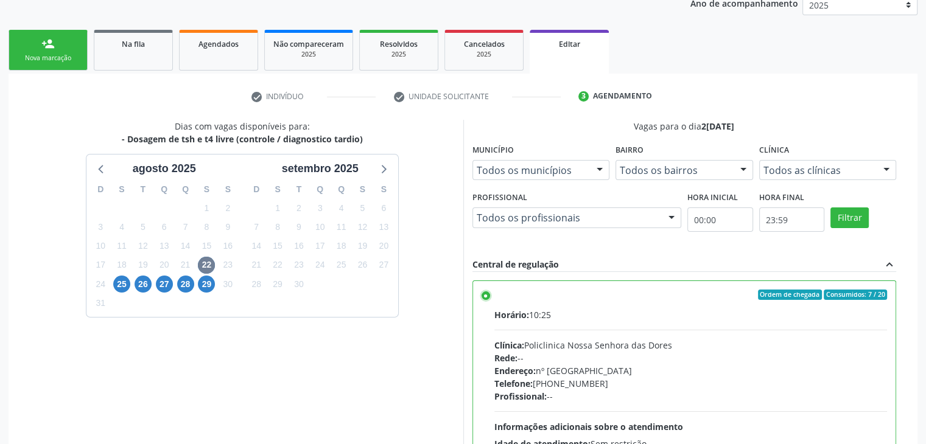
scroll to position [298, 0]
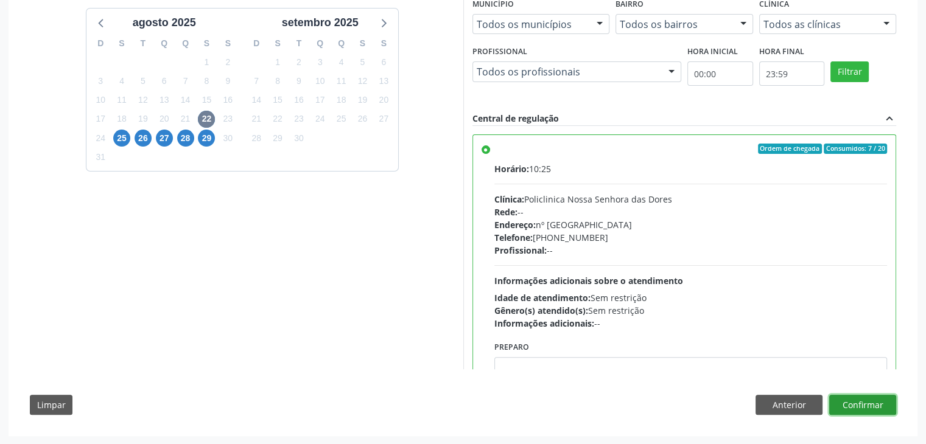
click at [889, 410] on button "Confirmar" at bounding box center [862, 405] width 67 height 21
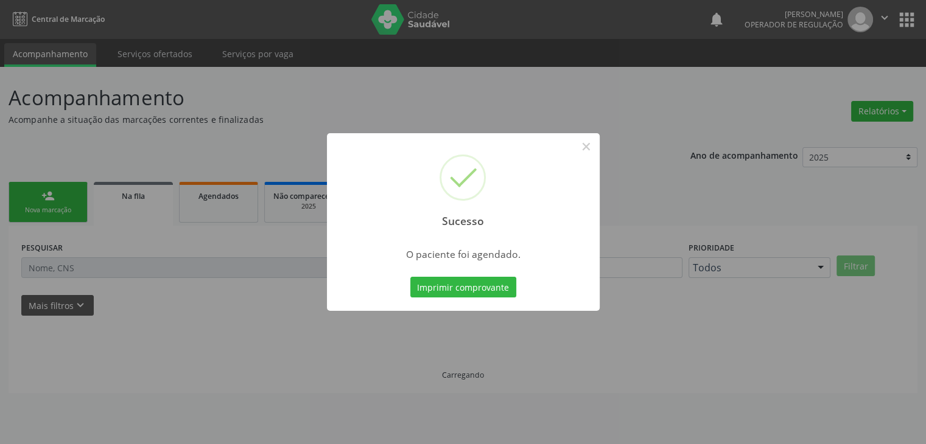
scroll to position [0, 0]
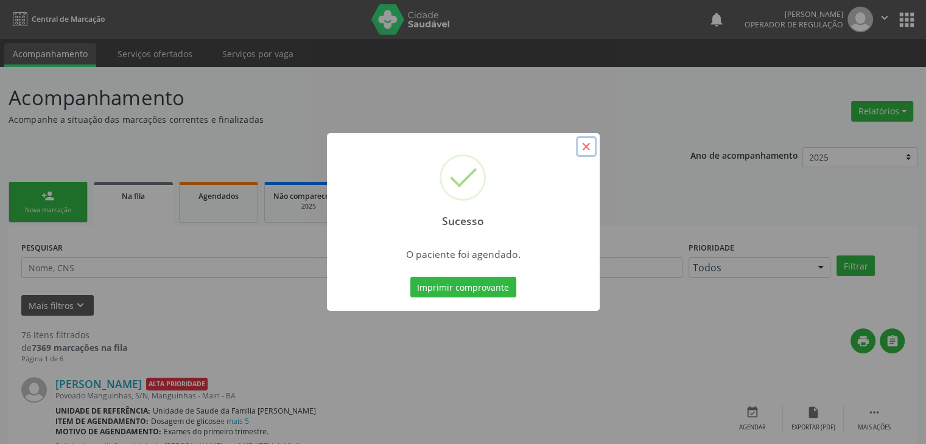
click at [582, 146] on button "×" at bounding box center [586, 146] width 21 height 21
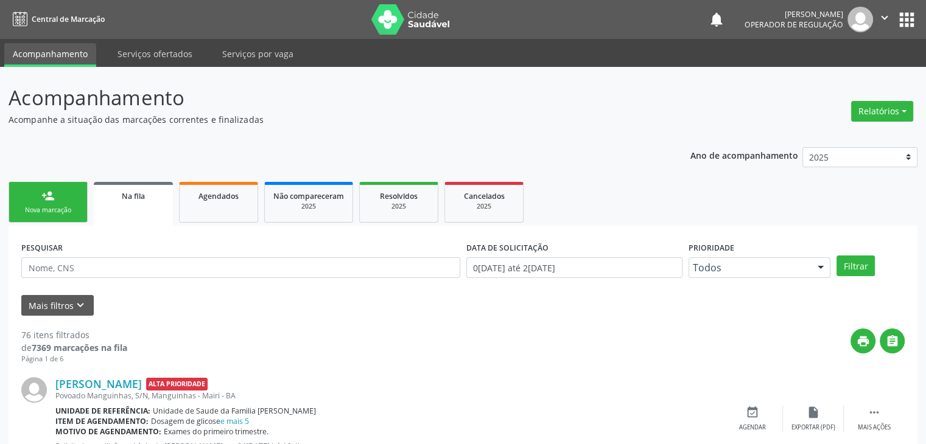
scroll to position [243, 0]
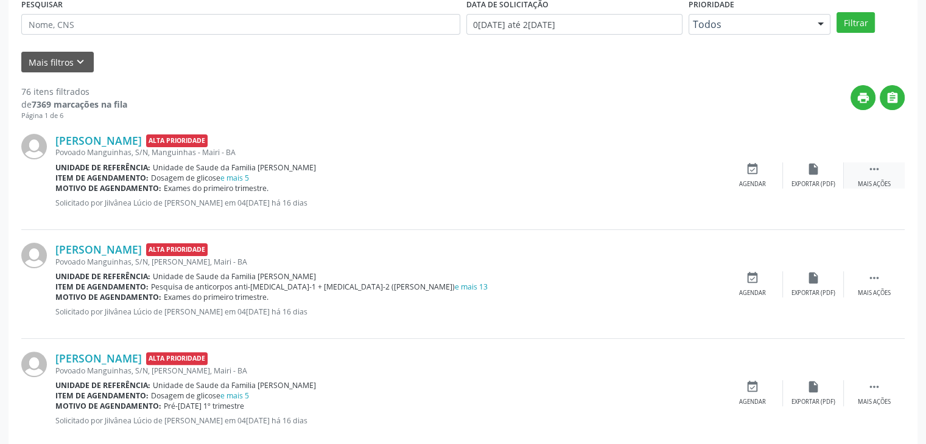
click at [888, 173] on div " Mais ações" at bounding box center [874, 176] width 61 height 26
click at [822, 177] on div "edit Editar" at bounding box center [813, 176] width 61 height 26
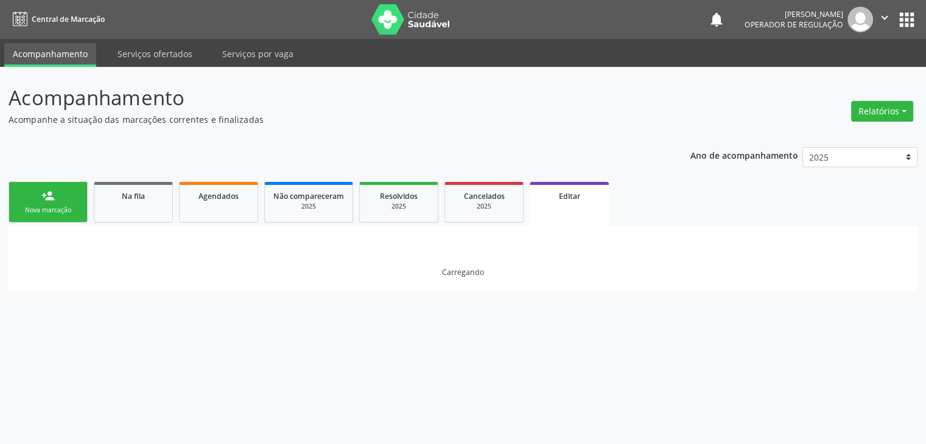
scroll to position [0, 0]
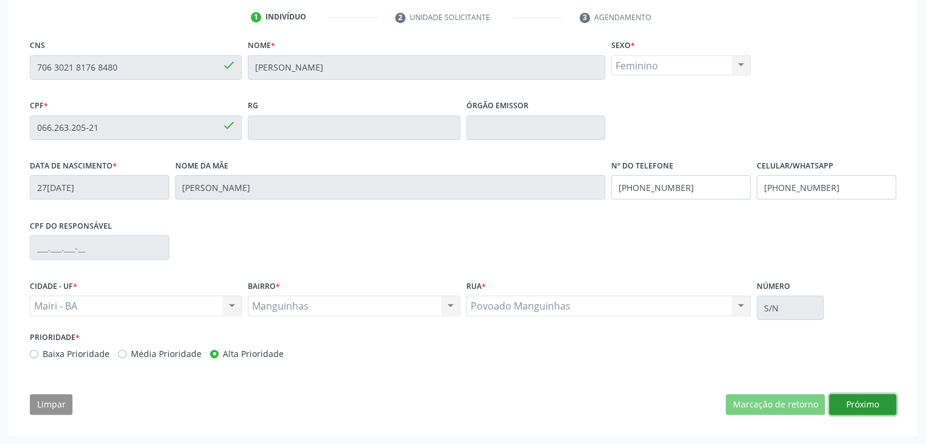
click at [869, 402] on button "Próximo" at bounding box center [862, 404] width 67 height 21
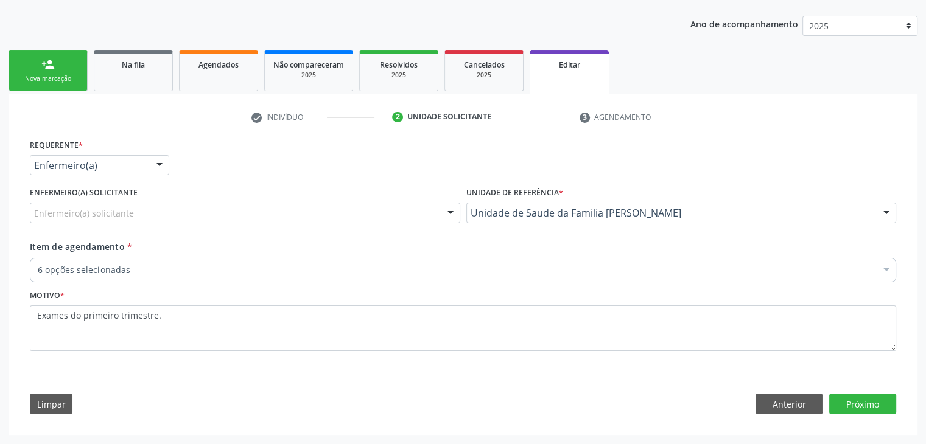
scroll to position [130, 0]
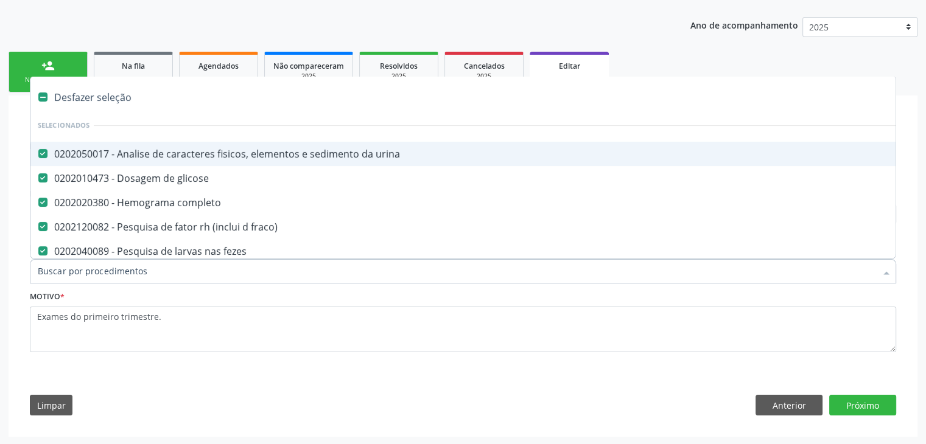
click at [67, 105] on div "Desfazer seleção" at bounding box center [505, 97] width 951 height 24
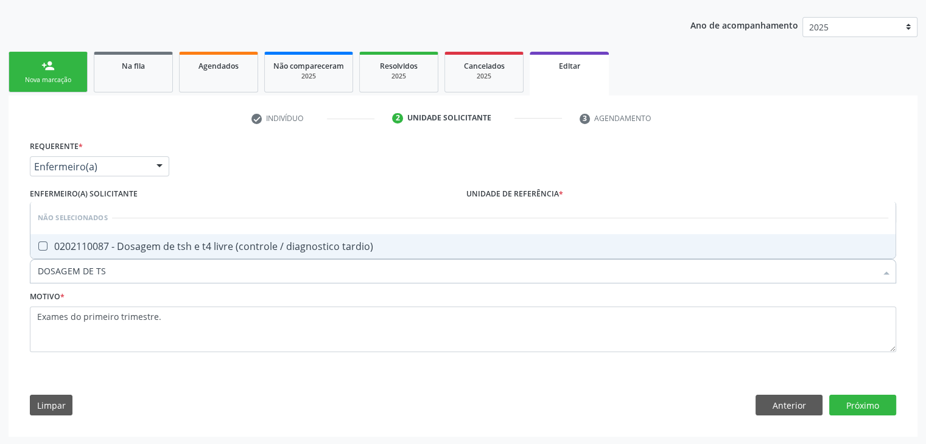
click at [209, 245] on div "0202110087 - Dosagem de tsh e t4 livre (controle / diagnostico tardio)" at bounding box center [463, 247] width 850 height 10
click at [871, 402] on button "Próximo" at bounding box center [862, 405] width 67 height 21
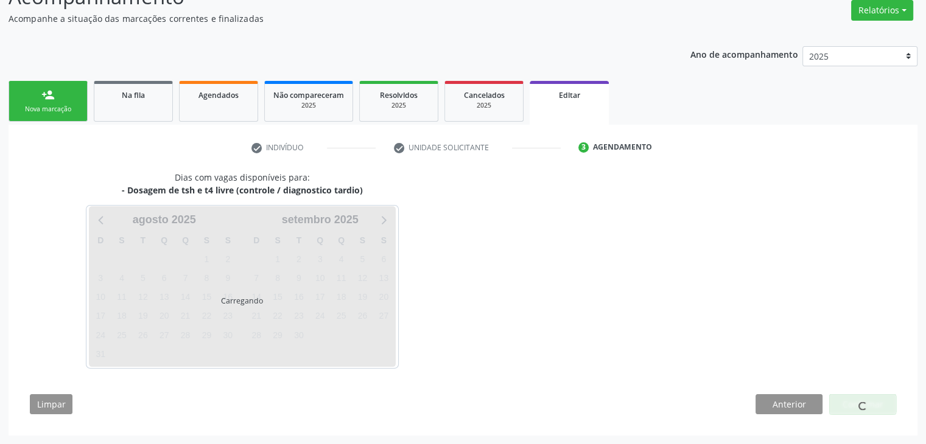
scroll to position [100, 0]
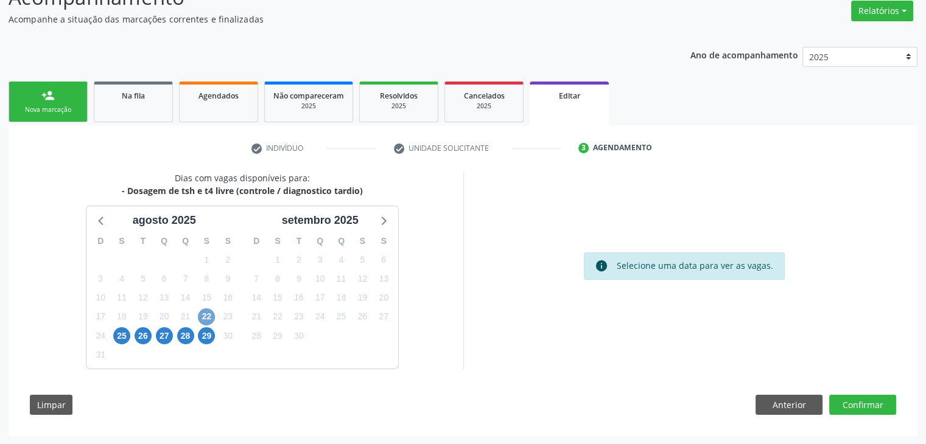
click at [207, 323] on span "22" at bounding box center [206, 317] width 17 height 17
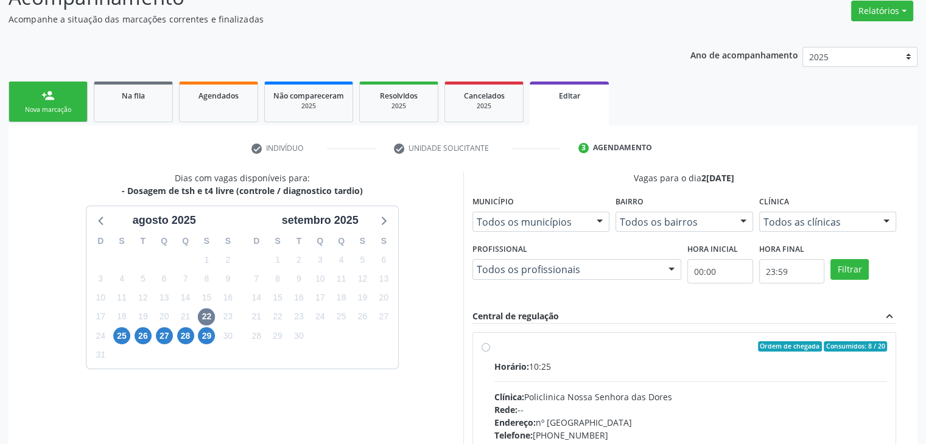
click at [698, 404] on div "Rede: --" at bounding box center [690, 410] width 393 height 13
click at [490, 352] on input "Ordem de chegada Consumidos: 8 / 20 Horário: 10:25 Clínica: Policlinica Nossa S…" at bounding box center [486, 347] width 9 height 11
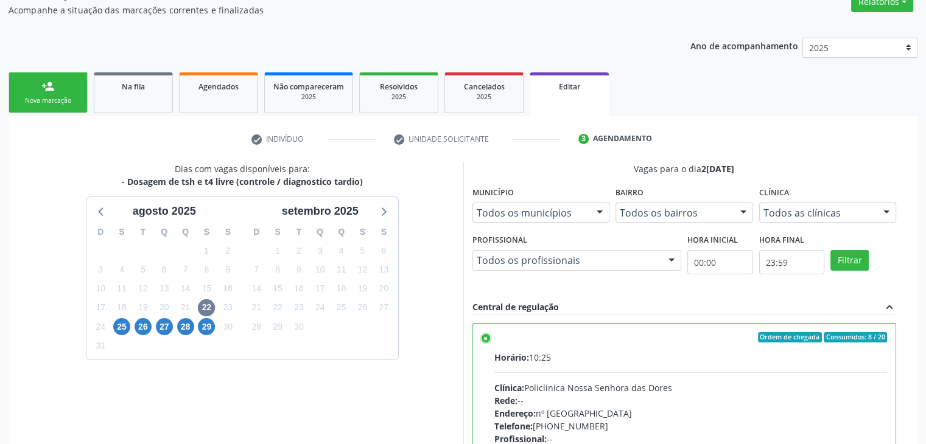
scroll to position [298, 0]
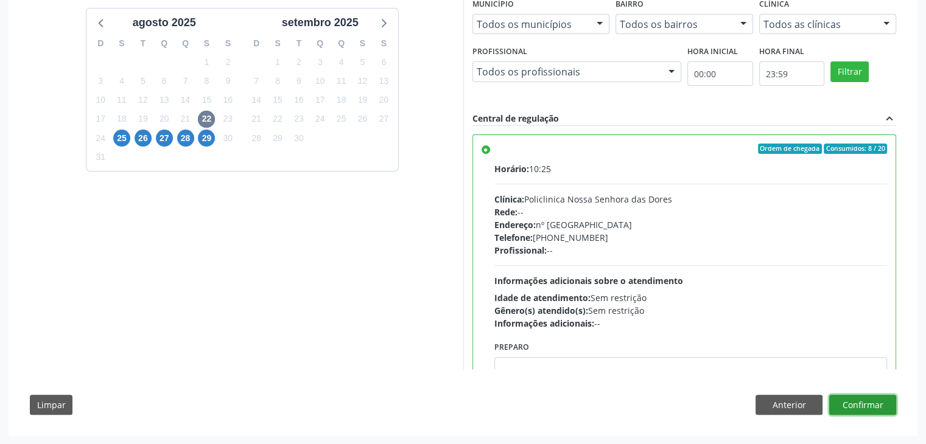
click at [879, 405] on button "Confirmar" at bounding box center [862, 405] width 67 height 21
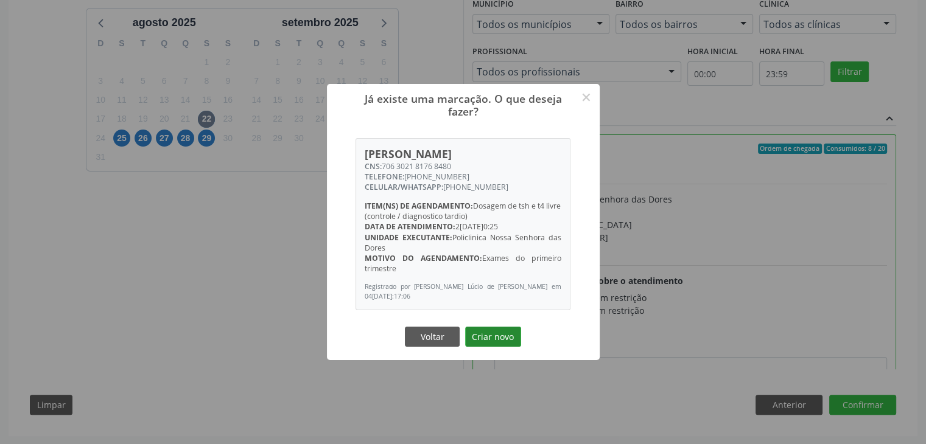
click at [497, 340] on button "Criar novo" at bounding box center [493, 337] width 56 height 21
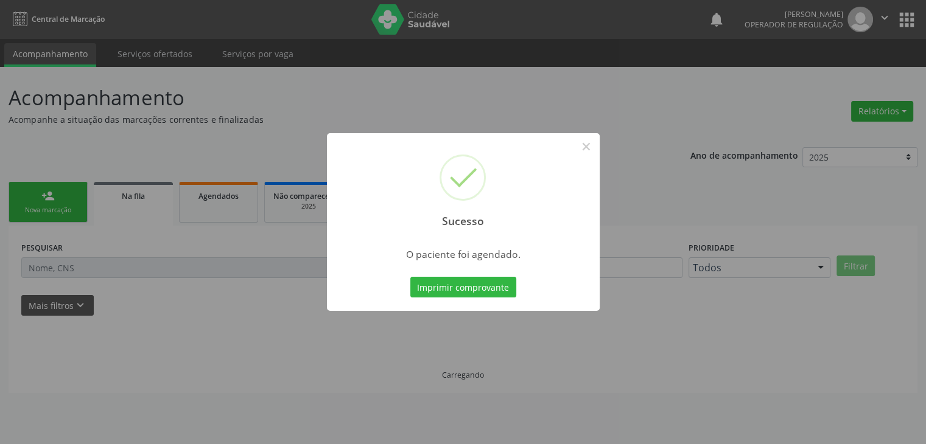
scroll to position [0, 0]
click at [597, 150] on button "×" at bounding box center [590, 146] width 21 height 21
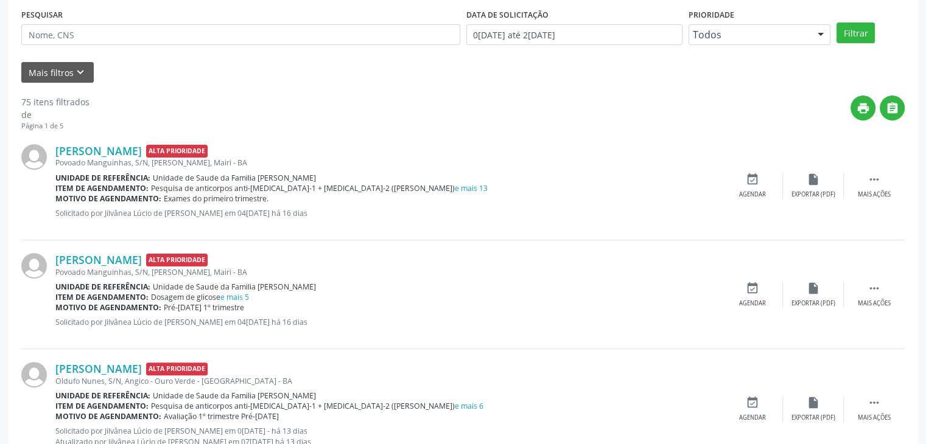
scroll to position [243, 0]
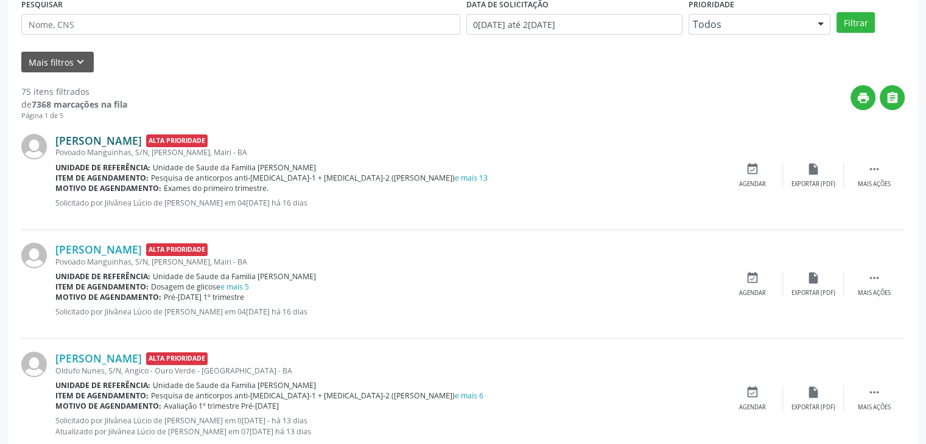
click at [135, 140] on link "[PERSON_NAME]" at bounding box center [98, 140] width 86 height 13
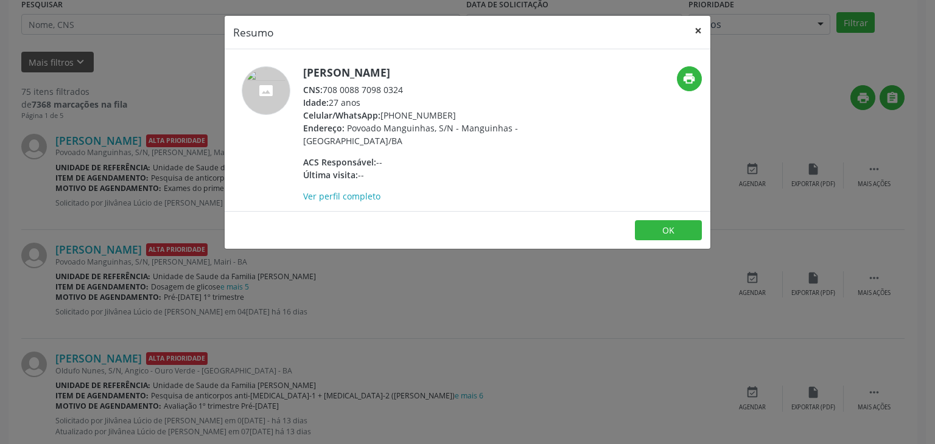
click at [701, 30] on button "×" at bounding box center [698, 31] width 24 height 30
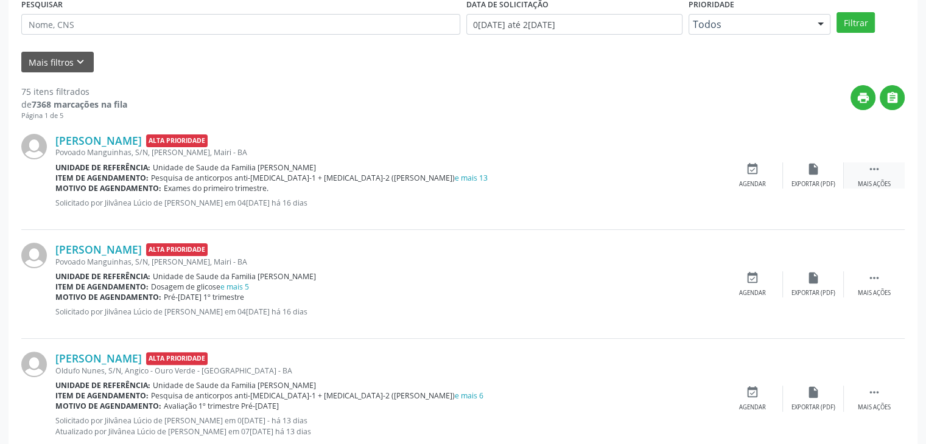
click at [855, 178] on div " Mais ações" at bounding box center [874, 176] width 61 height 26
click at [821, 177] on div "edit Editar" at bounding box center [813, 176] width 61 height 26
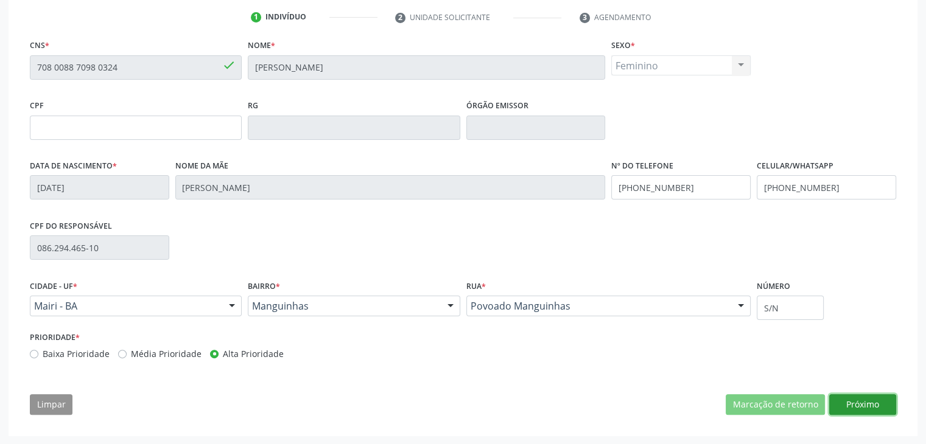
click at [864, 405] on button "Próximo" at bounding box center [862, 404] width 67 height 21
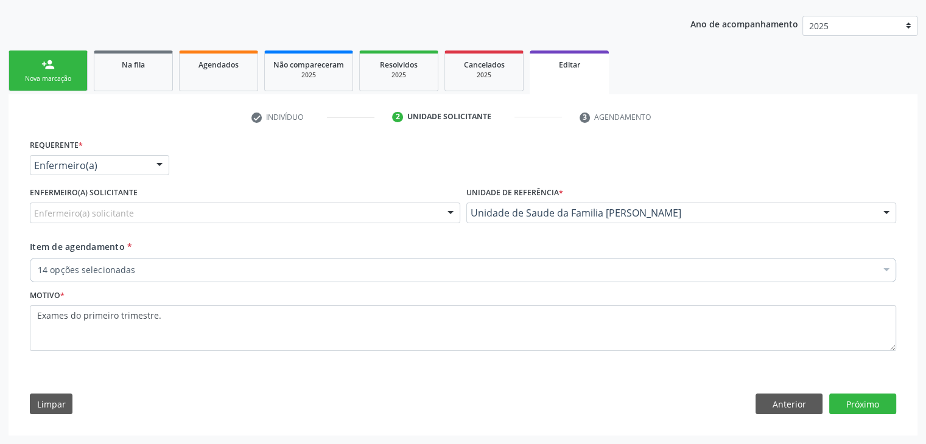
scroll to position [130, 0]
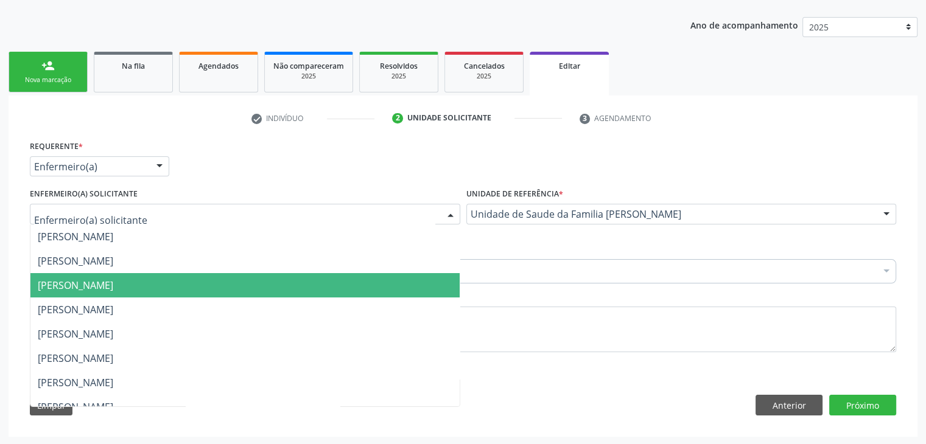
click at [634, 303] on div "Motivo * Exames do primeiro trimestre." at bounding box center [463, 320] width 866 height 65
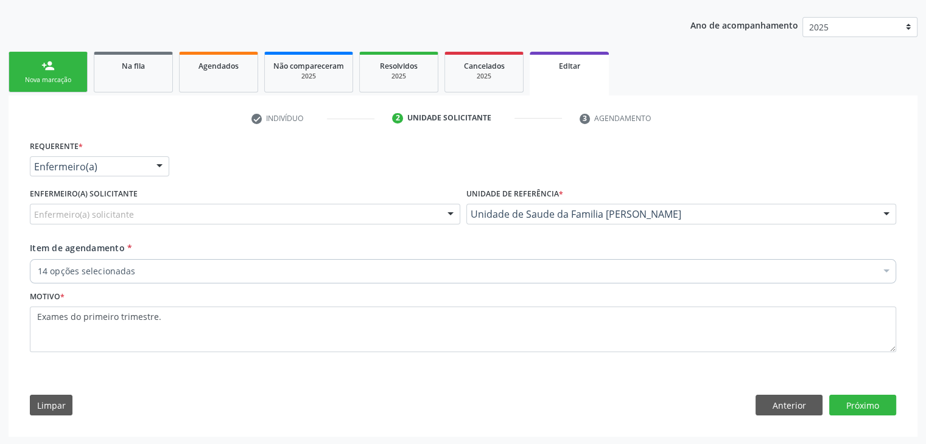
click at [200, 260] on div "14 opções selecionadas" at bounding box center [463, 271] width 866 height 24
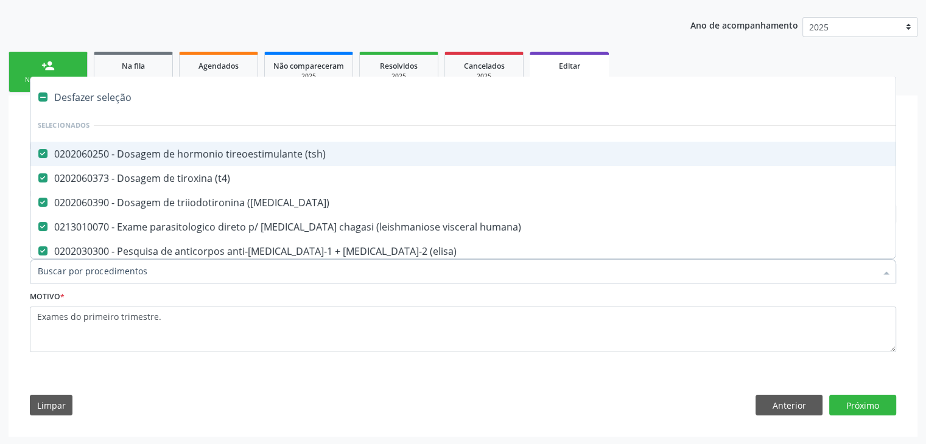
click at [87, 86] on div "Desfazer seleção" at bounding box center [505, 97] width 951 height 24
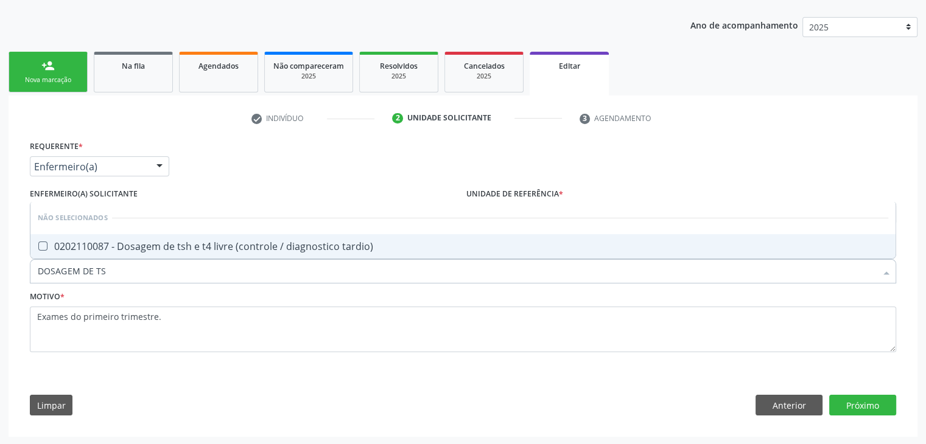
click at [189, 242] on div "0202110087 - Dosagem de tsh e t4 livre (controle / diagnostico tardio)" at bounding box center [463, 247] width 850 height 10
click at [864, 402] on button "Próximo" at bounding box center [862, 405] width 67 height 21
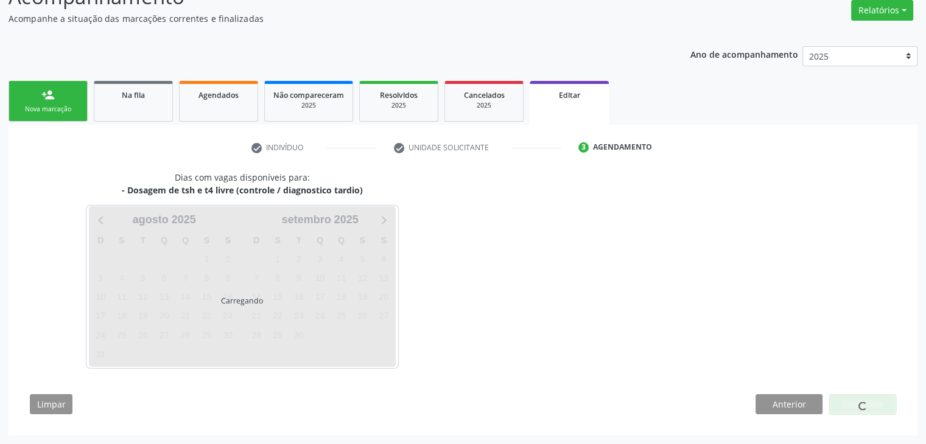
scroll to position [100, 0]
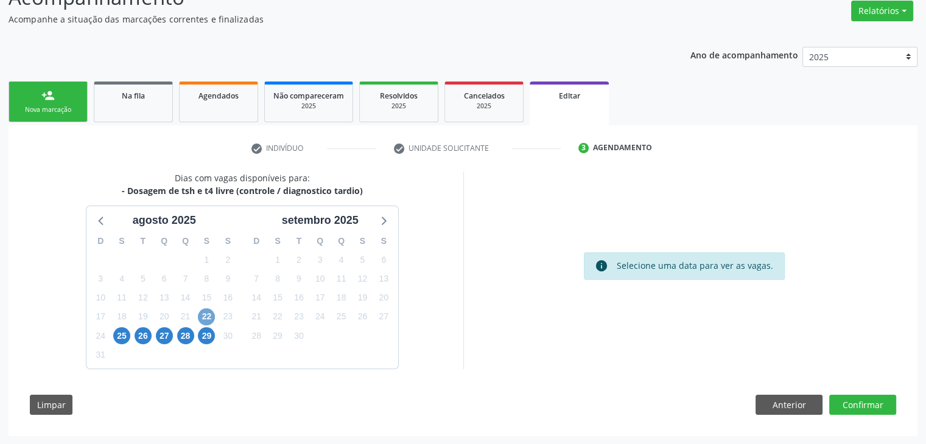
click at [205, 320] on span "22" at bounding box center [206, 317] width 17 height 17
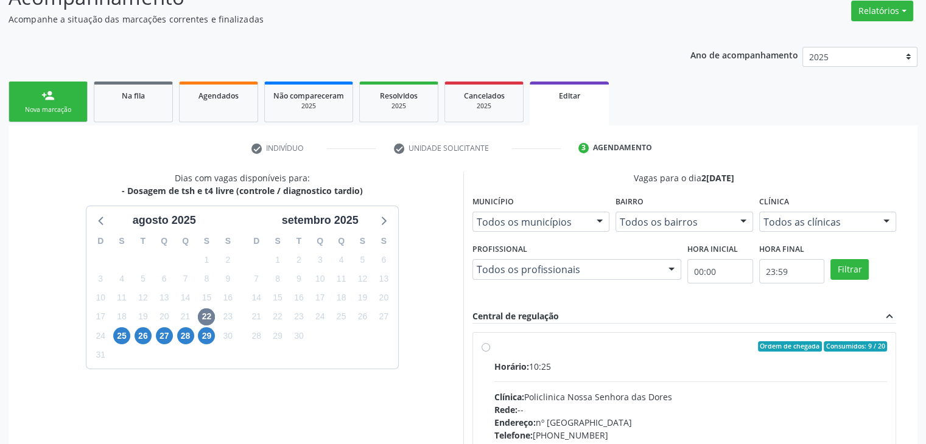
click at [653, 384] on div "Horário: 10:25 Clínica: Policlinica Nossa Senhora das Dores Rede: -- Endereço: …" at bounding box center [690, 443] width 393 height 167
click at [490, 352] on input "Ordem de chegada Consumidos: 9 / 20 Horário: 10:25 Clínica: Policlinica [GEOGRA…" at bounding box center [486, 347] width 9 height 11
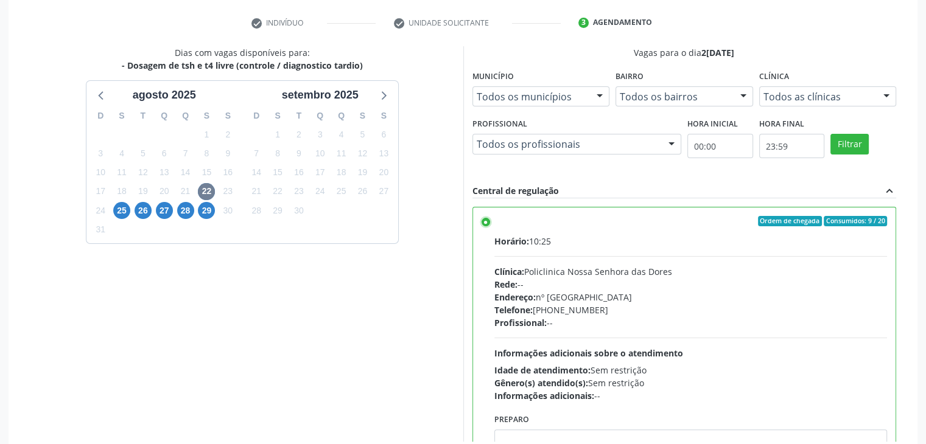
scroll to position [298, 0]
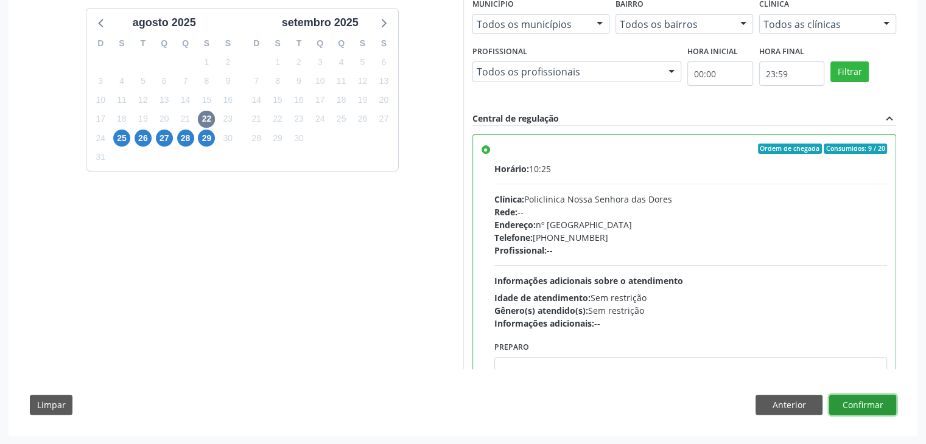
click at [881, 408] on button "Confirmar" at bounding box center [862, 405] width 67 height 21
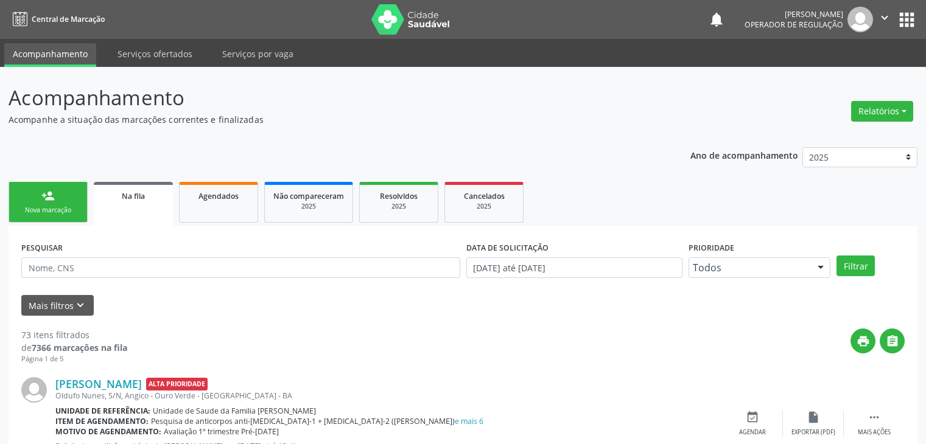
scroll to position [304, 0]
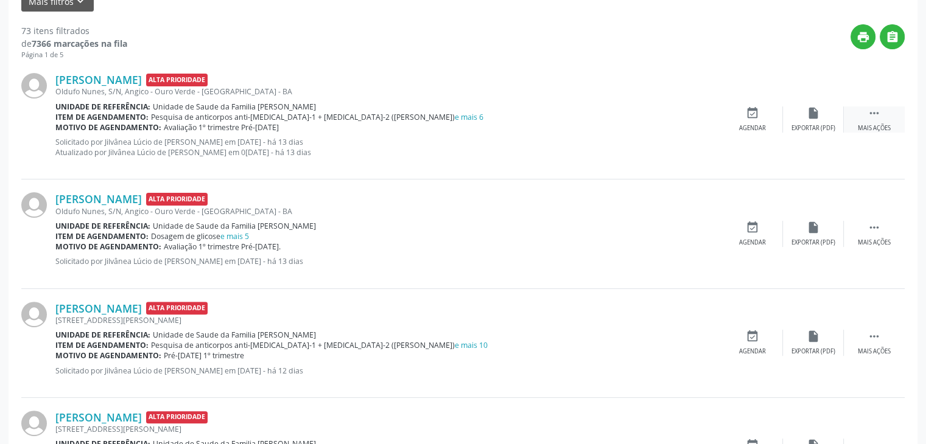
click at [860, 107] on div " Mais ações" at bounding box center [874, 120] width 61 height 26
click at [824, 125] on div "edit Editar" at bounding box center [813, 120] width 61 height 26
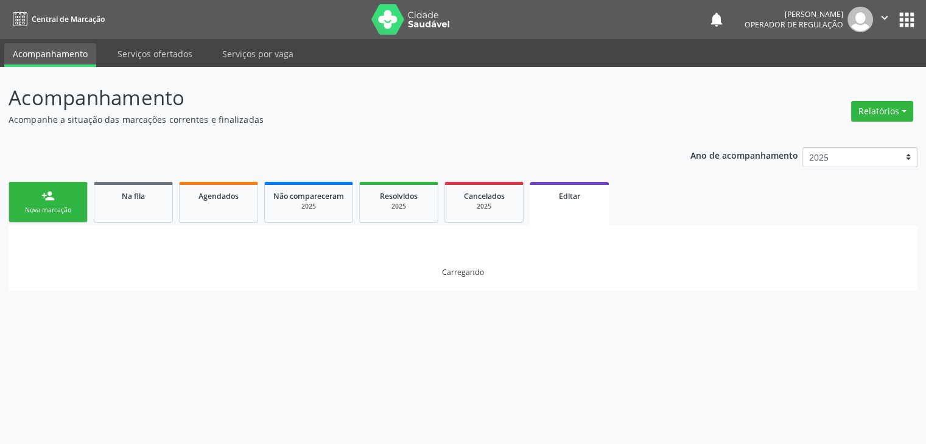
scroll to position [0, 0]
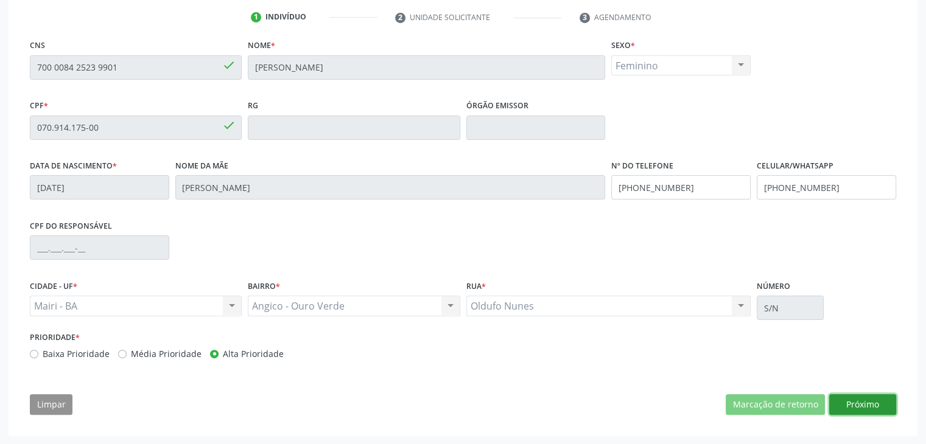
click at [858, 405] on button "Próximo" at bounding box center [862, 404] width 67 height 21
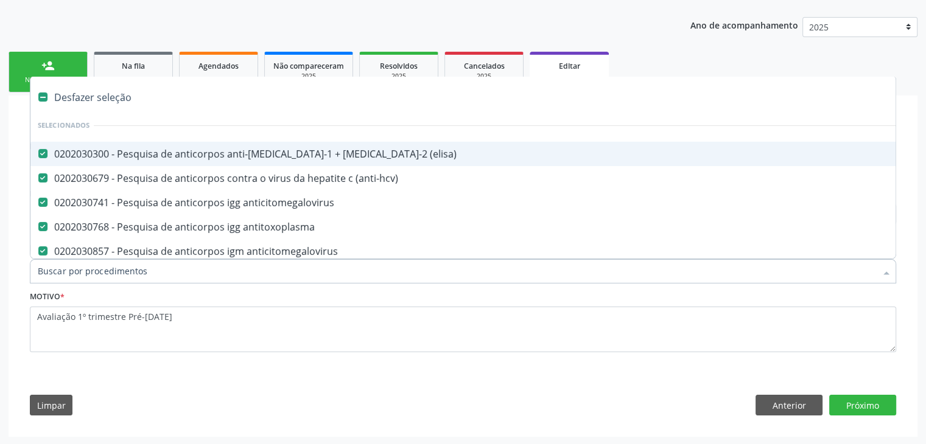
click at [119, 94] on div "Desfazer seleção" at bounding box center [505, 97] width 951 height 24
checkbox \(elisa\) "false"
checkbox \(anti-hcv\) "false"
checkbox anticitomegalovirus "false"
checkbox antitoxoplasma "false"
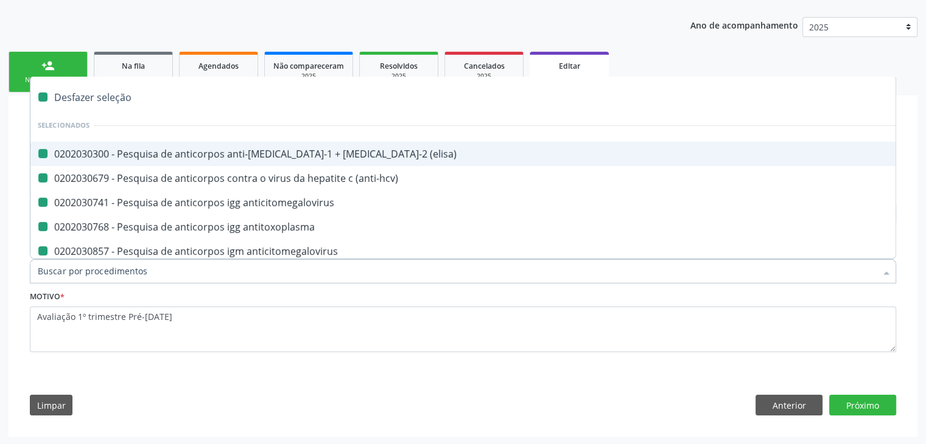
checkbox anticitomegalovirus "false"
checkbox antitoxoplasma "false"
checkbox \(hbsag\) "false"
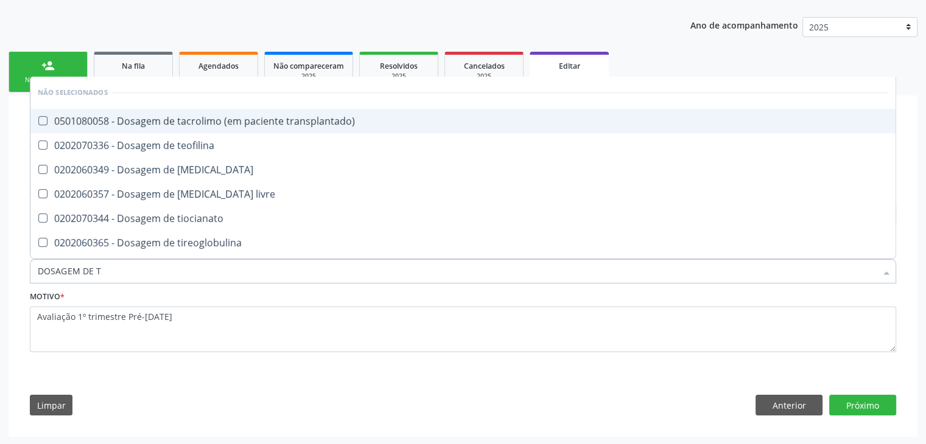
type input "DOSAGEM DE TS"
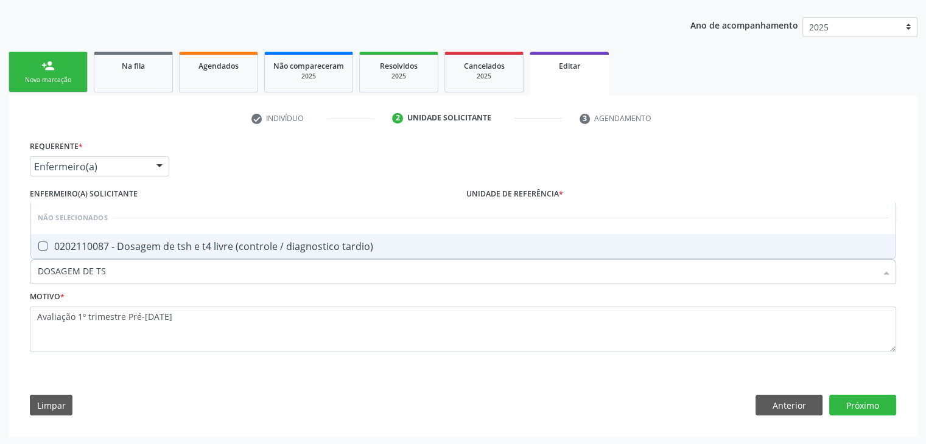
click at [236, 247] on div "0202110087 - Dosagem de tsh e t4 livre (controle / diagnostico tardio)" at bounding box center [463, 247] width 850 height 10
checkbox tardio\) "true"
click at [881, 406] on button "Próximo" at bounding box center [862, 405] width 67 height 21
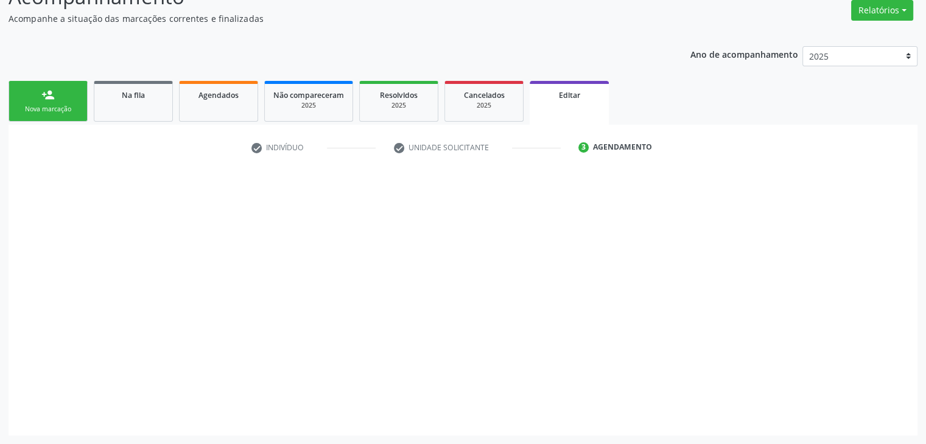
scroll to position [100, 0]
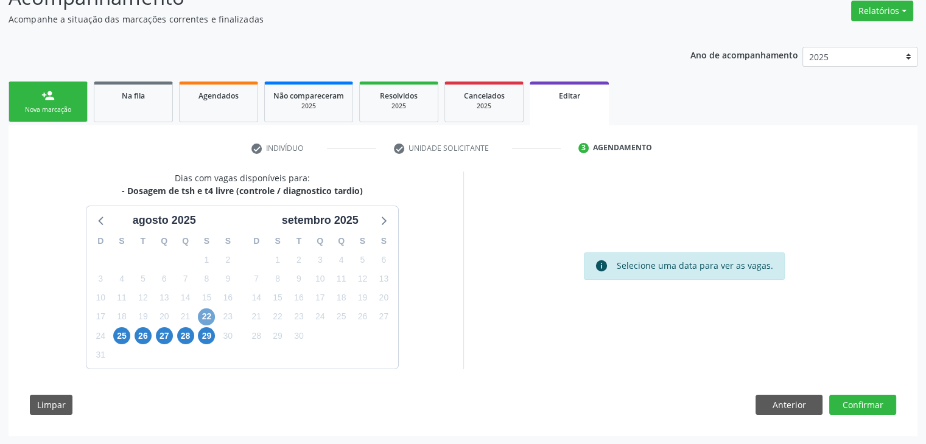
click at [208, 310] on span "22" at bounding box center [206, 317] width 17 height 17
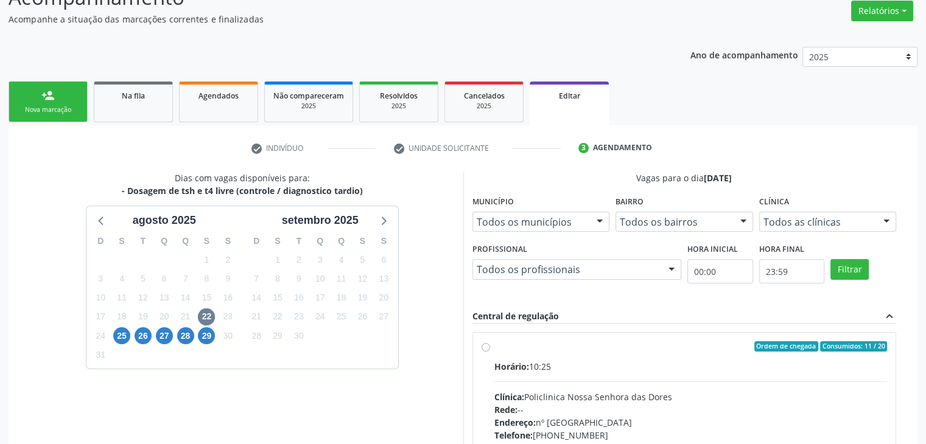
click at [631, 394] on div "Clínica: Policlinica Nossa Senhora das Dores" at bounding box center [690, 397] width 393 height 13
click at [490, 352] on input "Ordem de chegada Consumidos: 11 / 20 Horário: 10:25 Clínica: Policlinica Nossa …" at bounding box center [486, 347] width 9 height 11
radio input "true"
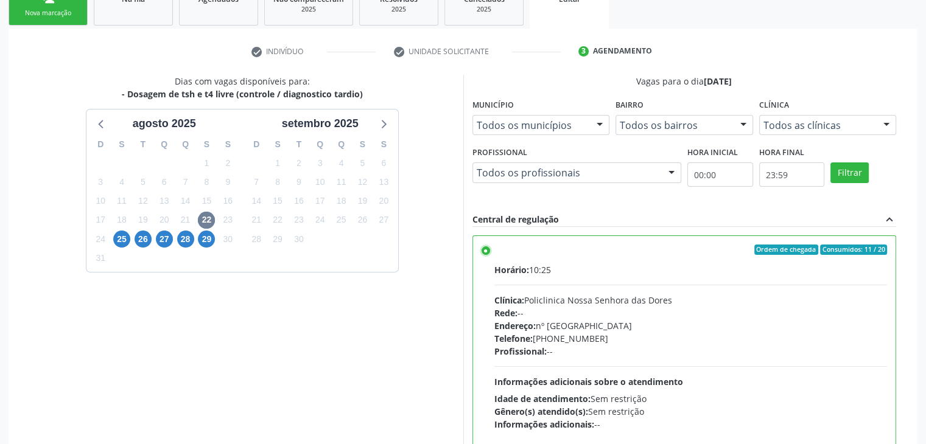
scroll to position [298, 0]
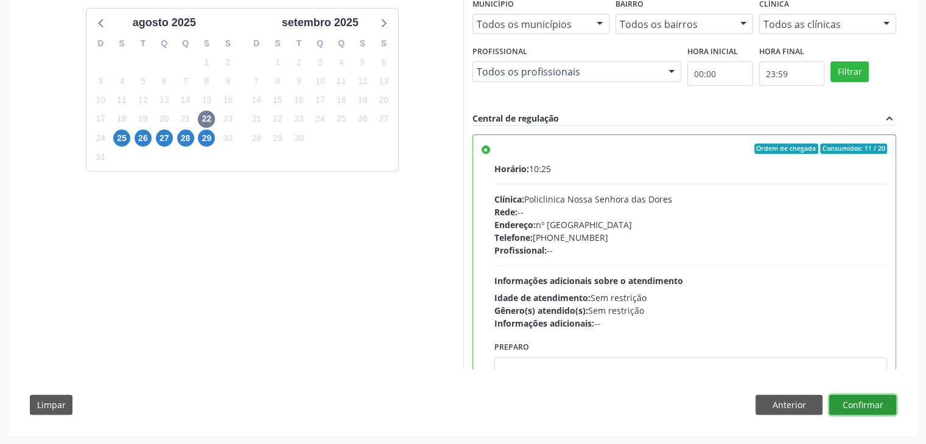
click at [856, 401] on button "Confirmar" at bounding box center [862, 405] width 67 height 21
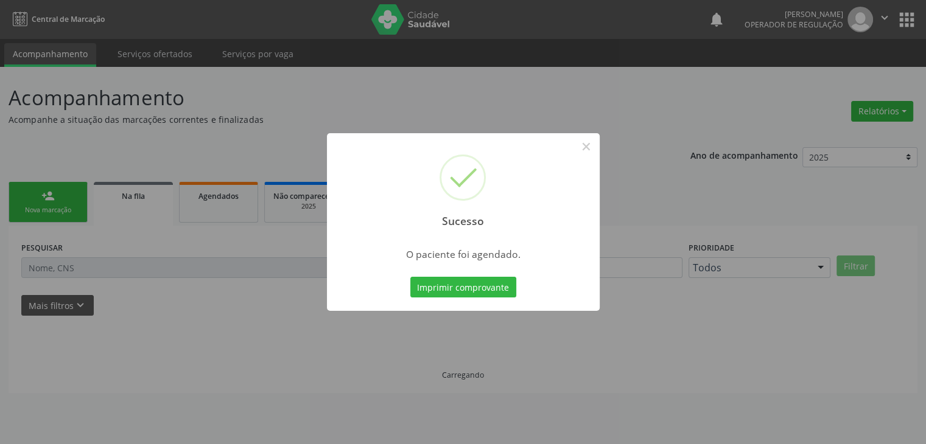
scroll to position [0, 0]
click at [585, 144] on button "×" at bounding box center [590, 146] width 21 height 21
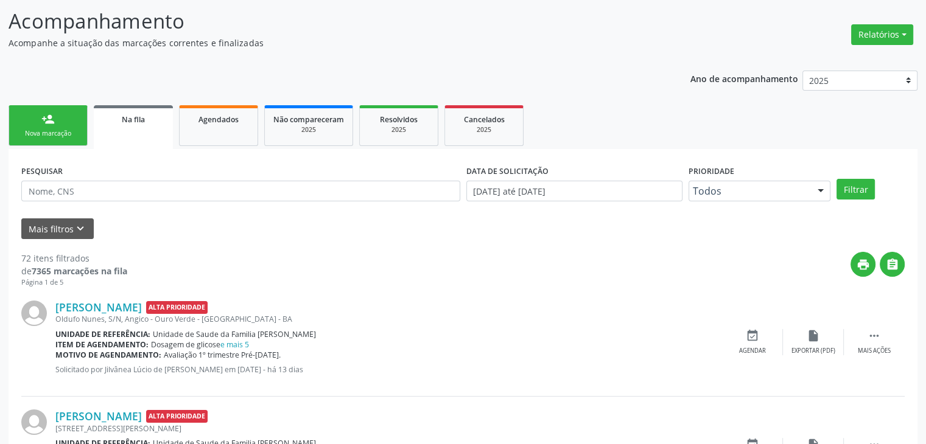
scroll to position [243, 0]
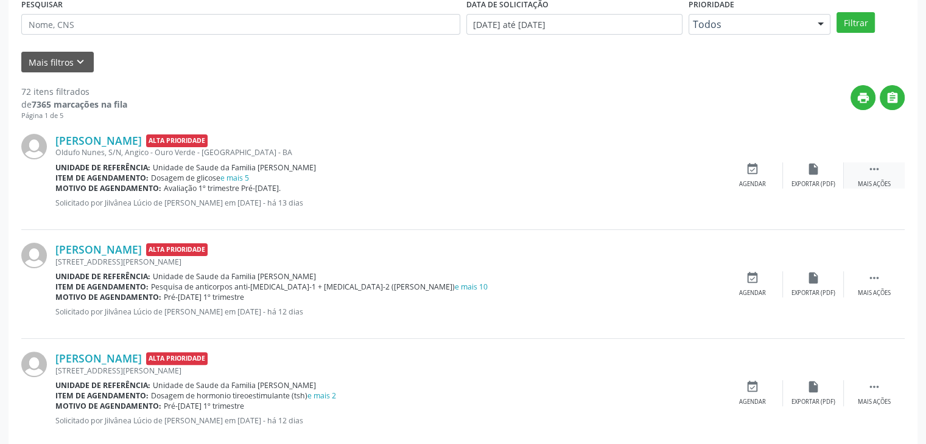
click at [877, 169] on icon "" at bounding box center [873, 169] width 13 height 13
click at [808, 170] on icon "edit" at bounding box center [813, 169] width 13 height 13
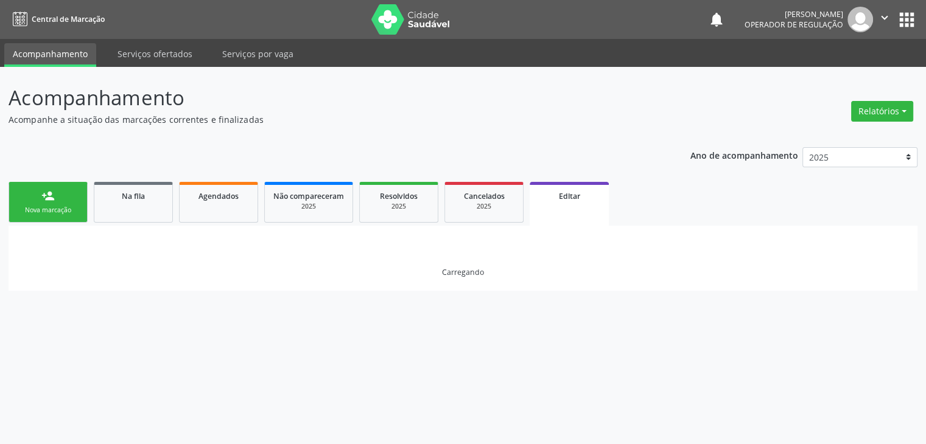
scroll to position [0, 0]
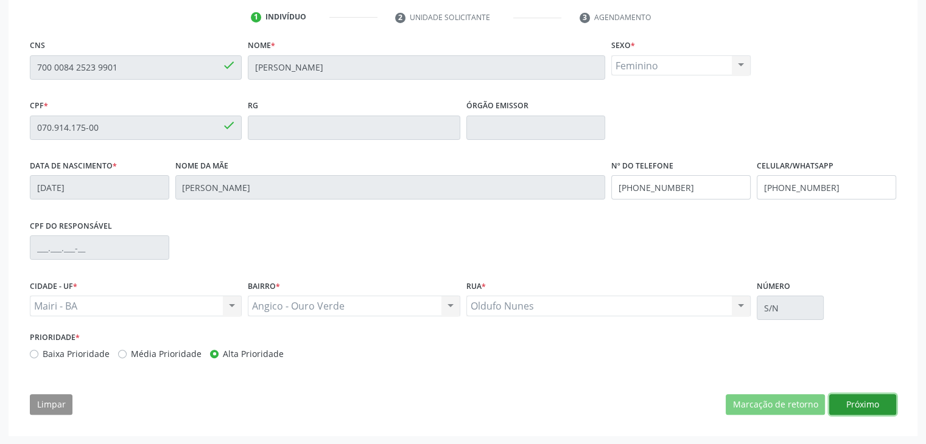
click at [867, 407] on button "Próximo" at bounding box center [862, 404] width 67 height 21
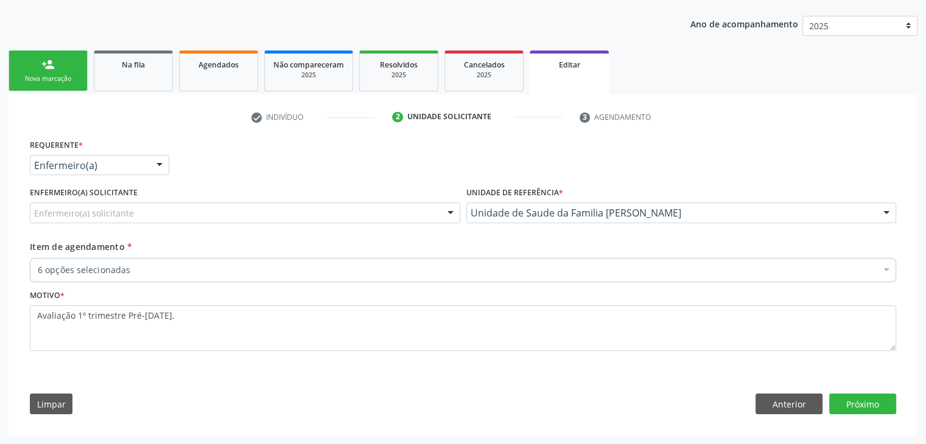
scroll to position [130, 0]
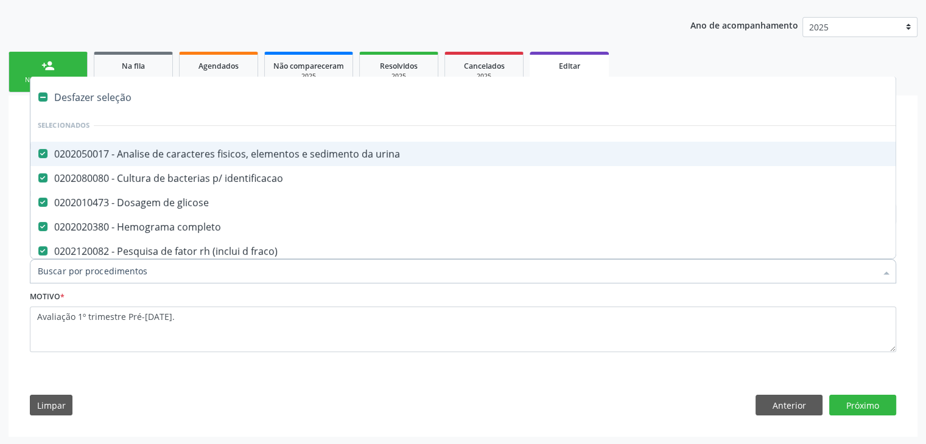
click at [114, 101] on div "Desfazer seleção" at bounding box center [505, 97] width 951 height 24
checkbox urina "false"
checkbox identificacao "false"
checkbox glicose "false"
checkbox completo "false"
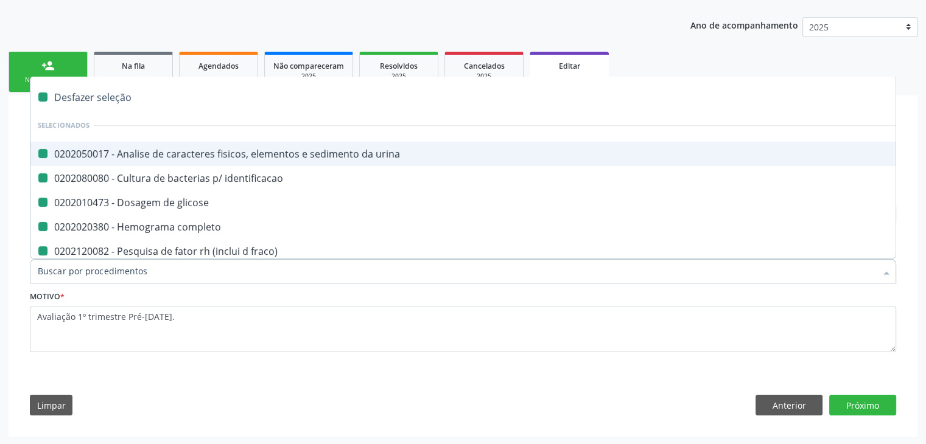
checkbox fraco\) "false"
checkbox gestantes "false"
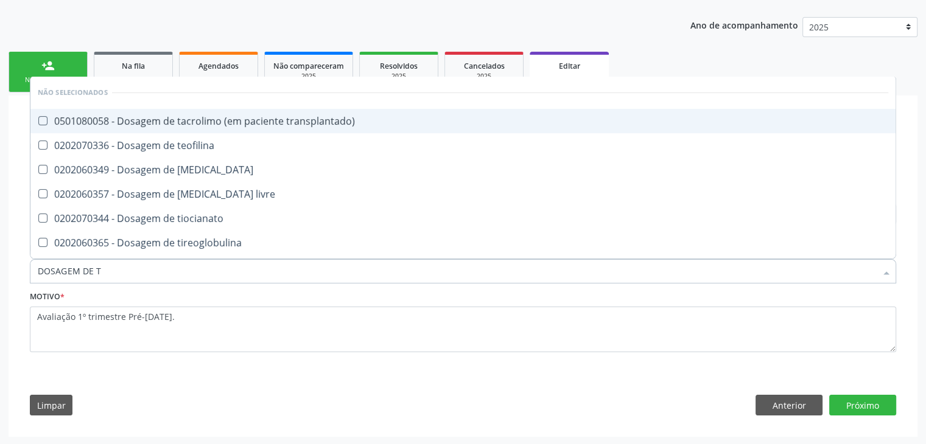
type input "DOSAGEM DE TS"
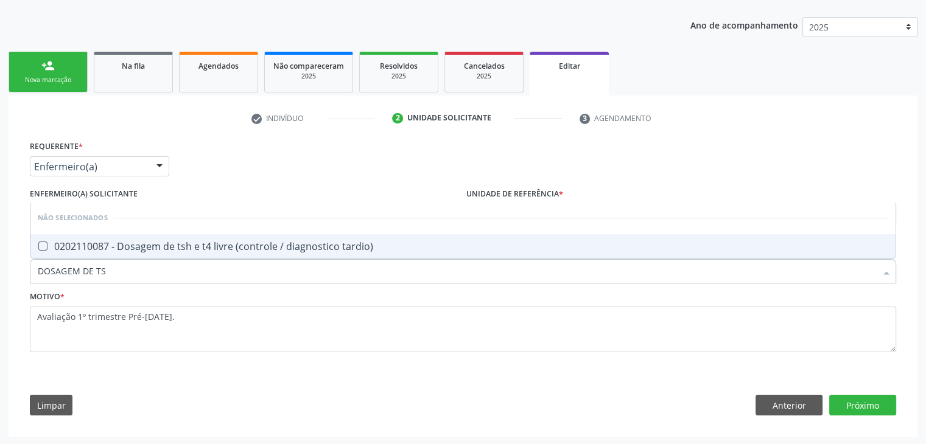
click at [176, 254] on span "0202110087 - Dosagem de tsh e t4 livre (controle / diagnostico tardio)" at bounding box center [462, 246] width 865 height 24
checkbox tardio\) "true"
click at [850, 409] on button "Próximo" at bounding box center [862, 405] width 67 height 21
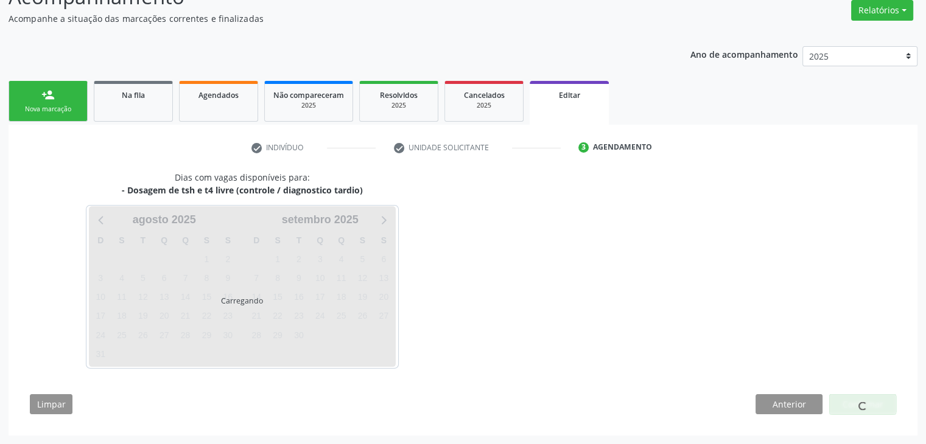
scroll to position [100, 0]
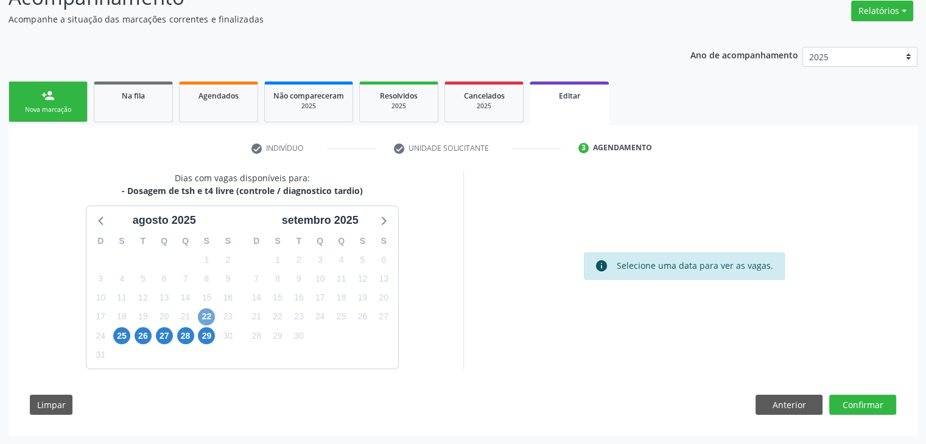
click at [205, 312] on span "22" at bounding box center [206, 317] width 17 height 17
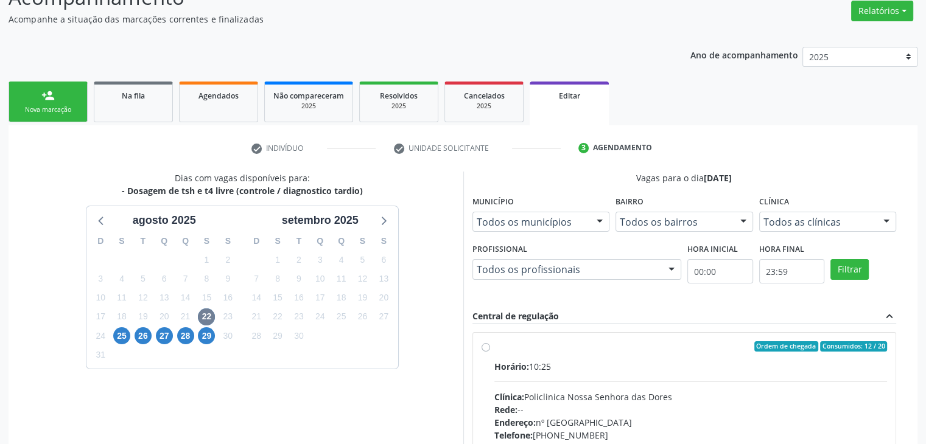
click at [655, 370] on div "Horário: 10:25" at bounding box center [690, 366] width 393 height 13
click at [490, 352] on input "Ordem de chegada Consumidos: 12 / 20 Horário: 10:25 Clínica: Policlinica Nossa …" at bounding box center [486, 347] width 9 height 11
radio input "true"
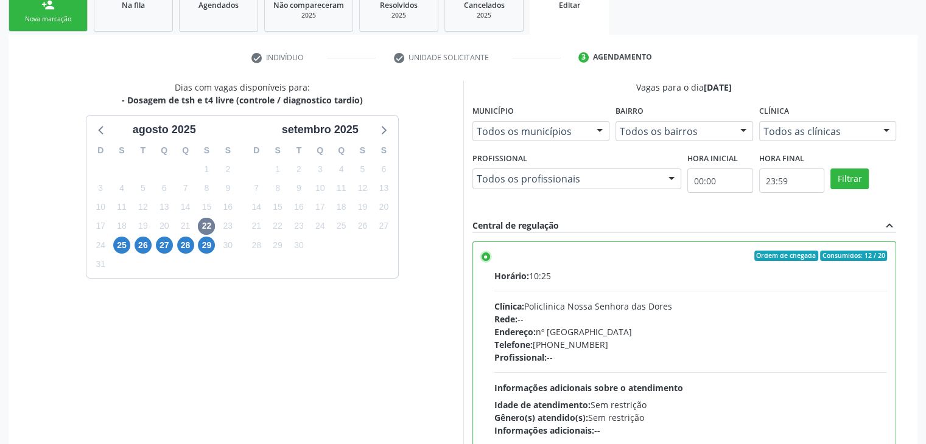
scroll to position [298, 0]
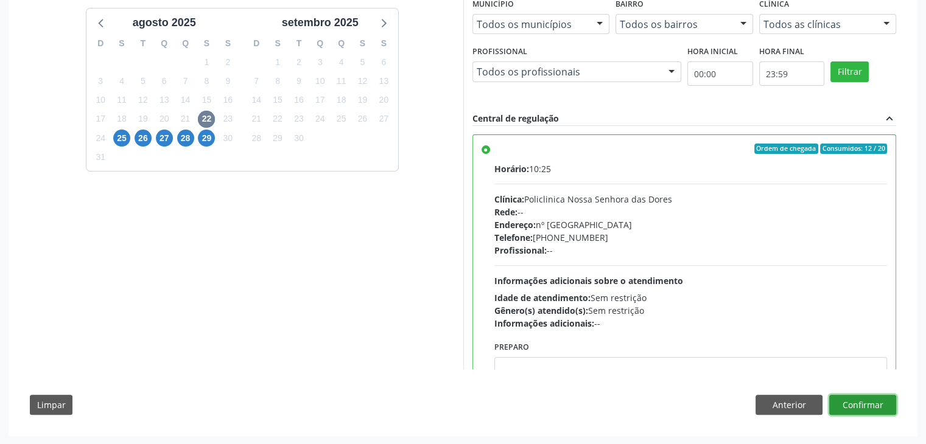
click at [879, 398] on button "Confirmar" at bounding box center [862, 405] width 67 height 21
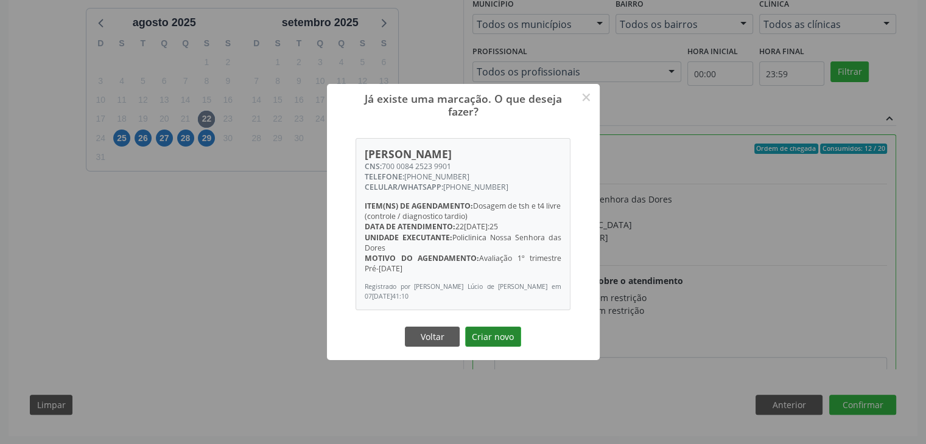
click at [483, 331] on button "Criar novo" at bounding box center [493, 337] width 56 height 21
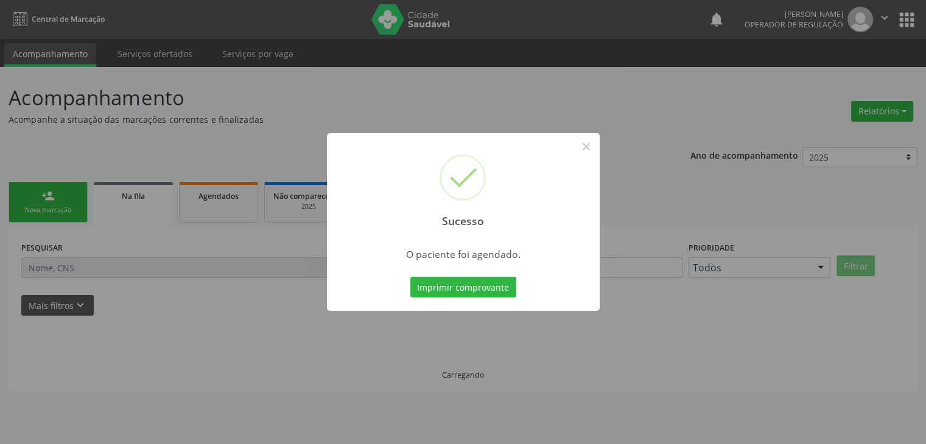
scroll to position [0, 0]
click at [592, 144] on button "×" at bounding box center [590, 146] width 21 height 21
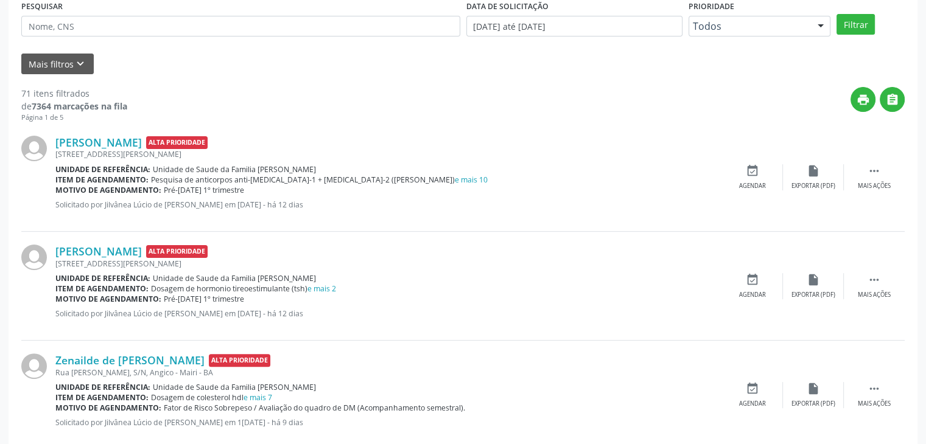
scroll to position [304, 0]
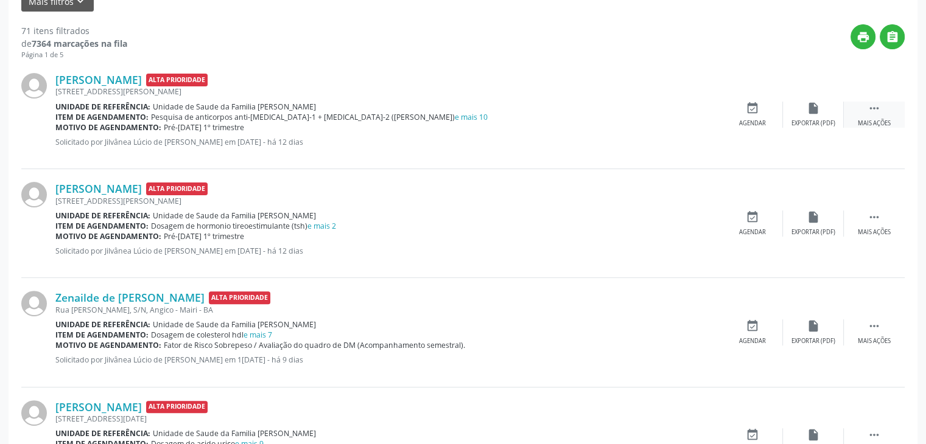
click at [879, 108] on icon "" at bounding box center [873, 108] width 13 height 13
click at [830, 122] on div "edit Editar" at bounding box center [813, 115] width 61 height 26
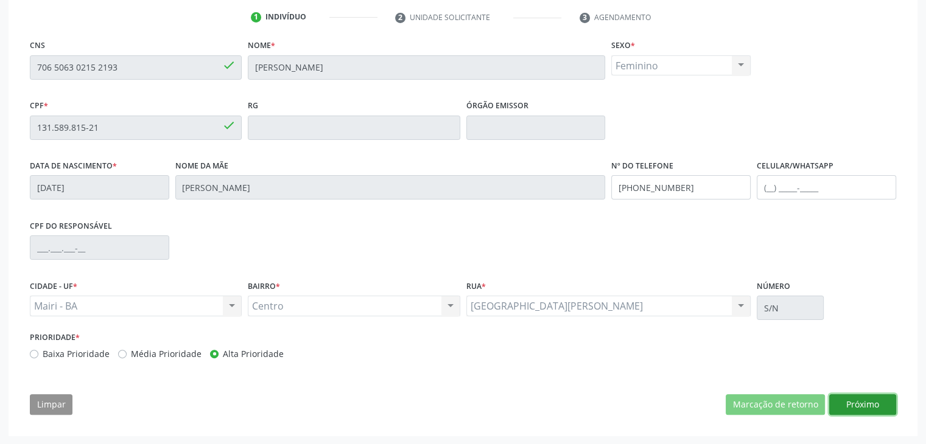
click at [855, 404] on button "Próximo" at bounding box center [862, 404] width 67 height 21
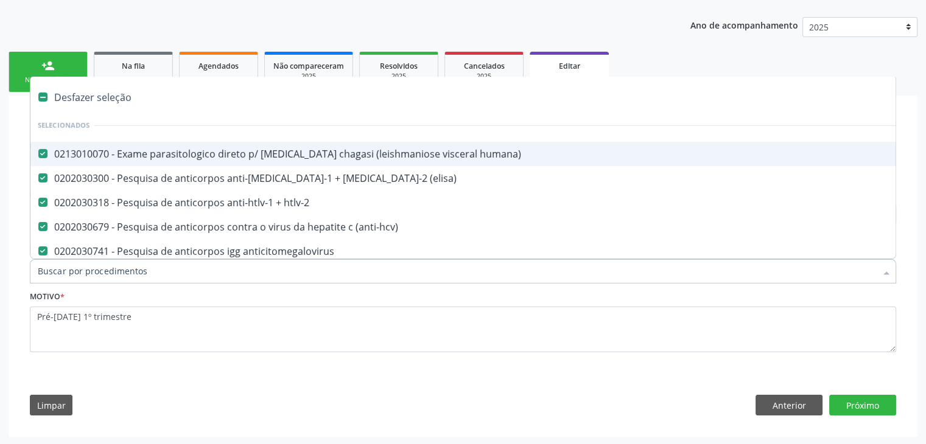
click at [102, 98] on div "Desfazer seleção" at bounding box center [505, 97] width 951 height 24
checkbox humana\) "false"
checkbox \(elisa\) "false"
checkbox htlv-2 "false"
checkbox \(anti-hcv\) "false"
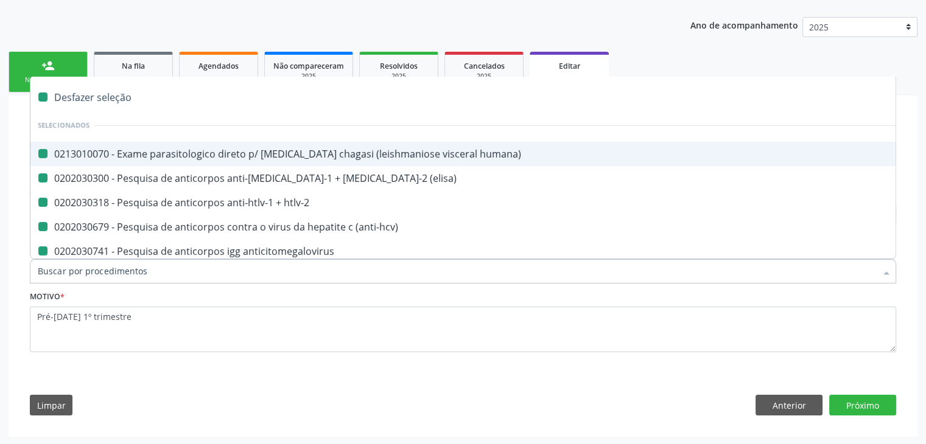
checkbox anticitomegalovirus "false"
checkbox antitoxoplasma "false"
checkbox rubeola "false"
checkbox anticitomegalovirus "false"
checkbox antitoxoplasma "false"
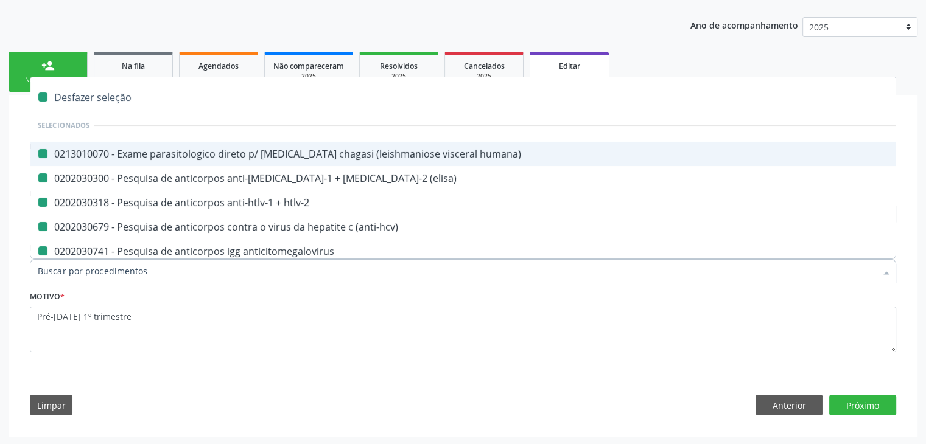
checkbox rubeola "false"
checkbox \(hbsag\) "false"
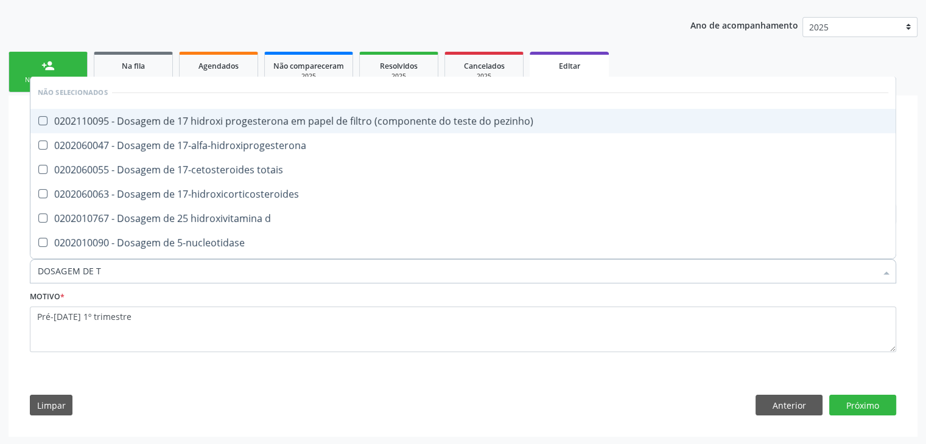
type input "DOSAGEM DE TS"
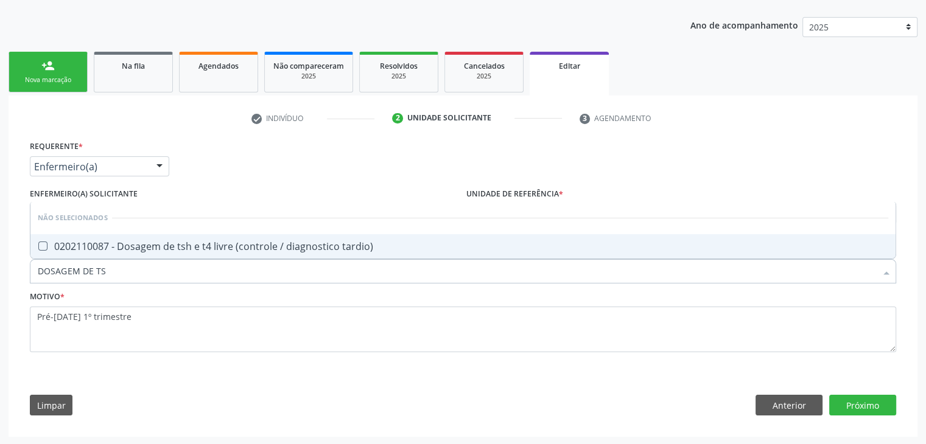
click at [209, 259] on input "DOSAGEM DE TS" at bounding box center [457, 271] width 838 height 24
click at [189, 248] on div "0202110087 - Dosagem de tsh e t4 livre (controle / diagnostico tardio)" at bounding box center [463, 247] width 850 height 10
checkbox tardio\) "true"
click at [883, 405] on button "Próximo" at bounding box center [862, 405] width 67 height 21
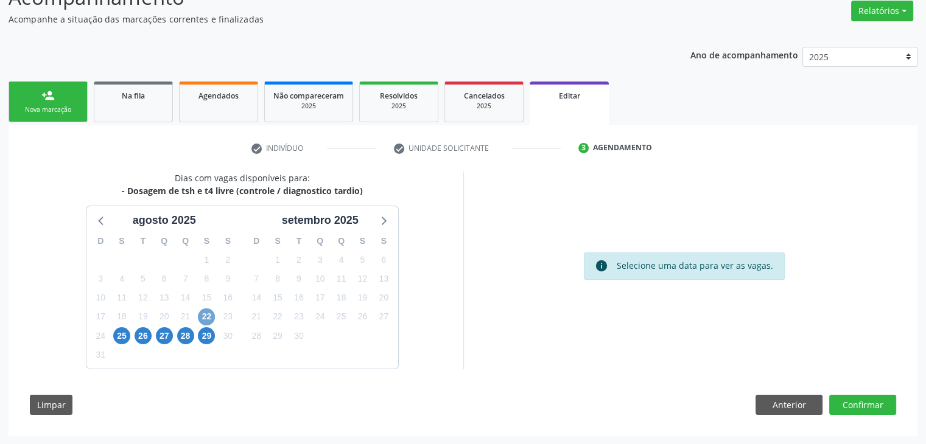
click at [211, 312] on span "22" at bounding box center [206, 317] width 17 height 17
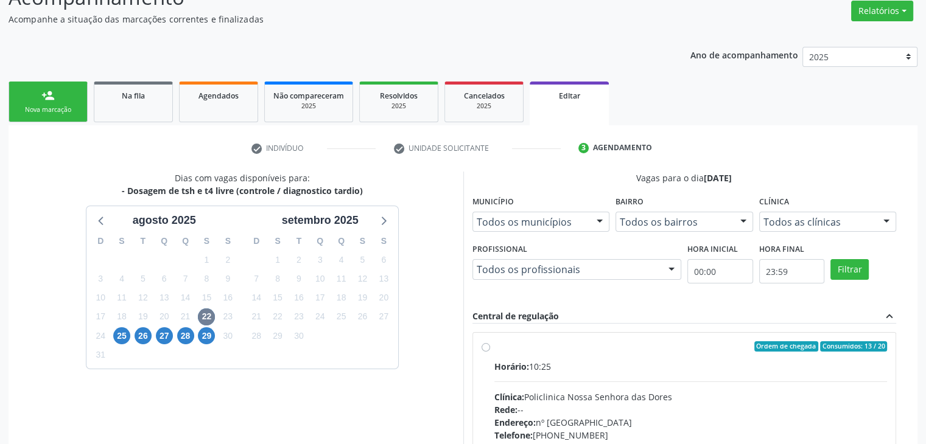
click at [534, 373] on div "Horário: 10:25 Clínica: Policlinica Nossa Senhora das Dores Rede: -- Endereço: …" at bounding box center [690, 443] width 393 height 167
click at [490, 352] on input "Ordem de chegada Consumidos: 13 / 20 Horário: 10:25 Clínica: Policlinica Nossa …" at bounding box center [486, 347] width 9 height 11
radio input "true"
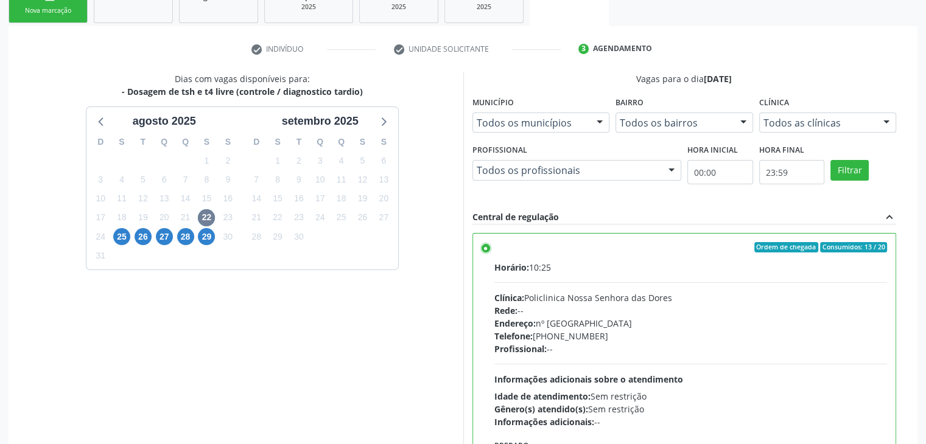
scroll to position [298, 0]
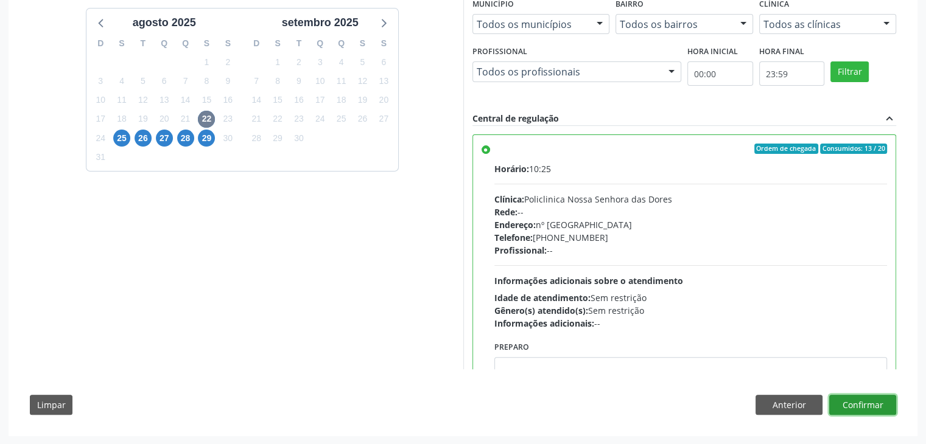
click at [852, 399] on button "Confirmar" at bounding box center [862, 405] width 67 height 21
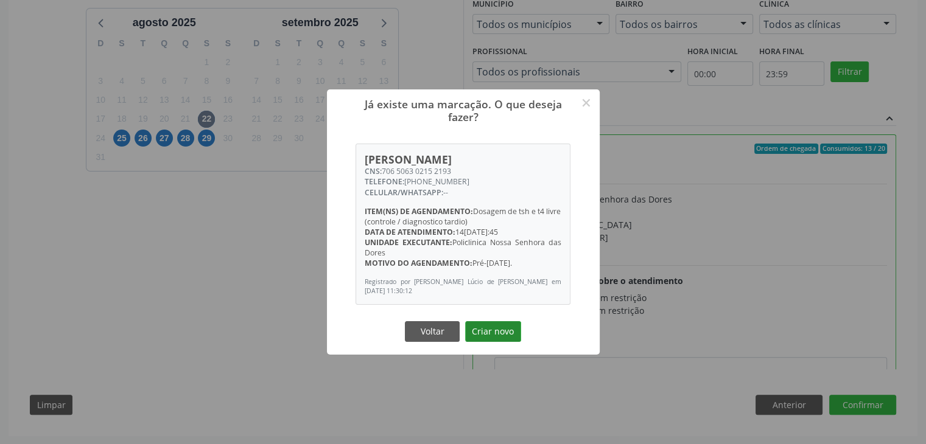
click at [500, 334] on button "Criar novo" at bounding box center [493, 331] width 56 height 21
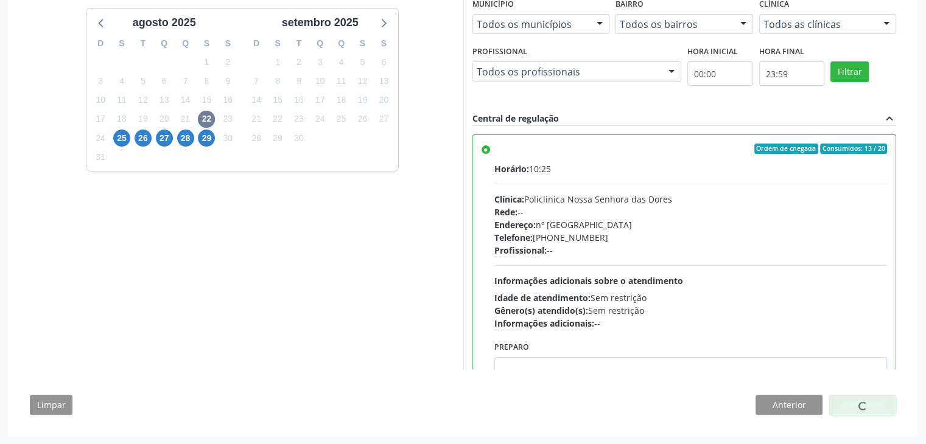
scroll to position [0, 0]
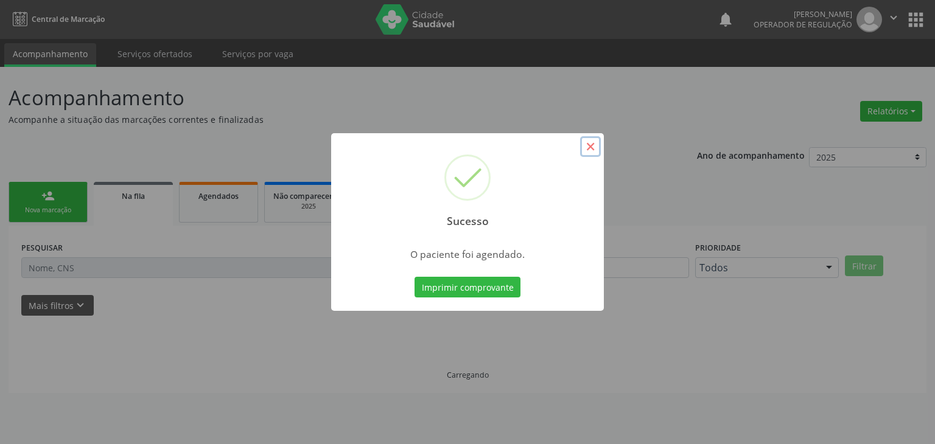
click at [593, 136] on button "×" at bounding box center [590, 146] width 21 height 21
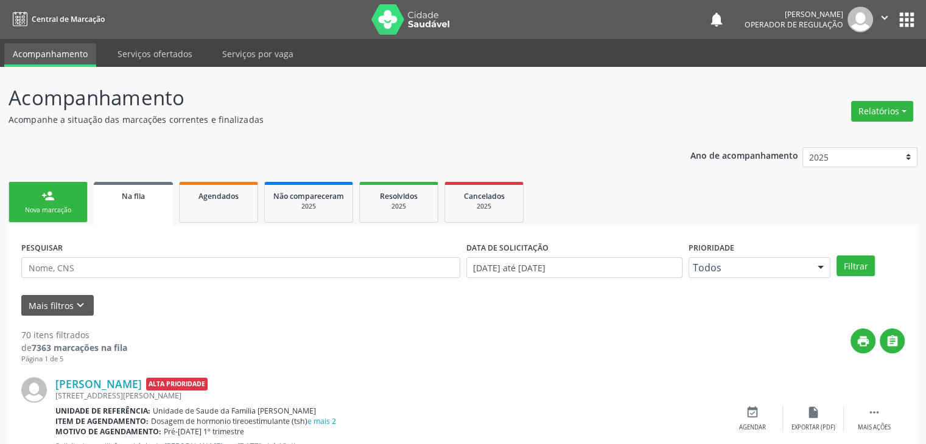
scroll to position [183, 0]
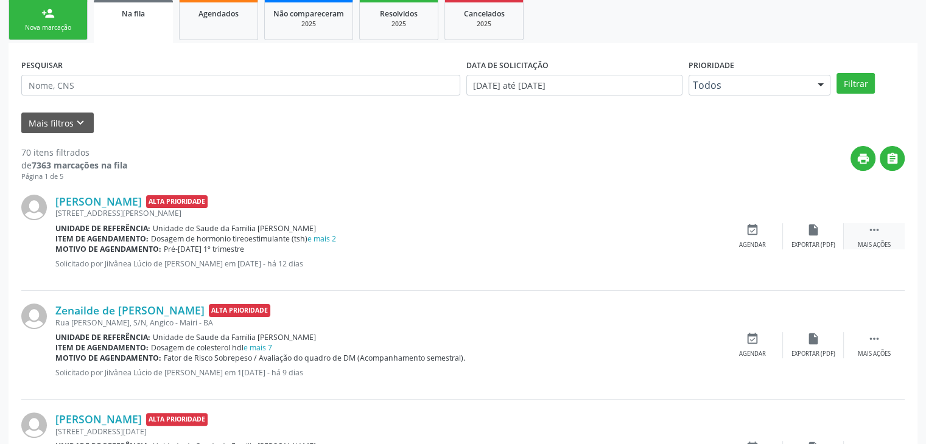
click at [888, 232] on div " Mais ações" at bounding box center [874, 236] width 61 height 26
click at [785, 241] on div "edit Editar" at bounding box center [813, 236] width 61 height 26
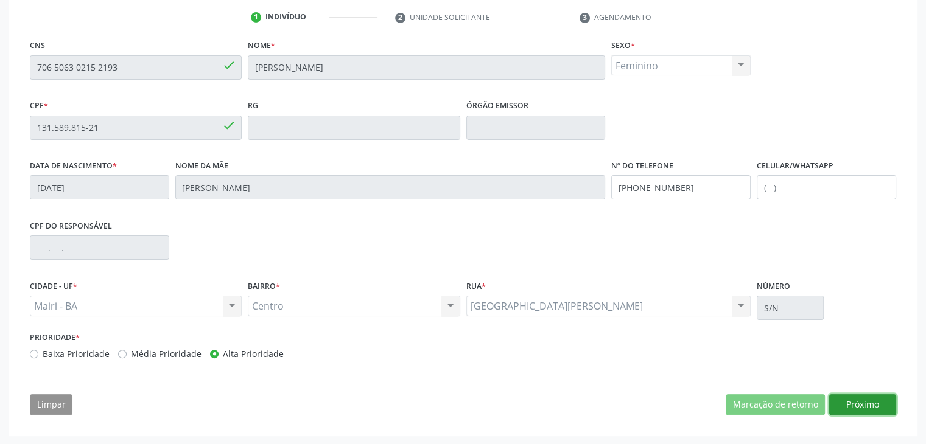
click at [855, 395] on button "Próximo" at bounding box center [862, 404] width 67 height 21
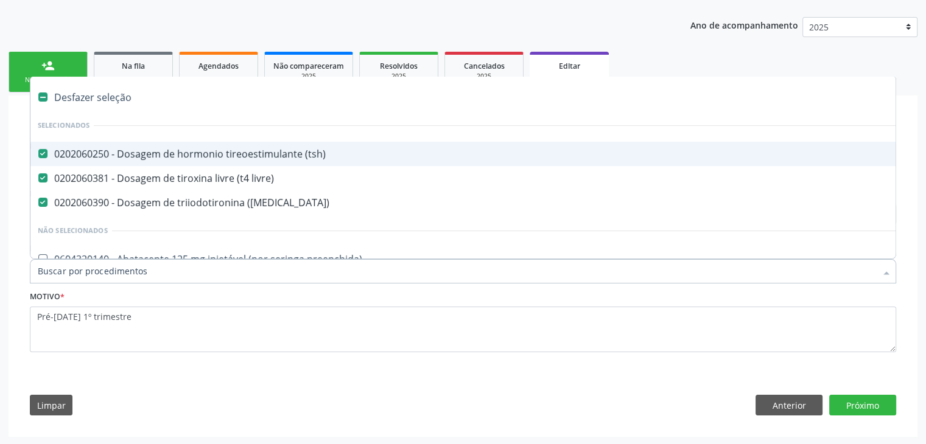
click at [78, 85] on div "Desfazer seleção" at bounding box center [505, 97] width 951 height 24
checkbox \(tsh\) "false"
checkbox livre\) "false"
checkbox \(t3\) "false"
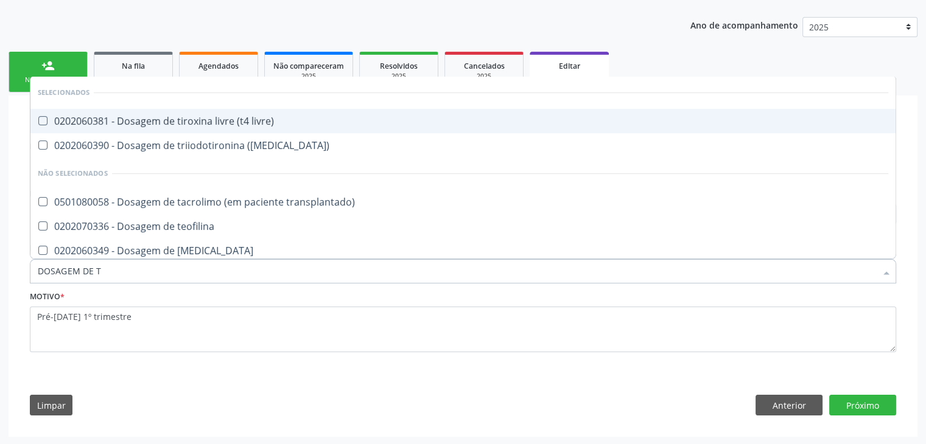
type input "DOSAGEM DE TS"
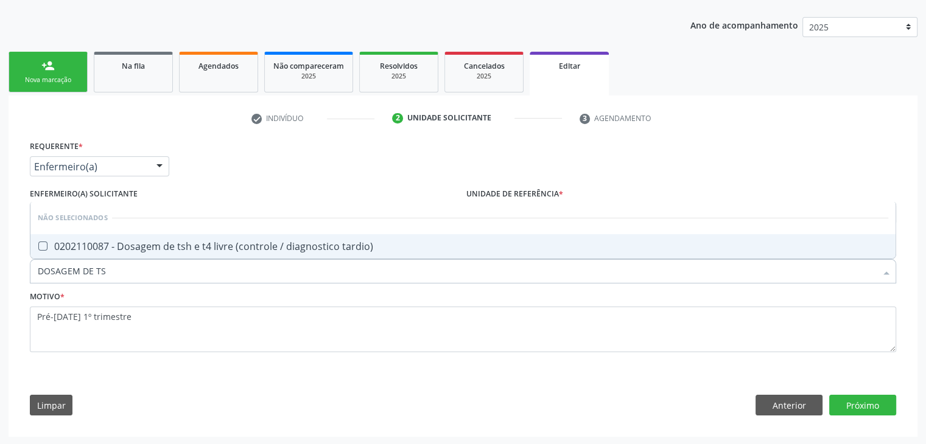
click at [189, 247] on div "0202110087 - Dosagem de tsh e t4 livre (controle / diagnostico tardio)" at bounding box center [463, 247] width 850 height 10
checkbox tardio\) "true"
click at [881, 404] on button "Próximo" at bounding box center [862, 405] width 67 height 21
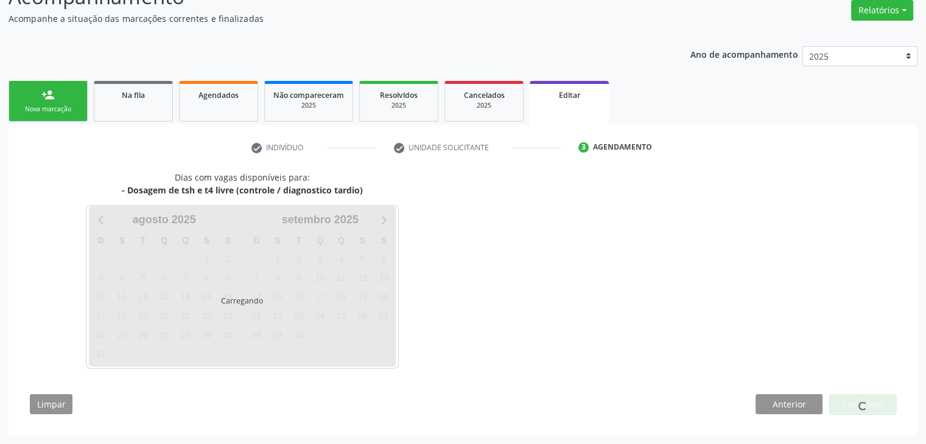
scroll to position [100, 0]
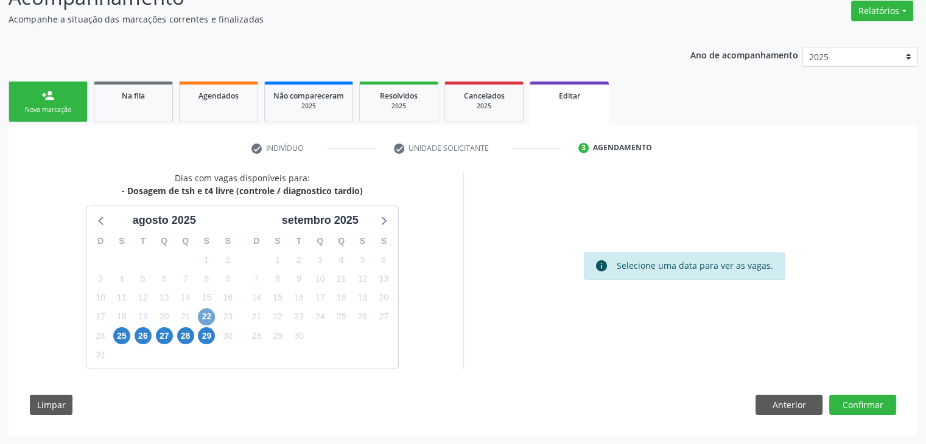
click at [211, 317] on span "22" at bounding box center [206, 317] width 17 height 17
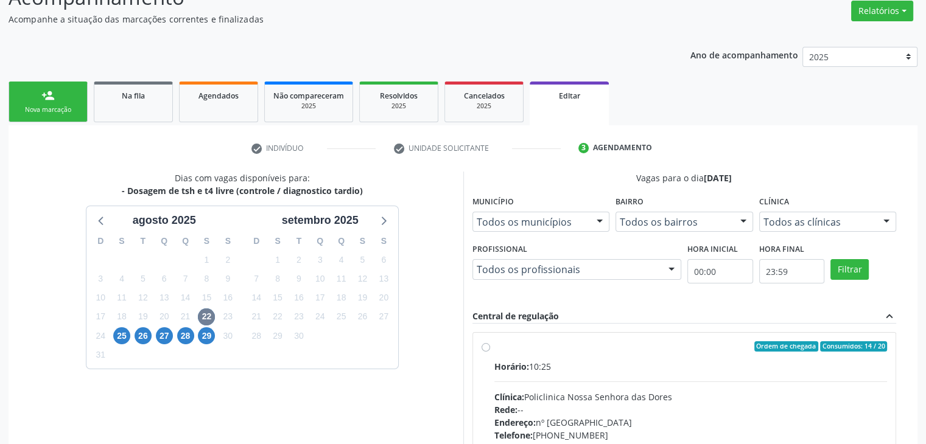
click at [690, 384] on div "Horário: 10:25 Clínica: Policlinica Nossa Senhora das Dores Rede: -- Endereço: …" at bounding box center [690, 443] width 393 height 167
click at [490, 352] on input "Ordem de chegada Consumidos: 14 / 20 Horário: 10:25 Clínica: Policlinica Nossa …" at bounding box center [486, 347] width 9 height 11
radio input "true"
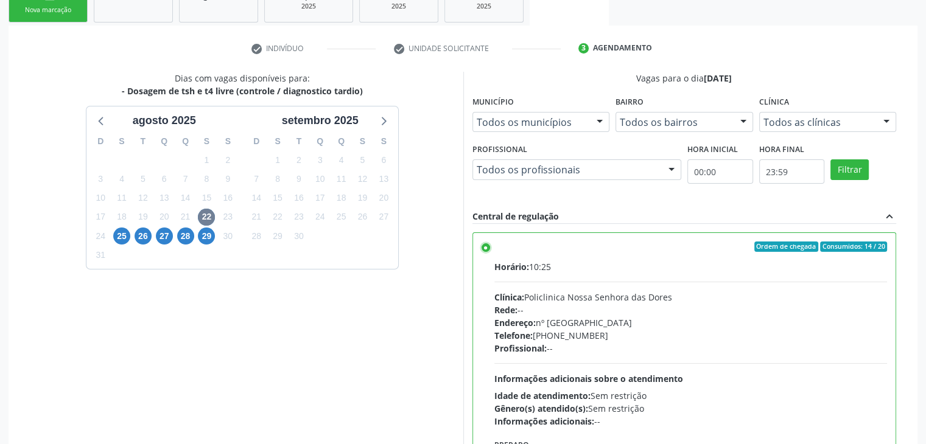
scroll to position [298, 0]
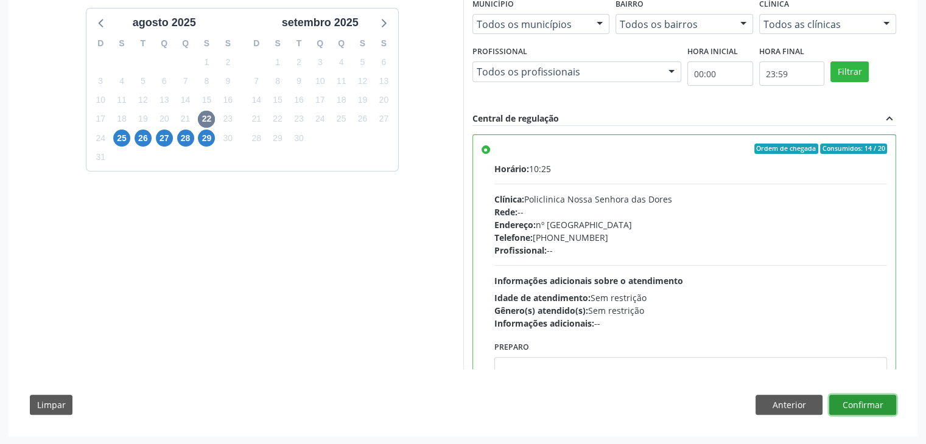
click at [862, 405] on button "Confirmar" at bounding box center [862, 405] width 67 height 21
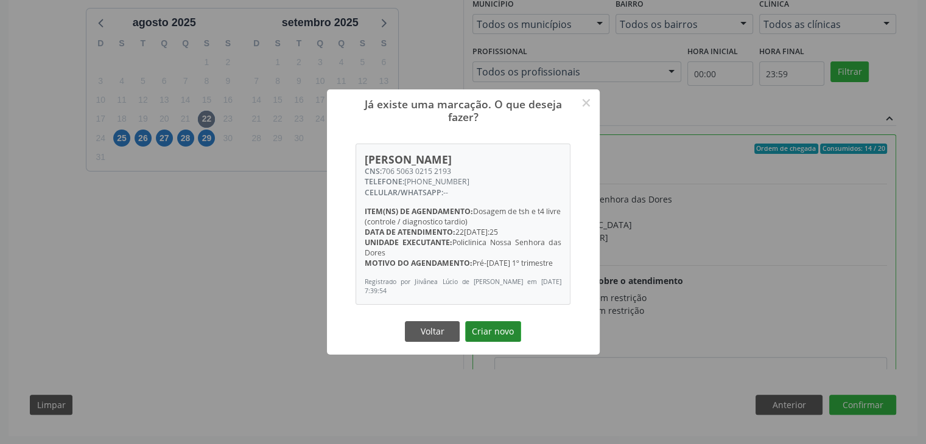
click at [486, 324] on button "Criar novo" at bounding box center [493, 331] width 56 height 21
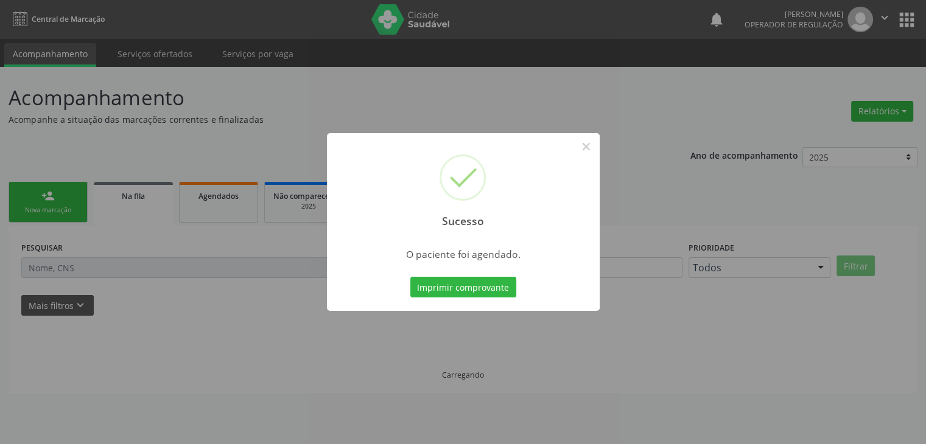
scroll to position [0, 0]
click at [589, 148] on button "×" at bounding box center [590, 146] width 21 height 21
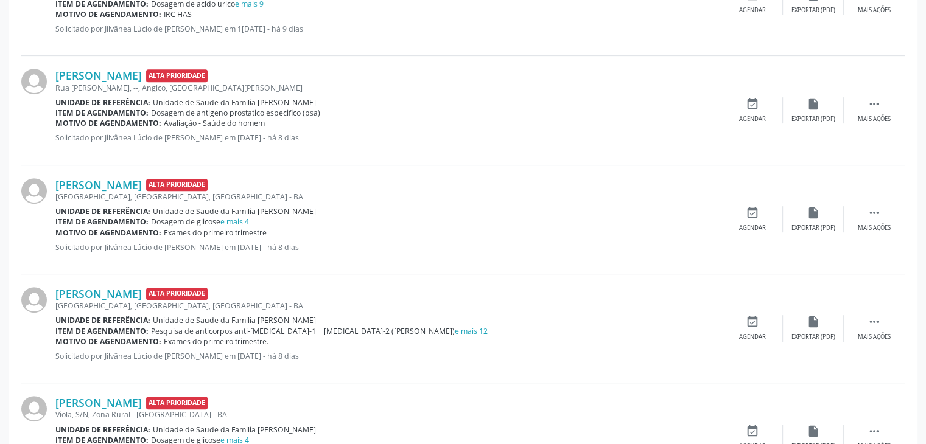
scroll to position [548, 0]
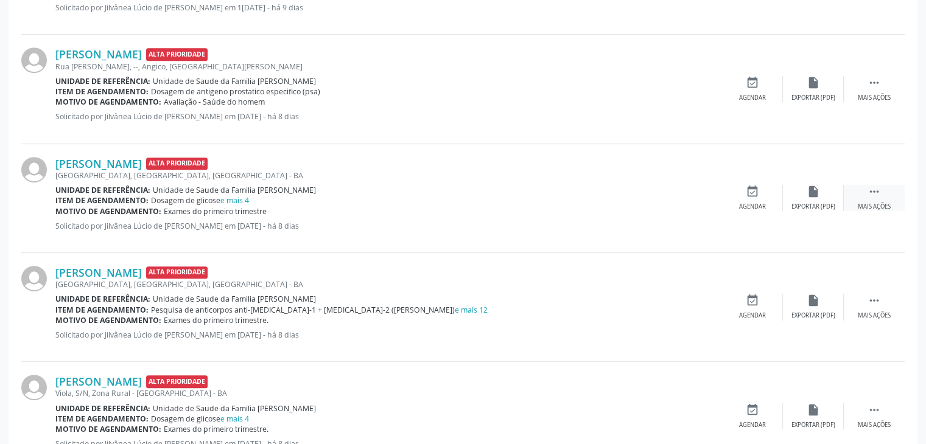
click at [881, 203] on div "Mais ações" at bounding box center [874, 207] width 33 height 9
click at [815, 211] on div "Mirielly Mendes Macêdo Alta Prioridade Rua Novo Horizonte, S/N, Angico, Mairi -…" at bounding box center [462, 198] width 883 height 109
click at [814, 208] on div "Editar" at bounding box center [813, 207] width 19 height 9
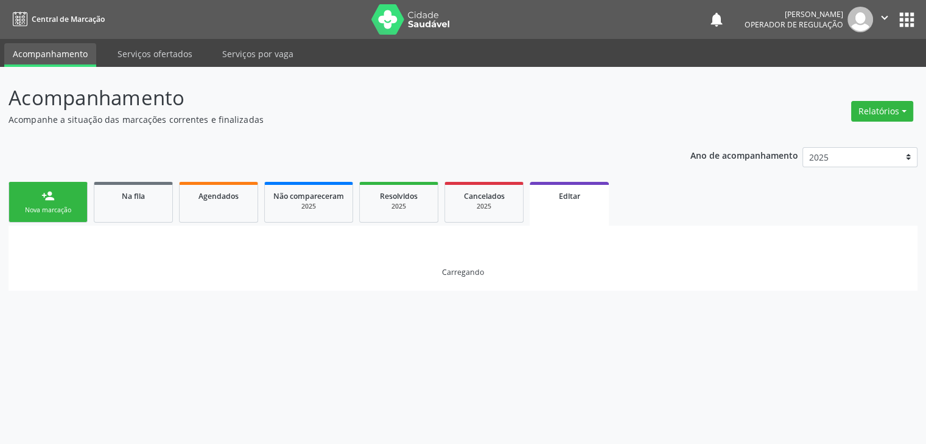
scroll to position [0, 0]
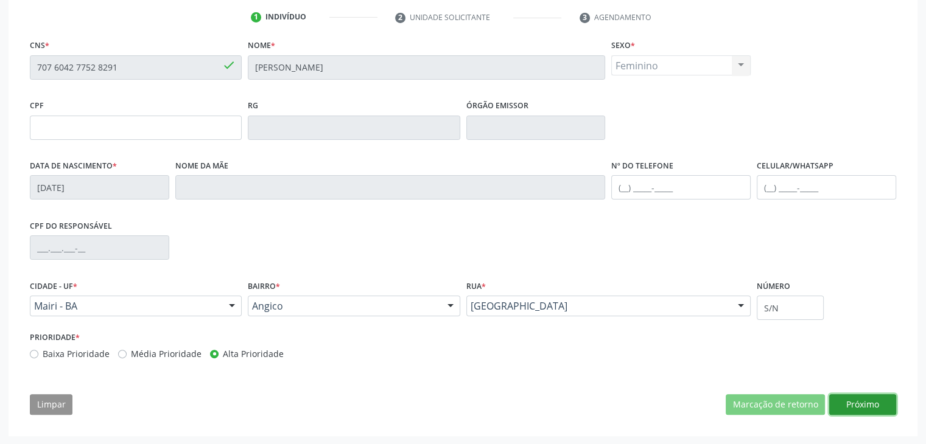
click at [860, 412] on button "Próximo" at bounding box center [862, 404] width 67 height 21
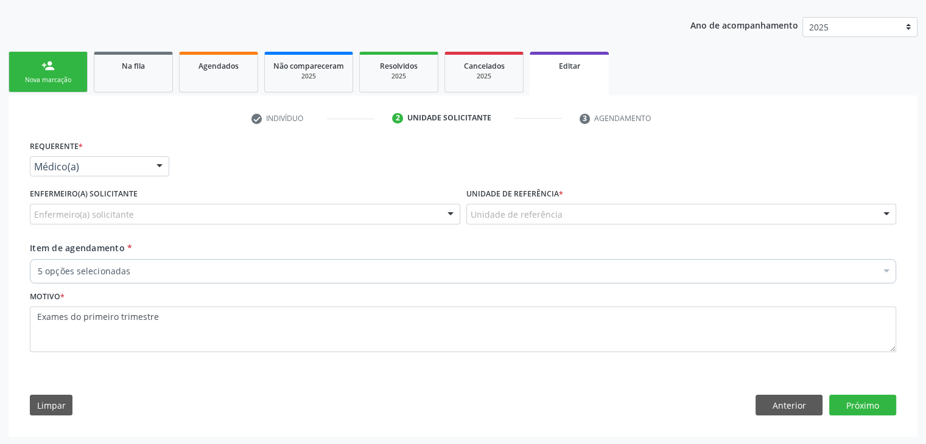
click at [531, 198] on label "Unidade de referência *" at bounding box center [514, 194] width 97 height 19
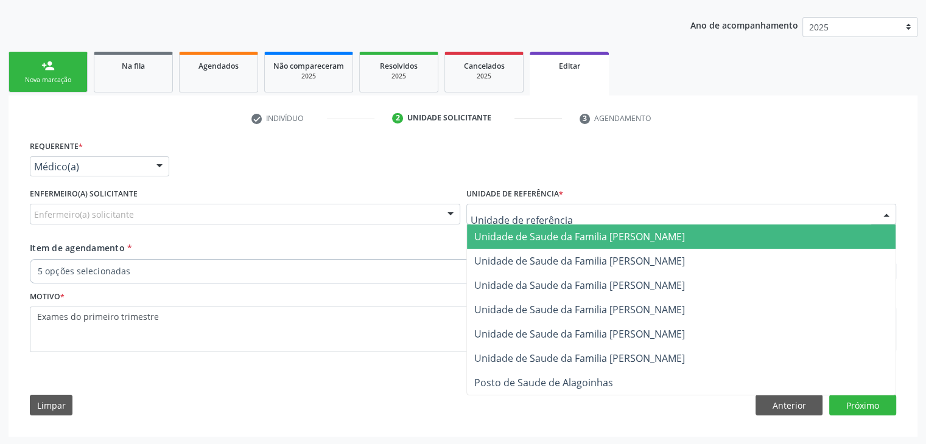
click at [593, 234] on span "Unidade de Saude da Familia [PERSON_NAME]" at bounding box center [579, 236] width 211 height 13
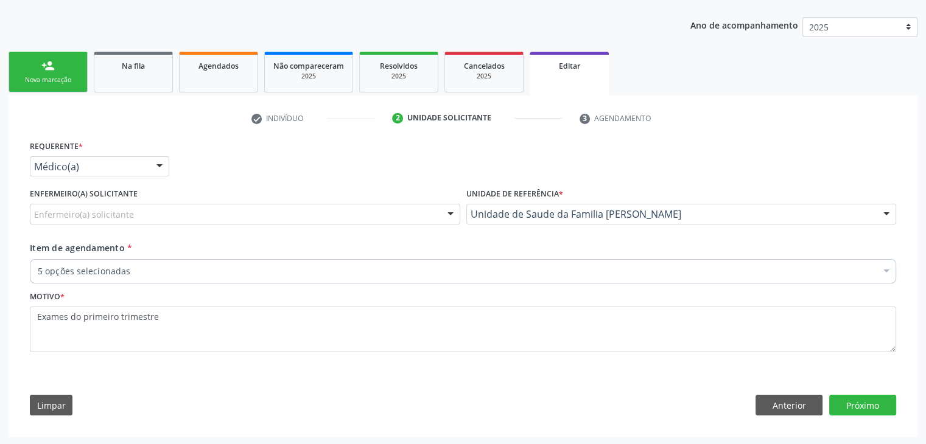
click at [114, 276] on div "5 opções selecionadas" at bounding box center [463, 271] width 866 height 24
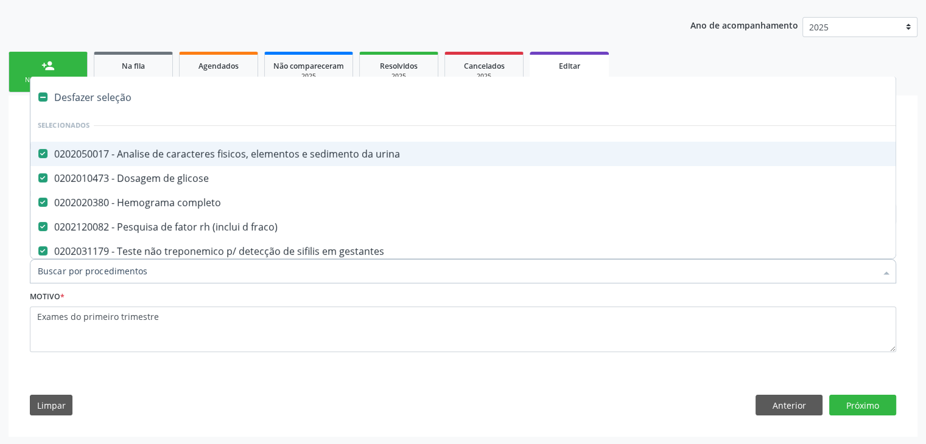
click at [93, 105] on div "Desfazer seleção" at bounding box center [505, 97] width 951 height 24
checkbox urina "false"
checkbox glicose "false"
checkbox completo "false"
checkbox fraco\) "false"
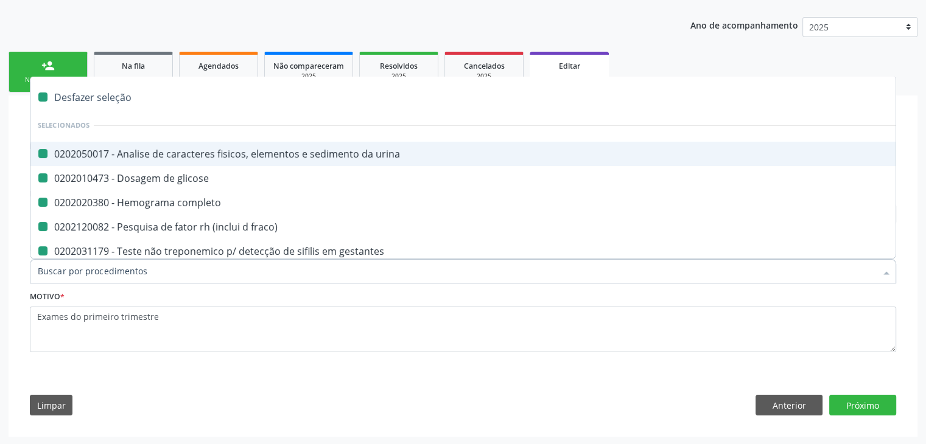
checkbox gestantes "false"
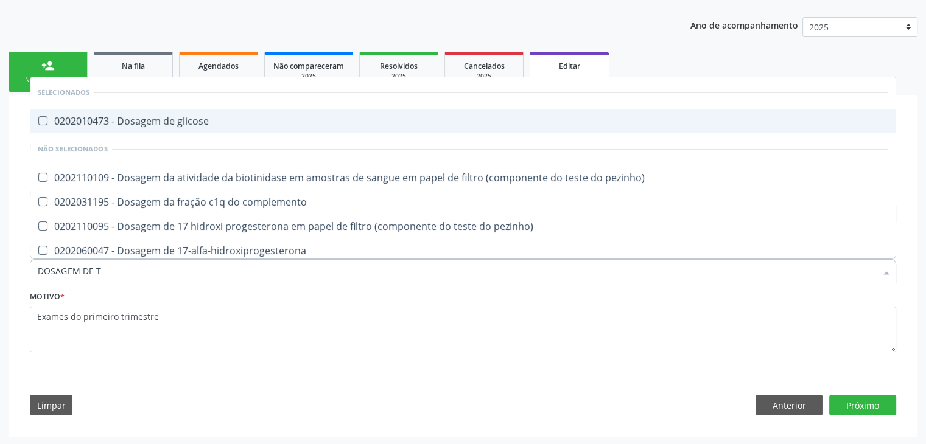
type input "DOSAGEM DE TS"
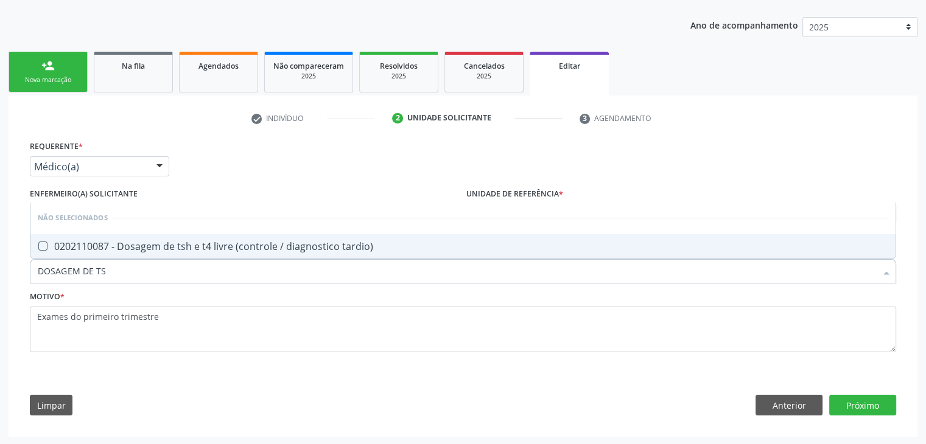
click at [162, 242] on div "0202110087 - Dosagem de tsh e t4 livre (controle / diagnostico tardio)" at bounding box center [463, 247] width 850 height 10
checkbox tardio\) "true"
click at [874, 407] on button "Próximo" at bounding box center [862, 405] width 67 height 21
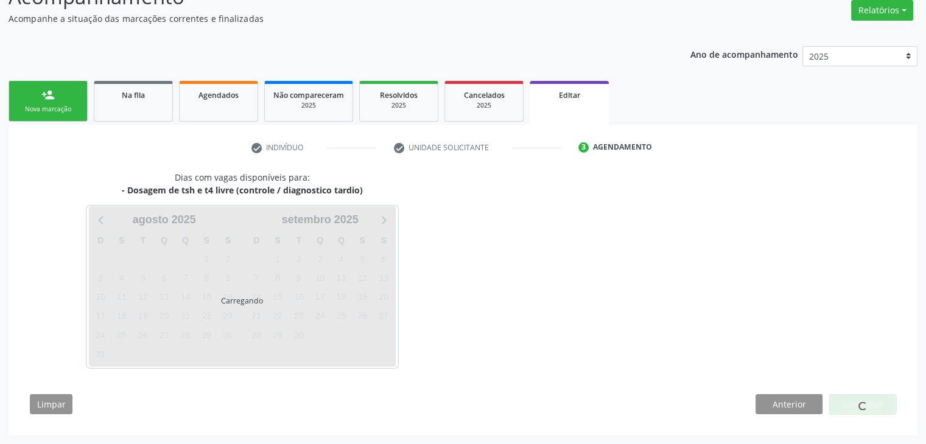
scroll to position [100, 0]
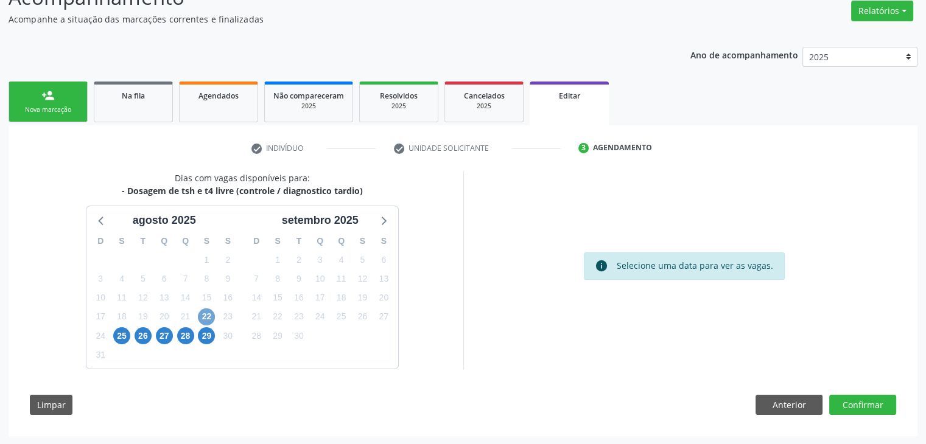
click at [208, 315] on span "22" at bounding box center [206, 317] width 17 height 17
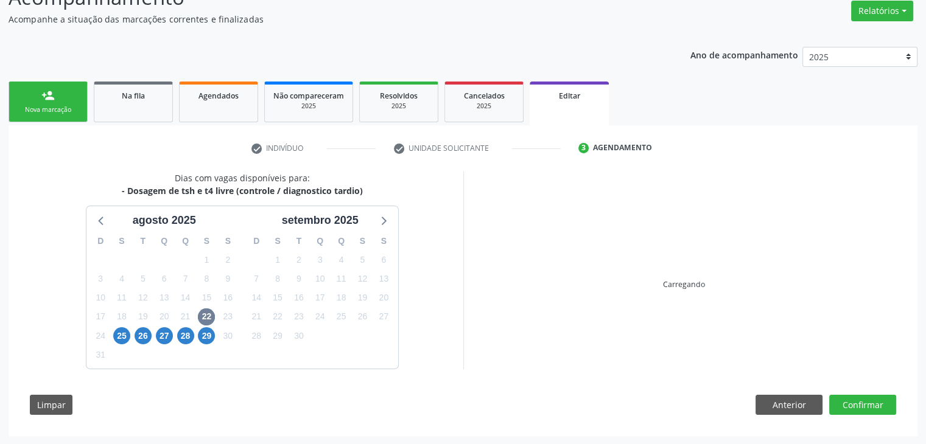
click at [548, 368] on div "Carregando" at bounding box center [684, 271] width 442 height 198
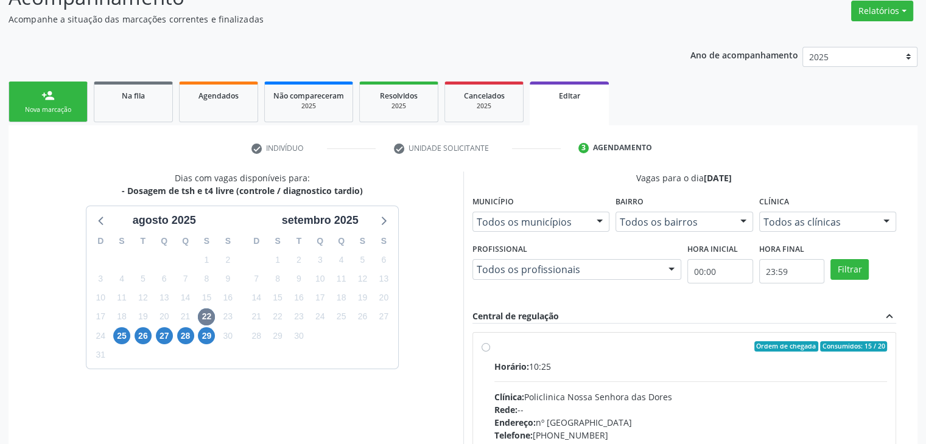
click at [564, 360] on div "Horário: 10:25" at bounding box center [690, 366] width 393 height 13
click at [490, 352] on input "Ordem de chegada Consumidos: 15 / 20 Horário: 10:25 Clínica: Policlinica Nossa …" at bounding box center [486, 347] width 9 height 11
radio input "true"
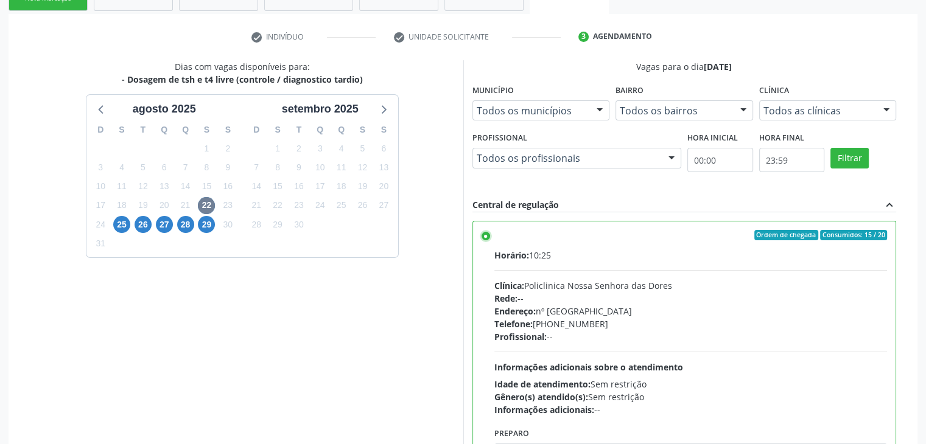
scroll to position [298, 0]
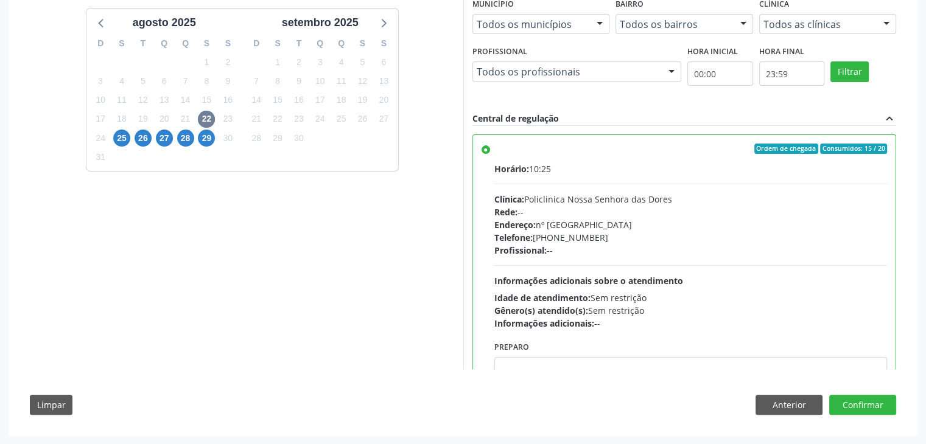
click at [876, 393] on div "Dias com vagas disponíveis para: - Dosagem de tsh e t4 livre (controle / diagno…" at bounding box center [462, 199] width 883 height 450
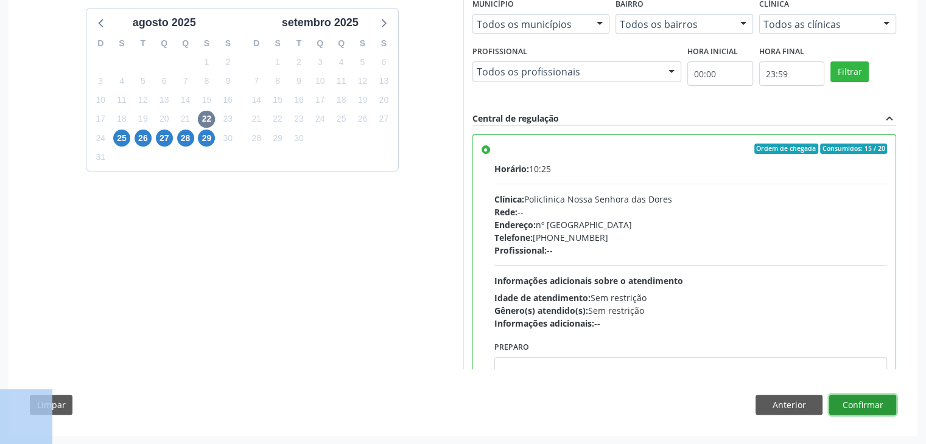
click at [876, 395] on button "Confirmar" at bounding box center [862, 405] width 67 height 21
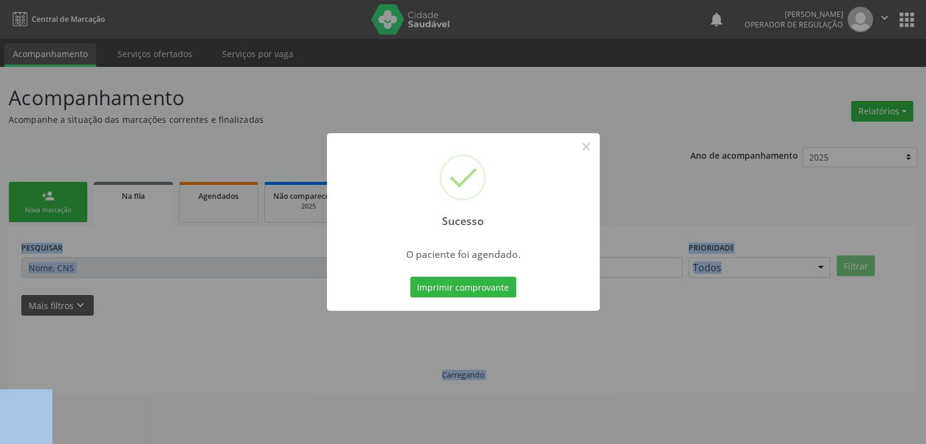
scroll to position [0, 0]
click at [587, 146] on button "×" at bounding box center [590, 146] width 21 height 21
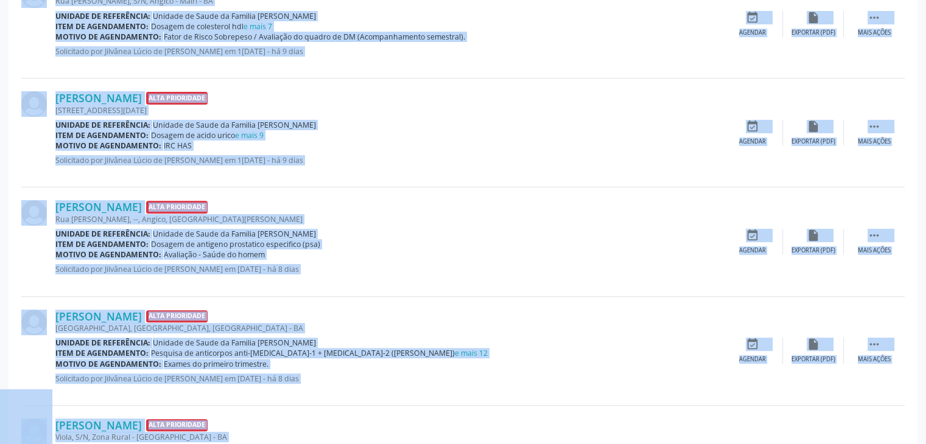
scroll to position [487, 0]
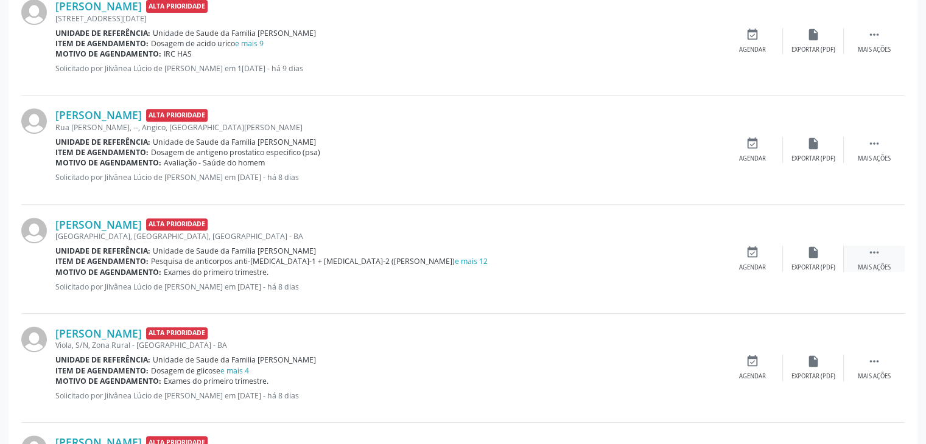
click at [884, 256] on div " Mais ações" at bounding box center [874, 259] width 61 height 26
click at [831, 256] on div "edit Editar" at bounding box center [813, 259] width 61 height 26
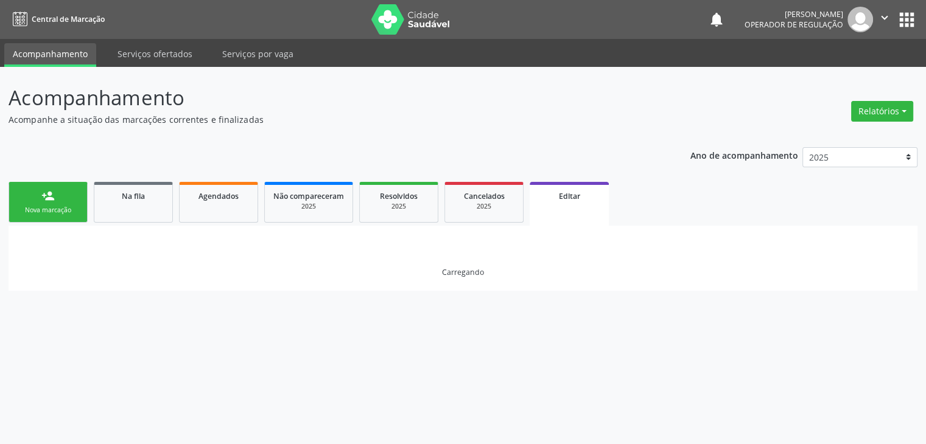
scroll to position [0, 0]
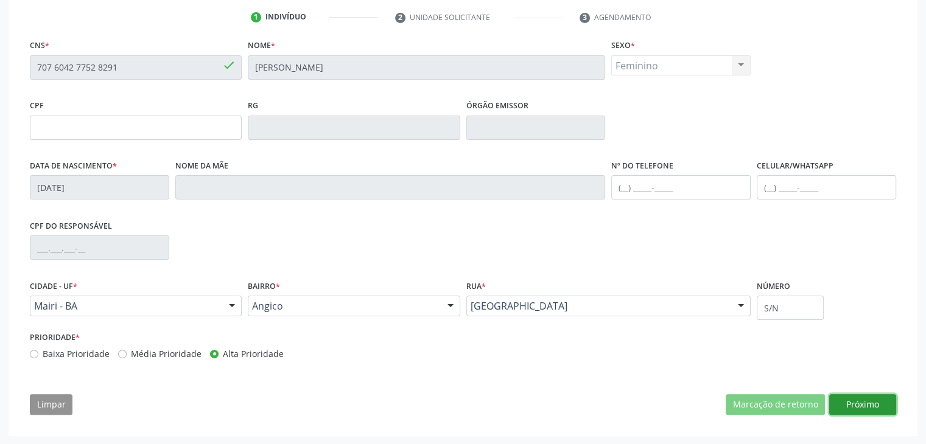
click at [852, 412] on button "Próximo" at bounding box center [862, 404] width 67 height 21
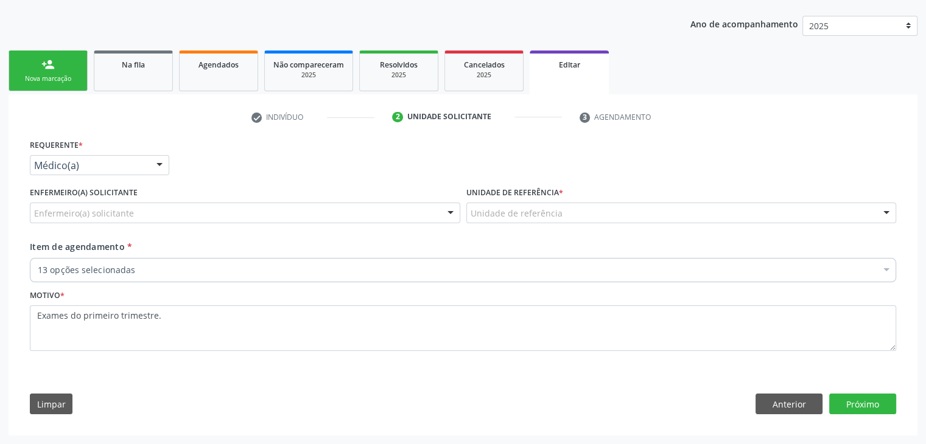
scroll to position [130, 0]
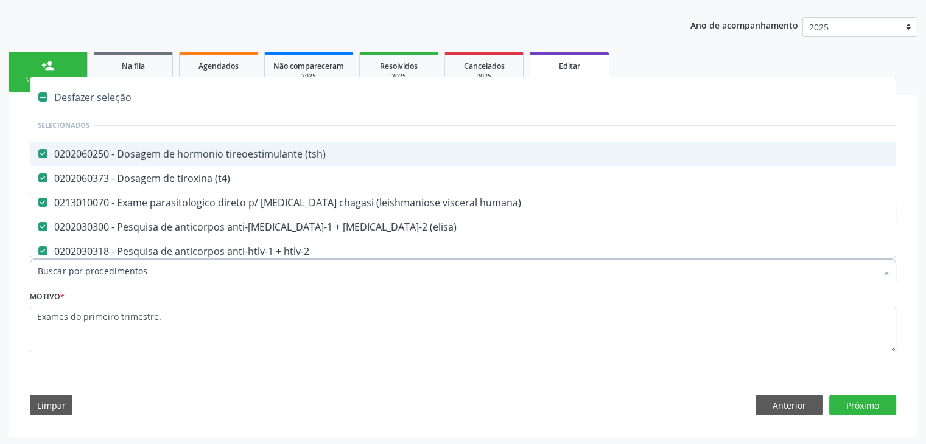
click at [122, 100] on div "Desfazer seleção" at bounding box center [505, 97] width 951 height 24
type input "DOSAGEM DE TS"
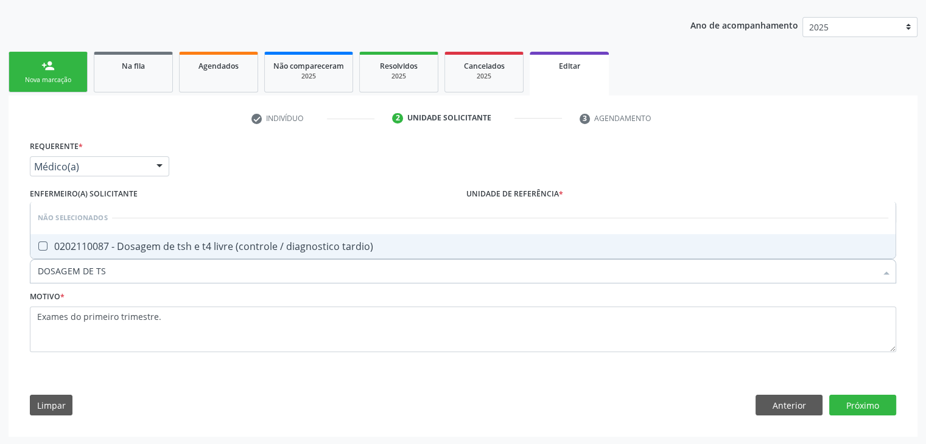
click at [242, 244] on div "0202110087 - Dosagem de tsh e t4 livre (controle / diagnostico tardio)" at bounding box center [463, 247] width 850 height 10
checkbox tardio\) "true"
click at [886, 395] on button "Próximo" at bounding box center [862, 405] width 67 height 21
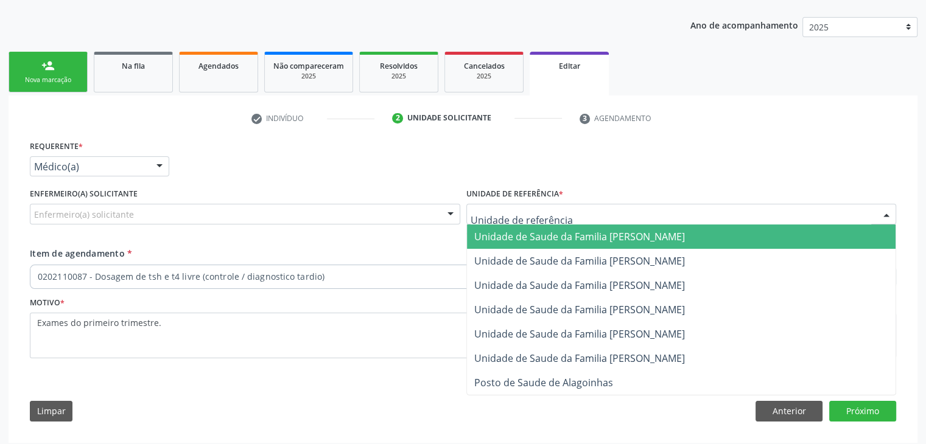
click at [523, 245] on span "Unidade de Saude da Familia [PERSON_NAME]" at bounding box center [681, 237] width 429 height 24
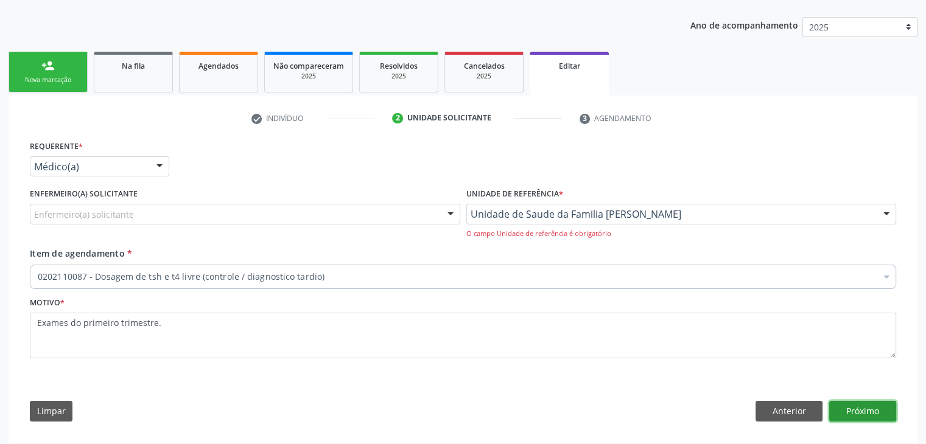
click at [871, 407] on button "Próximo" at bounding box center [862, 411] width 67 height 21
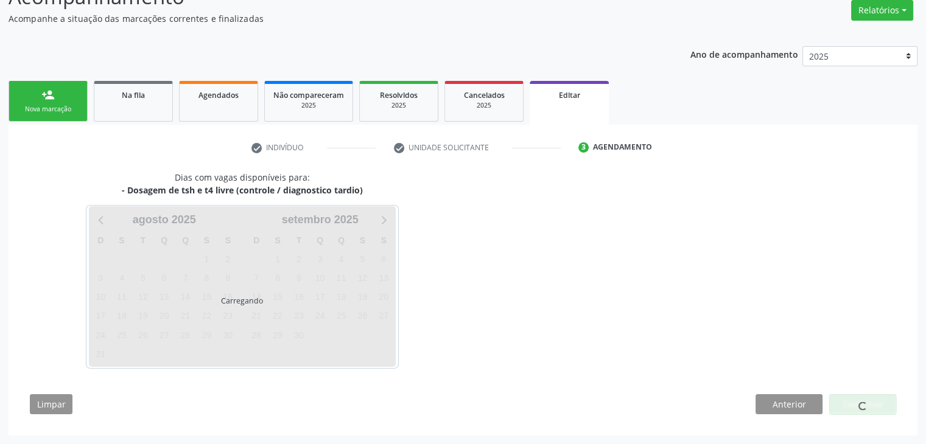
scroll to position [100, 0]
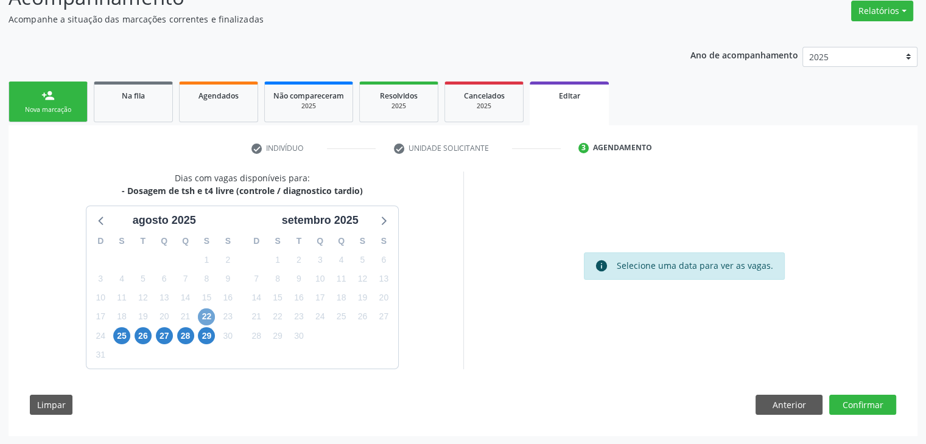
click at [207, 320] on span "22" at bounding box center [206, 317] width 17 height 17
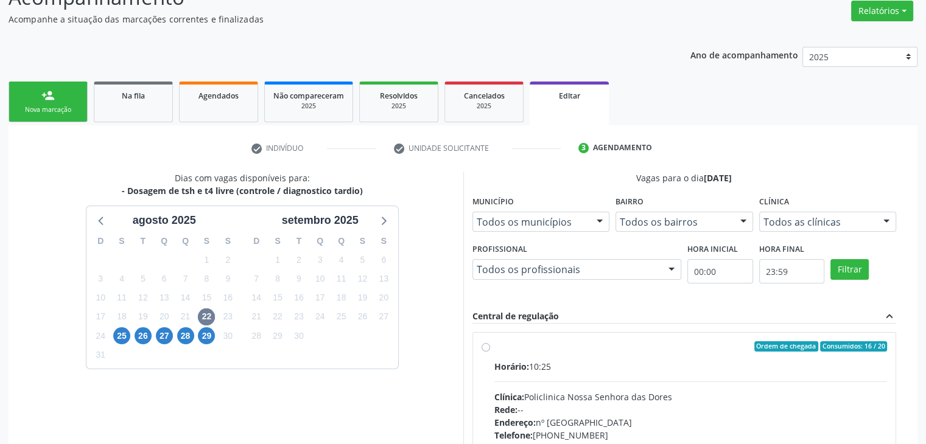
click at [515, 357] on label "Ordem de chegada Consumidos: 16 / 20 Horário: 10:25 Clínica: Policlinica Nossa …" at bounding box center [690, 435] width 393 height 187
click at [490, 352] on input "Ordem de chegada Consumidos: 16 / 20 Horário: 10:25 Clínica: Policlinica Nossa …" at bounding box center [486, 347] width 9 height 11
radio input "true"
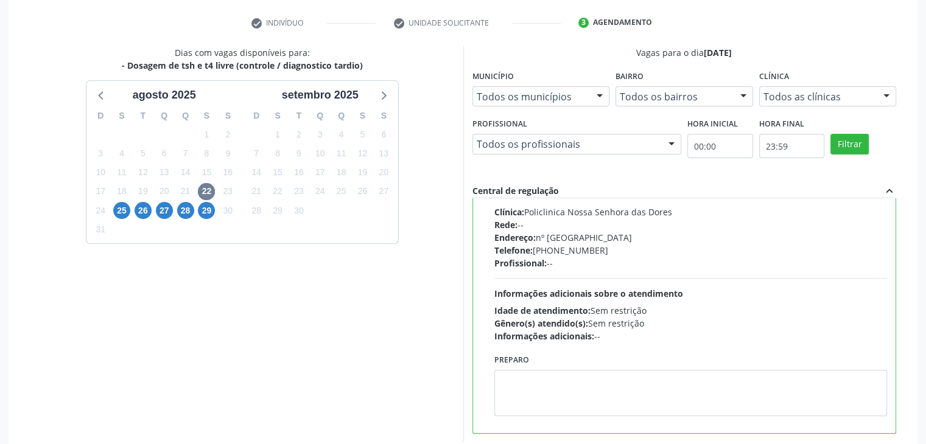
scroll to position [298, 0]
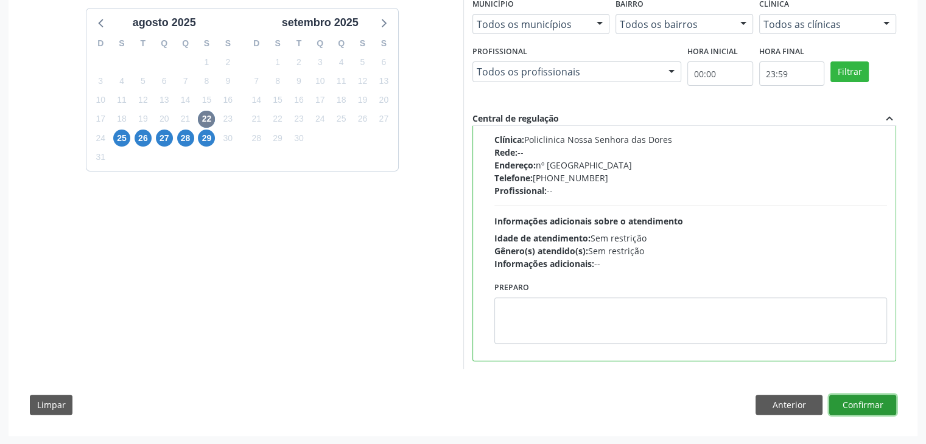
click at [874, 402] on button "Confirmar" at bounding box center [862, 405] width 67 height 21
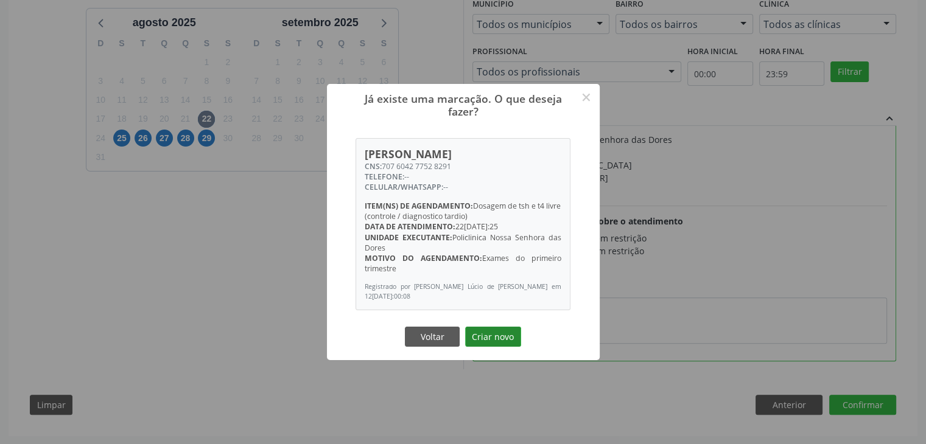
click at [484, 339] on button "Criar novo" at bounding box center [493, 337] width 56 height 21
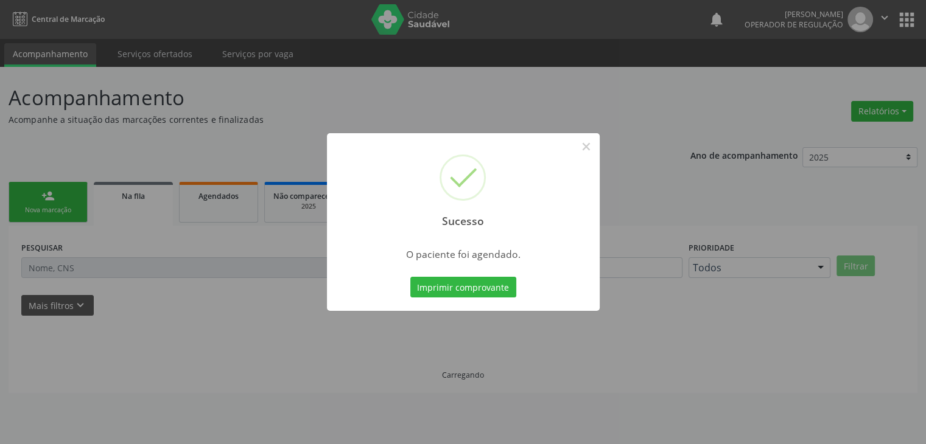
scroll to position [0, 0]
click at [589, 142] on button "×" at bounding box center [590, 146] width 21 height 21
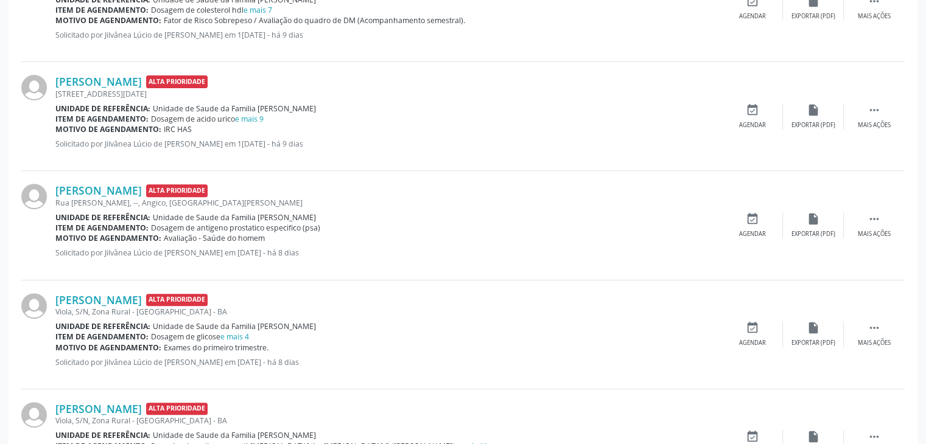
scroll to position [487, 0]
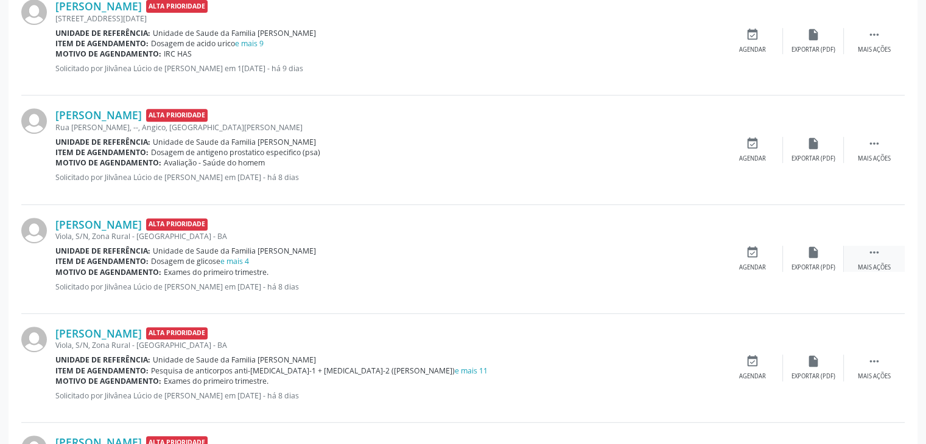
click at [881, 254] on div " Mais ações" at bounding box center [874, 259] width 61 height 26
click at [833, 268] on div "edit Editar" at bounding box center [813, 259] width 61 height 26
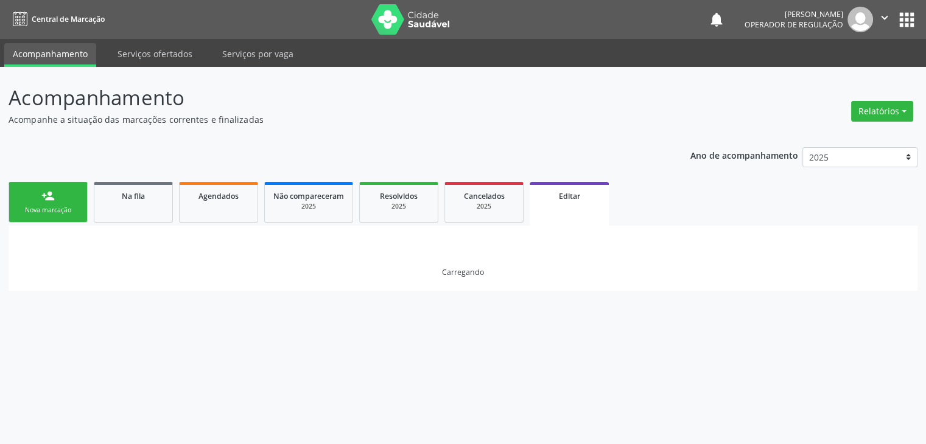
scroll to position [0, 0]
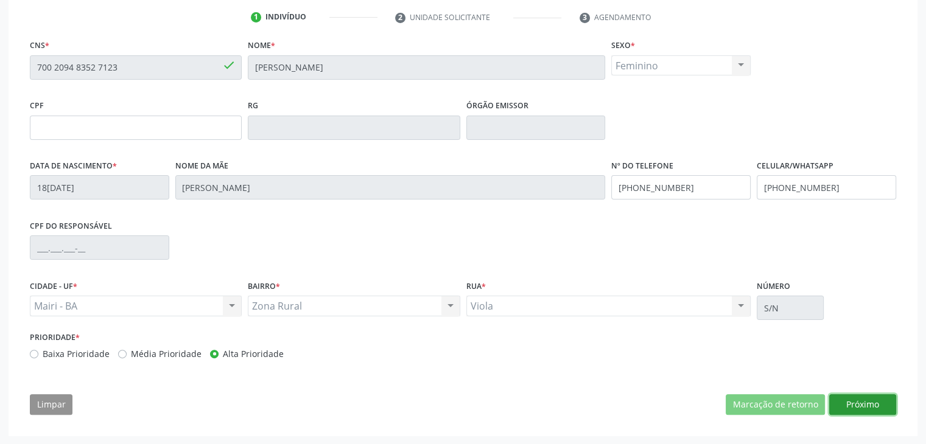
click at [850, 406] on button "Próximo" at bounding box center [862, 404] width 67 height 21
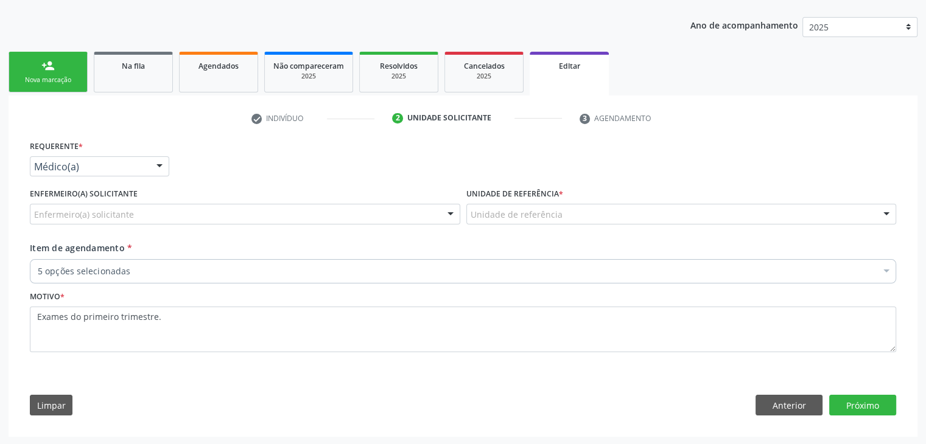
click at [609, 198] on div "Unidade de referência * Unidade de referência Unidade de Saude da Familia Jonat…" at bounding box center [681, 204] width 430 height 39
click at [611, 209] on div "Unidade de referência" at bounding box center [681, 214] width 430 height 21
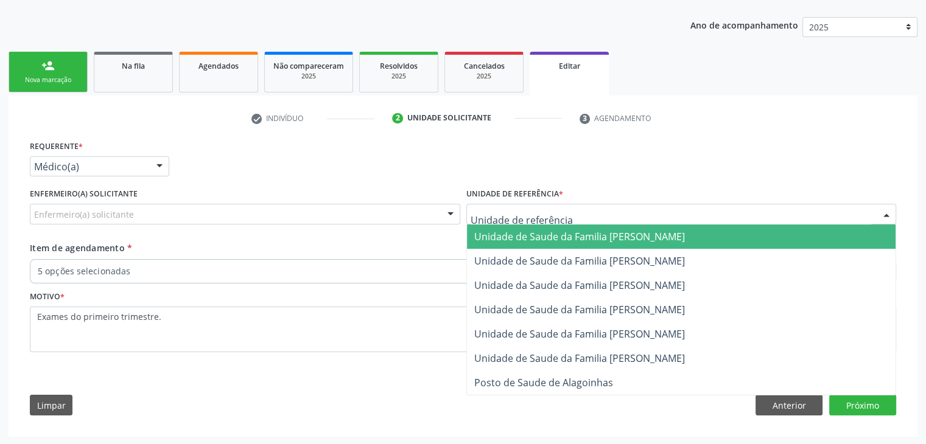
click at [603, 237] on span "Unidade de Saude da Familia [PERSON_NAME]" at bounding box center [579, 236] width 211 height 13
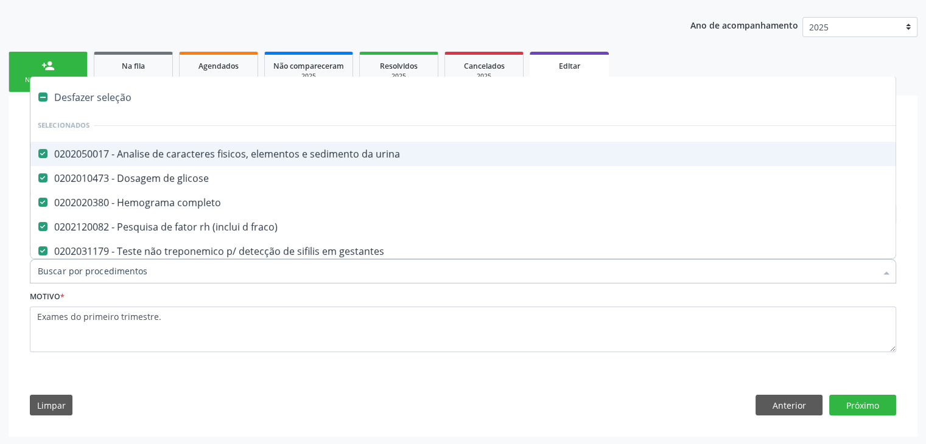
click at [80, 93] on div "Desfazer seleção" at bounding box center [505, 97] width 951 height 24
checkbox urina "false"
checkbox glicose "false"
checkbox completo "false"
checkbox fraco\) "false"
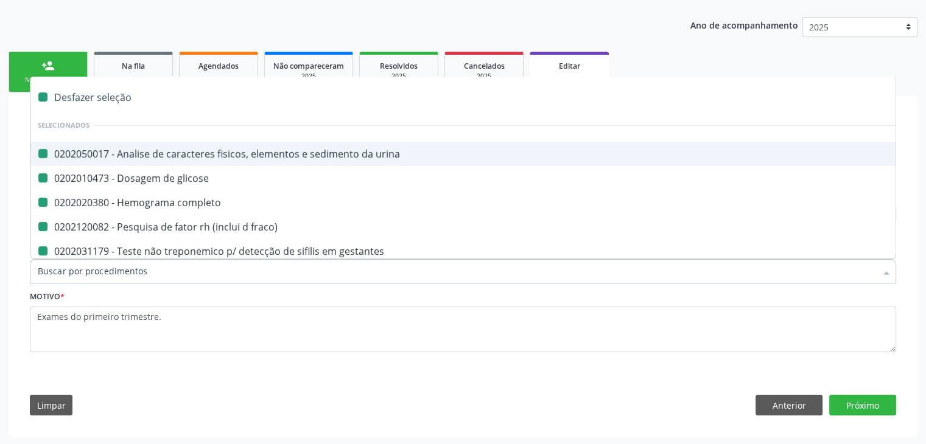
checkbox gestantes "false"
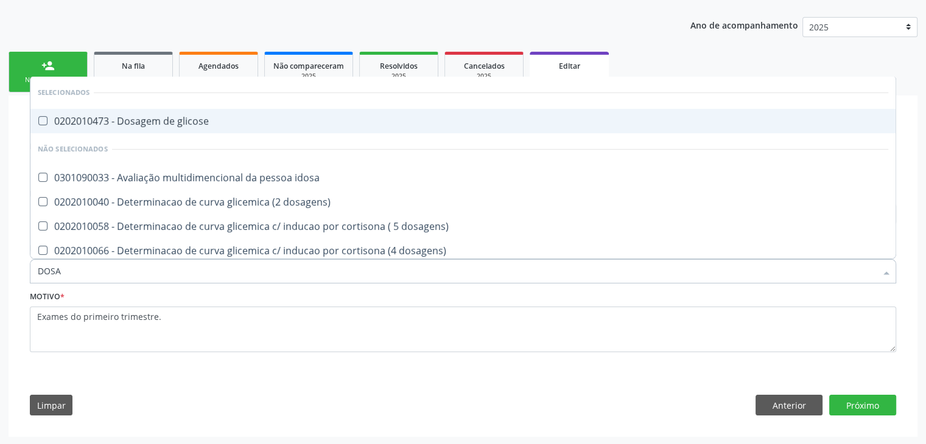
type input "DOSAGEM DE TSH"
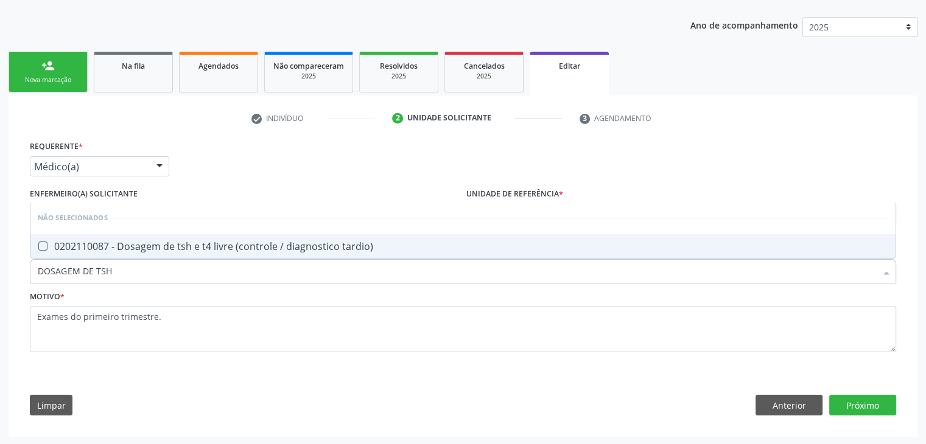
click at [194, 245] on div "0202110087 - Dosagem de tsh e t4 livre (controle / diagnostico tardio)" at bounding box center [463, 247] width 850 height 10
checkbox tardio\) "true"
click at [844, 400] on button "Próximo" at bounding box center [862, 405] width 67 height 21
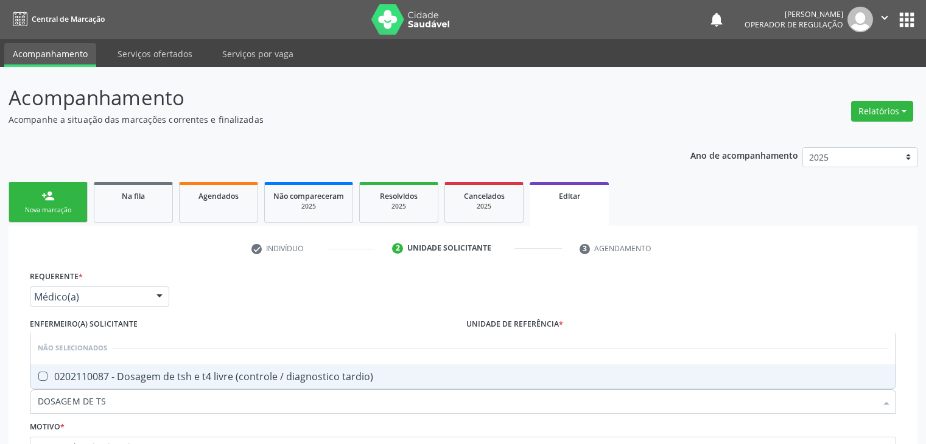
scroll to position [130, 0]
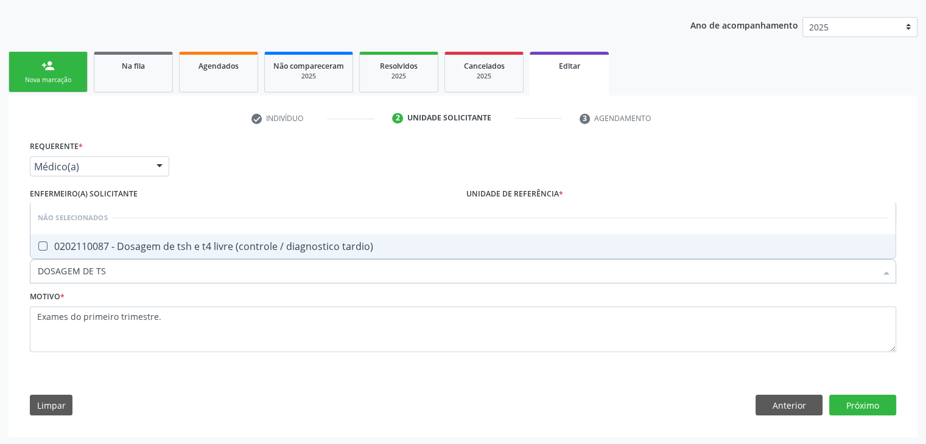
click at [241, 247] on div "0202110087 - Dosagem de tsh e t4 livre (controle / diagnostico tardio)" at bounding box center [463, 247] width 850 height 10
checkbox tardio\) "true"
click at [883, 405] on button "Próximo" at bounding box center [862, 405] width 67 height 21
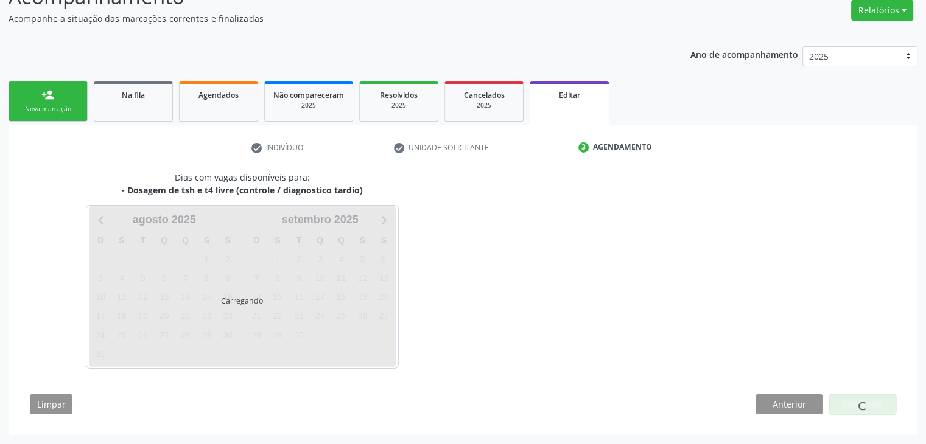
scroll to position [100, 0]
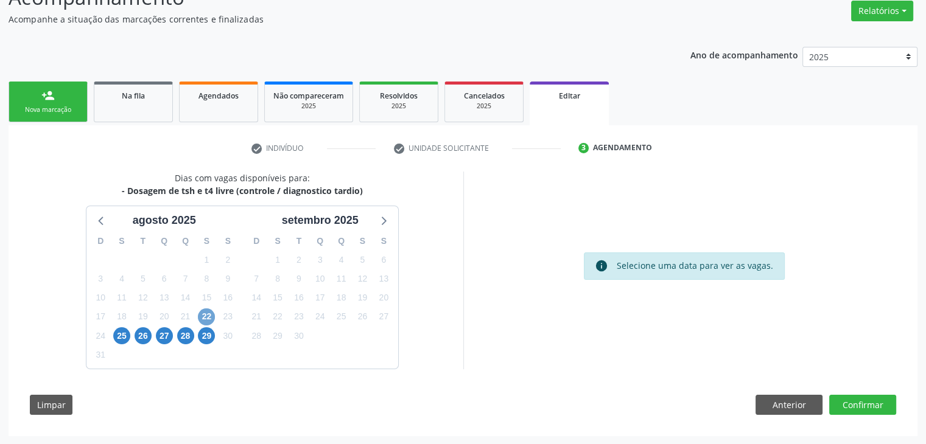
click at [200, 315] on span "22" at bounding box center [206, 317] width 17 height 17
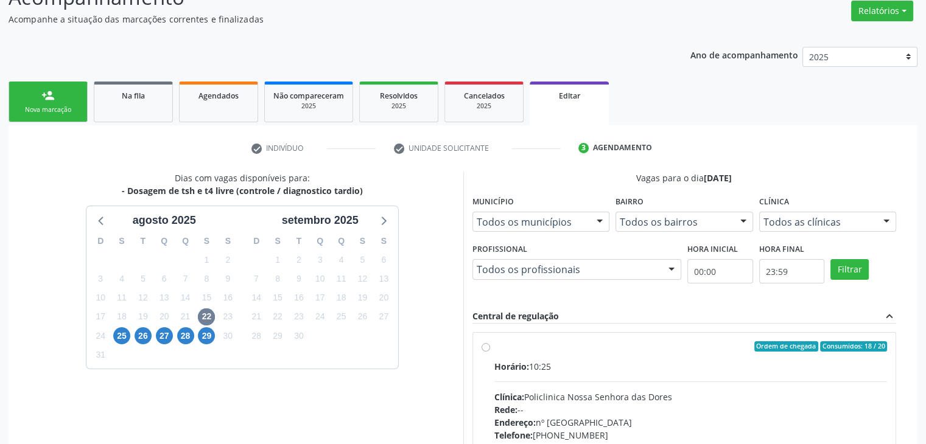
click at [659, 373] on div "Horário: 10:25 Clínica: Policlinica Nossa Senhora das Dores Rede: -- Endereço: …" at bounding box center [690, 443] width 393 height 167
click at [490, 352] on input "Ordem de chegada Consumidos: 18 / 20 Horário: 10:25 Clínica: Policlinica Nossa …" at bounding box center [486, 347] width 9 height 11
radio input "true"
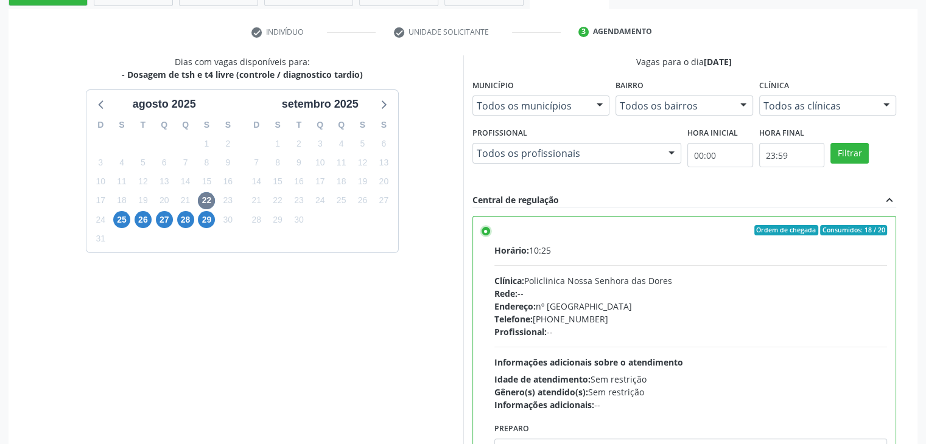
scroll to position [298, 0]
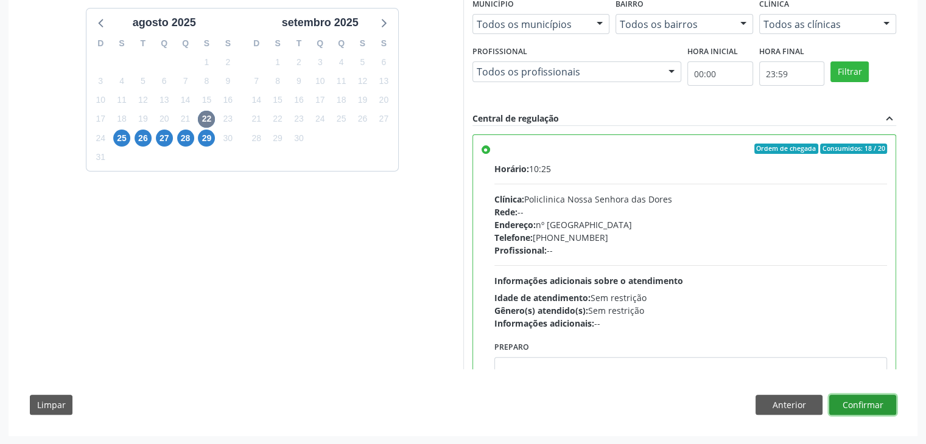
click at [866, 396] on button "Confirmar" at bounding box center [862, 405] width 67 height 21
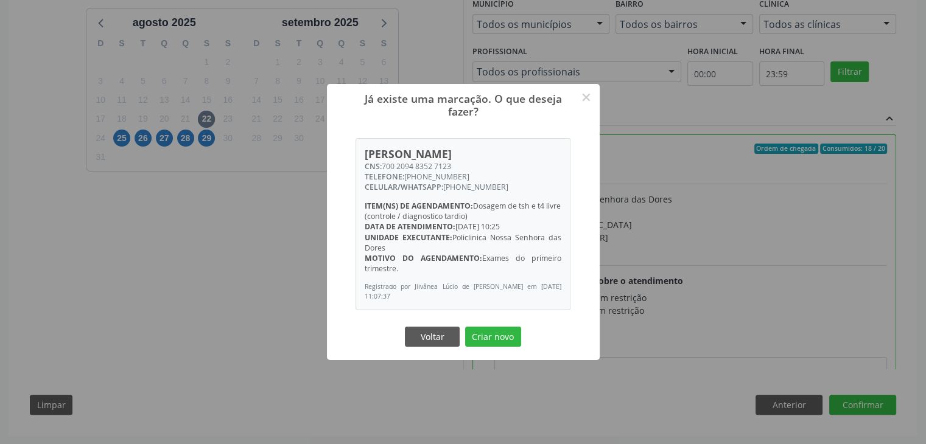
click at [515, 348] on div "Voltar Criar novo" at bounding box center [463, 337] width 122 height 26
click at [506, 334] on button "Criar novo" at bounding box center [493, 337] width 56 height 21
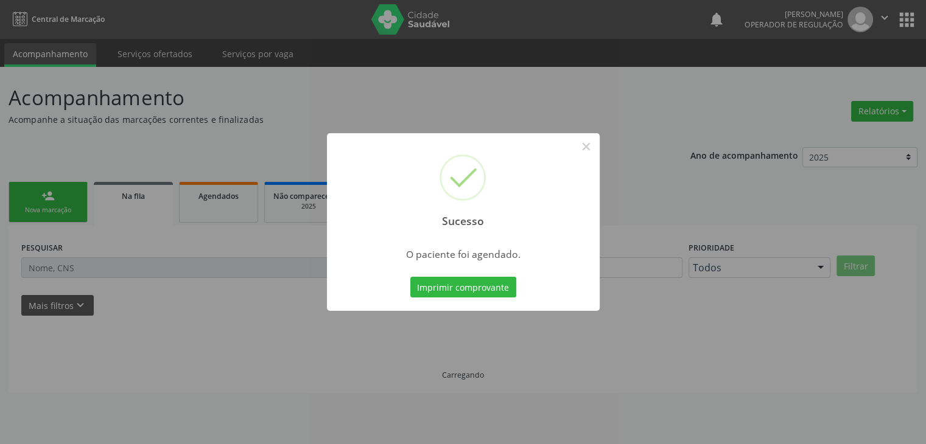
scroll to position [0, 0]
click at [597, 144] on button "×" at bounding box center [590, 146] width 21 height 21
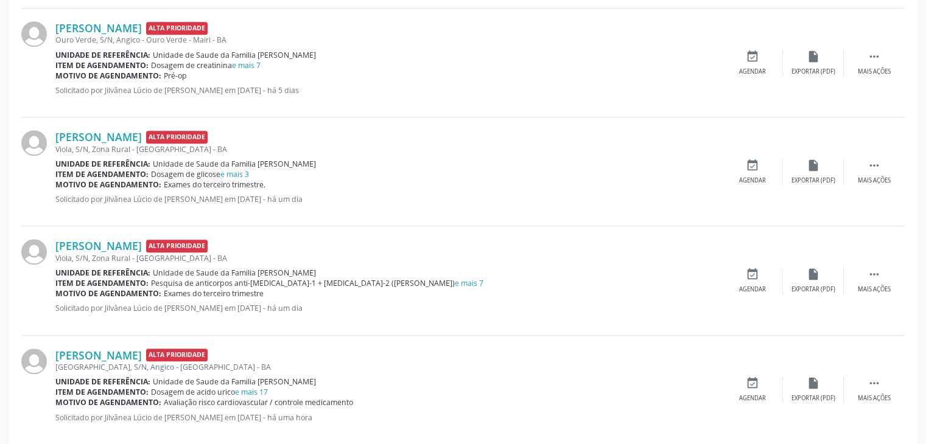
scroll to position [913, 0]
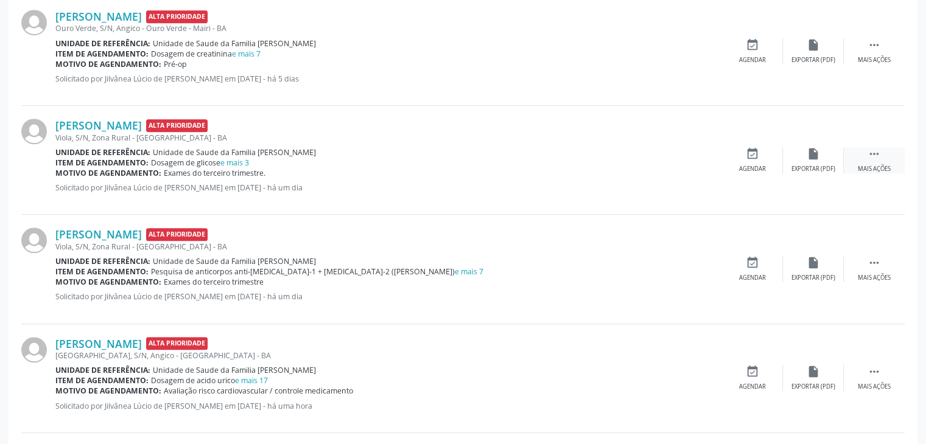
click at [875, 154] on icon "" at bounding box center [873, 153] width 13 height 13
click at [828, 176] on div "[PERSON_NAME] Alta Prioridade Viola, S/N, Zona Rural - [GEOGRAPHIC_DATA] - BA U…" at bounding box center [462, 160] width 883 height 109
click at [821, 162] on div "edit Editar" at bounding box center [813, 160] width 61 height 26
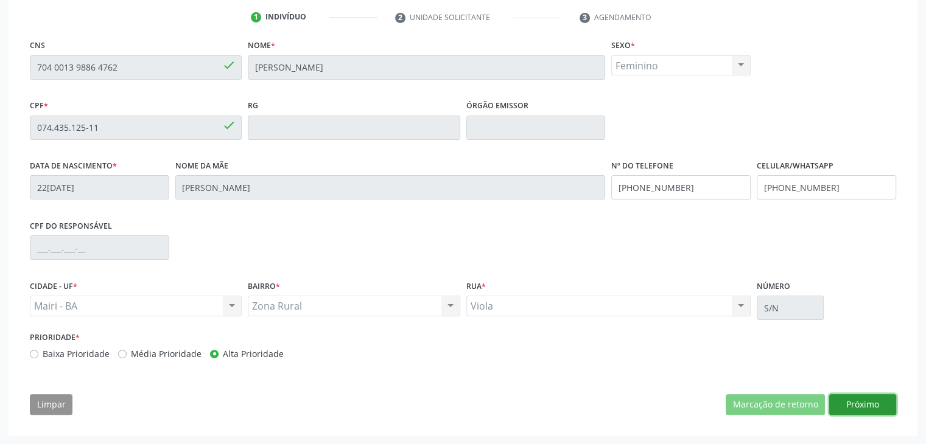
click at [857, 404] on button "Próximo" at bounding box center [862, 404] width 67 height 21
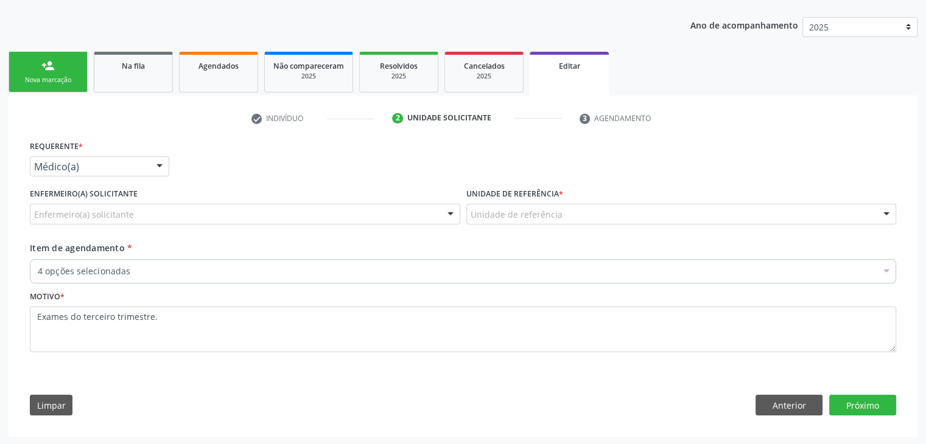
click at [531, 197] on label "Unidade de referência *" at bounding box center [514, 194] width 97 height 19
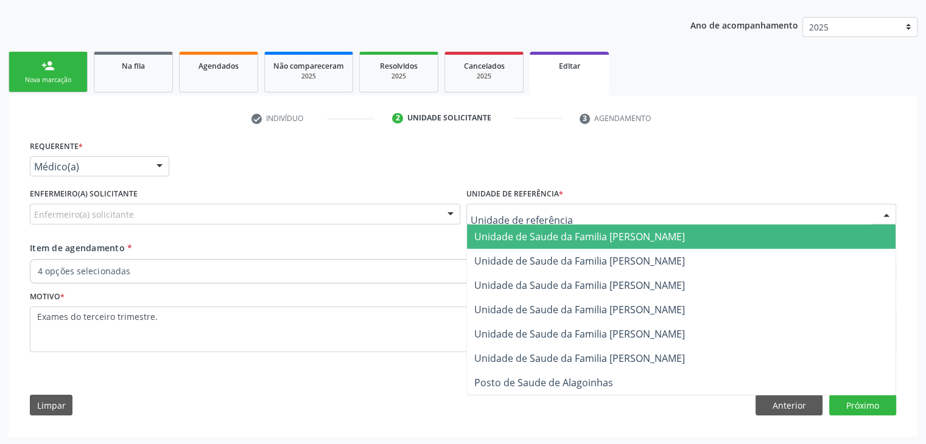
click at [608, 242] on span "Unidade de Saude da Familia [PERSON_NAME]" at bounding box center [681, 237] width 429 height 24
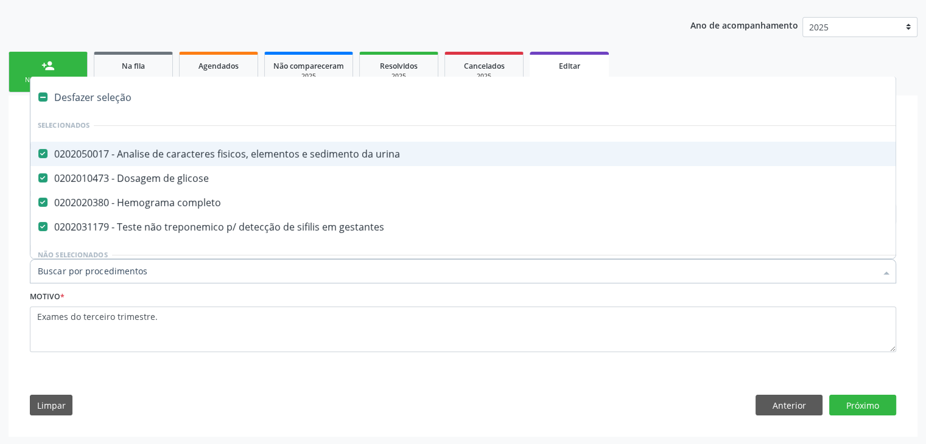
click at [121, 98] on div "Desfazer seleção" at bounding box center [505, 97] width 951 height 24
checkbox urina "false"
checkbox glicose "false"
checkbox completo "false"
checkbox gestantes "false"
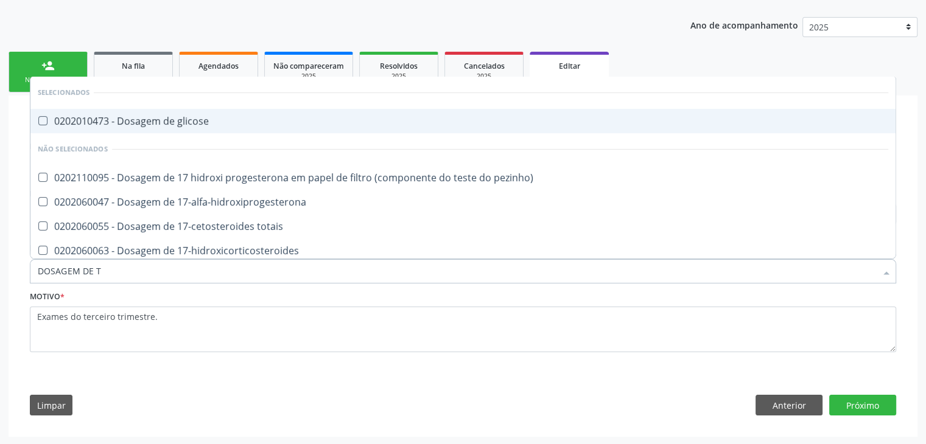
type input "DOSAGEM DE TS"
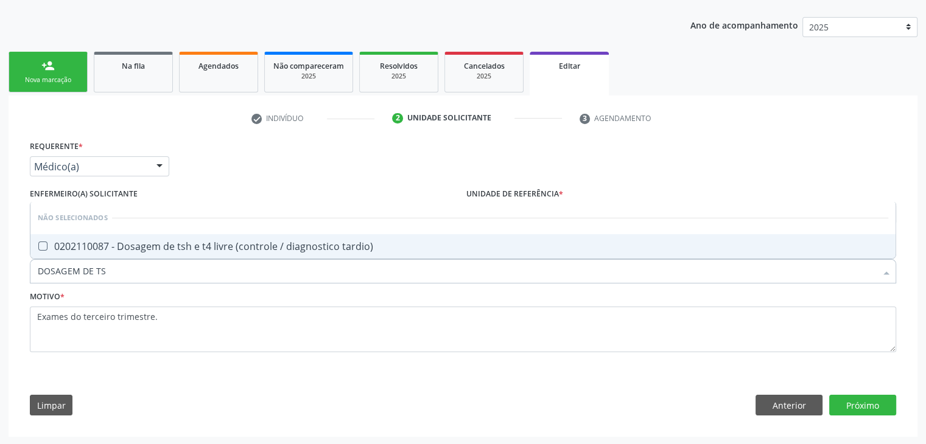
click at [292, 232] on li "Não selecionados" at bounding box center [462, 218] width 865 height 32
click at [292, 231] on li "Não selecionados" at bounding box center [462, 218] width 865 height 32
click at [293, 242] on div "0202110087 - Dosagem de tsh e t4 livre (controle / diagnostico tardio)" at bounding box center [463, 247] width 850 height 10
checkbox tardio\) "true"
click at [867, 412] on button "Próximo" at bounding box center [862, 405] width 67 height 21
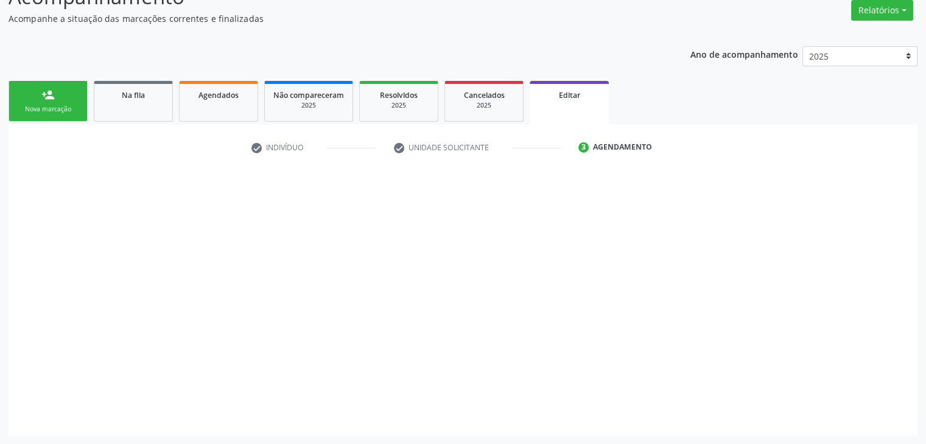
scroll to position [100, 0]
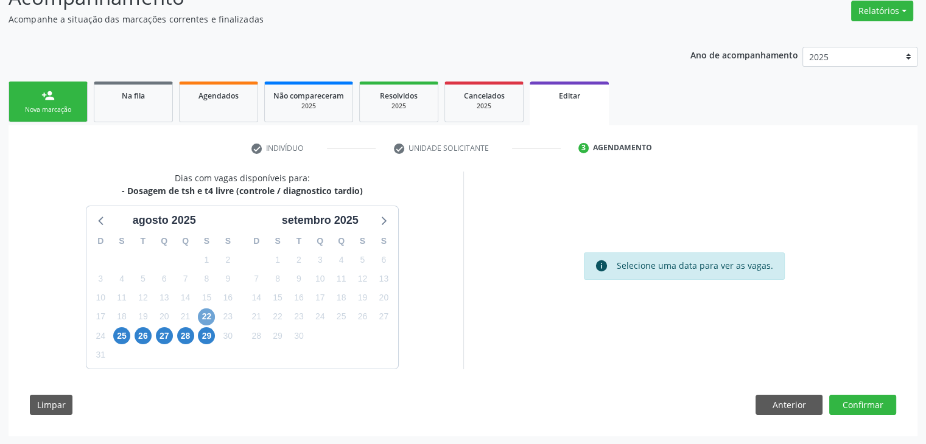
click at [205, 311] on span "22" at bounding box center [206, 317] width 17 height 17
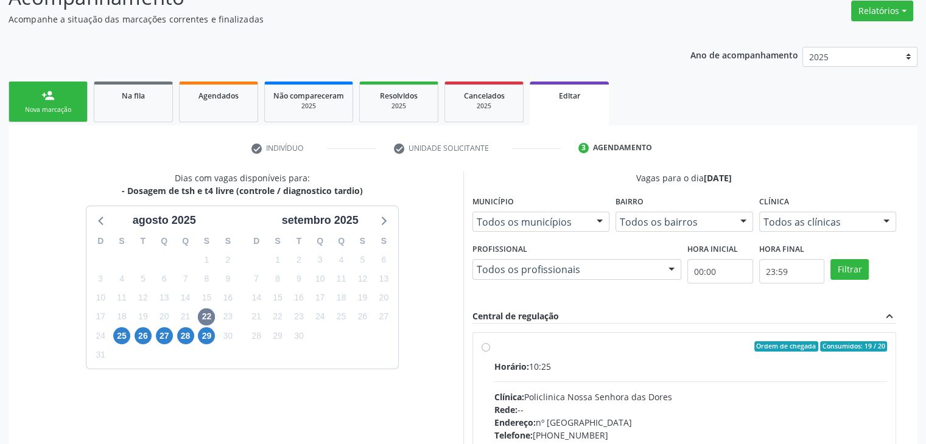
click at [625, 382] on hr at bounding box center [690, 382] width 393 height 1
click at [490, 352] on input "Ordem de chegada Consumidos: 19 / 20 Horário: 10:25 Clínica: Policlinica [GEOGR…" at bounding box center [486, 347] width 9 height 11
radio input "true"
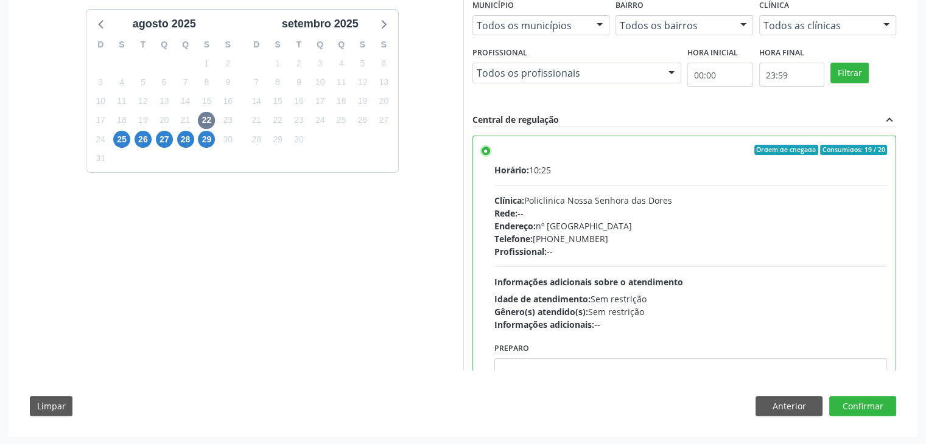
scroll to position [298, 0]
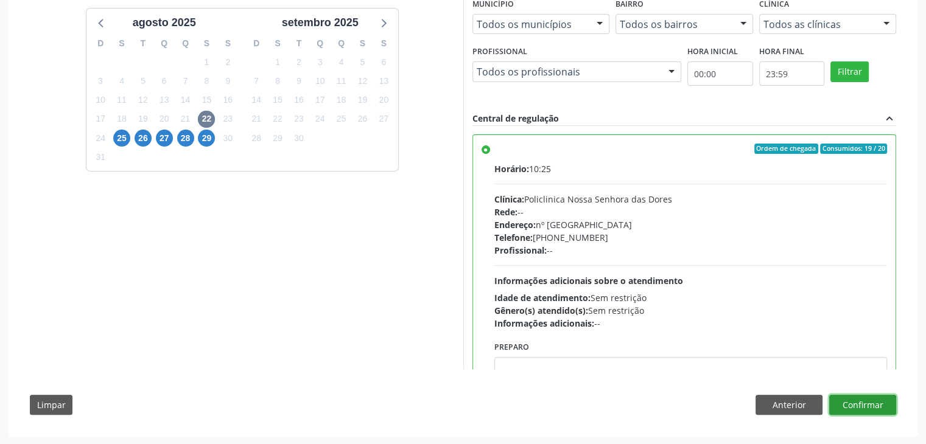
click at [884, 408] on button "Confirmar" at bounding box center [862, 405] width 67 height 21
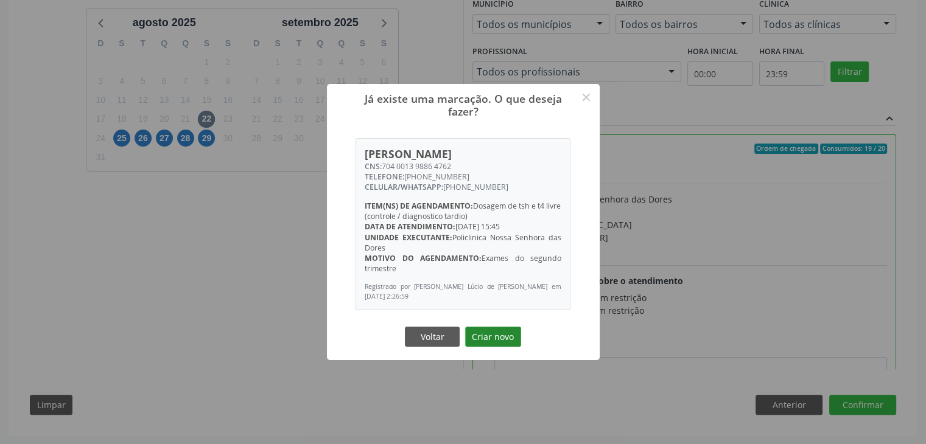
click at [496, 330] on button "Criar novo" at bounding box center [493, 337] width 56 height 21
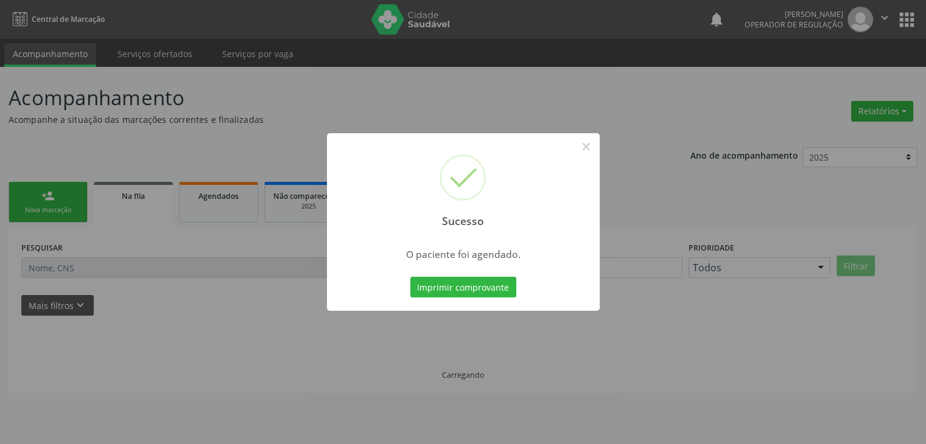
scroll to position [0, 0]
drag, startPoint x: 587, startPoint y: 146, endPoint x: 562, endPoint y: 227, distance: 84.7
click at [588, 145] on button "×" at bounding box center [590, 146] width 21 height 21
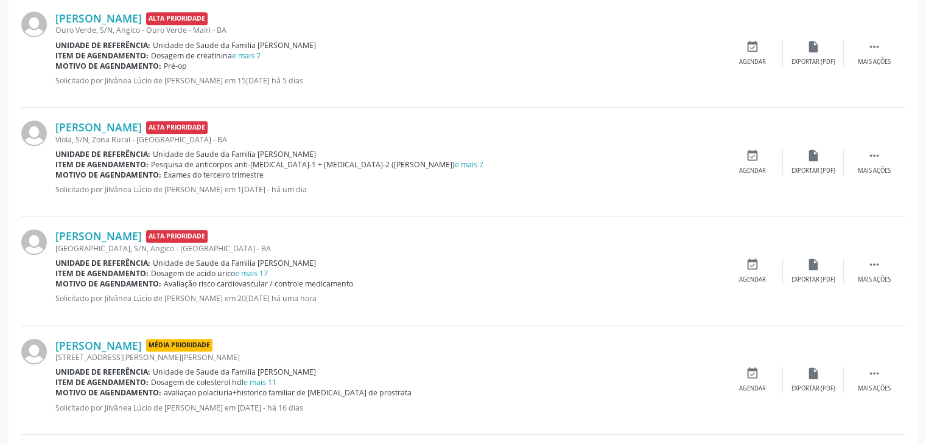
scroll to position [913, 0]
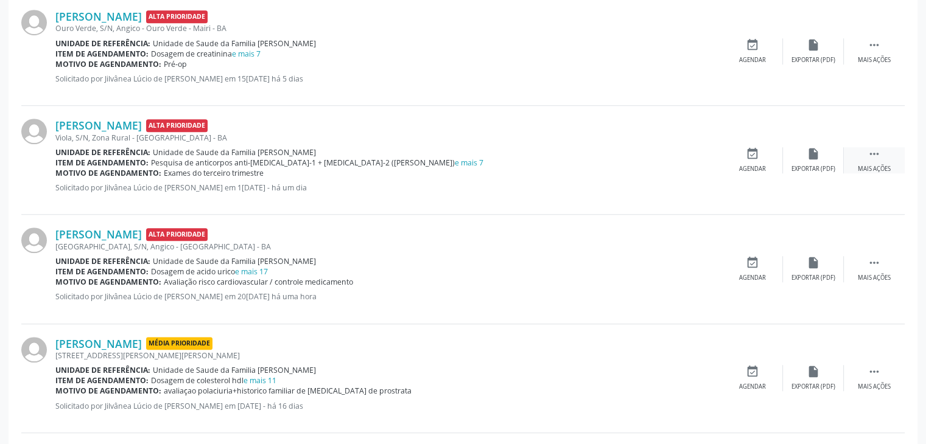
click at [880, 156] on icon "" at bounding box center [873, 153] width 13 height 13
click at [807, 156] on icon "edit" at bounding box center [813, 153] width 13 height 13
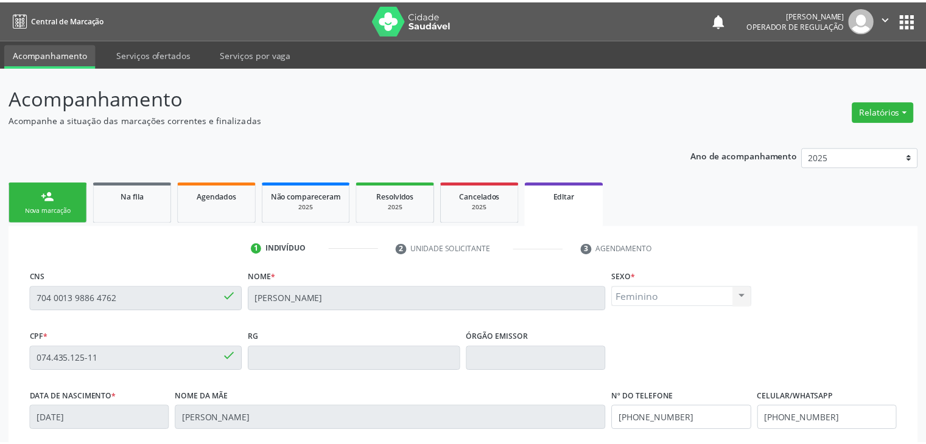
scroll to position [231, 0]
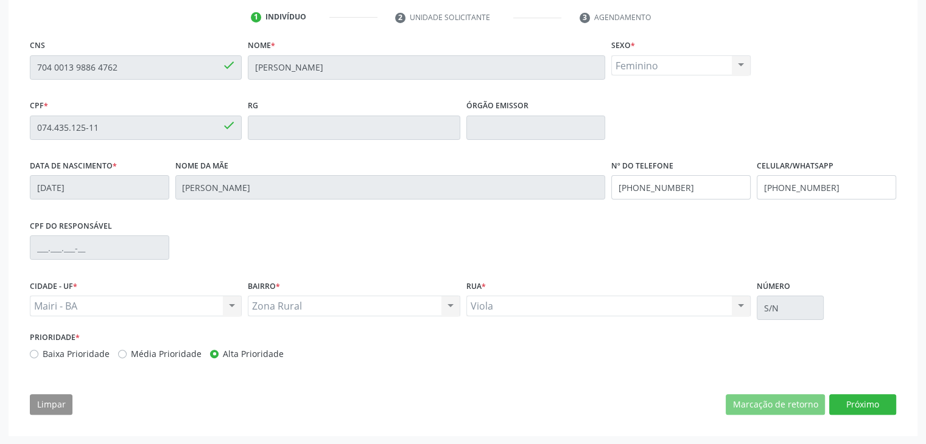
click at [855, 408] on div at bounding box center [862, 404] width 67 height 21
drag, startPoint x: 845, startPoint y: 402, endPoint x: 205, endPoint y: 262, distance: 655.7
click at [845, 401] on button "Próximo" at bounding box center [862, 404] width 67 height 21
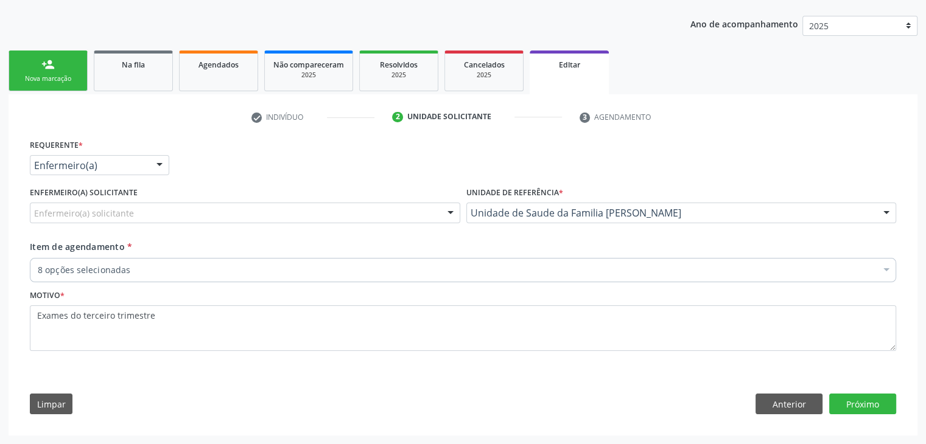
scroll to position [130, 0]
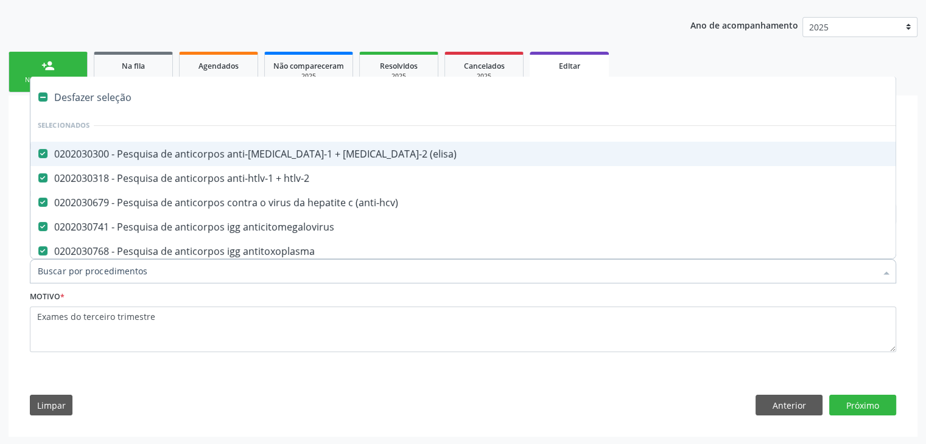
click at [102, 97] on div "Desfazer seleção" at bounding box center [505, 97] width 951 height 24
checkbox \(elisa\) "false"
checkbox htlv-2 "false"
checkbox \(anti-hcv\) "false"
checkbox anticitomegalovirus "false"
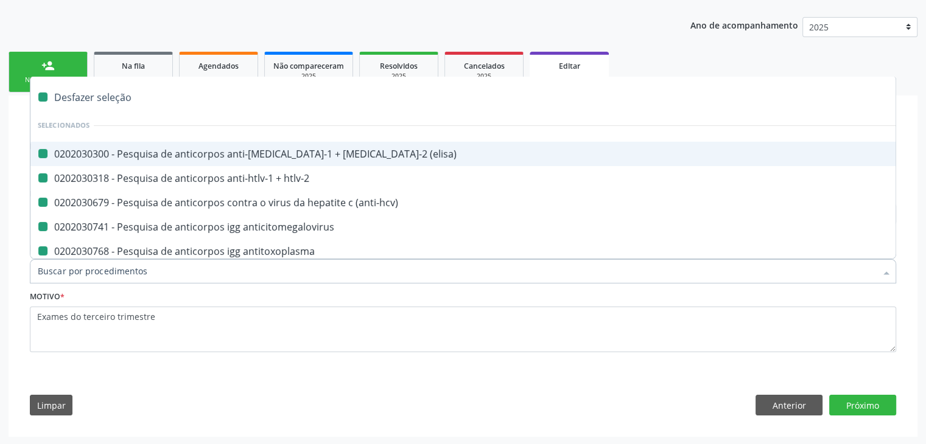
checkbox antitoxoplasma "false"
checkbox anticitomegalovirus "false"
checkbox antitoxoplasma "false"
checkbox \(hbsag\) "false"
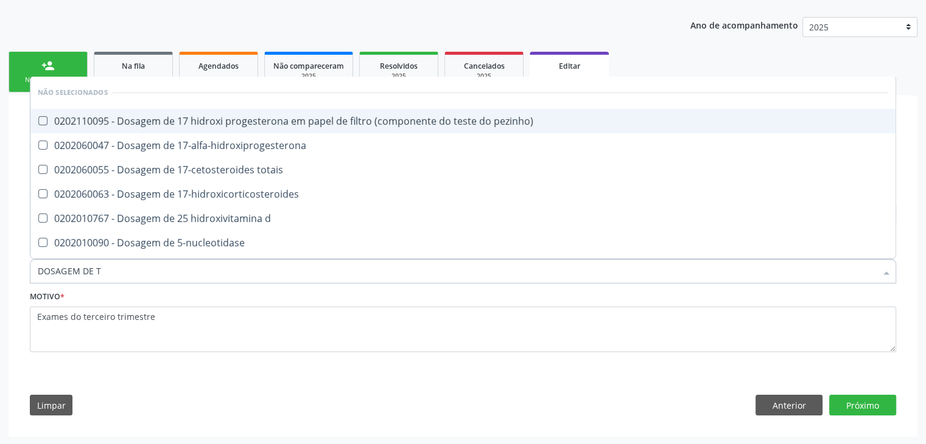
type input "DOSAGEM DE TS"
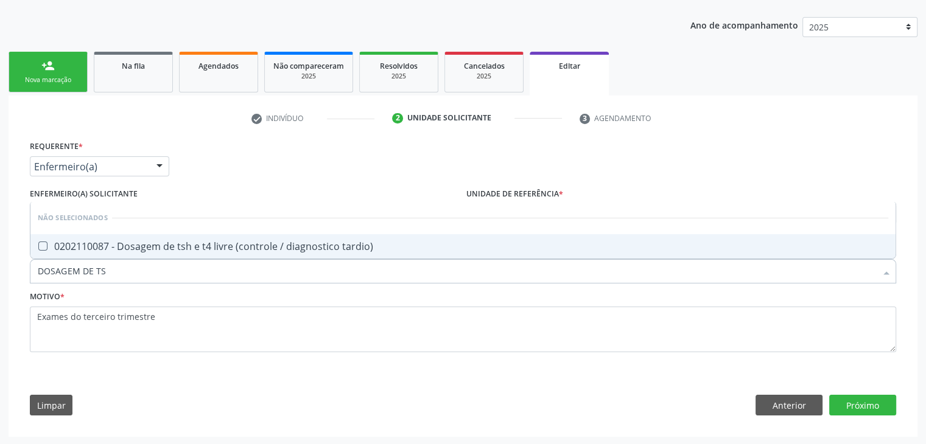
click at [205, 253] on span "0202110087 - Dosagem de tsh e t4 livre (controle / diagnostico tardio)" at bounding box center [462, 246] width 865 height 24
checkbox tardio\) "true"
click at [866, 408] on button "Próximo" at bounding box center [862, 405] width 67 height 21
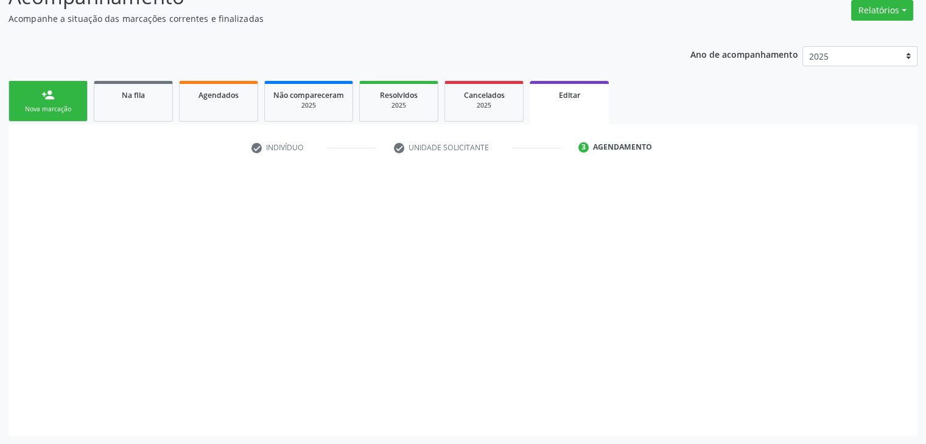
scroll to position [100, 0]
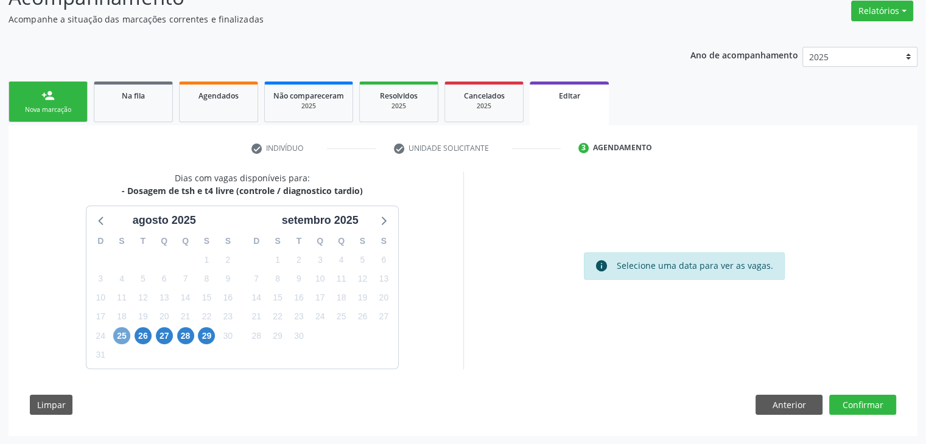
click at [119, 333] on span "25" at bounding box center [121, 336] width 17 height 17
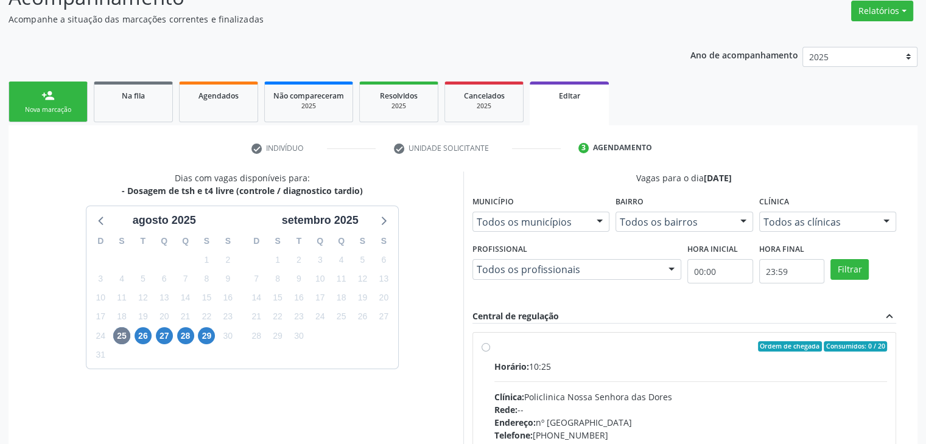
click at [525, 373] on div "Horário: 10:25 Clínica: Policlinica Nossa Senhora das Dores Rede: -- Endereço: …" at bounding box center [690, 443] width 393 height 167
click at [490, 352] on input "Ordem de chegada Consumidos: 0 / 20 Horário: 10:25 Clínica: Policlinica Nossa S…" at bounding box center [486, 347] width 9 height 11
radio input "true"
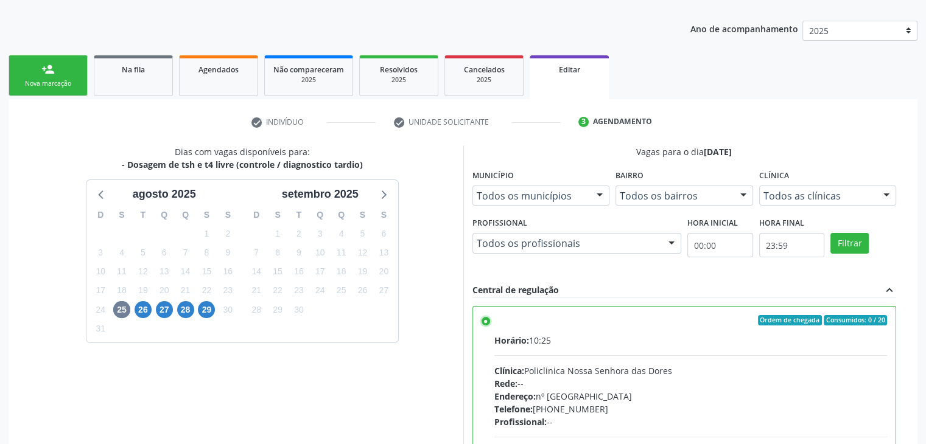
scroll to position [298, 0]
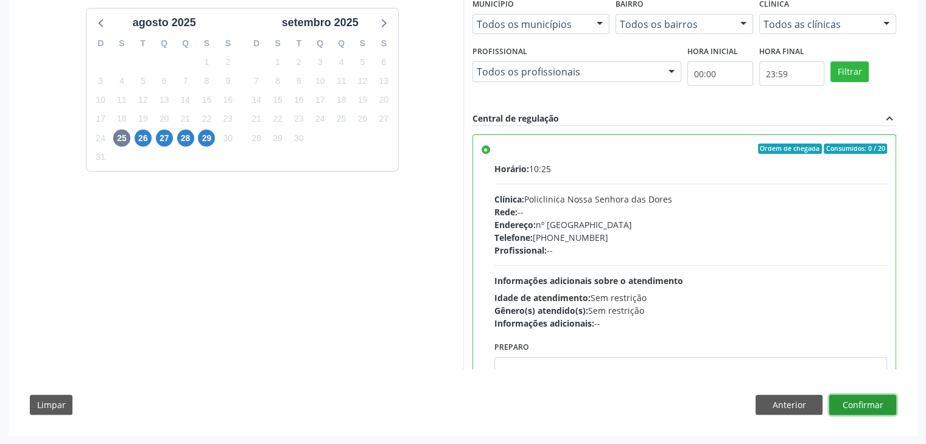
click at [882, 410] on button "Confirmar" at bounding box center [862, 405] width 67 height 21
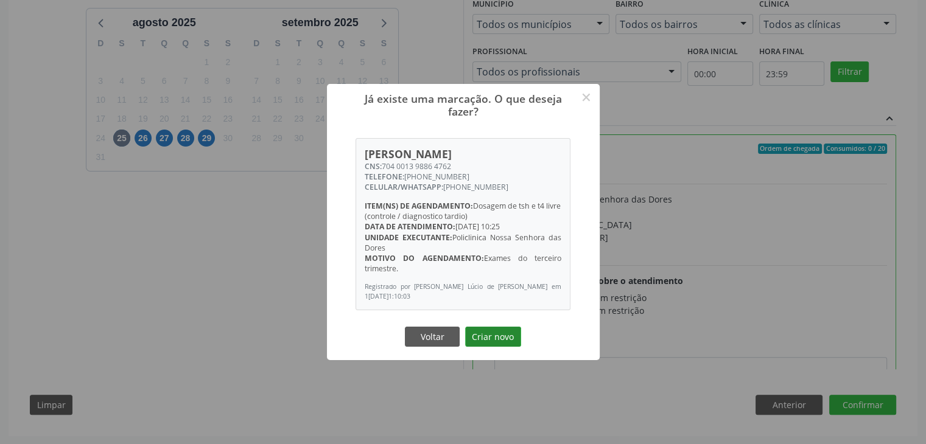
click at [499, 342] on button "Criar novo" at bounding box center [493, 337] width 56 height 21
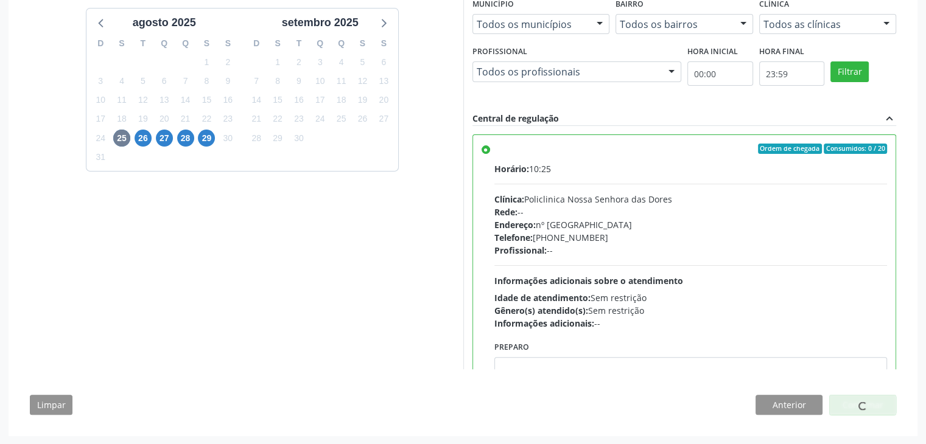
scroll to position [0, 0]
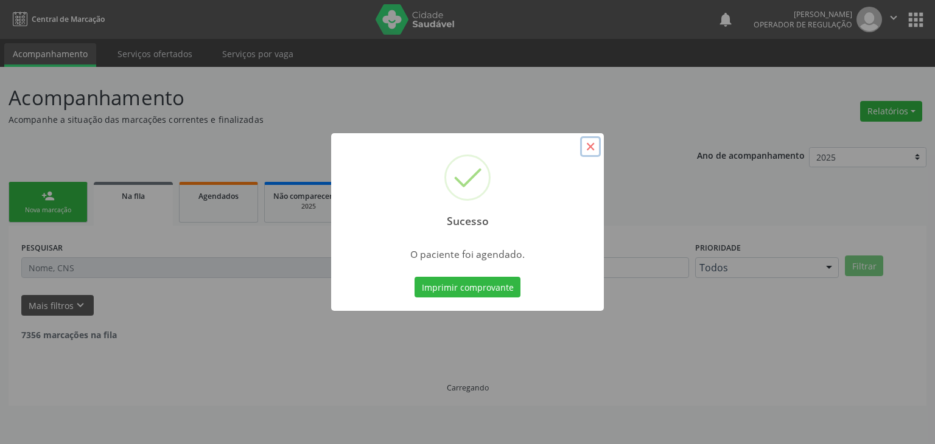
click at [593, 151] on button "×" at bounding box center [590, 146] width 21 height 21
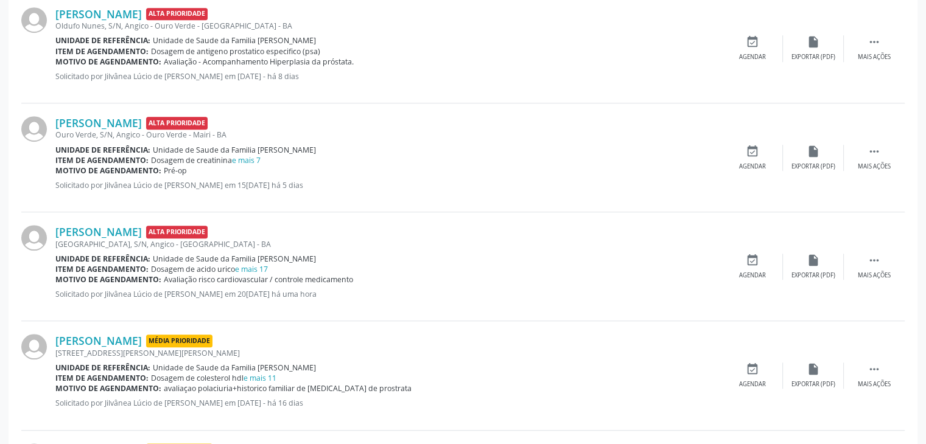
scroll to position [891, 0]
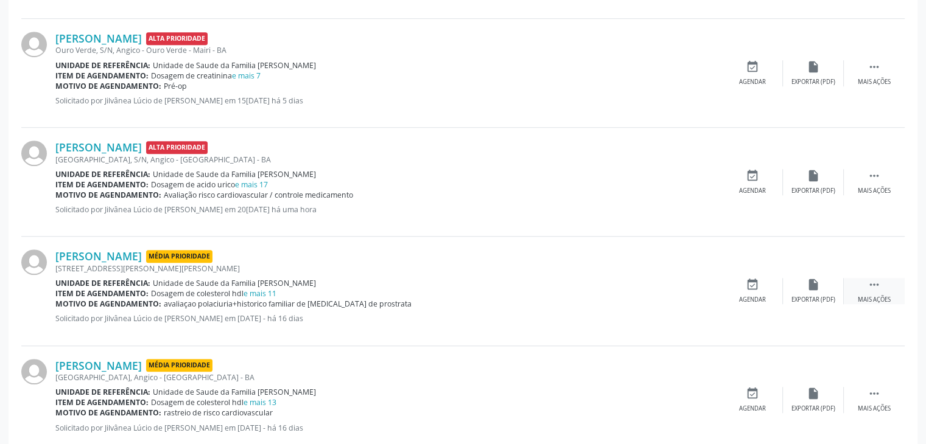
click at [889, 290] on div " Mais ações" at bounding box center [874, 291] width 61 height 26
click at [827, 287] on div "edit Editar" at bounding box center [813, 291] width 61 height 26
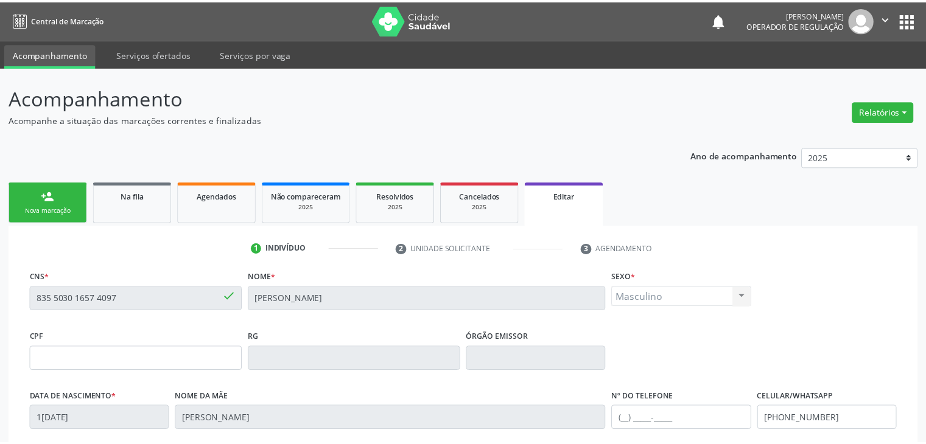
scroll to position [231, 0]
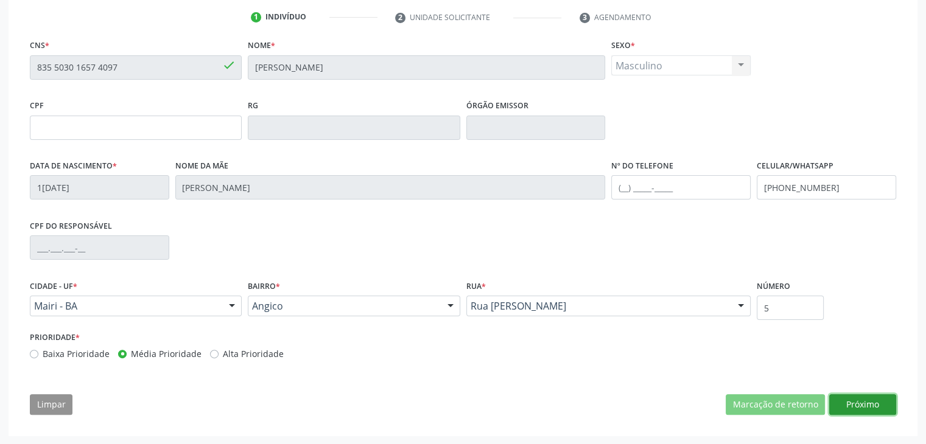
click at [861, 406] on button "Próximo" at bounding box center [862, 404] width 67 height 21
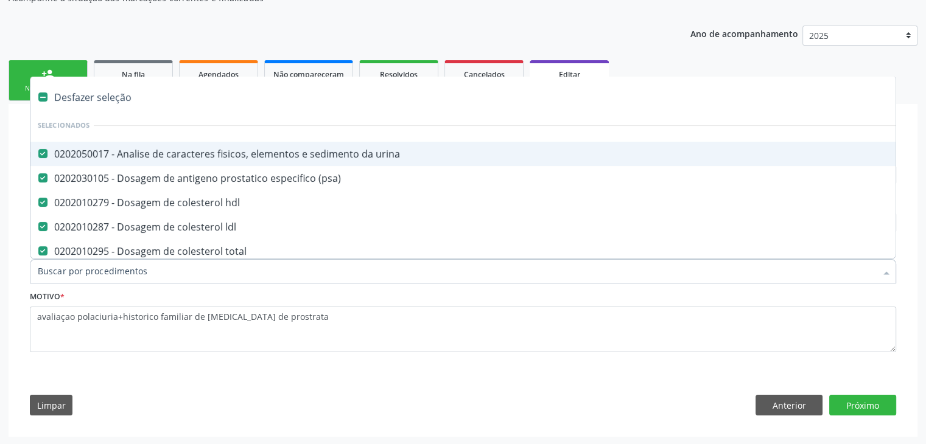
click at [102, 100] on div "Desfazer seleção" at bounding box center [505, 97] width 951 height 24
checkbox urina "false"
checkbox \(psa\) "false"
checkbox hdl "false"
checkbox ldl "false"
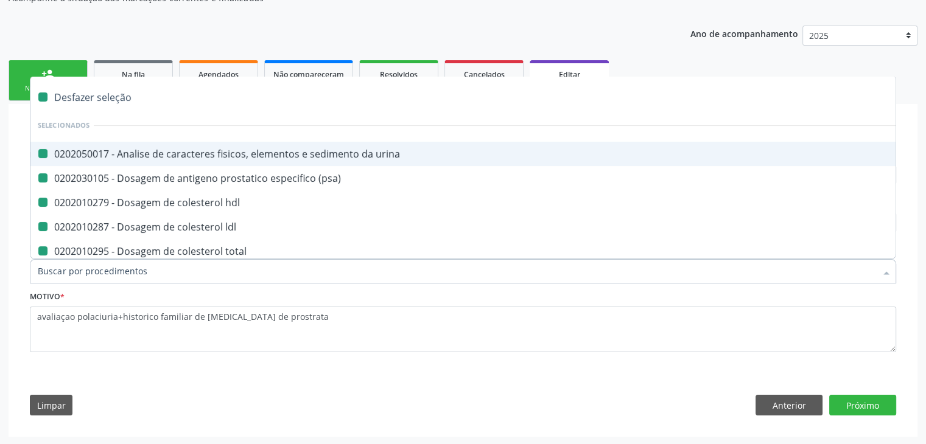
checkbox total "false"
checkbox creatinina "false"
checkbox glicosilada "false"
checkbox potassio "false"
checkbox \(tgo\) "false"
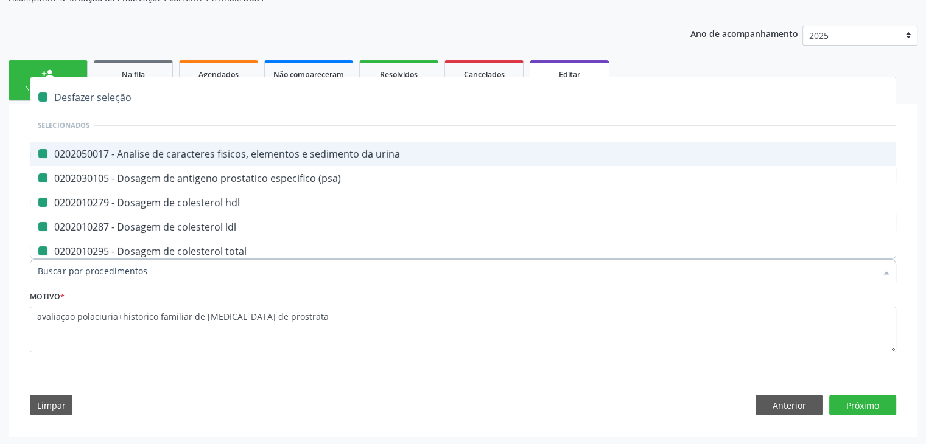
checkbox \(tgp\) "false"
checkbox triglicerideos "false"
checkbox completo "false"
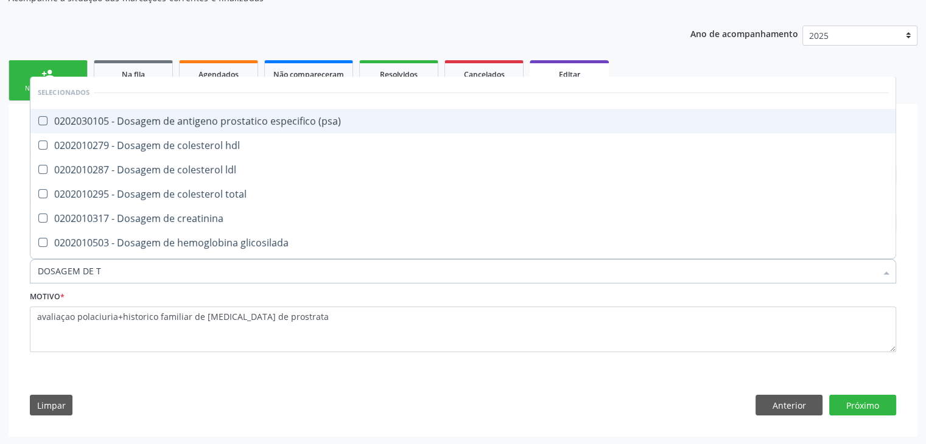
type input "DOSAGEM DE TS"
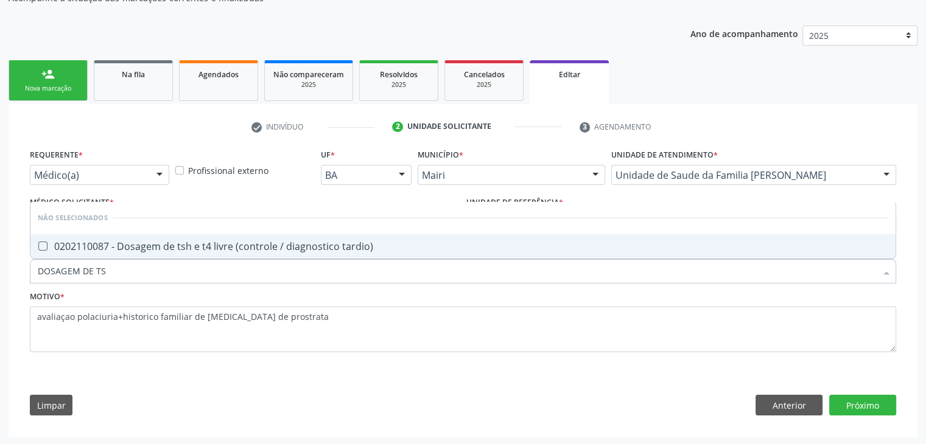
click at [195, 250] on div "0202110087 - Dosagem de tsh e t4 livre (controle / diagnostico tardio)" at bounding box center [463, 247] width 850 height 10
checkbox tardio\) "true"
click at [856, 402] on button "Próximo" at bounding box center [862, 405] width 67 height 21
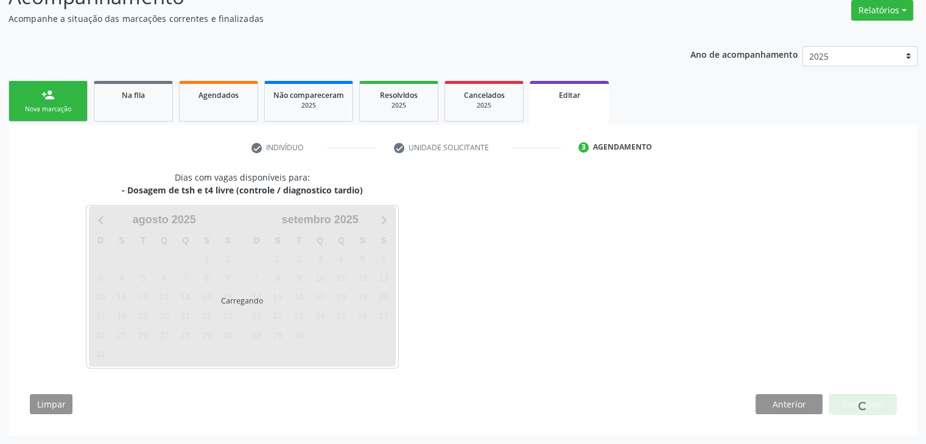
scroll to position [100, 0]
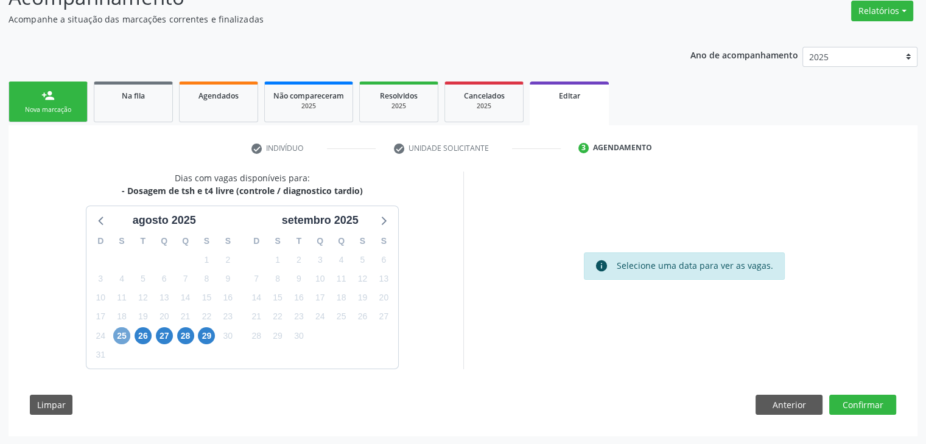
click at [122, 332] on span "25" at bounding box center [121, 336] width 17 height 17
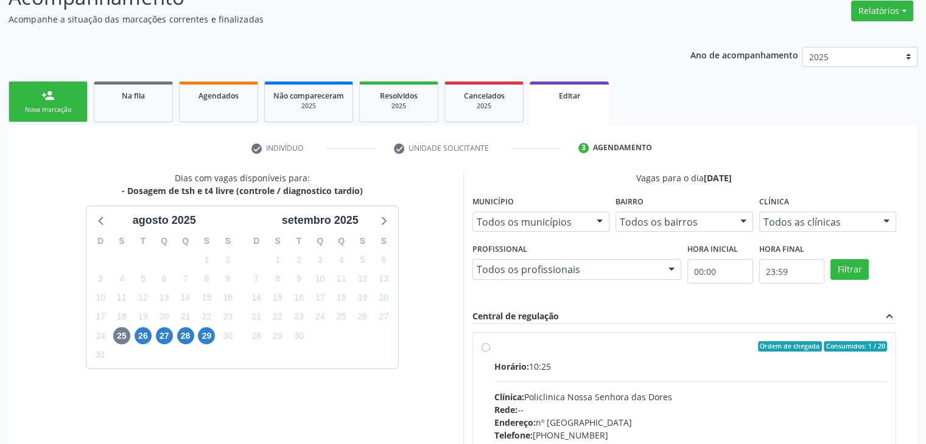
click at [587, 391] on div "Clínica: Policlinica Nossa Senhora das Dores" at bounding box center [690, 397] width 393 height 13
click at [490, 352] on input "Ordem de chegada Consumidos: 1 / 20 Horário: 10:25 Clínica: Policlinica [GEOGRA…" at bounding box center [486, 347] width 9 height 11
radio input "true"
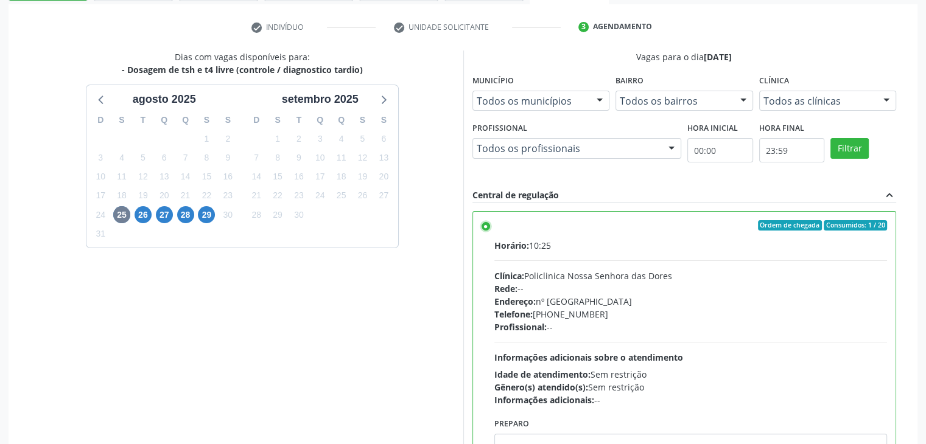
scroll to position [298, 0]
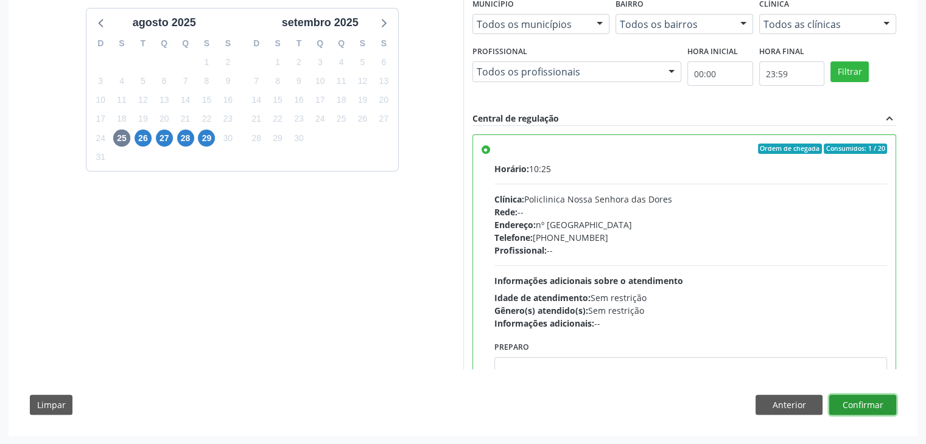
click at [890, 408] on button "Confirmar" at bounding box center [862, 405] width 67 height 21
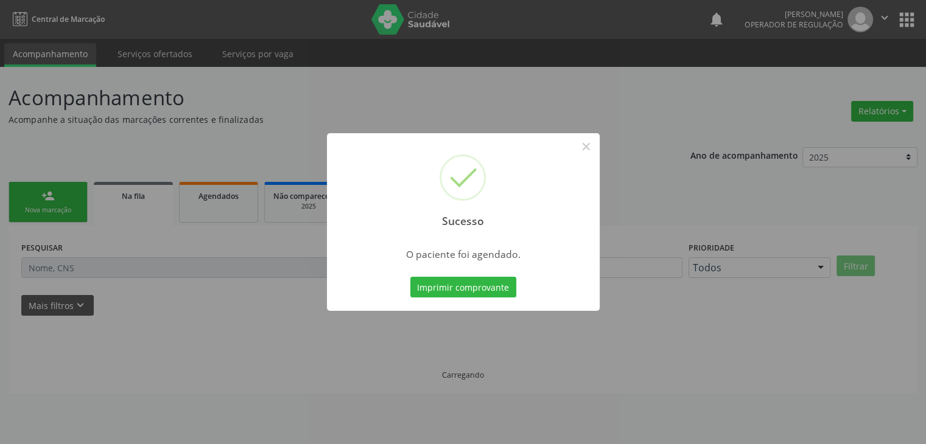
scroll to position [0, 0]
click at [590, 147] on button "×" at bounding box center [590, 146] width 21 height 21
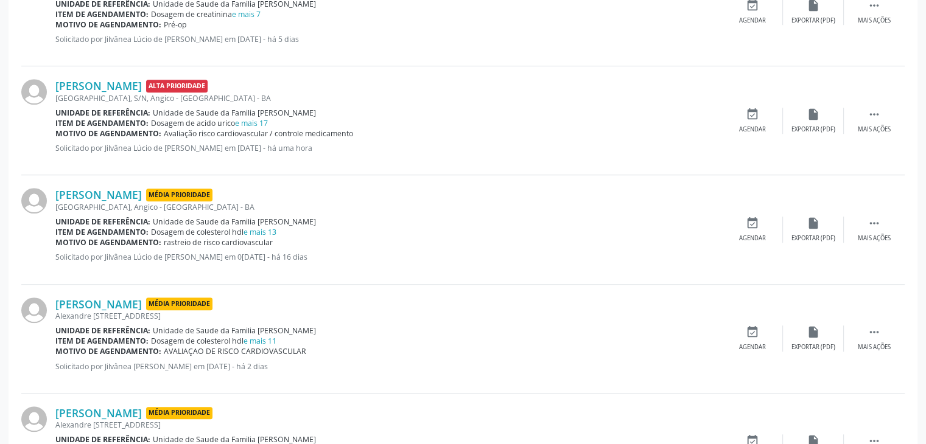
scroll to position [974, 0]
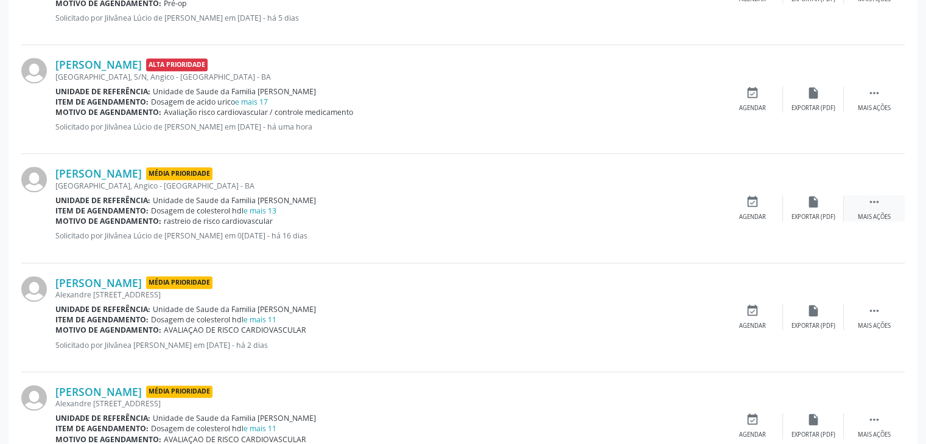
click at [870, 218] on div "Mais ações" at bounding box center [874, 217] width 33 height 9
click at [816, 220] on div "[PERSON_NAME] Média Prioridade [GEOGRAPHIC_DATA], [GEOGRAPHIC_DATA], [GEOGRAPHI…" at bounding box center [462, 208] width 883 height 109
click at [811, 200] on icon "edit" at bounding box center [813, 201] width 13 height 13
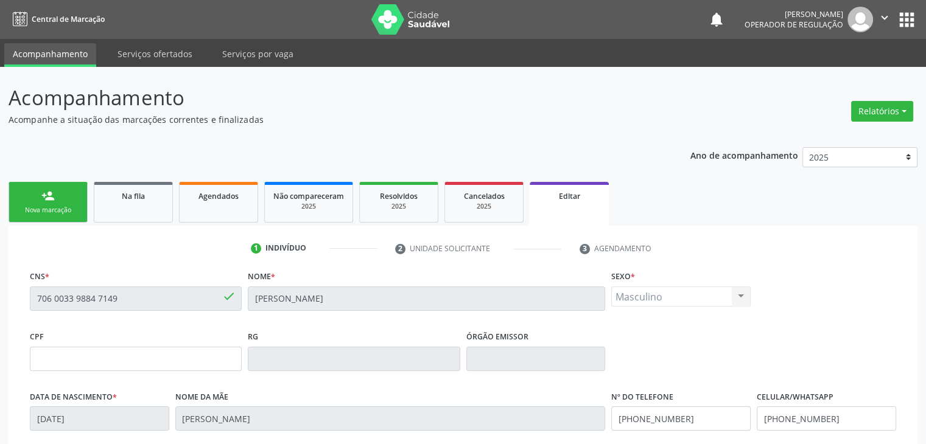
scroll to position [231, 0]
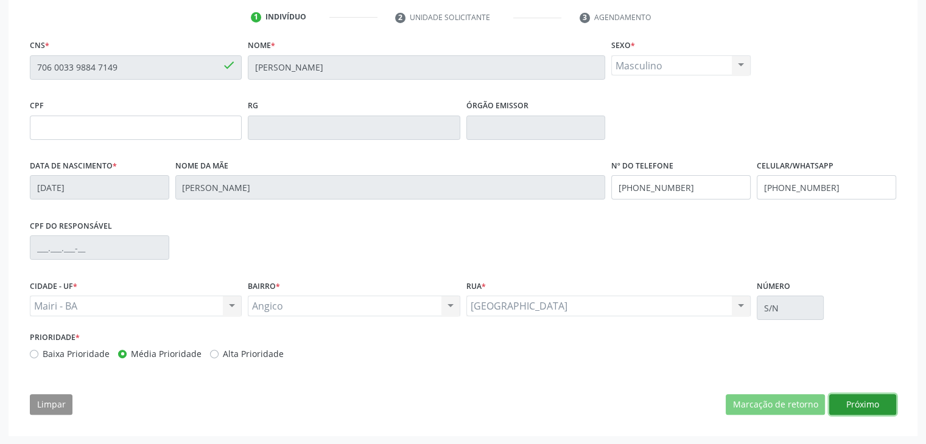
click at [867, 405] on button "Próximo" at bounding box center [862, 404] width 67 height 21
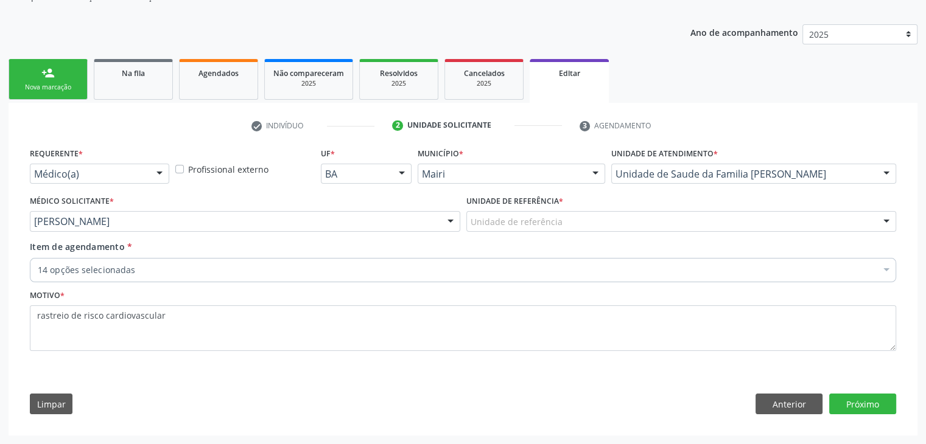
scroll to position [122, 0]
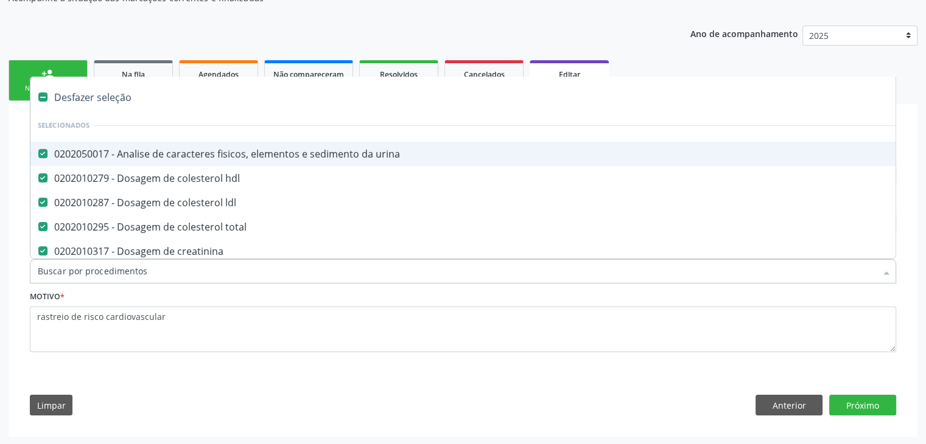
click at [94, 88] on div "Desfazer seleção" at bounding box center [505, 97] width 951 height 24
checkbox urina "false"
checkbox hdl "false"
checkbox ldl "false"
checkbox total "false"
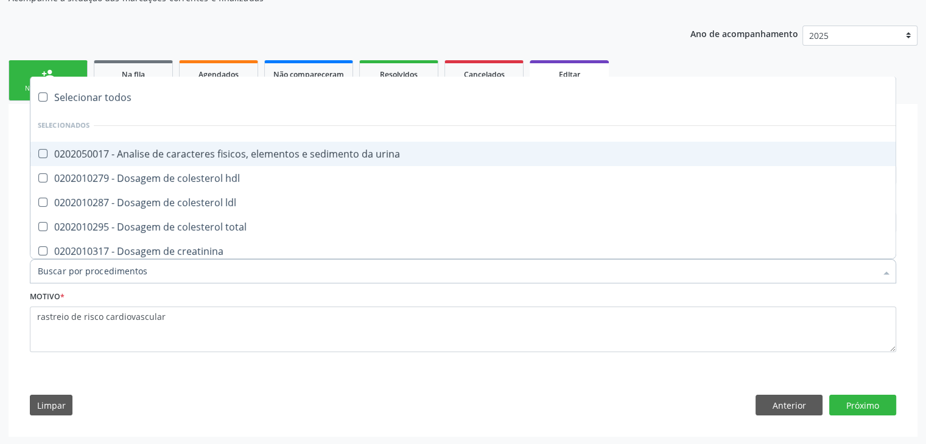
checkbox creatinina "false"
checkbox glicose "false"
checkbox glicosilada "false"
checkbox potassio "false"
checkbox sodio "false"
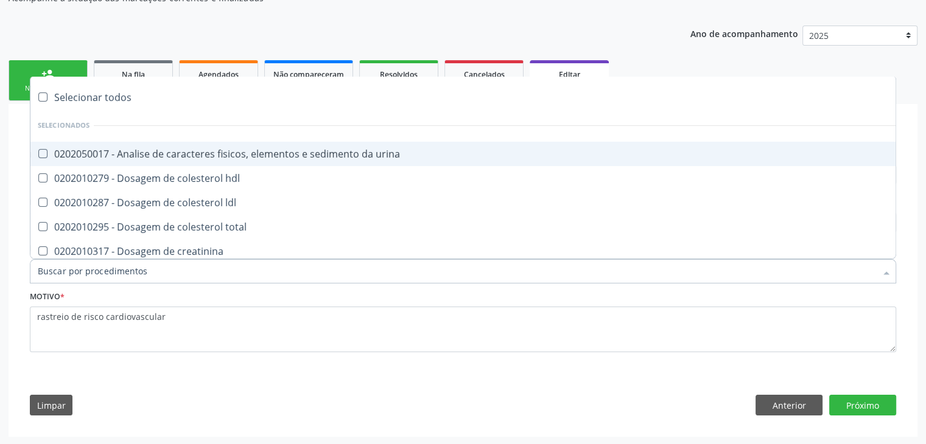
checkbox \(tgo\) "false"
checkbox \(tgp\) "false"
checkbox triglicerideos "false"
checkbox ureia "false"
checkbox completo "false"
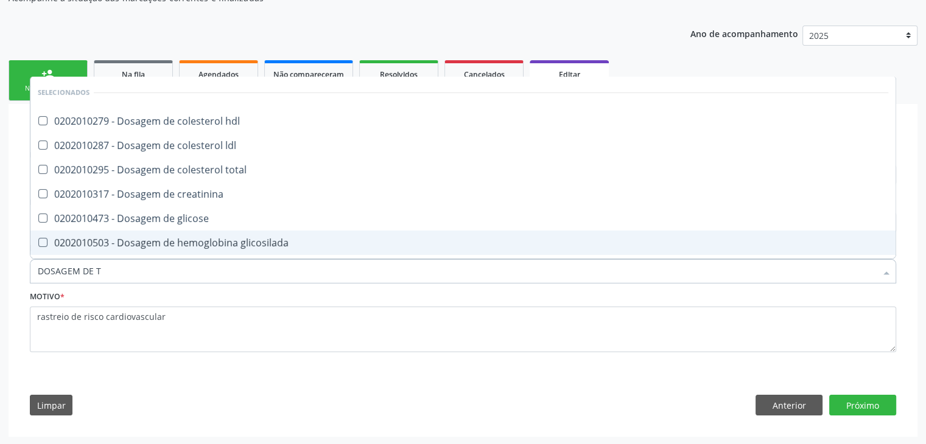
type input "DOSAGEM DE TS"
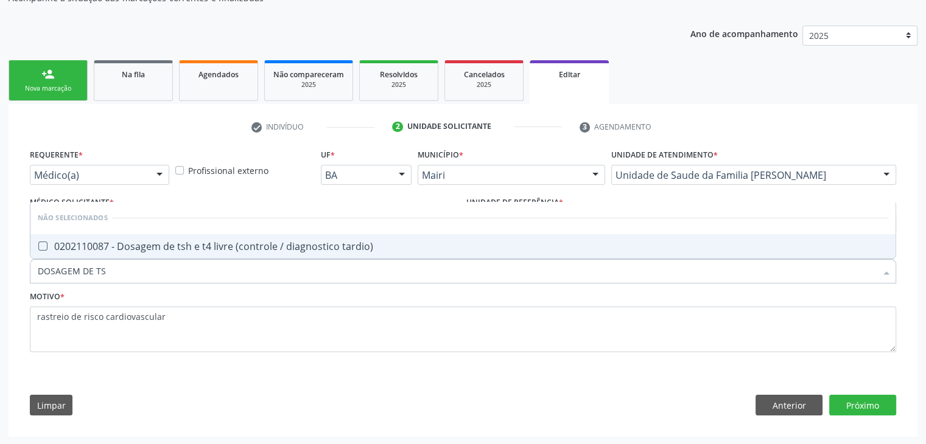
click at [163, 243] on div "0202110087 - Dosagem de tsh e t4 livre (controle / diagnostico tardio)" at bounding box center [463, 247] width 850 height 10
checkbox tardio\) "true"
click at [874, 410] on button "Próximo" at bounding box center [862, 405] width 67 height 21
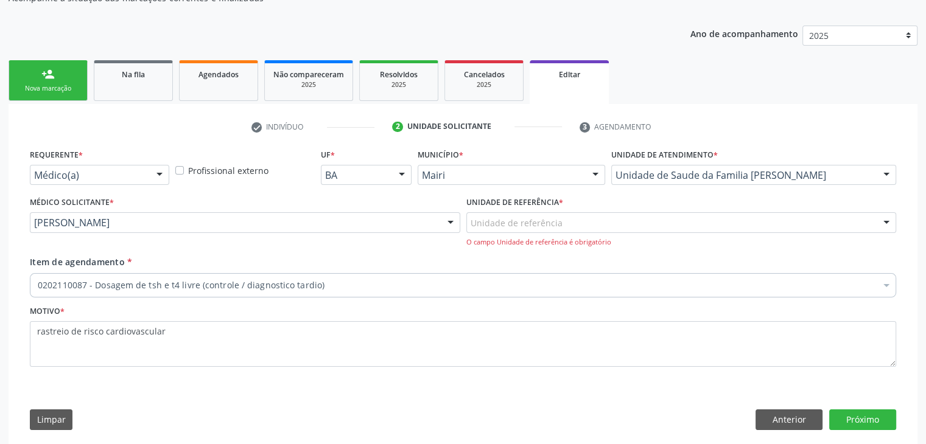
click at [632, 217] on div "Unidade de referência" at bounding box center [681, 222] width 430 height 21
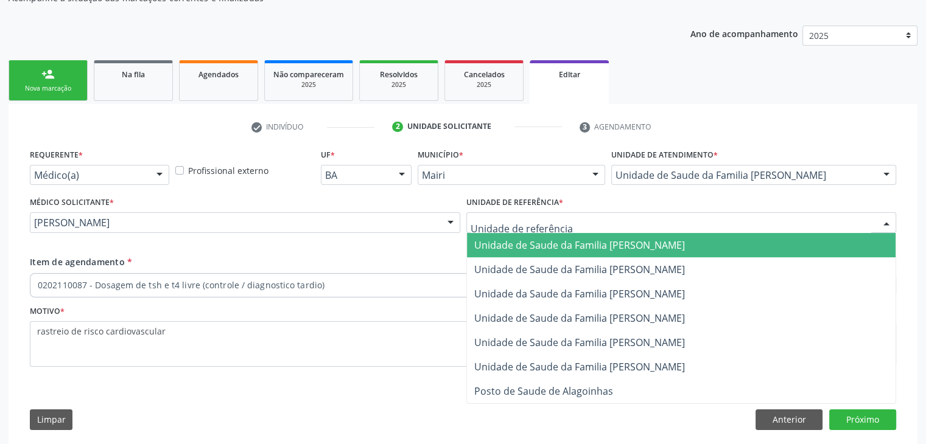
click at [604, 243] on span "Unidade de Saude da Familia [PERSON_NAME]" at bounding box center [579, 245] width 211 height 13
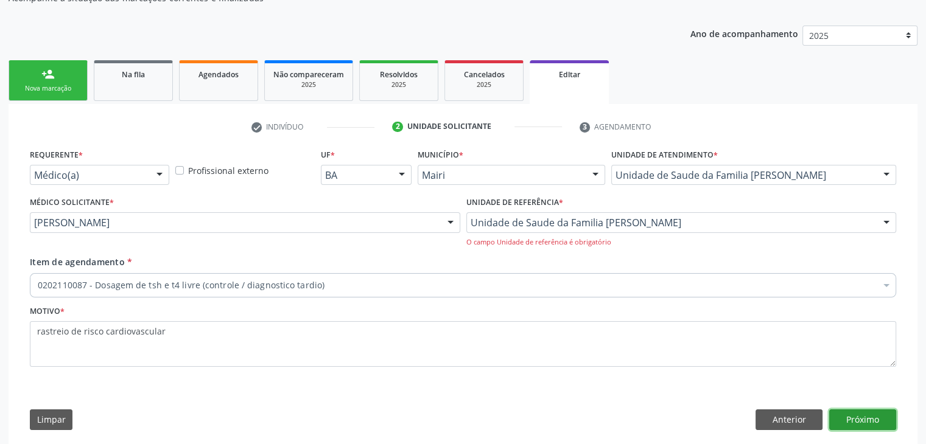
click at [879, 419] on button "Próximo" at bounding box center [862, 420] width 67 height 21
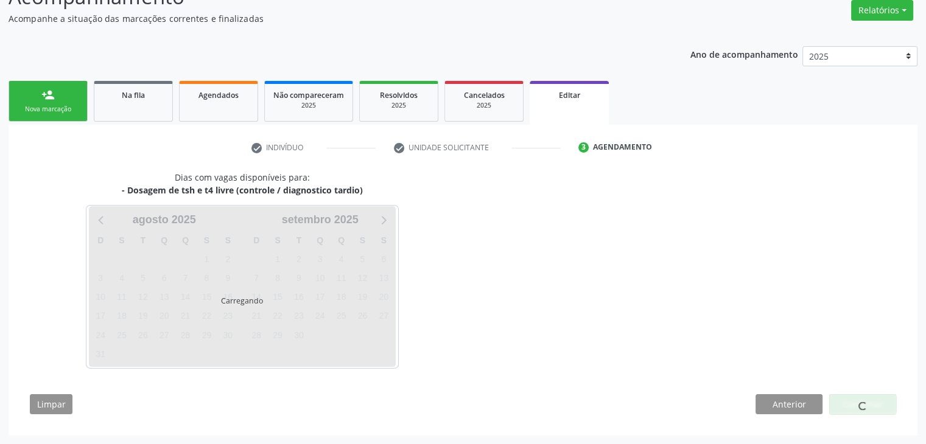
scroll to position [100, 0]
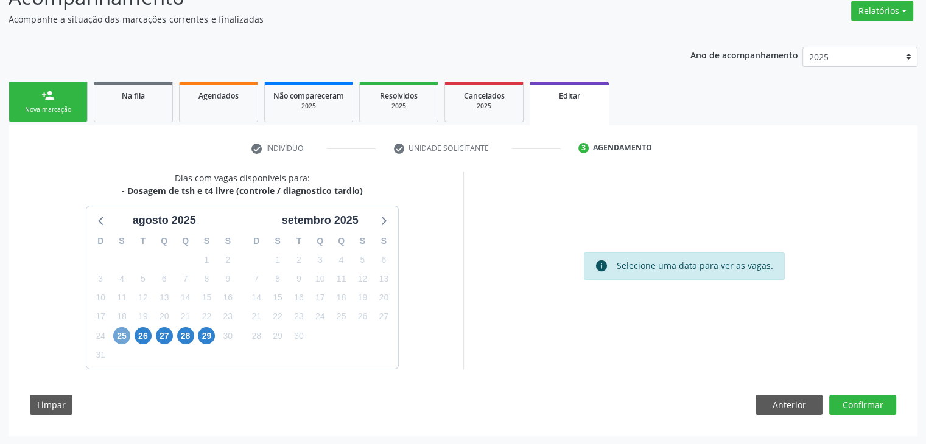
click at [124, 335] on span "25" at bounding box center [121, 336] width 17 height 17
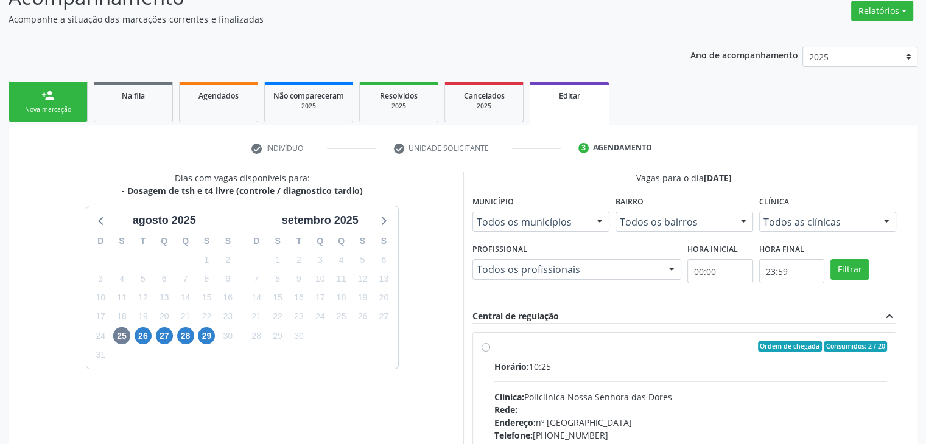
click at [497, 361] on span "Horário:" at bounding box center [511, 367] width 35 height 12
click at [490, 352] on input "Ordem de chegada Consumidos: 2 / 20 Horário: 10:25 Clínica: Policlinica Nossa S…" at bounding box center [486, 347] width 9 height 11
radio input "true"
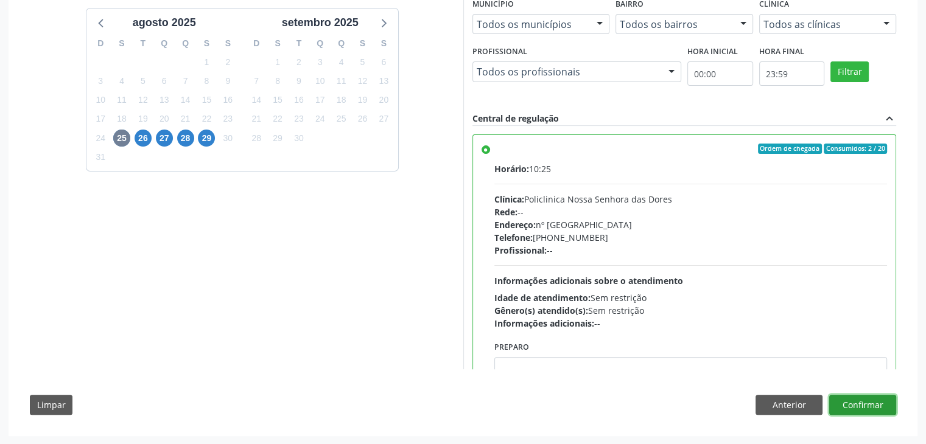
click at [863, 400] on button "Confirmar" at bounding box center [862, 405] width 67 height 21
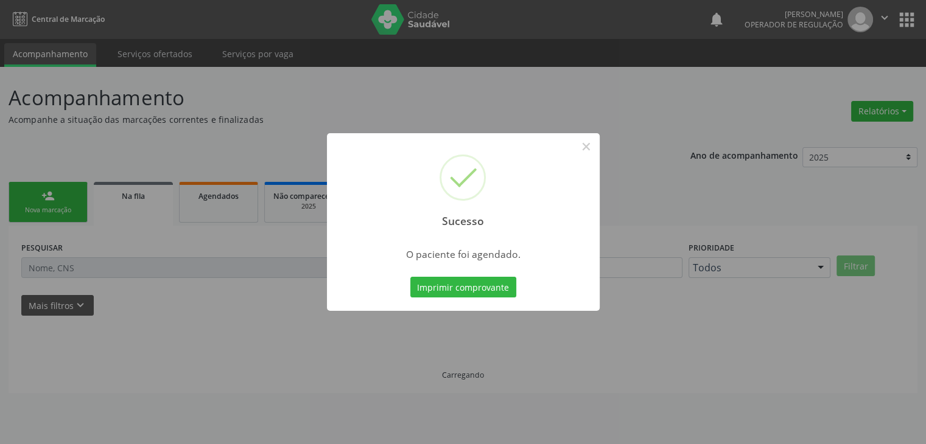
scroll to position [0, 0]
click at [582, 153] on button "×" at bounding box center [590, 146] width 21 height 21
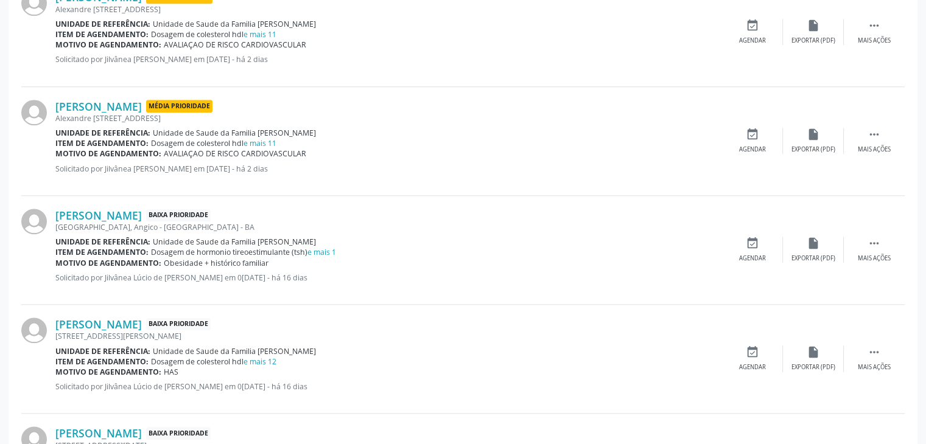
scroll to position [1157, 0]
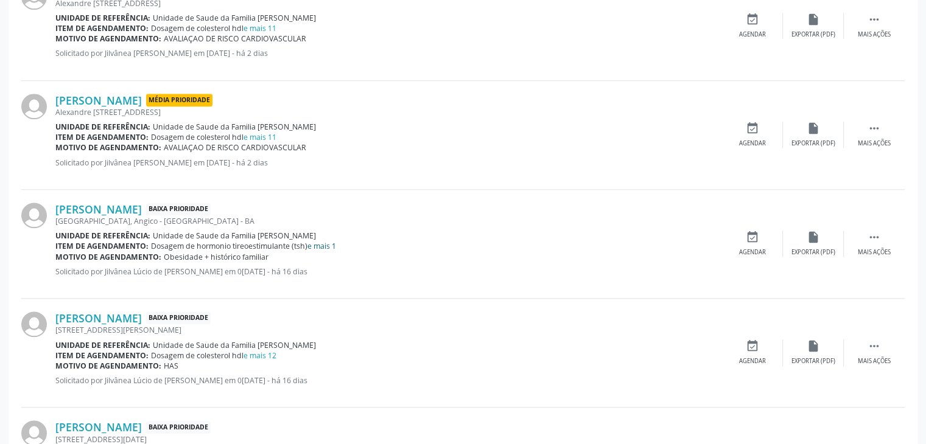
click at [323, 247] on link "e mais 1" at bounding box center [321, 246] width 29 height 10
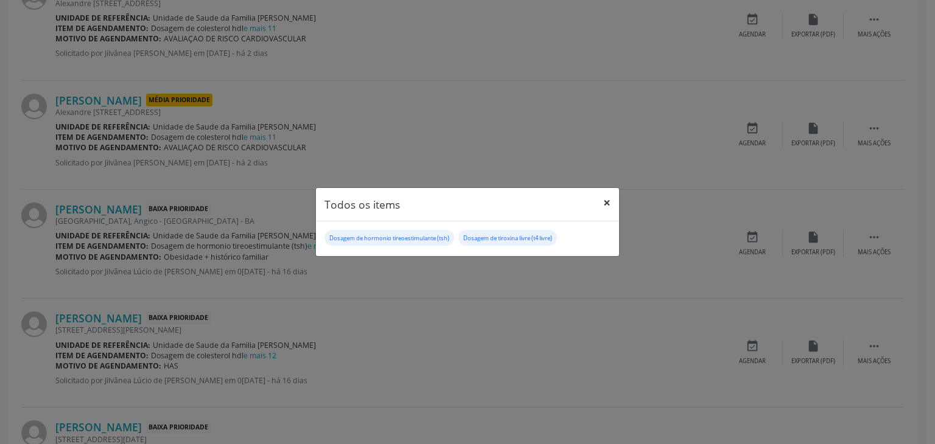
click at [612, 191] on button "×" at bounding box center [607, 203] width 24 height 30
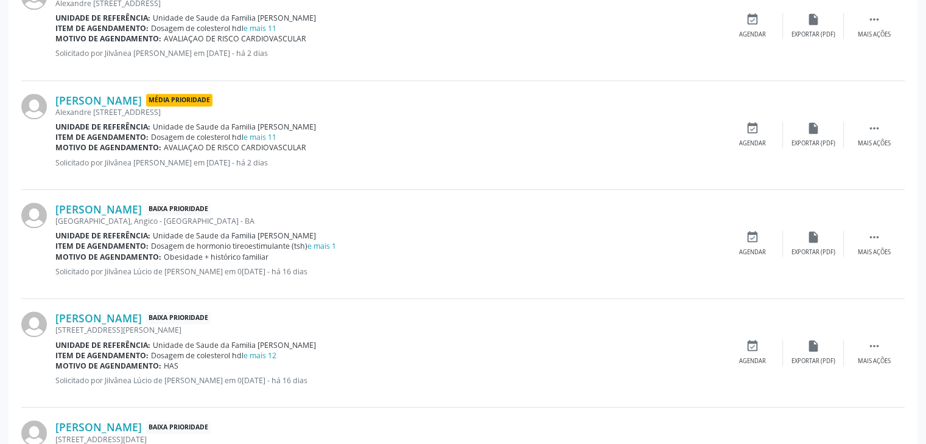
scroll to position [1217, 0]
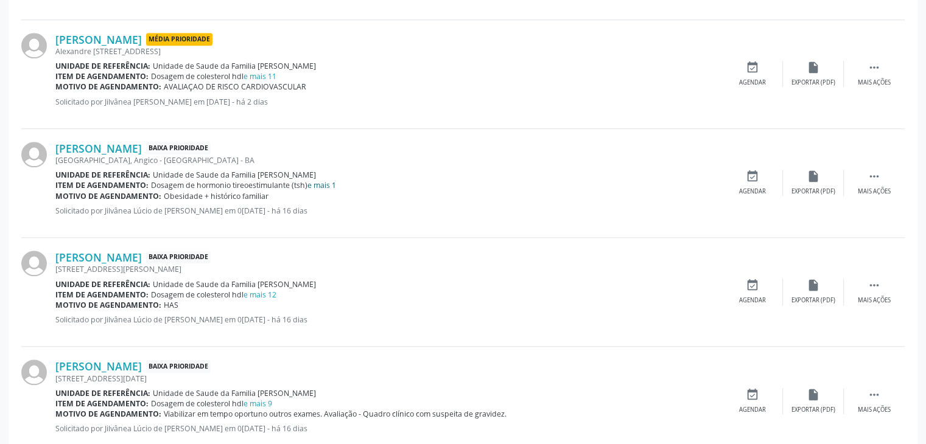
click at [317, 182] on link "e mais 1" at bounding box center [321, 185] width 29 height 10
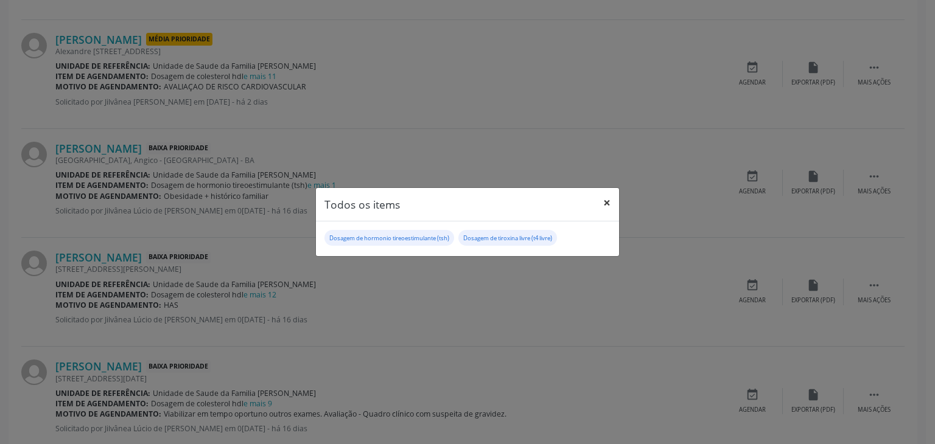
click at [608, 193] on button "×" at bounding box center [607, 203] width 24 height 30
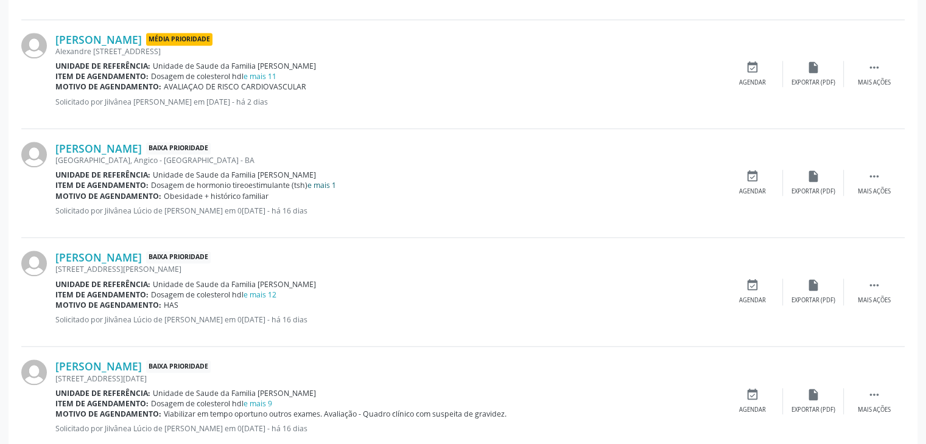
click at [328, 183] on link "e mais 1" at bounding box center [321, 185] width 29 height 10
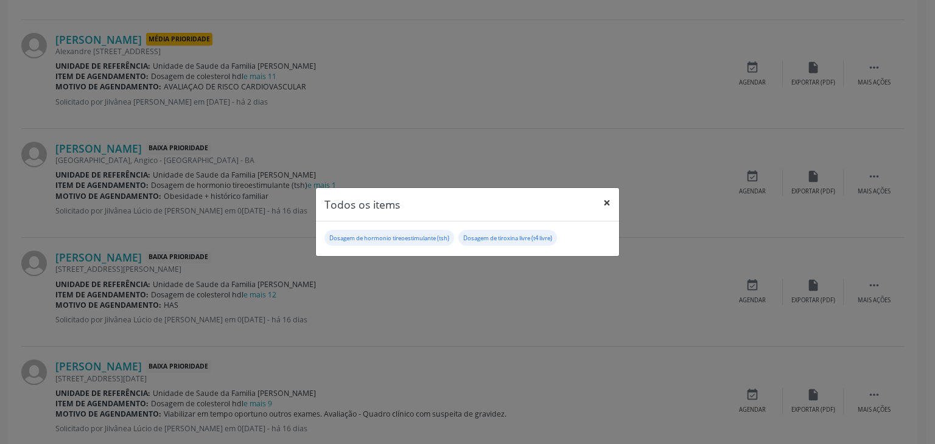
click at [612, 200] on button "×" at bounding box center [607, 203] width 24 height 30
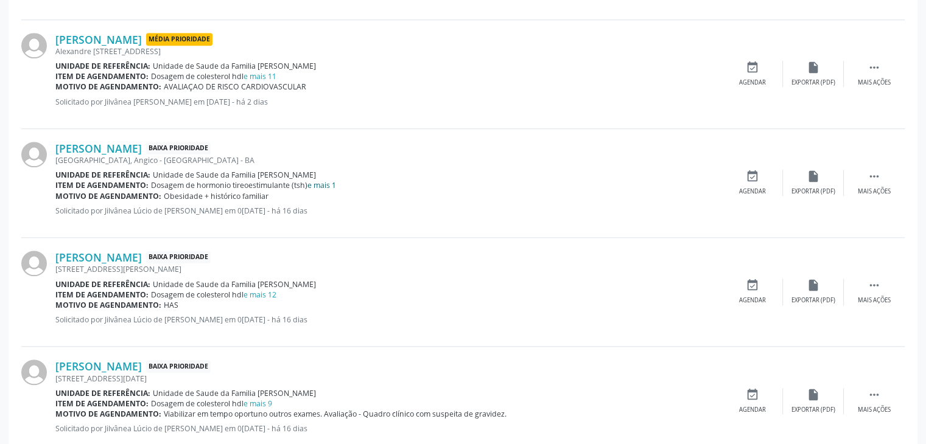
click at [323, 184] on link "e mais 1" at bounding box center [321, 185] width 29 height 10
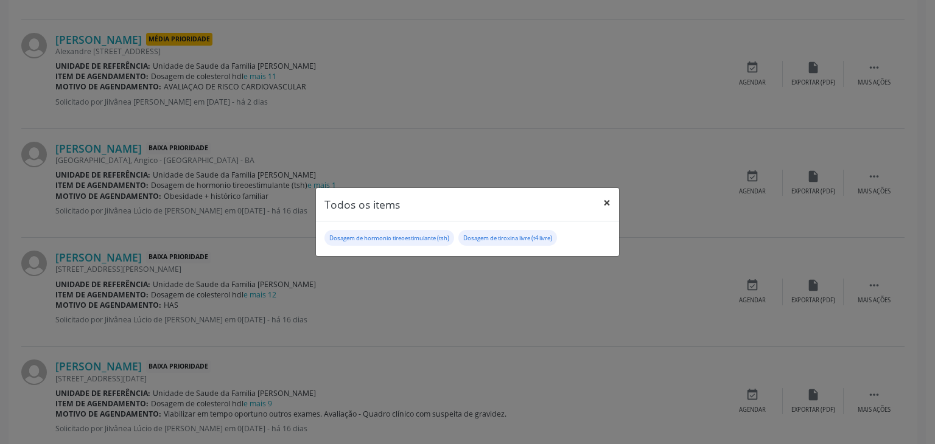
click at [612, 200] on button "×" at bounding box center [607, 203] width 24 height 30
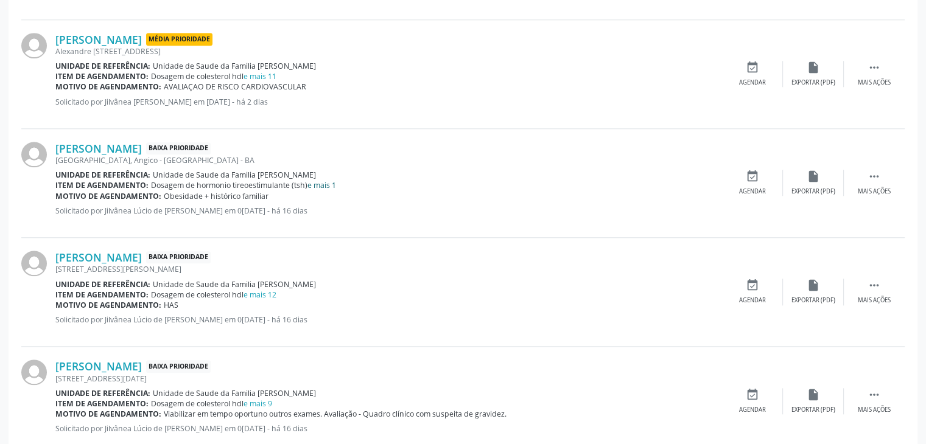
click at [329, 181] on link "e mais 1" at bounding box center [321, 185] width 29 height 10
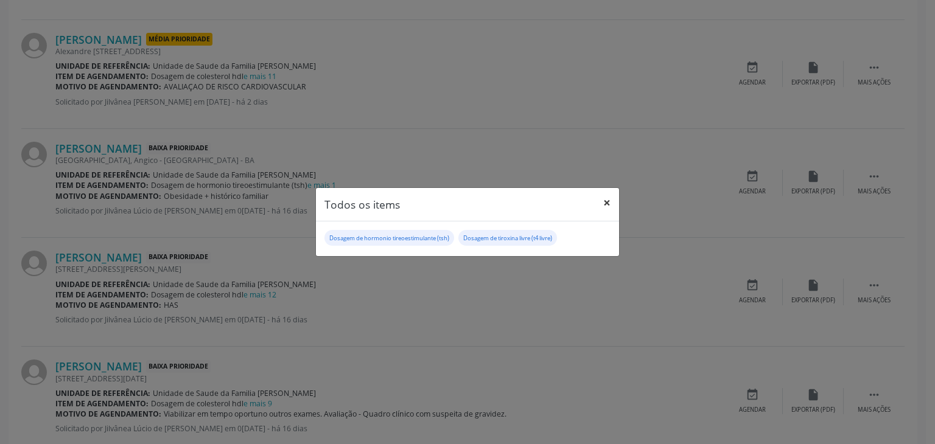
click at [611, 198] on button "×" at bounding box center [607, 203] width 24 height 30
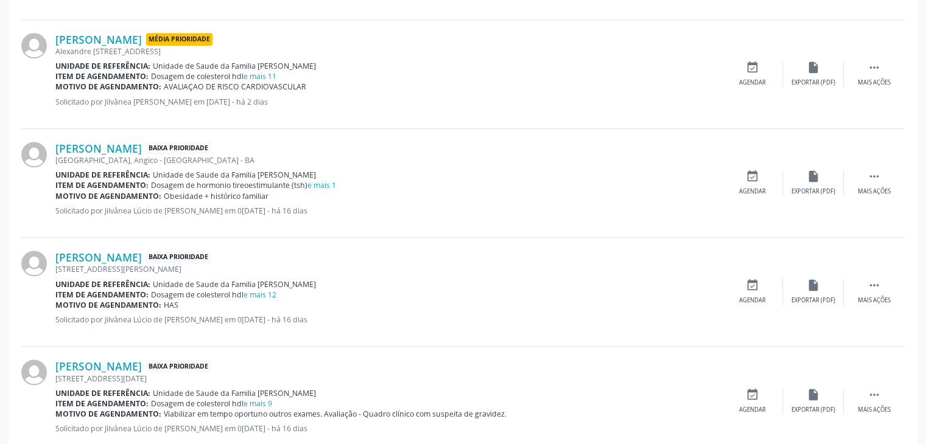
click at [263, 286] on span "Unidade de Saude da Familia [PERSON_NAME]" at bounding box center [234, 284] width 163 height 10
click at [260, 293] on link "e mais 12" at bounding box center [259, 295] width 33 height 10
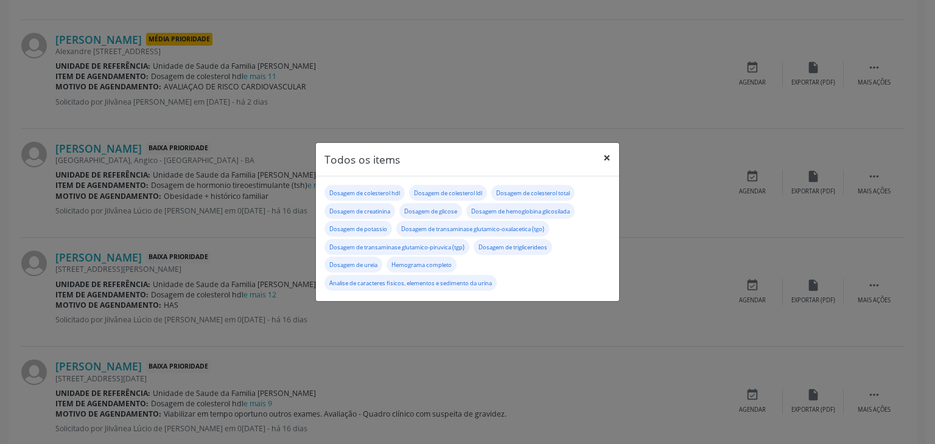
click at [598, 152] on button "×" at bounding box center [607, 158] width 24 height 30
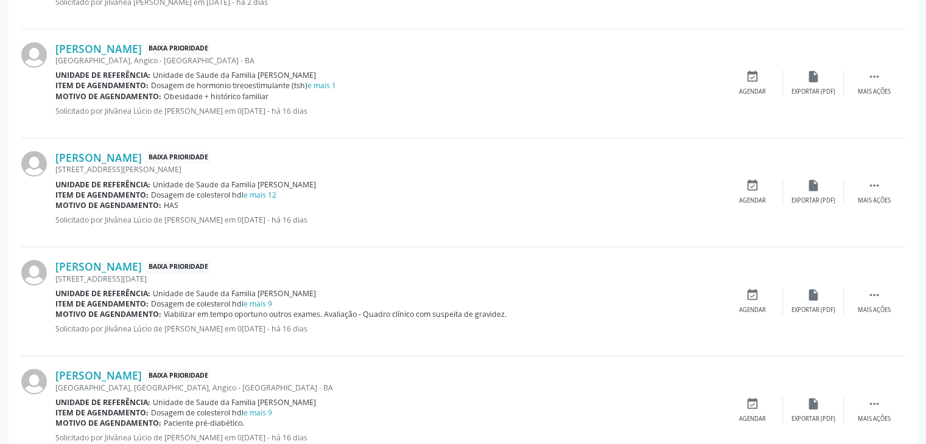
scroll to position [1339, 0]
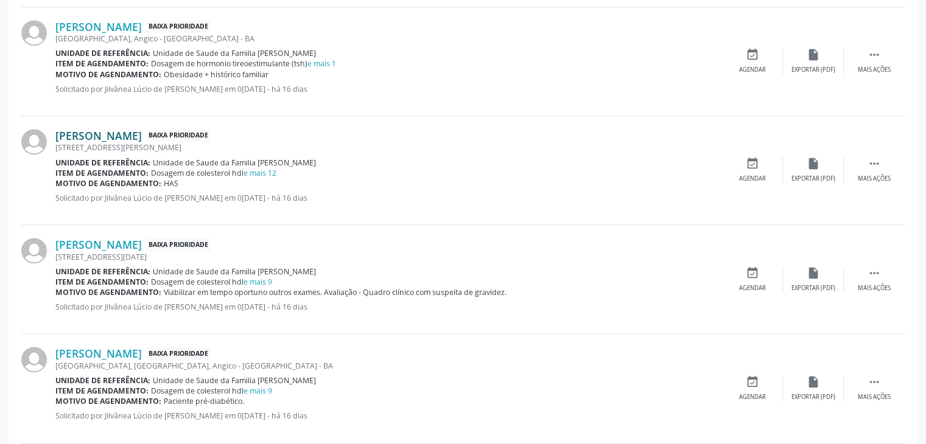
click at [111, 135] on link "Maria Helena Pereira" at bounding box center [98, 135] width 86 height 13
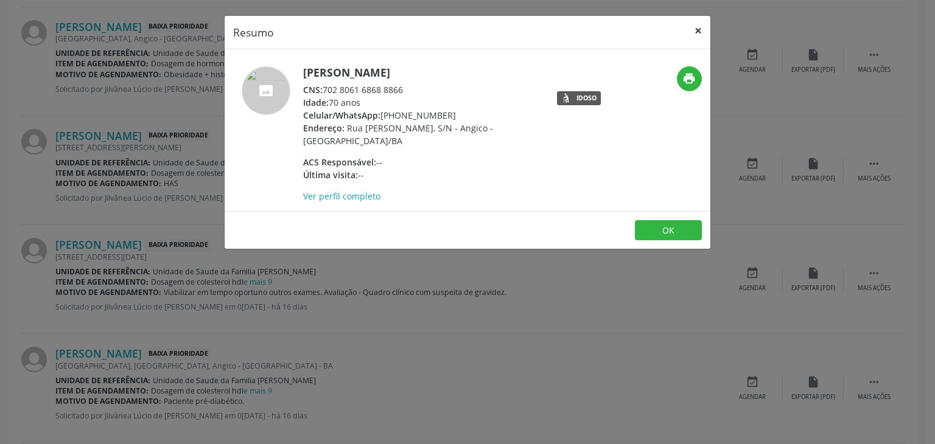
click at [697, 28] on button "×" at bounding box center [698, 31] width 24 height 30
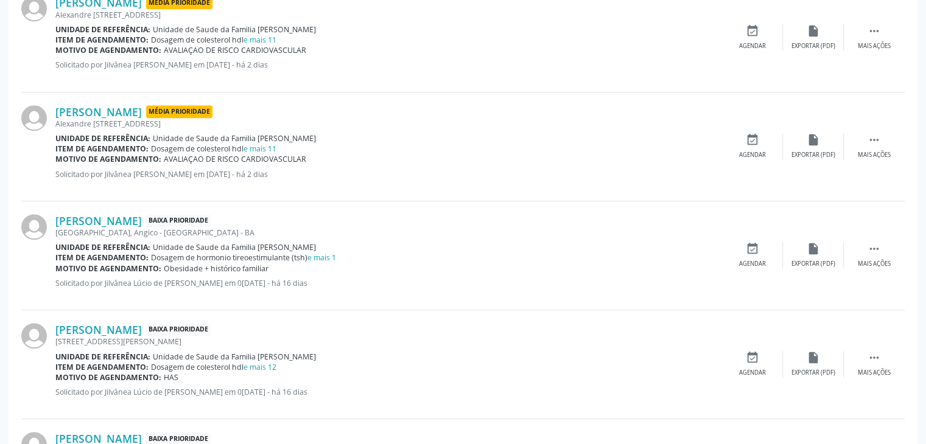
scroll to position [1217, 0]
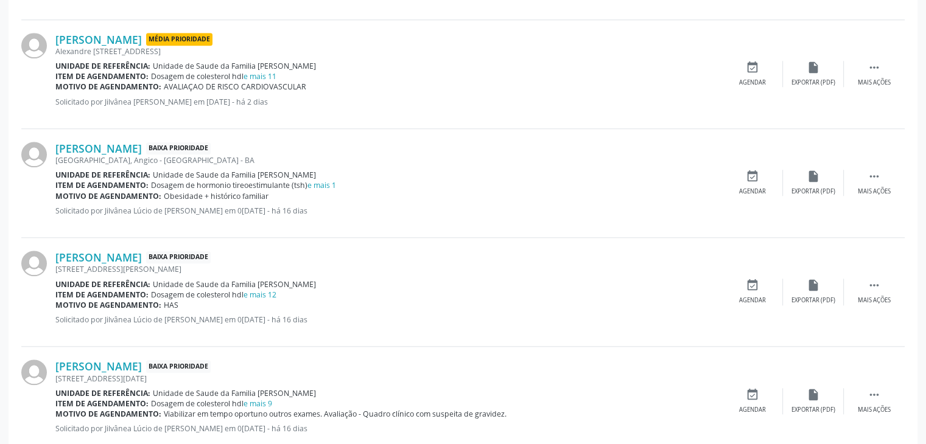
click at [861, 161] on div "Monique Mota Santos Baixa Prioridade Rua Campo Novo, S/N, Angico - Mairi - BA U…" at bounding box center [462, 183] width 883 height 109
click at [866, 177] on div " Mais ações" at bounding box center [874, 183] width 61 height 26
click at [819, 176] on icon "edit" at bounding box center [813, 176] width 13 height 13
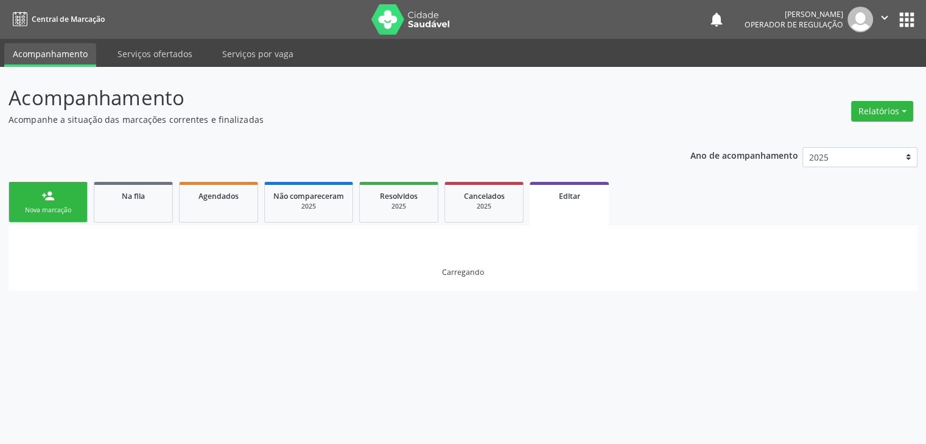
scroll to position [0, 0]
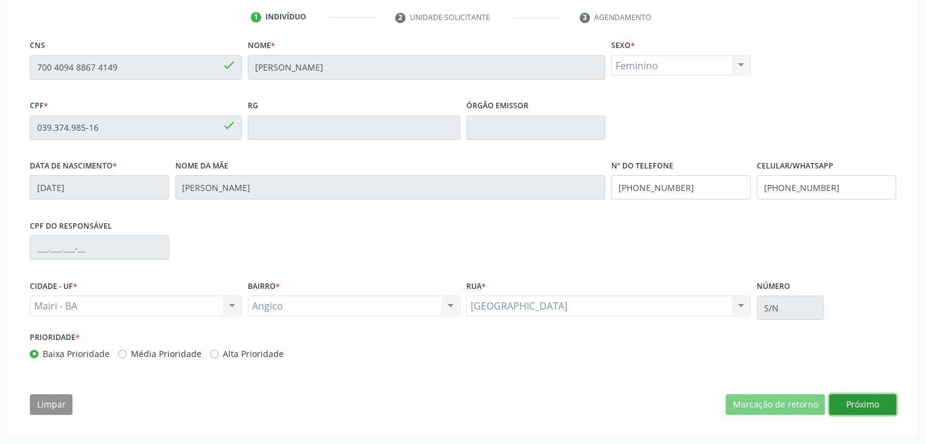
click at [855, 407] on button "Próximo" at bounding box center [862, 404] width 67 height 21
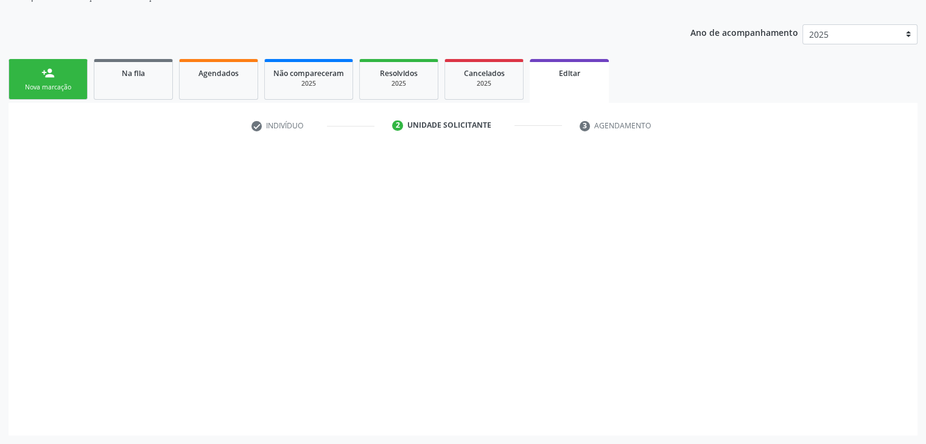
scroll to position [122, 0]
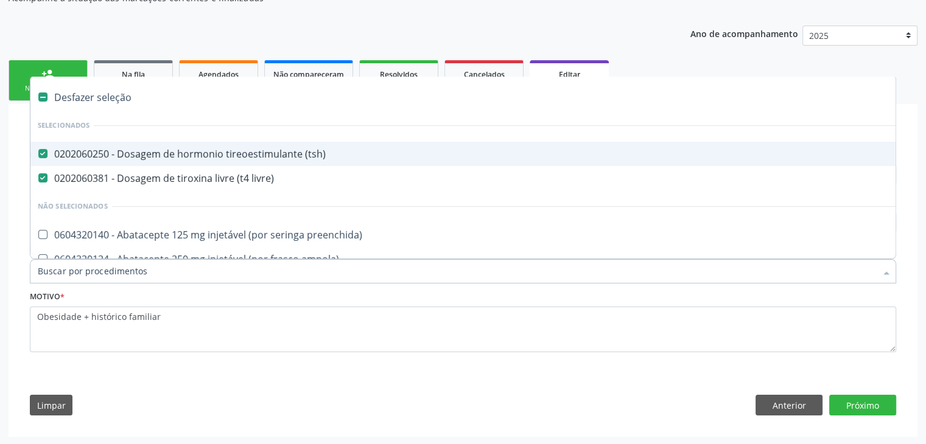
click at [197, 281] on div at bounding box center [463, 271] width 866 height 24
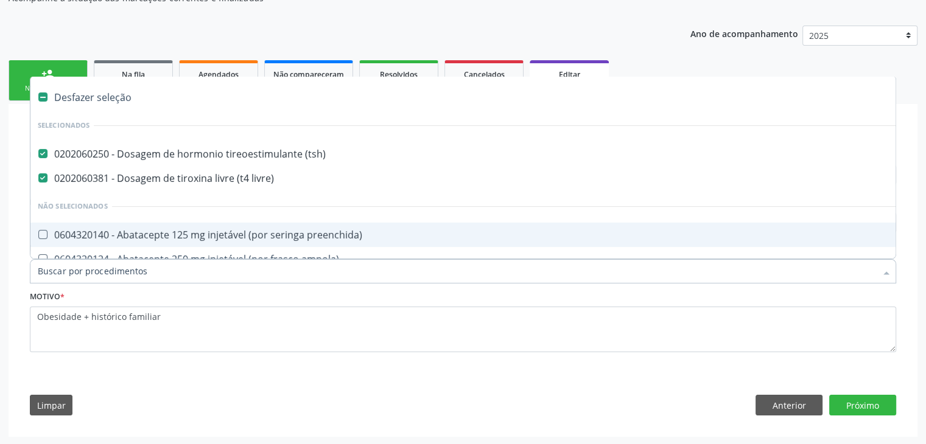
click at [103, 94] on div "Desfazer seleção" at bounding box center [505, 97] width 951 height 24
checkbox \(tsh\) "false"
checkbox livre\) "false"
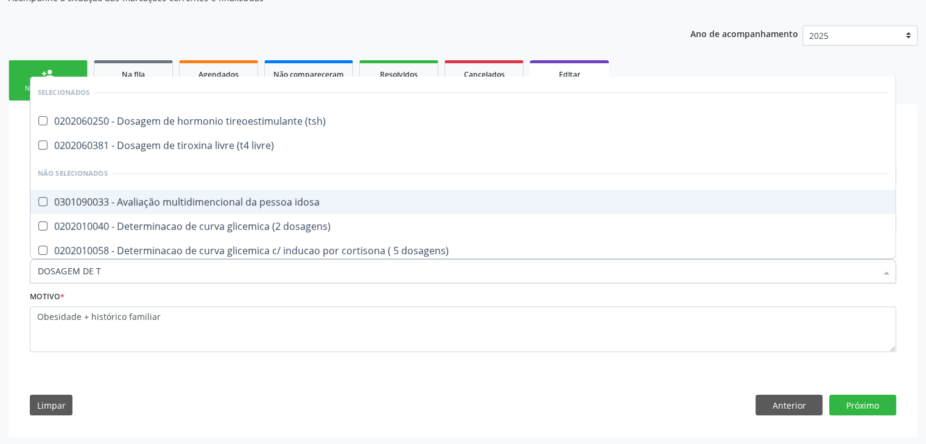
type input "DOSAGEM DE TS"
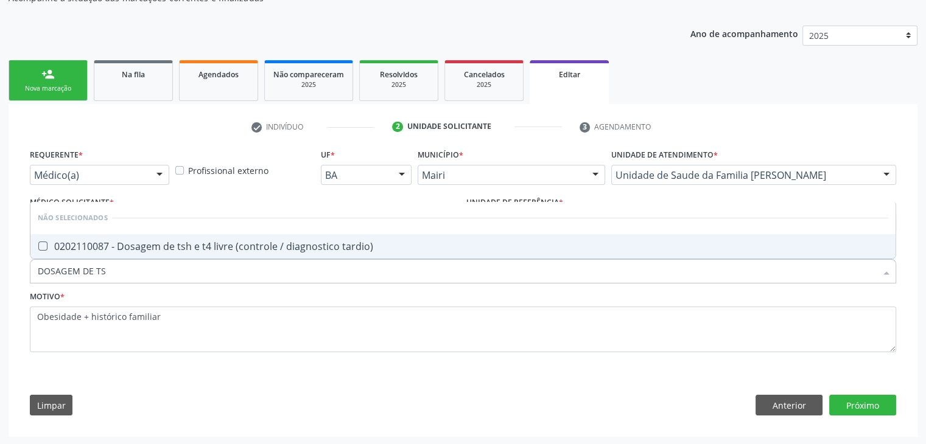
click at [170, 247] on div "0202110087 - Dosagem de tsh e t4 livre (controle / diagnostico tardio)" at bounding box center [463, 247] width 850 height 10
checkbox tardio\) "true"
click at [863, 409] on button "Próximo" at bounding box center [862, 405] width 67 height 21
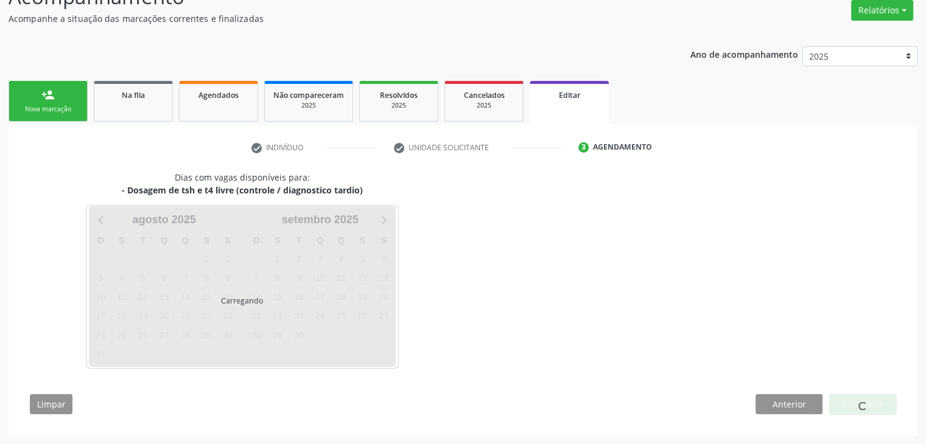
scroll to position [100, 0]
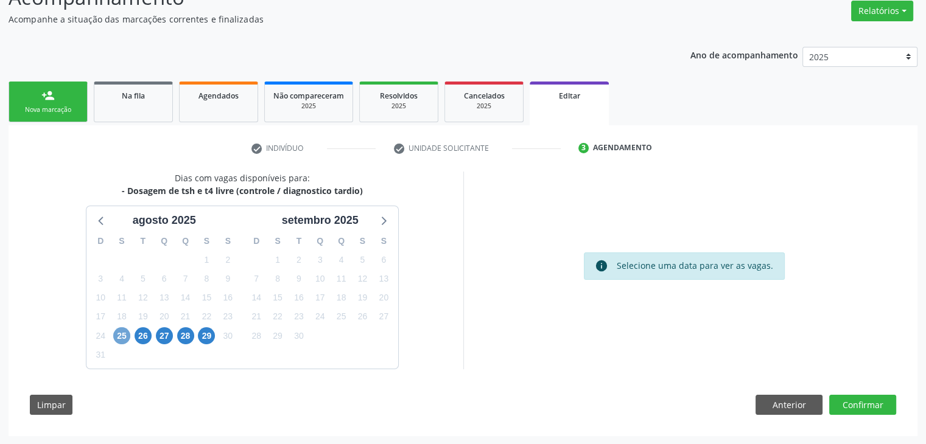
click at [118, 340] on span "25" at bounding box center [121, 336] width 17 height 17
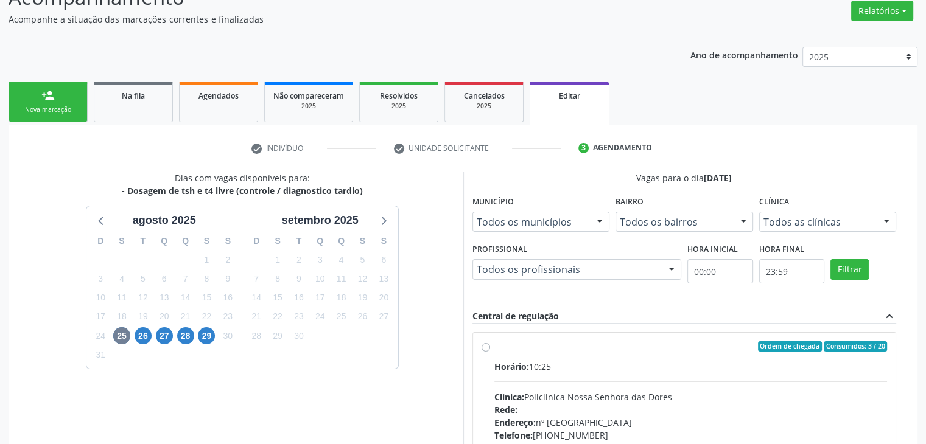
click at [568, 398] on div "Clínica: Policlinica Nossa Senhora das Dores" at bounding box center [690, 397] width 393 height 13
click at [490, 352] on input "Ordem de chegada Consumidos: 3 / 20 Horário: 10:25 Clínica: Policlinica Nossa S…" at bounding box center [486, 347] width 9 height 11
radio input "true"
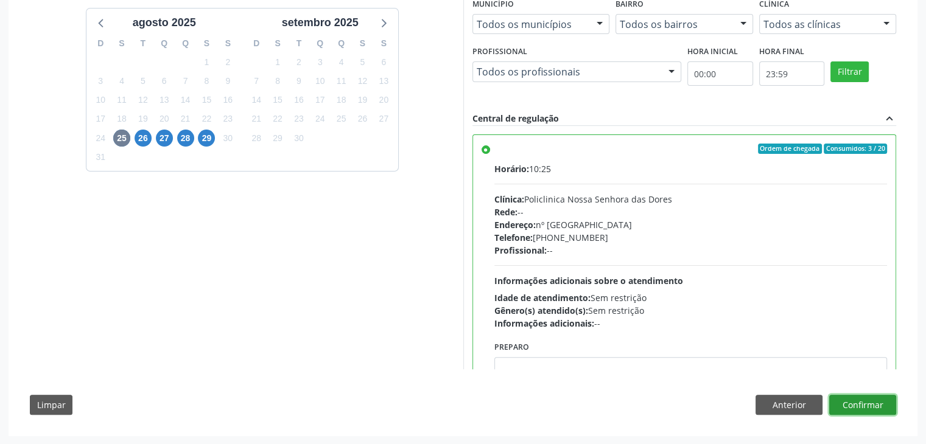
click at [873, 398] on button "Confirmar" at bounding box center [862, 405] width 67 height 21
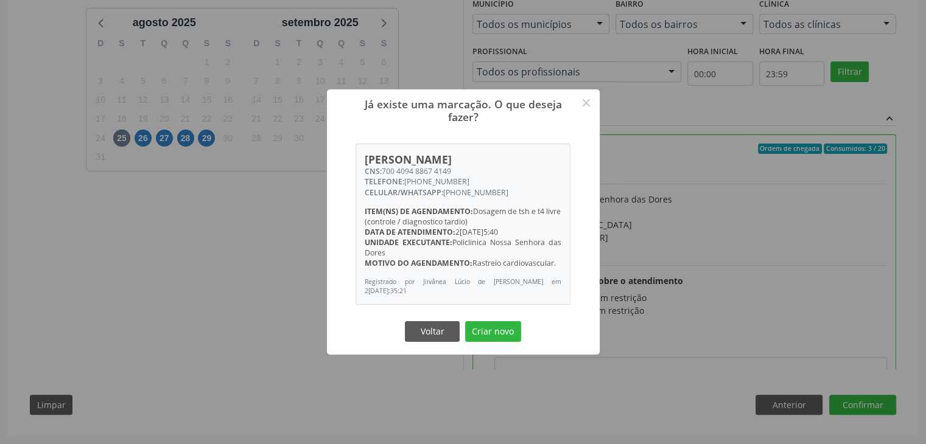
click at [510, 325] on button "Criar novo" at bounding box center [493, 331] width 56 height 21
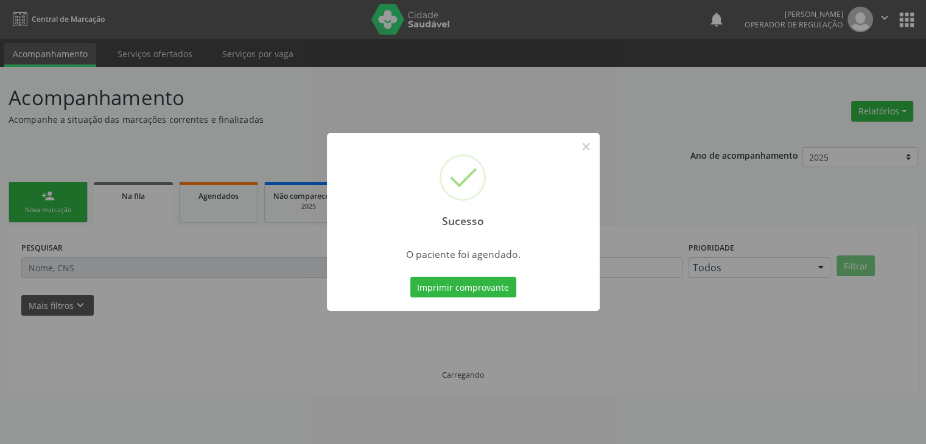
scroll to position [0, 0]
click at [595, 141] on button "×" at bounding box center [590, 146] width 21 height 21
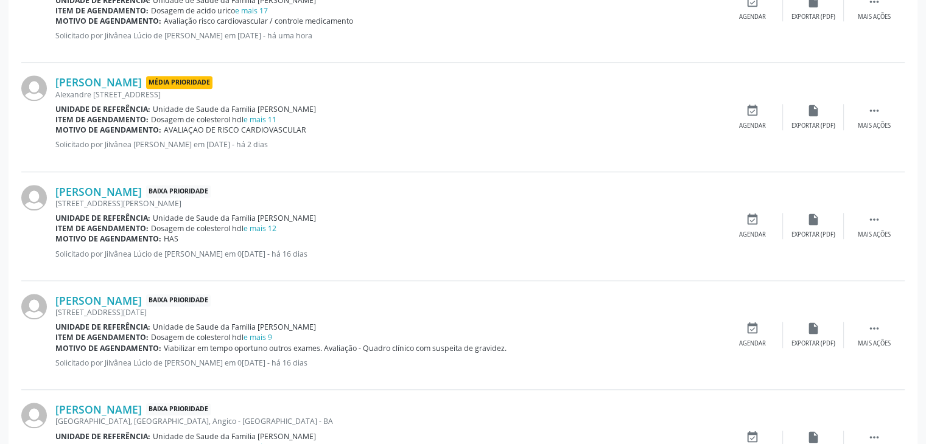
scroll to position [1096, 0]
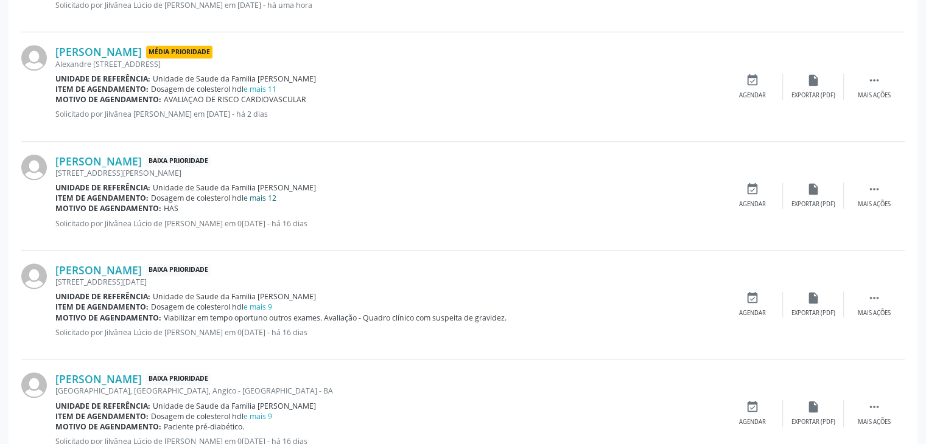
click at [258, 196] on link "e mais 12" at bounding box center [259, 198] width 33 height 10
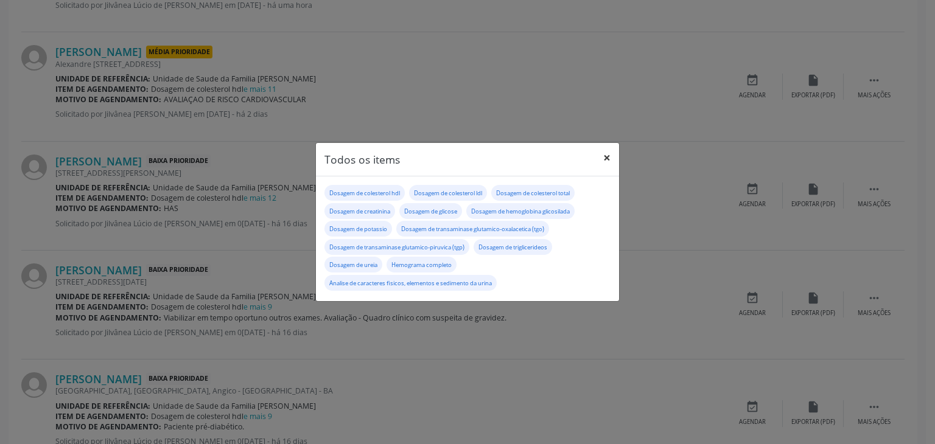
click at [603, 159] on button "×" at bounding box center [607, 158] width 24 height 30
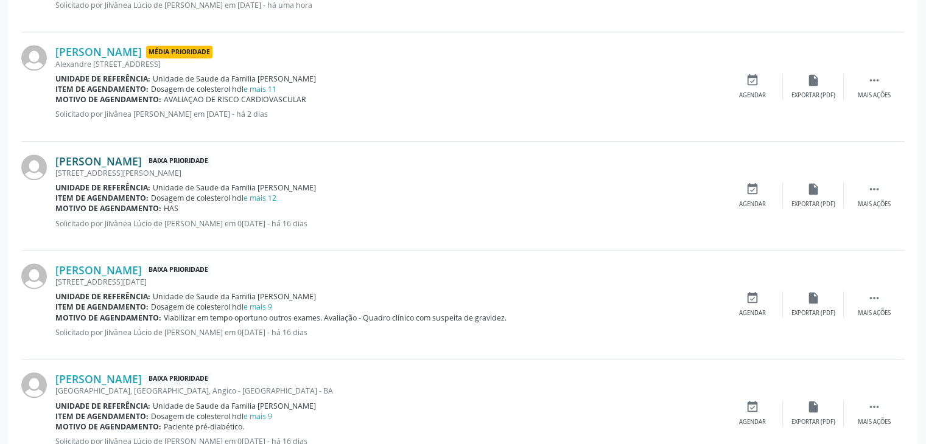
click at [131, 163] on link "Maria Helena Pereira" at bounding box center [98, 161] width 86 height 13
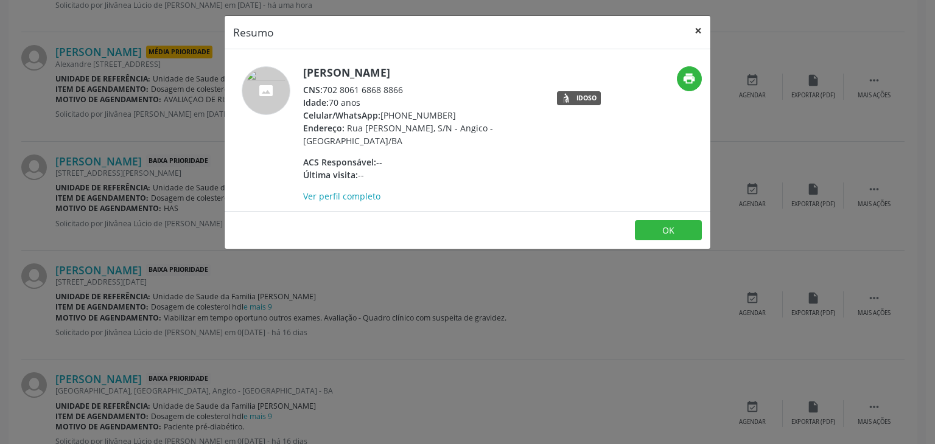
click at [704, 33] on button "×" at bounding box center [698, 31] width 24 height 30
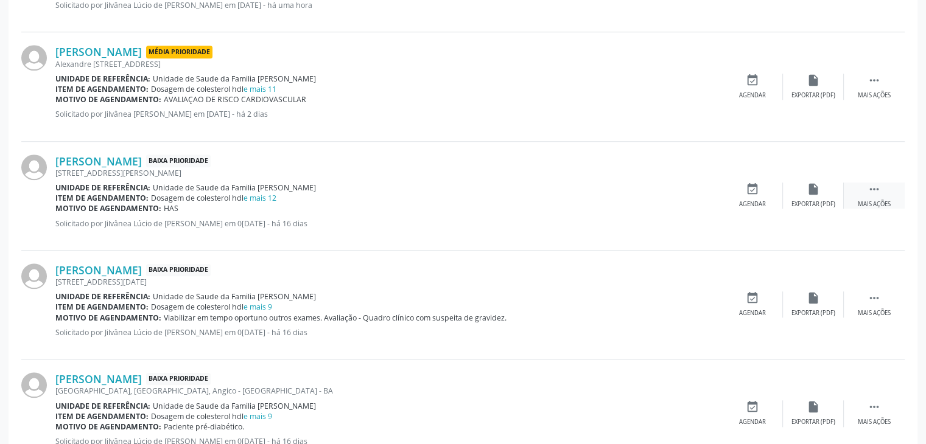
click at [867, 203] on div "Mais ações" at bounding box center [874, 204] width 33 height 9
click at [811, 205] on div "Editar" at bounding box center [813, 204] width 19 height 9
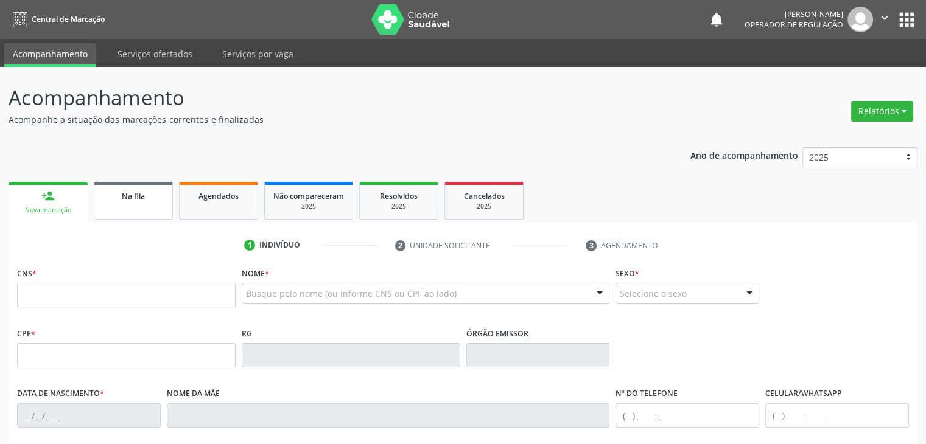
click at [115, 207] on link "Na fila" at bounding box center [133, 201] width 79 height 38
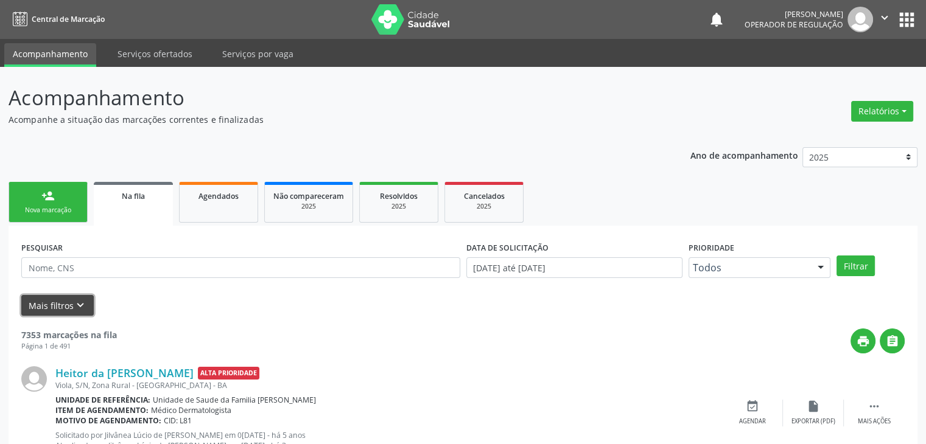
click at [82, 301] on icon "keyboard_arrow_down" at bounding box center [80, 305] width 13 height 13
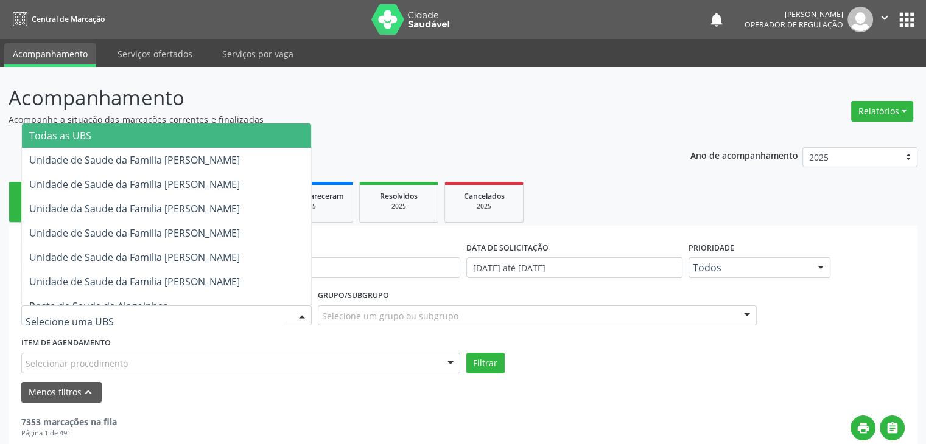
click at [134, 306] on div at bounding box center [166, 316] width 290 height 21
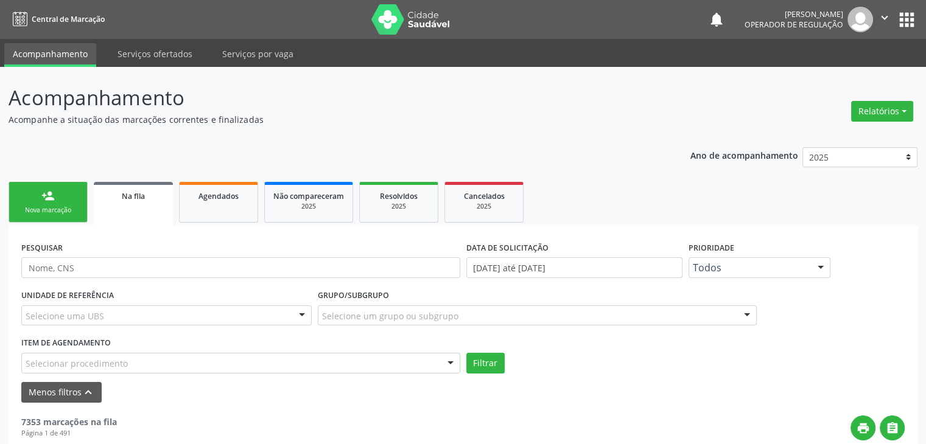
click at [491, 117] on p "Acompanhe a situação das marcações correntes e finalizadas" at bounding box center [327, 119] width 636 height 13
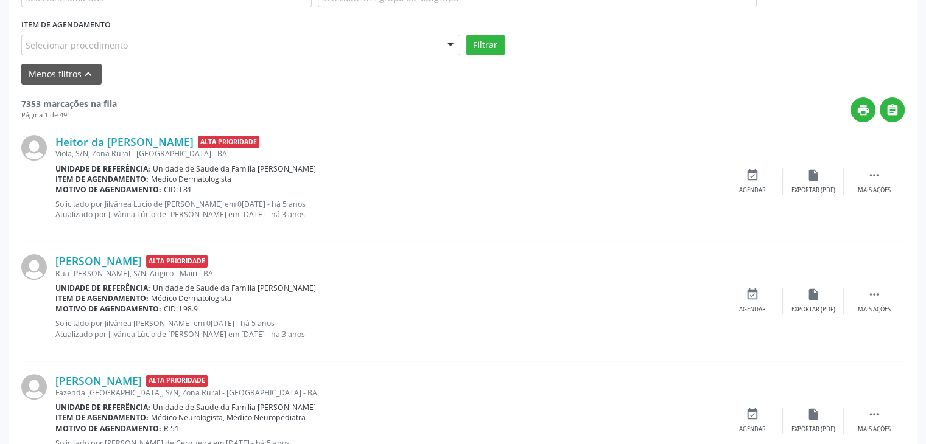
scroll to position [122, 0]
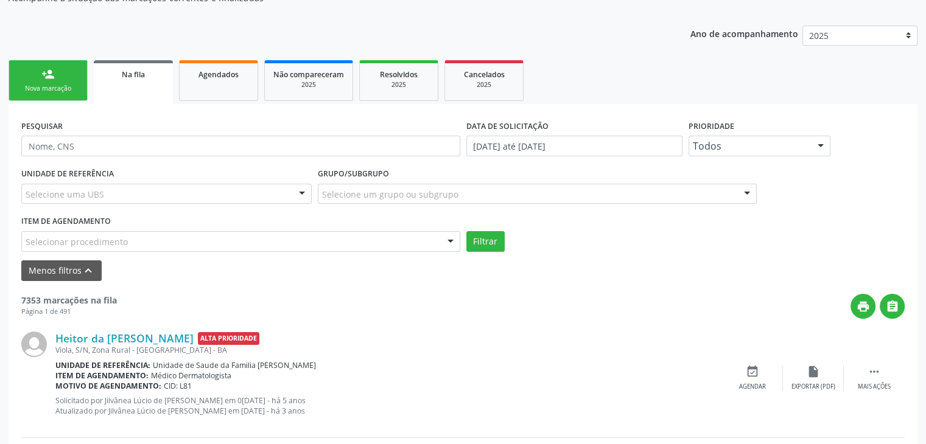
click at [157, 182] on div "UNIDADE DE REFERÊNCIA Selecione uma UBS Todas as UBS Unidade de Saude da Famili…" at bounding box center [166, 188] width 296 height 47
click at [163, 200] on div "Selecione uma UBS" at bounding box center [166, 194] width 290 height 21
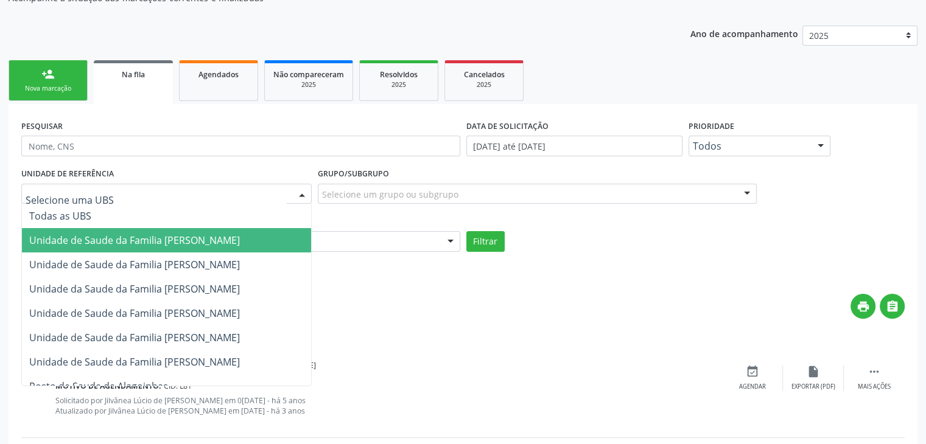
drag, startPoint x: 166, startPoint y: 234, endPoint x: 254, endPoint y: 227, distance: 89.2
click at [168, 234] on span "Unidade de Saude da Familia [PERSON_NAME]" at bounding box center [134, 240] width 211 height 13
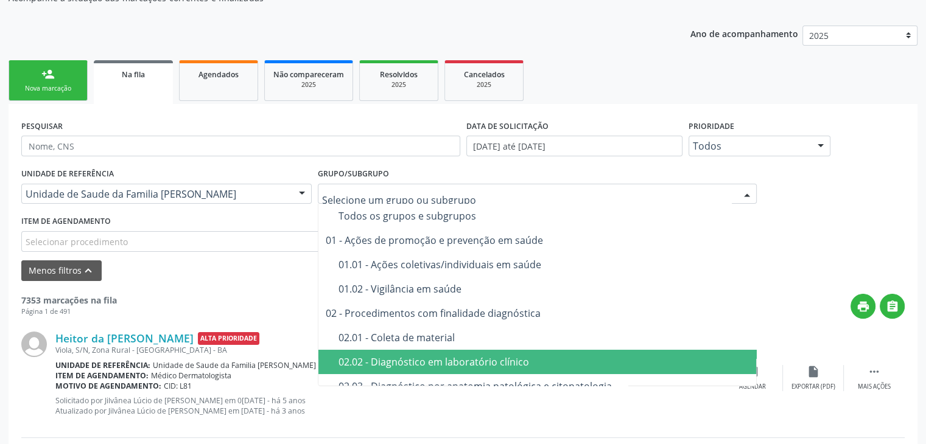
click at [458, 366] on div "02.02 - Diagnóstico em laboratório clínico" at bounding box center [544, 362] width 412 height 10
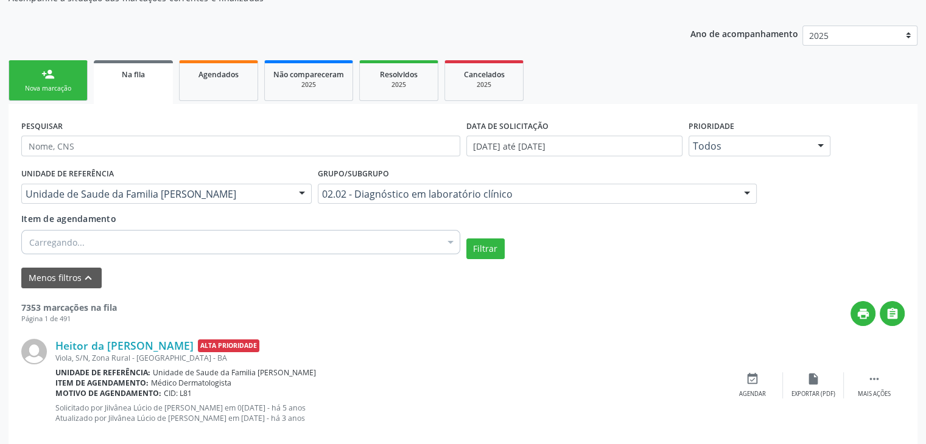
click at [205, 248] on div "Carregando..." at bounding box center [240, 242] width 439 height 24
click at [238, 315] on div "print " at bounding box center [511, 313] width 788 height 25
click at [136, 236] on div "Selecionar procedimentos" at bounding box center [240, 242] width 439 height 24
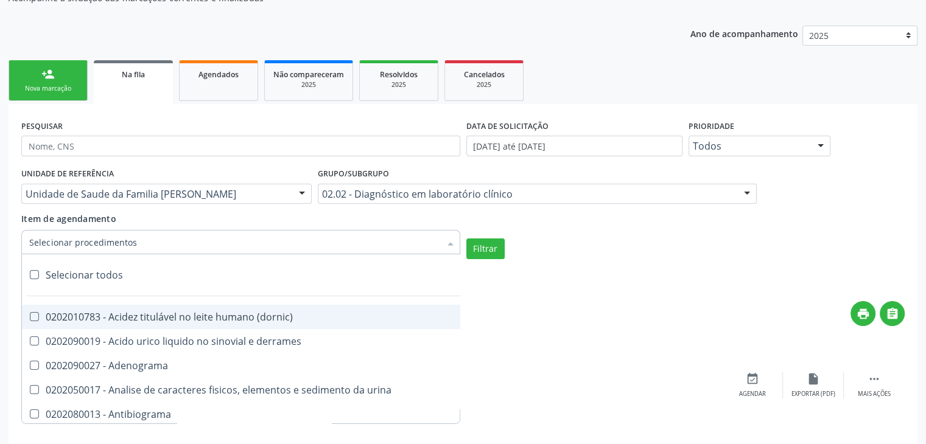
click at [102, 281] on div "Selecionar todos" at bounding box center [353, 275] width 663 height 24
checkbox input "true"
checkbox \(dornic\) "true"
checkbox derrames "true"
checkbox Adenograma "true"
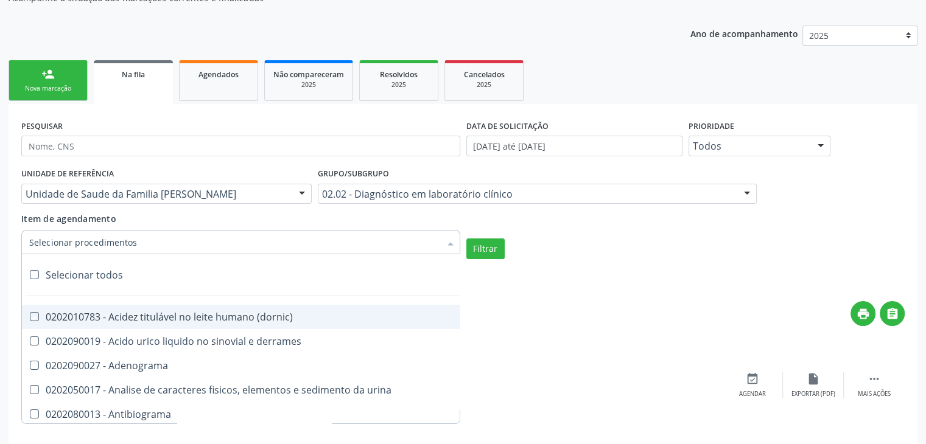
checkbox urina "true"
checkbox Antibiograma "true"
checkbox minima "true"
checkbox micobacterias "true"
checkbox blot "true"
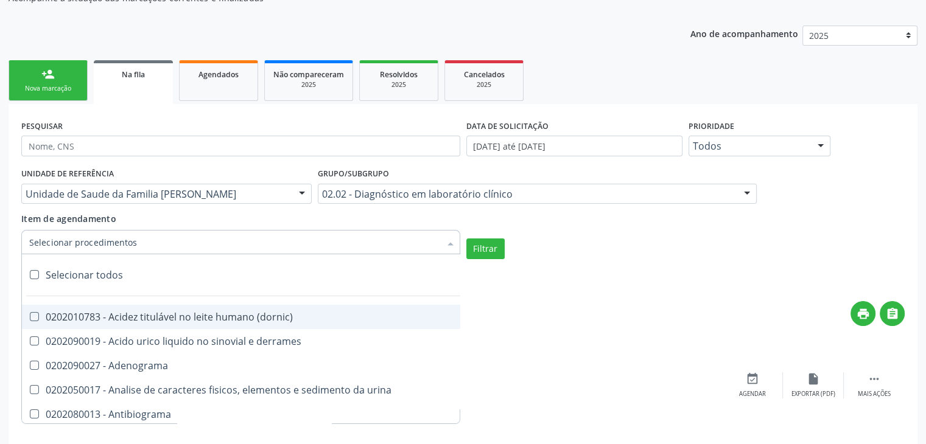
checkbox mlpa "true"
checkbox \(hanseniase\) "true"
checkbox \(controle\) "true"
checkbox \(diagnóstica\) "true"
checkbox \(gram\) "true"
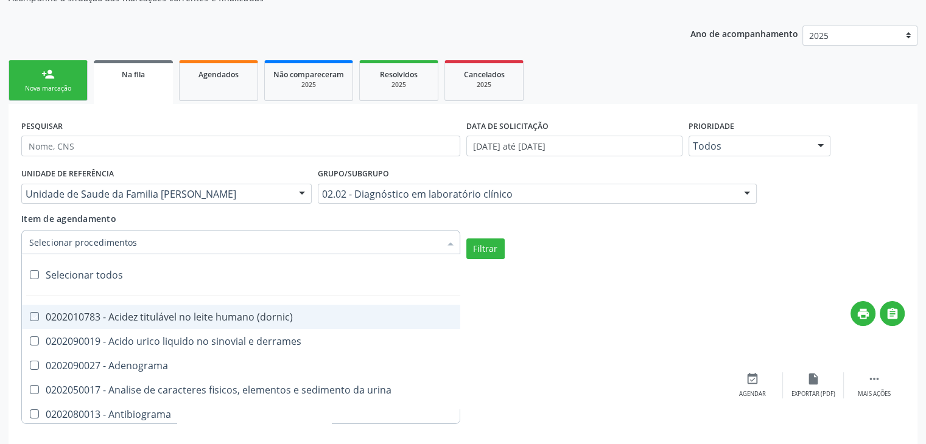
checkbox clamidia "true"
checkbox herpesvirus "true"
checkbox hematologica "true"
checkbox creatinina "true"
checkbox fosfato "true"
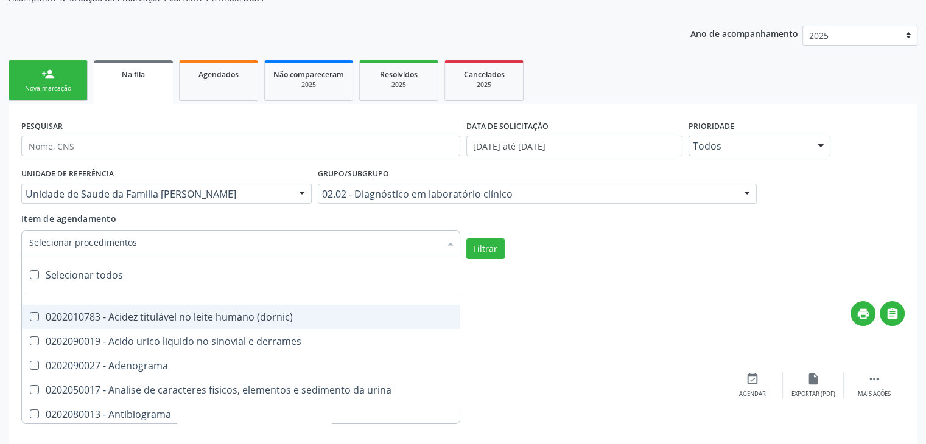
checkbox ureia "true"
checkbox osmolar "true"
checkbox addis "true"
checkbox b "true"
checkbox cd4\/cd8 "true"
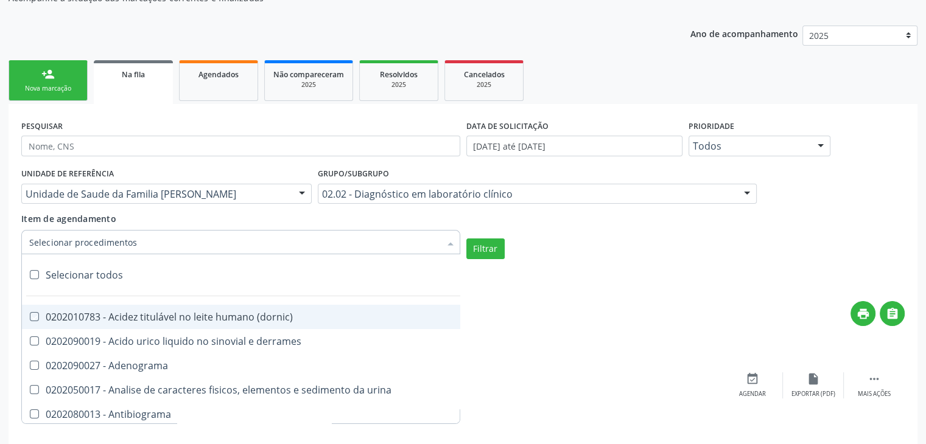
checkbox totais "true"
checkbox plaquetas "true"
checkbox reticulocitos "true"
checkbox liquor "true"
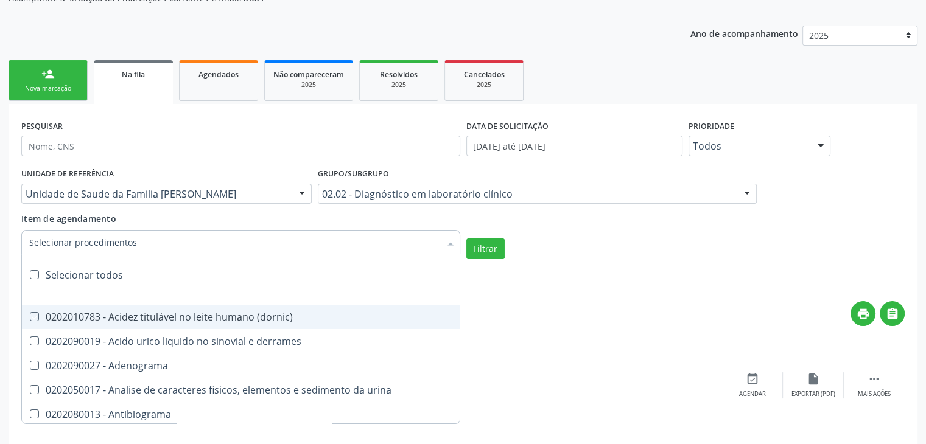
checkbox identificacao "true"
checkbox \(pos-pasteurização\) "true"
checkbox herpesvirus "true"
checkbox baar "true"
checkbox anaerobicas "true"
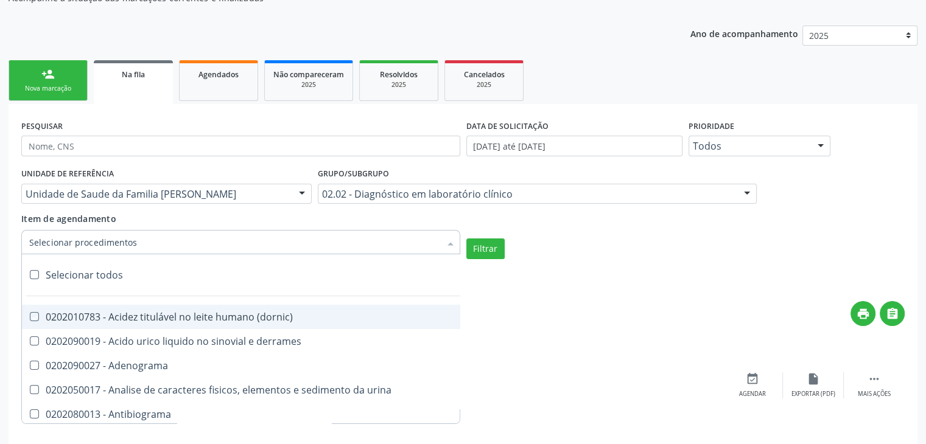
checkbox fungos "true"
checkbox \(qualitativo\) "true"
checkbox tardio\) "true"
checkbox \(qualitativo\) "true"
checkbox \(confirmatorio\) "true"
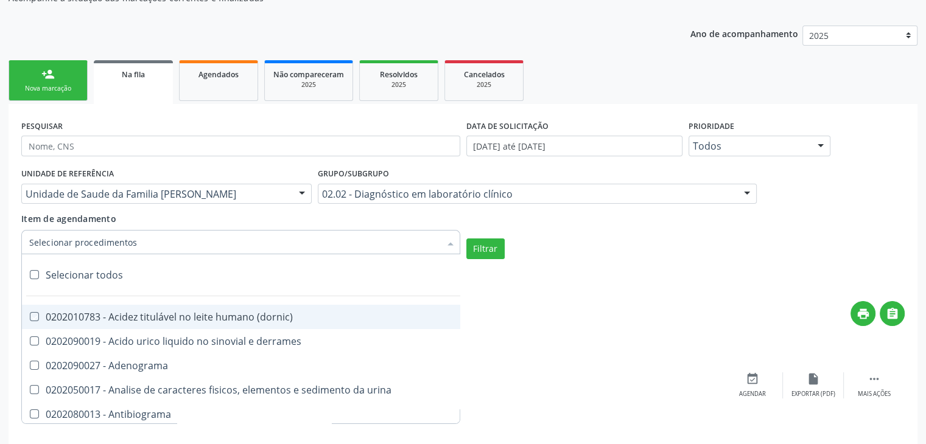
checkbox \(confirmatorio\) "true"
checkbox molecular "true"
checkbox htlv-1 "true"
checkbox biotinidase "true"
checkbox congênita "true"
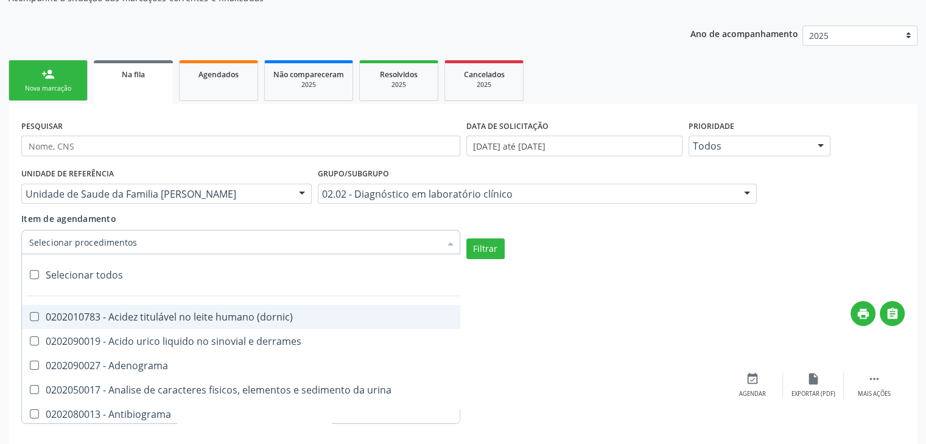
checkbox antiplaquetarios "true"
checkbox ferro "true"
checkbox bandas\) "true"
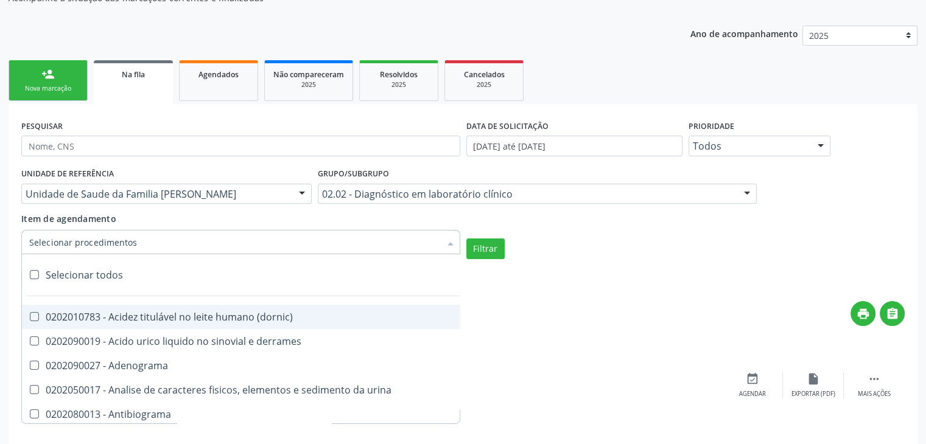
checkbox \(ch50\) "true"
checkbox aminoacidos "true"
checkbox globular "true"
checkbox dosagens\) "true"
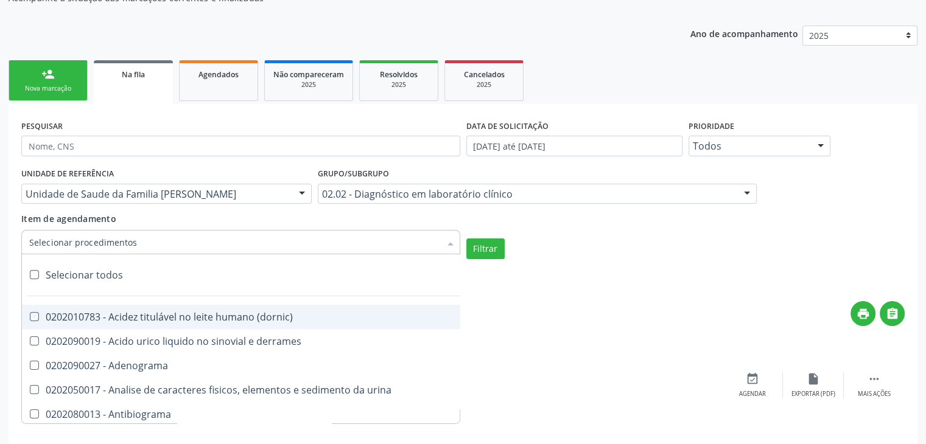
checkbox dosagens\) "true"
checkbox \(cada\) "true"
checkbox reumatoide "true"
checkbox amniotico "true"
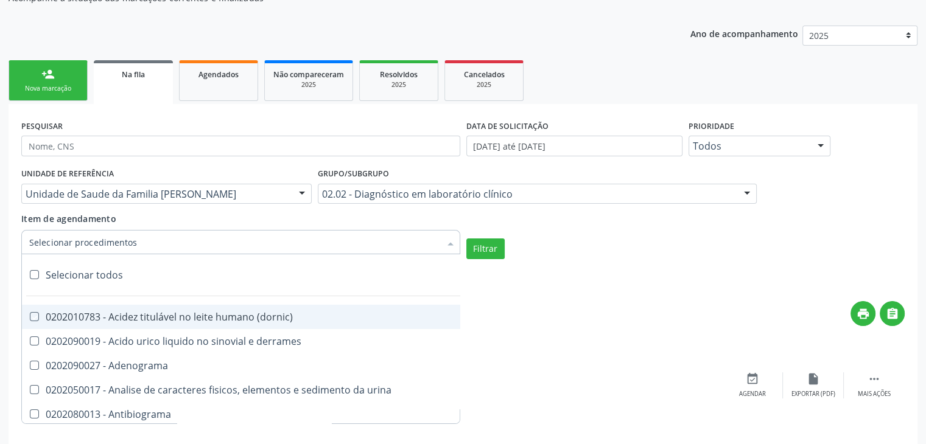
checkbox livre "true"
checkbox osmolalidade "true"
checkbox osmolaridade "true"
checkbox t3 "true"
checkbox sulfo-hemoglobina "true"
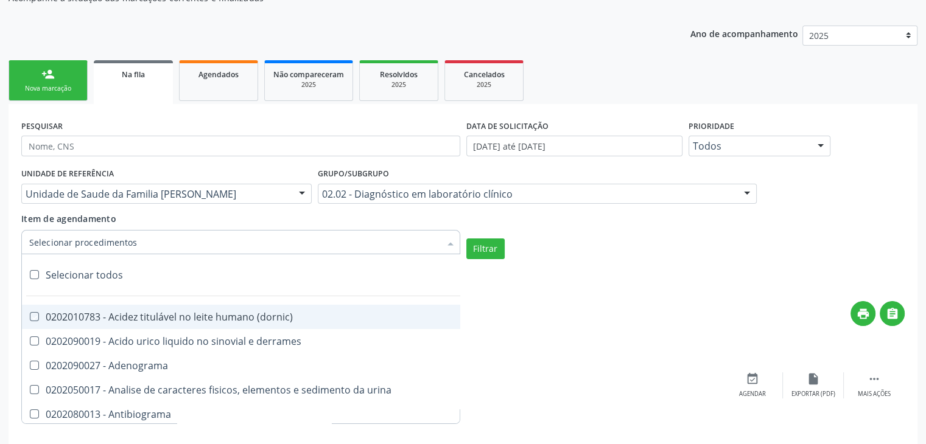
checkbox reverso "true"
checkbox coagulacao "true"
checkbox euglobulina "true"
checkbox -duke "true"
checkbox ivy "true"
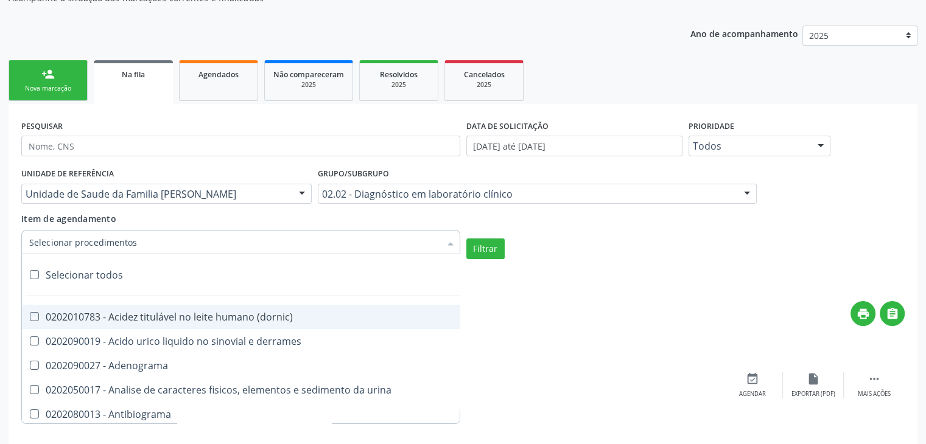
checkbox hemacias "true"
checkbox trombina "true"
checkbox ativada\) "true"
checkbox \(tap\) "true"
checkbox \(vhs\) "true"
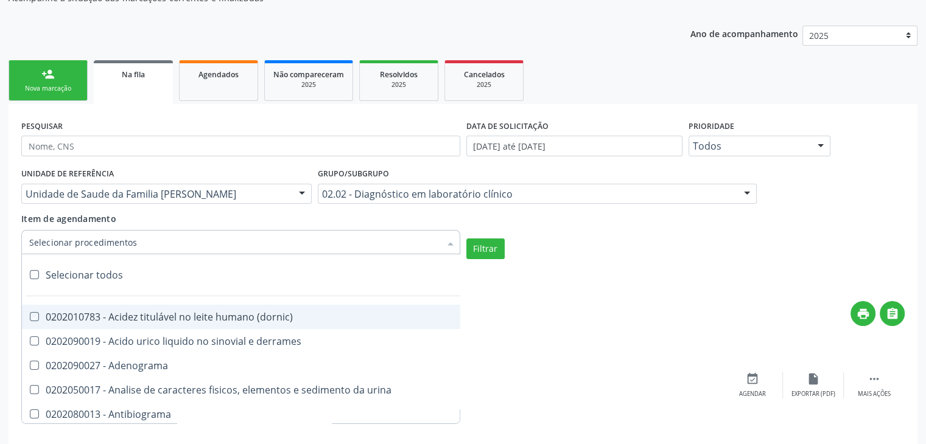
checkbox abo "true"
checkbox reativa "true"
checkbox ordenhado "true"
checkbox pezinho\) "true"
checkbox complemento "true"
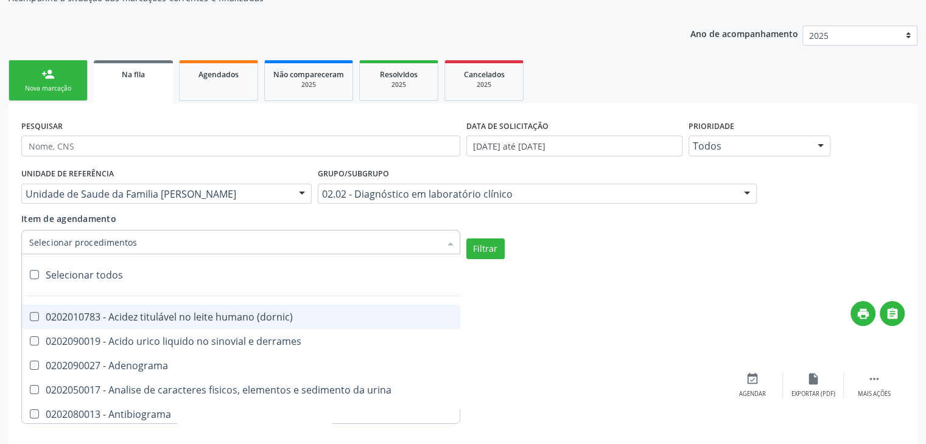
checkbox pezinho\) "true"
checkbox 17-alfa-hidroxiprogesterona "true"
checkbox totais "true"
checkbox 17-hidroxicorticosteroides "true"
checkbox d "true"
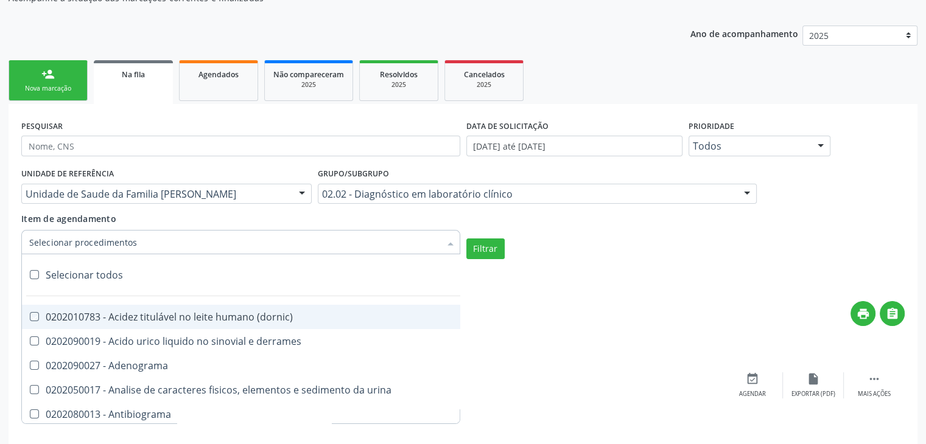
checkbox 5-nucleotidase "true"
checkbox acetona "true"
checkbox \(serotonina\) "true"
checkbox ascorbico "true"
checkbox delta-aminolevulinico "true"
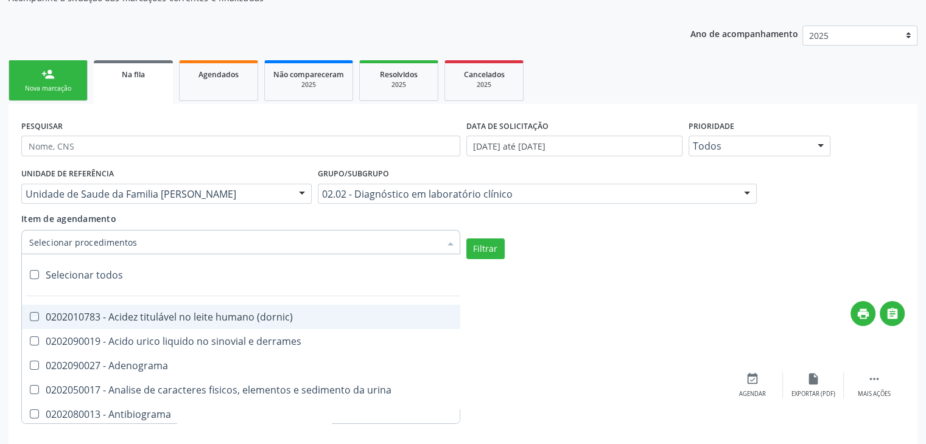
checkbox hipurico "true"
checkbox mandelico "true"
checkbox metil-hipurico "true"
checkbox urico "true"
checkbox valproico "true"
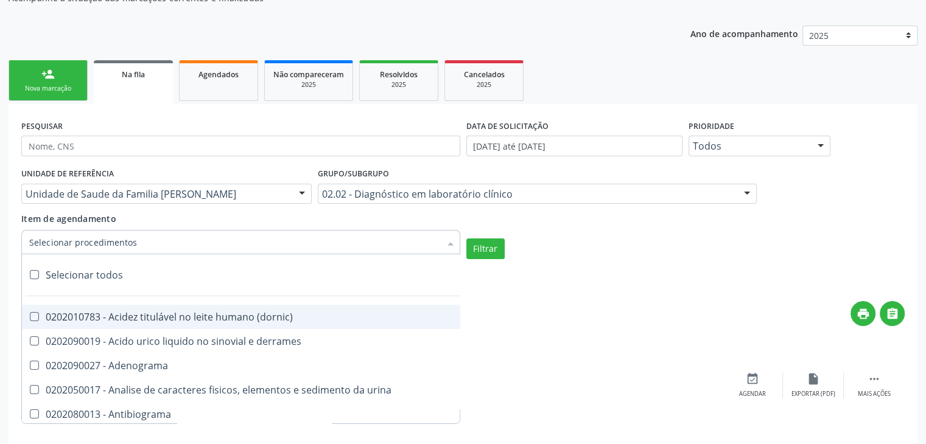
checkbox vanilmandelico "true"
checkbox \(acth\) "true"
checkbox ala-desidratase "true"
checkbox etilico "true"
checkbox aldolase "true"
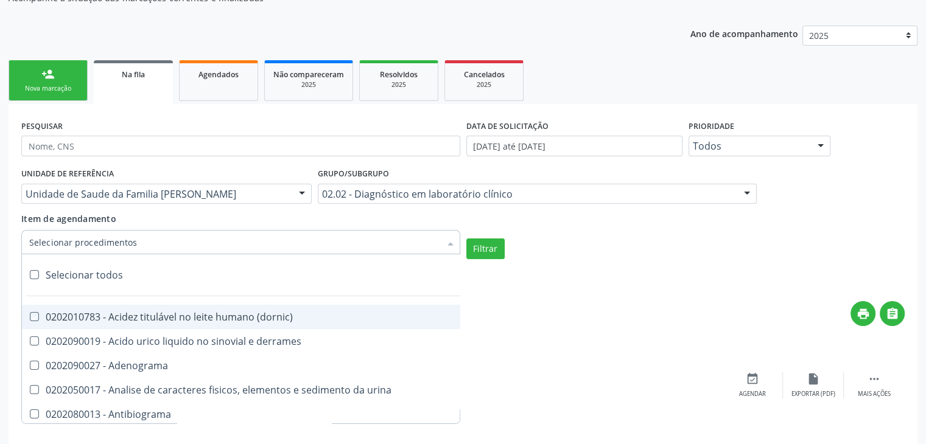
checkbox aldosterona "true"
checkbox alfa-1-antitripsina "true"
checkbox acida "true"
checkbox alfa-2-macroglobulina "true"
checkbox alfa-fetoproteina "true"
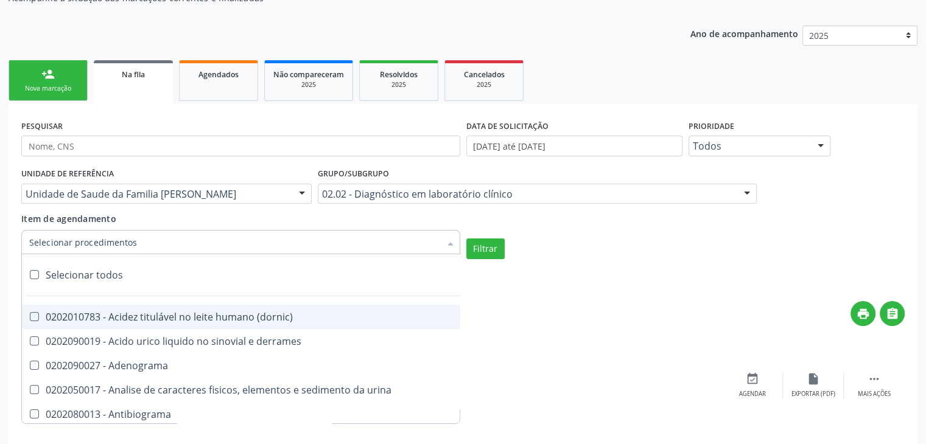
checkbox aluminio "true"
checkbox amilase "true"
checkbox aminoglicosideos "true"
checkbox amonia "true"
checkbox ciclico "true"
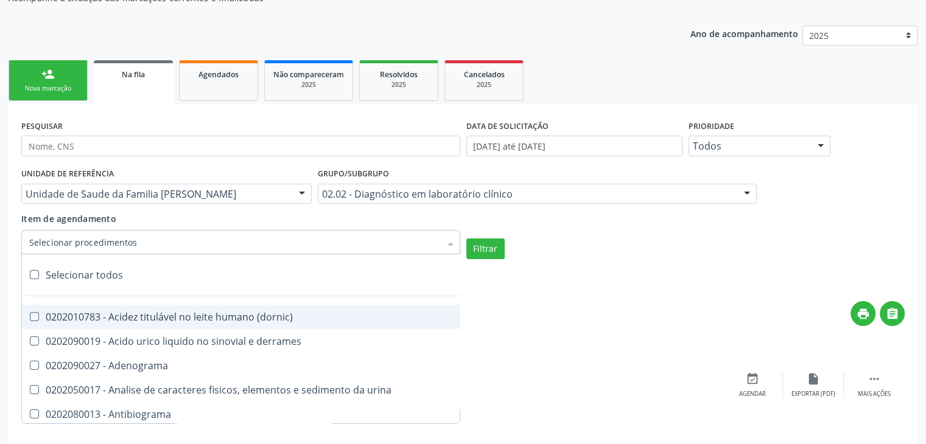
checkbox androstenediona "true"
checkbox anfetaminas "true"
checkbox circulante "true"
checkbox iga "true"
checkbox triciclicos "true"
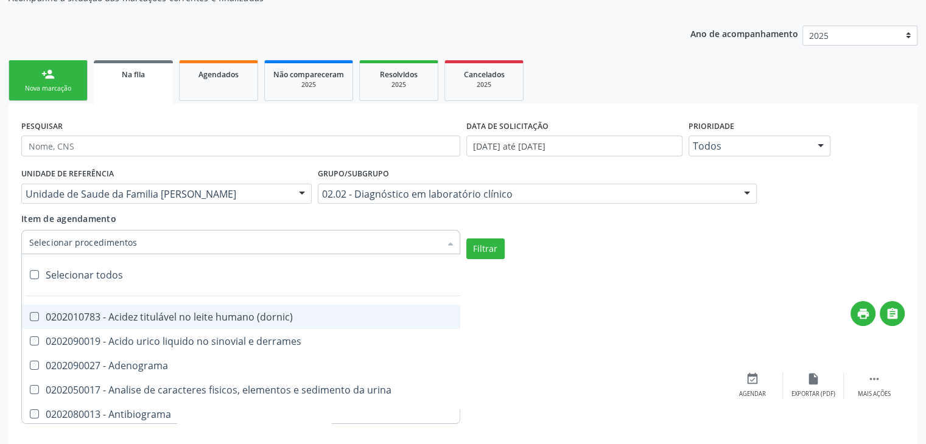
checkbox \(psa\) "true"
checkbox iii "true"
checkbox barbituratos "true"
checkbox benzodiazepinicos "true"
checkbox beta-2-microglobulina "true"
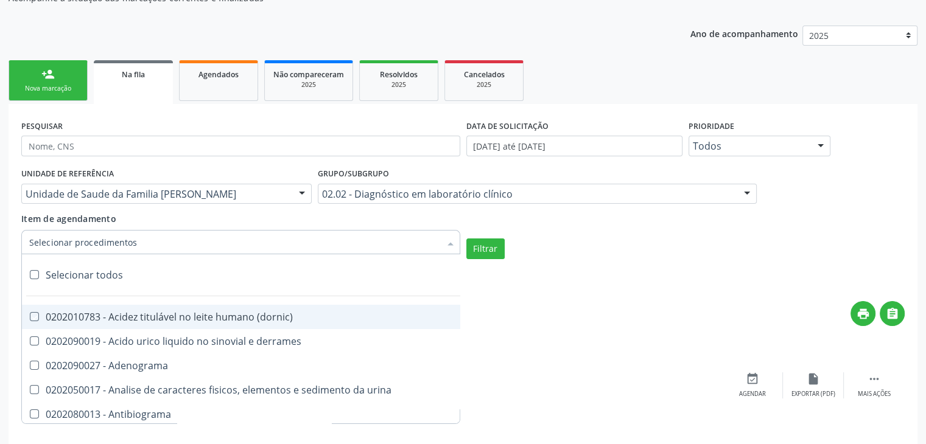
checkbox fracoes "true"
checkbox cadmio "true"
checkbox calcio "true"
checkbox ionizavel "true"
checkbox calcitonina "true"
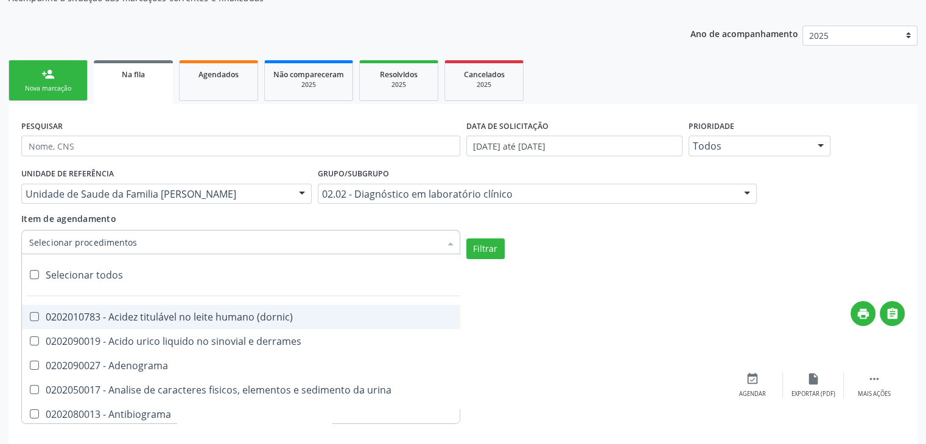
checkbox carbamazepina "true"
checkbox carboxi-hemoglobina "true"
checkbox caroteno "true"
checkbox catecolaminas "true"
checkbox chumbo "true"
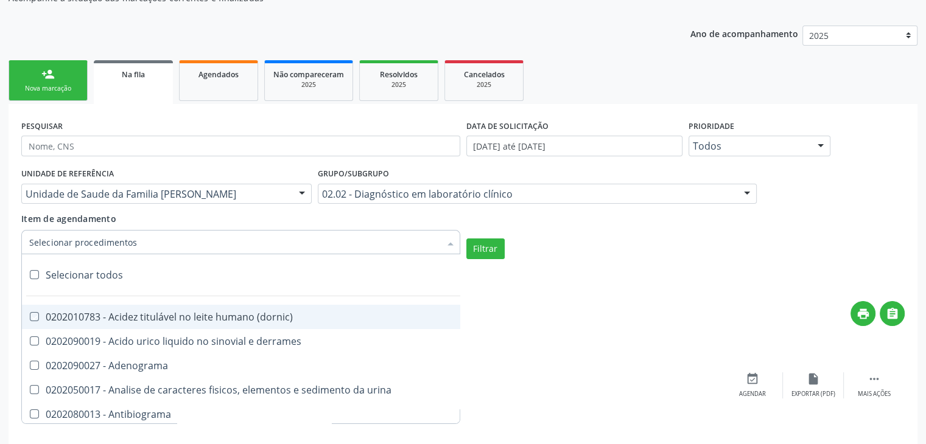
checkbox ciclosporina "true"
checkbox citrato "true"
checkbox cloreto "true"
checkbox suor "true"
checkbox cobre "true"
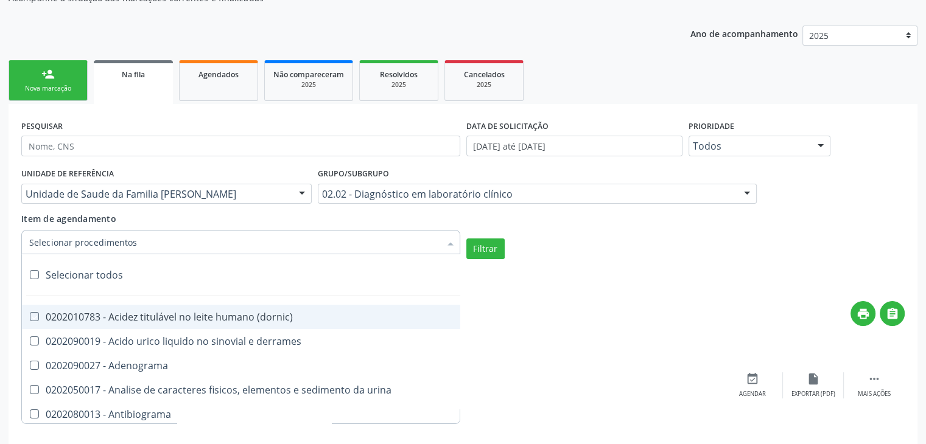
checkbox hdl "true"
checkbox ldl "true"
checkbox colinesterase "true"
checkbox c3 "true"
checkbox c4 "true"
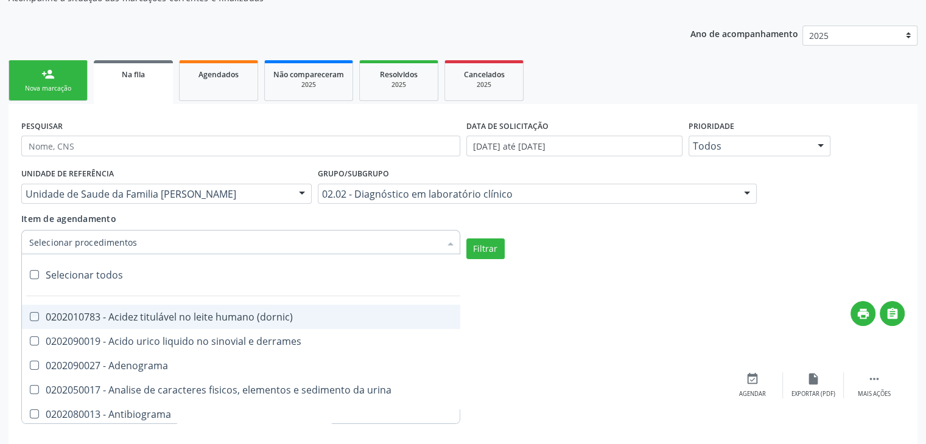
checkbox cortisol "true"
checkbox creatinina "true"
checkbox amniotico "true"
checkbox \(cpk\) "true"
checkbox crioaglutinina "true"
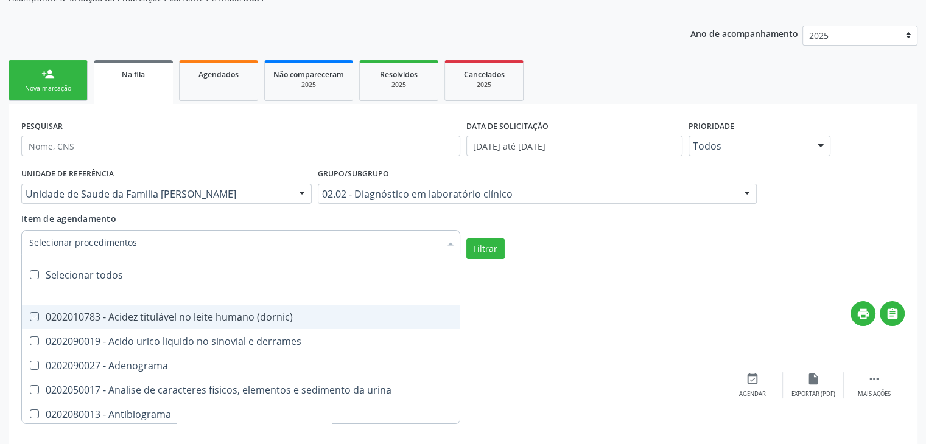
checkbox \(dhea\) "true"
checkbox alfa-hidroxibutirica "true"
checkbox glutamica "true"
checkbox latica "true"
checkbox fracionadas\) "true"
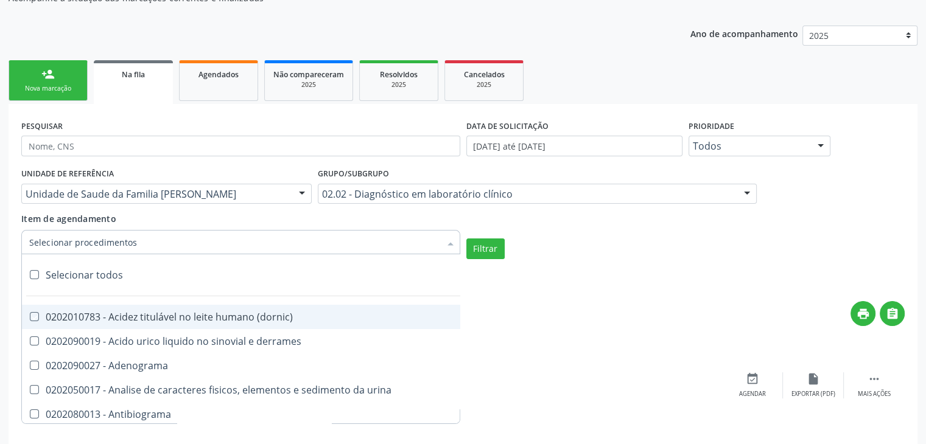
checkbox digitoxina\) "true"
checkbox \(dht\) "true"
checkbox fecal "true"
checkbox estradiol "true"
checkbox estriol "true"
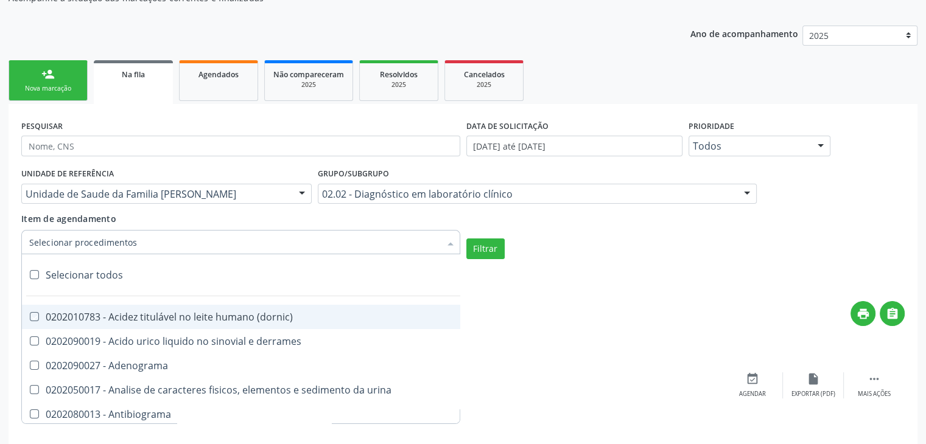
checkbox estrona "true"
checkbox etossuximida "true"
checkbox ii "true"
checkbox ix "true"
checkbox v "true"
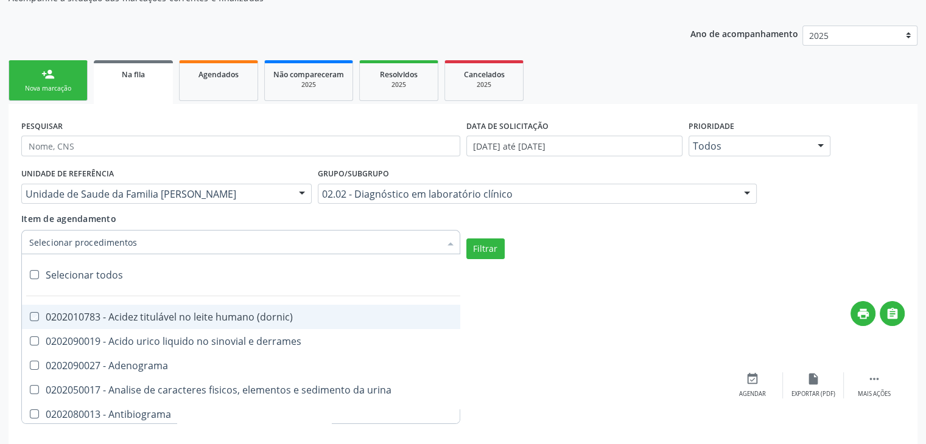
checkbox vii "true"
checkbox viii "true"
checkbox \(inibidor\) "true"
checkbox \(antigeno\) "true"
checkbox x "true"
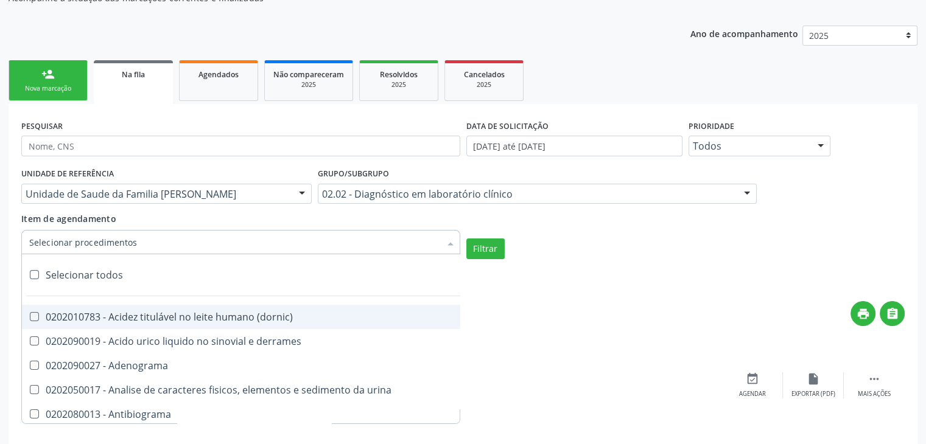
checkbox xi "true"
checkbox xii "true"
checkbox xiii "true"
checkbox tardio\) "true"
checkbox t4 "true"
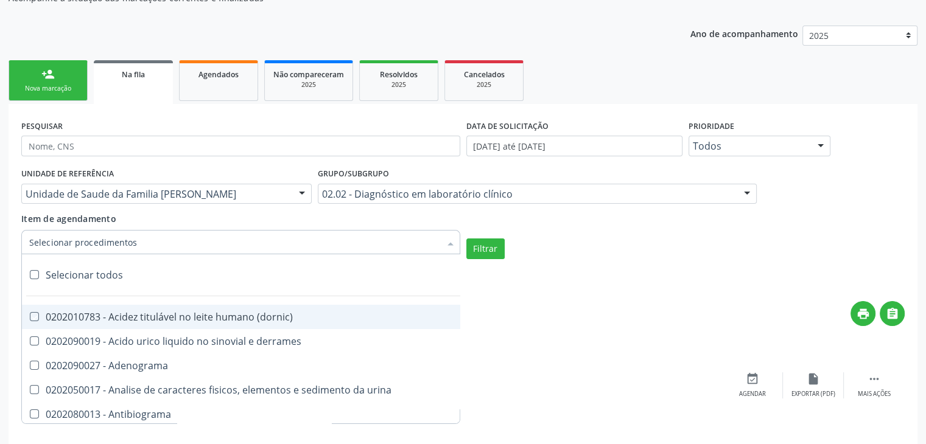
checkbox pezinho\) "true"
checkbox fenitoina "true"
checkbox fenol "true"
checkbox ferritina "true"
checkbox serico "true"
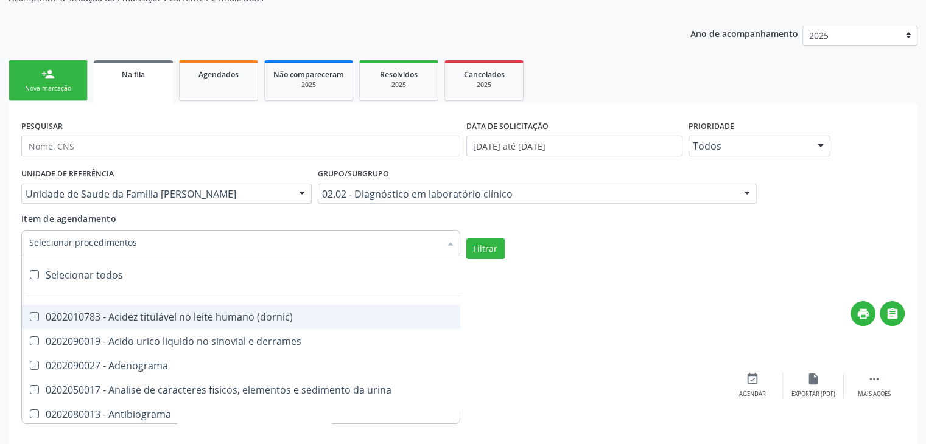
checkbox fibrinogenio "true"
checkbox folato "true"
checkbox formaldeido "true"
checkbox total "true"
checkbox alcalina "true"
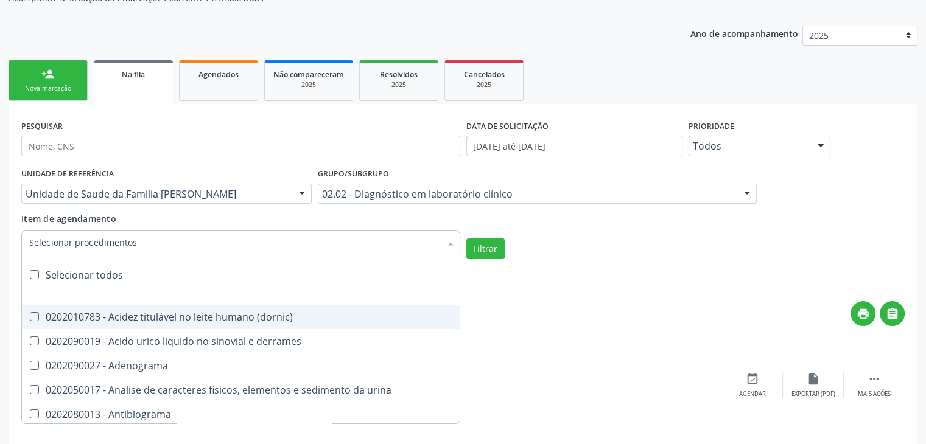
checkbox esperma "true"
checkbox fosforo "true"
checkbox acida "true"
checkbox frutose "true"
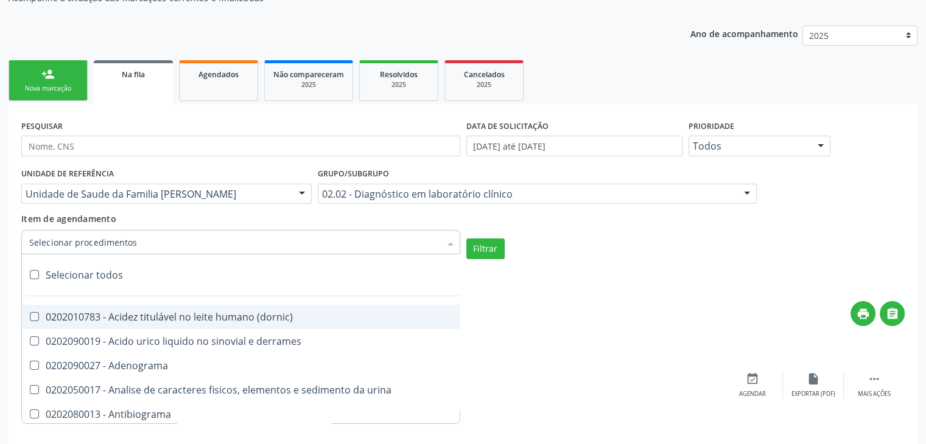
checkbox esperma "true"
checkbox galactose "true"
checkbox gt\) "true"
checkbox gastrina "true"
checkbox glicose "true"
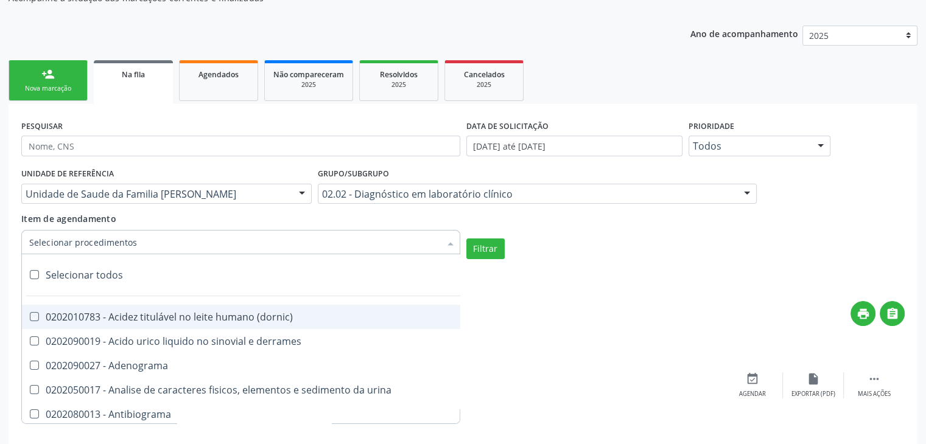
checkbox derrames "true"
checkbox desidrogenase "true"
checkbox tiroxina "true"
checkbox hcg\) "true"
checkbox fecal "true"
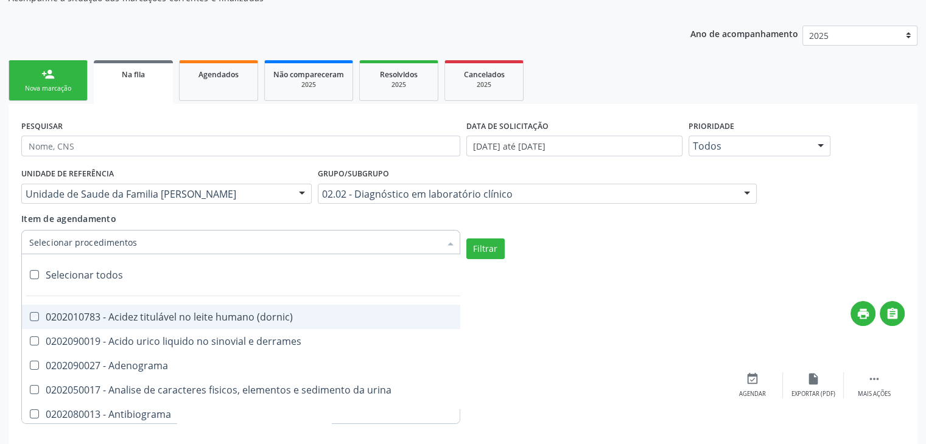
checkbox haptoglobina "true"
checkbox hemoglobina "true"
checkbox 37oc "true"
checkbox fetal "true"
checkbox glicosilada "true"
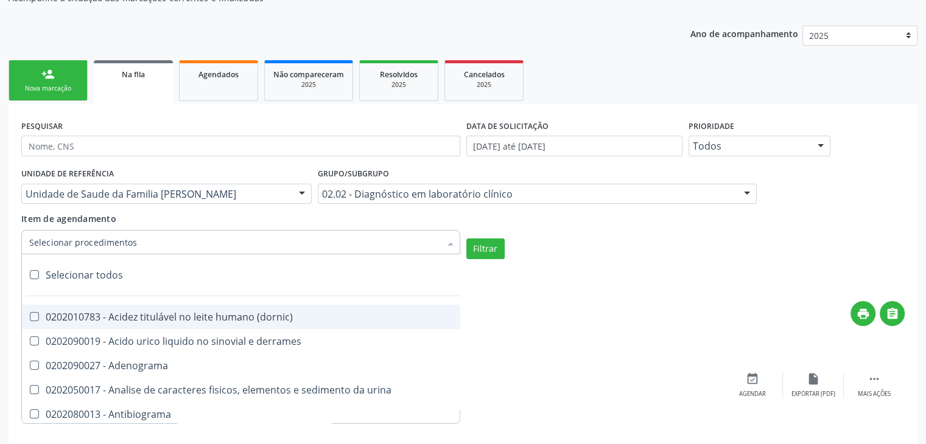
checkbox hemossiderina "true"
click at [480, 253] on button "Filtrar" at bounding box center [485, 249] width 38 height 21
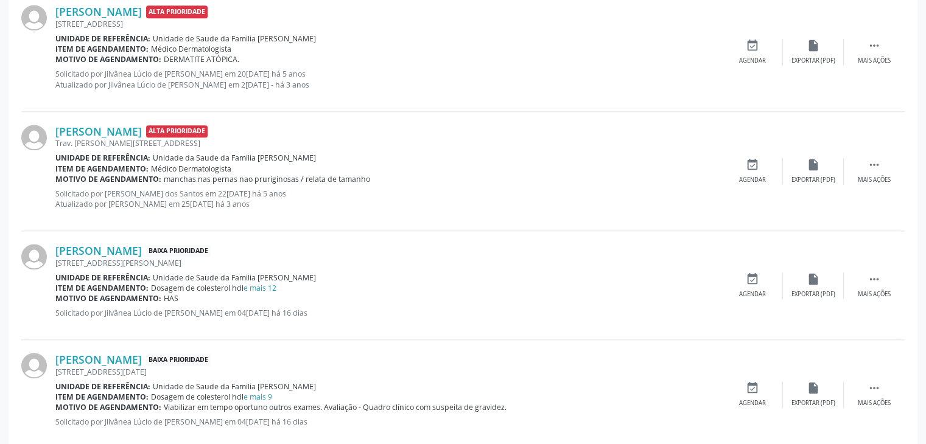
scroll to position [1522, 0]
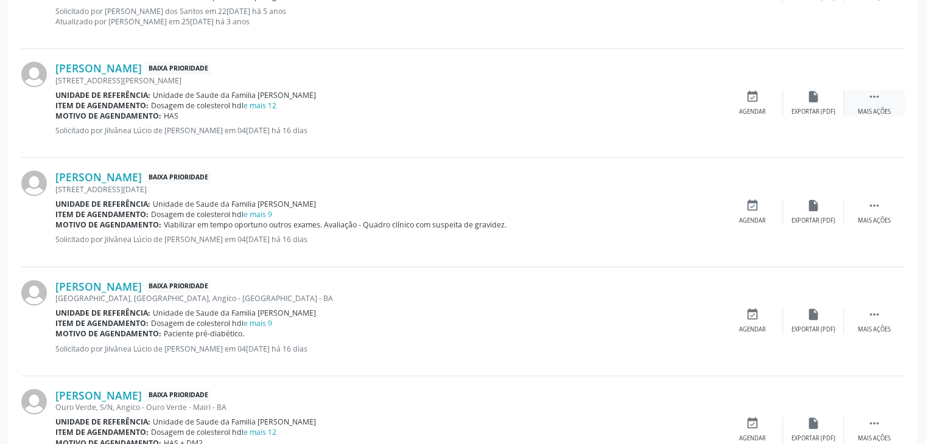
click at [877, 104] on div " Mais ações" at bounding box center [874, 103] width 61 height 26
click at [829, 97] on div "edit Editar" at bounding box center [813, 103] width 61 height 26
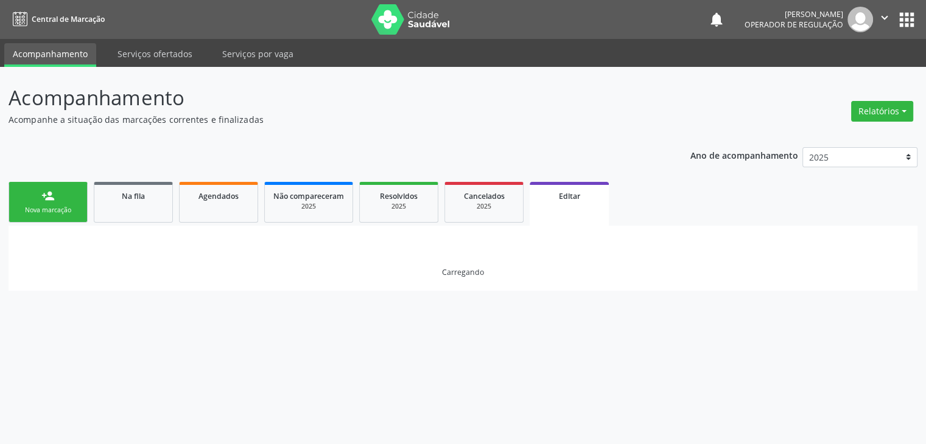
scroll to position [0, 0]
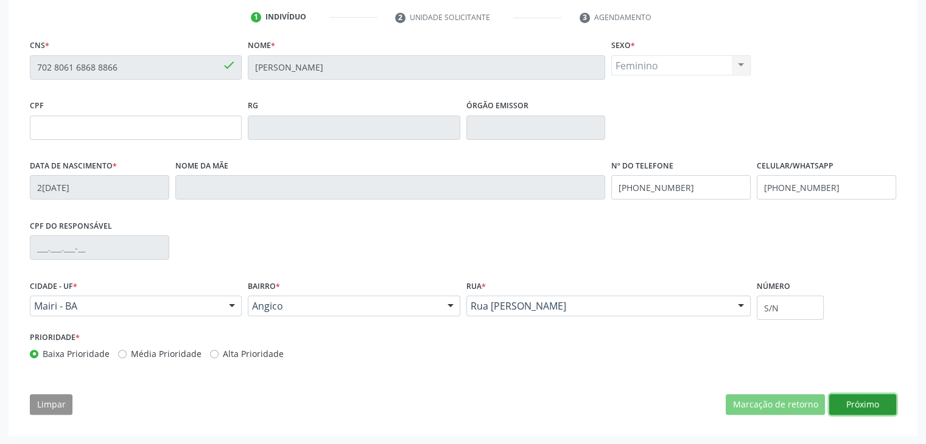
click at [852, 404] on button "Próximo" at bounding box center [862, 404] width 67 height 21
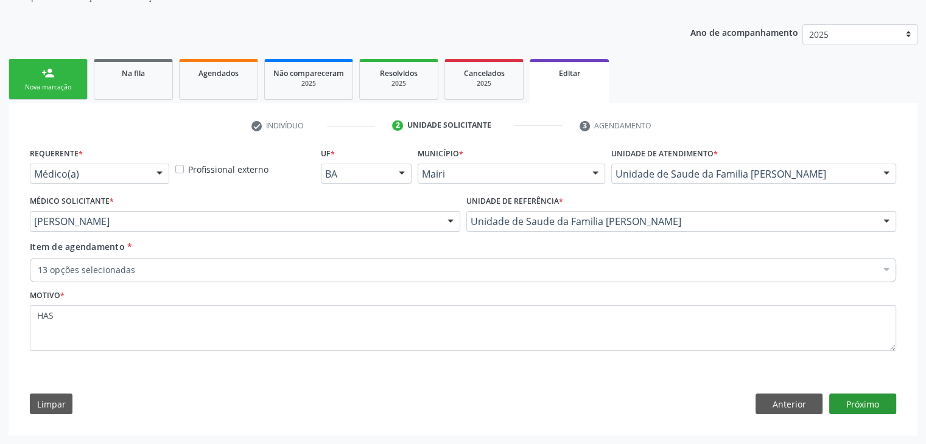
scroll to position [122, 0]
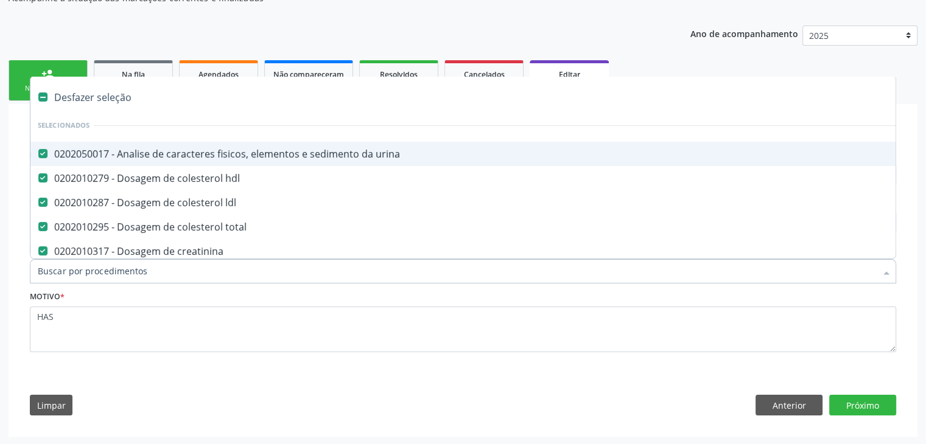
click at [96, 98] on div "Desfazer seleção" at bounding box center [505, 97] width 951 height 24
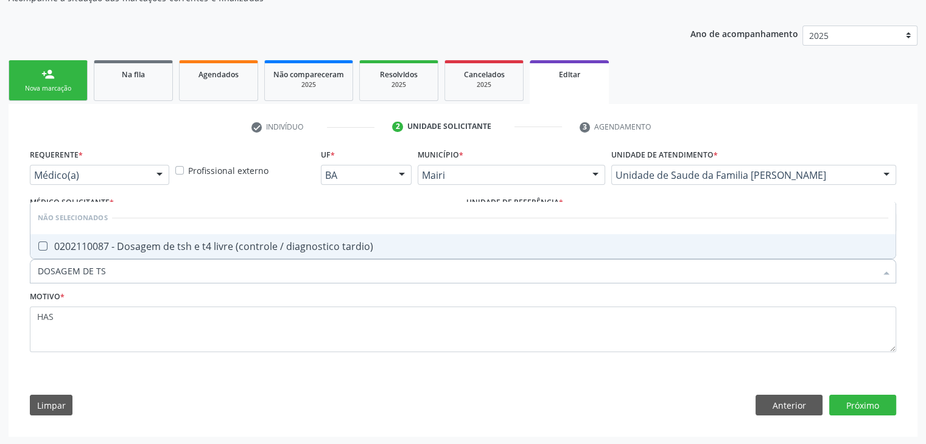
click at [183, 249] on div "0202110087 - Dosagem de tsh e t4 livre (controle / diagnostico tardio)" at bounding box center [463, 247] width 850 height 10
click at [881, 405] on button "Próximo" at bounding box center [862, 405] width 67 height 21
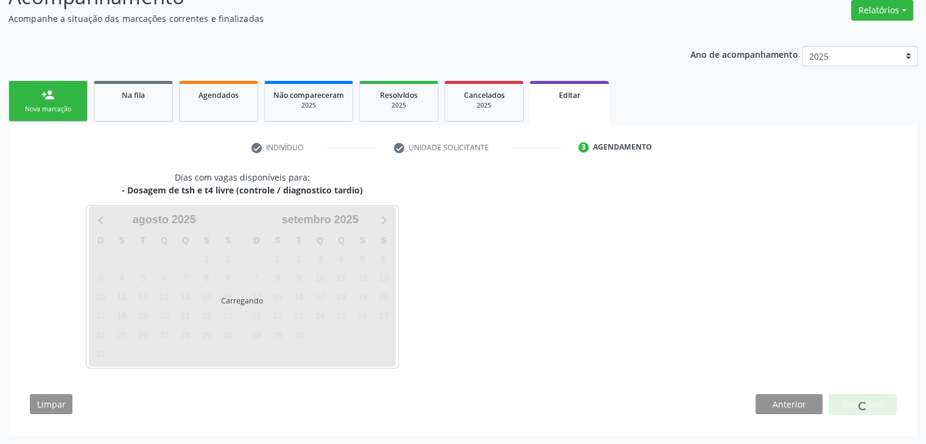
scroll to position [100, 0]
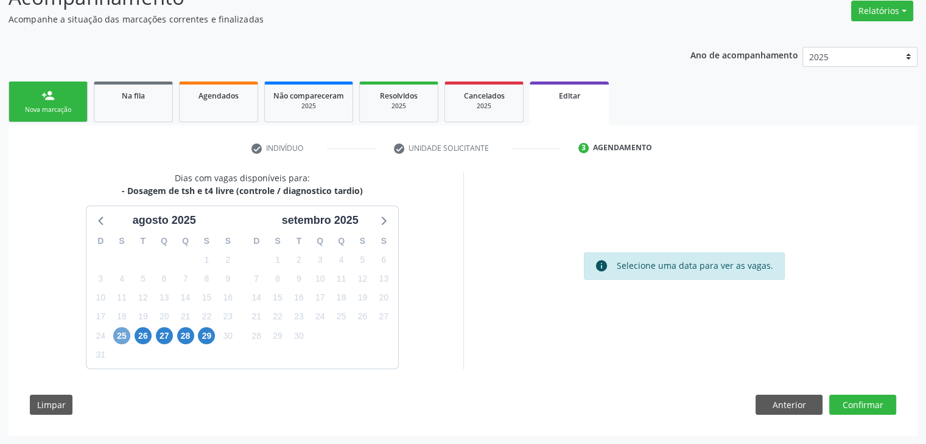
click at [119, 338] on span "25" at bounding box center [121, 336] width 17 height 17
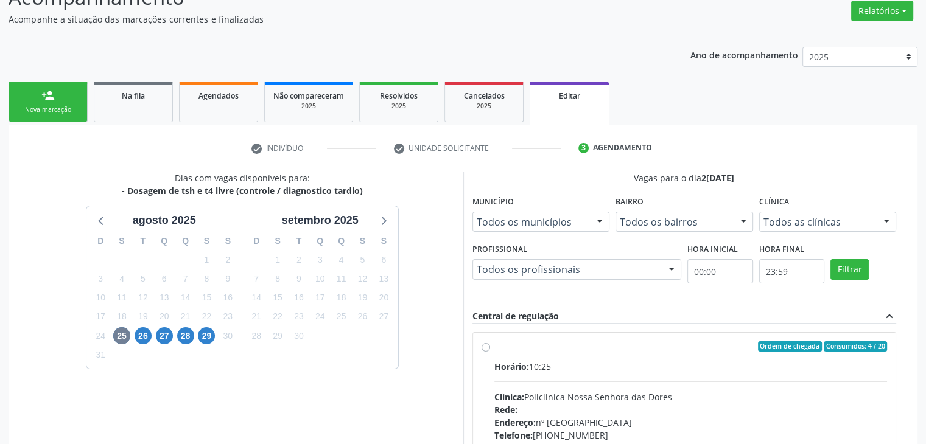
click at [591, 371] on div "Horário: 10:25" at bounding box center [690, 366] width 393 height 13
click at [490, 352] on input "Ordem de chegada Consumidos: 4 / 20 Horário: 10:25 Clínica: Policlinica Nossa S…" at bounding box center [486, 347] width 9 height 11
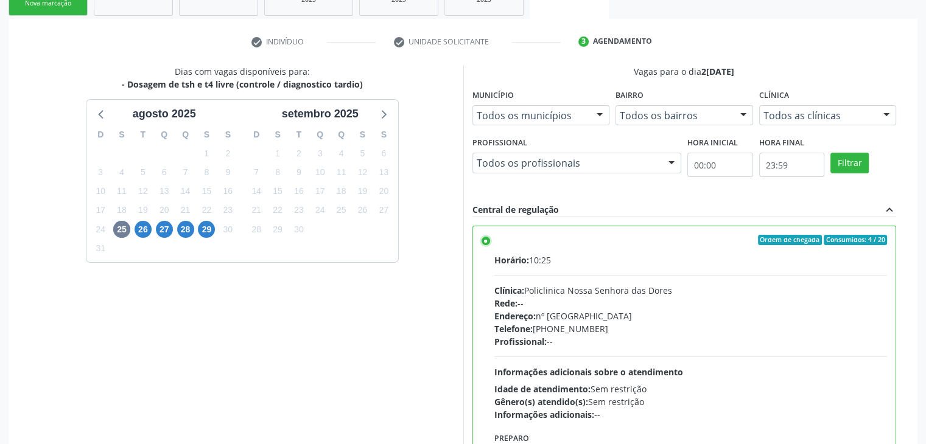
scroll to position [298, 0]
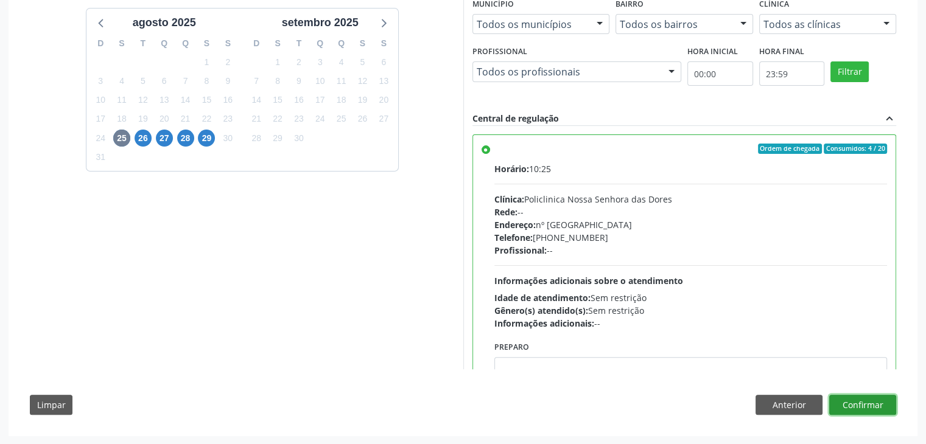
click at [884, 403] on button "Confirmar" at bounding box center [862, 405] width 67 height 21
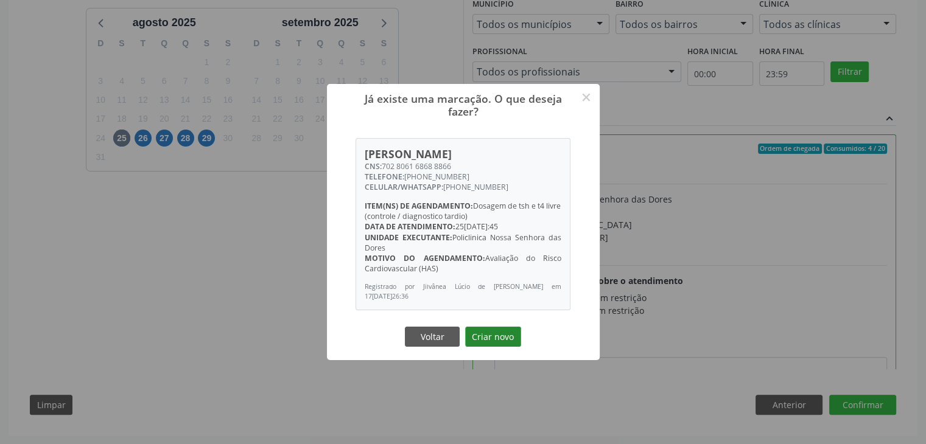
click at [493, 339] on button "Criar novo" at bounding box center [493, 337] width 56 height 21
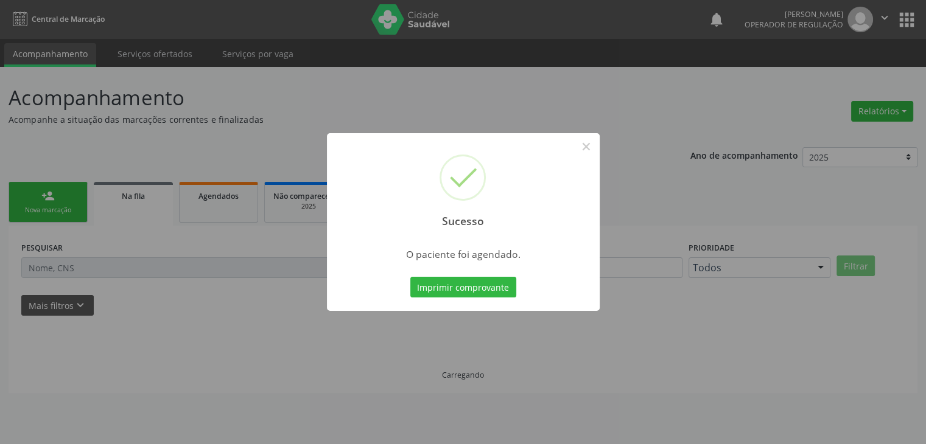
scroll to position [0, 0]
click at [589, 147] on button "×" at bounding box center [590, 146] width 21 height 21
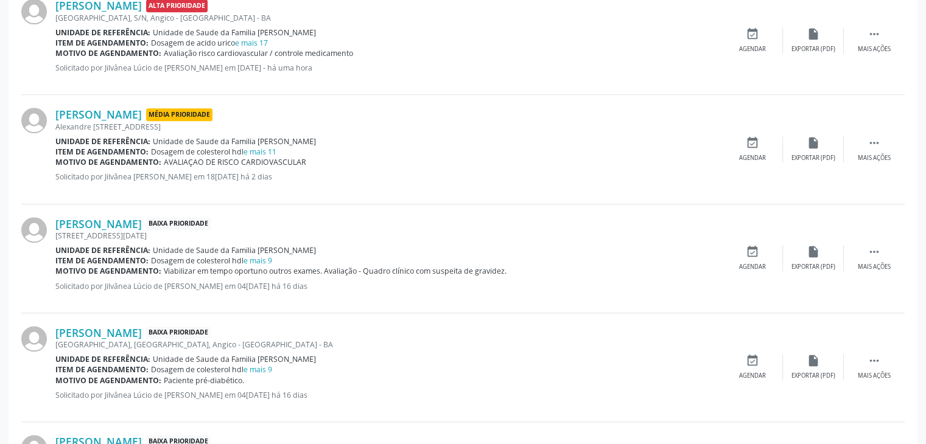
scroll to position [1157, 0]
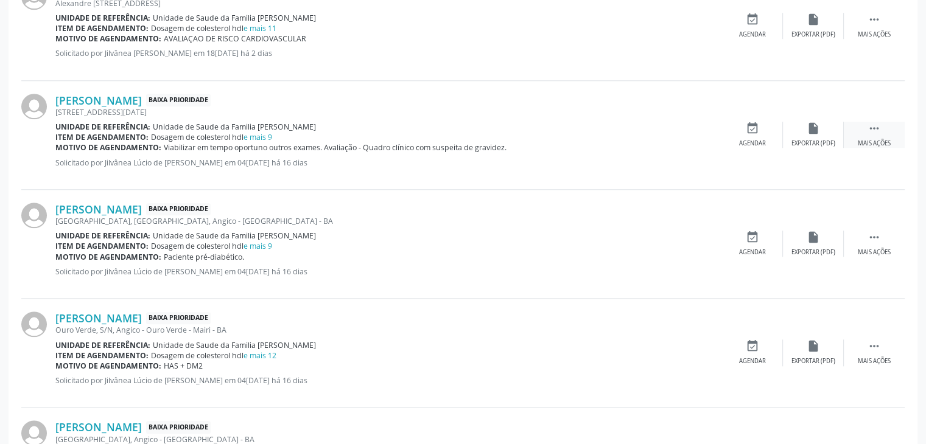
click at [865, 122] on div " Mais ações" at bounding box center [874, 135] width 61 height 26
click at [785, 127] on div "edit Editar" at bounding box center [813, 135] width 61 height 26
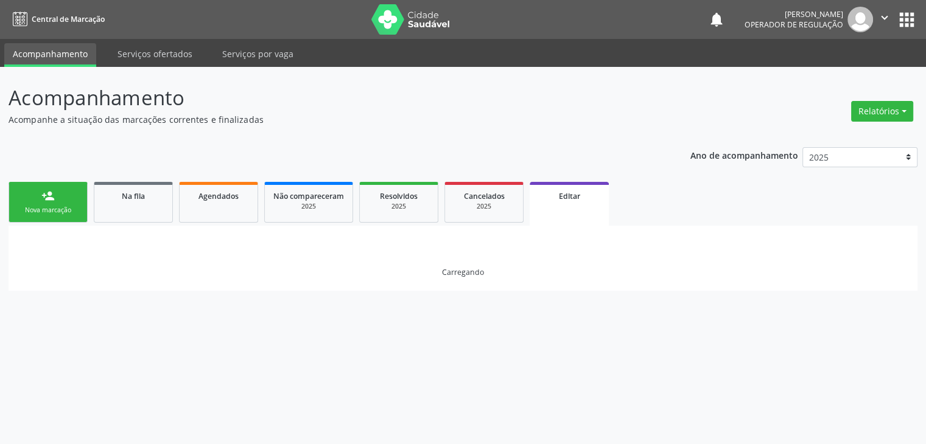
scroll to position [0, 0]
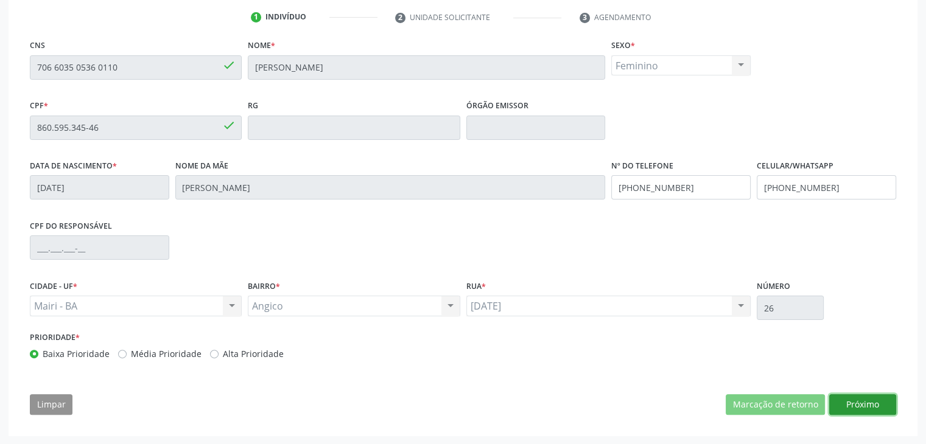
click at [884, 407] on button "Próximo" at bounding box center [862, 404] width 67 height 21
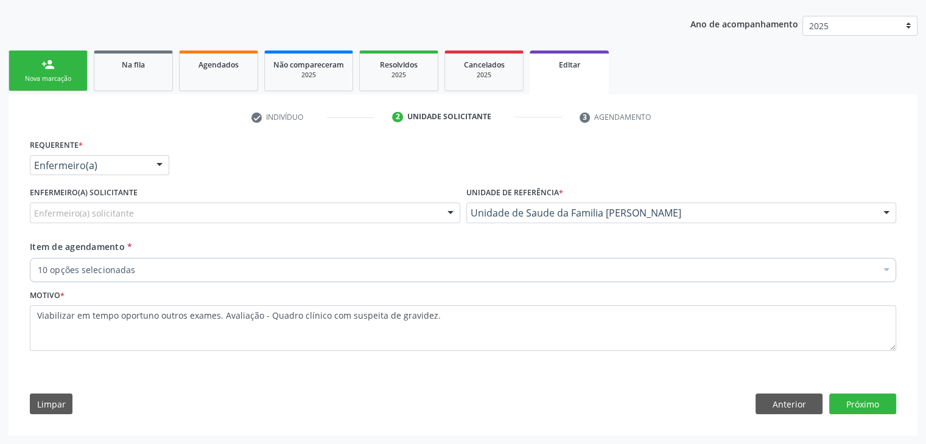
scroll to position [130, 0]
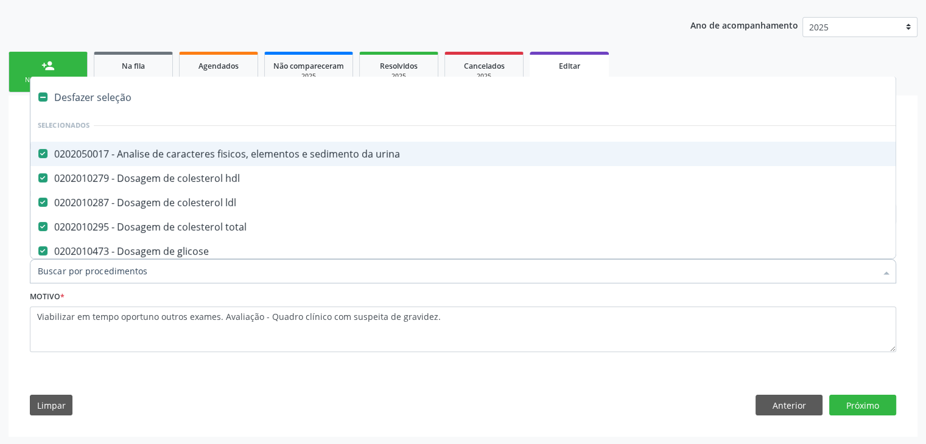
click at [114, 98] on div "Desfazer seleção" at bounding box center [505, 97] width 951 height 24
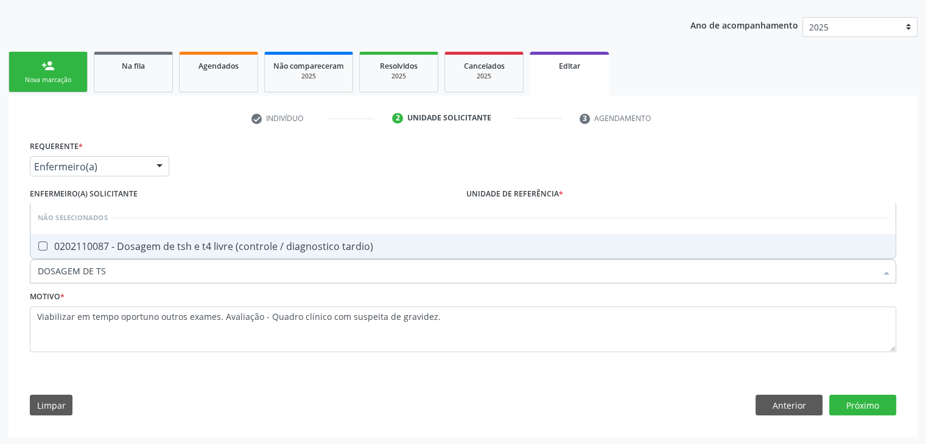
click at [237, 251] on div "0202110087 - Dosagem de tsh e t4 livre (controle / diagnostico tardio)" at bounding box center [463, 247] width 850 height 10
click at [870, 405] on button "Próximo" at bounding box center [862, 405] width 67 height 21
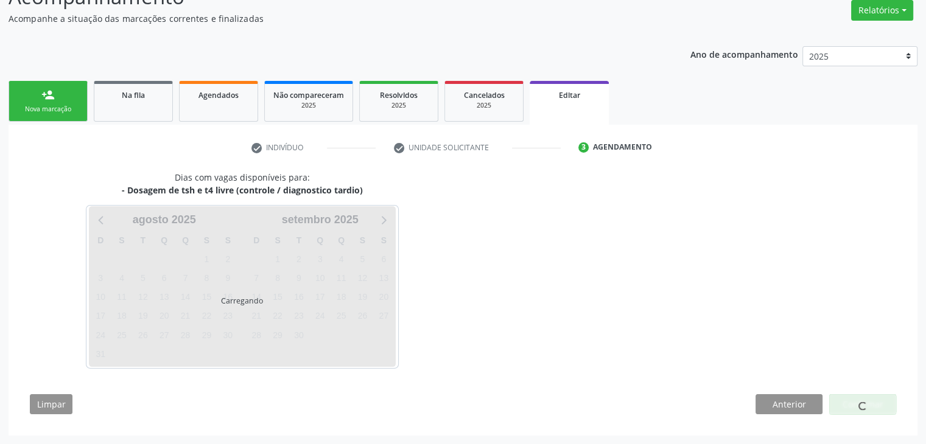
scroll to position [100, 0]
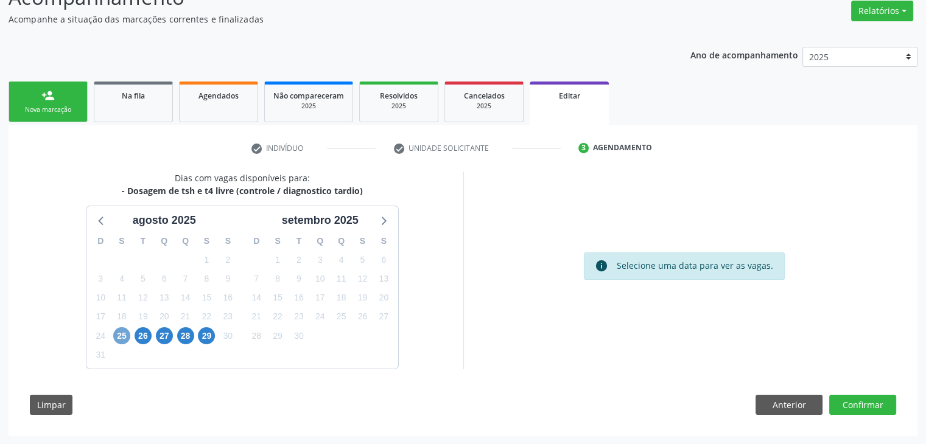
click at [121, 329] on span "25" at bounding box center [121, 336] width 17 height 17
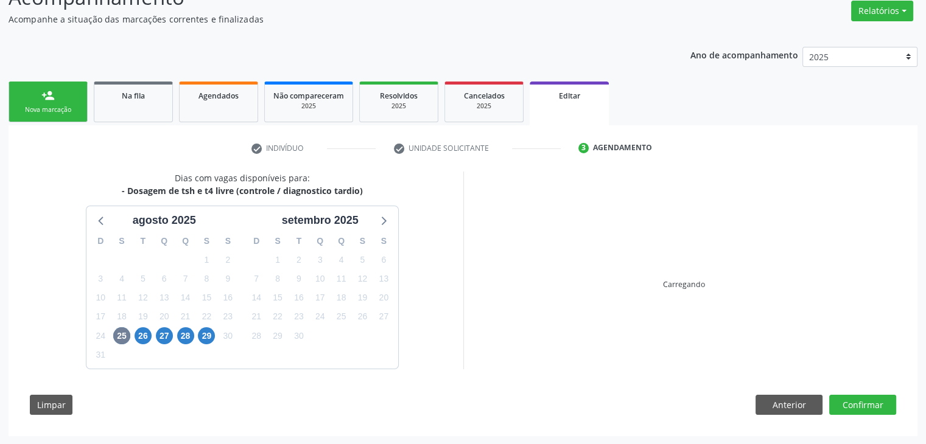
click at [675, 369] on div "Dias com vagas disponíveis para: - Dosagem de tsh e t4 livre (controle / diagno…" at bounding box center [462, 298] width 883 height 253
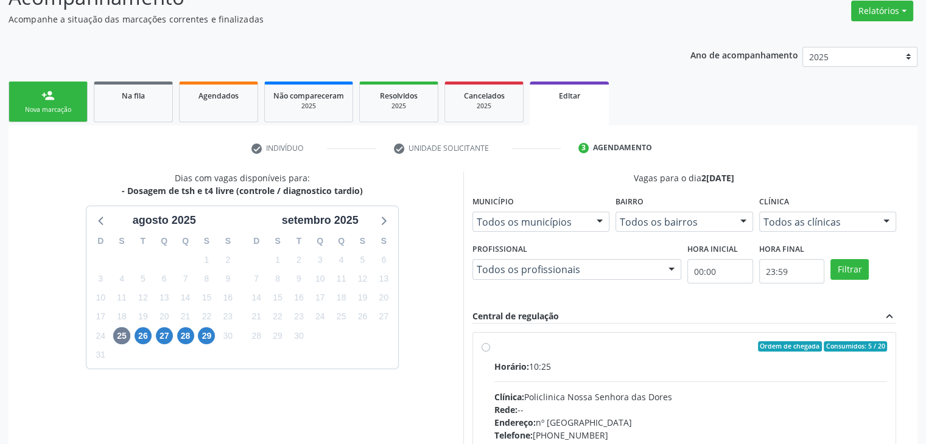
click at [679, 374] on div "Horário: 10:25 Clínica: Policlinica Nossa Senhora das Dores Rede: -- Endereço: …" at bounding box center [690, 443] width 393 height 167
click at [490, 352] on input "Ordem de chegada Consumidos: 5 / 20 Horário: 10:25 Clínica: Policlinica Nossa S…" at bounding box center [486, 347] width 9 height 11
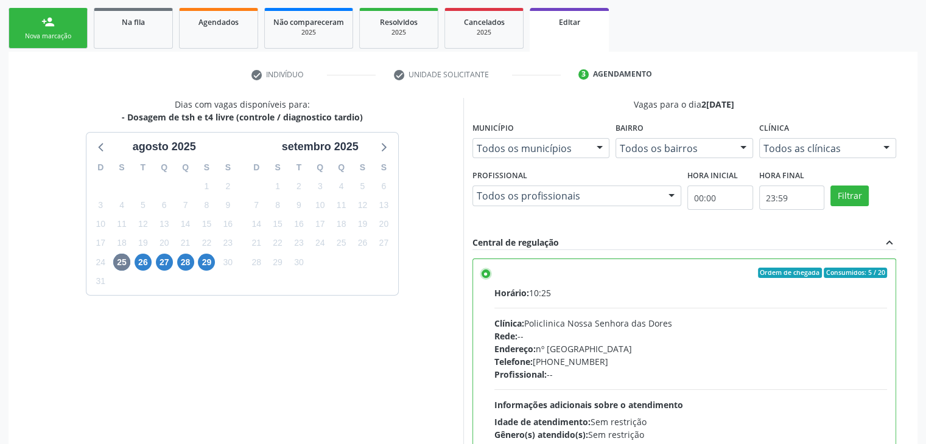
scroll to position [298, 0]
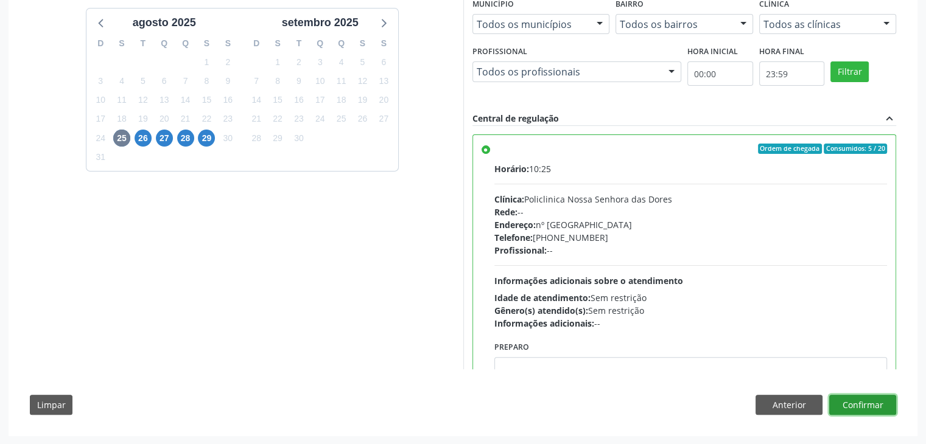
click at [881, 396] on button "Confirmar" at bounding box center [862, 405] width 67 height 21
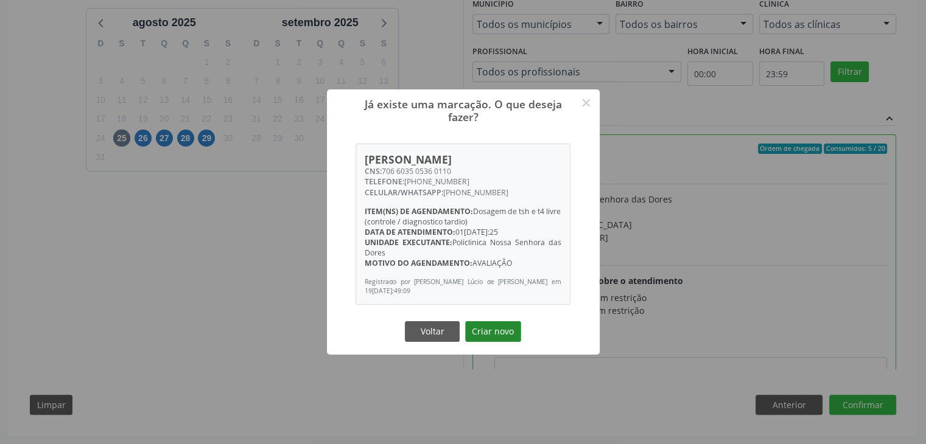
click at [499, 326] on button "Criar novo" at bounding box center [493, 331] width 56 height 21
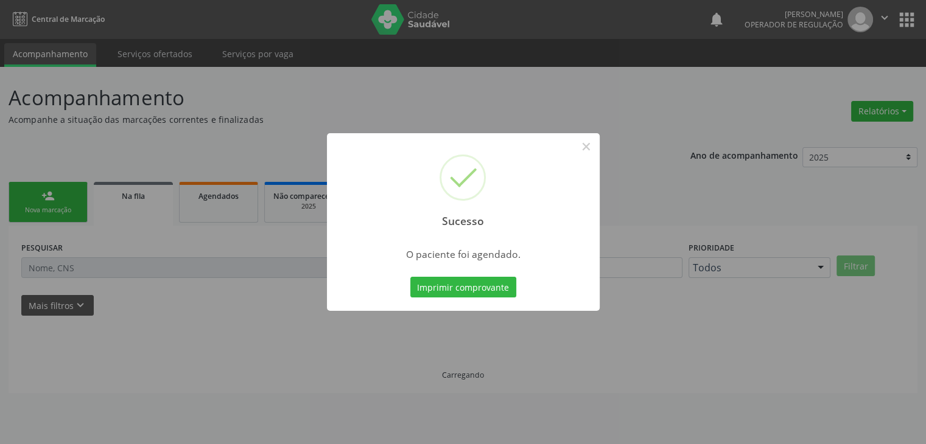
scroll to position [0, 0]
click at [594, 141] on button "×" at bounding box center [590, 146] width 21 height 21
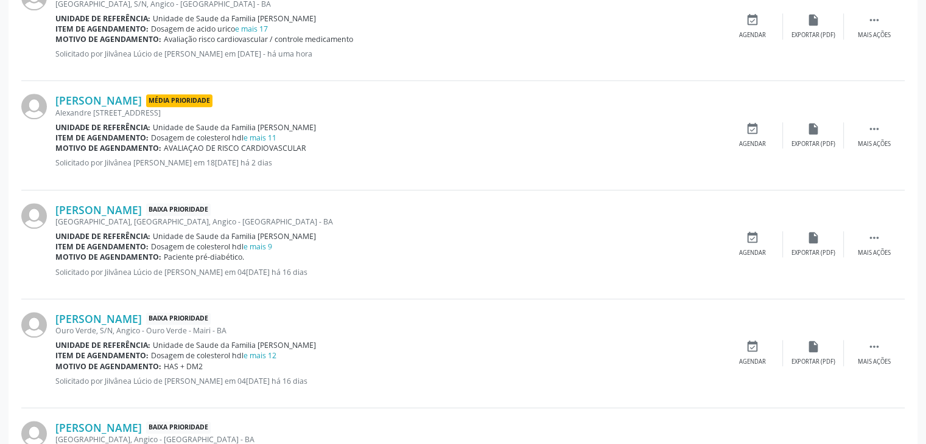
scroll to position [1096, 0]
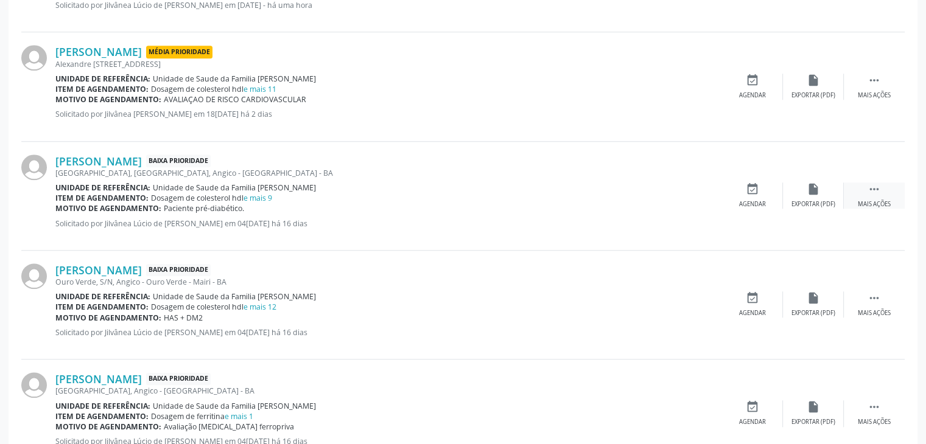
click at [874, 200] on div "Mais ações" at bounding box center [874, 204] width 33 height 9
click at [821, 205] on div "Editar" at bounding box center [813, 204] width 19 height 9
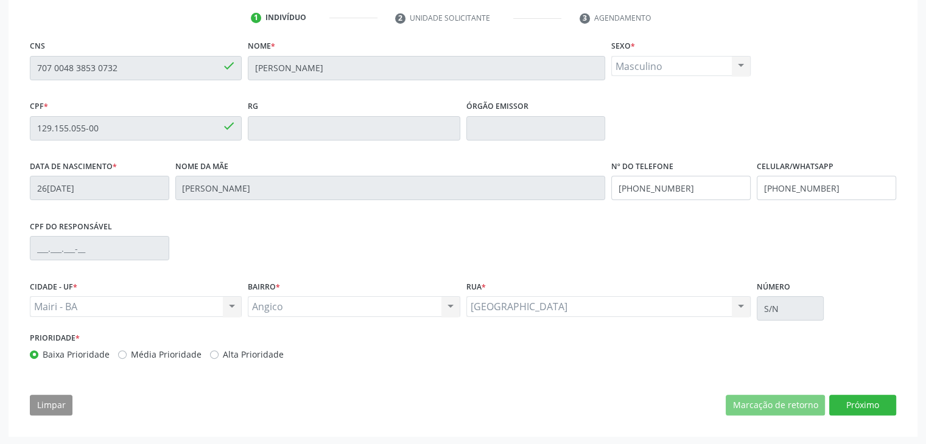
scroll to position [231, 0]
click at [853, 387] on div "CNS 707 0048 3853 0732 done Nome * Valdemir Rios Silva Sexo * Masculino Masculi…" at bounding box center [462, 230] width 883 height 387
click at [855, 402] on button "Próximo" at bounding box center [862, 404] width 67 height 21
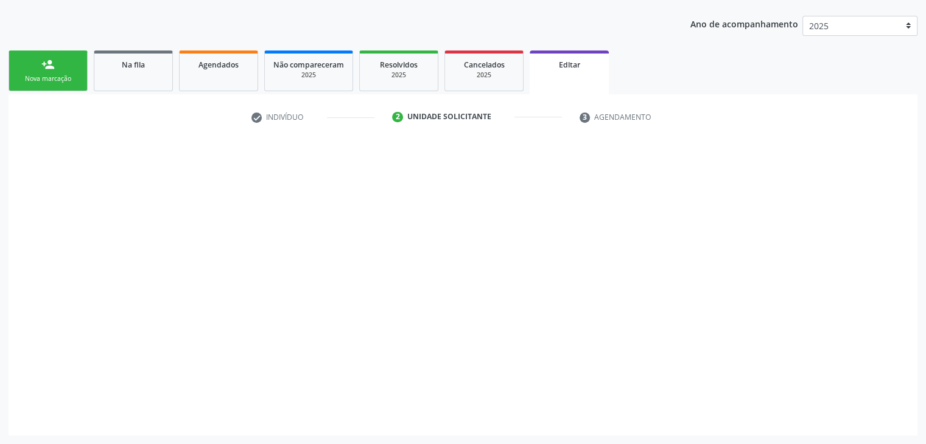
scroll to position [130, 0]
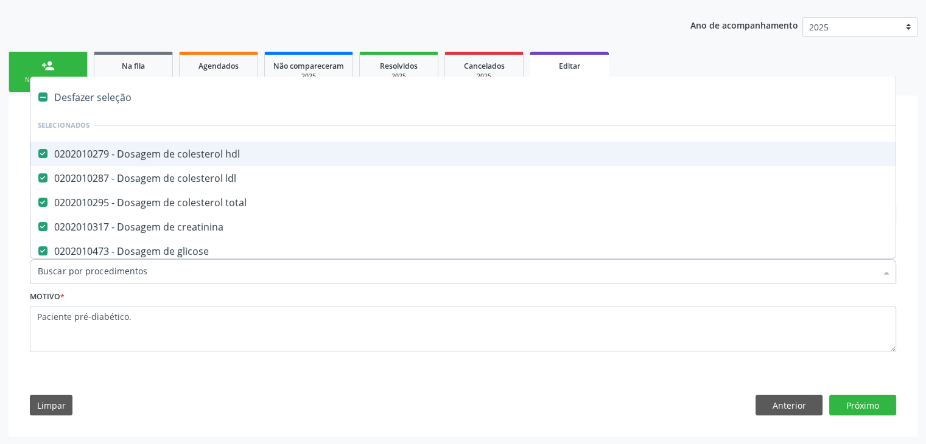
click at [90, 97] on div "Desfazer seleção" at bounding box center [505, 97] width 951 height 24
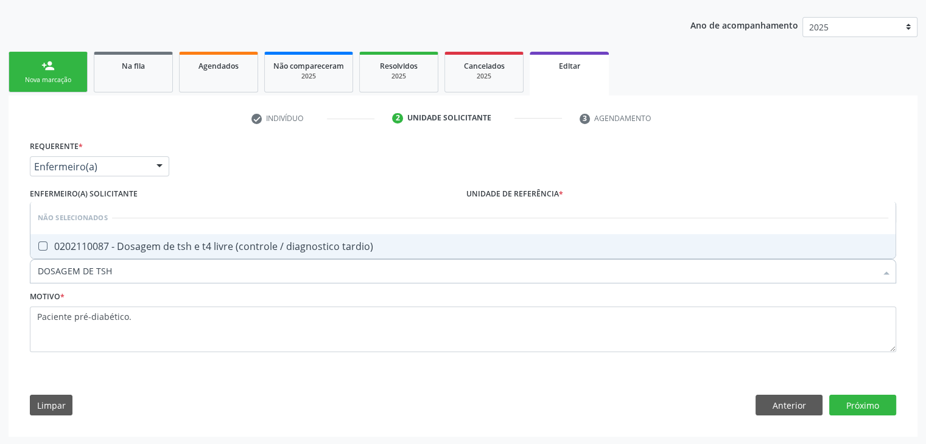
click at [212, 251] on span "0202110087 - Dosagem de tsh e t4 livre (controle / diagnostico tardio)" at bounding box center [462, 246] width 865 height 24
click at [874, 407] on button "Próximo" at bounding box center [862, 405] width 67 height 21
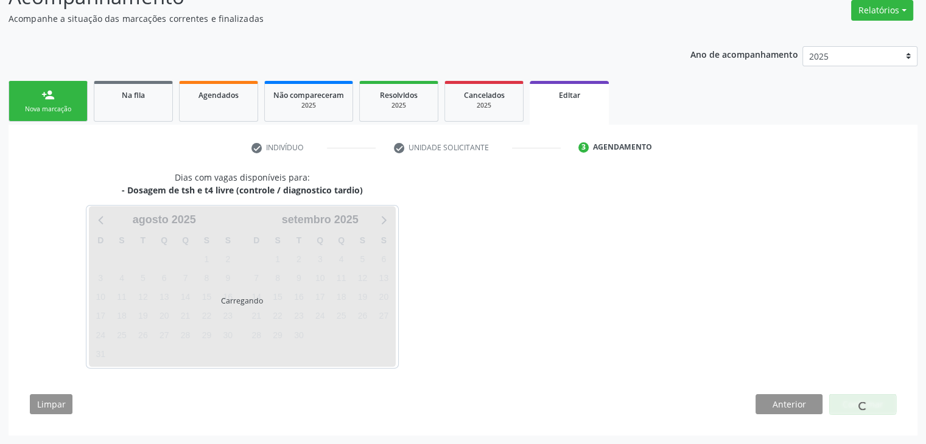
scroll to position [100, 0]
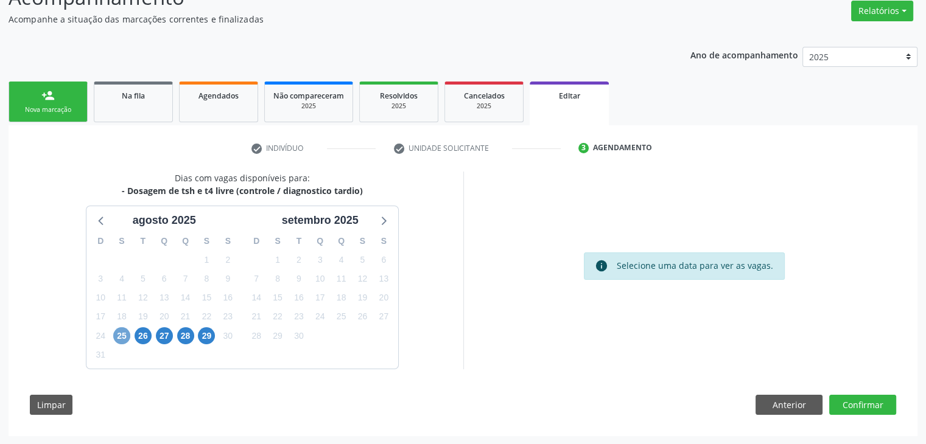
click at [122, 334] on span "25" at bounding box center [121, 336] width 17 height 17
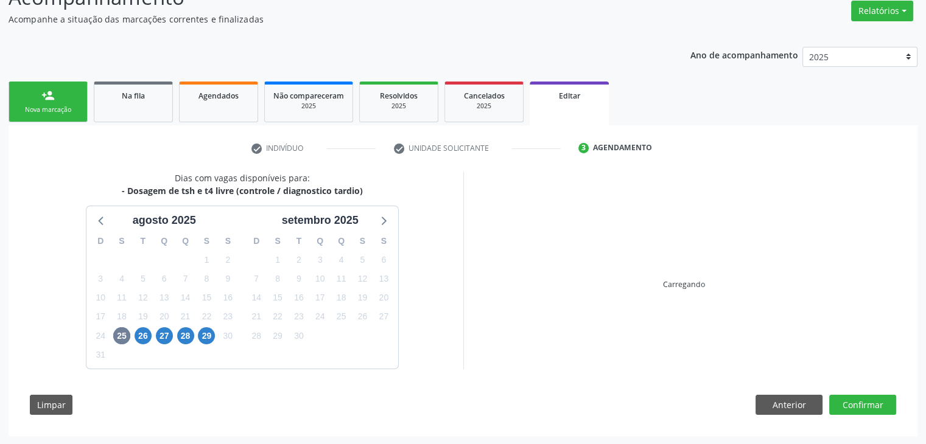
click at [575, 371] on div "Dias com vagas disponíveis para: - Dosagem de tsh e t4 livre (controle / diagno…" at bounding box center [462, 298] width 883 height 253
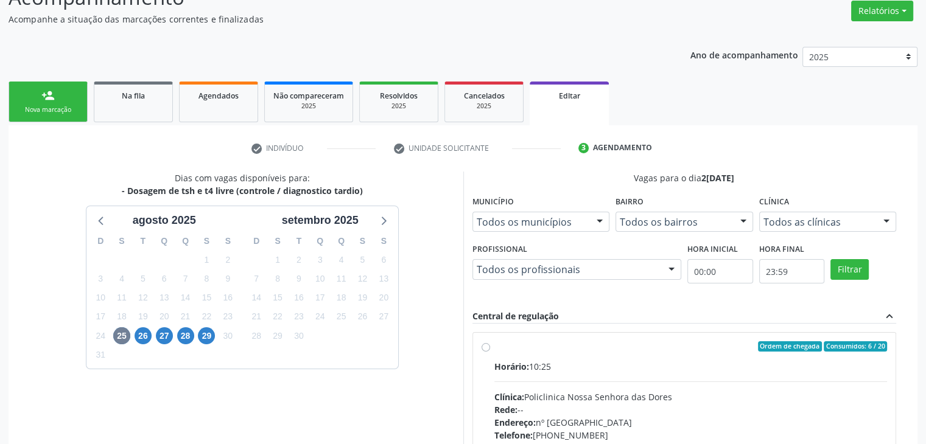
click at [655, 381] on div "Horário: 10:25 Clínica: Policlinica Nossa Senhora das Dores Rede: -- Endereço: …" at bounding box center [690, 443] width 393 height 167
click at [490, 352] on input "Ordem de chegada Consumidos: 6 / 20 Horário: 10:25 Clínica: Policlinica Nossa S…" at bounding box center [486, 347] width 9 height 11
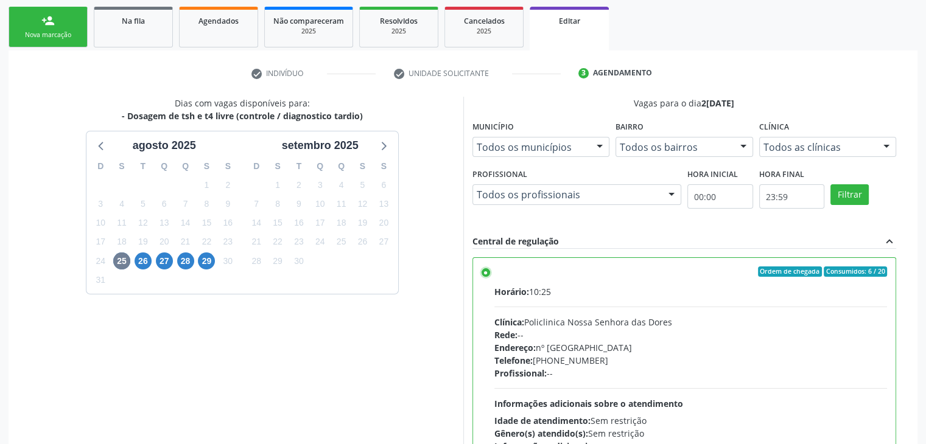
scroll to position [298, 0]
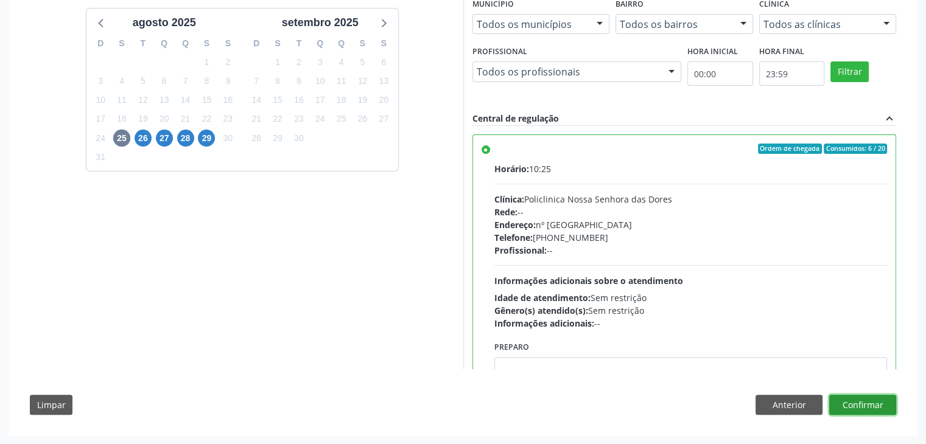
click at [869, 396] on button "Confirmar" at bounding box center [862, 405] width 67 height 21
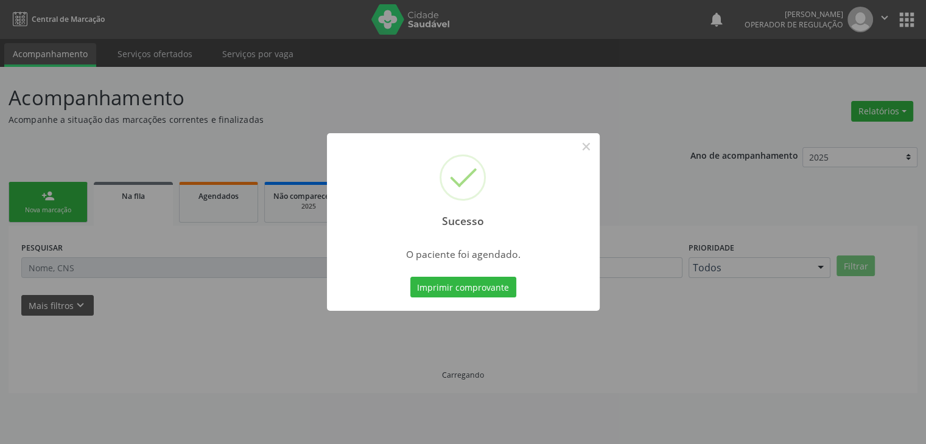
scroll to position [0, 0]
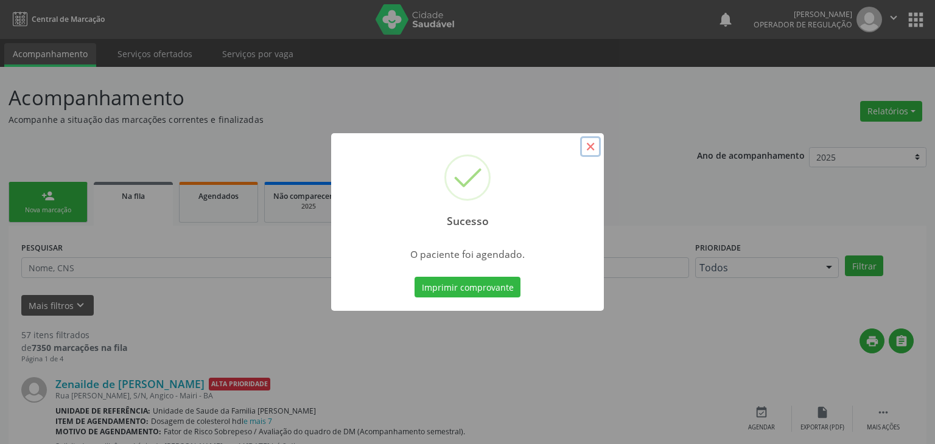
click at [585, 142] on button "×" at bounding box center [590, 146] width 21 height 21
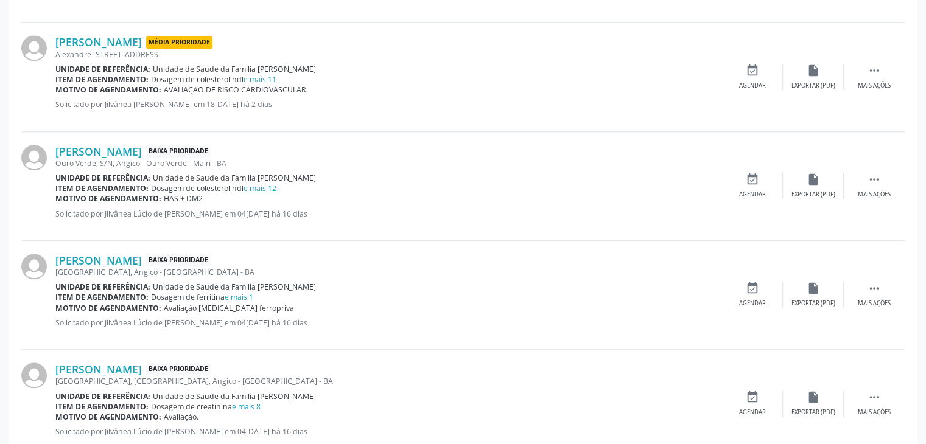
scroll to position [1035, 0]
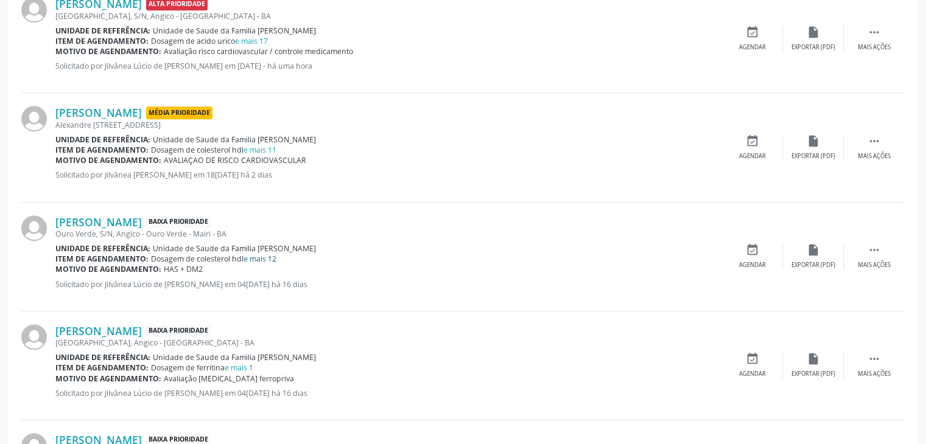
click at [268, 254] on link "e mais 12" at bounding box center [259, 259] width 33 height 10
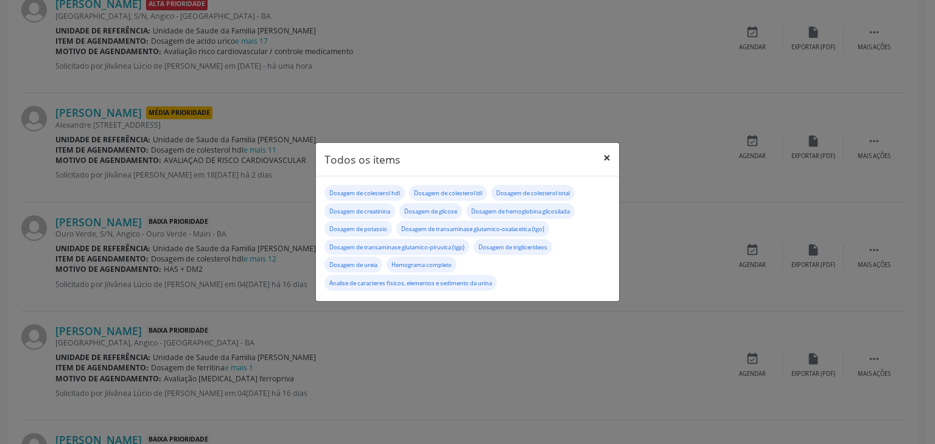
click at [609, 150] on button "×" at bounding box center [607, 158] width 24 height 30
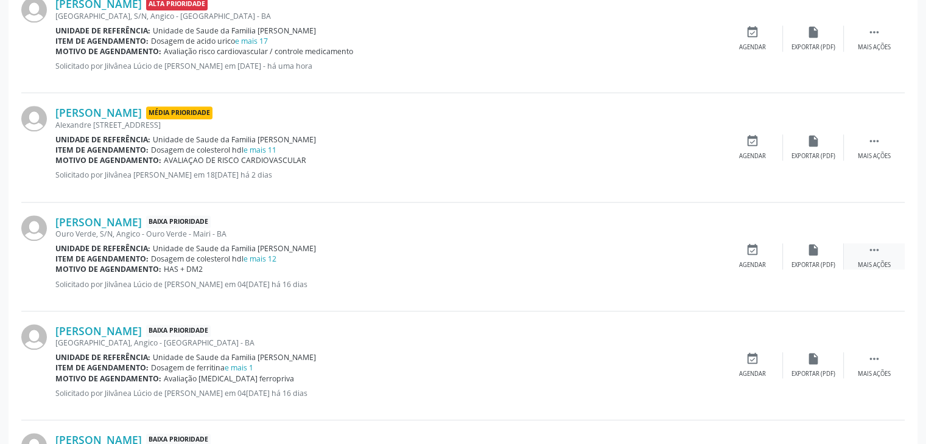
click at [869, 248] on icon "" at bounding box center [873, 249] width 13 height 13
click at [813, 243] on icon "edit" at bounding box center [813, 249] width 13 height 13
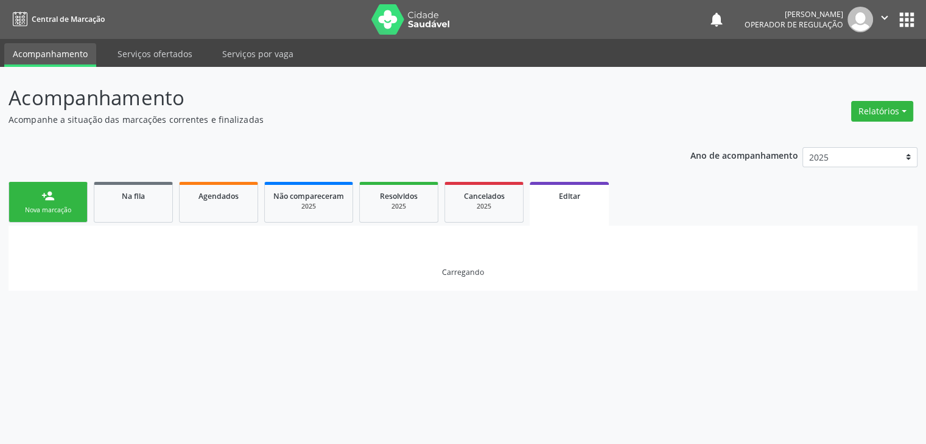
scroll to position [0, 0]
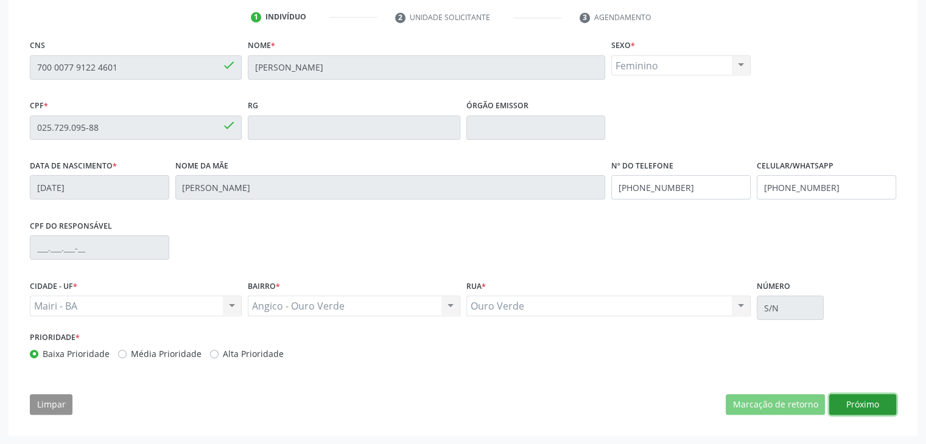
click at [851, 400] on button "Próximo" at bounding box center [862, 404] width 67 height 21
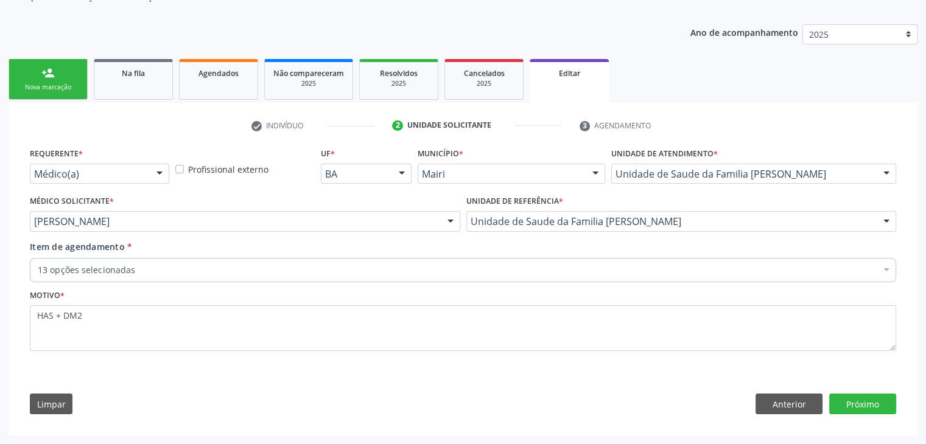
scroll to position [122, 0]
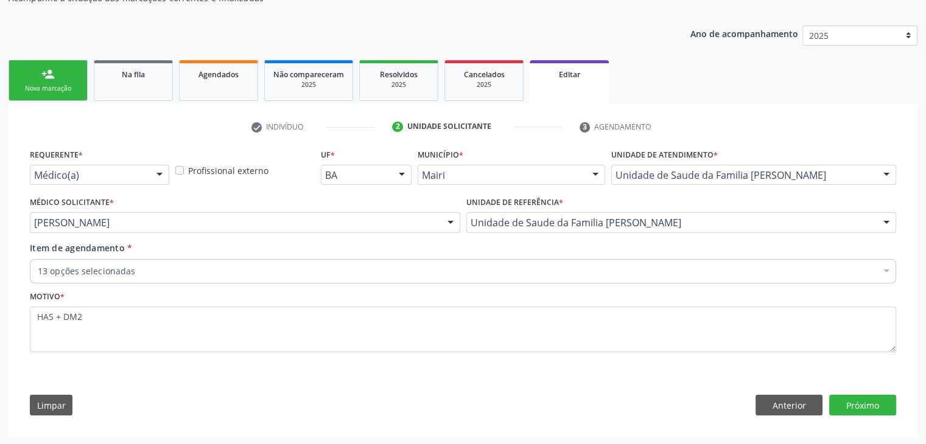
click at [142, 256] on div "Item de agendamento * 13 opções selecionadas Desfazer seleção Selecionados 0202…" at bounding box center [463, 261] width 866 height 38
click at [122, 261] on div "13 opções selecionadas" at bounding box center [463, 271] width 866 height 24
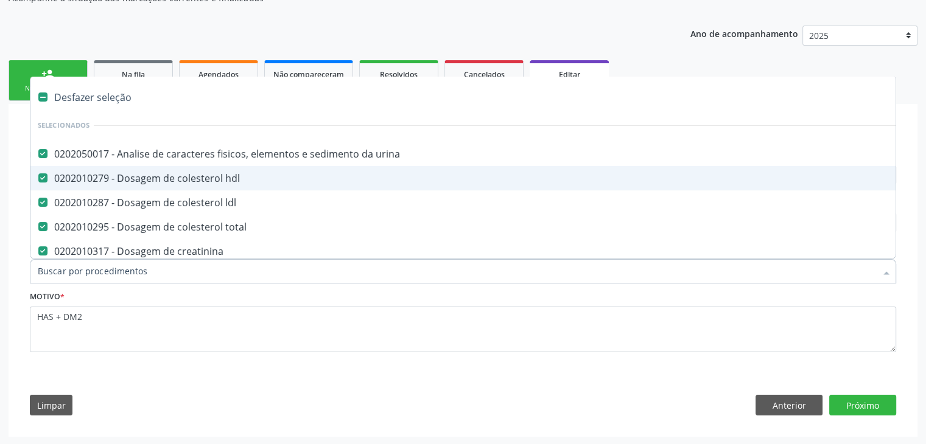
click at [105, 97] on div "Desfazer seleção" at bounding box center [505, 97] width 951 height 24
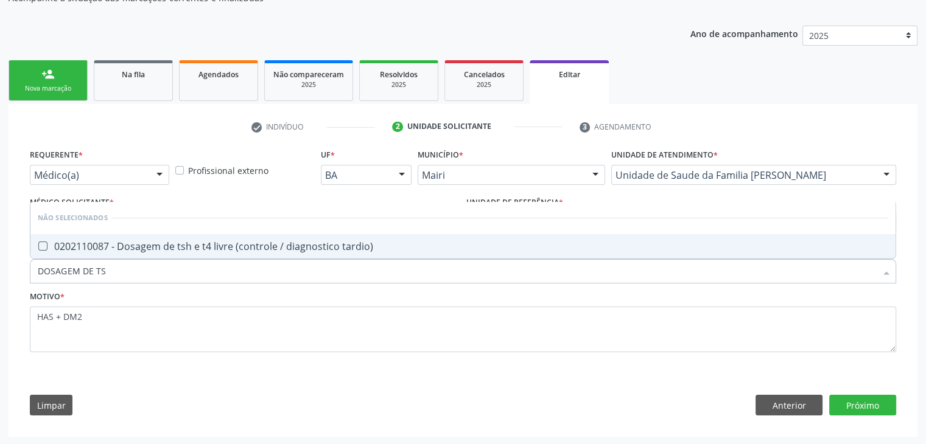
click at [201, 249] on div "0202110087 - Dosagem de tsh e t4 livre (controle / diagnostico tardio)" at bounding box center [463, 247] width 850 height 10
click at [861, 401] on button "Próximo" at bounding box center [862, 405] width 67 height 21
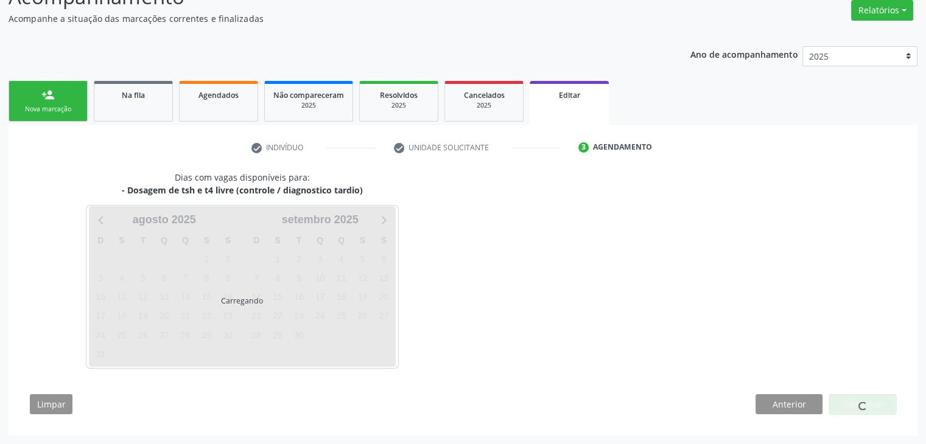
scroll to position [100, 0]
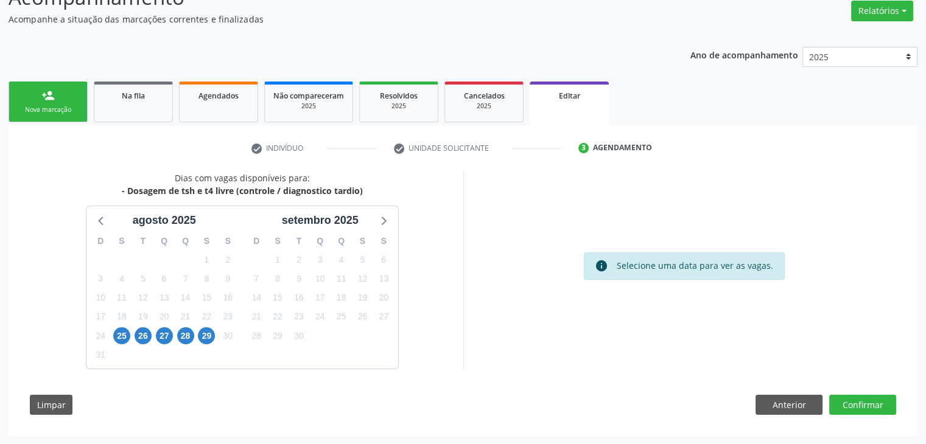
click at [132, 334] on div "26" at bounding box center [142, 336] width 21 height 19
click at [121, 339] on span "25" at bounding box center [121, 336] width 17 height 17
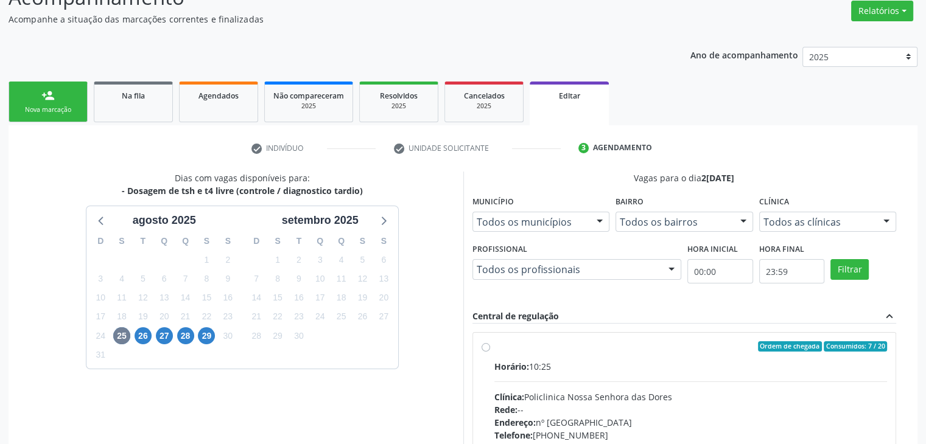
click at [548, 391] on div "Clínica: Policlinica Nossa Senhora das Dores" at bounding box center [690, 397] width 393 height 13
click at [490, 352] on input "Ordem de chegada Consumidos: 7 / 20 Horário: 10:25 Clínica: Policlinica Nossa S…" at bounding box center [486, 347] width 9 height 11
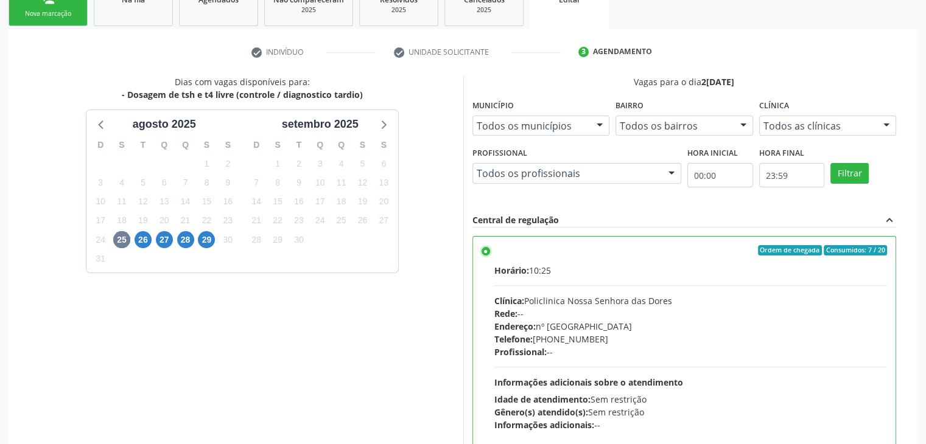
scroll to position [298, 0]
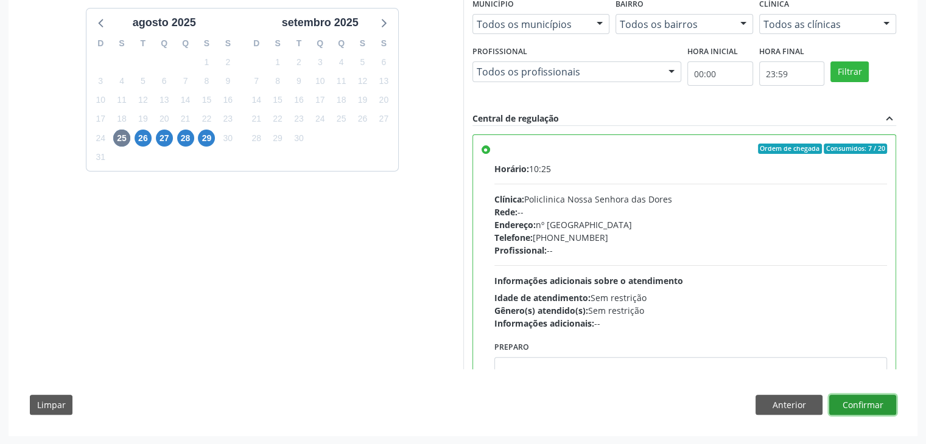
click at [849, 395] on button "Confirmar" at bounding box center [862, 405] width 67 height 21
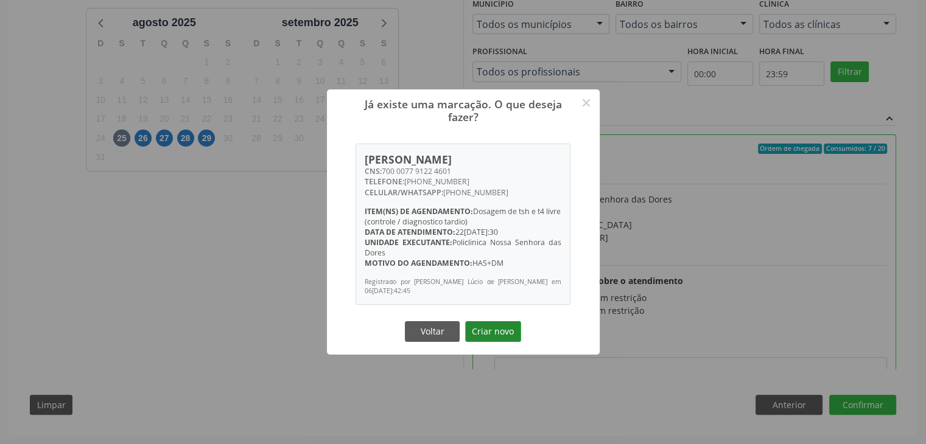
click at [479, 329] on button "Criar novo" at bounding box center [493, 331] width 56 height 21
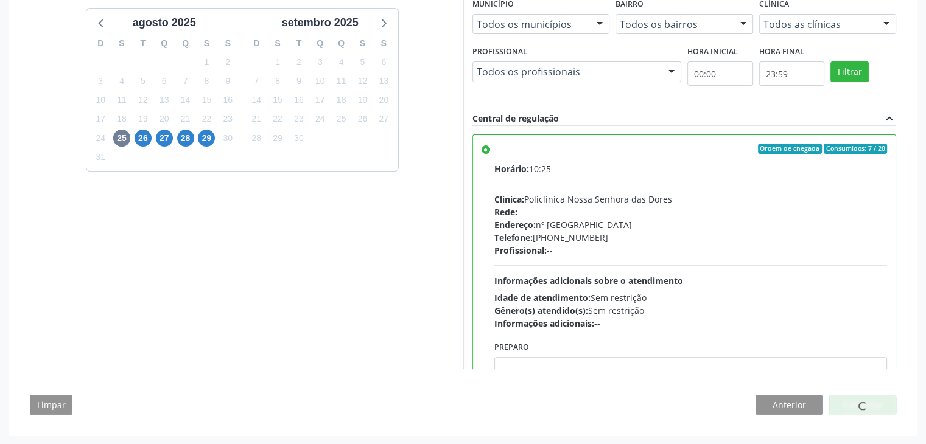
scroll to position [0, 0]
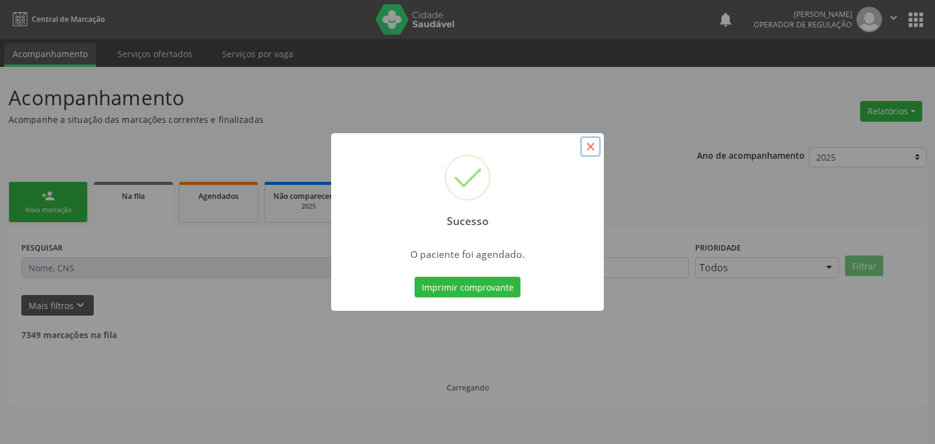
click at [588, 141] on button "×" at bounding box center [590, 146] width 21 height 21
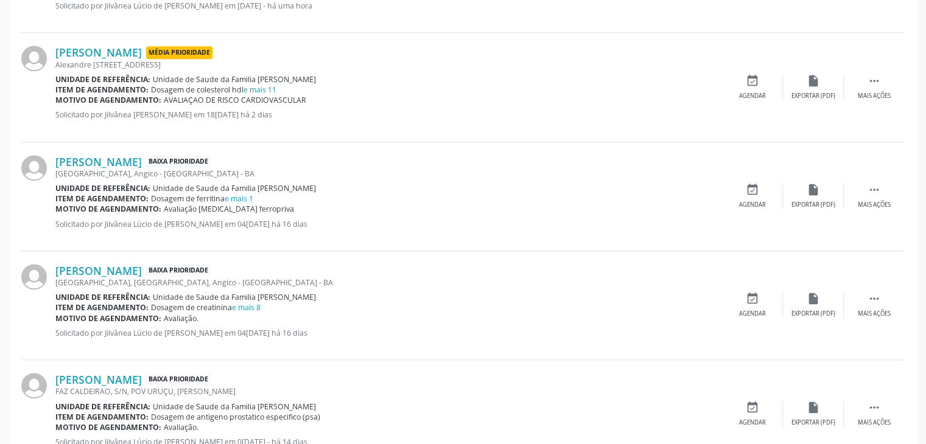
scroll to position [1096, 0]
click at [867, 197] on div " Mais ações" at bounding box center [874, 196] width 61 height 26
click at [828, 212] on div "João Lucas Gonçalves Cerqueira Baixa Prioridade Rua Campo Novo, S/N, Angico - M…" at bounding box center [462, 196] width 883 height 109
click at [825, 191] on div "edit Editar" at bounding box center [813, 196] width 61 height 26
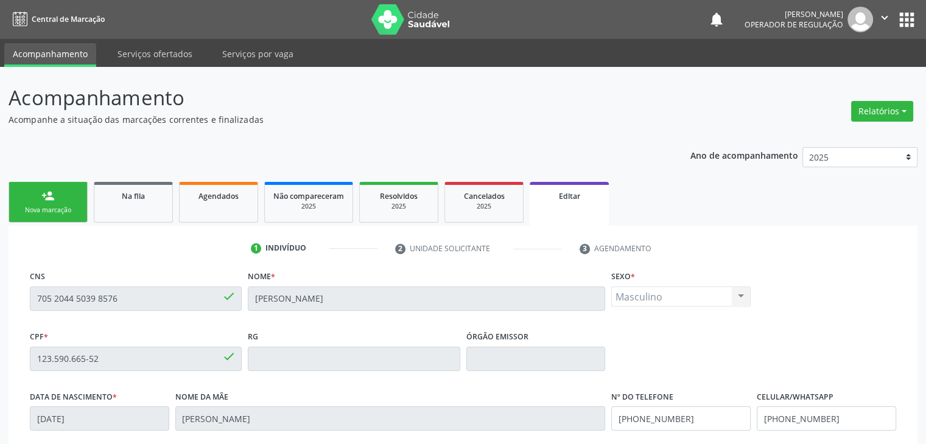
scroll to position [231, 0]
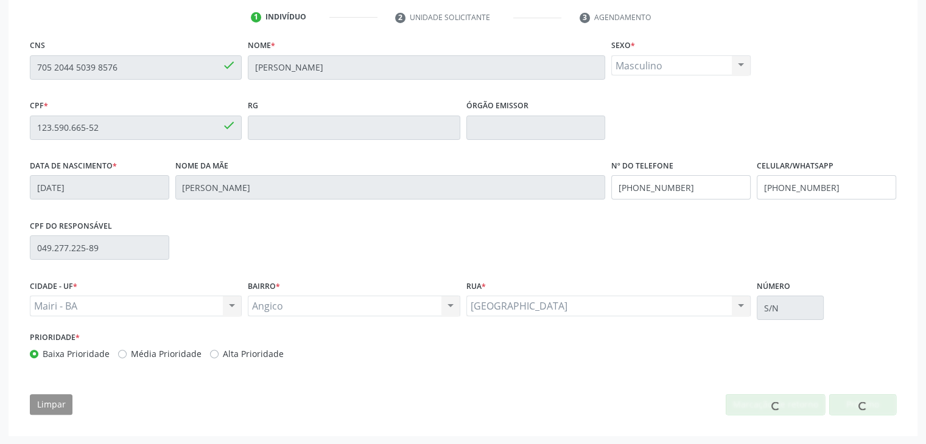
click at [863, 398] on div at bounding box center [862, 404] width 9 height 13
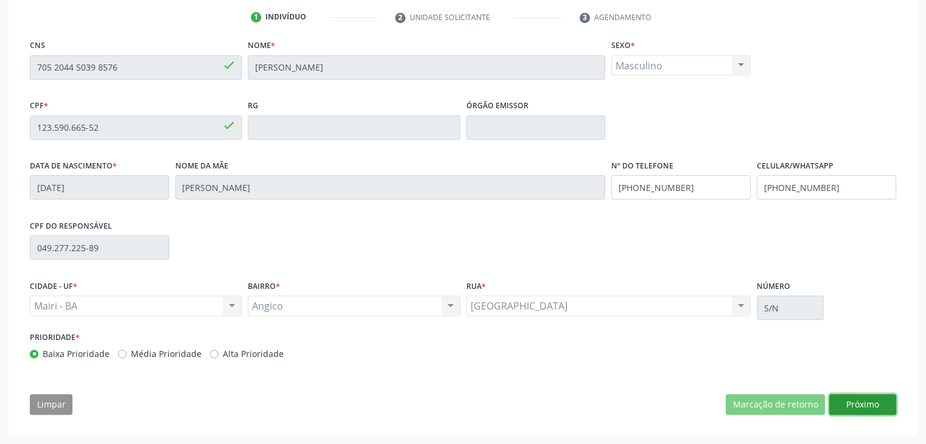
click at [866, 396] on button "Próximo" at bounding box center [862, 404] width 67 height 21
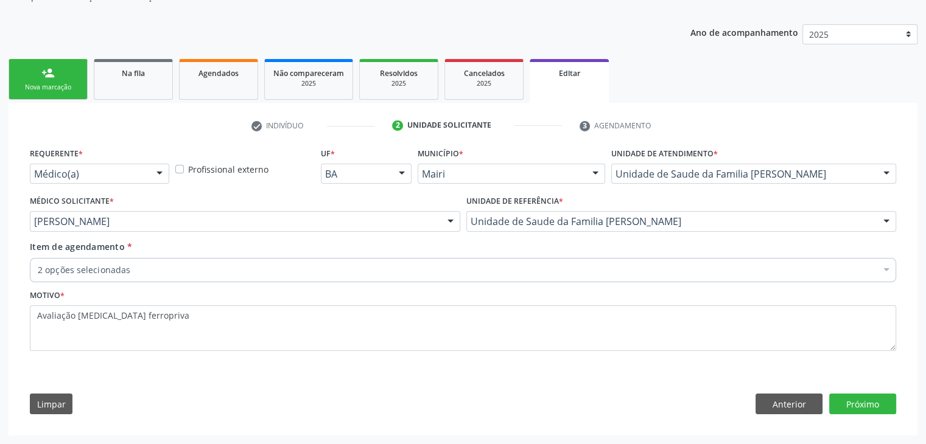
scroll to position [122, 0]
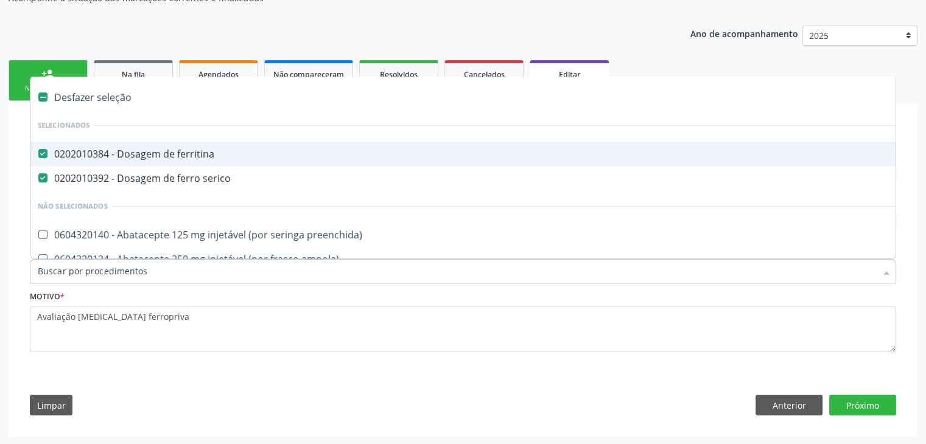
click at [97, 88] on div "Desfazer seleção" at bounding box center [505, 97] width 951 height 24
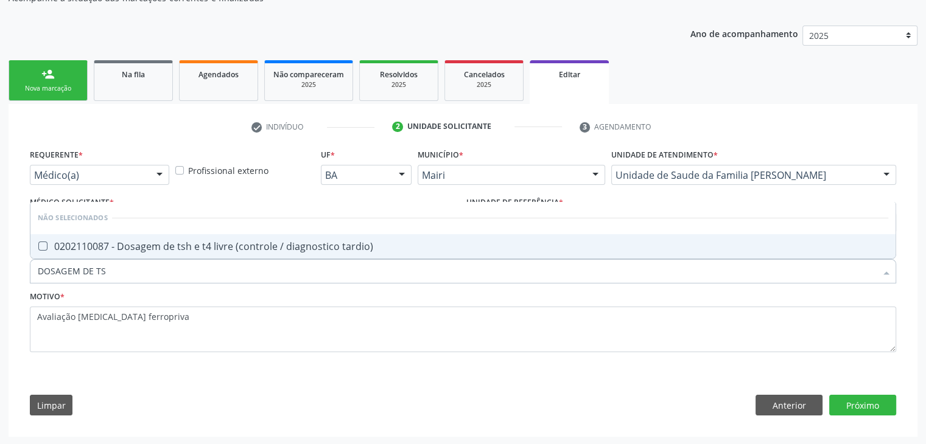
click at [171, 237] on span "0202110087 - Dosagem de tsh e t4 livre (controle / diagnostico tardio)" at bounding box center [462, 246] width 865 height 24
click at [880, 401] on button "Próximo" at bounding box center [862, 405] width 67 height 21
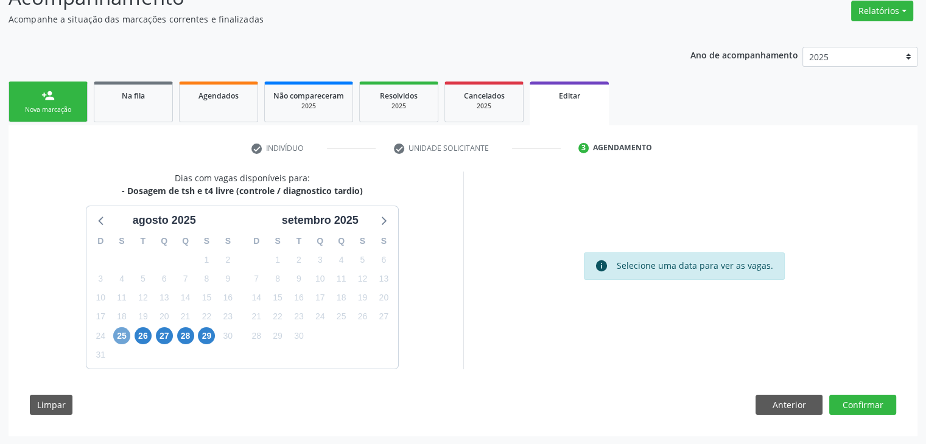
click at [121, 335] on span "25" at bounding box center [121, 336] width 17 height 17
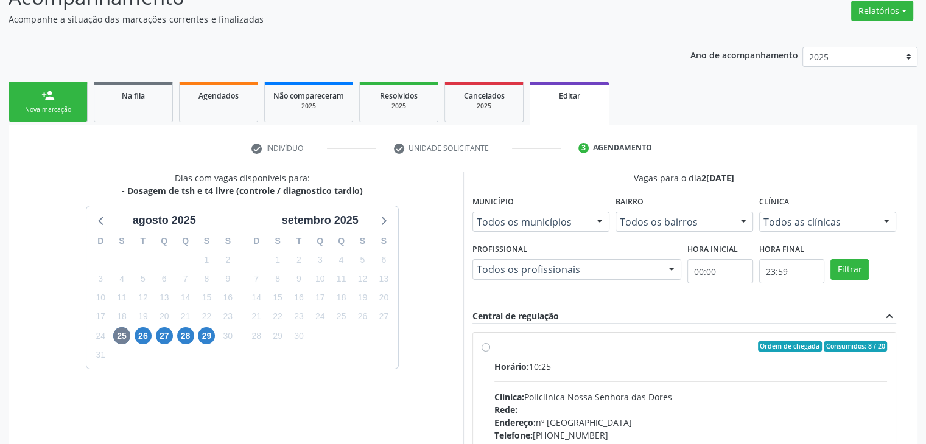
click at [716, 387] on div "Horário: 10:25 Clínica: Policlinica Nossa Senhora das Dores Rede: -- Endereço: …" at bounding box center [690, 443] width 393 height 167
click at [490, 352] on input "Ordem de chegada Consumidos: 8 / 20 Horário: 10:25 Clínica: Policlinica Nossa S…" at bounding box center [486, 347] width 9 height 11
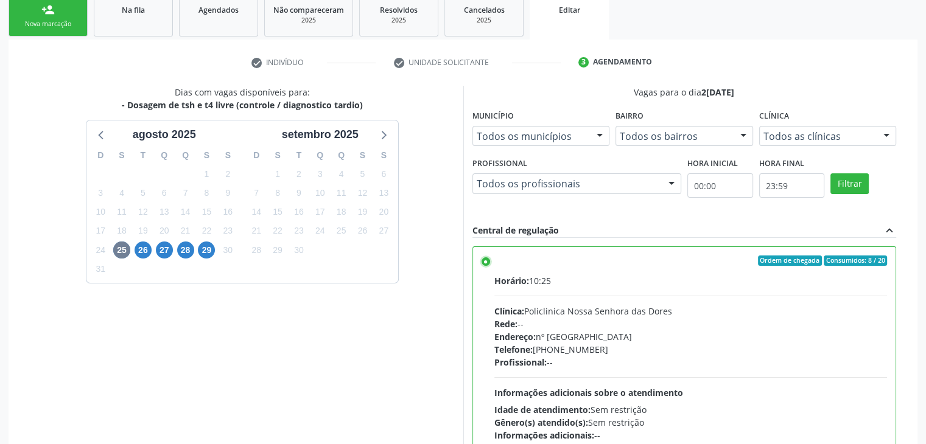
scroll to position [298, 0]
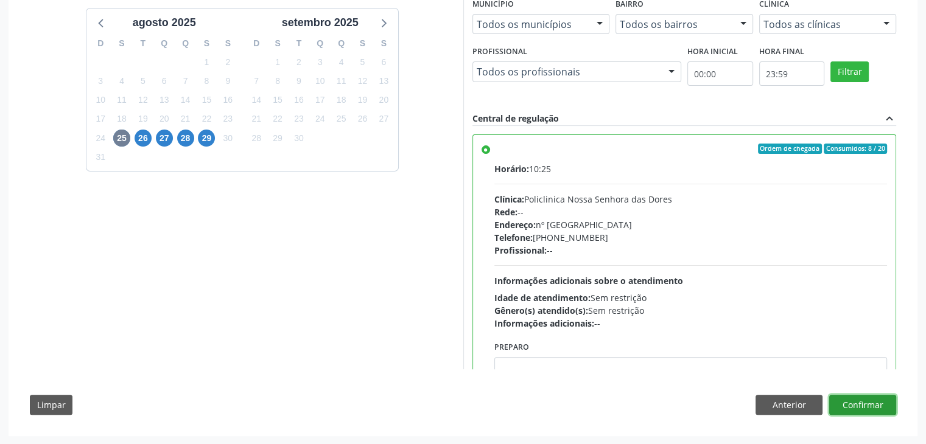
click at [891, 405] on button "Confirmar" at bounding box center [862, 405] width 67 height 21
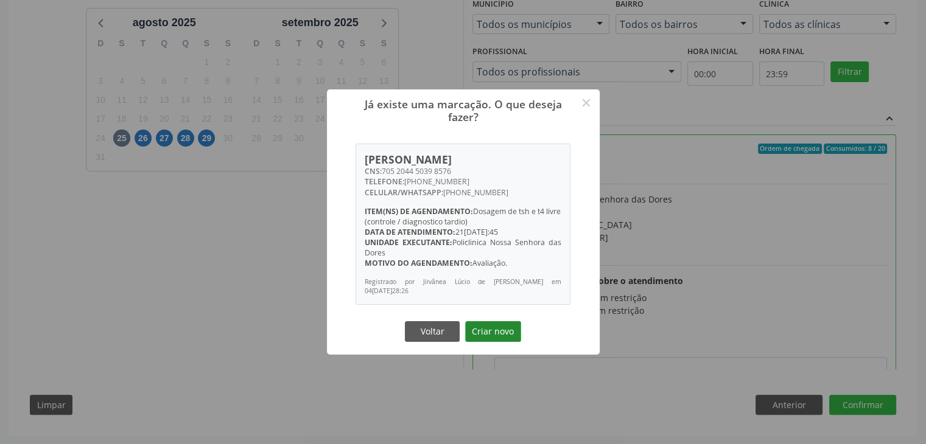
click at [497, 338] on button "Criar novo" at bounding box center [493, 331] width 56 height 21
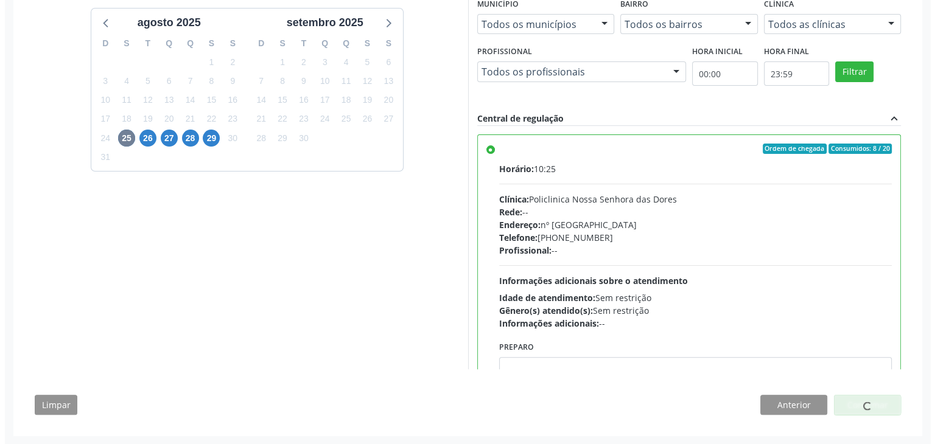
scroll to position [0, 0]
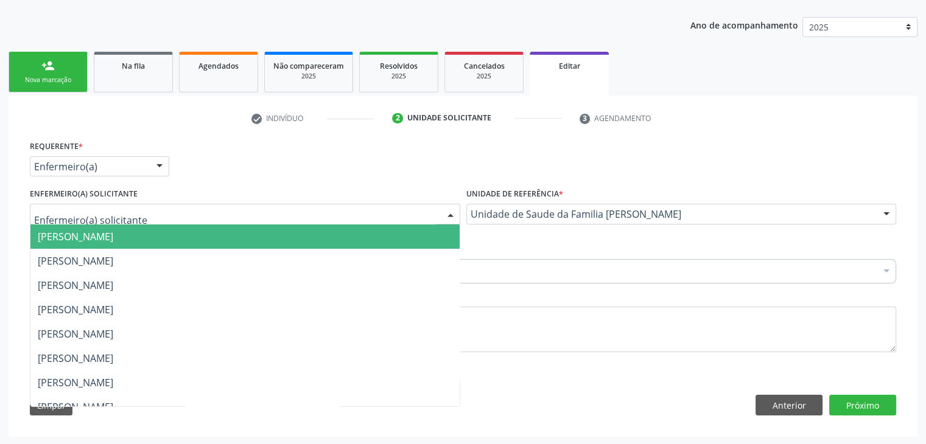
click at [102, 230] on span "[PERSON_NAME]" at bounding box center [75, 236] width 75 height 13
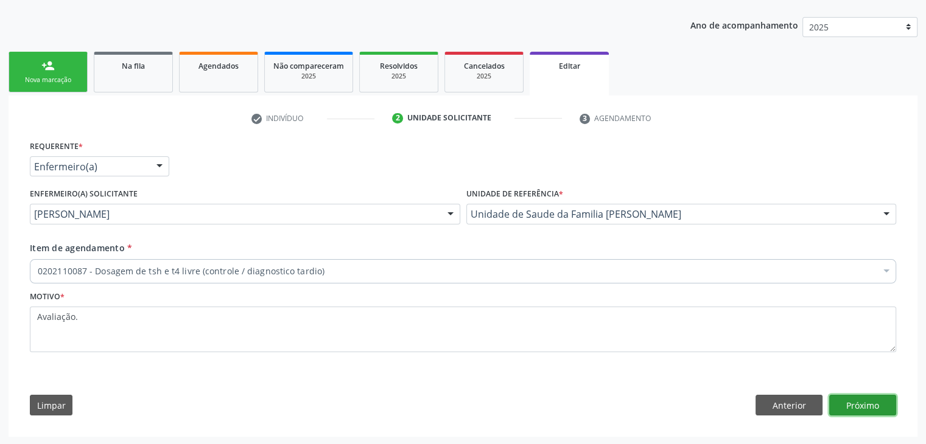
click at [889, 400] on button "Próximo" at bounding box center [862, 405] width 67 height 21
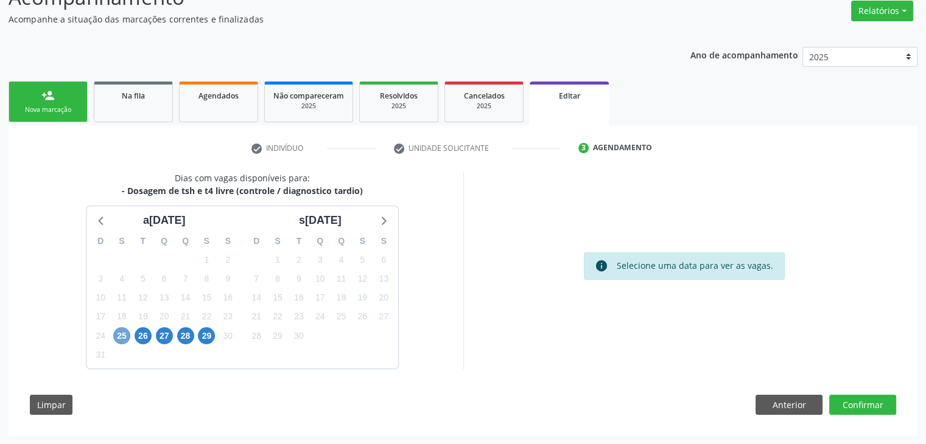
click at [122, 334] on span "25" at bounding box center [121, 336] width 17 height 17
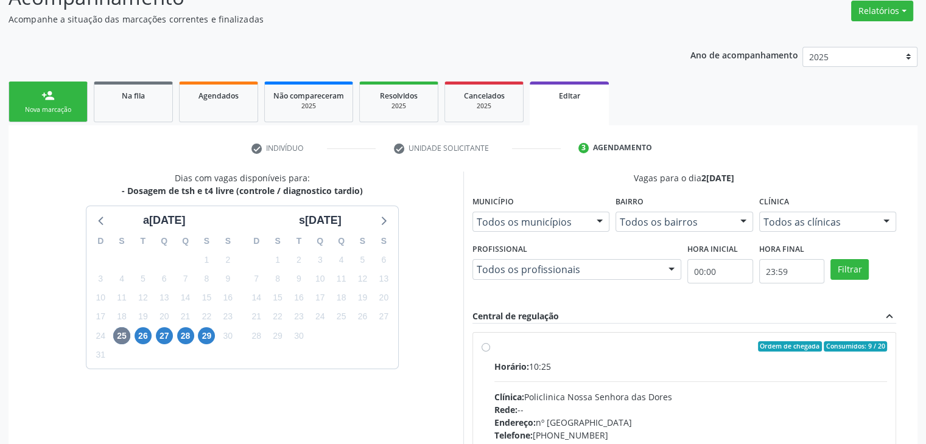
click at [513, 361] on span "Horário:" at bounding box center [511, 367] width 35 height 12
click at [490, 352] on input "Ordem de chegada Consumidos: 9 / 20 Horário: 10:25 Clínica: Policlinica [GEOGRA…" at bounding box center [486, 347] width 9 height 11
radio input "true"
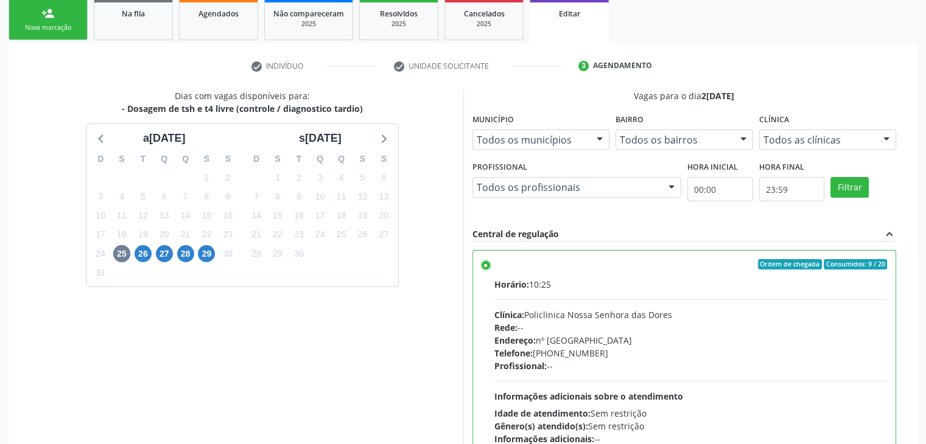
scroll to position [298, 0]
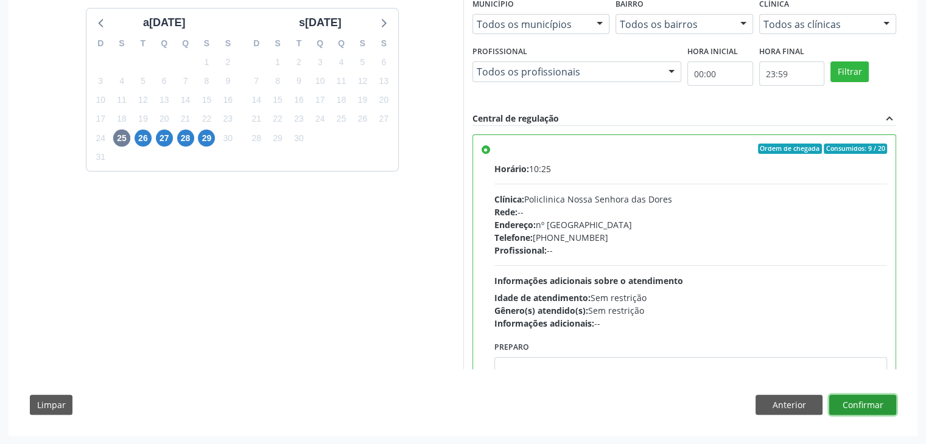
click at [874, 405] on button "Confirmar" at bounding box center [862, 405] width 67 height 21
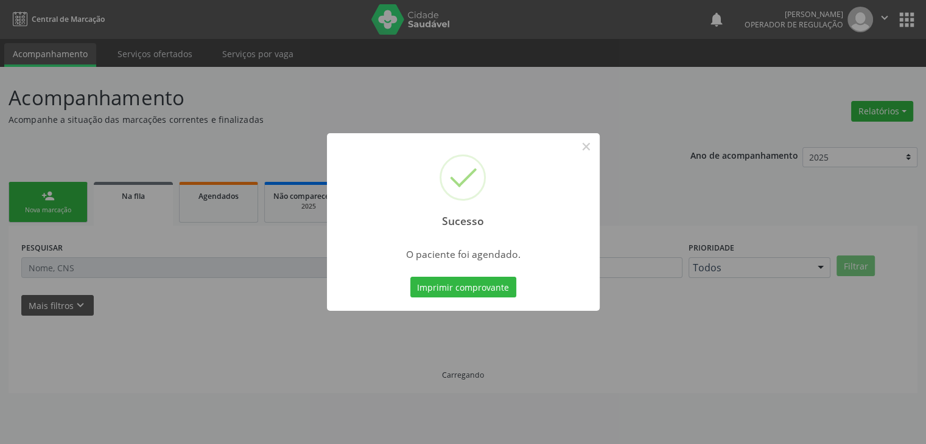
scroll to position [0, 0]
click at [582, 152] on button "×" at bounding box center [590, 146] width 21 height 21
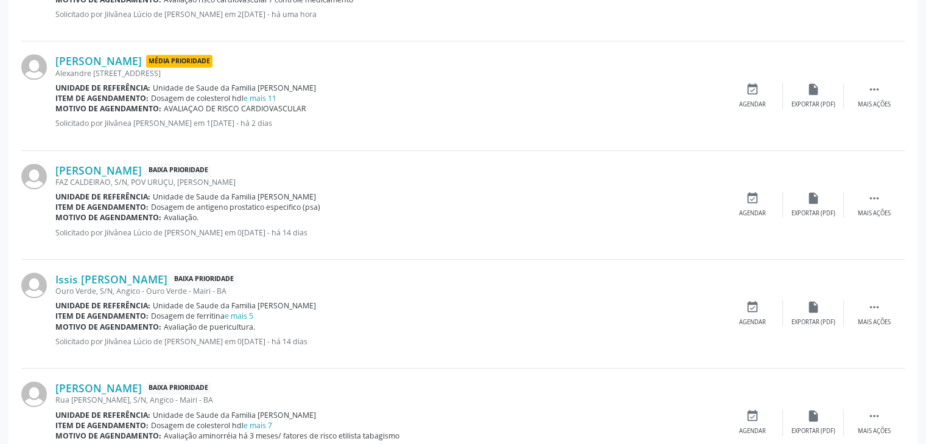
scroll to position [1026, 0]
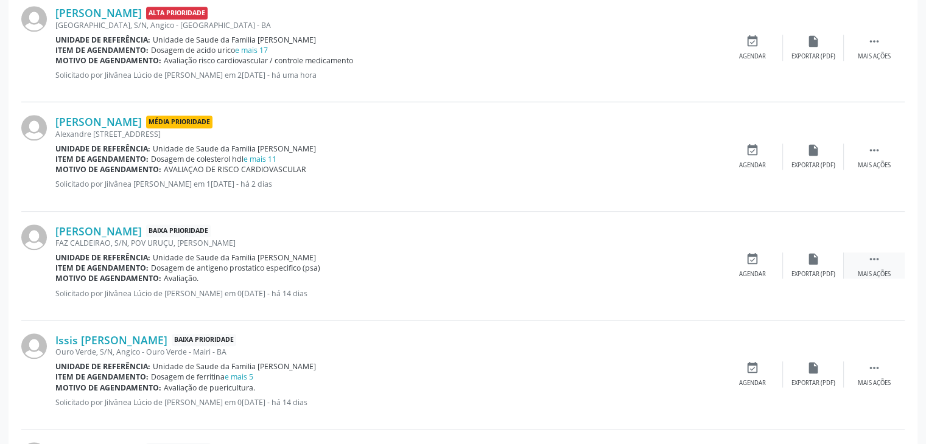
click at [890, 256] on div " Mais ações" at bounding box center [874, 266] width 61 height 26
click at [811, 276] on div "[PERSON_NAME] Baixa Prioridade FAZ [PERSON_NAME], S/N, POV URUÇU, [GEOGRAPHIC_D…" at bounding box center [462, 266] width 883 height 109
click at [810, 259] on icon "edit" at bounding box center [813, 259] width 13 height 13
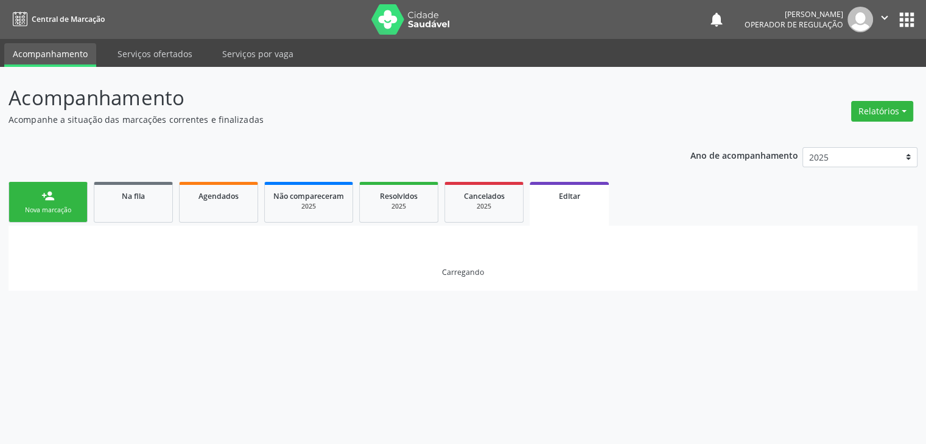
scroll to position [0, 0]
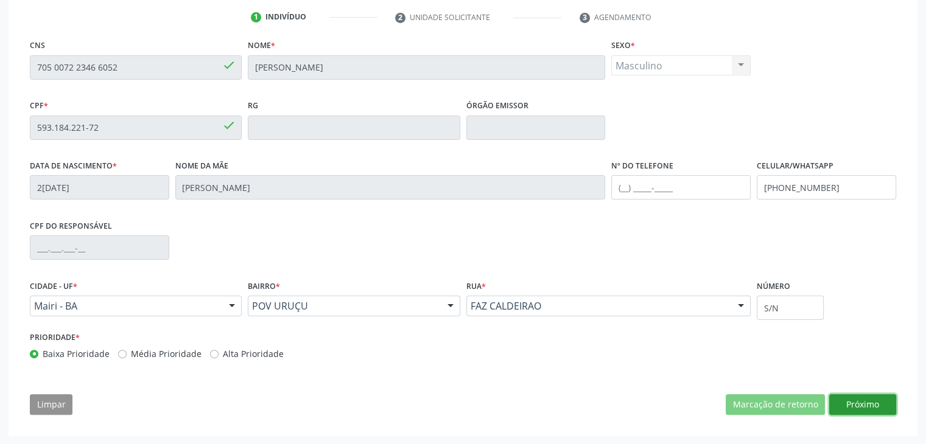
click at [877, 398] on button "Próximo" at bounding box center [862, 404] width 67 height 21
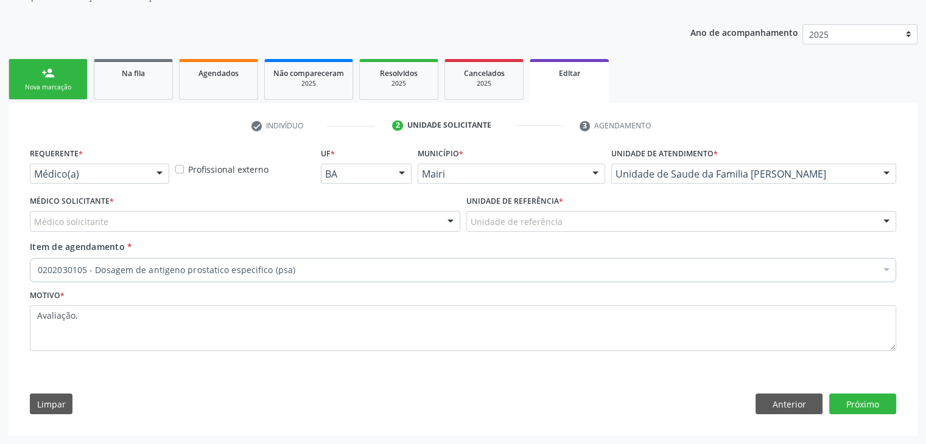
scroll to position [122, 0]
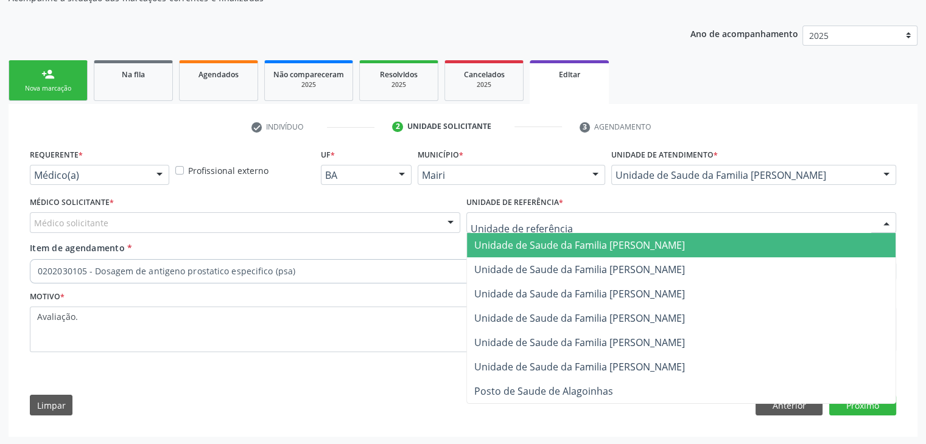
click at [597, 244] on span "Unidade de Saude da Familia [PERSON_NAME]" at bounding box center [579, 245] width 211 height 13
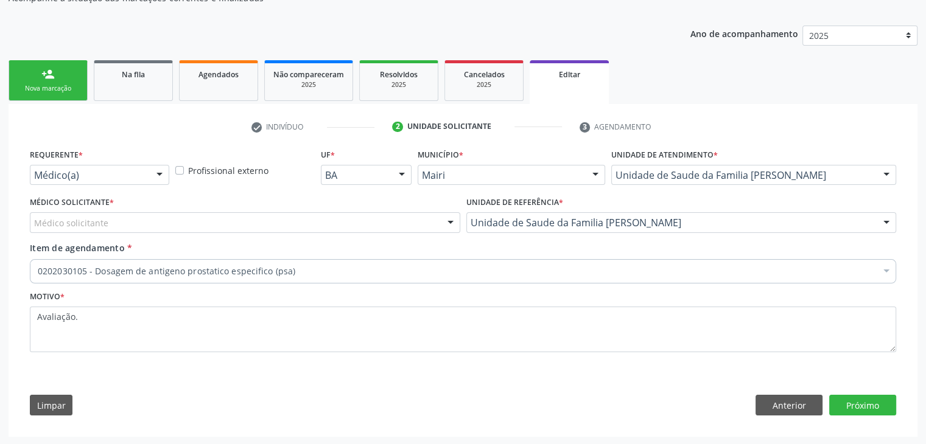
click at [175, 278] on div "0202030105 - Dosagem de antigeno prostatico especifico (psa)" at bounding box center [463, 271] width 866 height 24
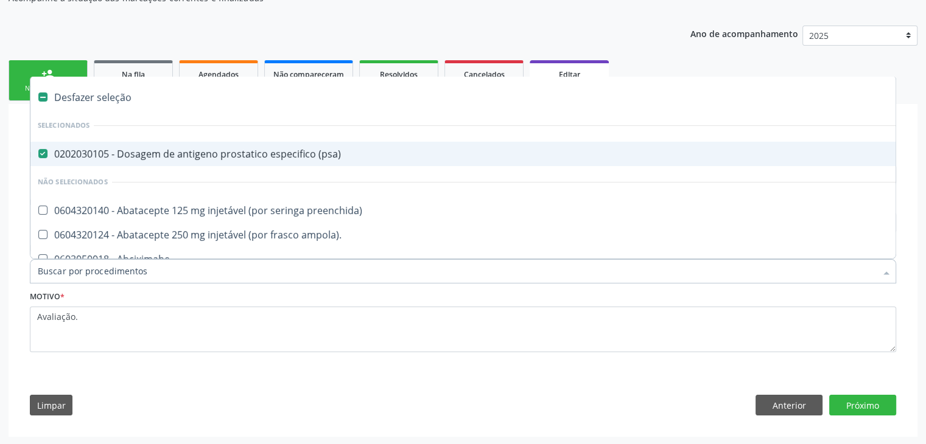
click at [144, 163] on span "0202030105 - Dosagem de antigeno prostatico especifico (psa)" at bounding box center [505, 154] width 951 height 24
checkbox \(psa\) "false"
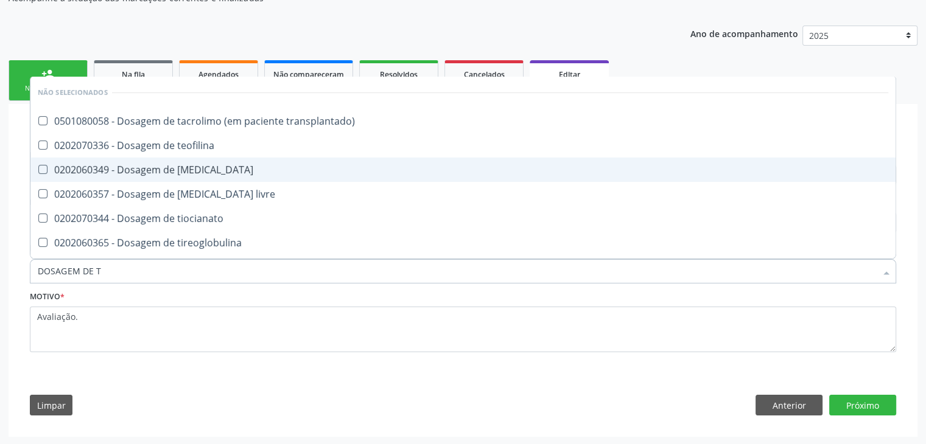
type input "DOSAGEM DE TS"
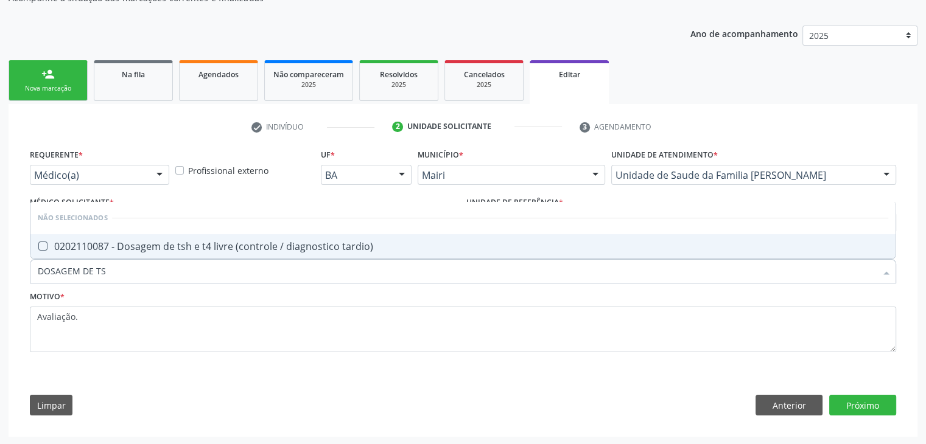
click at [190, 249] on div "0202110087 - Dosagem de tsh e t4 livre (controle / diagnostico tardio)" at bounding box center [463, 247] width 850 height 10
checkbox tardio\) "true"
click at [842, 404] on button "Próximo" at bounding box center [862, 405] width 67 height 21
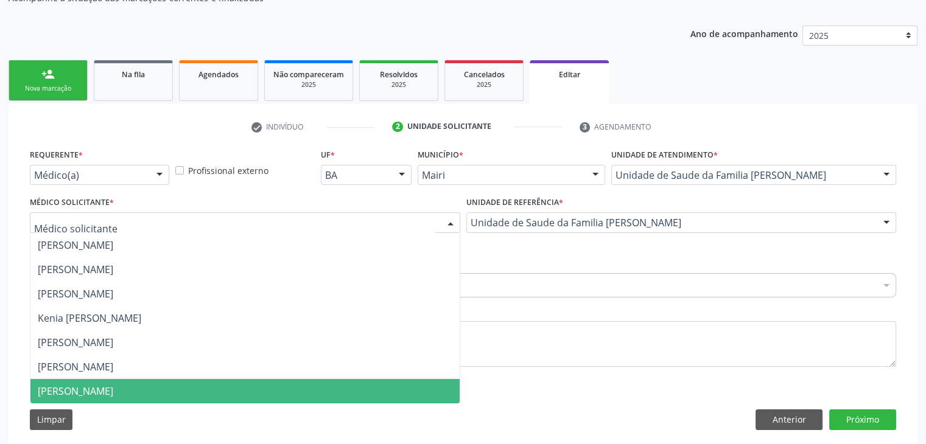
click at [87, 385] on span "[PERSON_NAME]" at bounding box center [75, 391] width 75 height 13
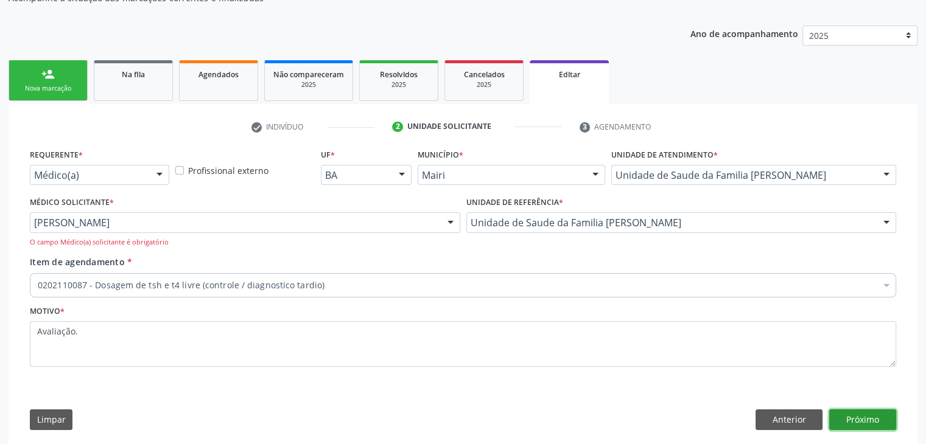
click at [873, 412] on button "Próximo" at bounding box center [862, 420] width 67 height 21
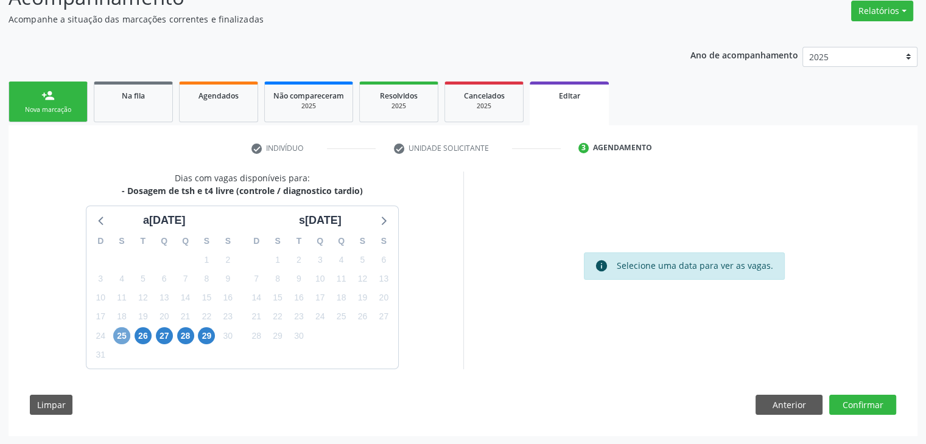
click at [124, 339] on span "25" at bounding box center [121, 336] width 17 height 17
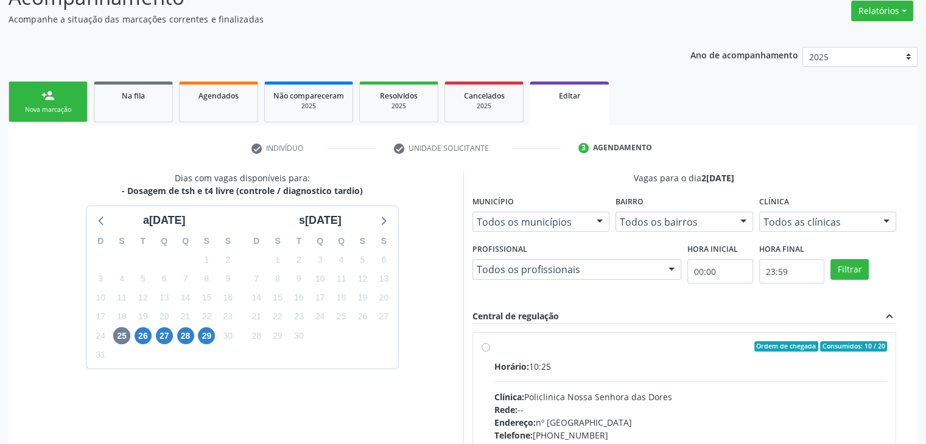
click at [531, 401] on div "Clínica: Policlinica Nossa Senhora das Dores" at bounding box center [690, 397] width 393 height 13
click at [490, 352] on input "Ordem de chegada Consumidos: 10 / 20 Horário: 10:25 Clínica: Policlinica Nossa …" at bounding box center [486, 347] width 9 height 11
radio input "true"
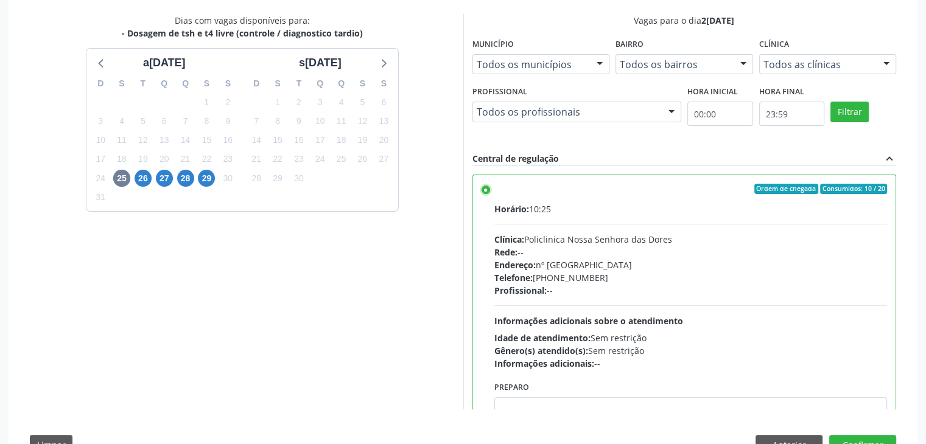
scroll to position [298, 0]
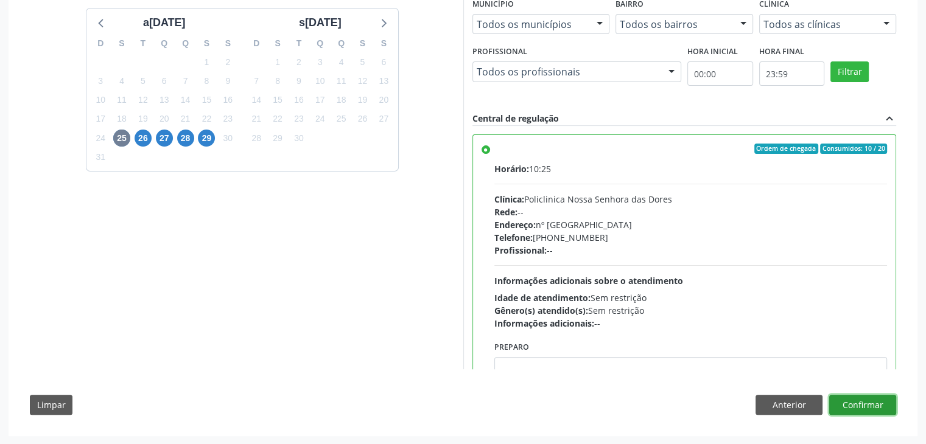
click at [877, 395] on button "Confirmar" at bounding box center [862, 405] width 67 height 21
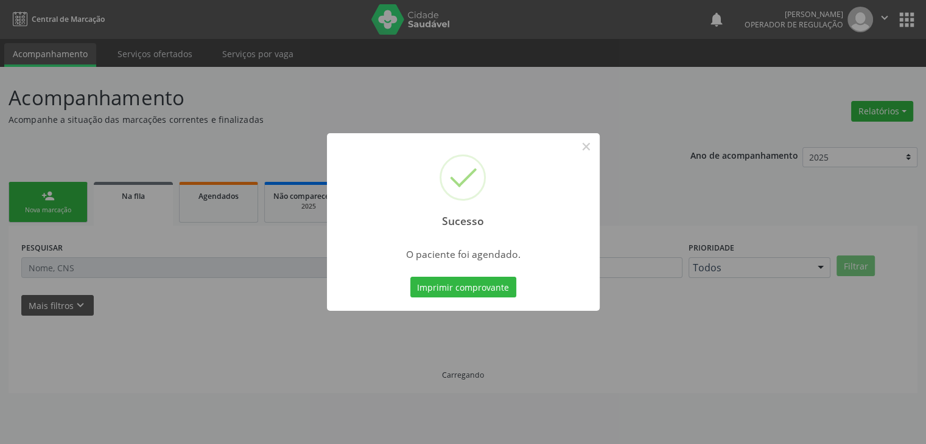
scroll to position [0, 0]
click at [587, 144] on button "×" at bounding box center [590, 146] width 21 height 21
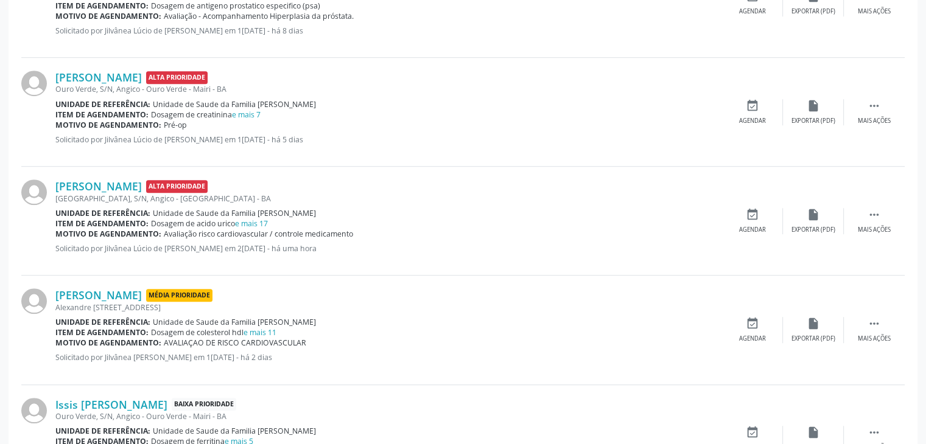
scroll to position [974, 0]
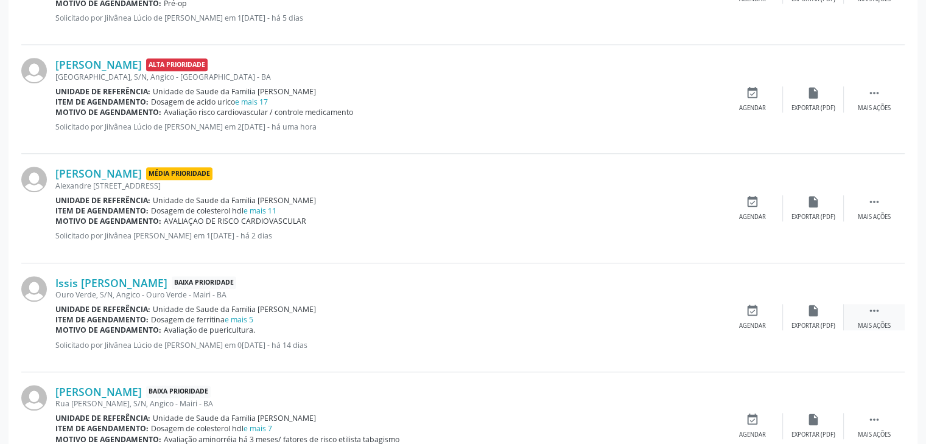
click at [885, 322] on div "Mais ações" at bounding box center [874, 326] width 33 height 9
click at [836, 304] on div "edit Editar" at bounding box center [813, 317] width 61 height 26
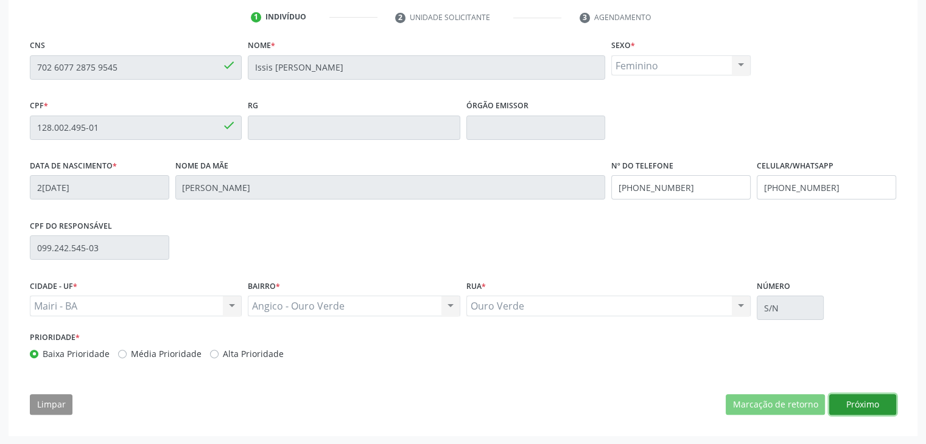
click at [887, 413] on button "Próximo" at bounding box center [862, 404] width 67 height 21
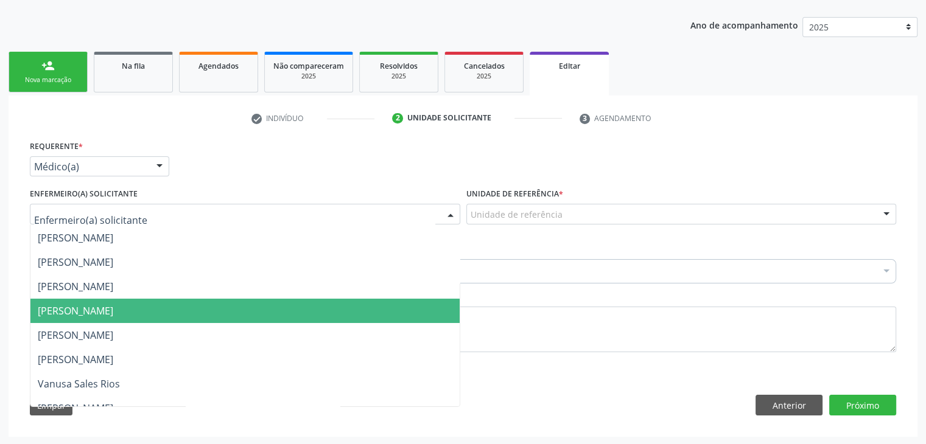
scroll to position [122, 0]
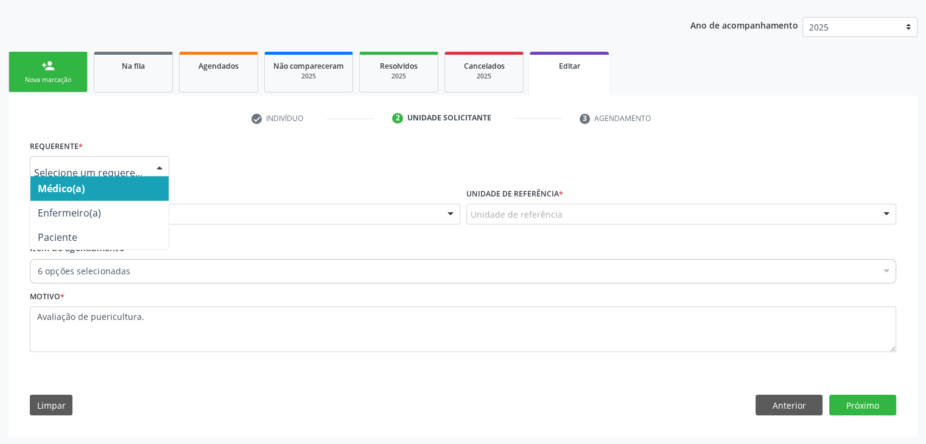
click at [80, 187] on span "Médico(a)" at bounding box center [61, 188] width 47 height 13
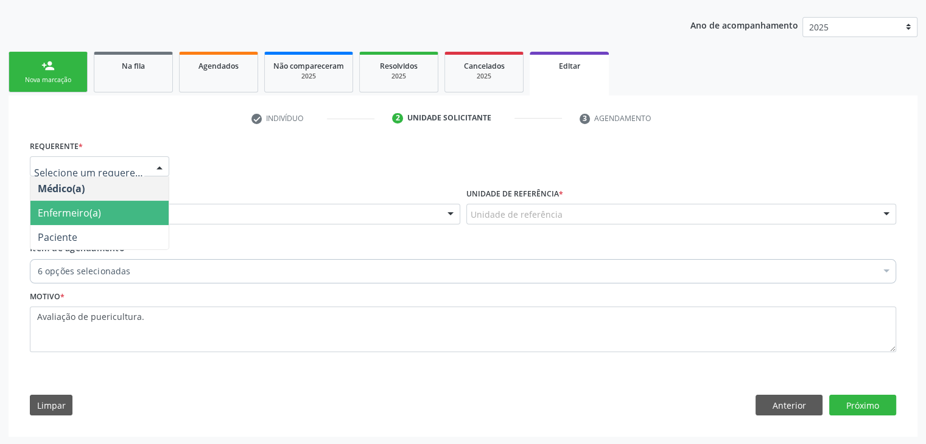
click at [107, 217] on span "Enfermeiro(a)" at bounding box center [99, 213] width 138 height 24
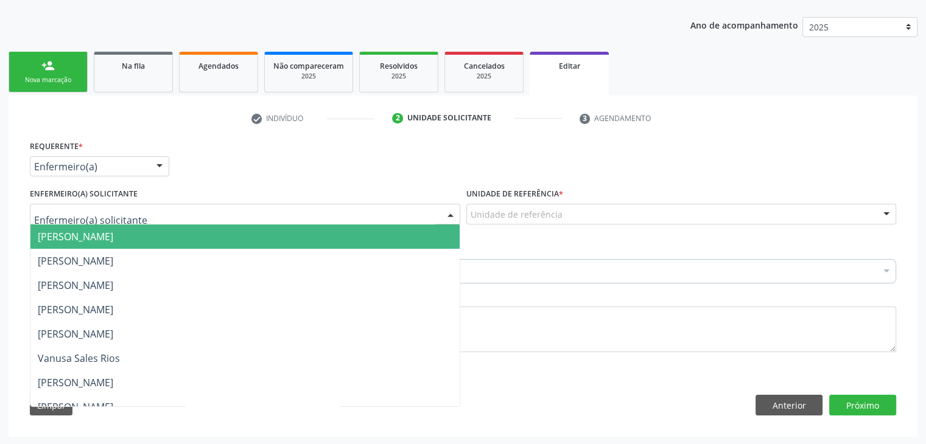
click at [111, 204] on div at bounding box center [245, 214] width 430 height 21
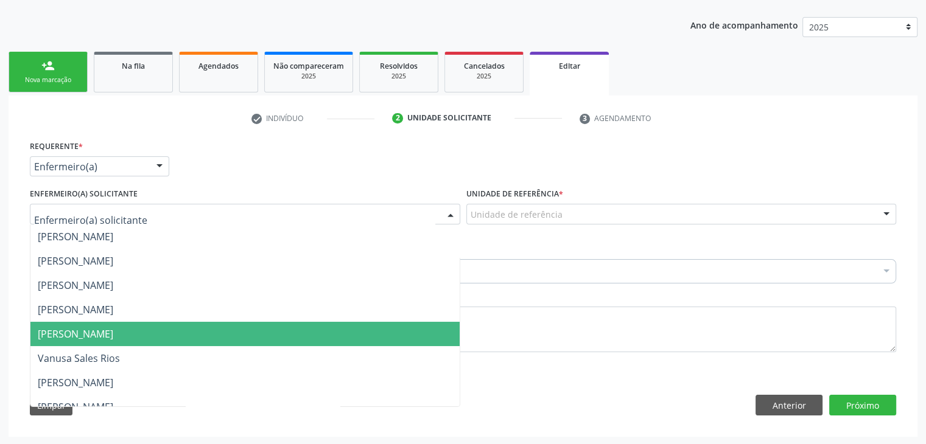
click at [113, 335] on span "[PERSON_NAME]" at bounding box center [75, 334] width 75 height 13
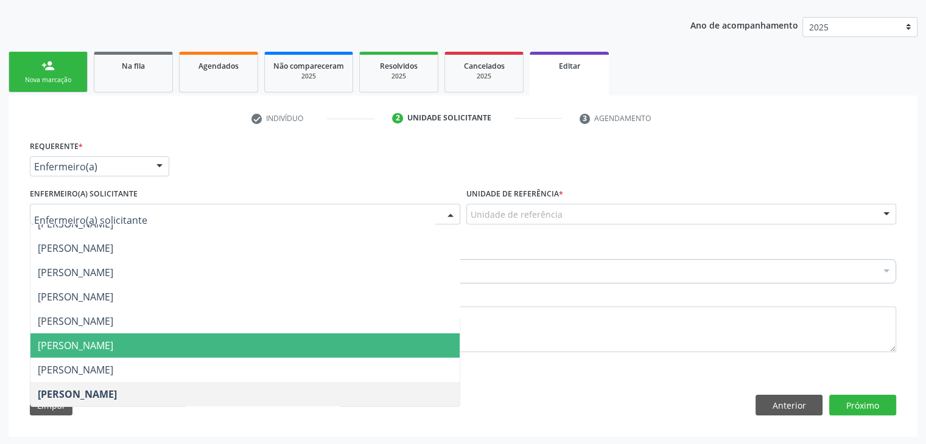
scroll to position [0, 0]
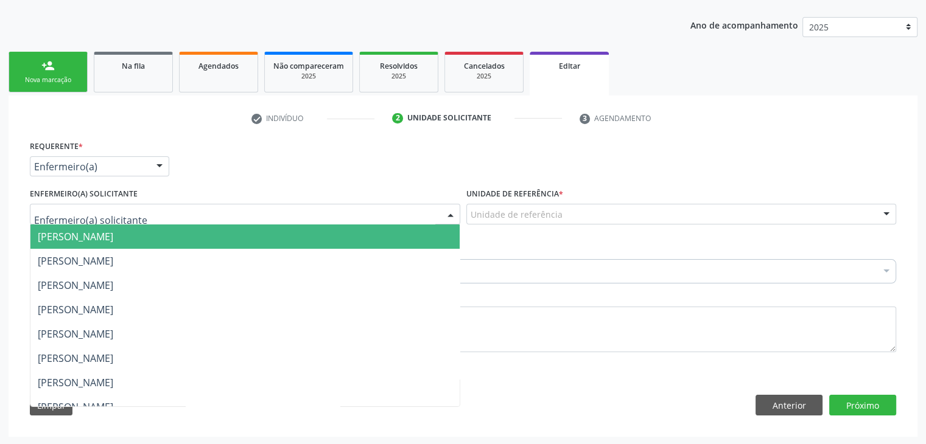
click at [113, 236] on span "[PERSON_NAME]" at bounding box center [75, 236] width 75 height 13
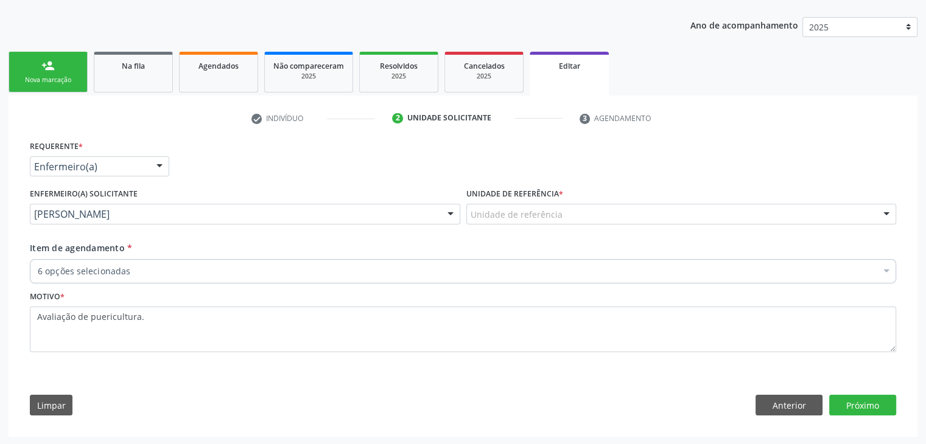
click at [478, 204] on div "Unidade de referência" at bounding box center [681, 214] width 430 height 21
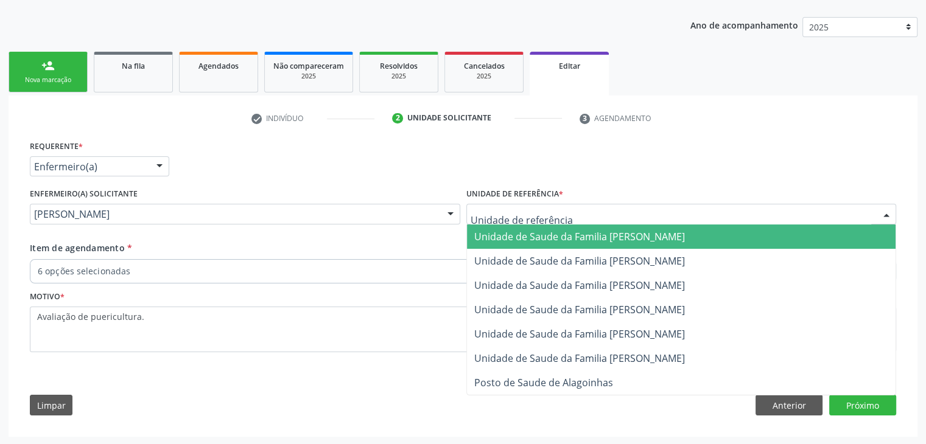
click at [626, 234] on span "Unidade de Saude da Familia [PERSON_NAME]" at bounding box center [579, 236] width 211 height 13
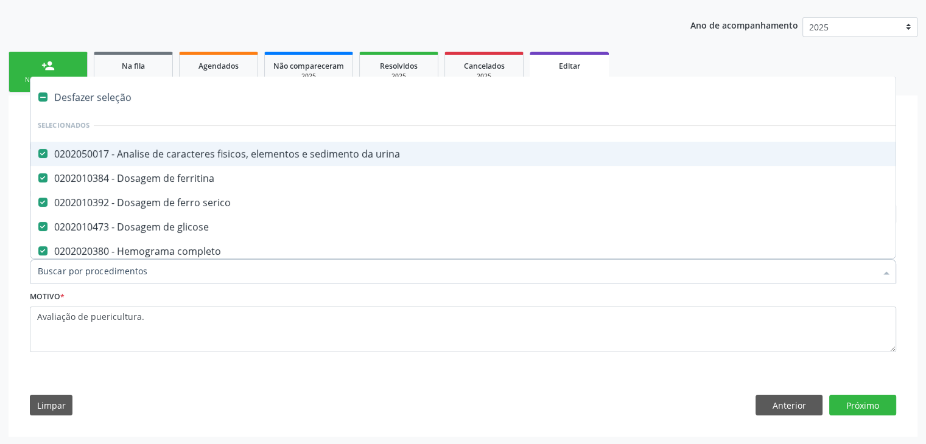
click at [105, 93] on div "Desfazer seleção" at bounding box center [505, 97] width 951 height 24
checkbox urina "false"
checkbox ferritina "false"
checkbox serico "false"
checkbox glicose "false"
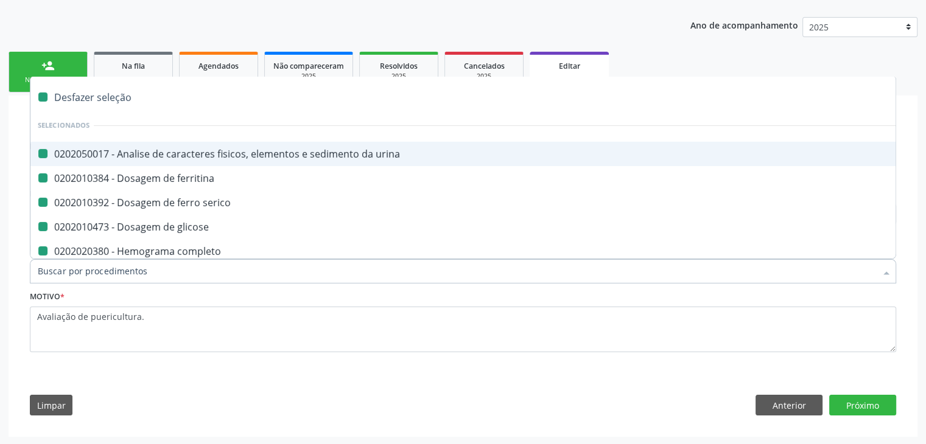
checkbox completo "false"
checkbox fezes "false"
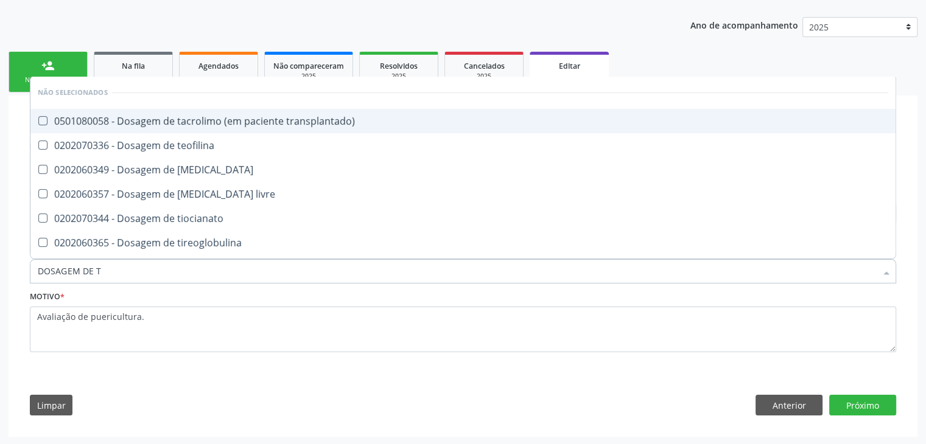
type input "DOSAGEM DE TS"
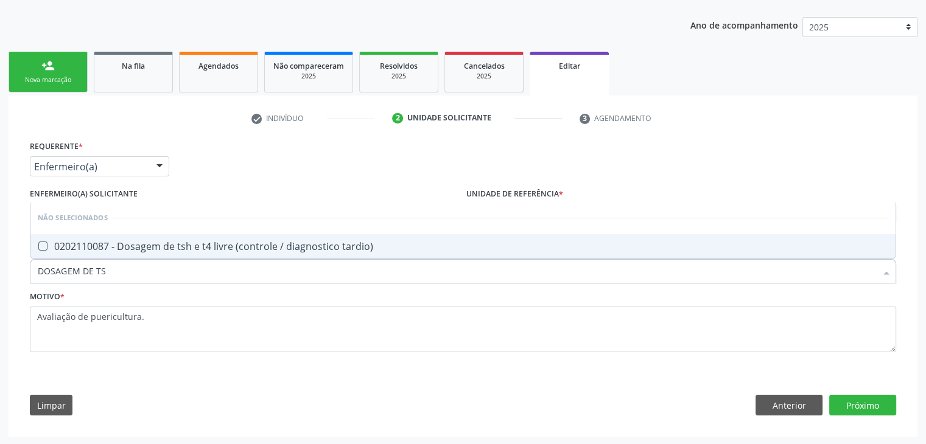
click at [243, 256] on span "0202110087 - Dosagem de tsh e t4 livre (controle / diagnostico tardio)" at bounding box center [462, 246] width 865 height 24
checkbox tardio\) "true"
click at [858, 400] on button "Próximo" at bounding box center [862, 405] width 67 height 21
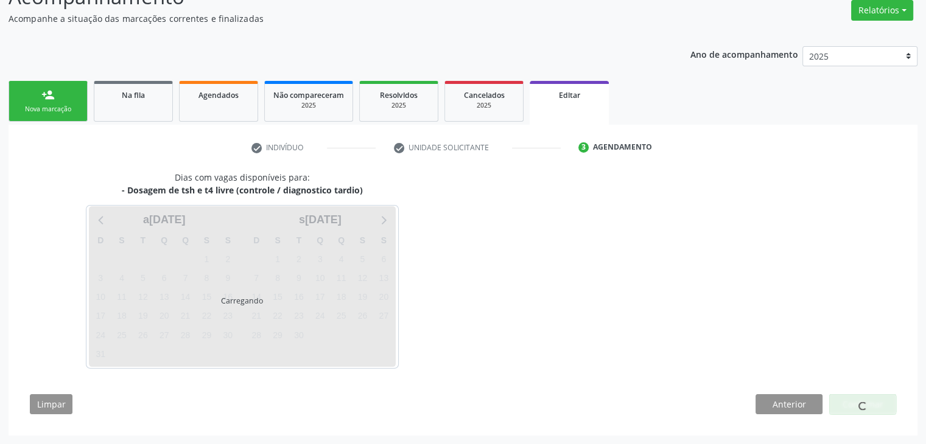
scroll to position [100, 0]
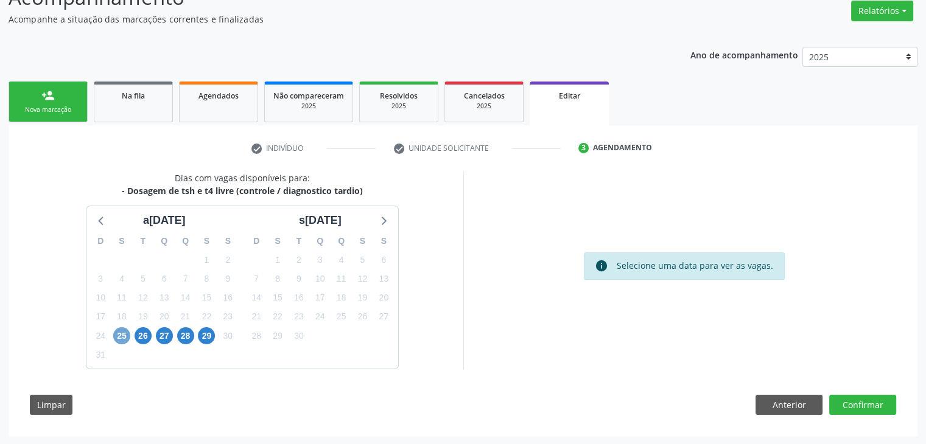
click at [127, 337] on span "25" at bounding box center [121, 336] width 17 height 17
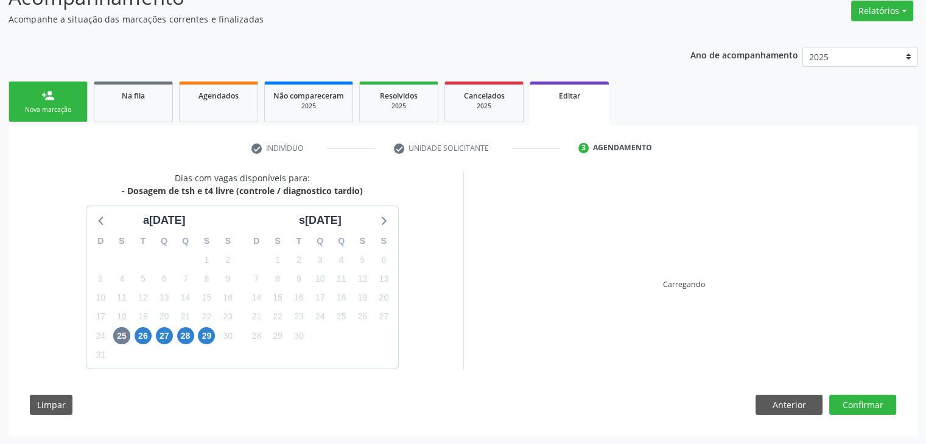
click at [582, 405] on div "Dias com vagas disponíveis para: - Dosagem de tsh e t4 livre (controle / diagno…" at bounding box center [462, 298] width 883 height 253
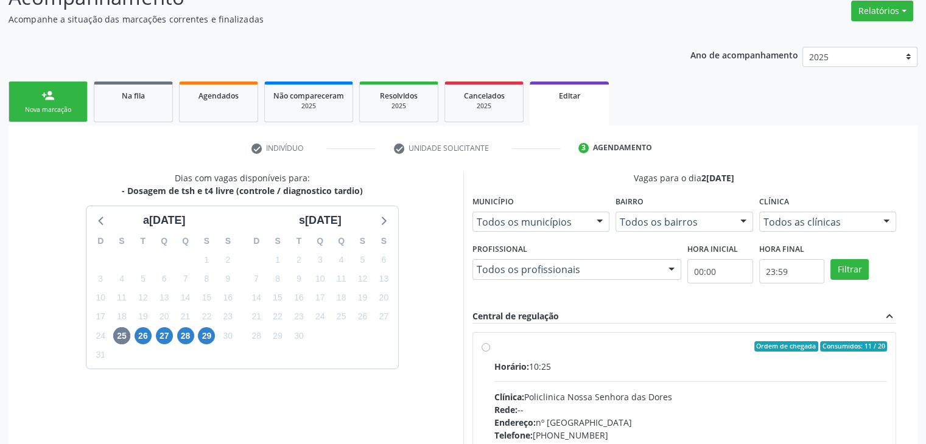
click at [529, 391] on div "Clínica: Policlinica Nossa Senhora das Dores" at bounding box center [690, 397] width 393 height 13
click at [490, 352] on input "Ordem de chegada Consumidos: 11 / 20 Horário: 10:25 Clínica: Policlinica Nossa …" at bounding box center [486, 347] width 9 height 11
radio input "true"
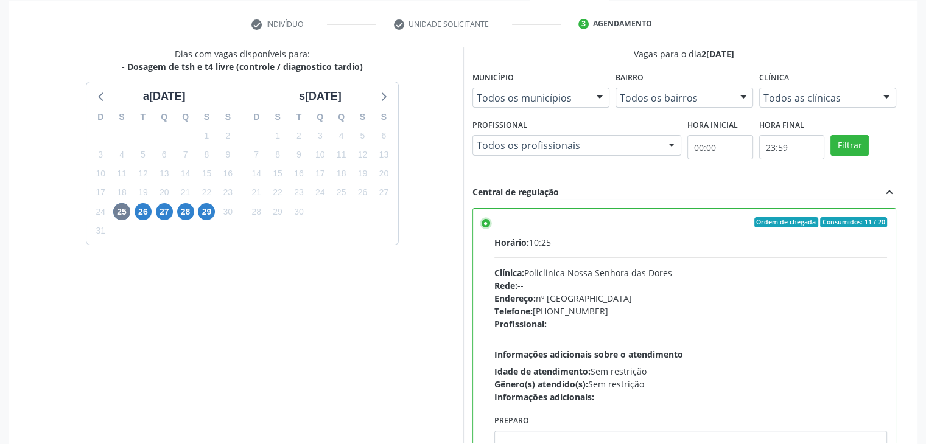
scroll to position [298, 0]
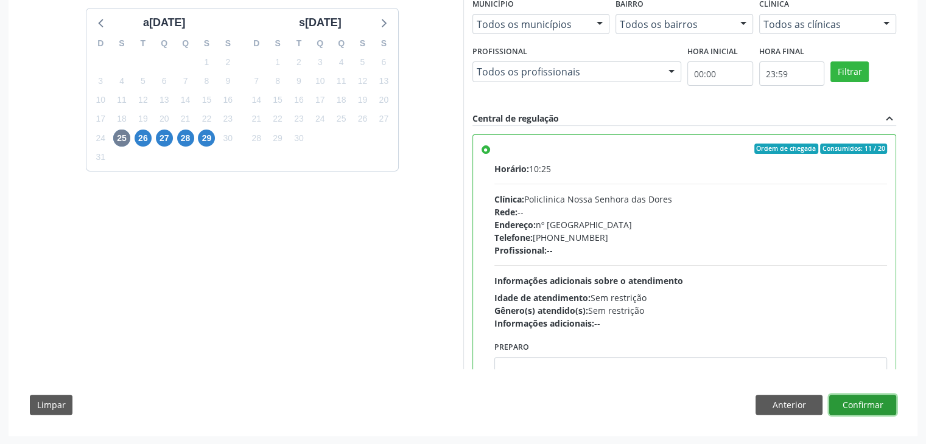
click at [873, 399] on button "Confirmar" at bounding box center [862, 405] width 67 height 21
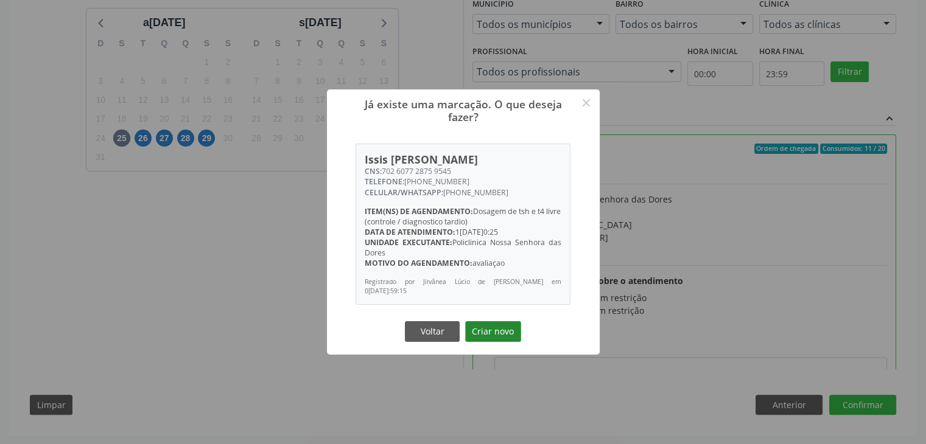
click at [497, 327] on button "Criar novo" at bounding box center [493, 331] width 56 height 21
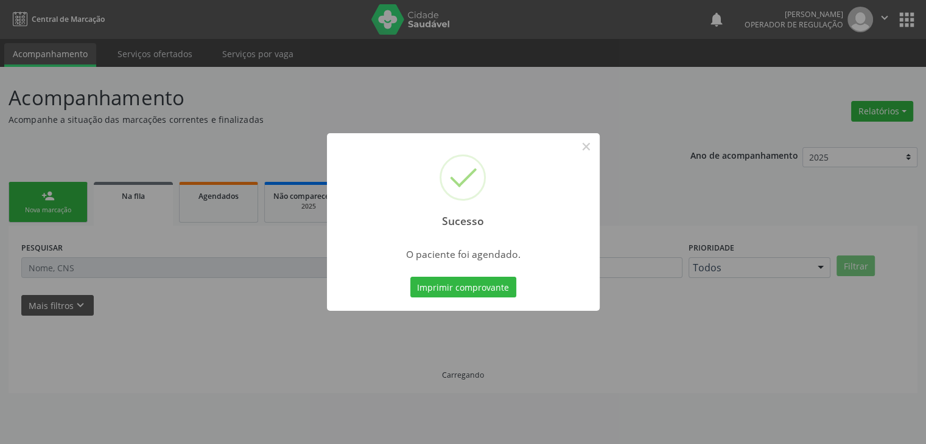
scroll to position [0, 0]
click at [597, 156] on div "Sucesso ×" at bounding box center [467, 185] width 273 height 105
click at [587, 149] on button "×" at bounding box center [590, 146] width 21 height 21
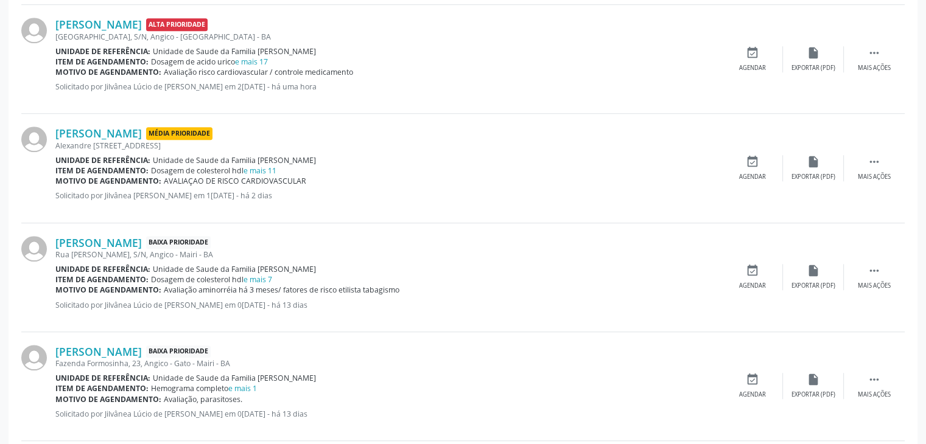
scroll to position [1035, 0]
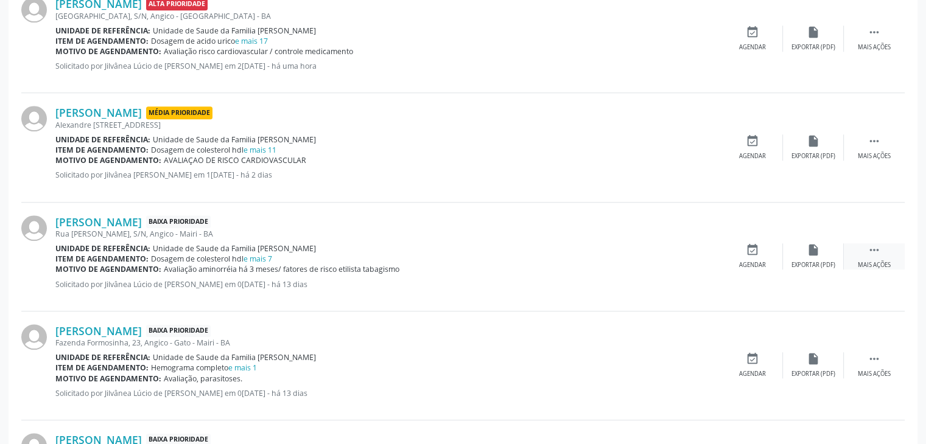
click at [895, 254] on div " Mais ações" at bounding box center [874, 256] width 61 height 26
click at [812, 261] on div "Editar" at bounding box center [813, 265] width 19 height 9
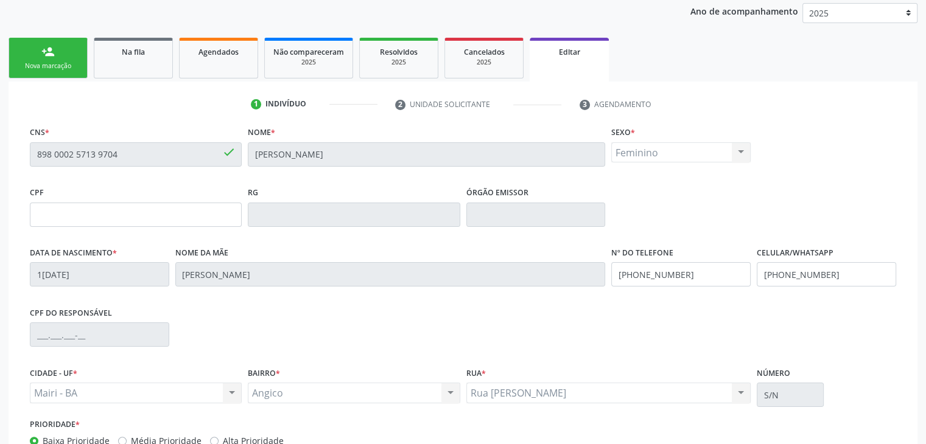
scroll to position [231, 0]
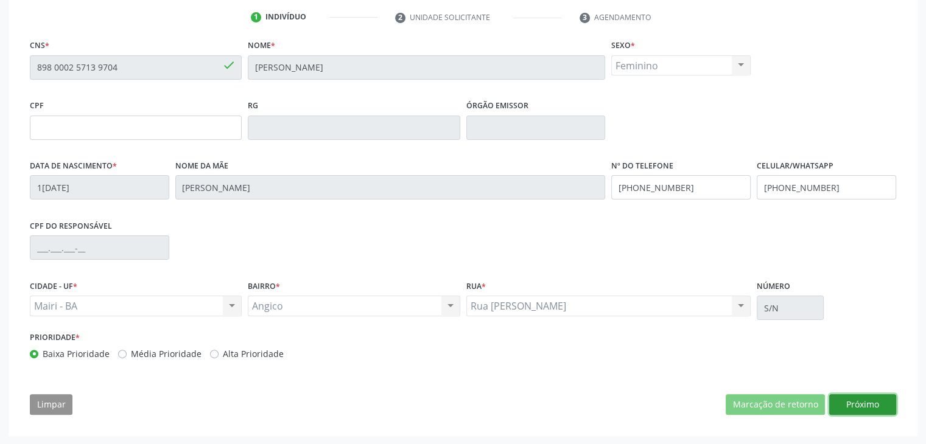
click at [869, 411] on button "Próximo" at bounding box center [862, 404] width 67 height 21
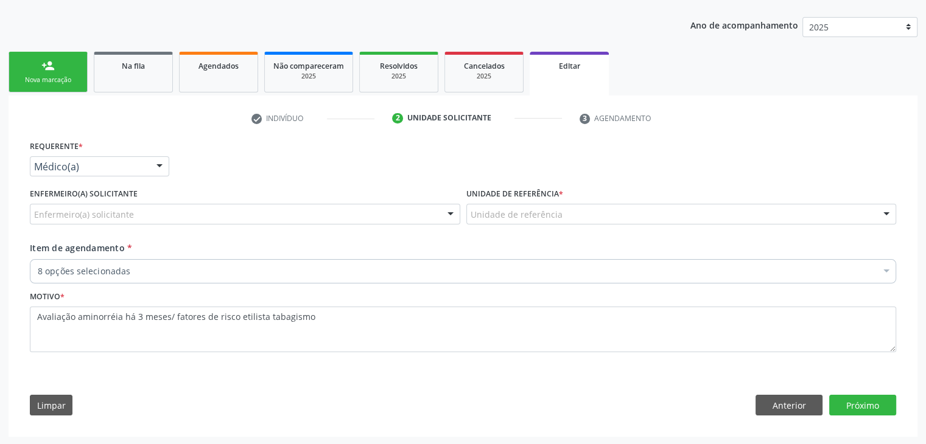
click at [139, 217] on div "Enfermeiro(a) solicitante" at bounding box center [245, 214] width 430 height 21
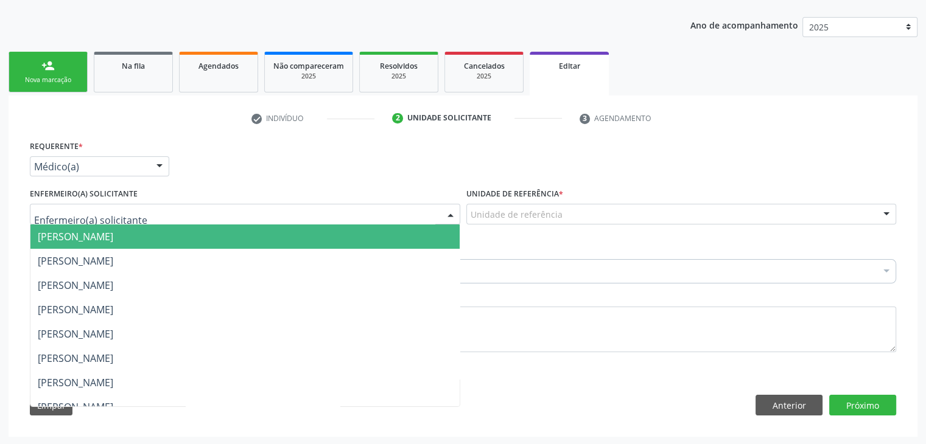
click at [102, 234] on span "[PERSON_NAME]" at bounding box center [75, 236] width 75 height 13
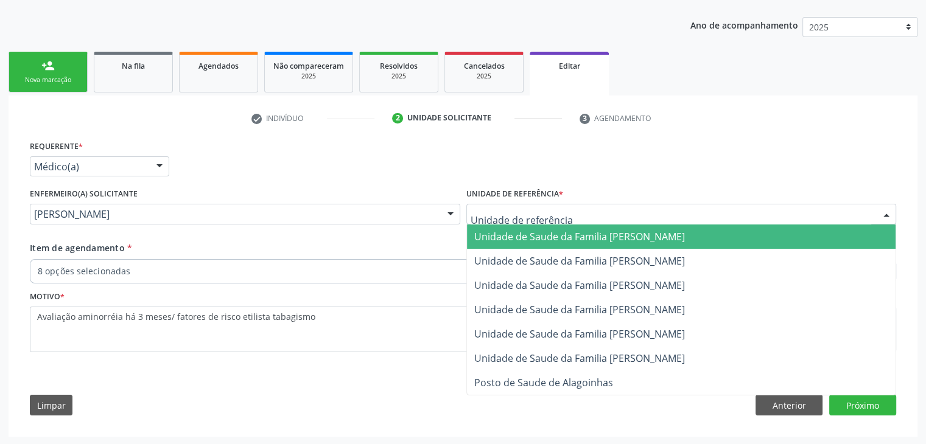
click at [580, 228] on span "Unidade de Saude da Familia [PERSON_NAME]" at bounding box center [681, 237] width 429 height 24
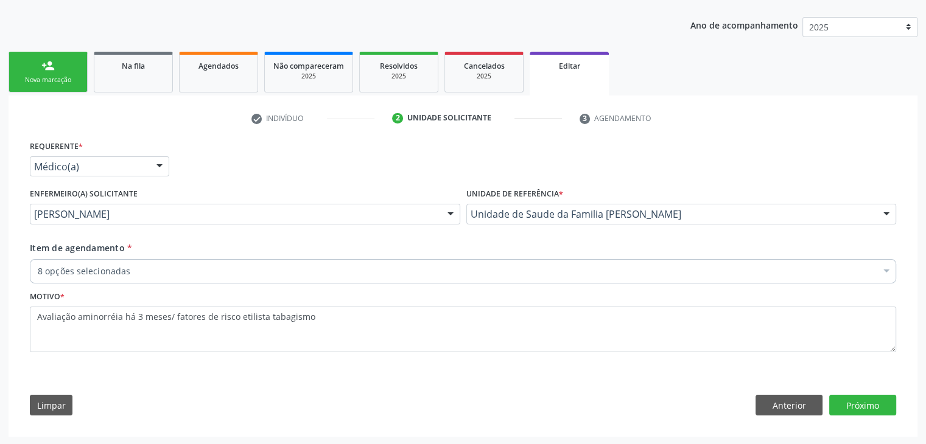
click at [243, 278] on div "8 opções selecionadas" at bounding box center [463, 271] width 866 height 24
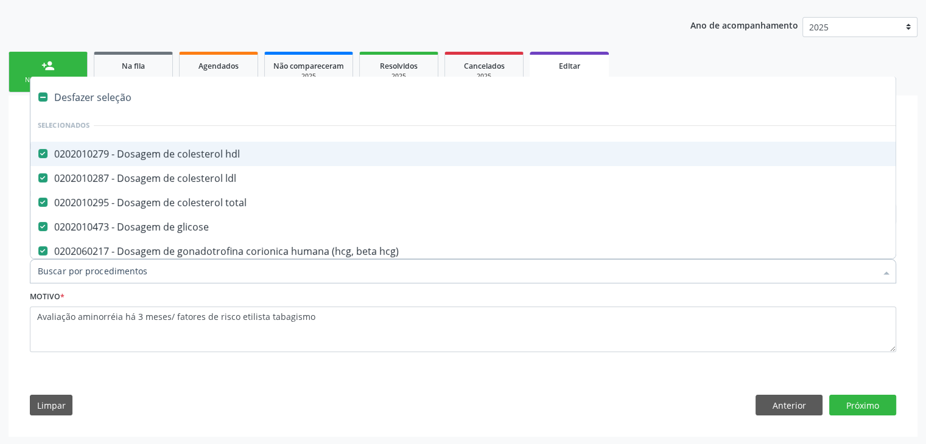
click at [118, 98] on div "Desfazer seleção" at bounding box center [505, 97] width 951 height 24
checkbox hdl "false"
checkbox ldl "false"
checkbox total "false"
checkbox glicose "false"
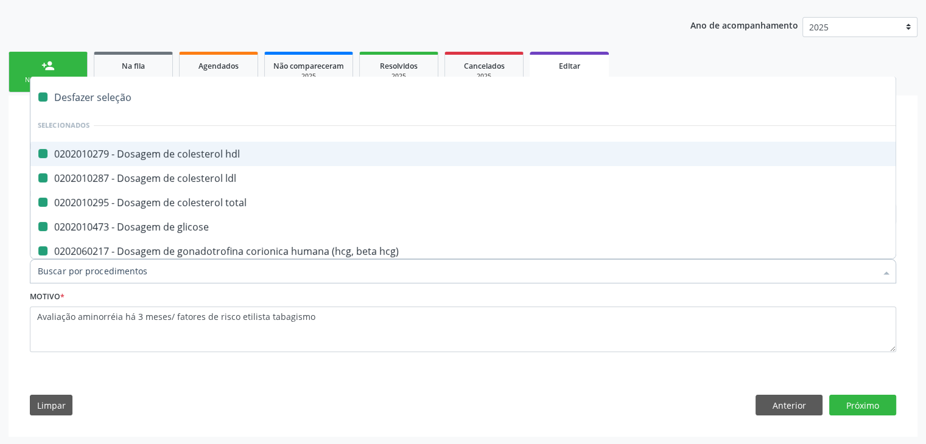
checkbox hcg\) "false"
checkbox triglicerideos "false"
checkbox completo "false"
checkbox sifilis "false"
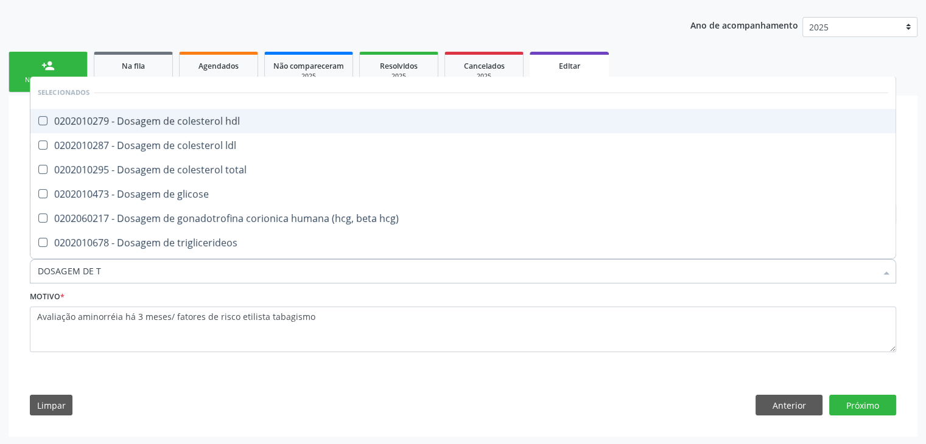
type input "DOSAGEM DE TS"
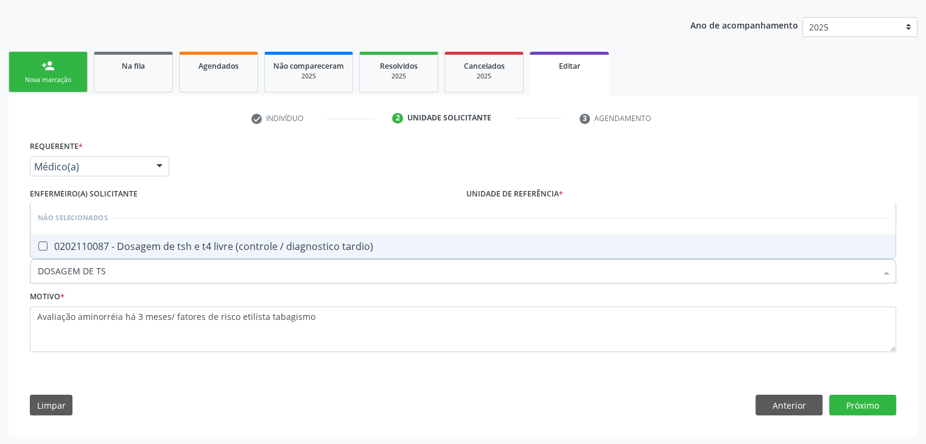
click at [255, 243] on div "0202110087 - Dosagem de tsh e t4 livre (controle / diagnostico tardio)" at bounding box center [463, 247] width 850 height 10
checkbox tardio\) "true"
click at [864, 402] on button "Próximo" at bounding box center [862, 405] width 67 height 21
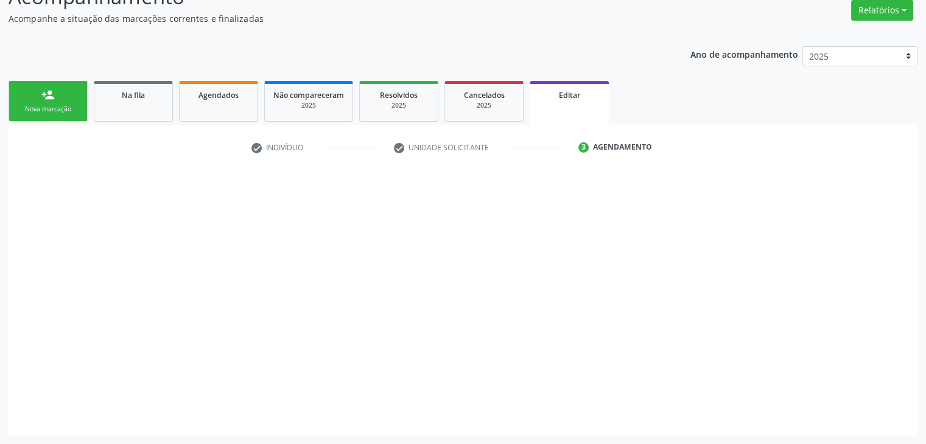
scroll to position [100, 0]
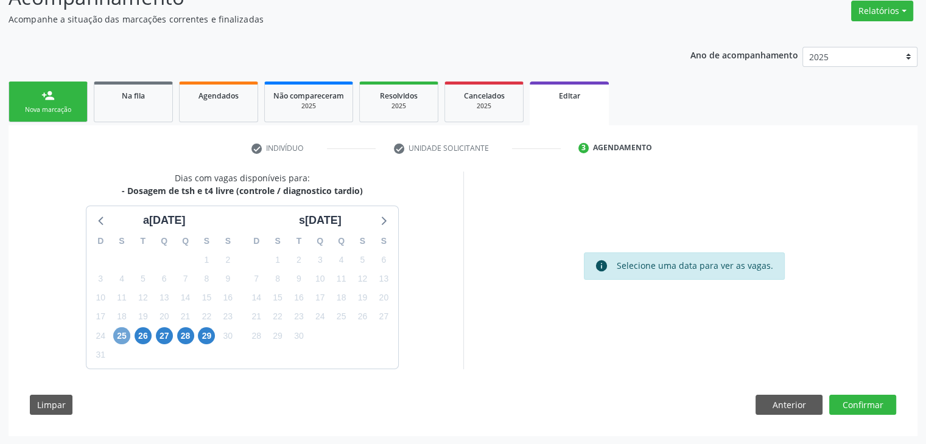
click at [124, 329] on span "25" at bounding box center [121, 336] width 17 height 17
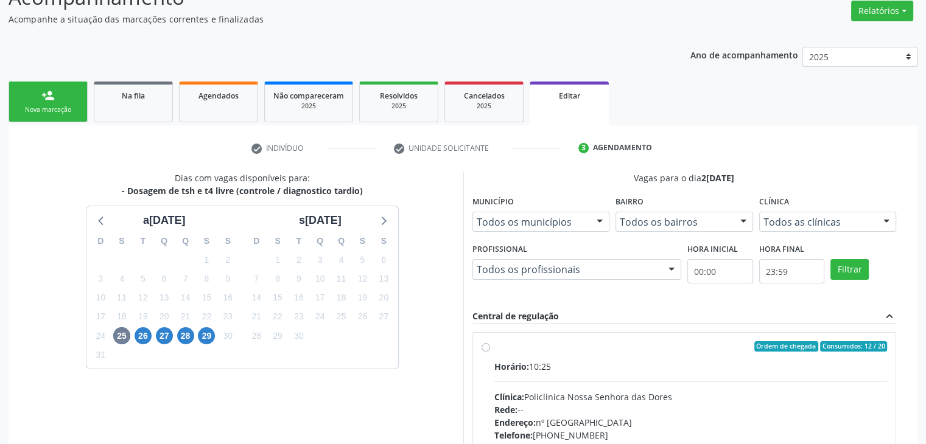
click at [558, 382] on div "Horário: 10:25 Clínica: Policlinica Nossa Senhora das Dores Rede: -- Endereço: …" at bounding box center [690, 443] width 393 height 167
click at [490, 352] on input "Ordem de chegada Consumidos: 12 / 20 Horário: 10:25 Clínica: Policlinica Nossa …" at bounding box center [486, 347] width 9 height 11
radio input "true"
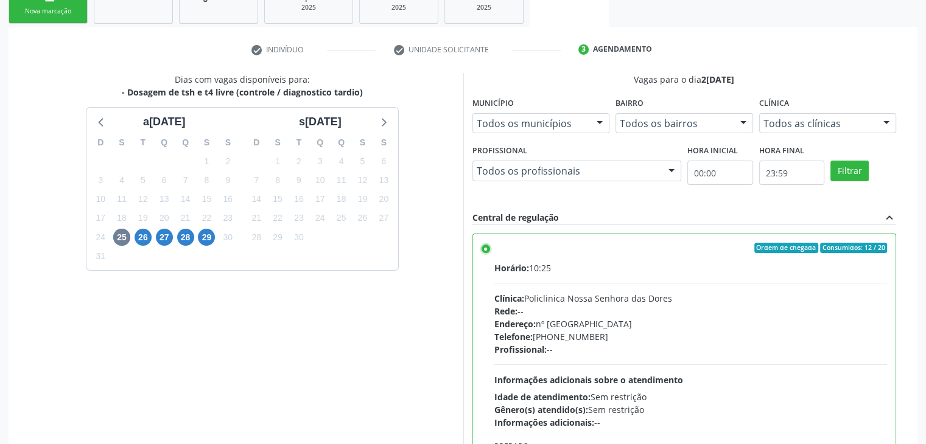
scroll to position [298, 0]
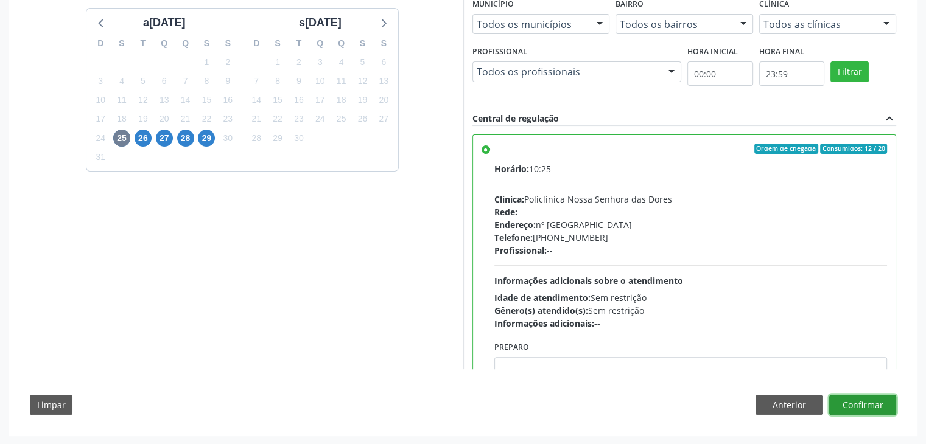
click at [861, 395] on button "Confirmar" at bounding box center [862, 405] width 67 height 21
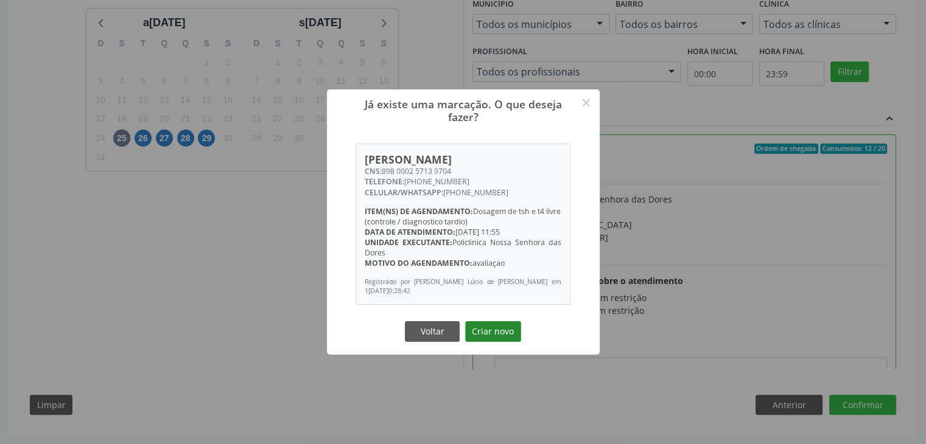
click at [480, 337] on button "Criar novo" at bounding box center [493, 331] width 56 height 21
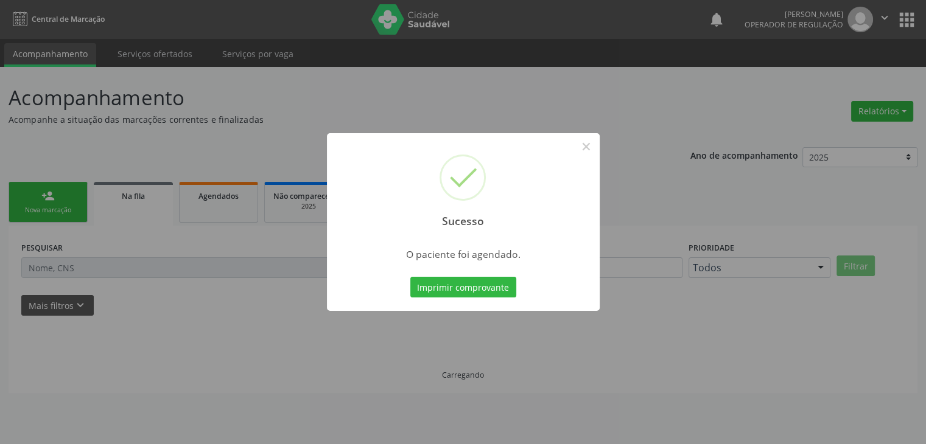
scroll to position [0, 0]
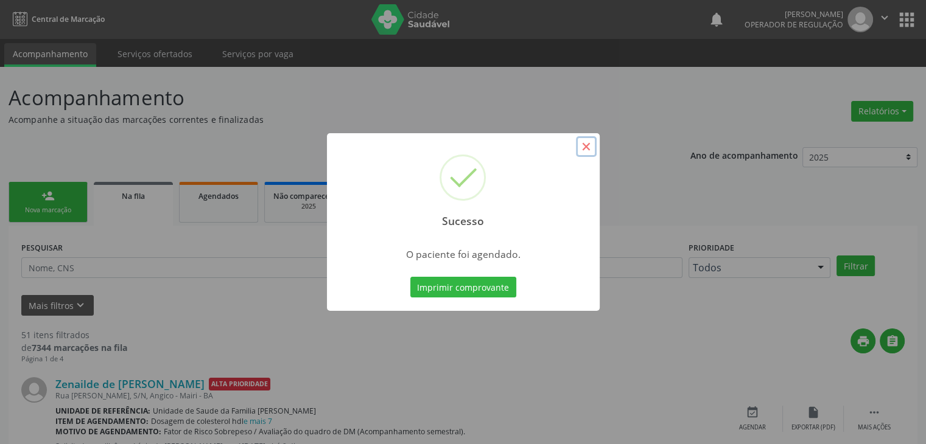
click at [584, 147] on button "×" at bounding box center [586, 146] width 21 height 21
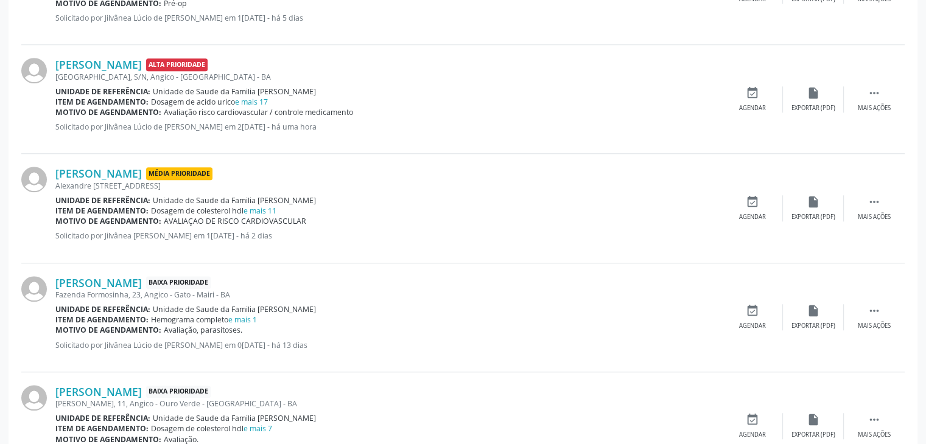
scroll to position [1035, 0]
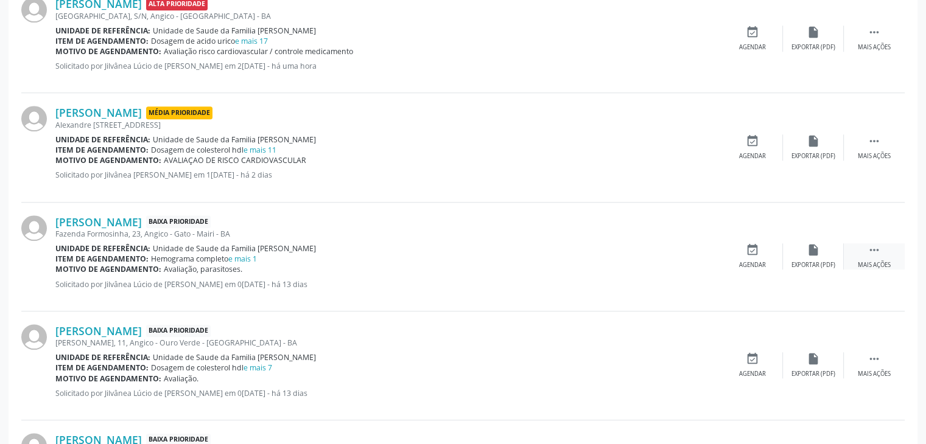
click at [858, 254] on div " Mais ações" at bounding box center [874, 256] width 61 height 26
click at [792, 251] on div "edit Editar" at bounding box center [813, 256] width 61 height 26
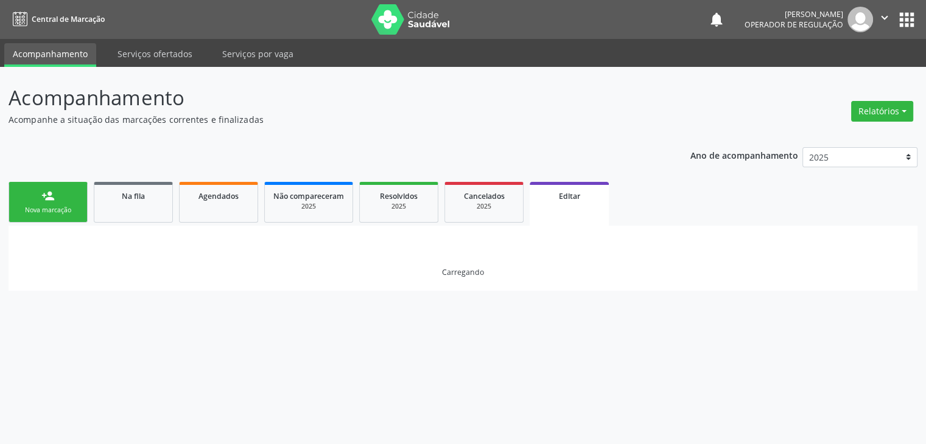
scroll to position [0, 0]
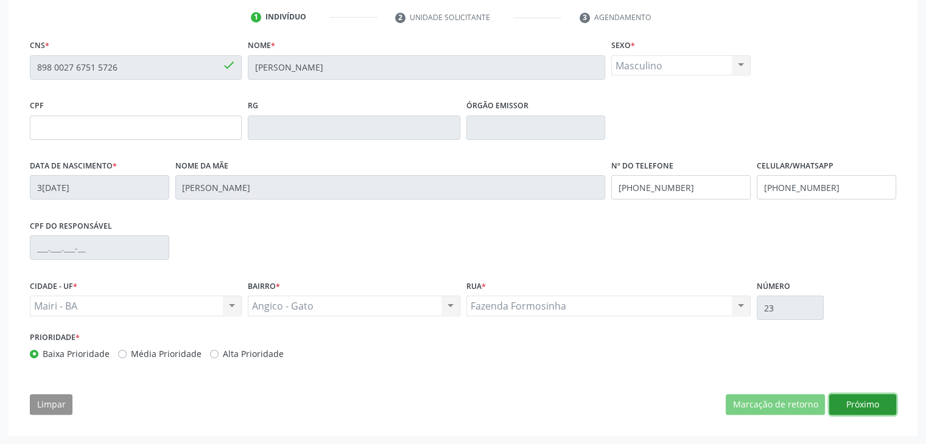
click at [848, 405] on button "Próximo" at bounding box center [862, 404] width 67 height 21
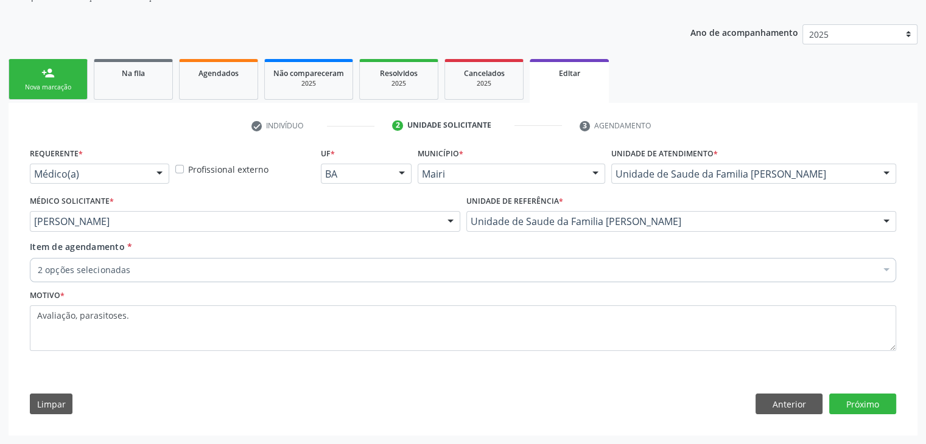
scroll to position [122, 0]
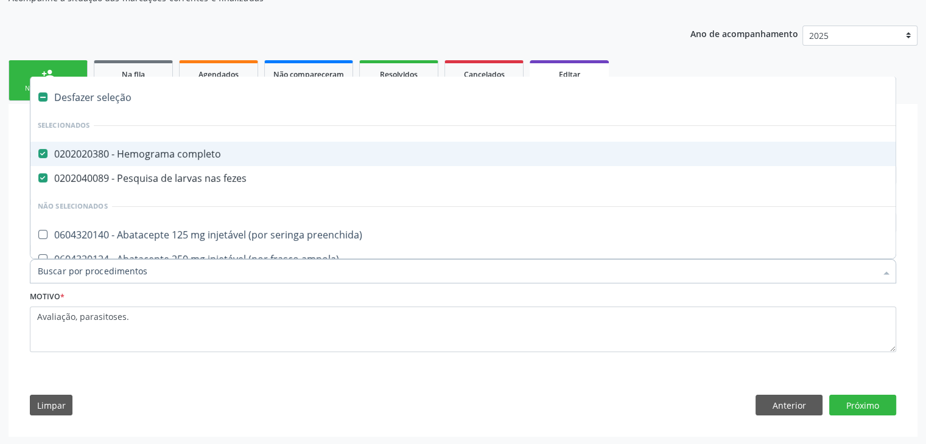
click at [120, 96] on div "Desfazer seleção" at bounding box center [505, 97] width 951 height 24
checkbox completo "false"
checkbox fezes "false"
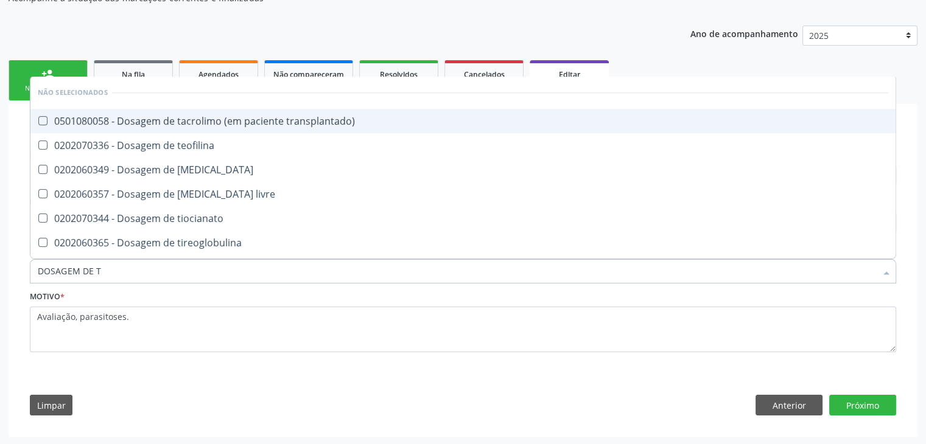
type input "DOSAGEM DE TS"
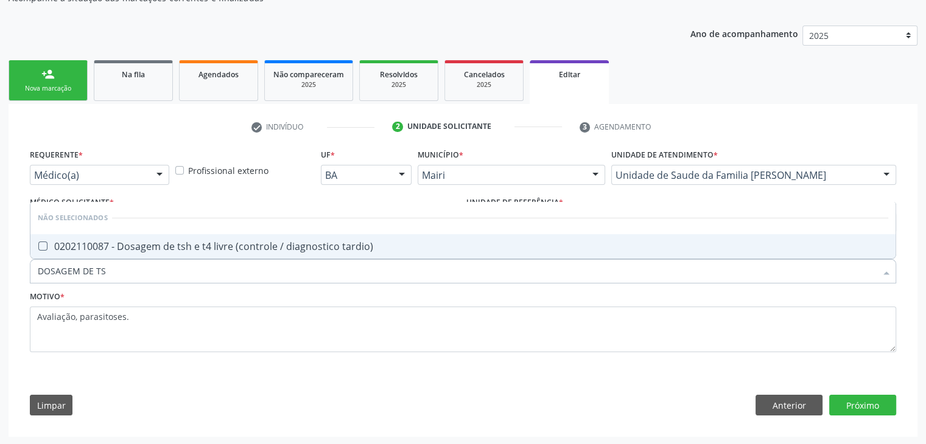
click at [273, 256] on span "0202110087 - Dosagem de tsh e t4 livre (controle / diagnostico tardio)" at bounding box center [462, 246] width 865 height 24
click at [275, 243] on div "0202110087 - Dosagem de tsh e t4 livre (controle / diagnostico tardio)" at bounding box center [463, 247] width 850 height 10
checkbox tardio\) "true"
click at [877, 401] on button "Próximo" at bounding box center [862, 405] width 67 height 21
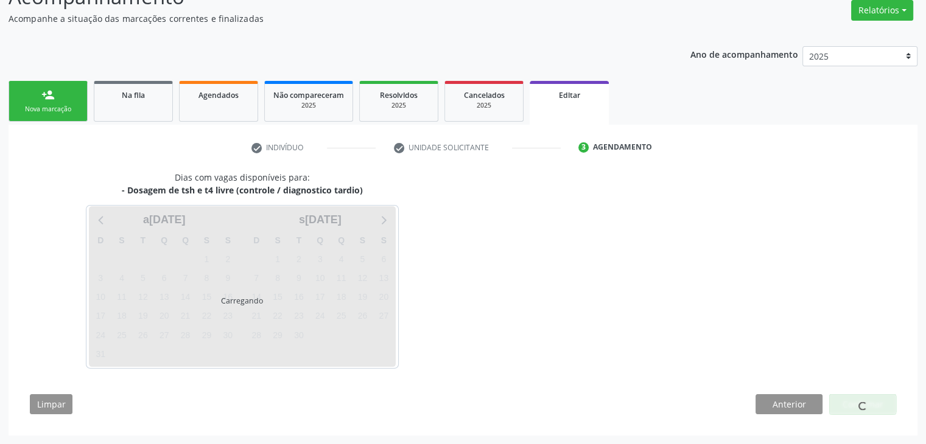
scroll to position [100, 0]
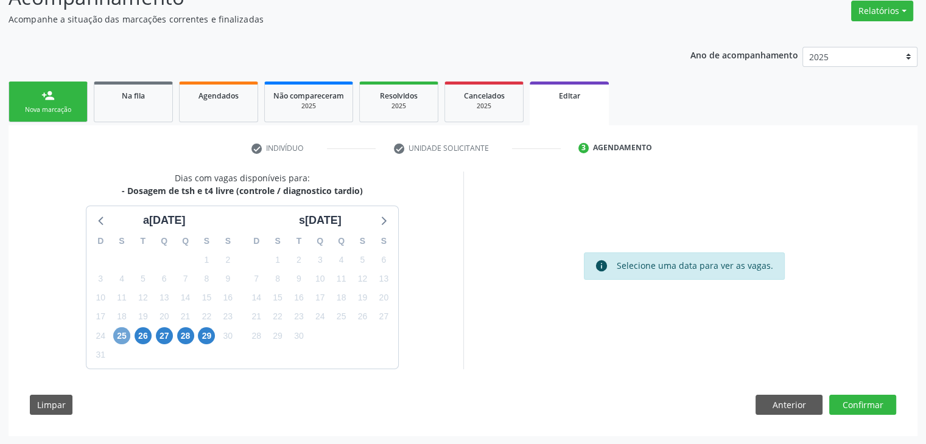
click at [122, 339] on span "25" at bounding box center [121, 336] width 17 height 17
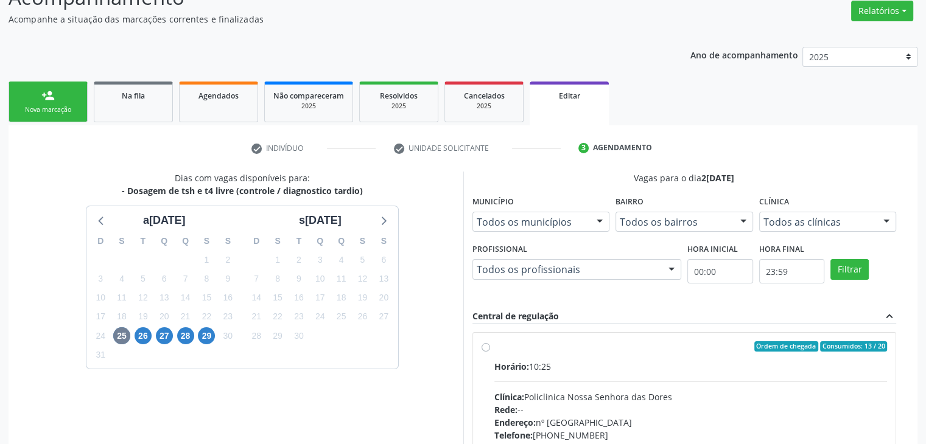
click at [662, 412] on div "Rede: --" at bounding box center [690, 410] width 393 height 13
click at [490, 352] on input "Ordem de chegada Consumidos: 13 / 20 Horário: 10:25 Clínica: Policlinica Nossa …" at bounding box center [486, 347] width 9 height 11
radio input "true"
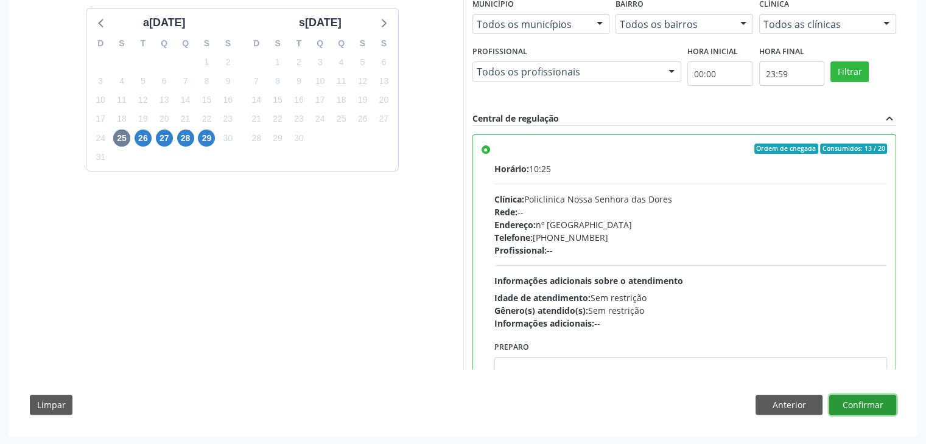
click at [869, 410] on button "Confirmar" at bounding box center [862, 405] width 67 height 21
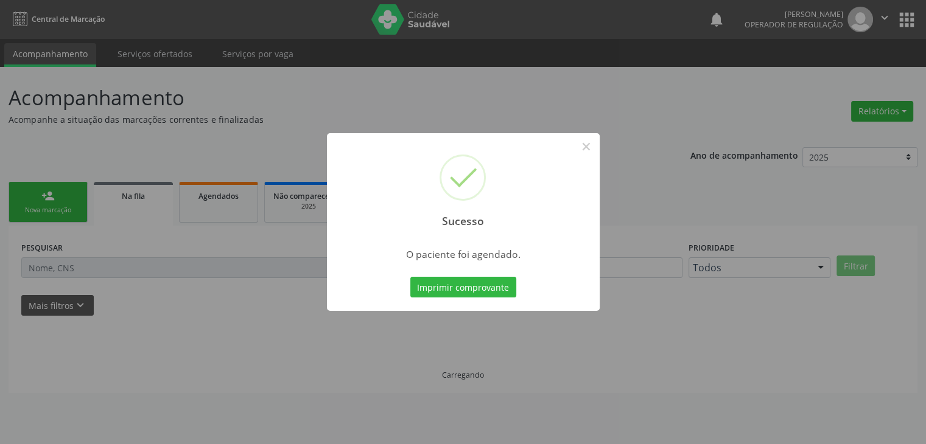
scroll to position [0, 0]
click at [593, 149] on button "×" at bounding box center [590, 146] width 21 height 21
